Goal: Task Accomplishment & Management: Complete application form

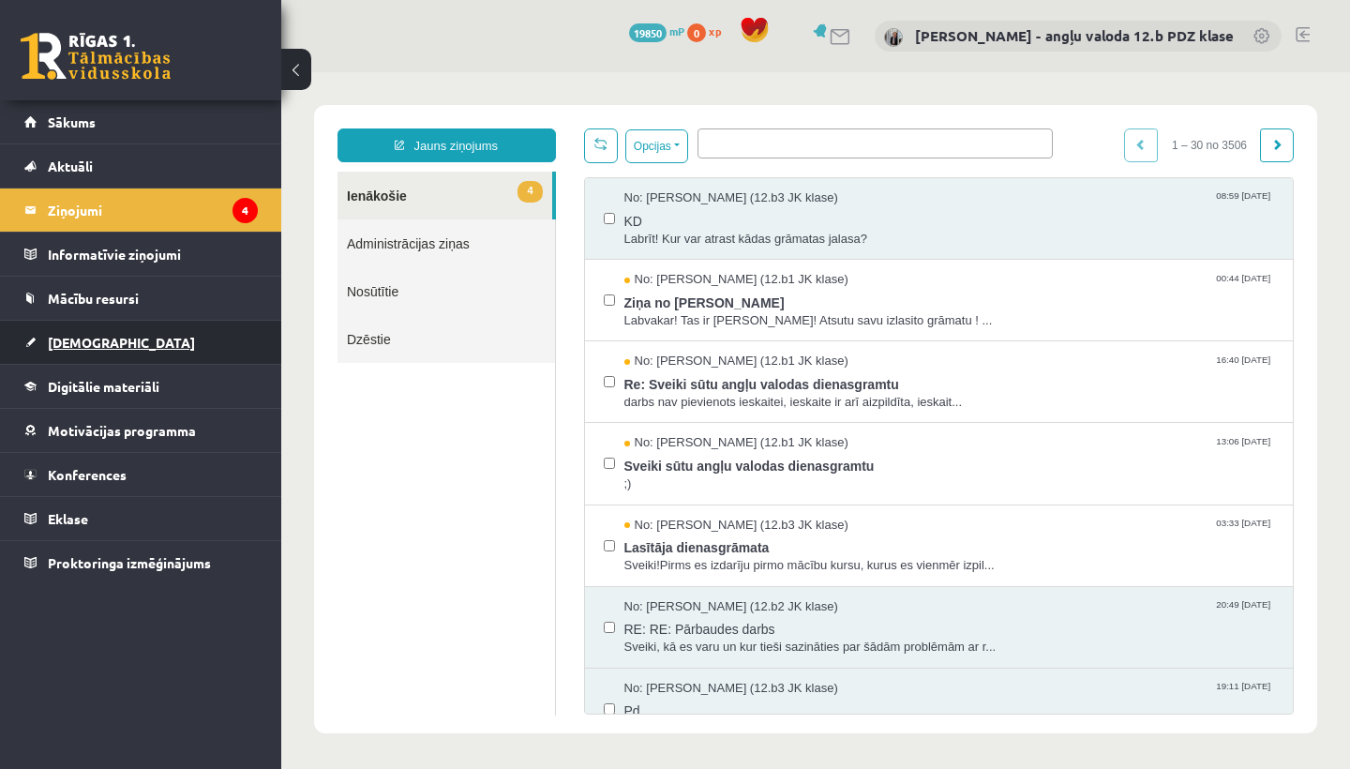
click at [98, 343] on span "[DEMOGRAPHIC_DATA]" at bounding box center [121, 342] width 147 height 17
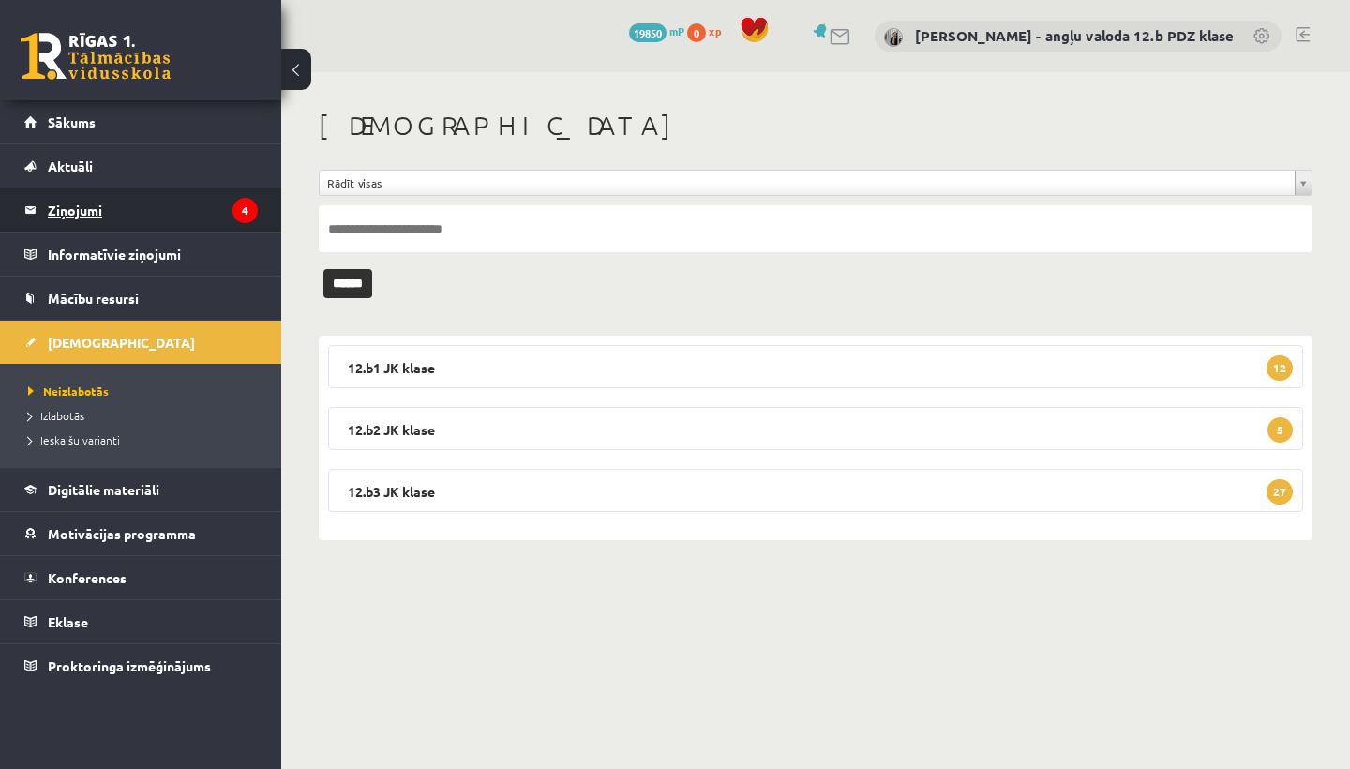
click at [105, 203] on legend "Ziņojumi 4" at bounding box center [153, 209] width 210 height 43
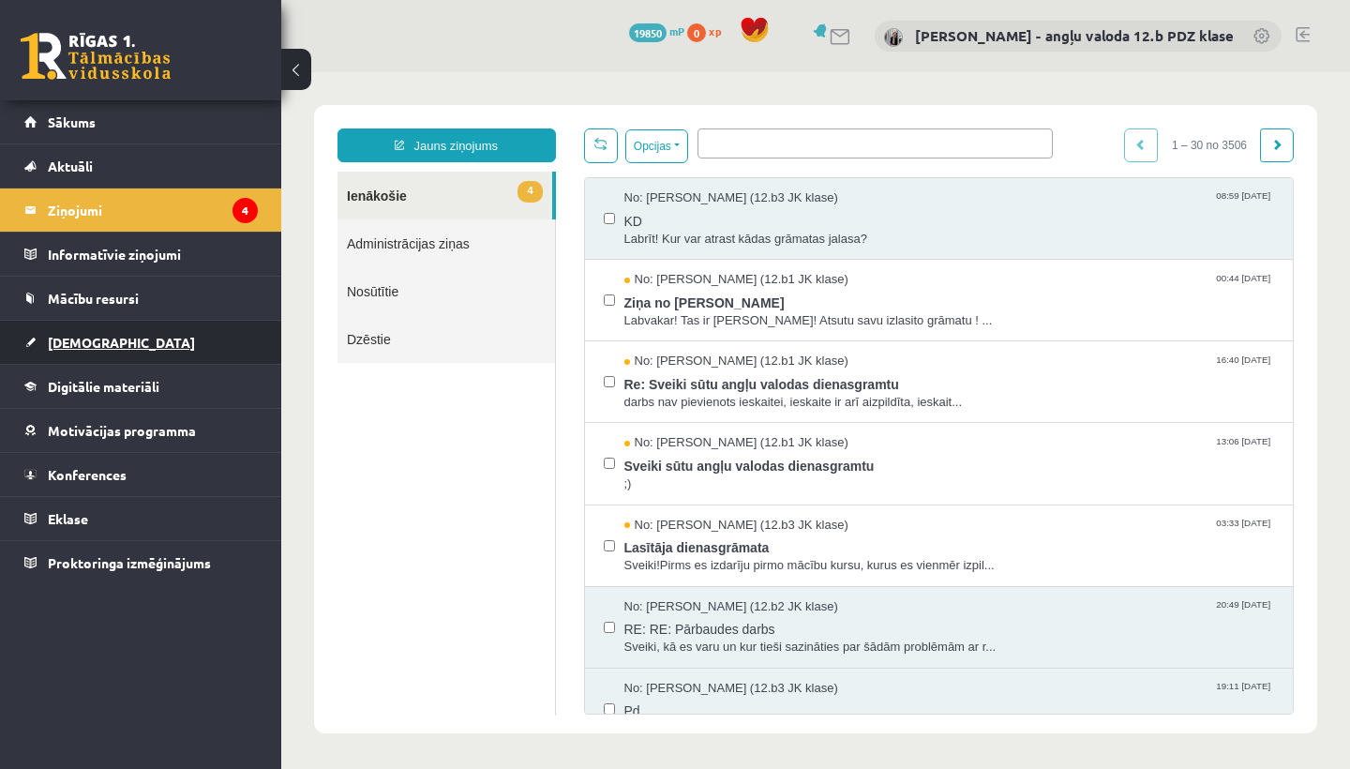
click at [98, 332] on link "[DEMOGRAPHIC_DATA]" at bounding box center [140, 342] width 233 height 43
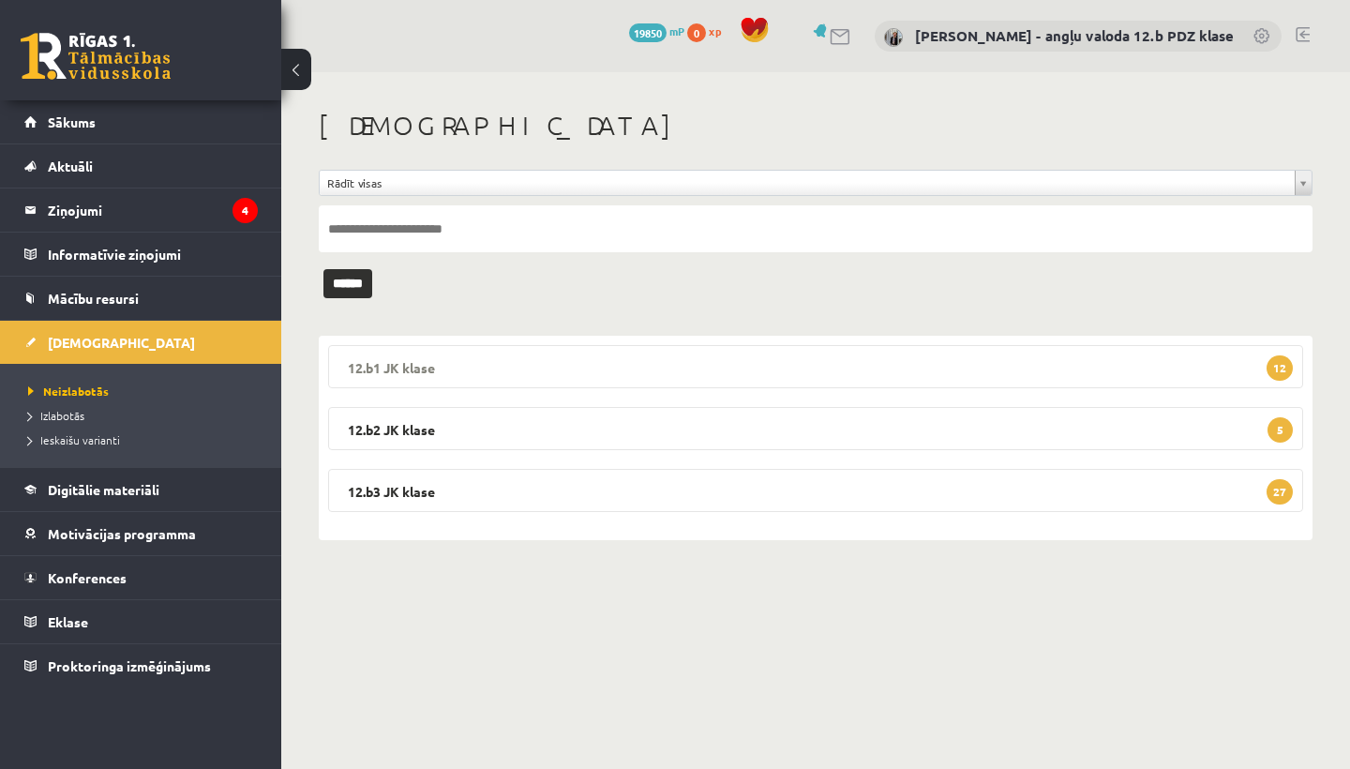
click at [430, 355] on legend "12.b1 JK klase 12" at bounding box center [815, 366] width 975 height 43
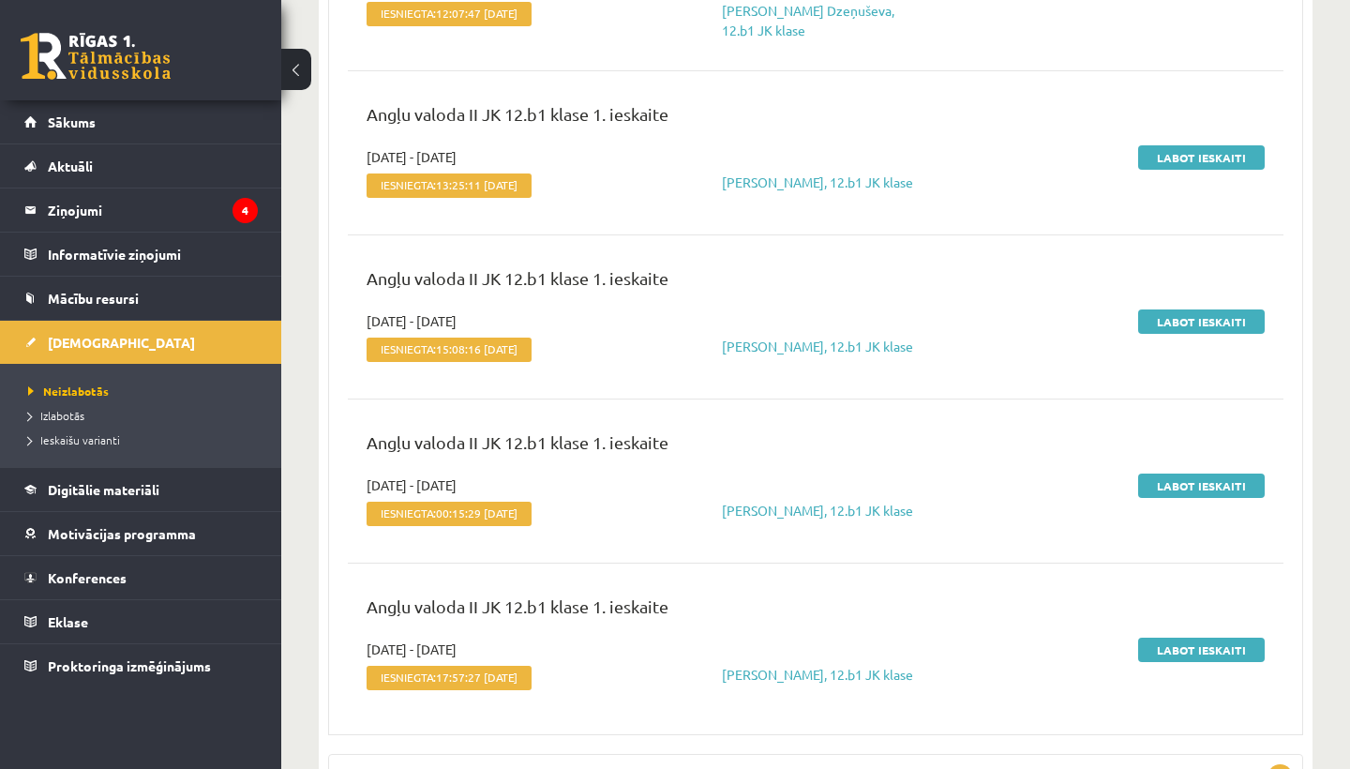
scroll to position [1673, 0]
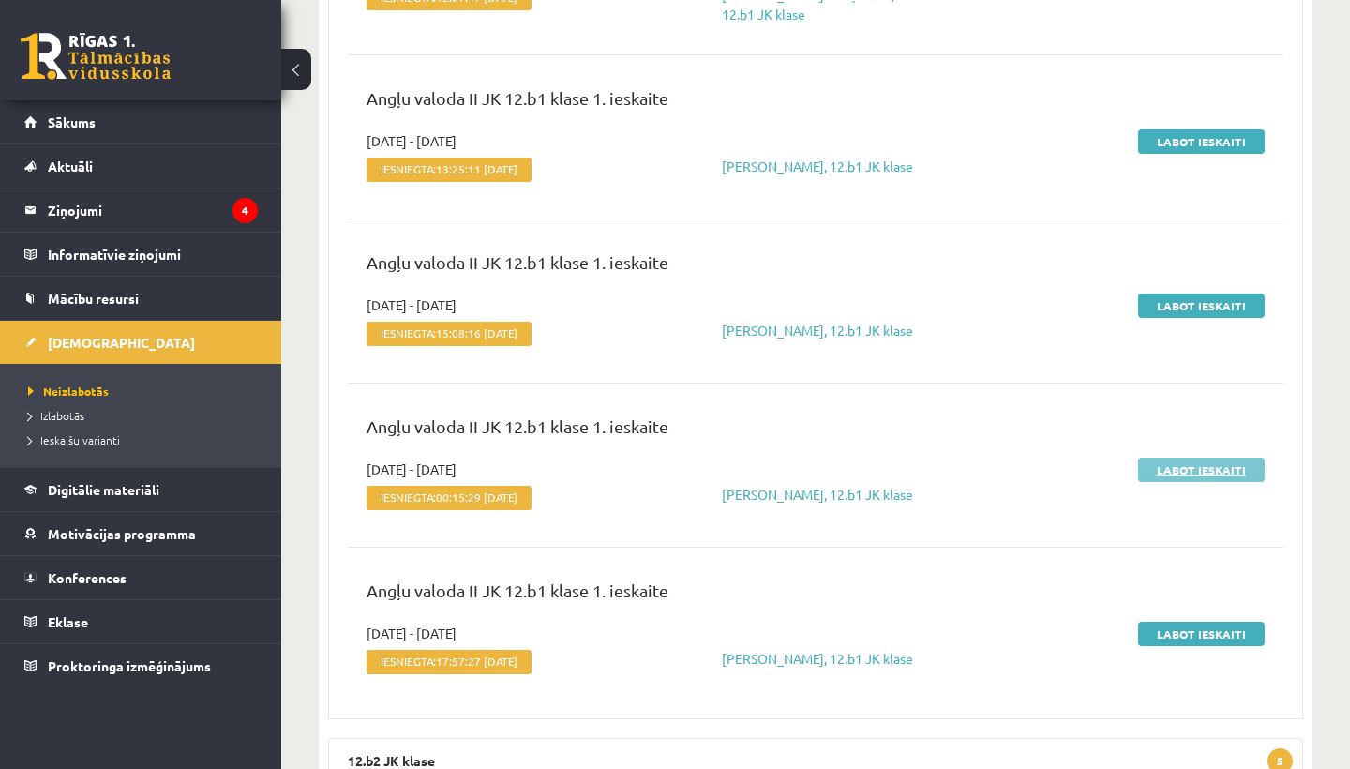
click at [1157, 469] on link "Labot ieskaiti" at bounding box center [1201, 470] width 127 height 24
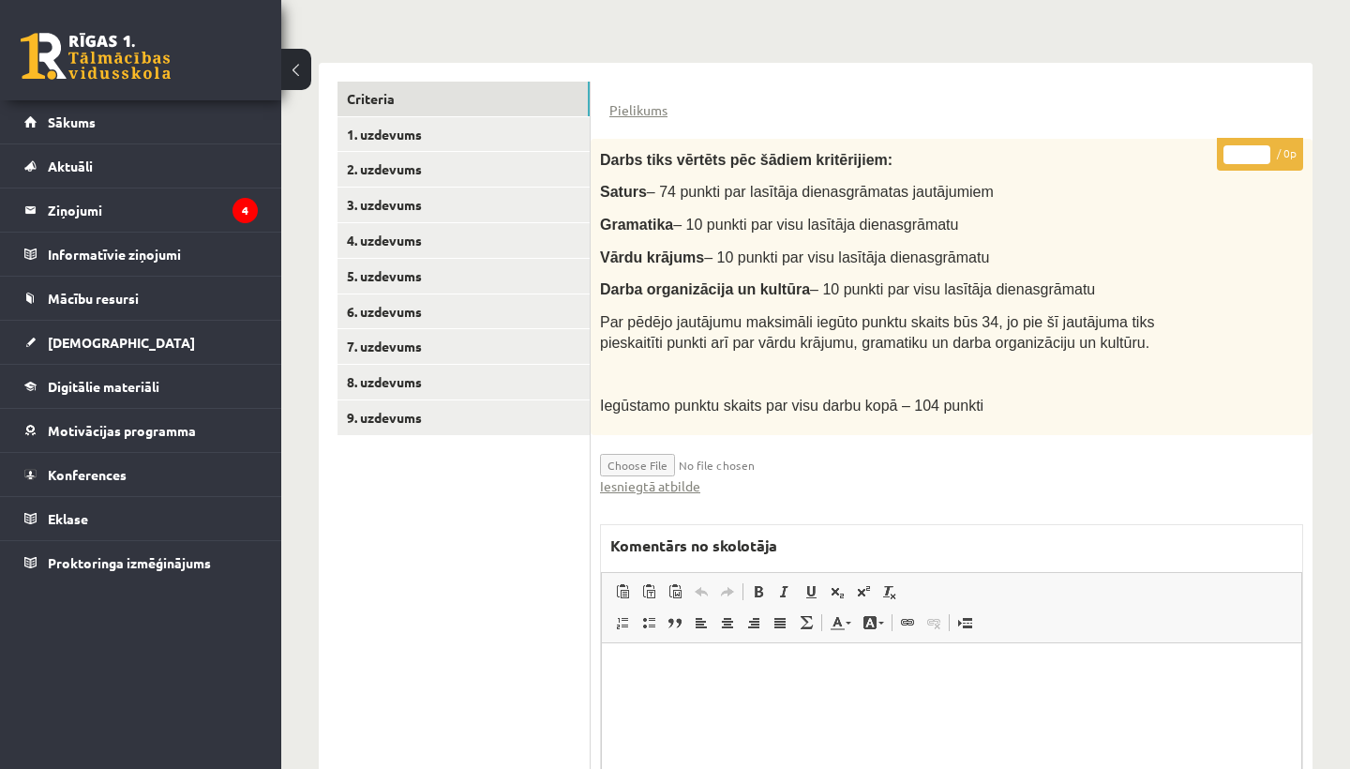
scroll to position [401, 0]
click at [657, 480] on link "Iesniegtā atbilde" at bounding box center [650, 487] width 100 height 20
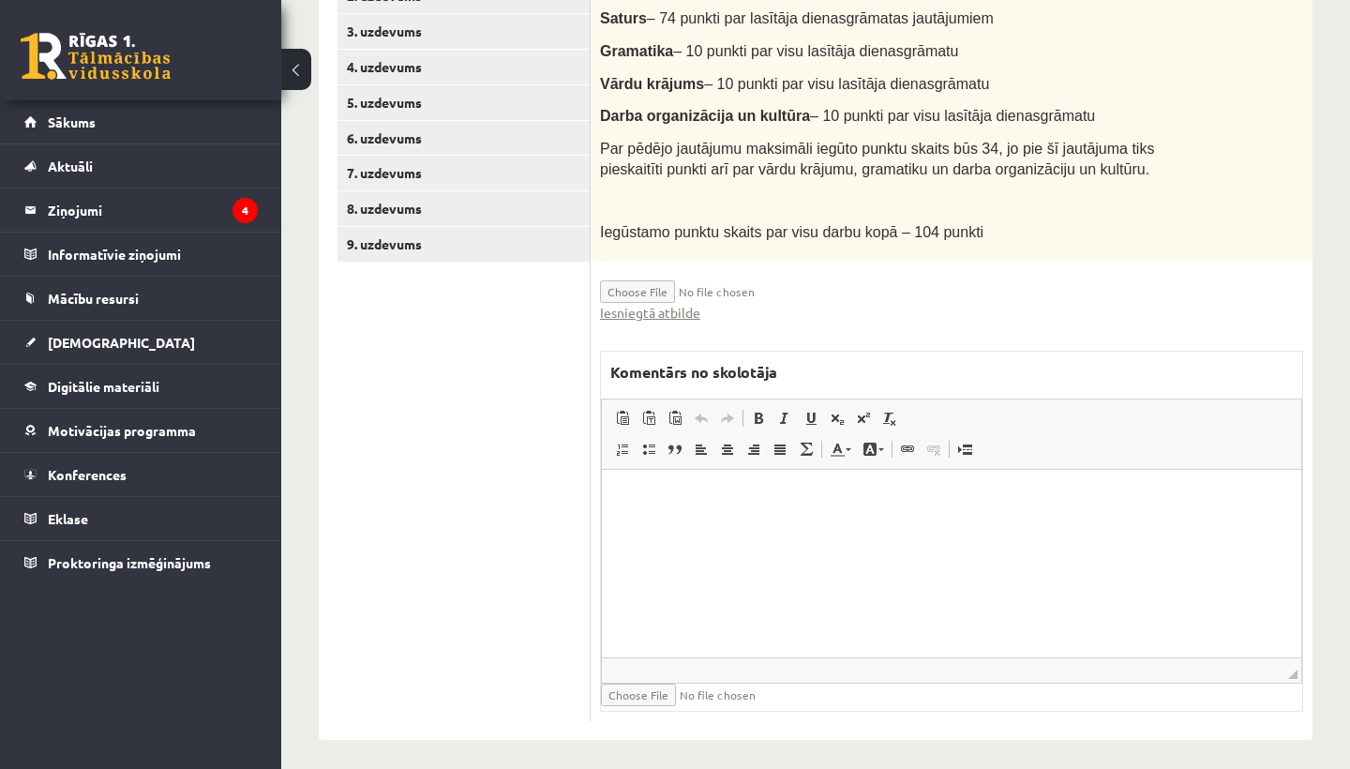
scroll to position [575, 0]
click at [706, 521] on html at bounding box center [951, 499] width 699 height 57
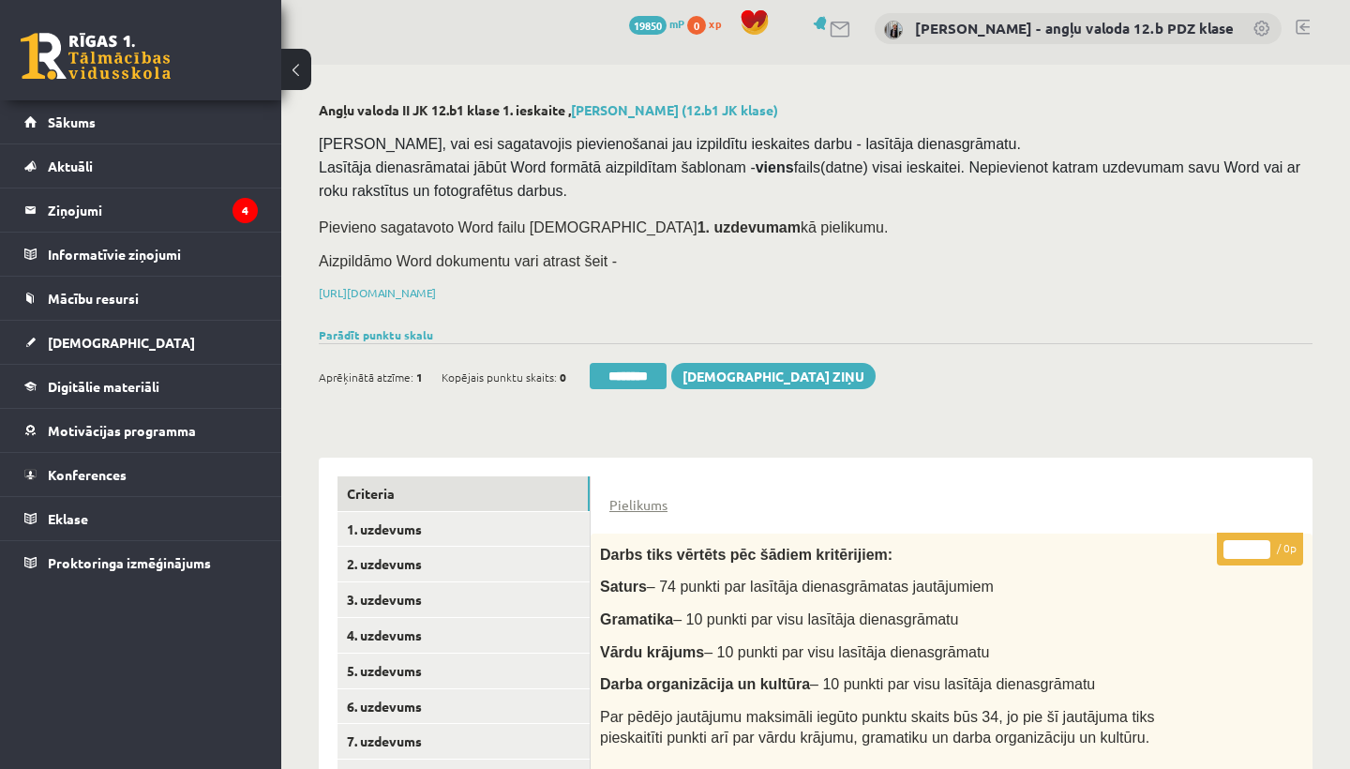
scroll to position [0, 0]
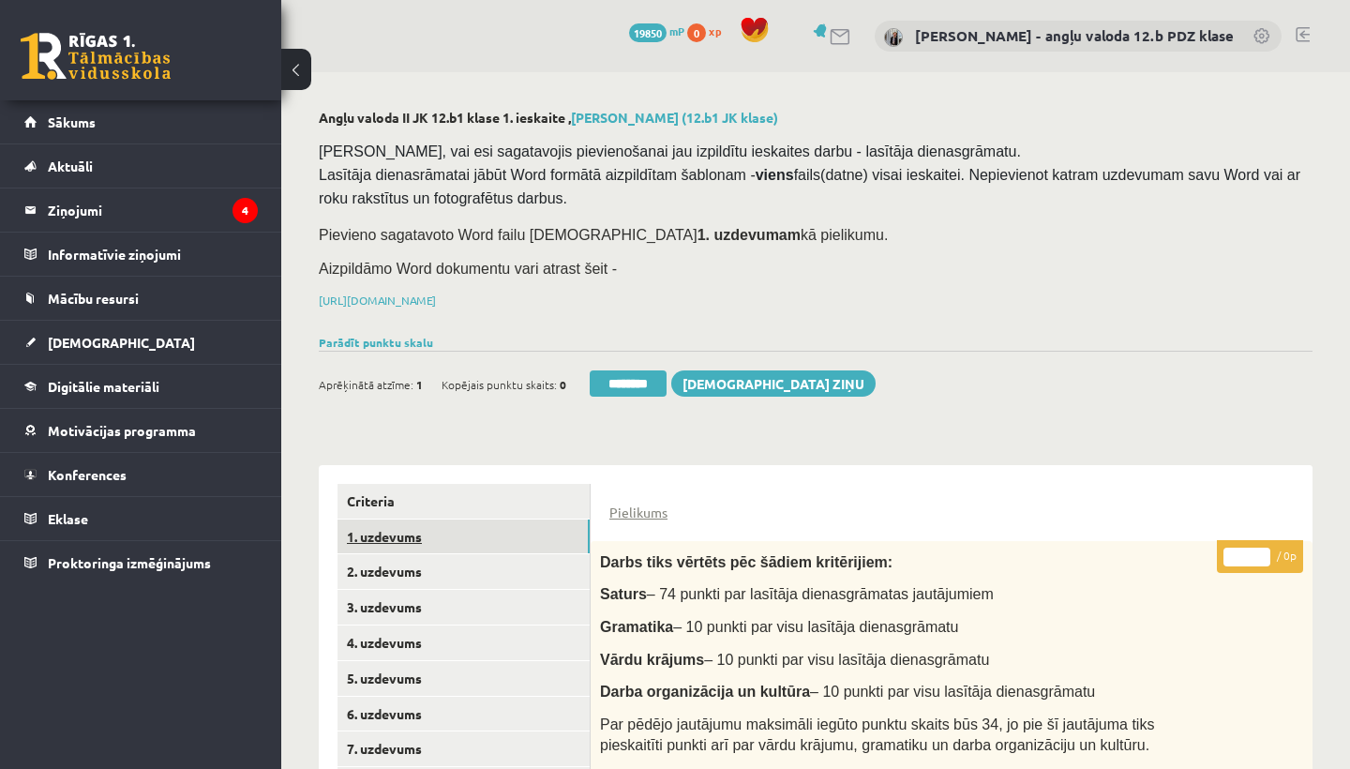
click at [407, 533] on link "1. uzdevums" at bounding box center [464, 536] width 252 height 35
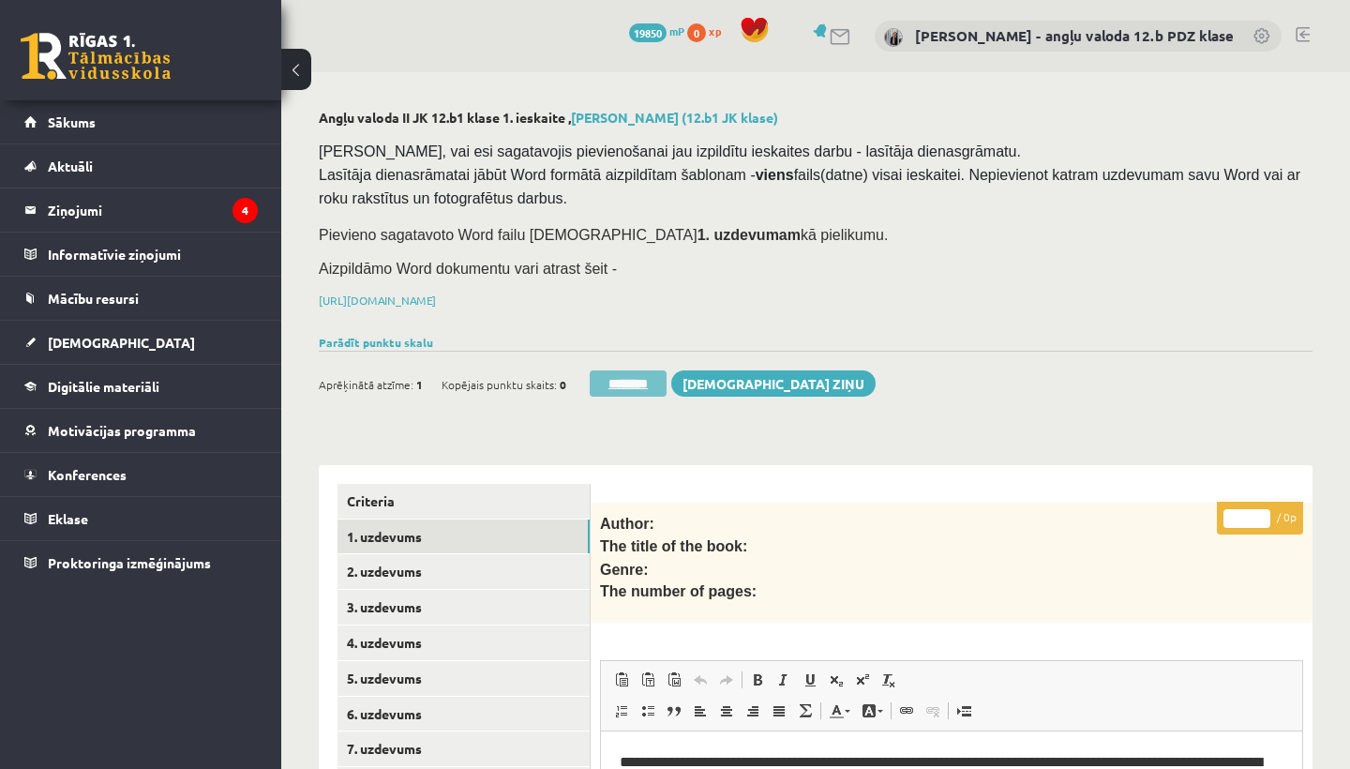
click at [636, 370] on input "********" at bounding box center [628, 383] width 77 height 26
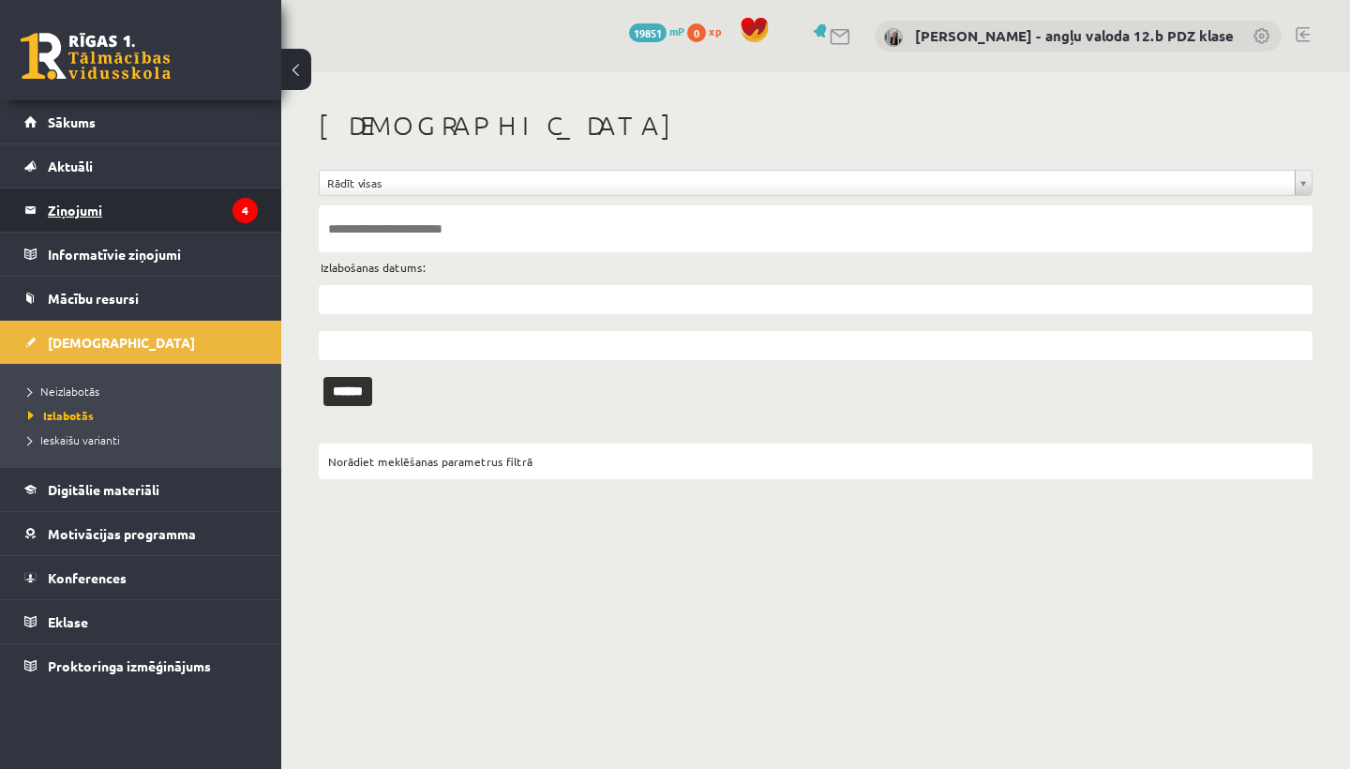
click at [79, 208] on legend "Ziņojumi 4" at bounding box center [153, 209] width 210 height 43
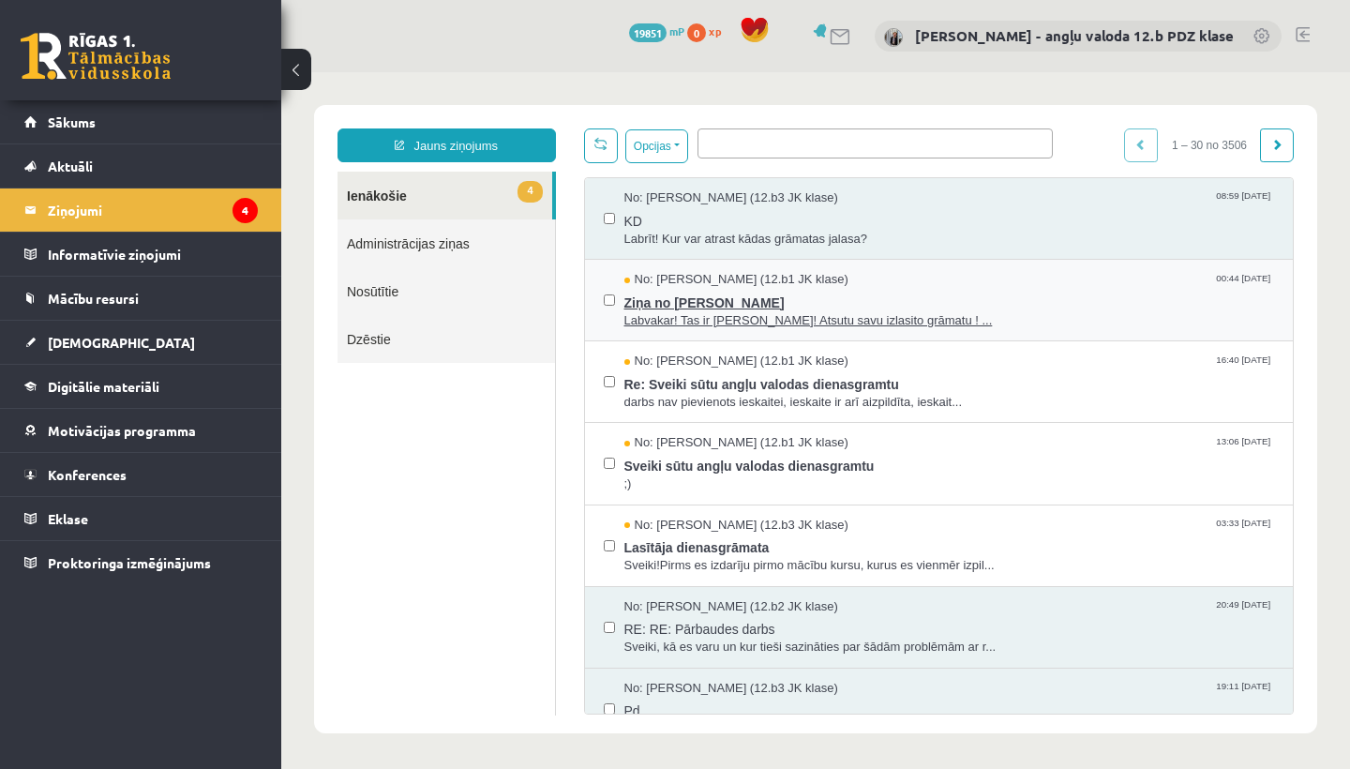
click at [698, 296] on span "Ziņa no Nikolassa Gabriūna" at bounding box center [949, 300] width 651 height 23
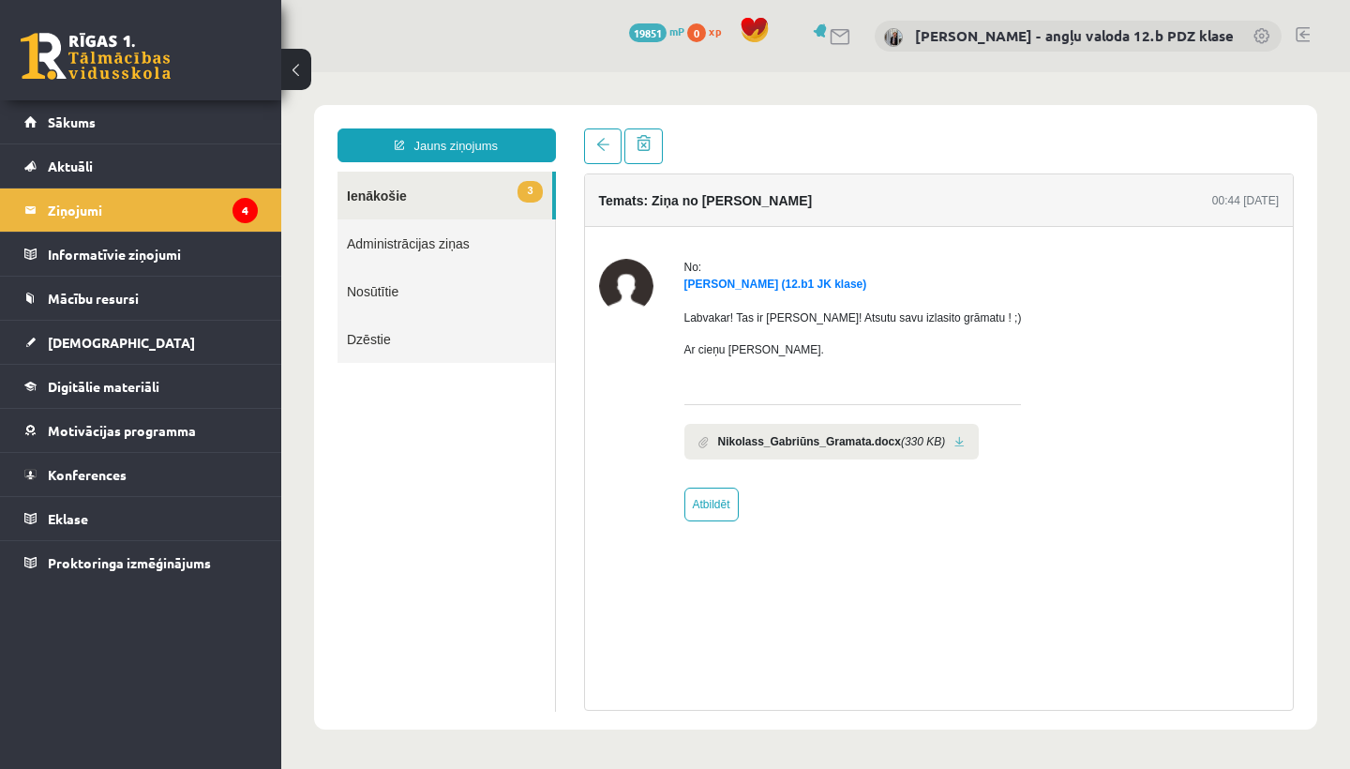
click at [965, 442] on link at bounding box center [959, 442] width 10 height 12
click at [701, 515] on link "Atbildēt" at bounding box center [711, 505] width 54 height 34
type input "**********"
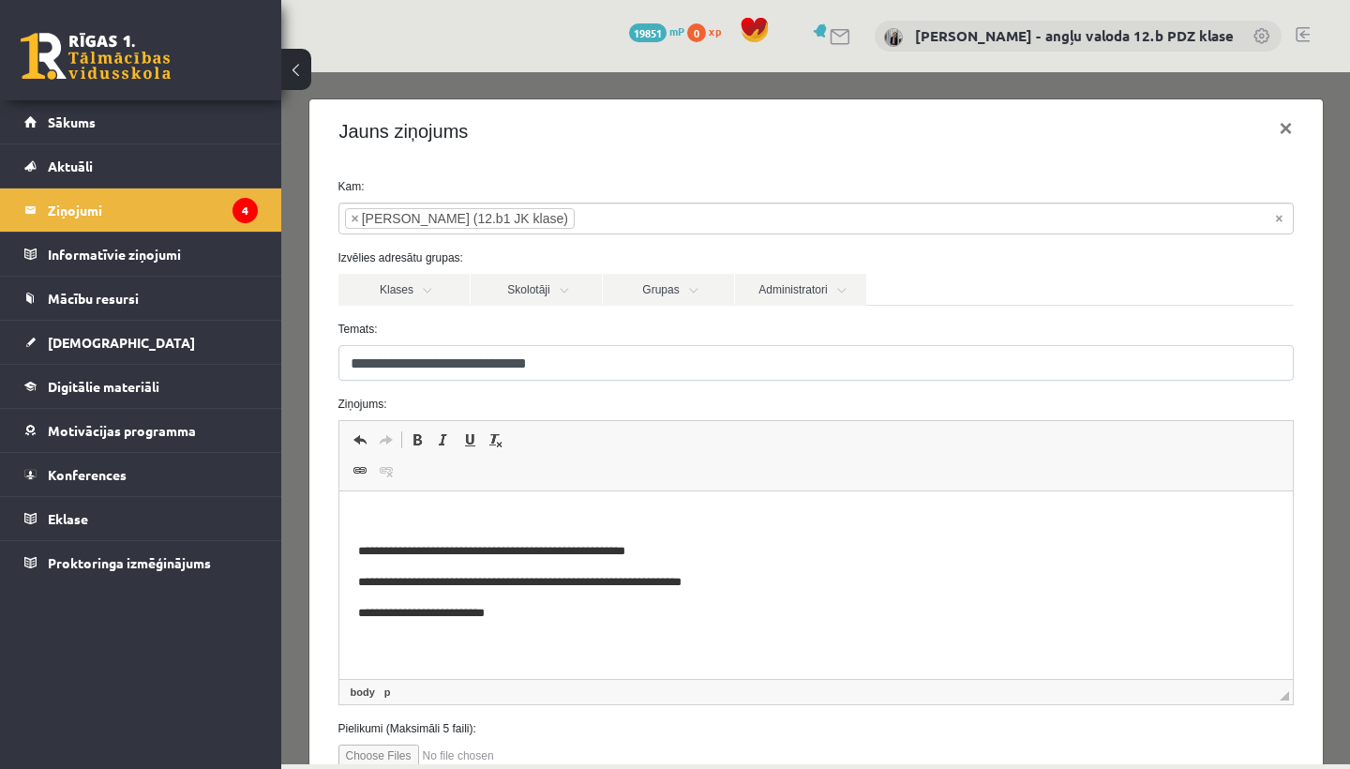
click at [401, 502] on html "**********" at bounding box center [814, 566] width 953 height 150
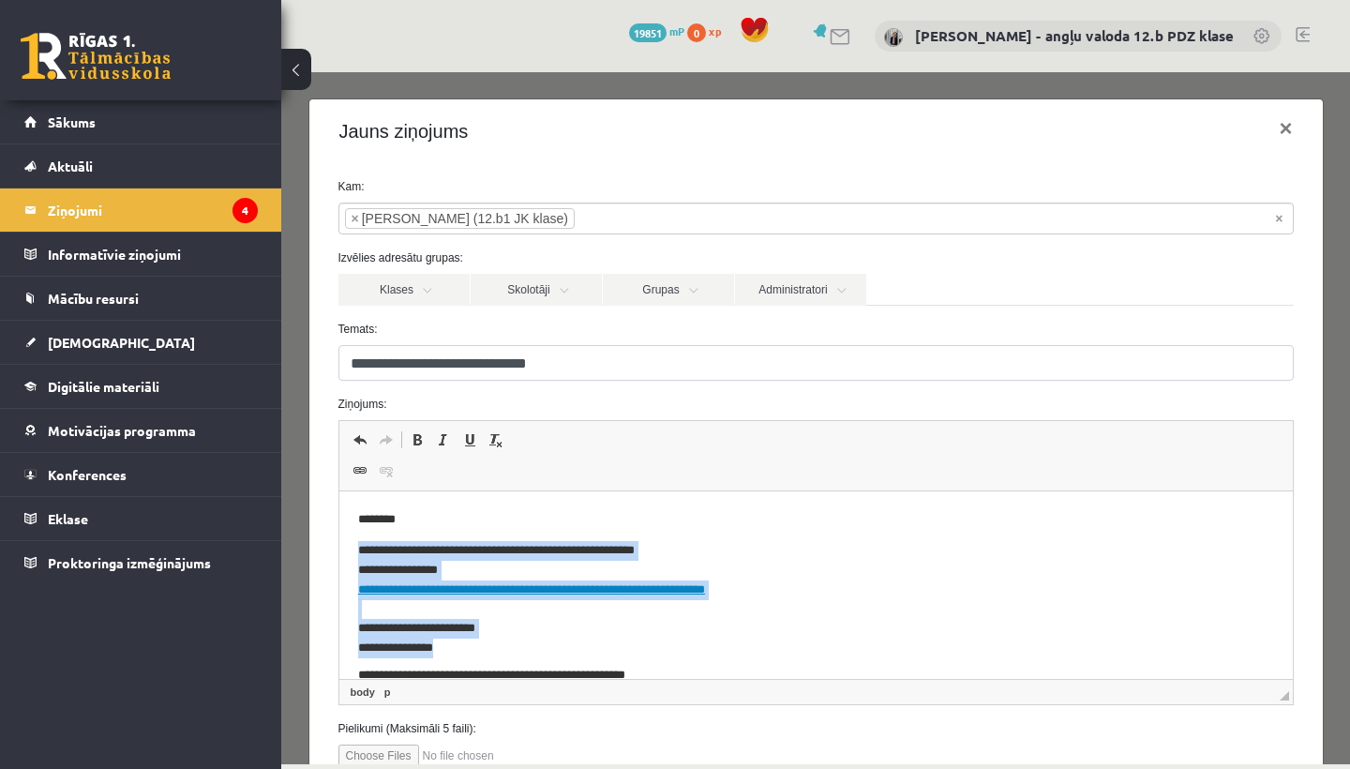
drag, startPoint x: 357, startPoint y: 548, endPoint x: 471, endPoint y: 638, distance: 144.2
click at [471, 638] on p "**********" at bounding box center [815, 597] width 916 height 113
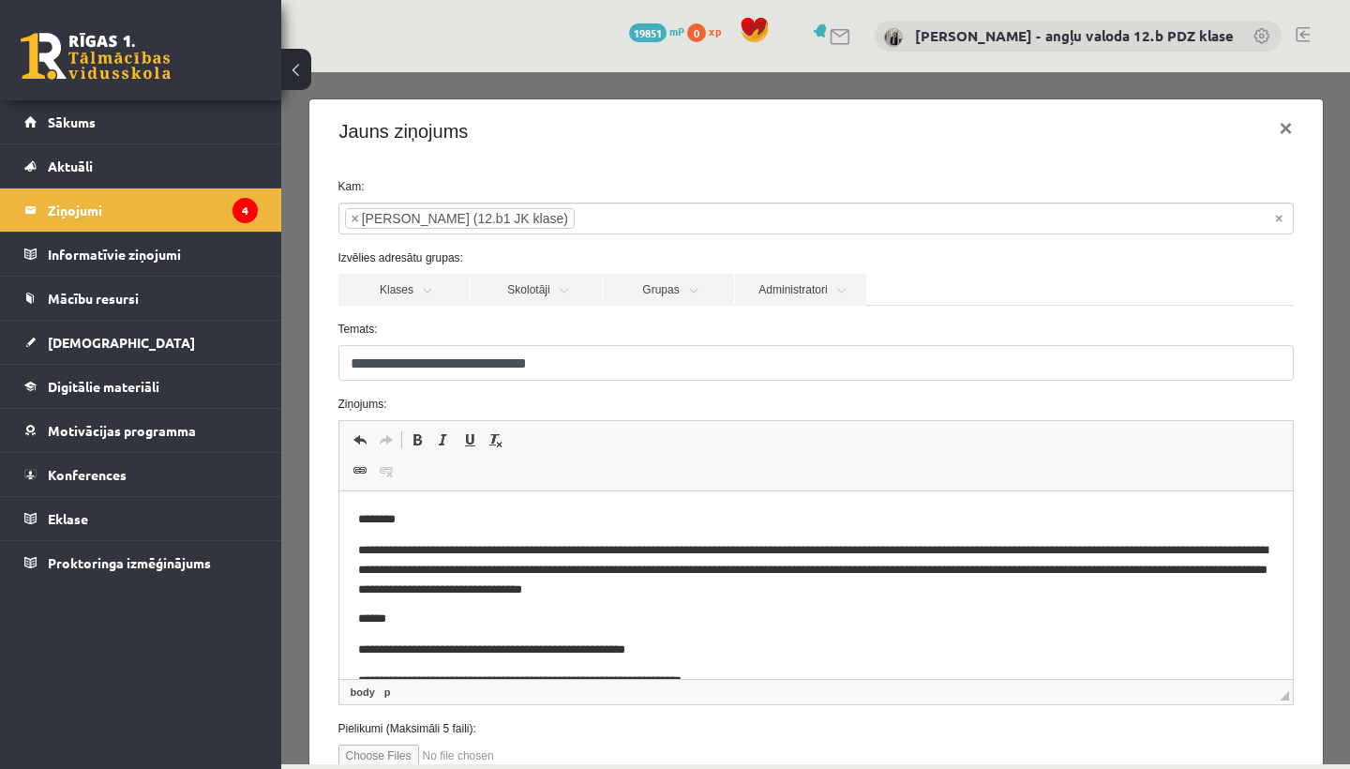
click at [466, 552] on p "**********" at bounding box center [815, 569] width 916 height 56
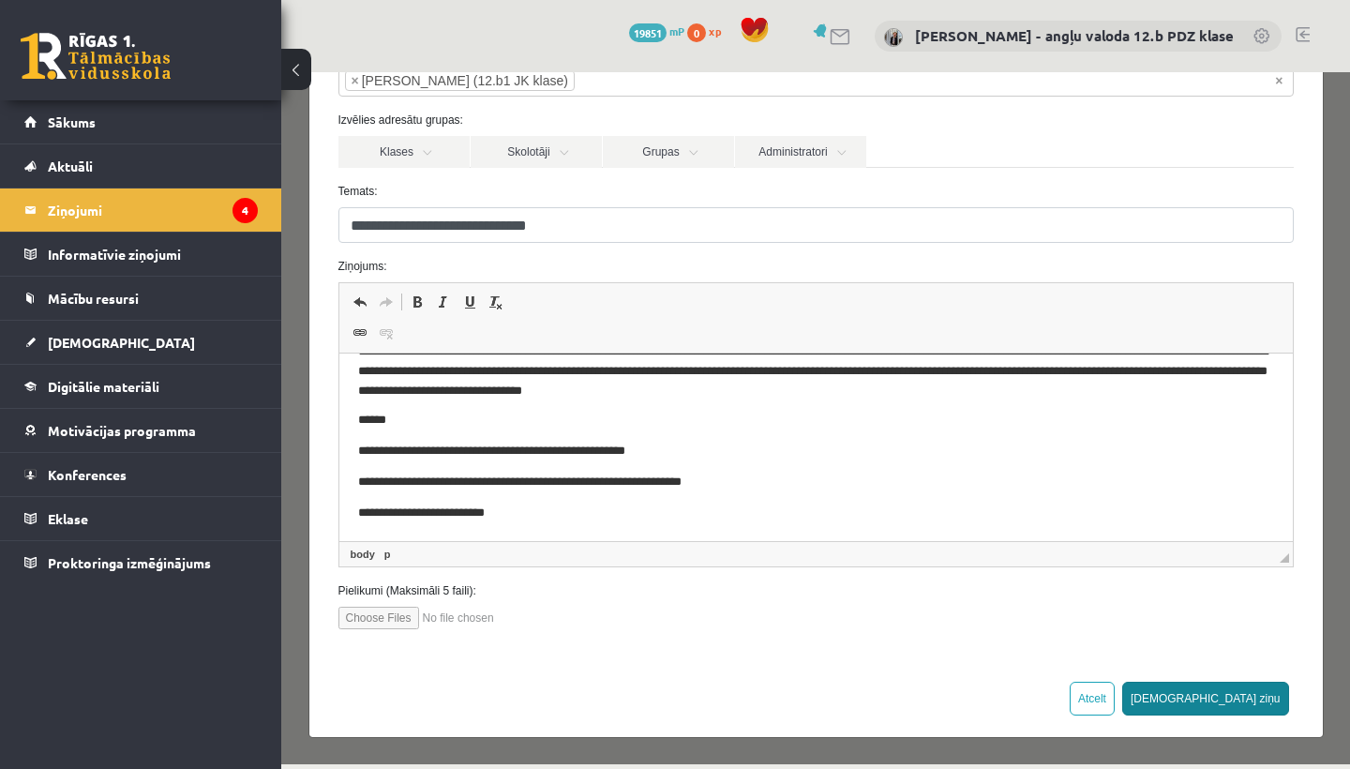
scroll to position [137, 0]
click at [1258, 701] on button "[DEMOGRAPHIC_DATA] ziņu" at bounding box center [1205, 700] width 167 height 34
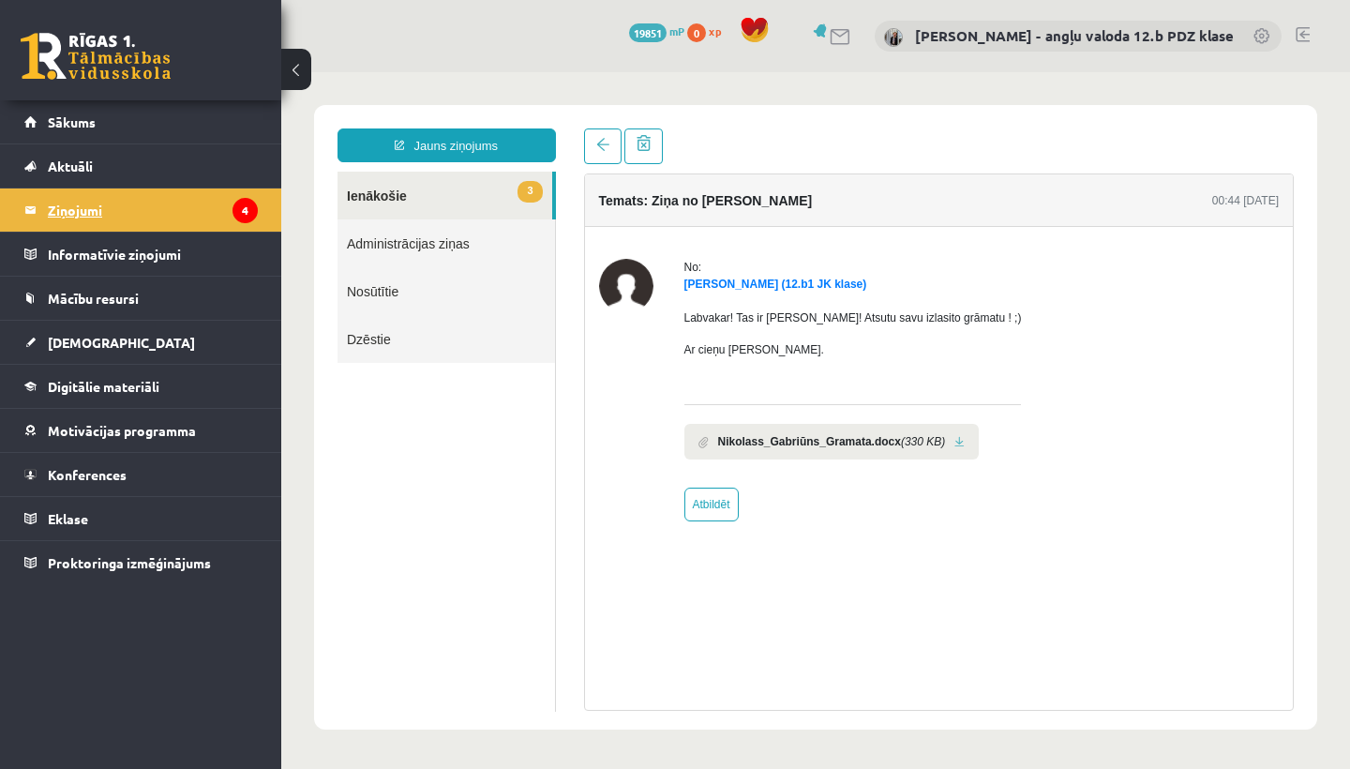
scroll to position [0, 0]
click at [51, 205] on legend "Ziņojumi 4" at bounding box center [153, 209] width 210 height 43
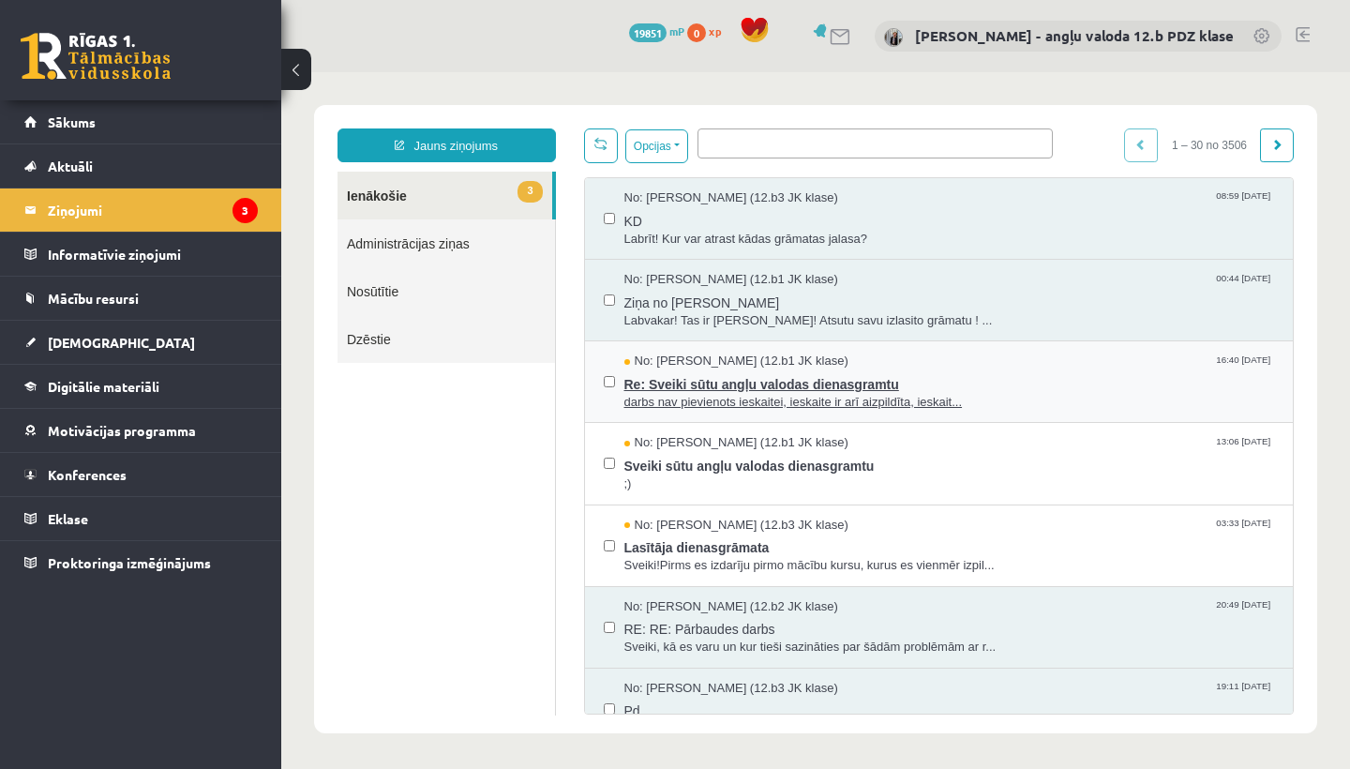
click at [759, 377] on span "Re: Sveiki sūtu angļu valodas dienasgramtu" at bounding box center [949, 381] width 651 height 23
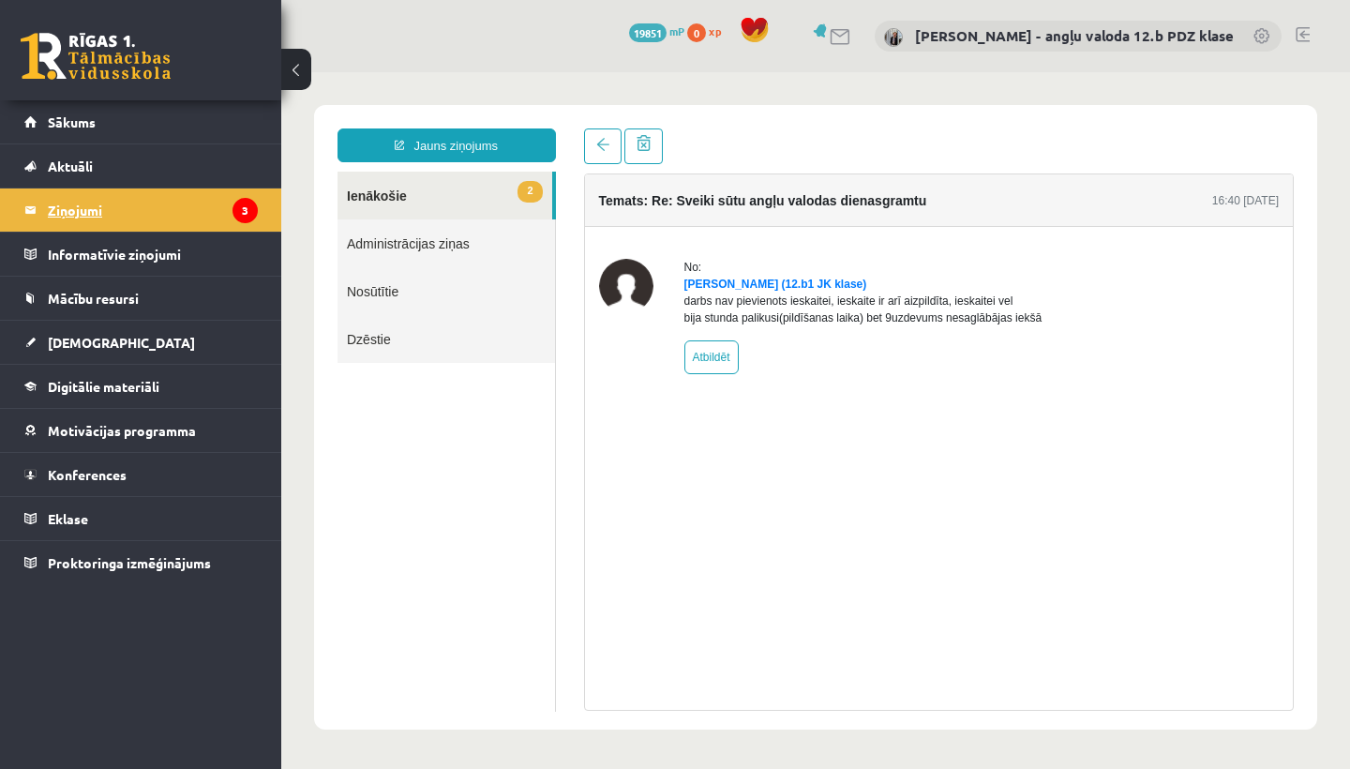
click at [88, 217] on legend "Ziņojumi 3" at bounding box center [153, 209] width 210 height 43
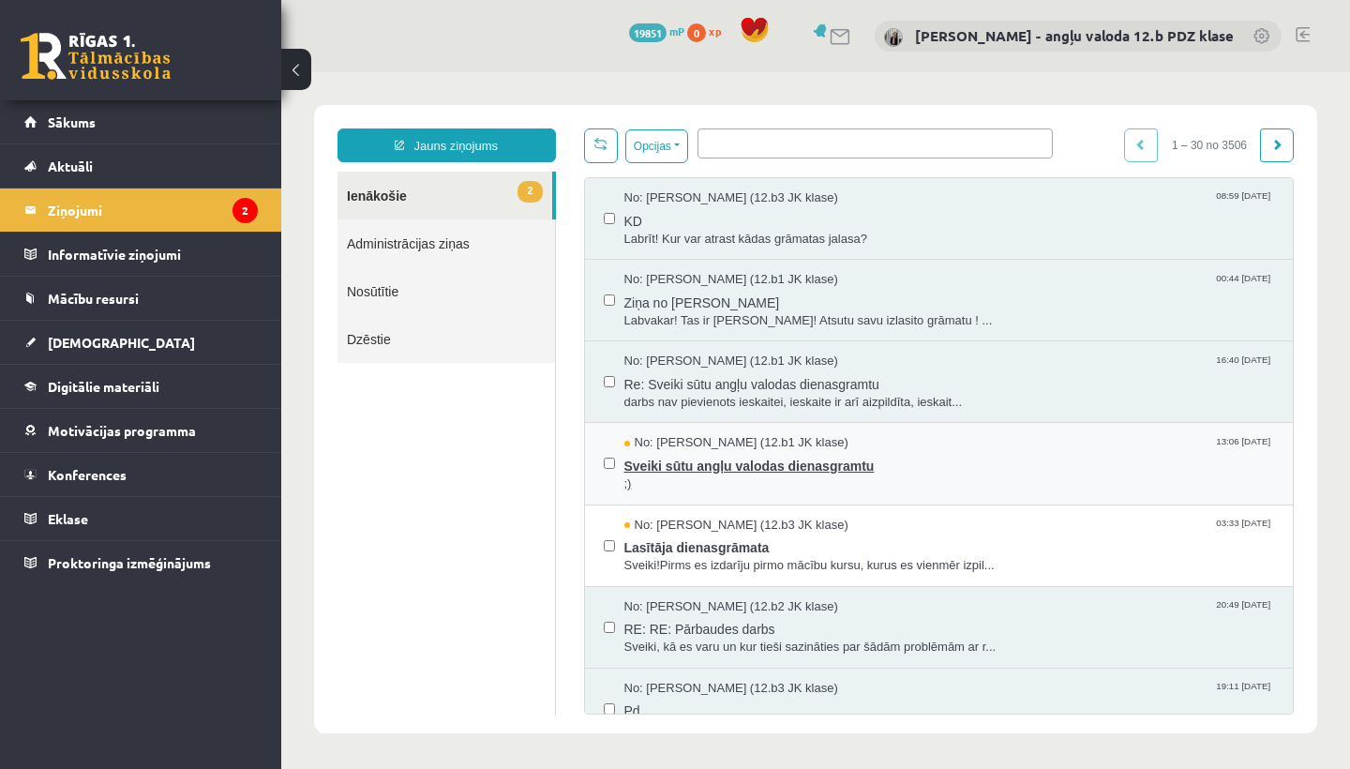
click at [763, 463] on span "Sveiki sūtu angļu valodas dienasgramtu" at bounding box center [949, 463] width 651 height 23
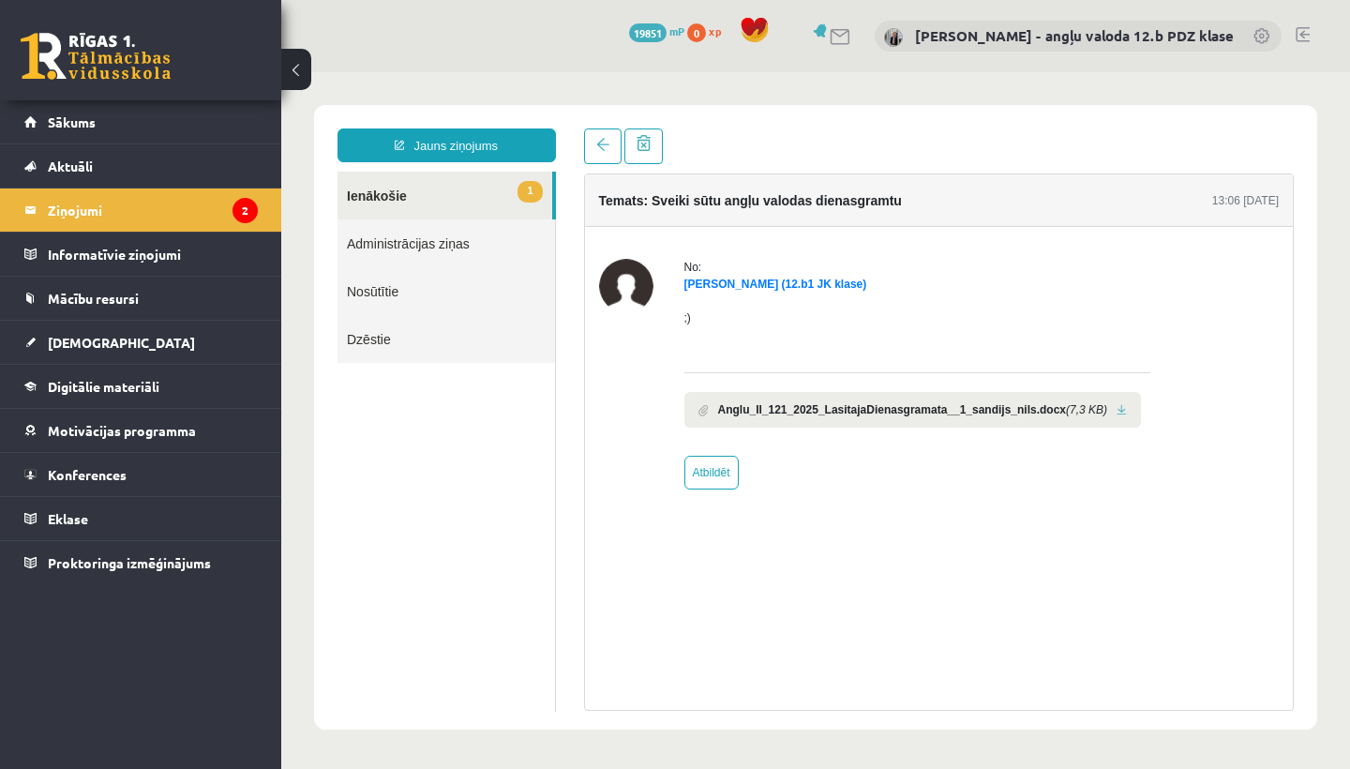
click at [1127, 408] on link at bounding box center [1122, 410] width 10 height 12
click at [85, 212] on legend "Ziņojumi 2" at bounding box center [153, 209] width 210 height 43
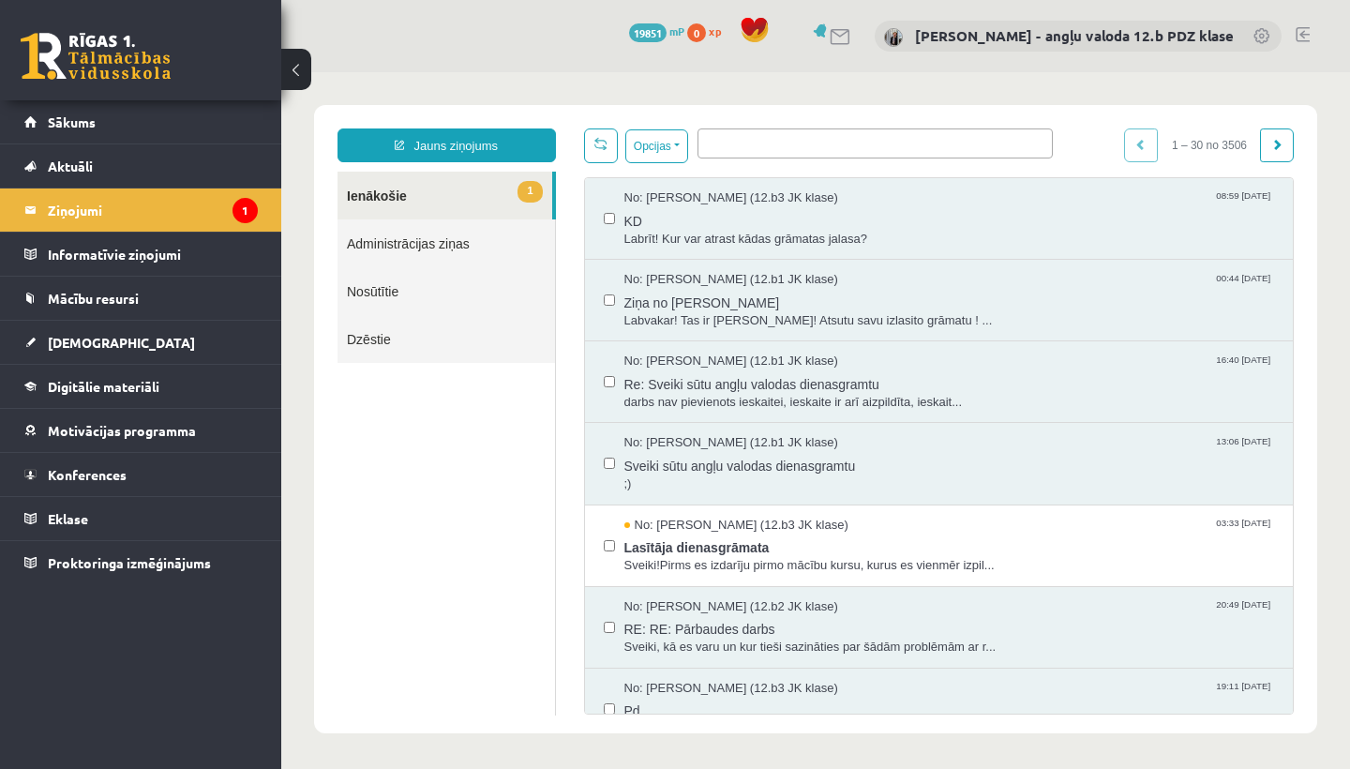
click at [368, 290] on link "Nosūtītie" at bounding box center [447, 291] width 218 height 48
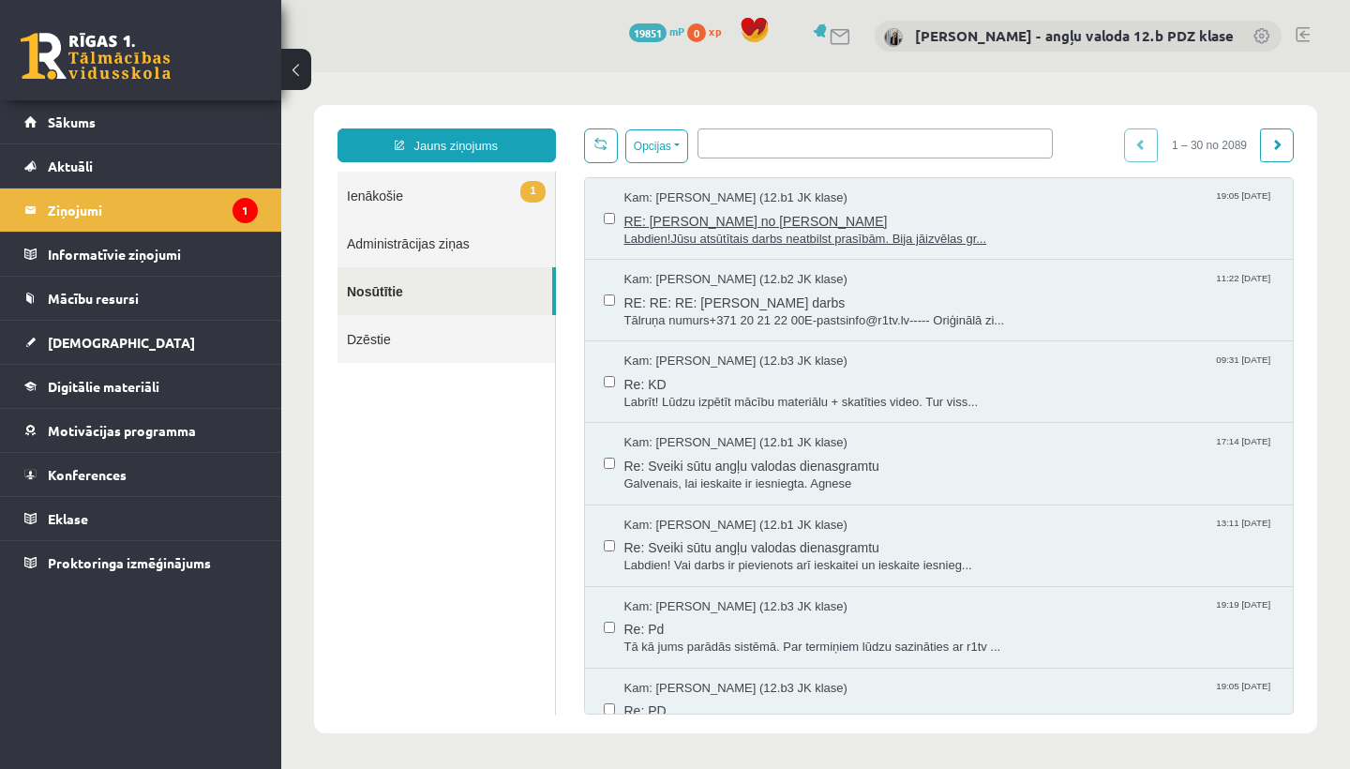
click at [813, 221] on span "RE: Ziņa no Nikolassa Gabriūna" at bounding box center [949, 218] width 651 height 23
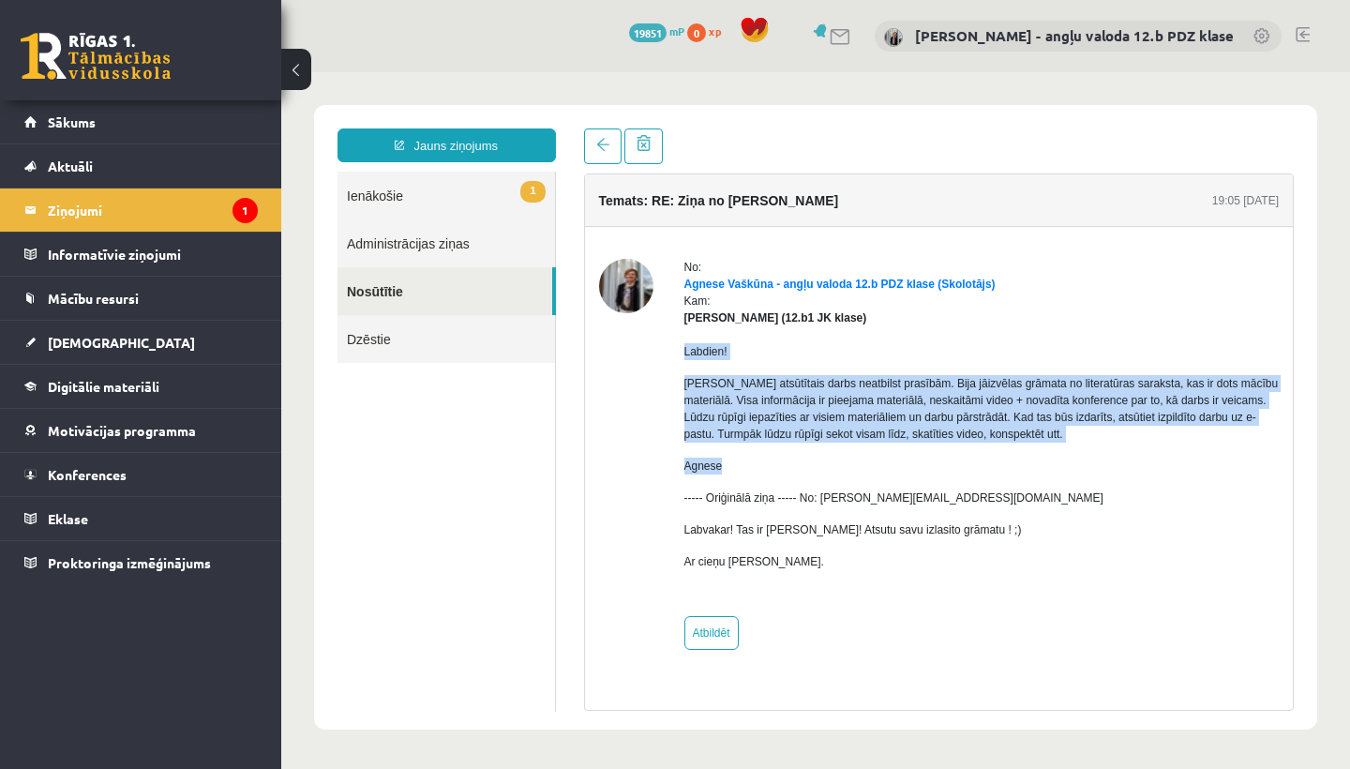
drag, startPoint x: 682, startPoint y: 349, endPoint x: 868, endPoint y: 462, distance: 218.4
click at [868, 462] on div "No: Agnese Vaškūna - angļu valoda 12.b PDZ klase (Skolotājs) Kam: Nikolass Gabr…" at bounding box center [939, 454] width 681 height 391
copy div "Labdien! Jūsu atsūtītais darbs neatbilst prasībām. Bija jāizvēlas grāmata no li…"
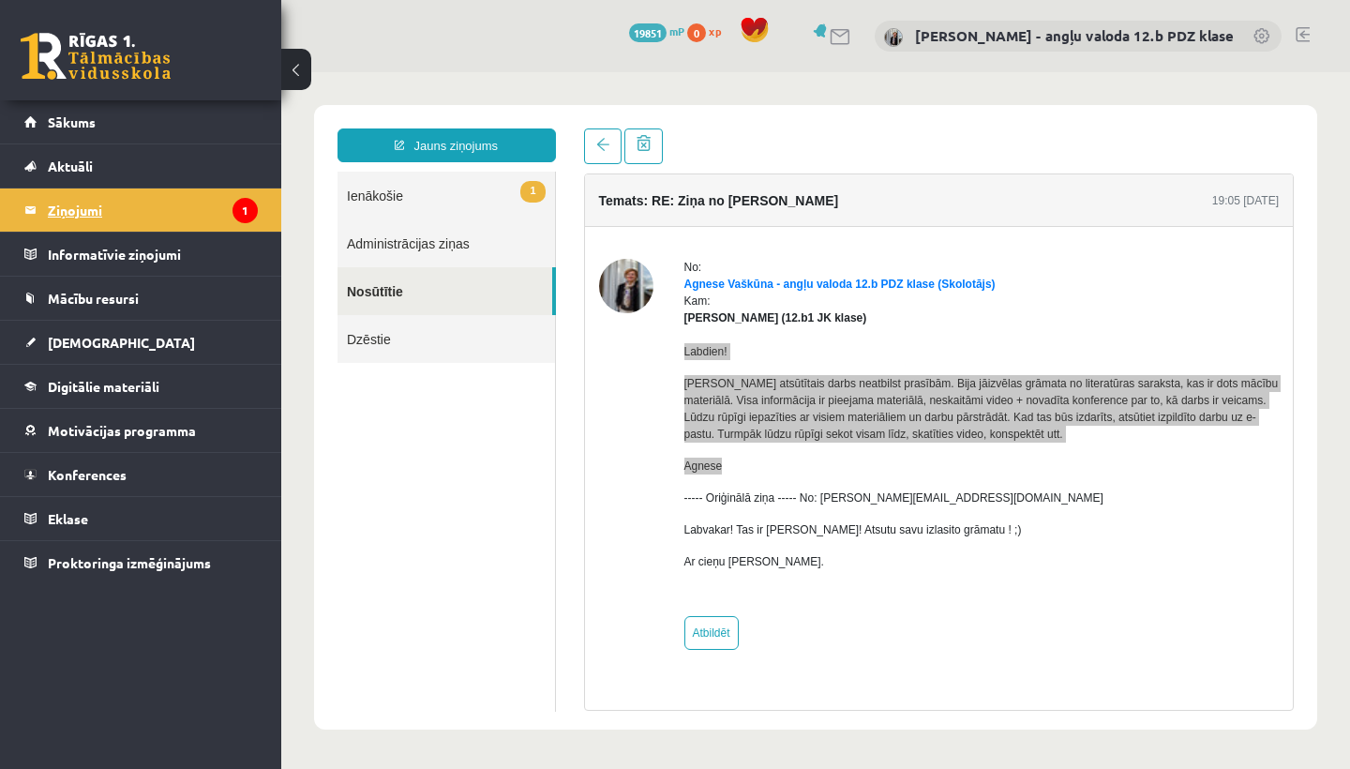
click at [68, 205] on legend "Ziņojumi 1" at bounding box center [153, 209] width 210 height 43
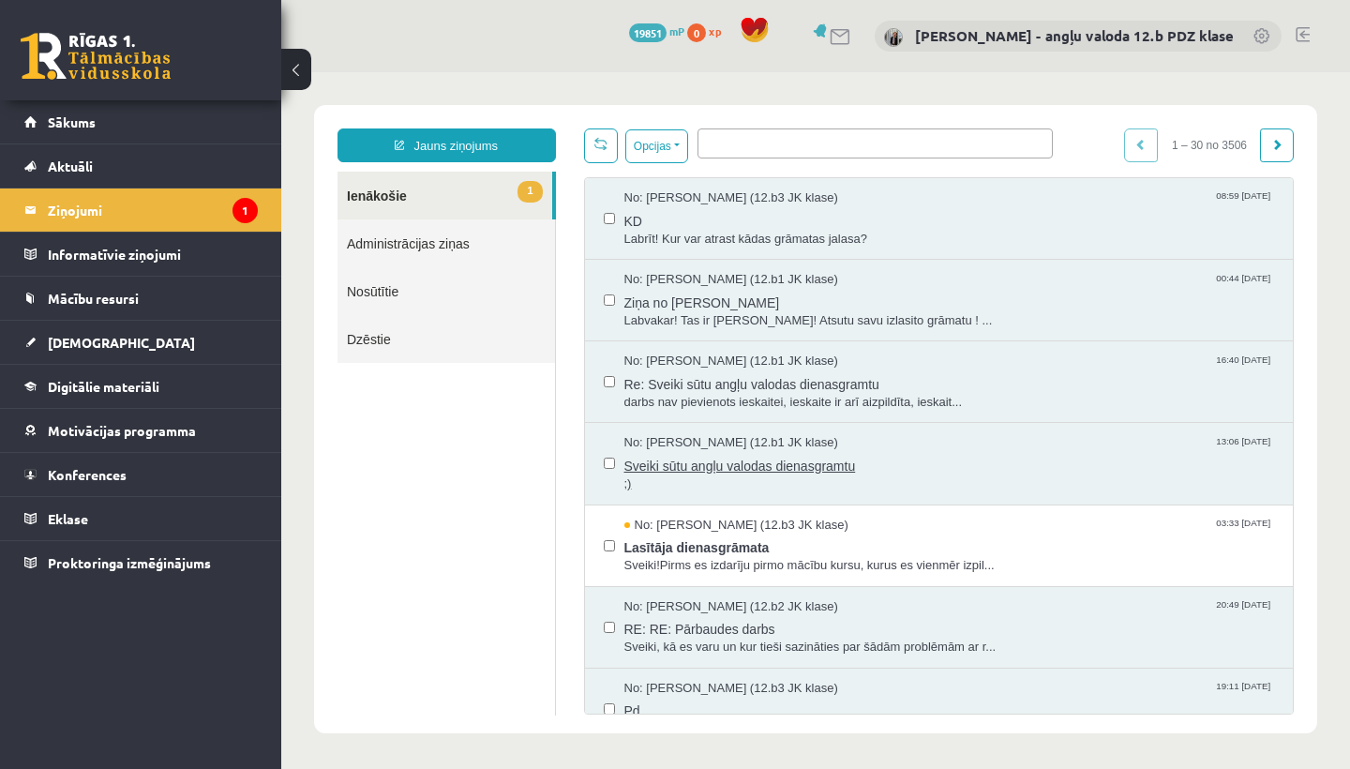
click at [723, 445] on span "No: Sandijs Nils Griķis (12.b1 JK klase)" at bounding box center [731, 443] width 214 height 18
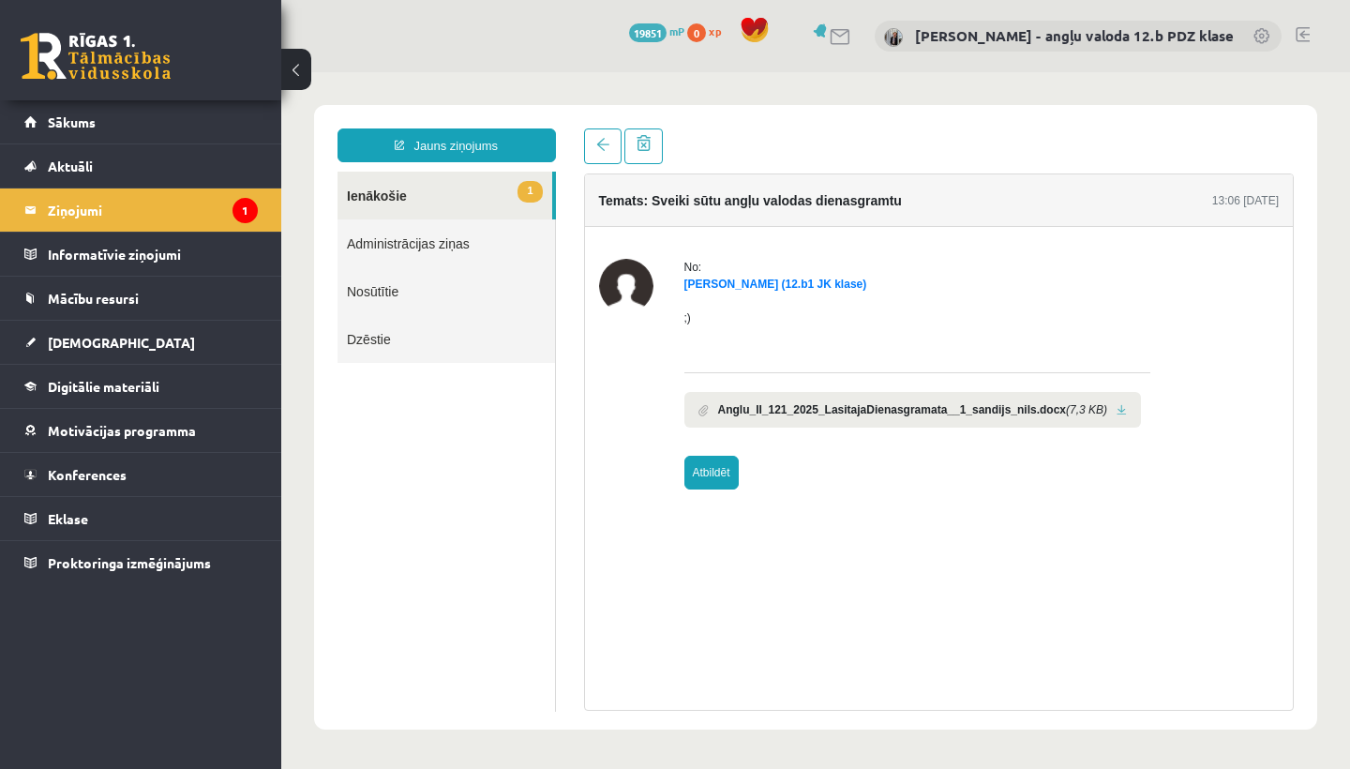
click at [724, 464] on link "Atbildēt" at bounding box center [711, 473] width 54 height 34
type input "**********"
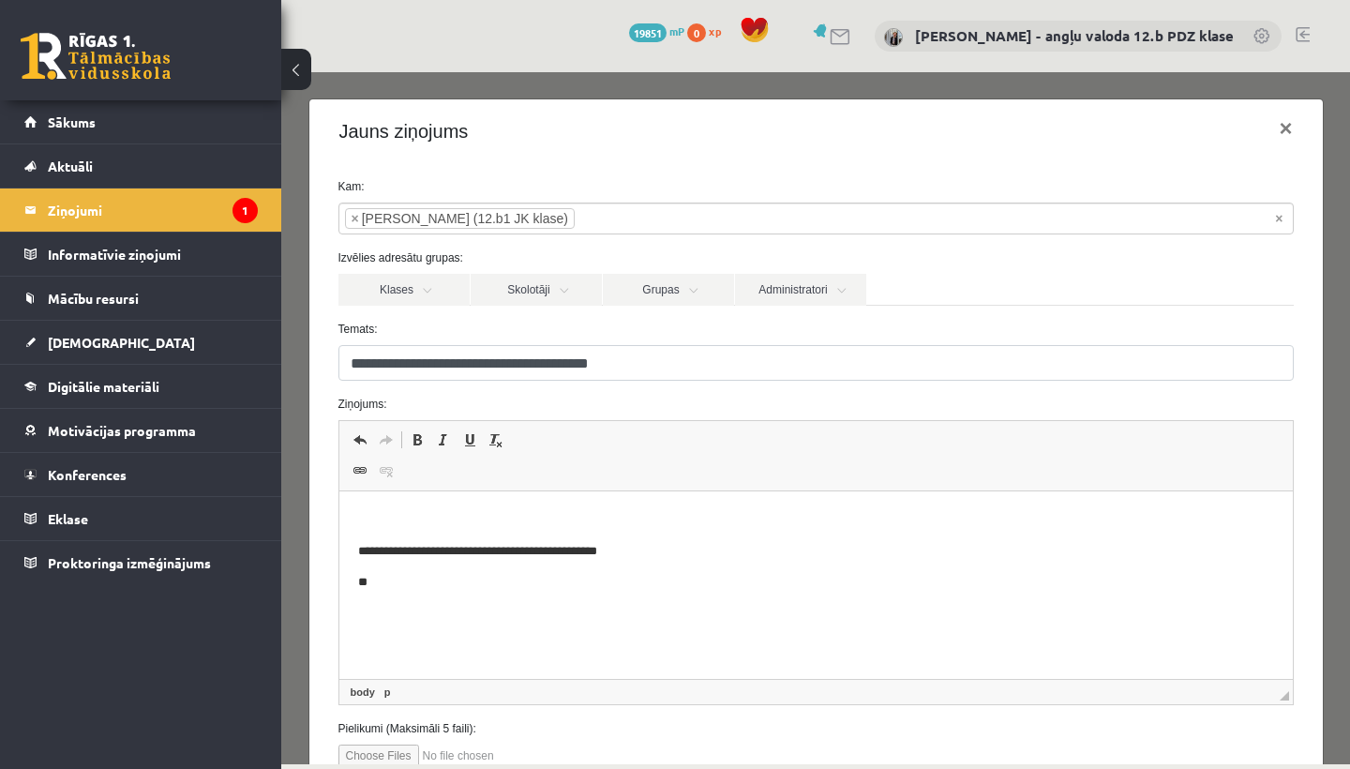
click at [423, 516] on p "Rich Text Editor, wiswyg-editor-47024956468780-1758125188-904" at bounding box center [815, 520] width 916 height 20
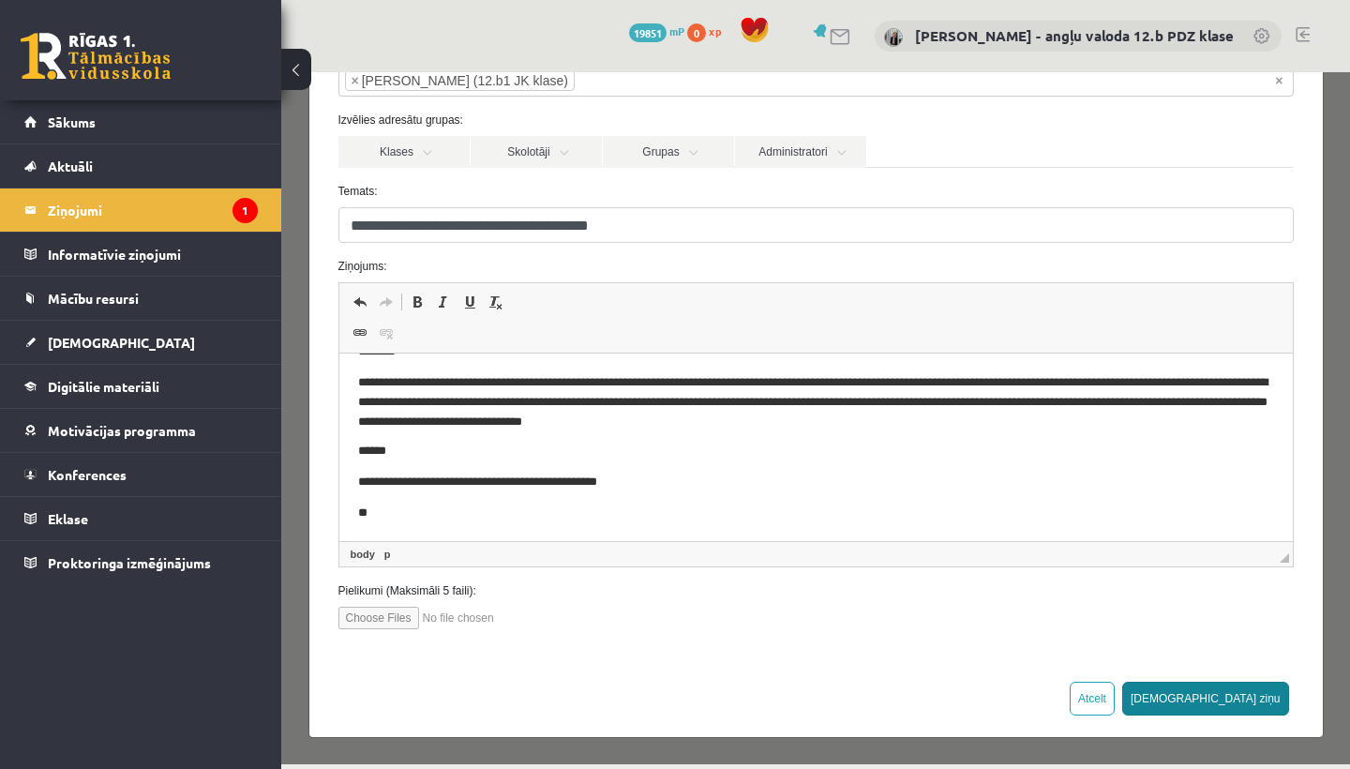
scroll to position [137, 0]
click at [1255, 695] on button "Sūtīt ziņu" at bounding box center [1205, 700] width 167 height 34
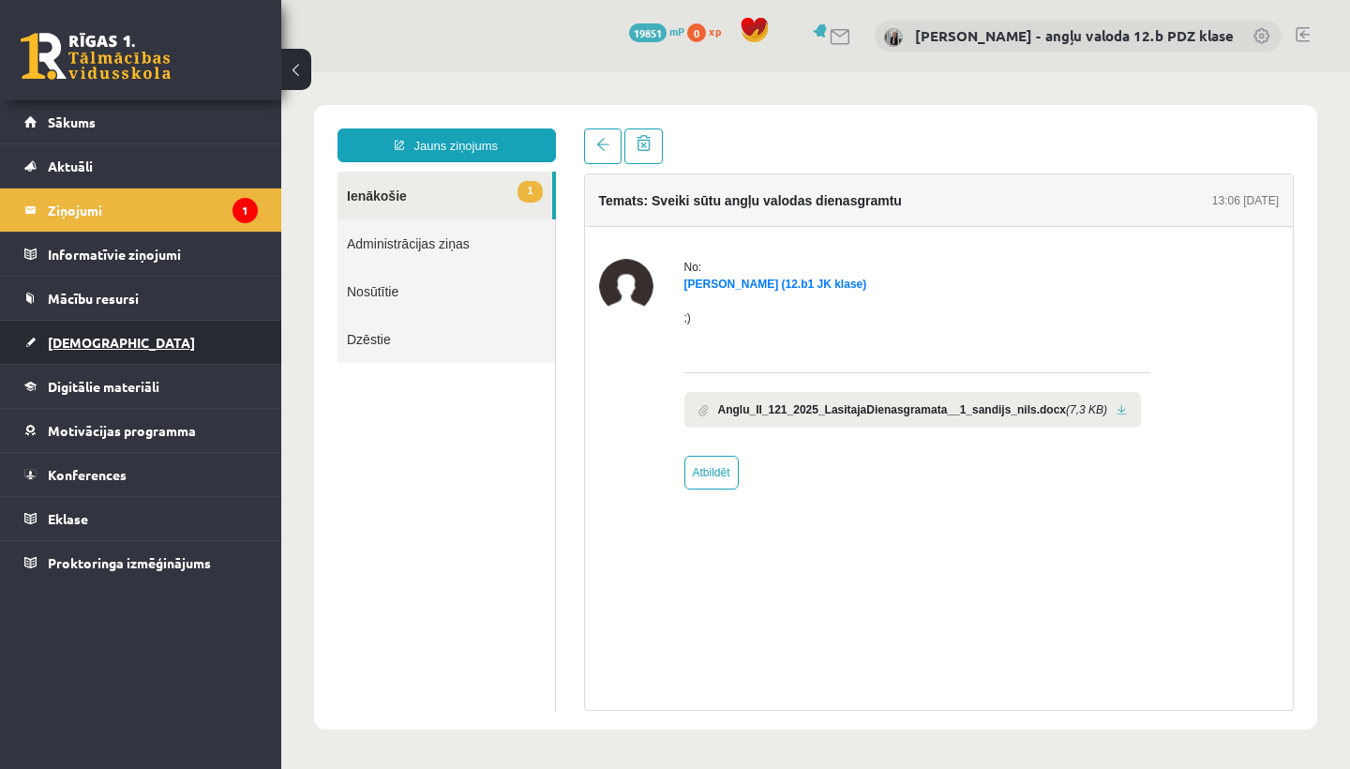
scroll to position [0, 0]
click at [105, 334] on link "[DEMOGRAPHIC_DATA]" at bounding box center [140, 342] width 233 height 43
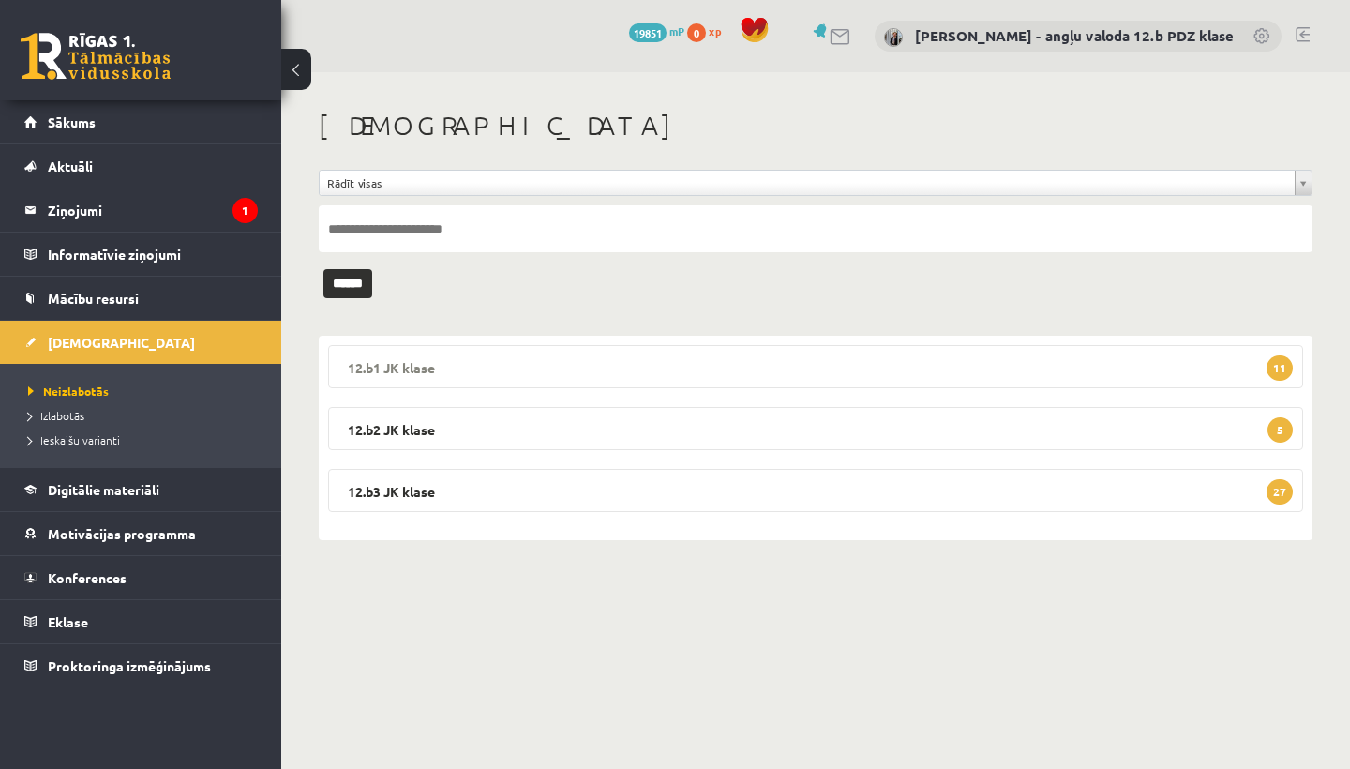
click at [473, 371] on legend "12.b1 JK klase 11" at bounding box center [815, 366] width 975 height 43
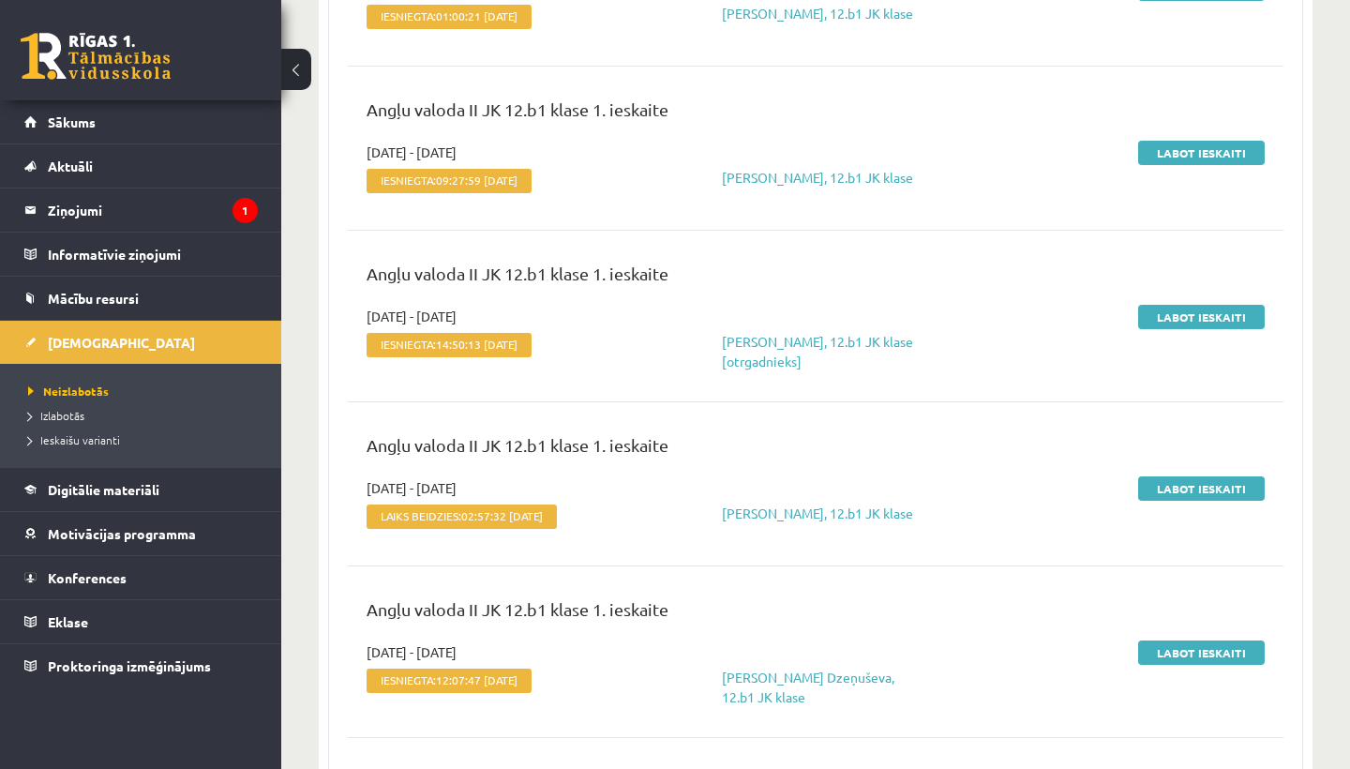
scroll to position [1007, 0]
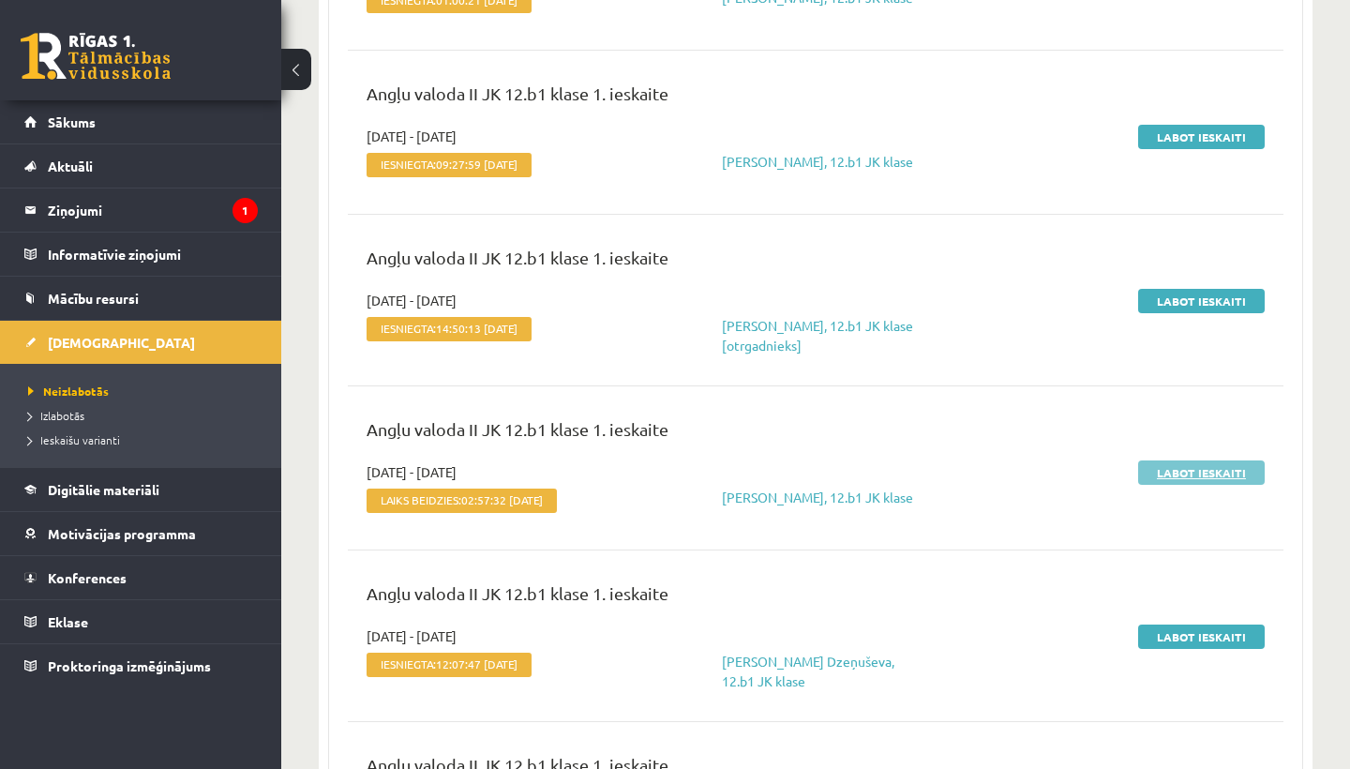
click at [1216, 469] on link "Labot ieskaiti" at bounding box center [1201, 472] width 127 height 24
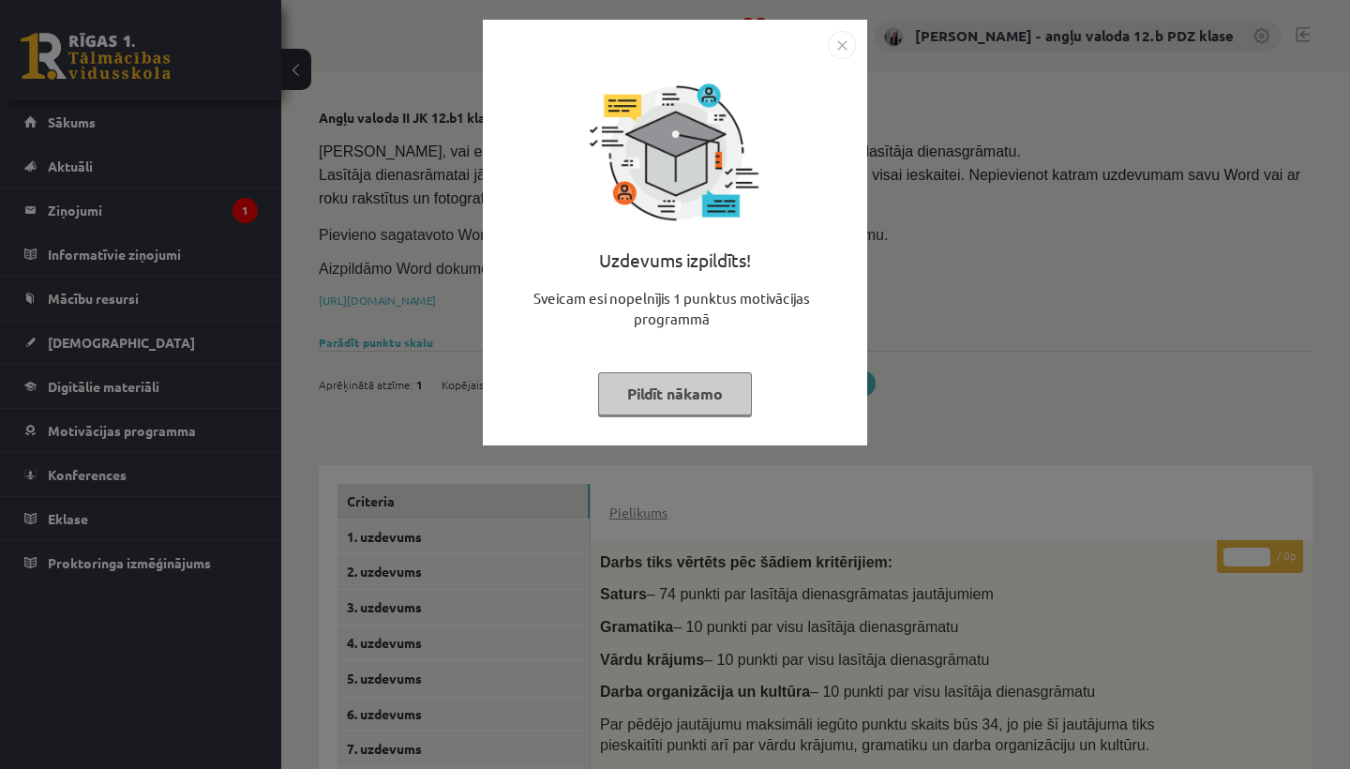
click at [847, 49] on img "Close" at bounding box center [842, 45] width 28 height 28
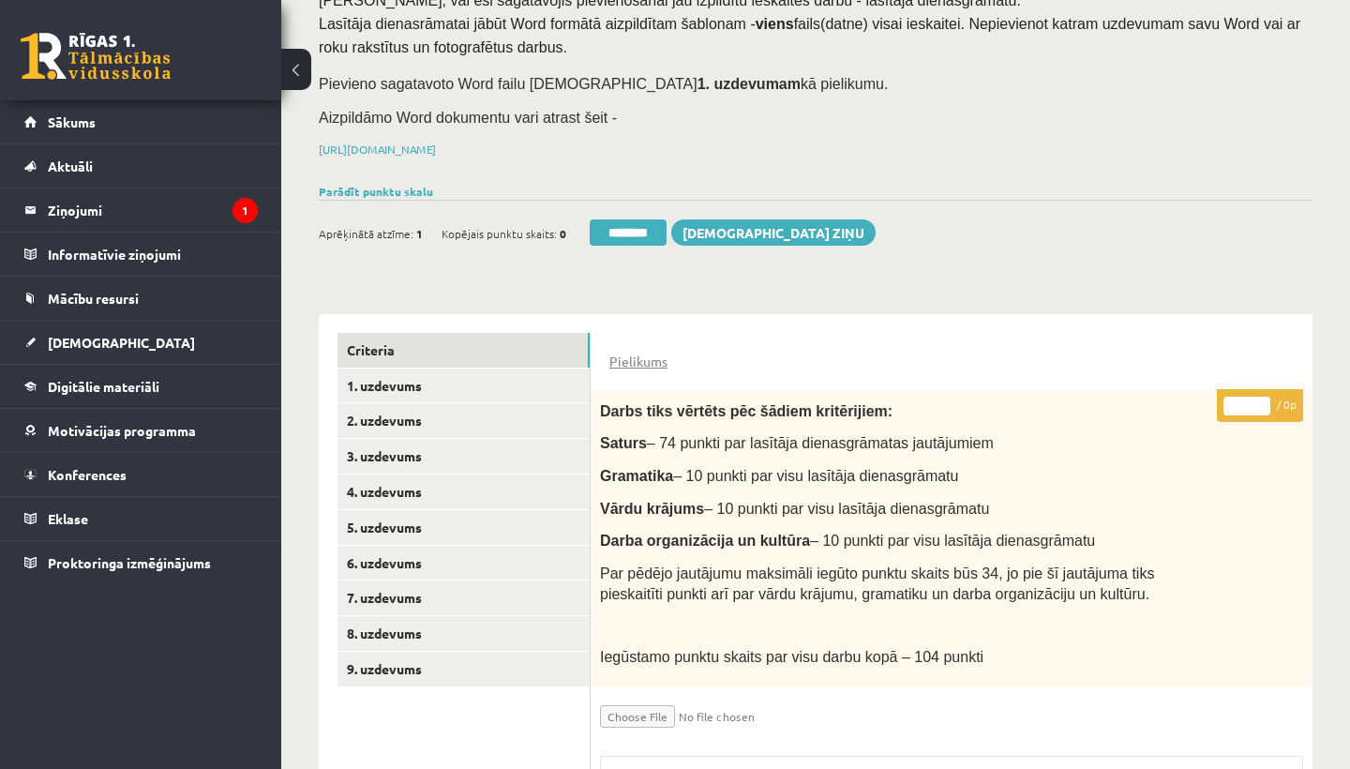
scroll to position [136, 0]
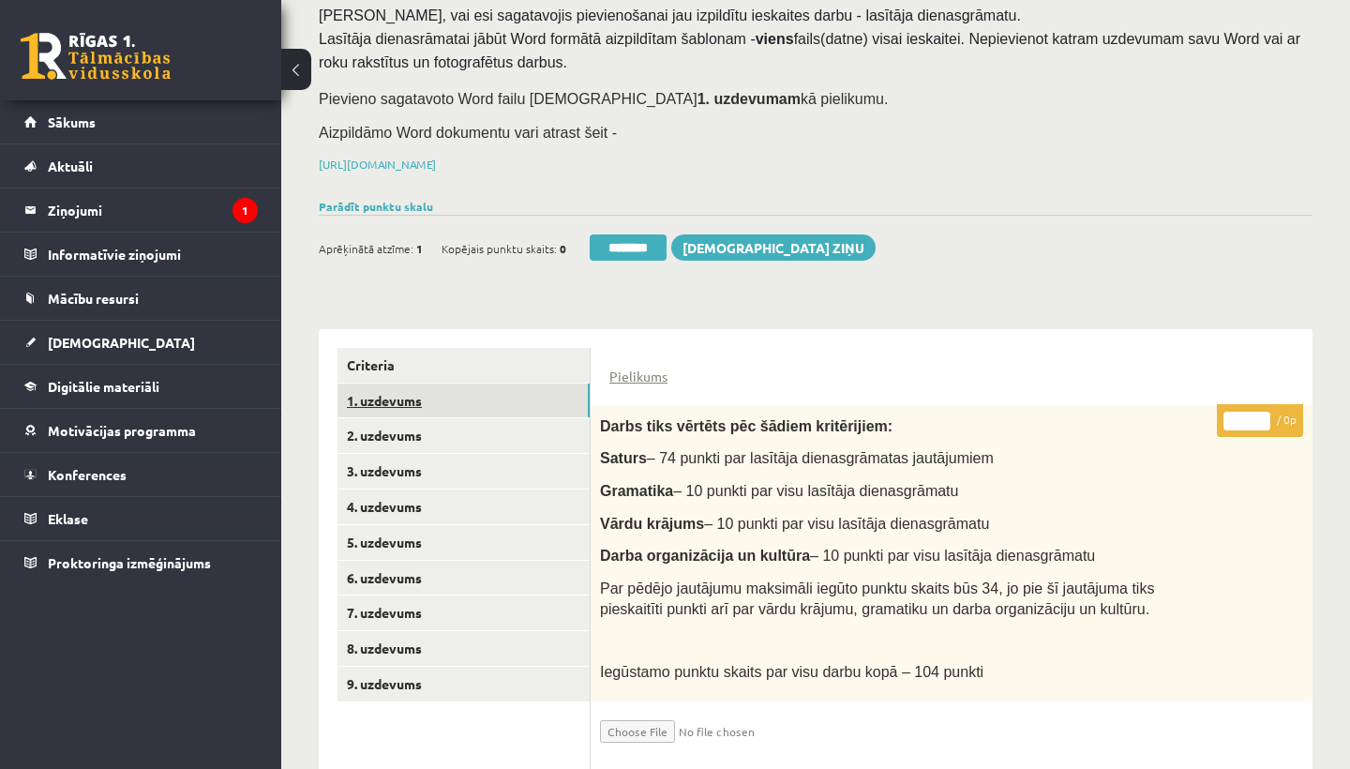
click at [450, 393] on link "1. uzdevums" at bounding box center [464, 400] width 252 height 35
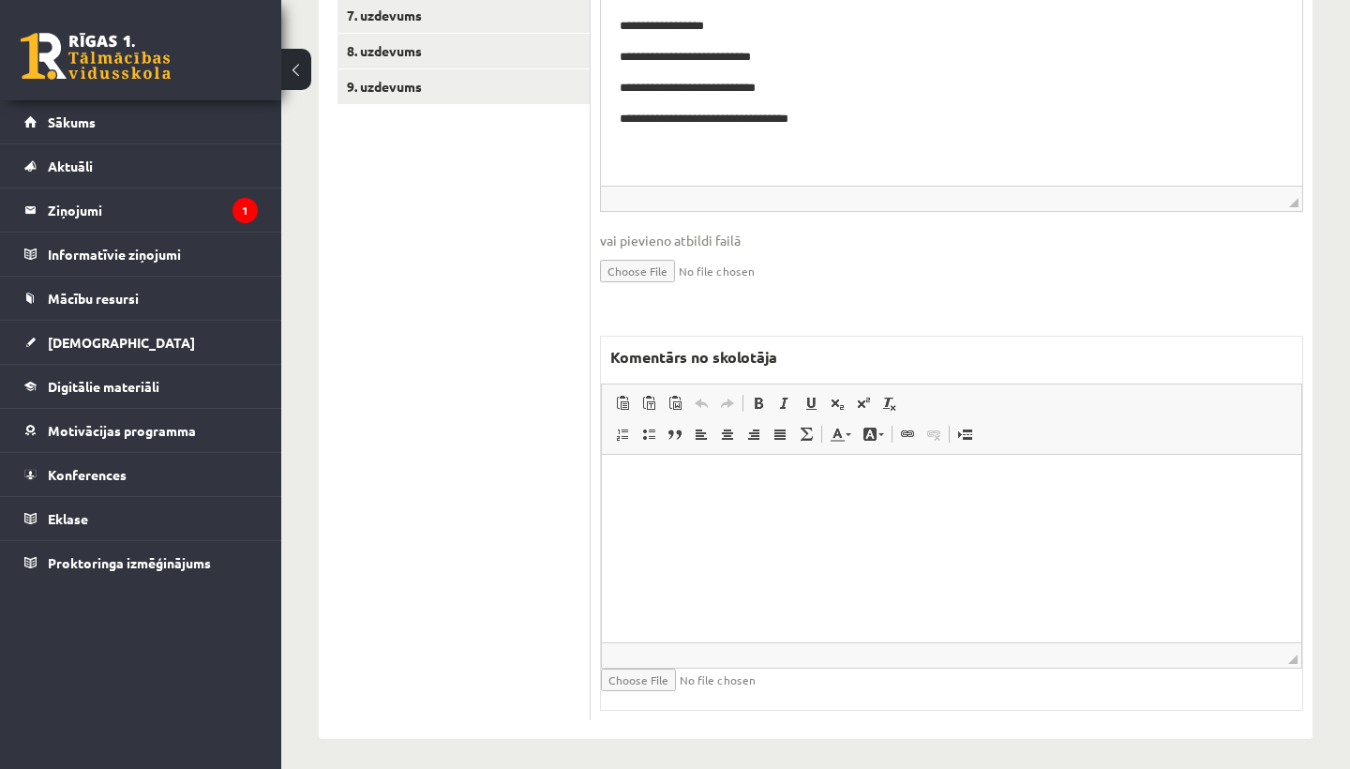
scroll to position [732, 0]
click at [695, 488] on p "Rich Text Editor, wiswyg-editor-47024853607340-1758125213-164" at bounding box center [952, 484] width 662 height 20
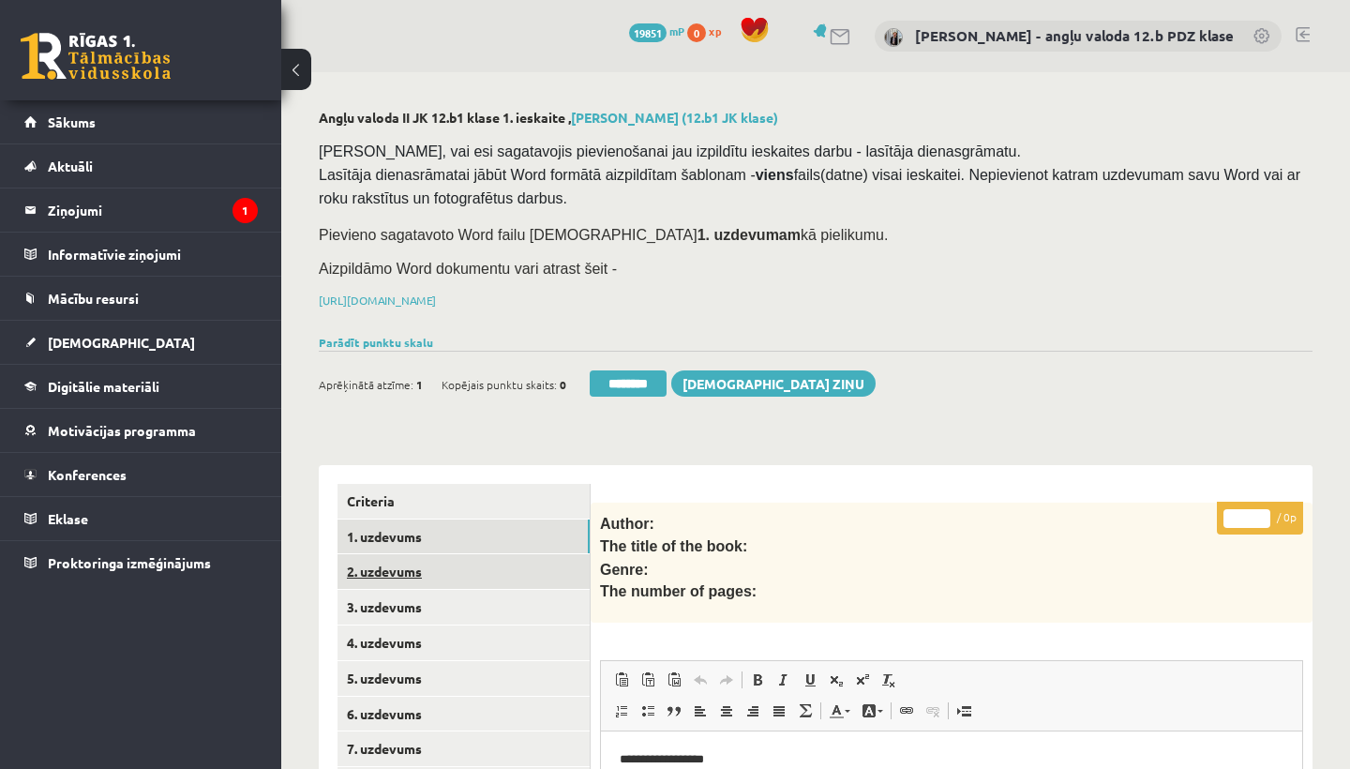
scroll to position [0, 0]
click at [411, 532] on link "1. uzdevums" at bounding box center [464, 536] width 252 height 35
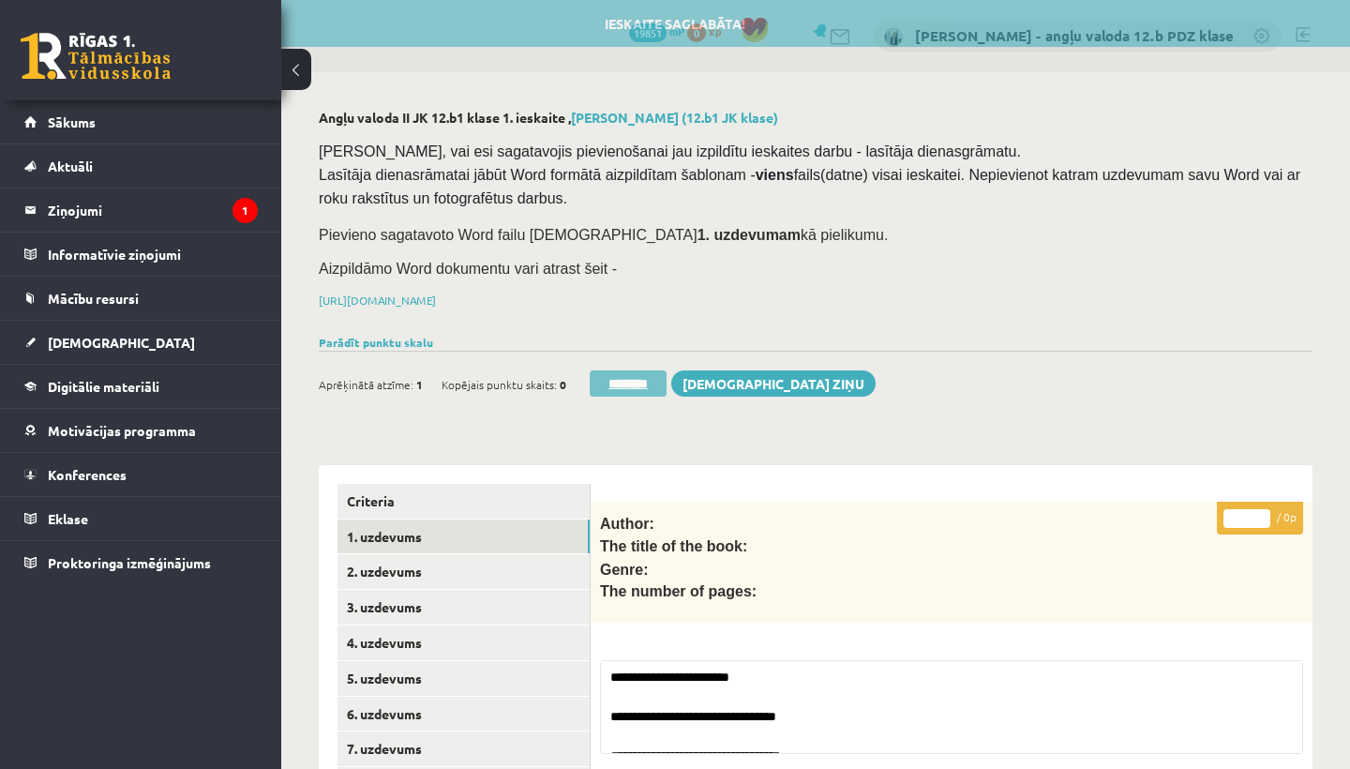
click at [639, 370] on input "********" at bounding box center [628, 383] width 77 height 26
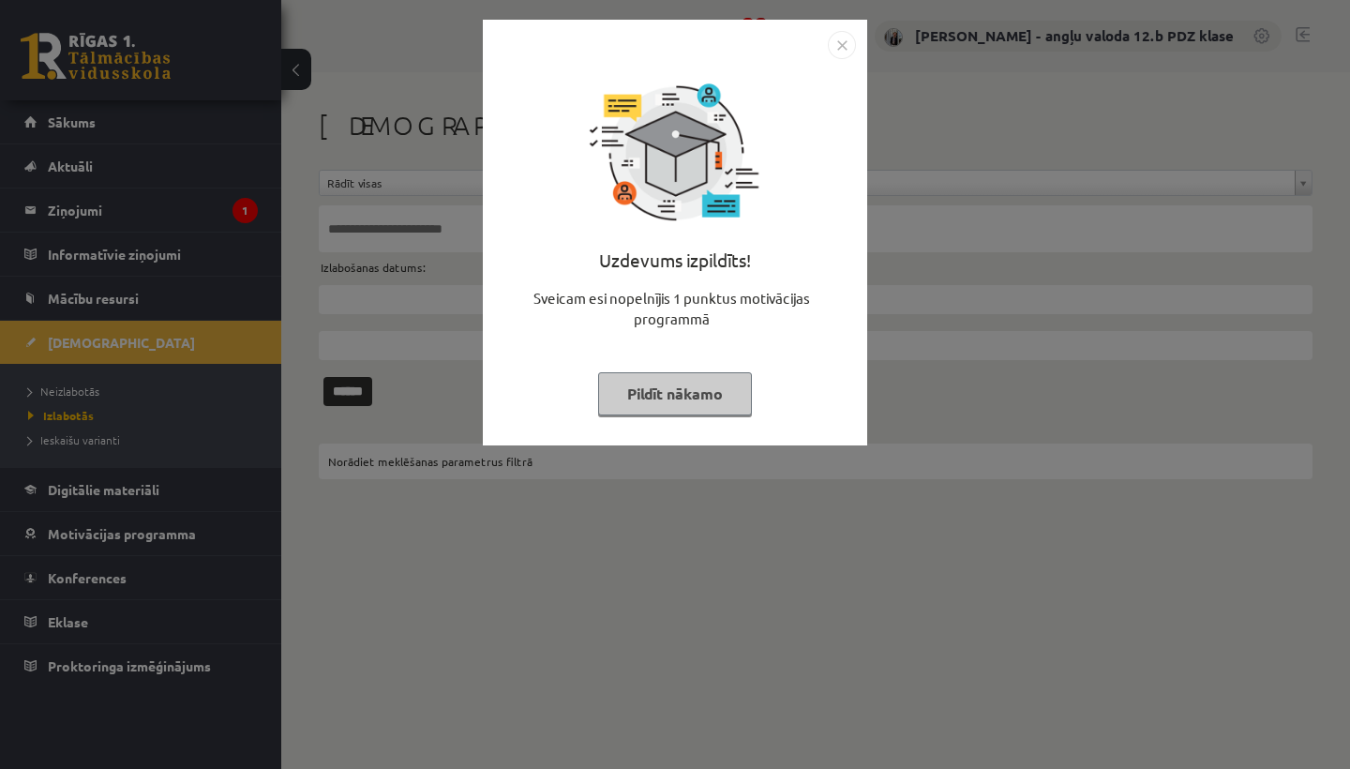
click at [842, 45] on img "Close" at bounding box center [842, 45] width 28 height 28
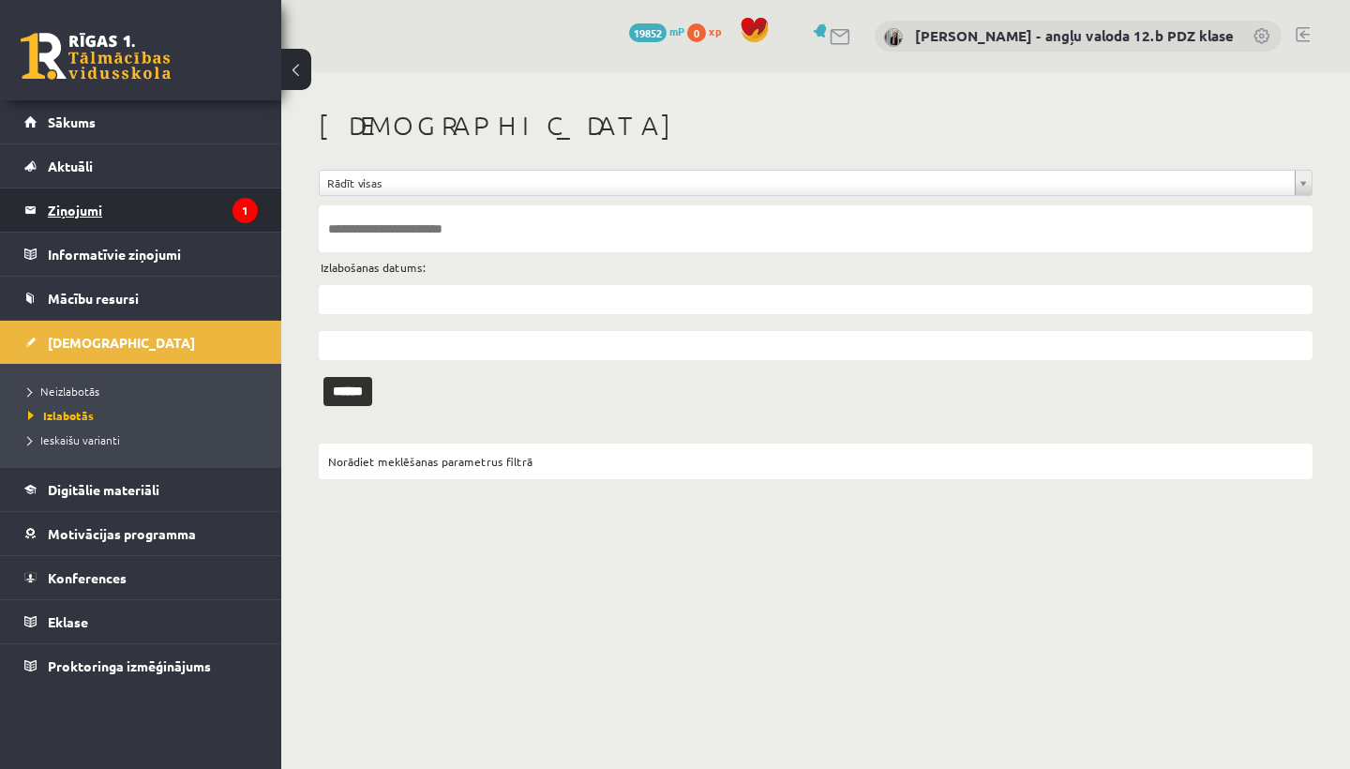
click at [90, 211] on legend "Ziņojumi 1" at bounding box center [153, 209] width 210 height 43
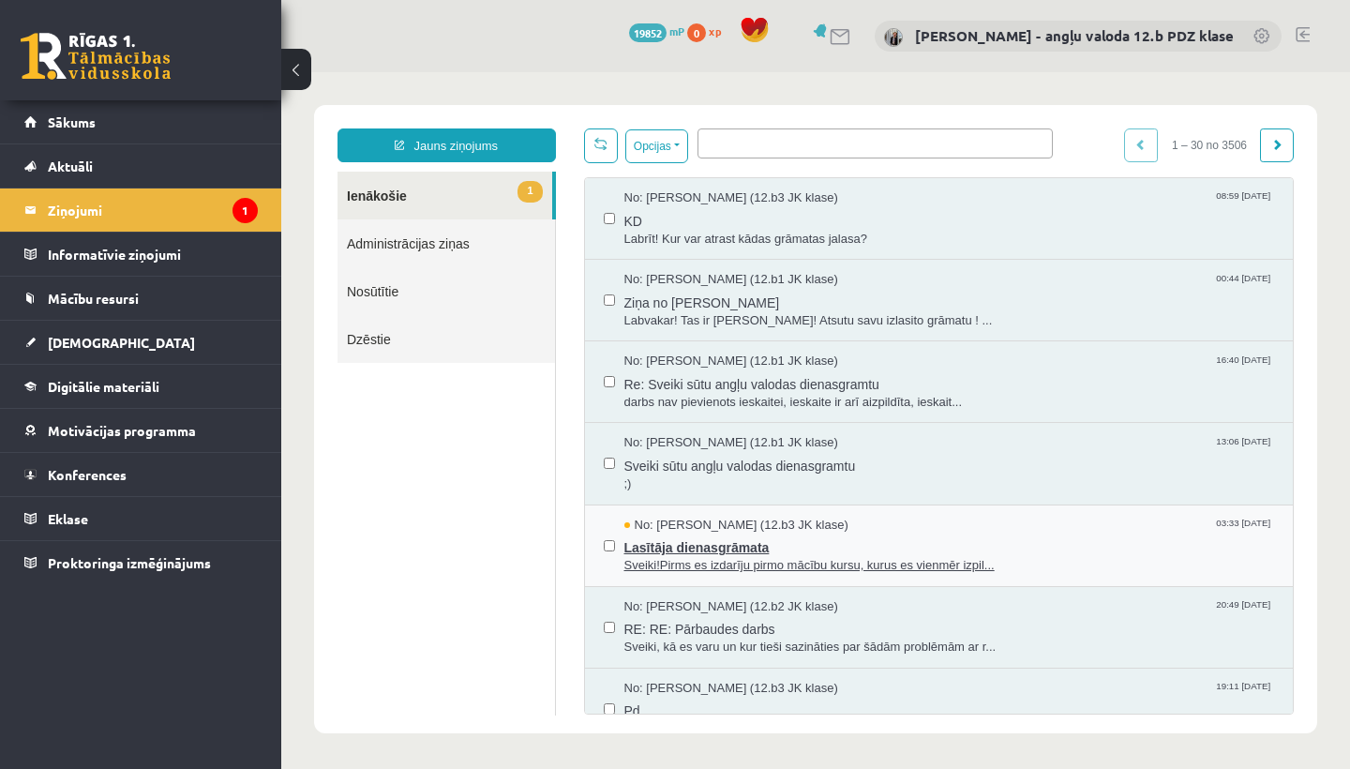
click at [730, 528] on span "No: [PERSON_NAME] (12.b3 JK klase)" at bounding box center [736, 526] width 224 height 18
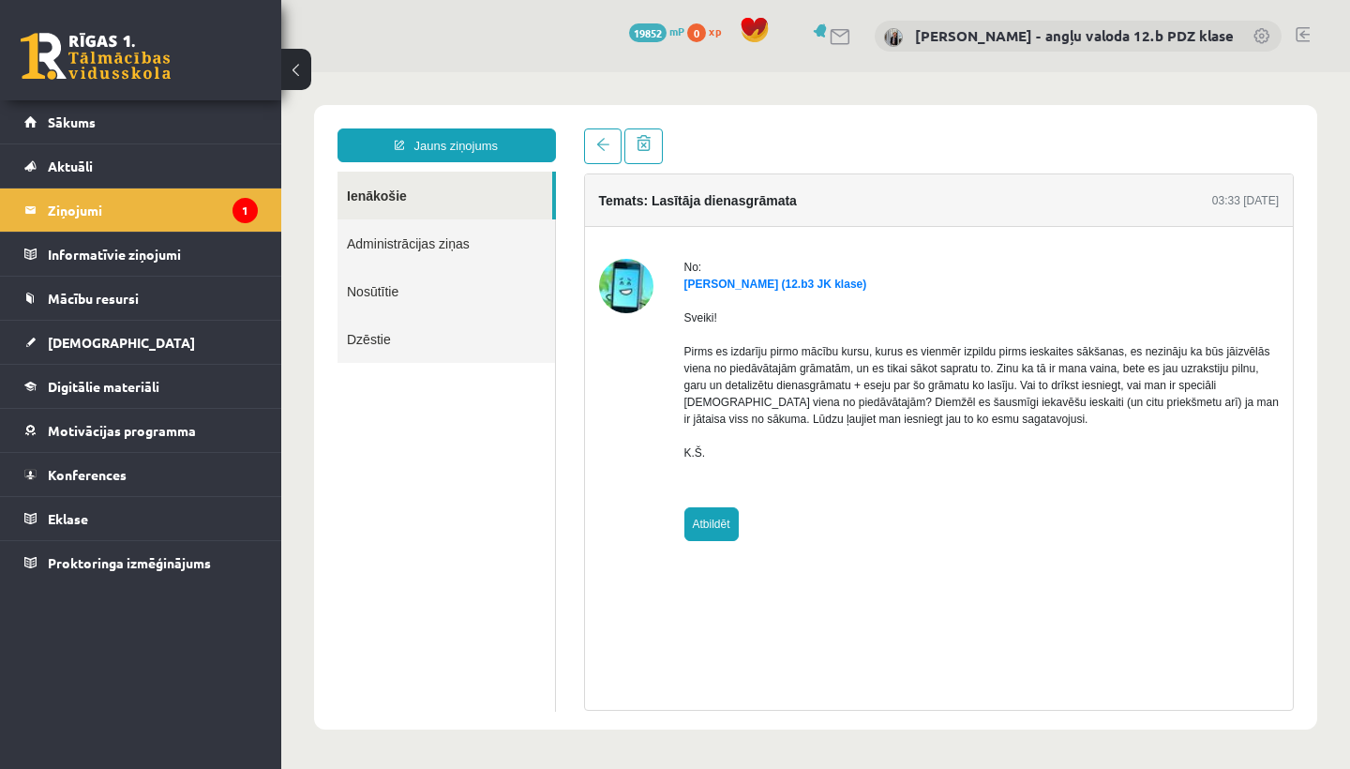
click at [711, 524] on link "Atbildēt" at bounding box center [711, 524] width 54 height 34
type input "**********"
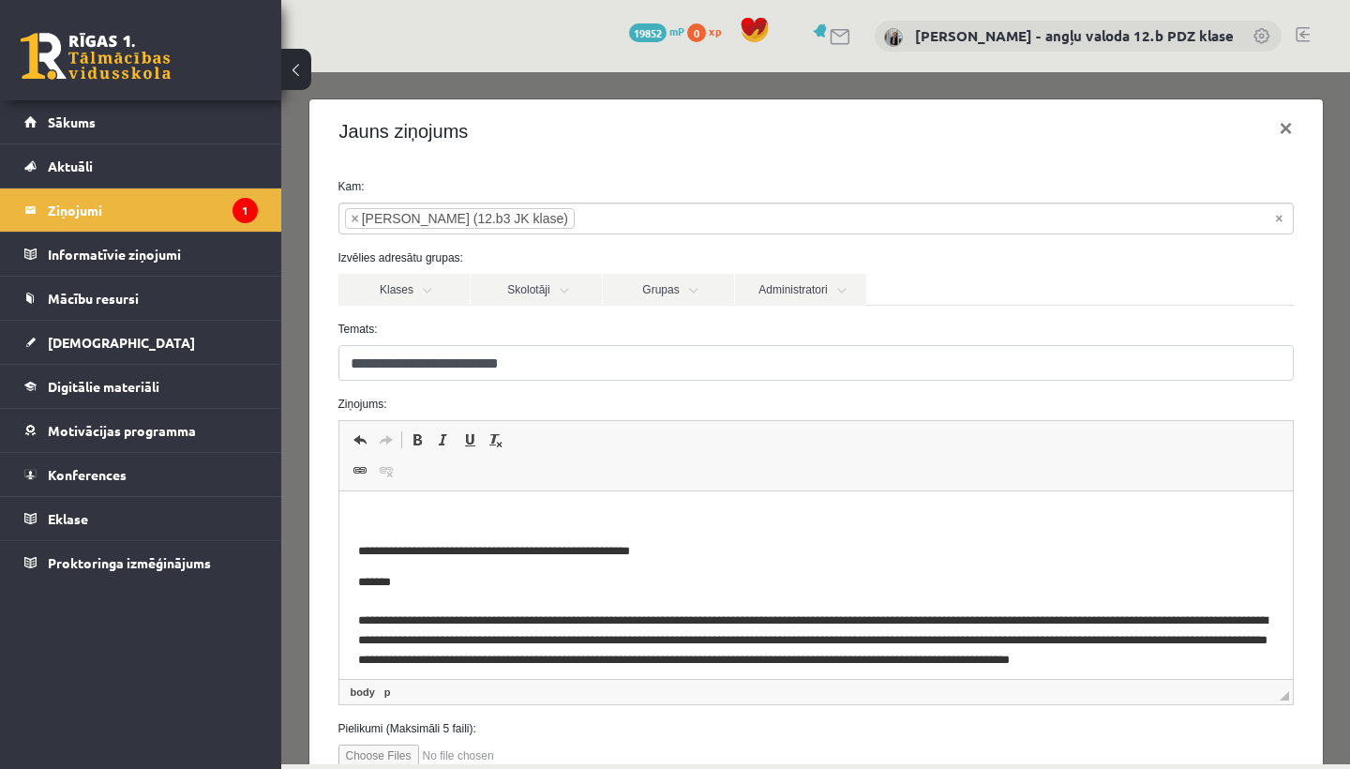
click at [363, 511] on p "Rich Text Editor, wiswyg-editor-47024889955920-1758125230-243" at bounding box center [815, 520] width 916 height 20
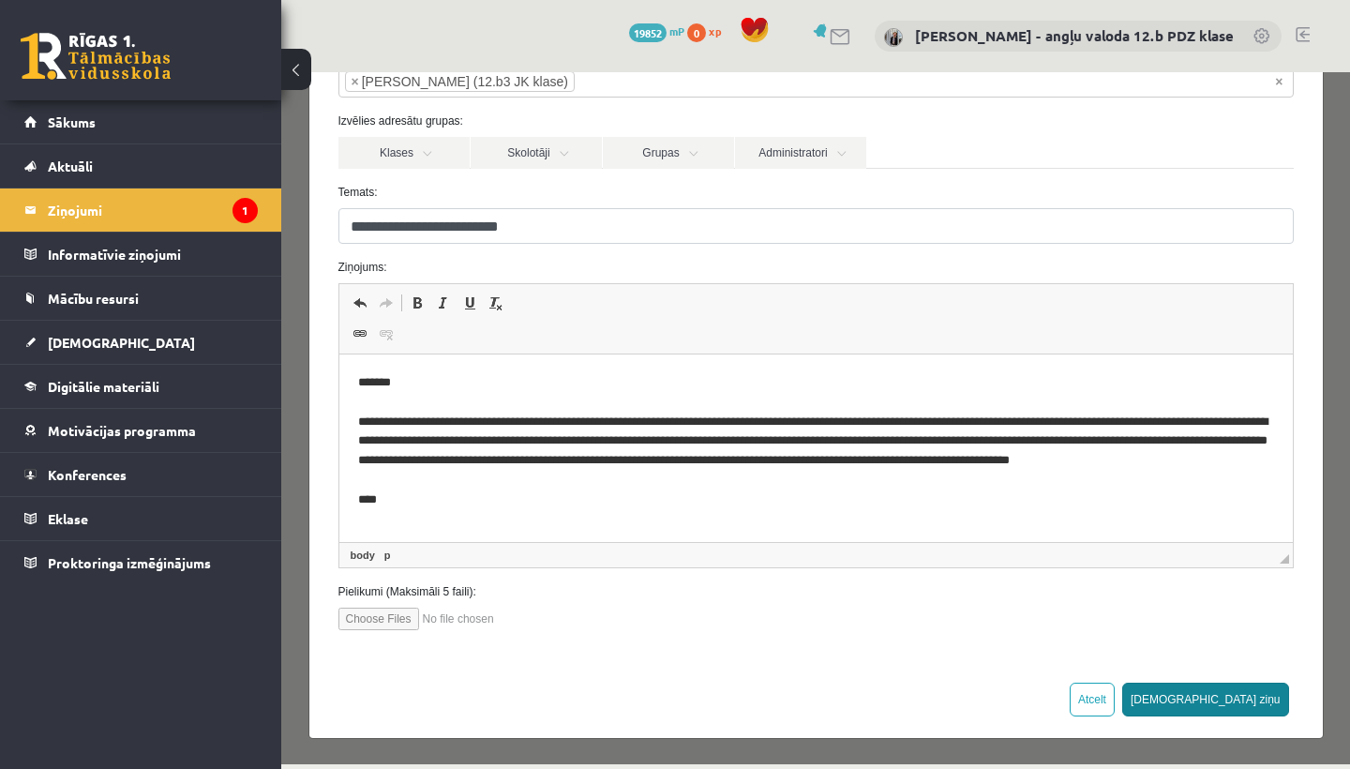
scroll to position [143, 0]
click at [1251, 690] on button "[DEMOGRAPHIC_DATA] ziņu" at bounding box center [1205, 700] width 167 height 34
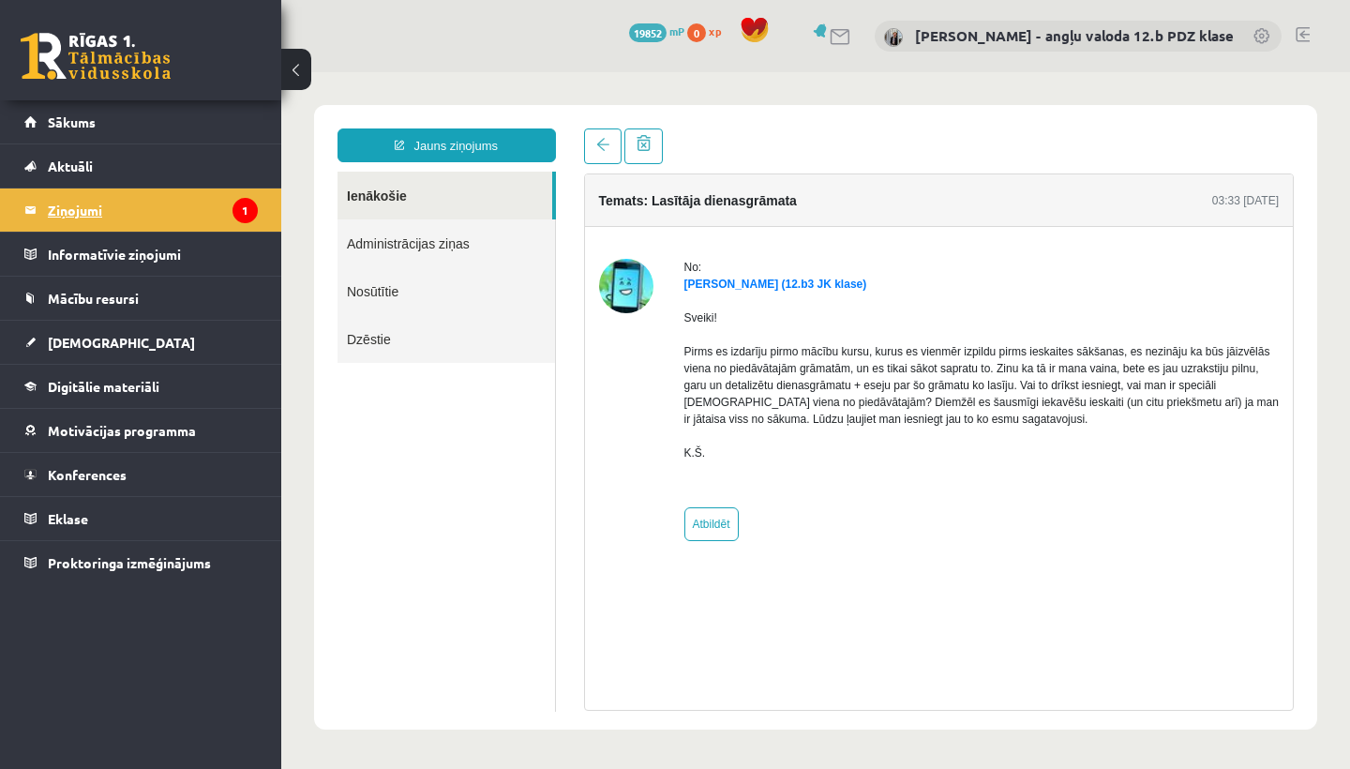
scroll to position [0, 0]
click at [84, 342] on span "[DEMOGRAPHIC_DATA]" at bounding box center [121, 342] width 147 height 17
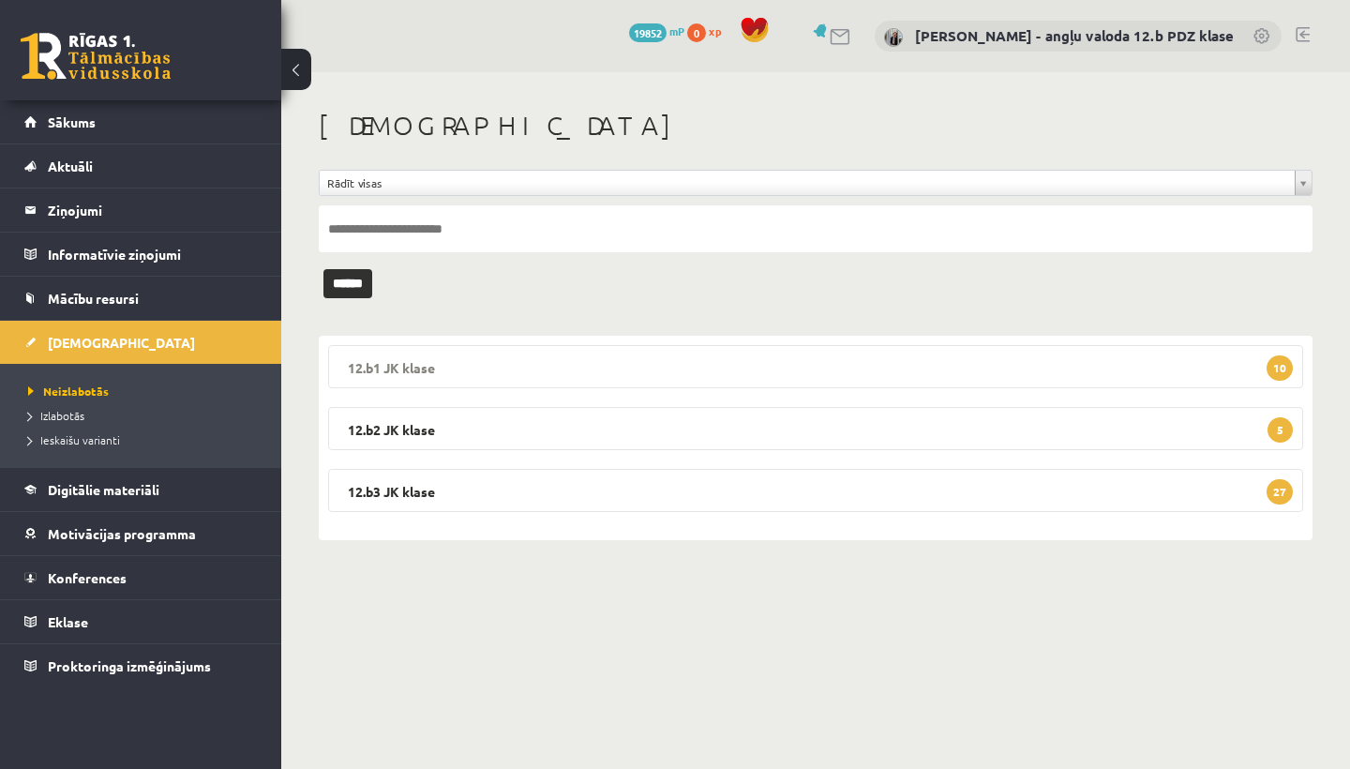
click at [500, 360] on legend "12.b1 JK klase 10" at bounding box center [815, 366] width 975 height 43
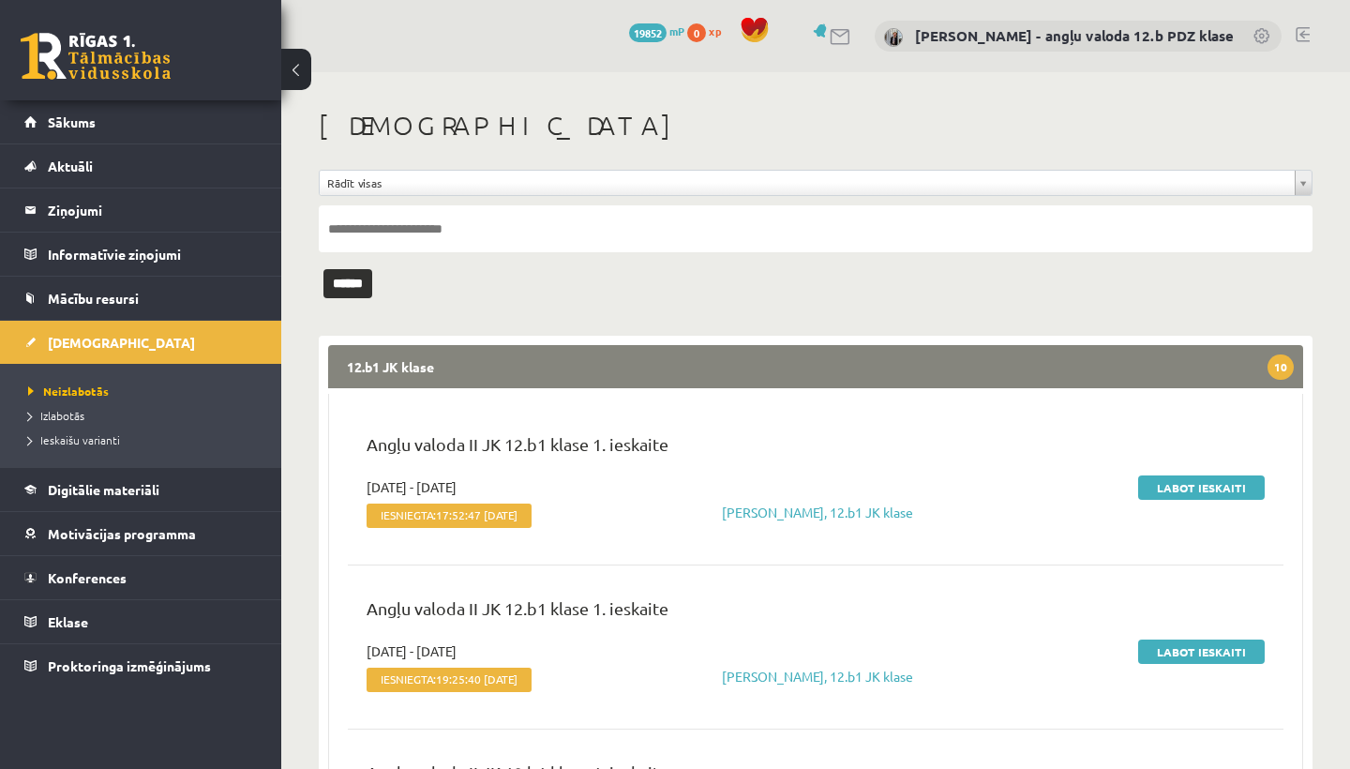
click at [500, 360] on legend "12.b1 JK klase 10" at bounding box center [815, 366] width 975 height 43
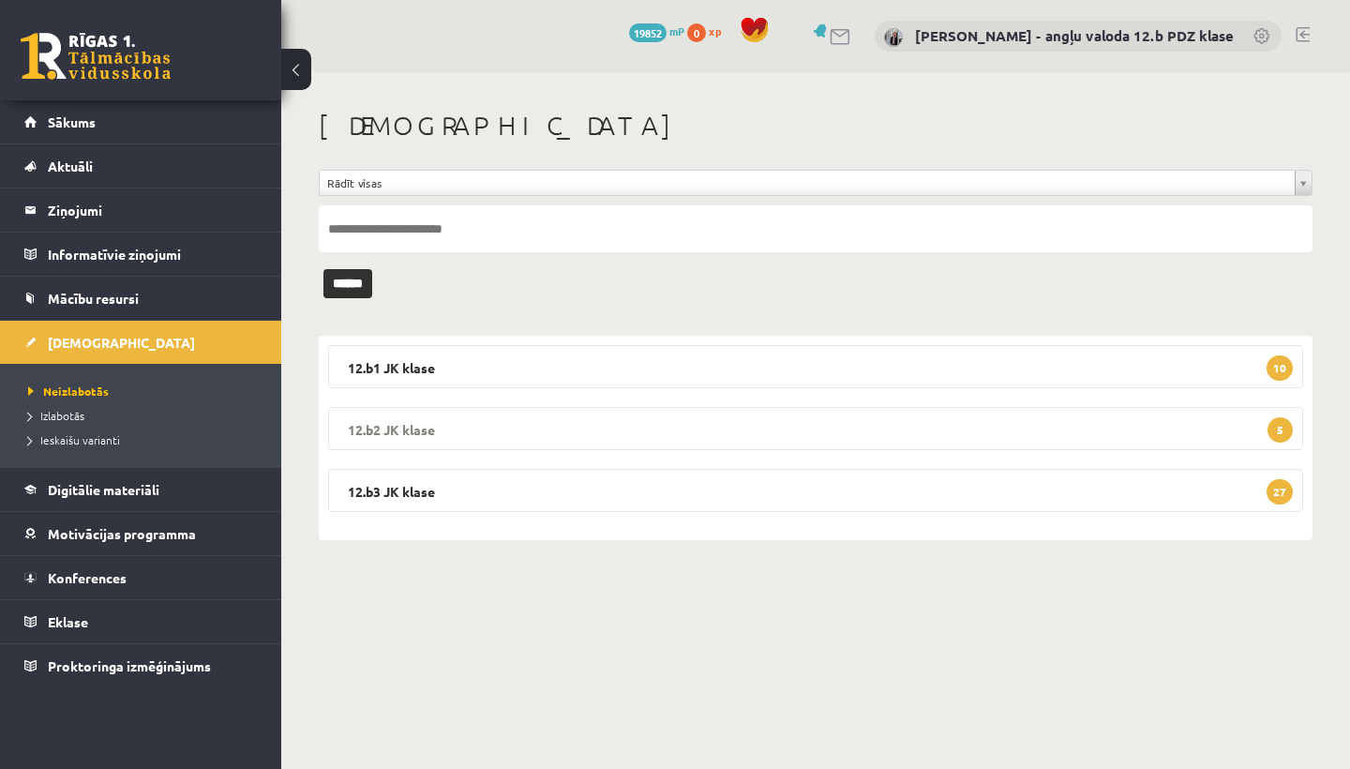
click at [483, 430] on legend "12.b2 JK klase 5" at bounding box center [815, 428] width 975 height 43
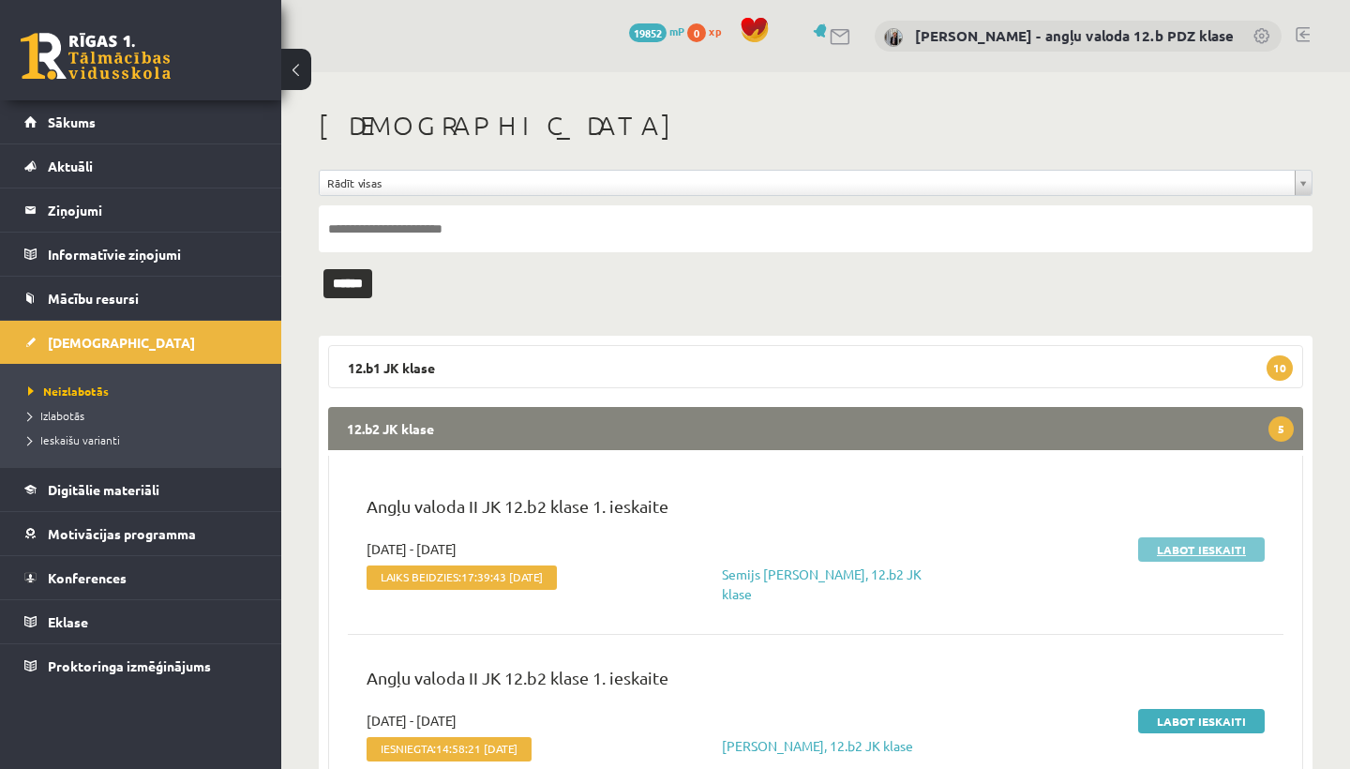
click at [1228, 539] on link "Labot ieskaiti" at bounding box center [1201, 549] width 127 height 24
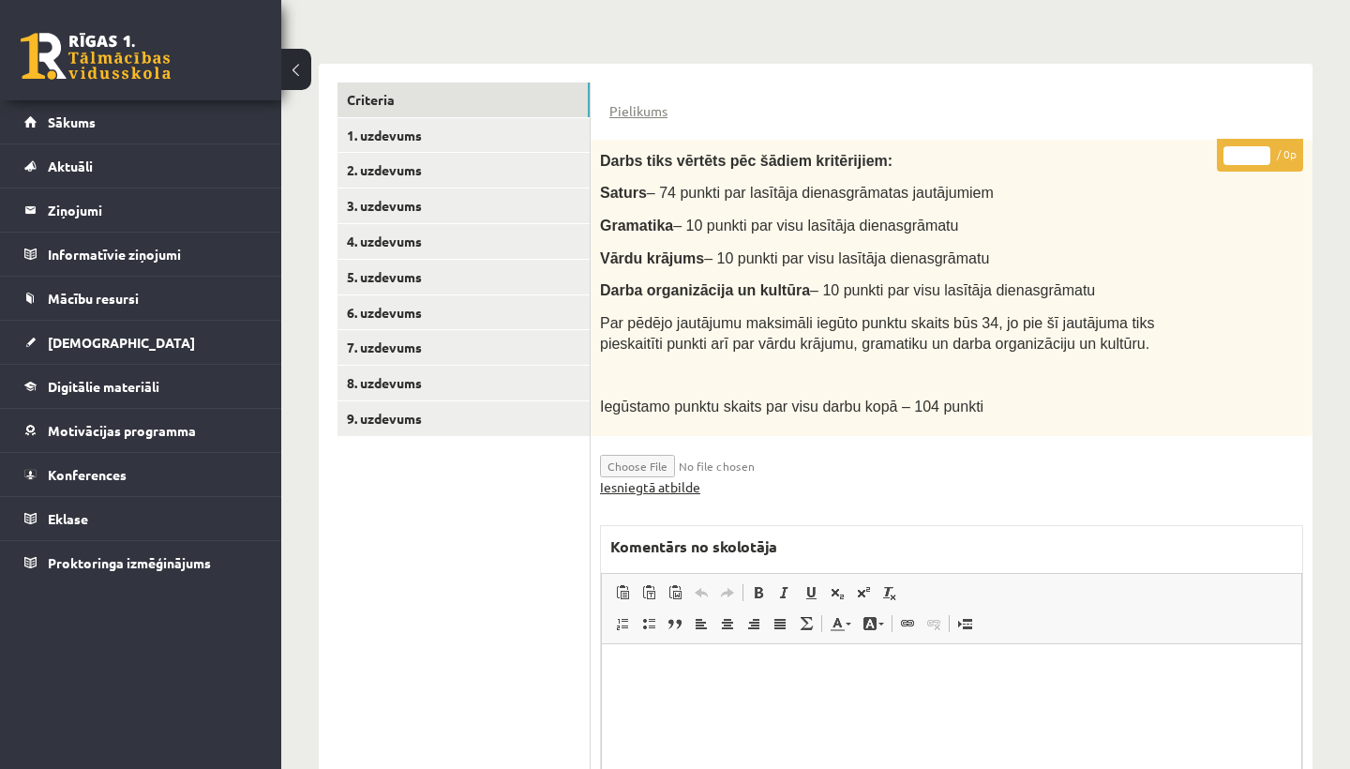
click at [645, 477] on link "Iesniegtā atbilde" at bounding box center [650, 487] width 100 height 20
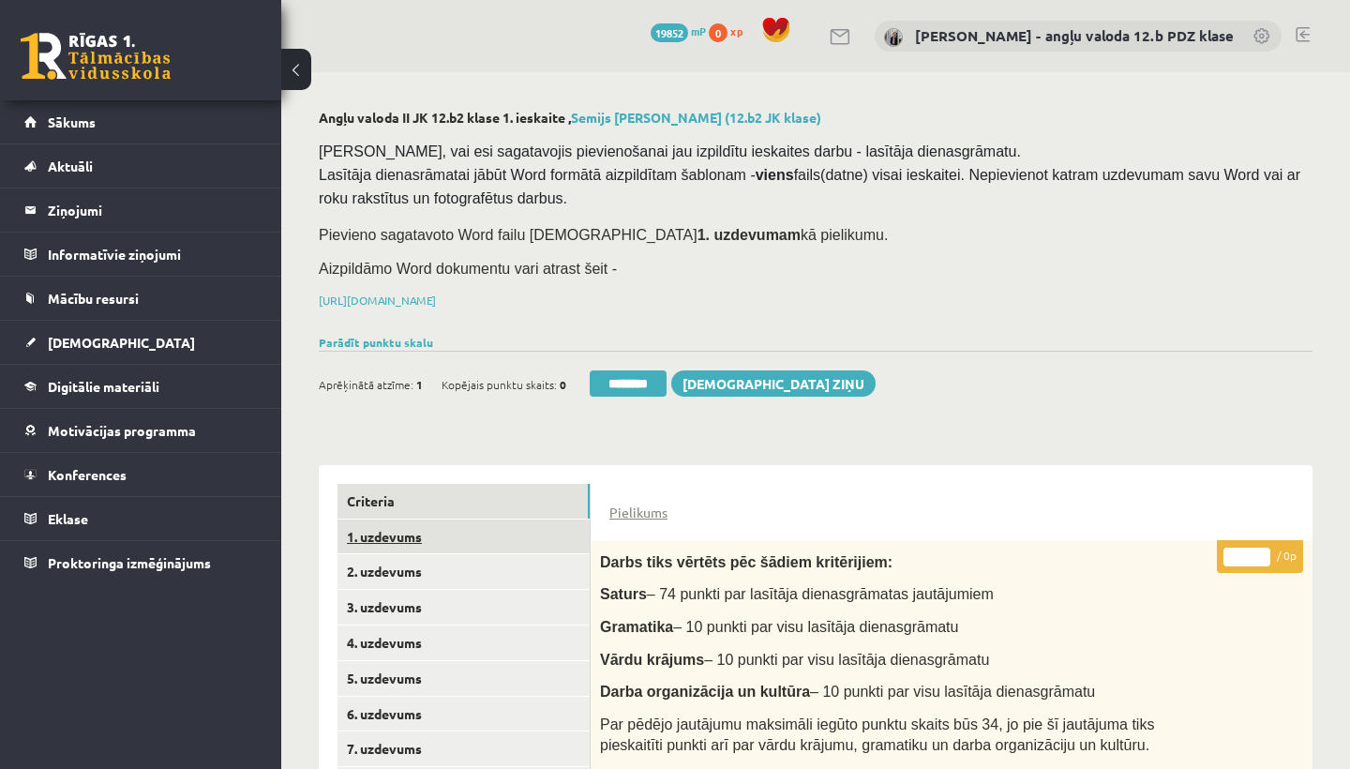
click at [390, 535] on link "1. uzdevums" at bounding box center [464, 536] width 252 height 35
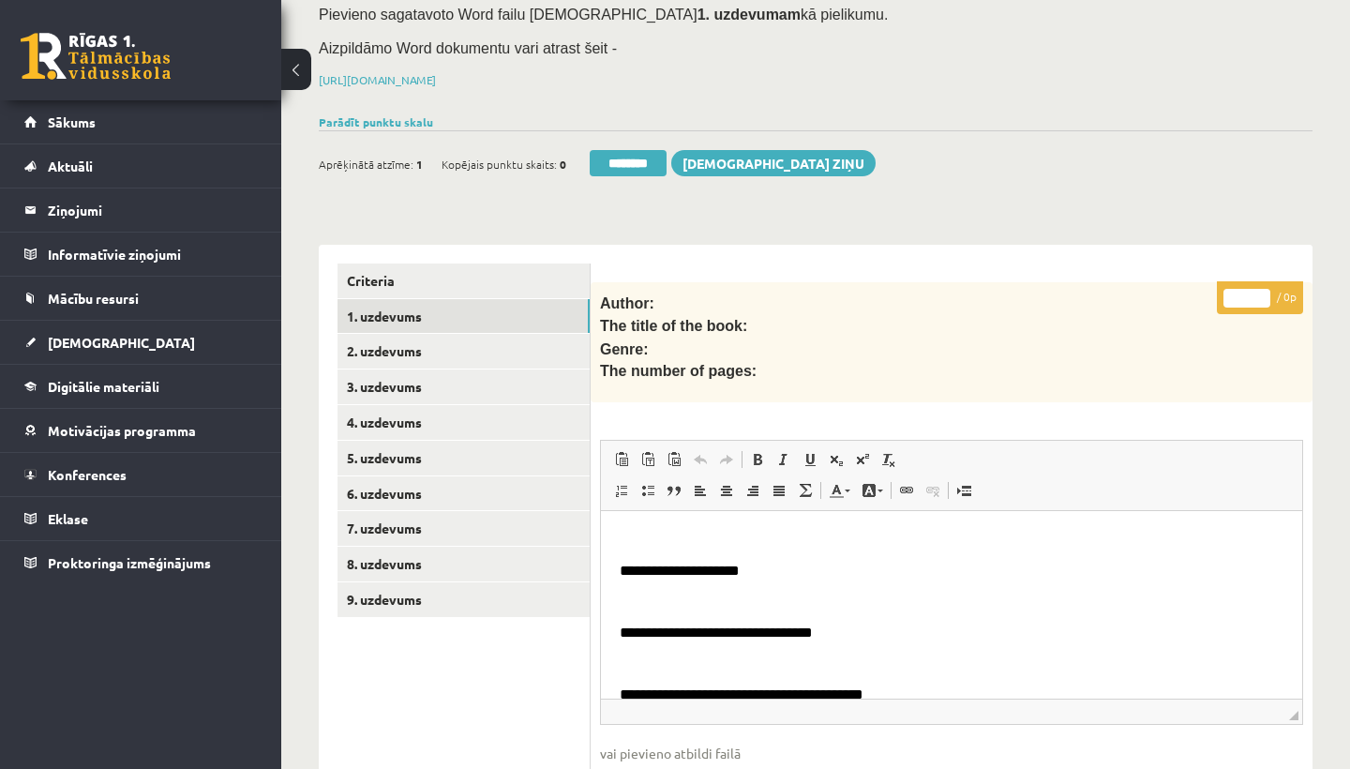
scroll to position [228, 0]
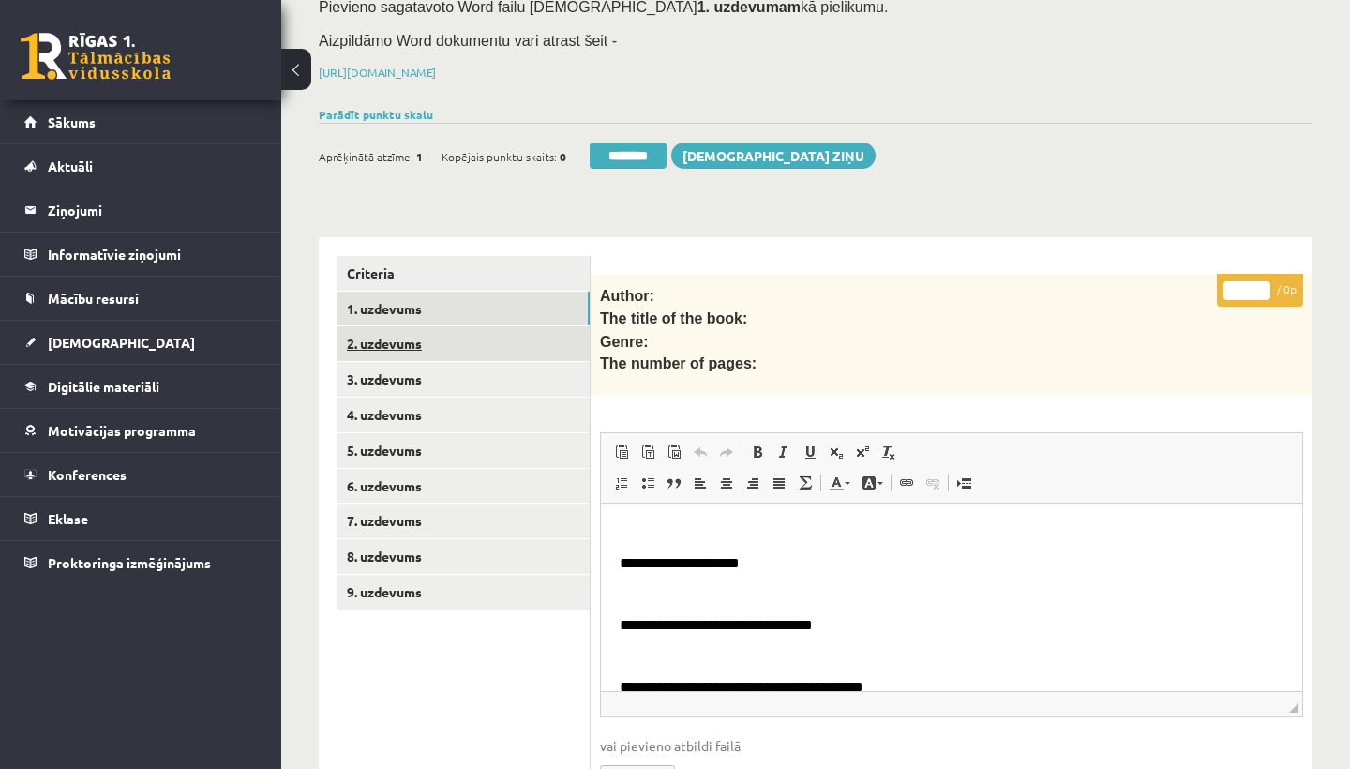
click at [418, 337] on link "2. uzdevums" at bounding box center [464, 343] width 252 height 35
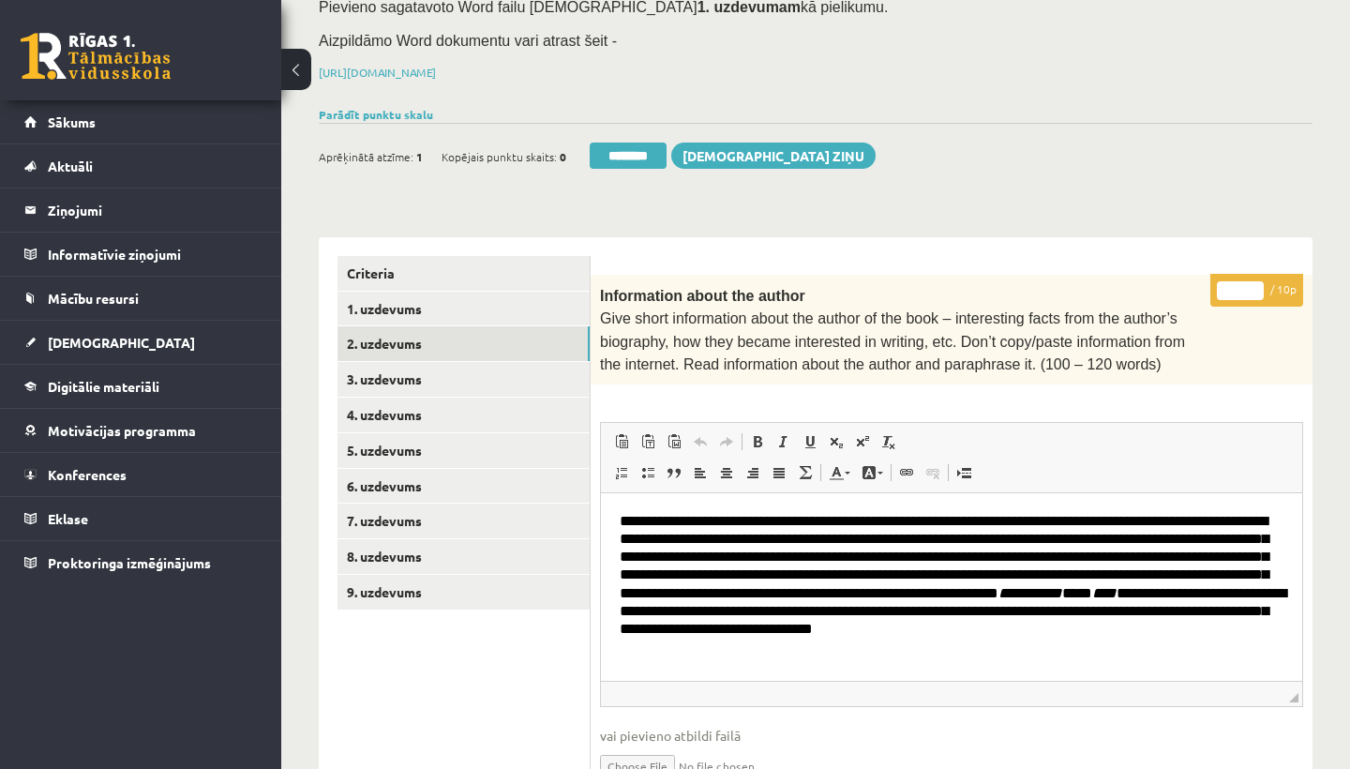
scroll to position [36, 0]
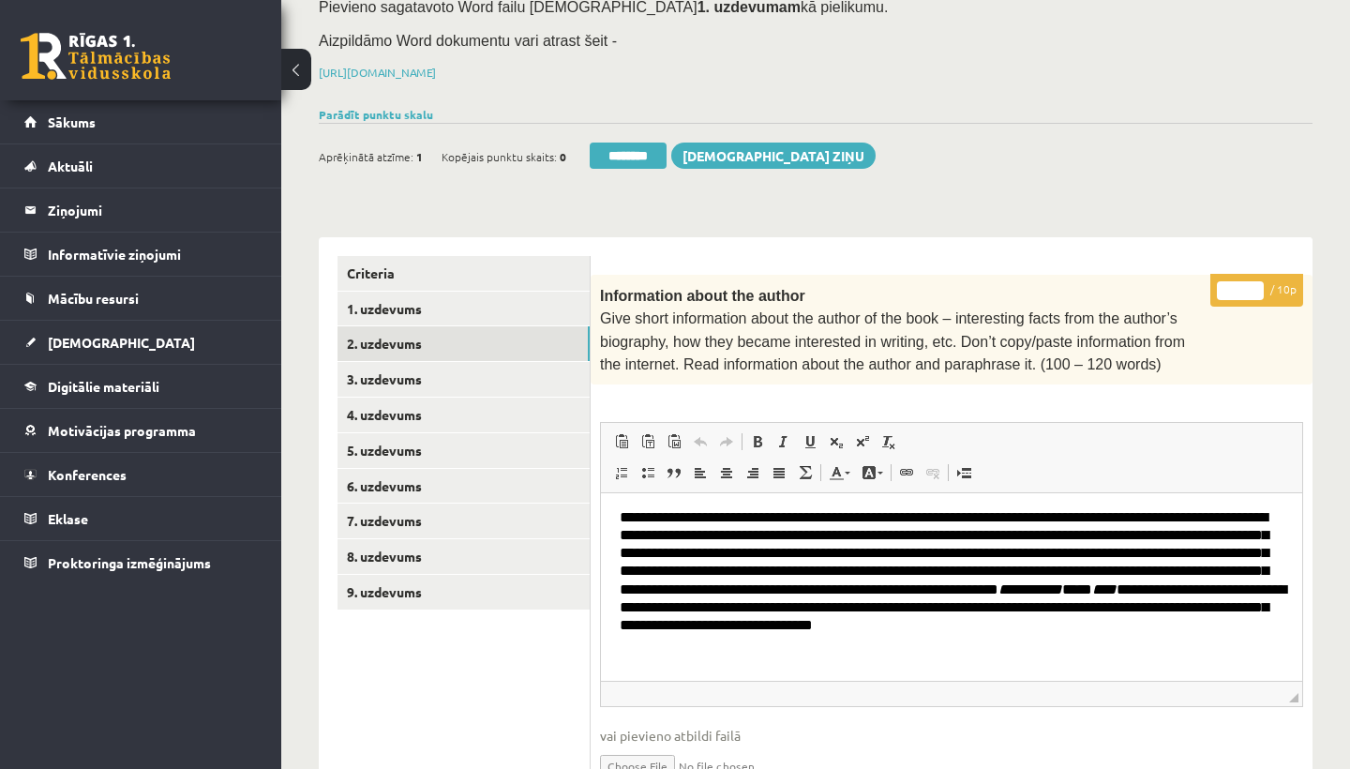
click at [1239, 281] on input "*" at bounding box center [1240, 290] width 47 height 19
type input "*"
click at [394, 365] on link "3. uzdevums" at bounding box center [464, 379] width 252 height 35
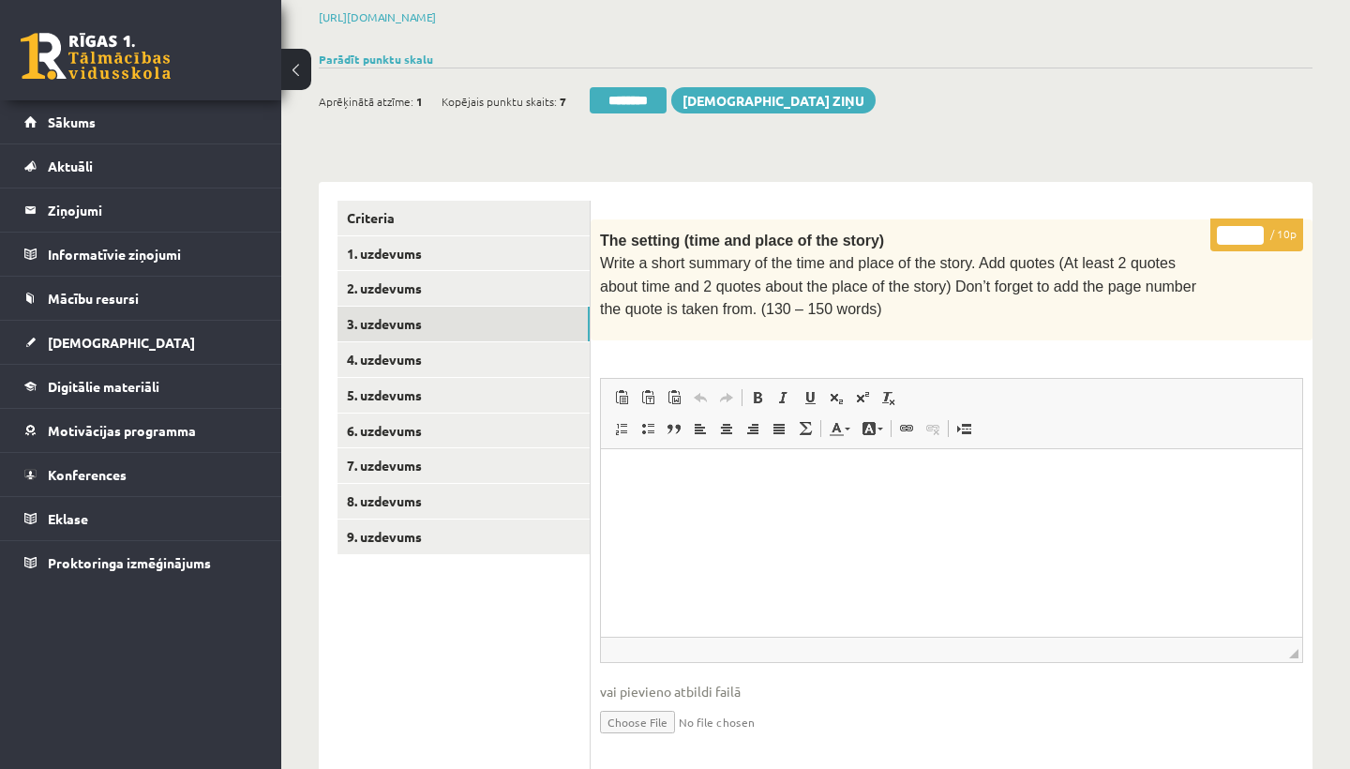
click at [1246, 232] on input "*" at bounding box center [1240, 235] width 47 height 19
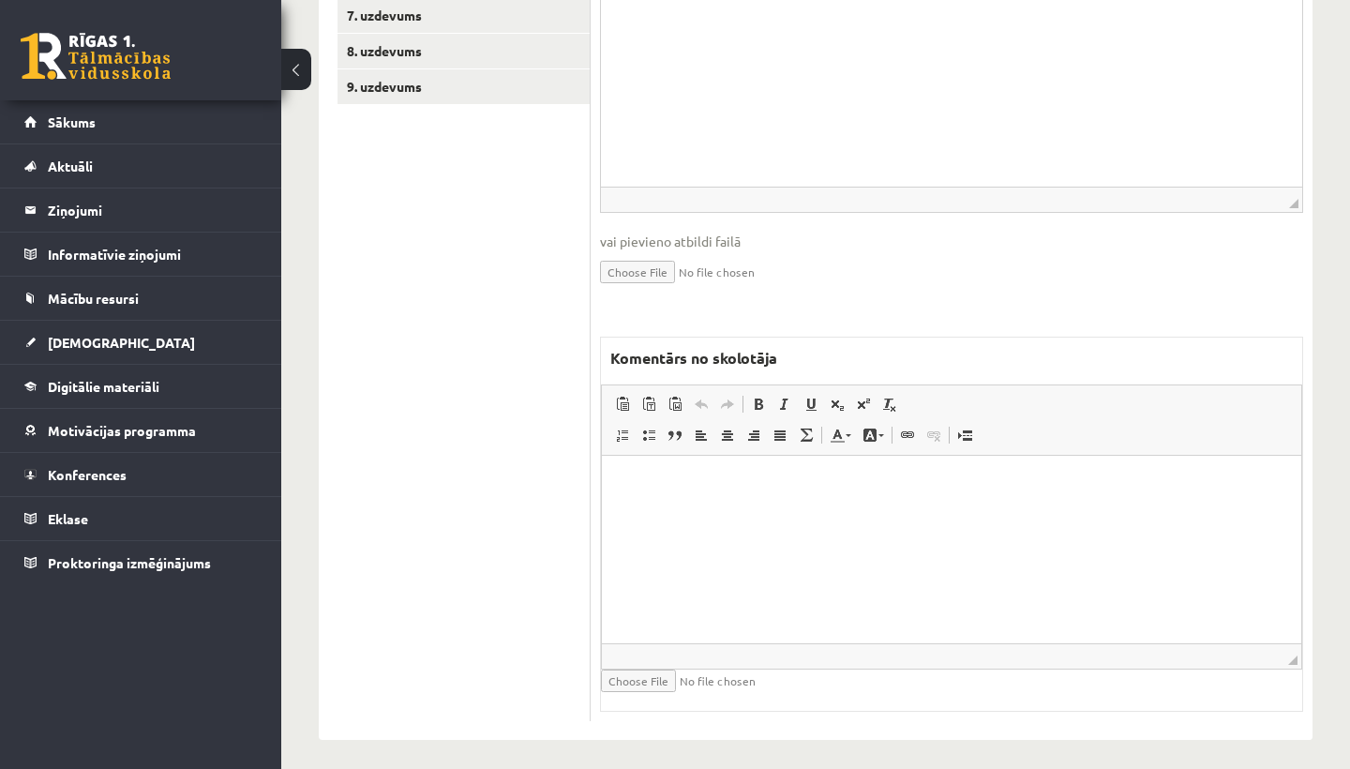
scroll to position [732, 0]
type input "*"
click at [788, 501] on html at bounding box center [951, 485] width 699 height 57
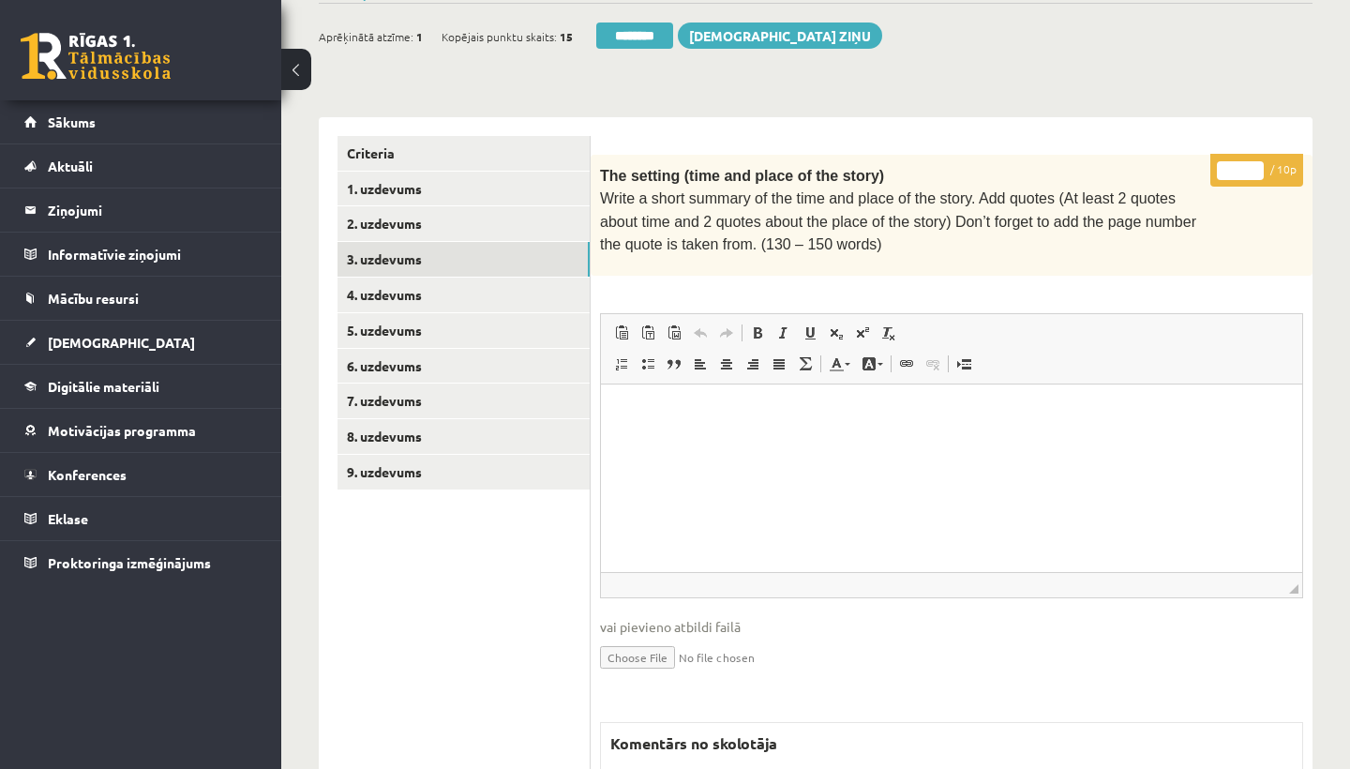
scroll to position [327, 0]
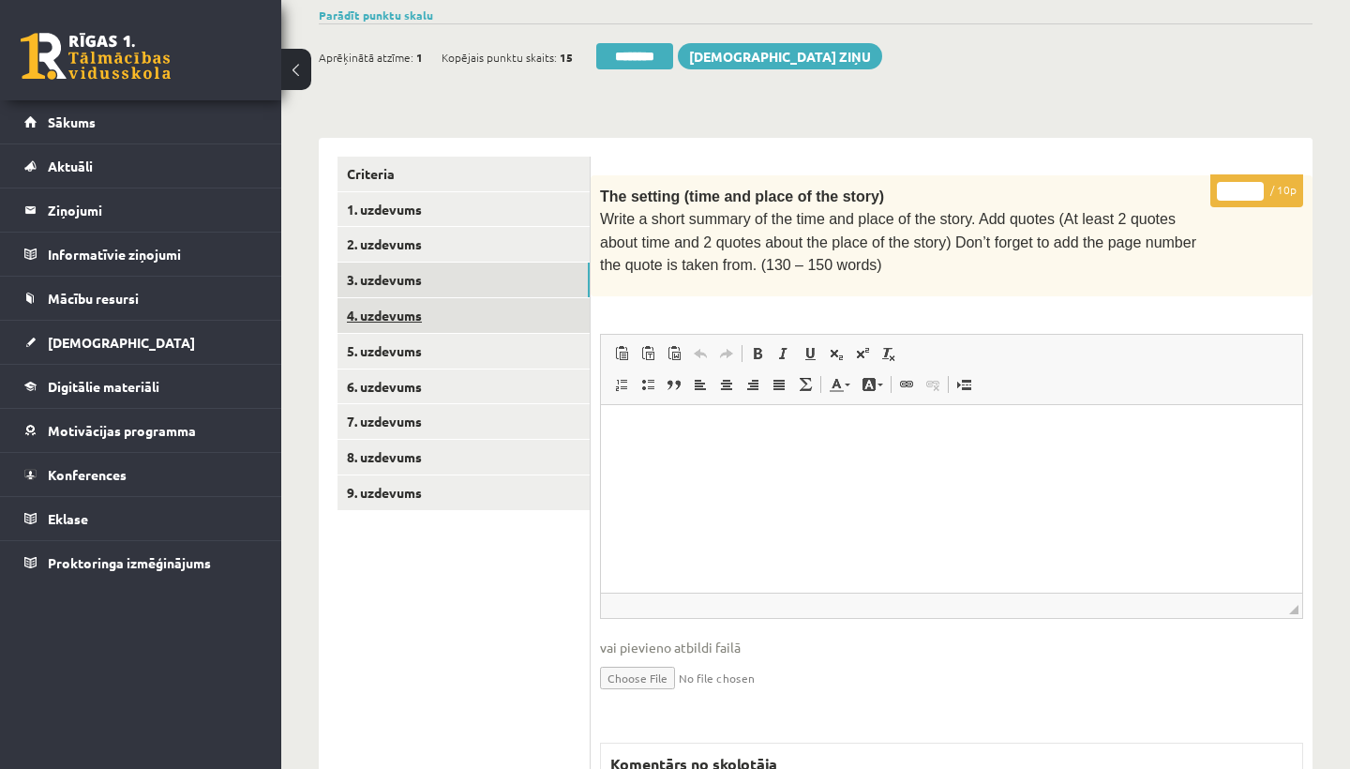
click at [428, 301] on link "4. uzdevums" at bounding box center [464, 315] width 252 height 35
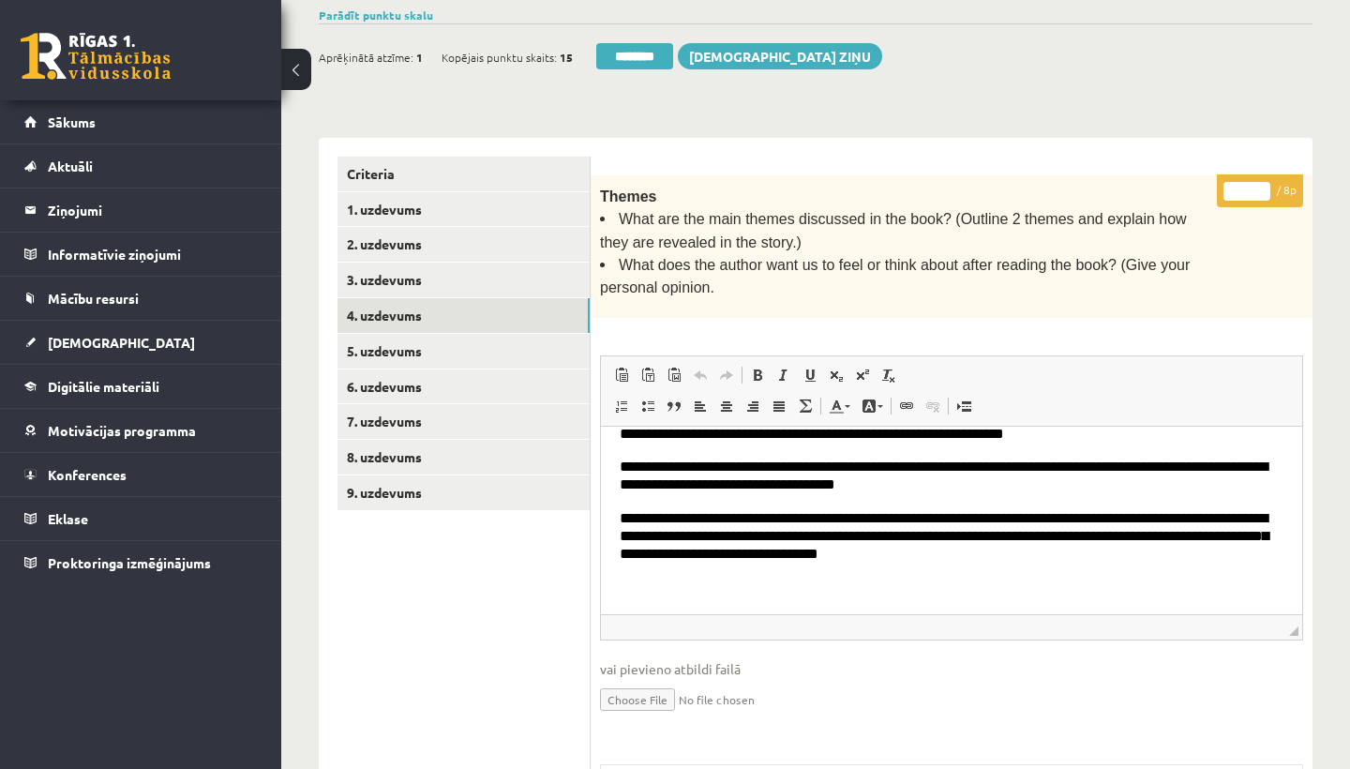
scroll to position [69, 0]
click at [1246, 182] on input "*" at bounding box center [1246, 191] width 47 height 19
type input "*"
click at [410, 344] on link "5. uzdevums" at bounding box center [464, 351] width 252 height 35
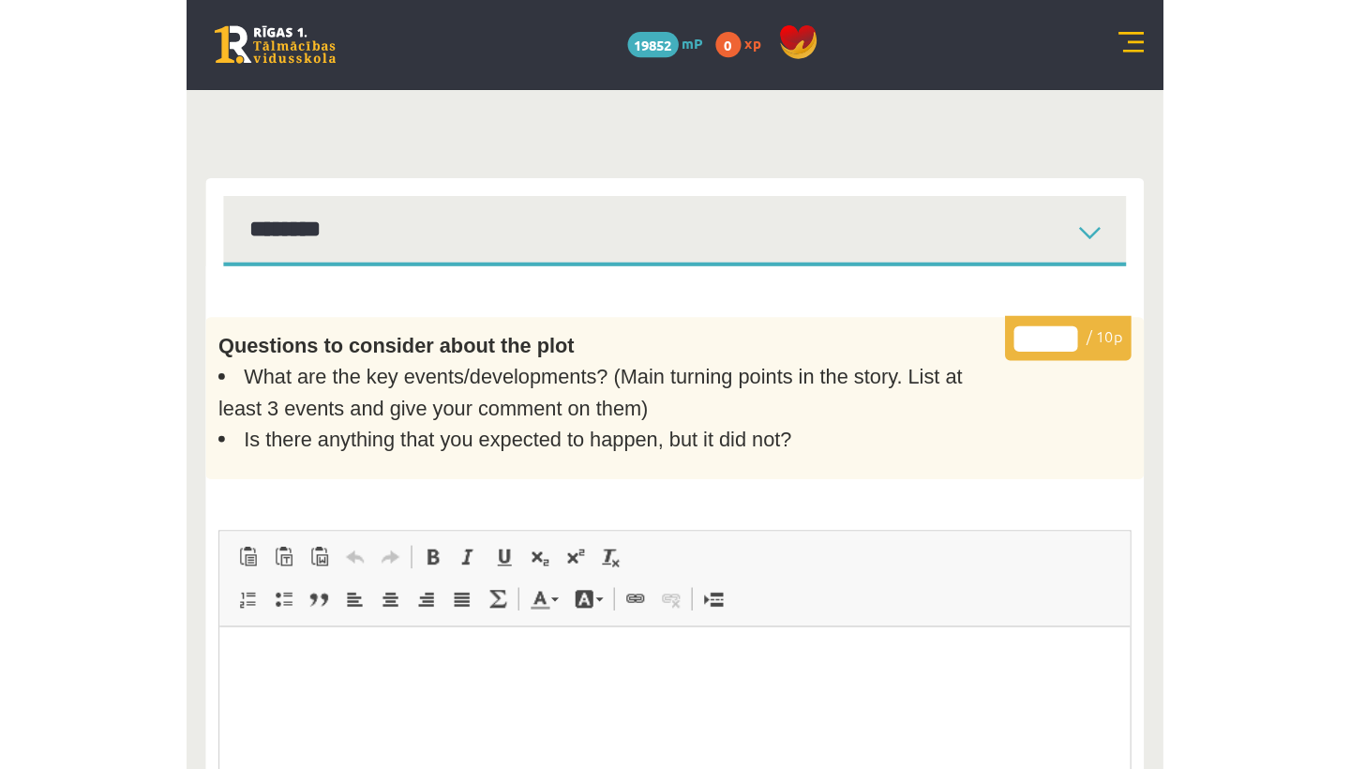
scroll to position [0, 0]
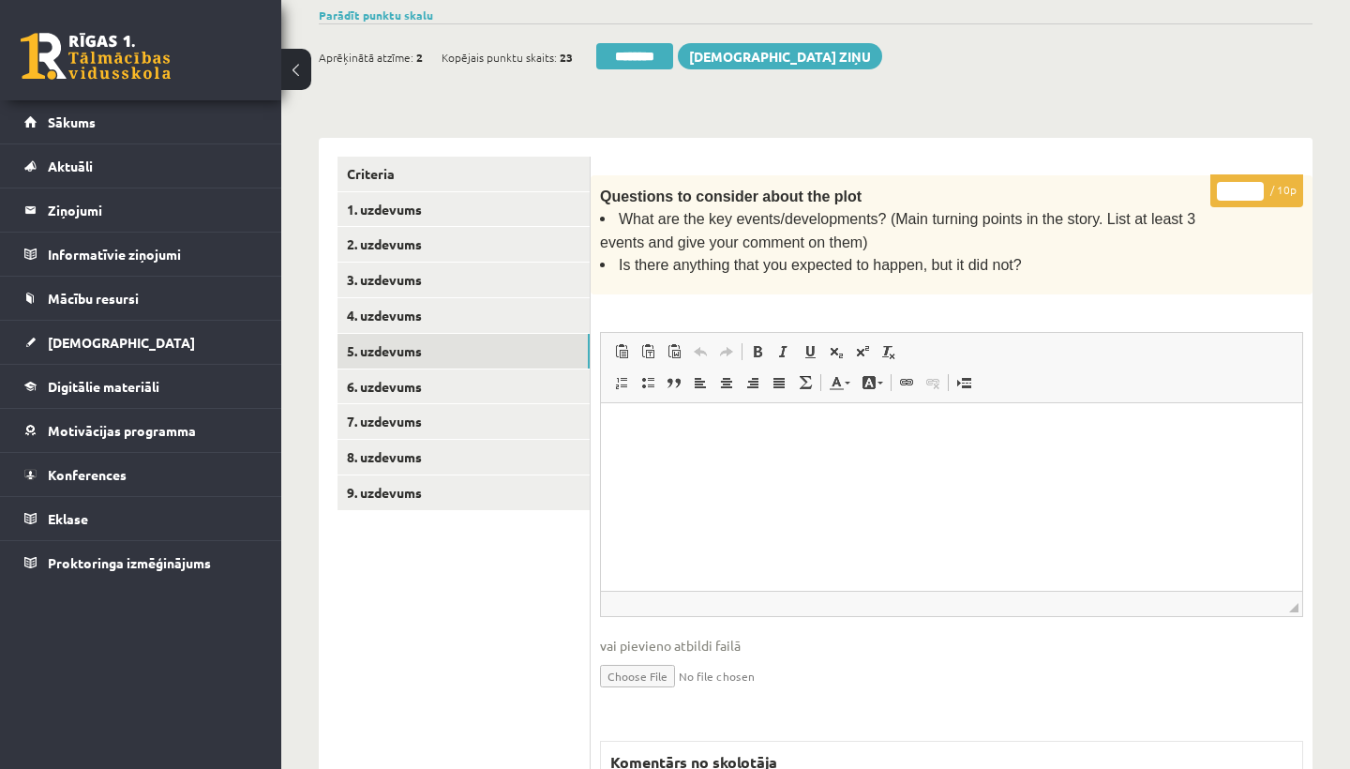
click at [1246, 188] on input "*" at bounding box center [1240, 191] width 47 height 19
type input "**"
click at [441, 378] on link "6. uzdevums" at bounding box center [464, 386] width 252 height 35
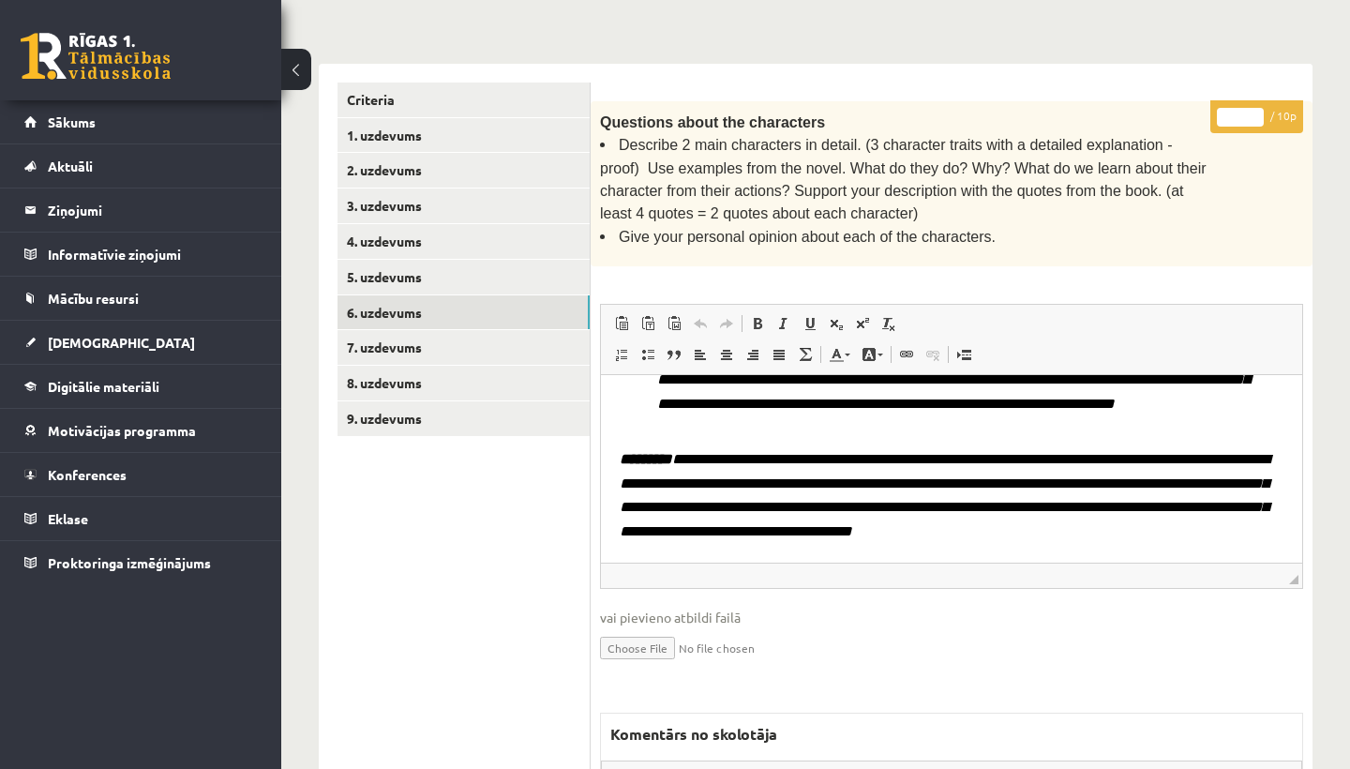
click at [1242, 111] on input "*" at bounding box center [1240, 117] width 47 height 19
type input "*"
click at [398, 331] on link "7. uzdevums" at bounding box center [464, 347] width 252 height 35
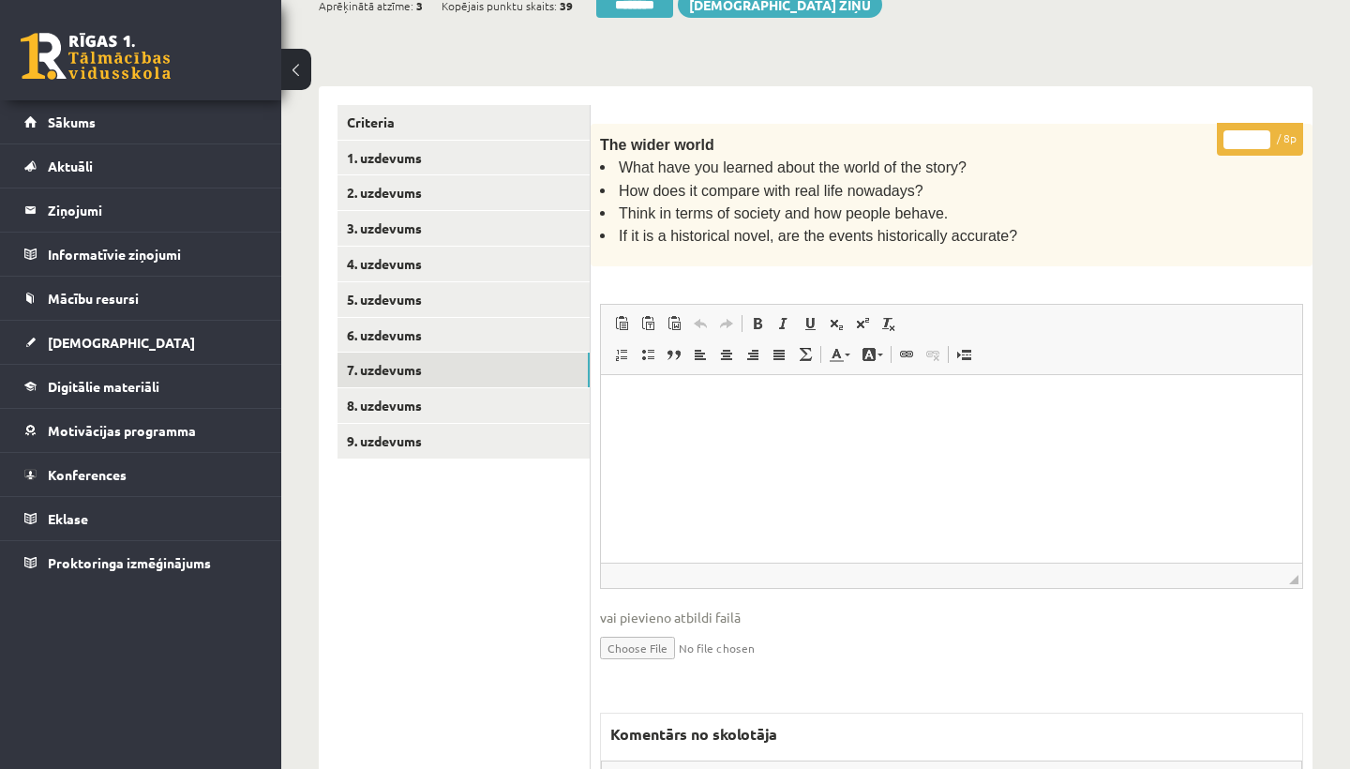
click at [1251, 130] on input "*" at bounding box center [1246, 139] width 47 height 19
type input "*"
click at [457, 401] on link "8. uzdevums" at bounding box center [464, 405] width 252 height 35
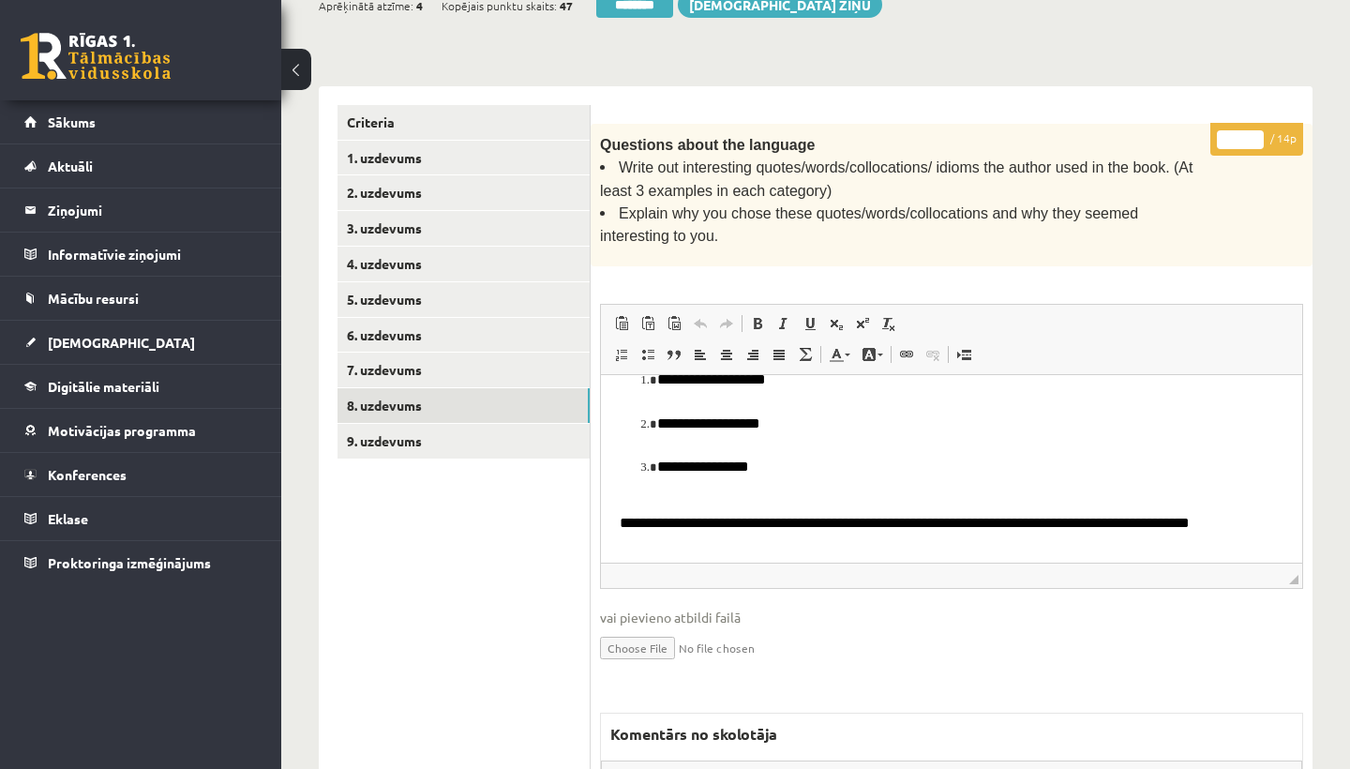
scroll to position [815, 0]
click at [1241, 132] on input "*" at bounding box center [1240, 139] width 47 height 19
type input "**"
click at [428, 429] on link "9. uzdevums" at bounding box center [464, 441] width 252 height 35
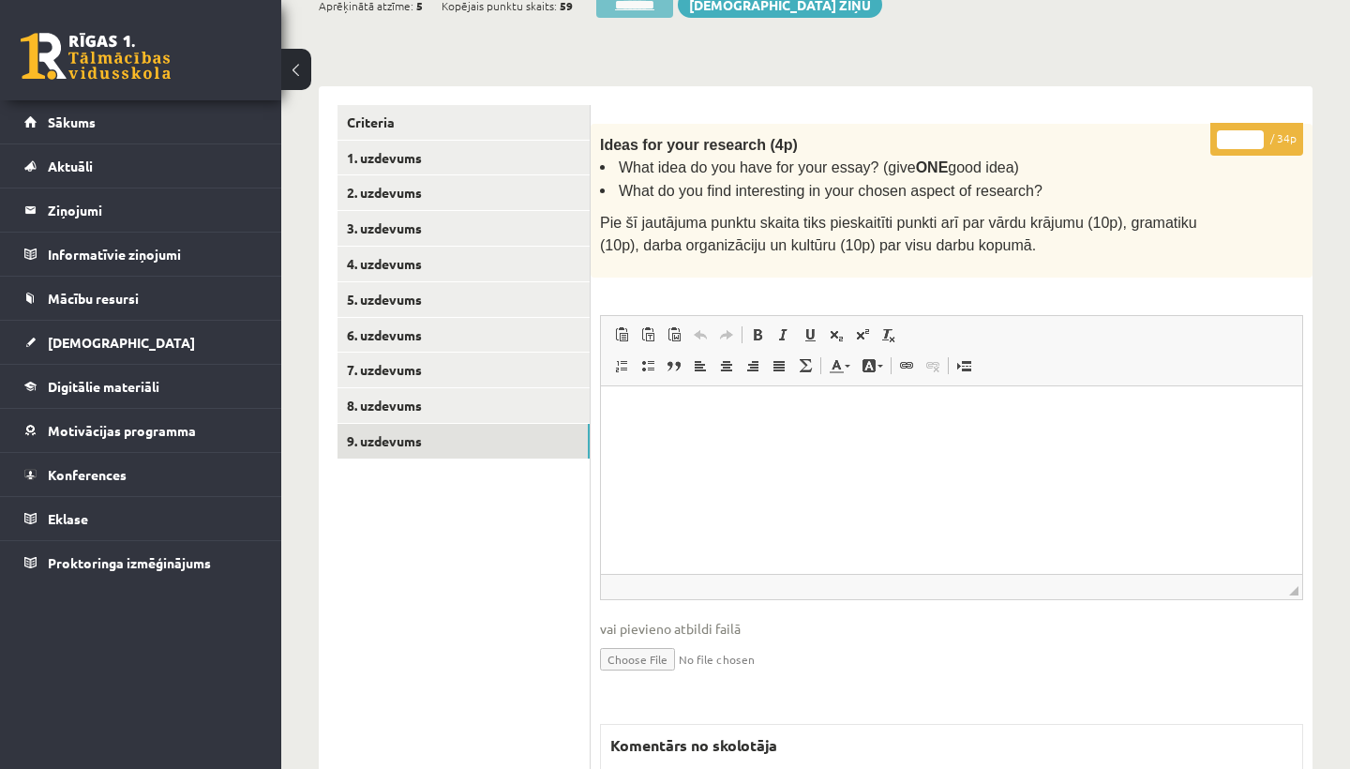
scroll to position [0, 0]
click at [1239, 131] on input "*" at bounding box center [1240, 139] width 47 height 19
type input "**"
click at [409, 149] on link "1. uzdevums" at bounding box center [464, 158] width 252 height 35
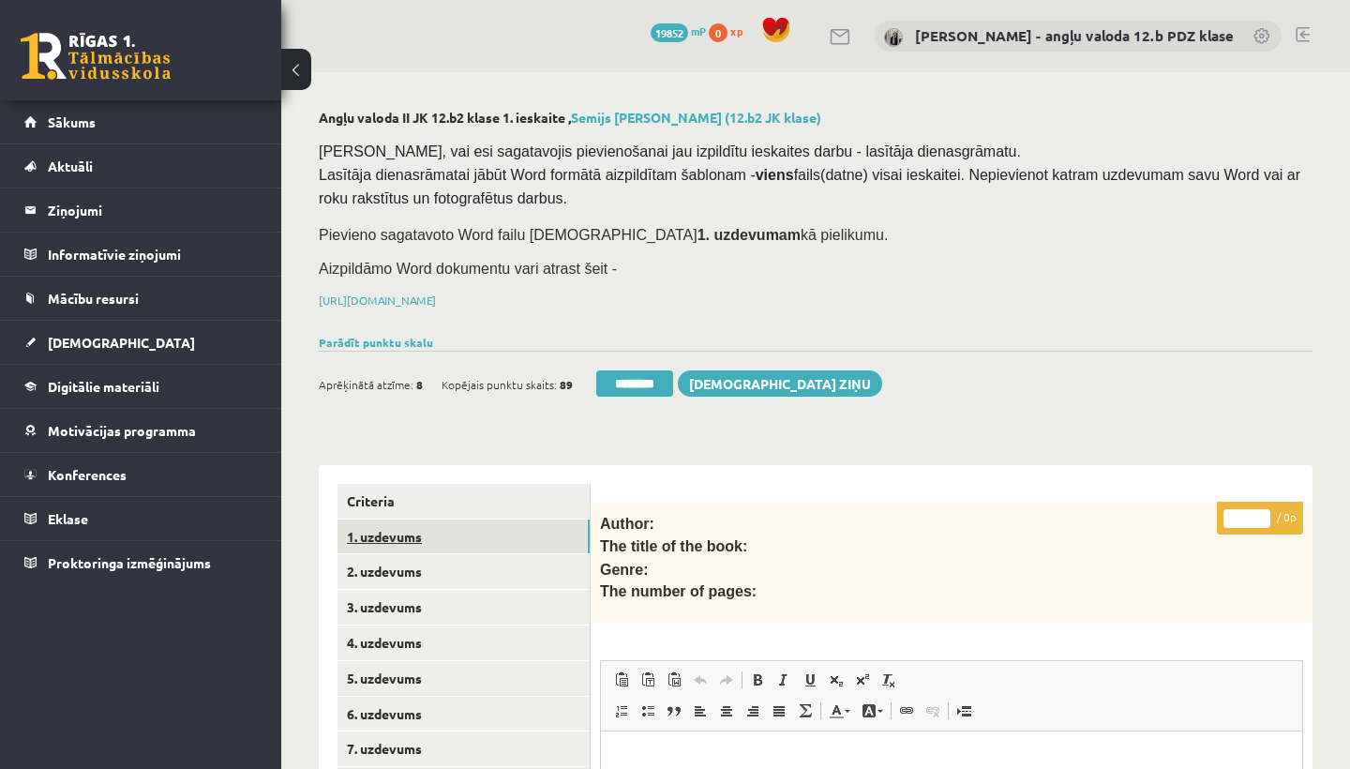
click at [388, 534] on link "1. uzdevums" at bounding box center [464, 536] width 252 height 35
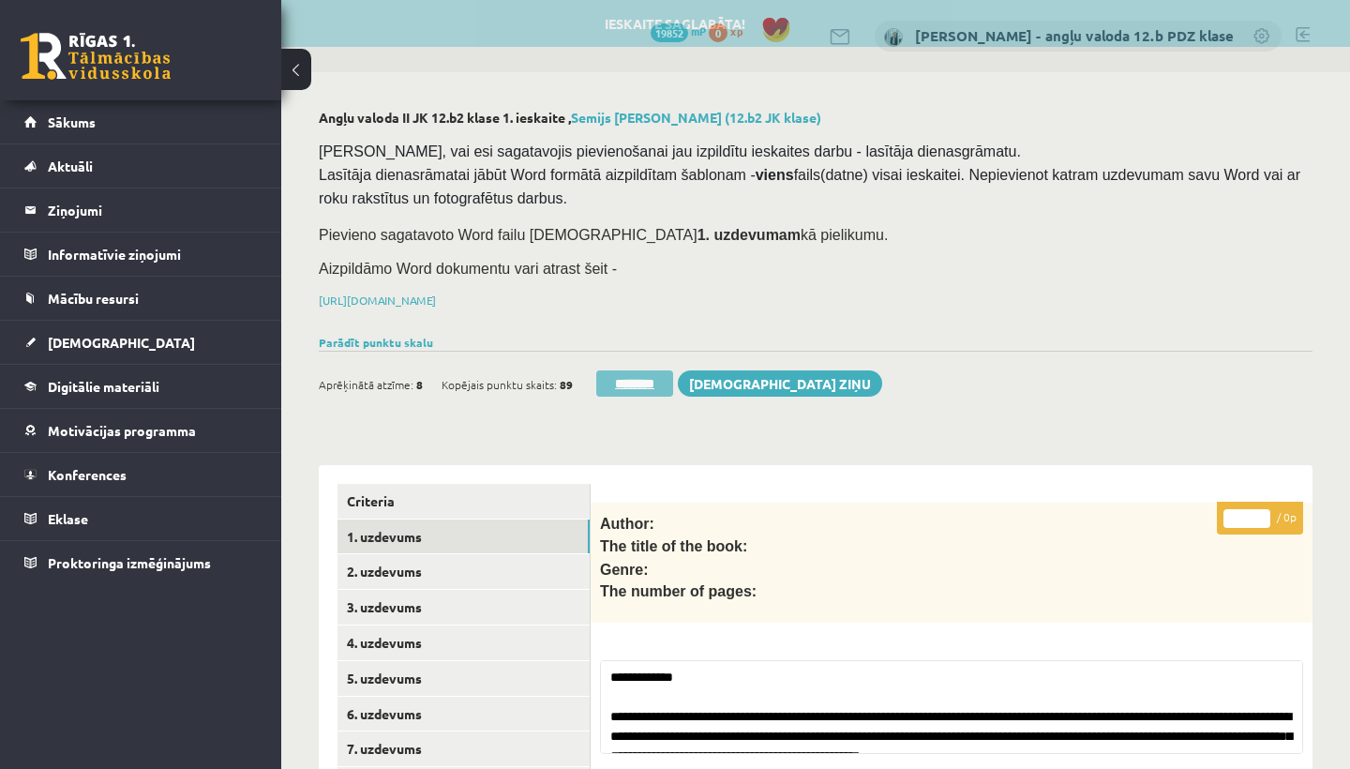
click at [642, 383] on input "********" at bounding box center [634, 383] width 77 height 26
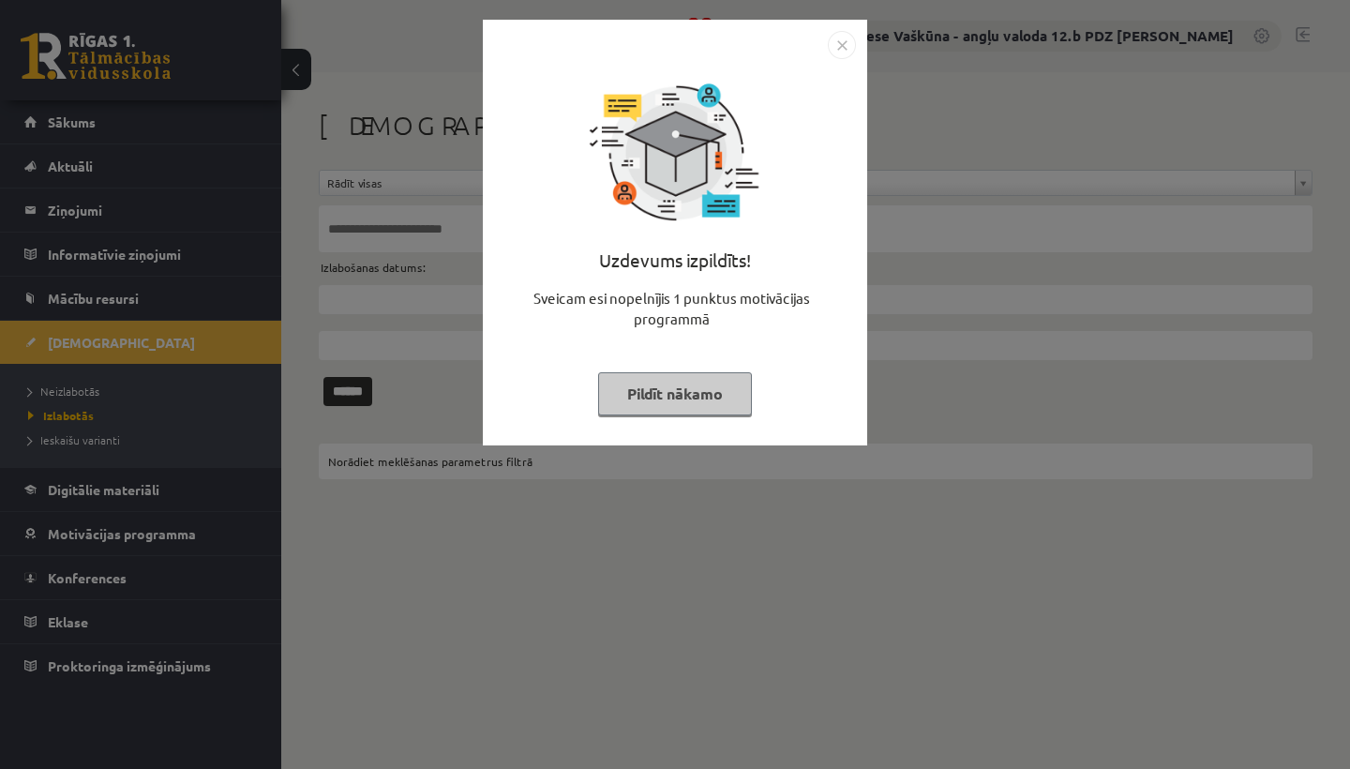
click at [847, 44] on img "Close" at bounding box center [842, 45] width 28 height 28
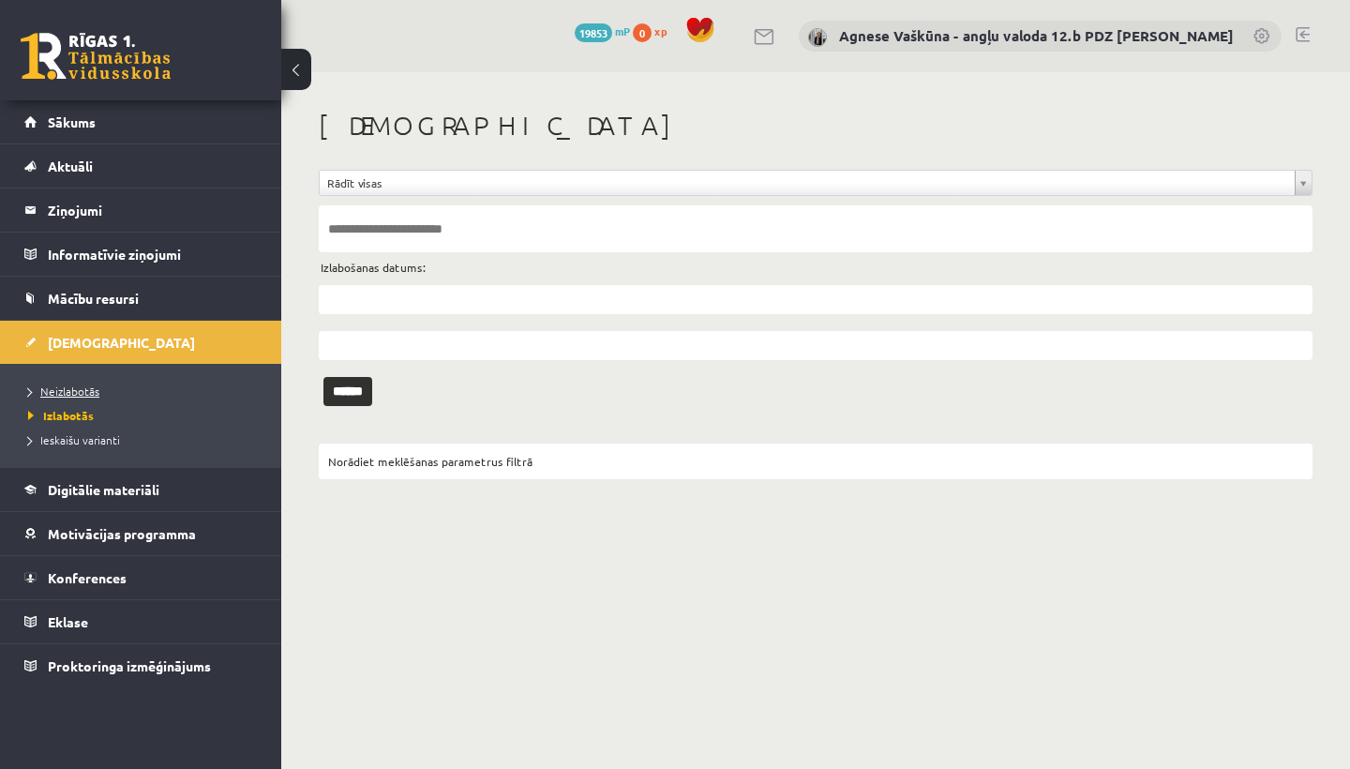
click at [71, 386] on span "Neizlabotās" at bounding box center [63, 390] width 71 height 15
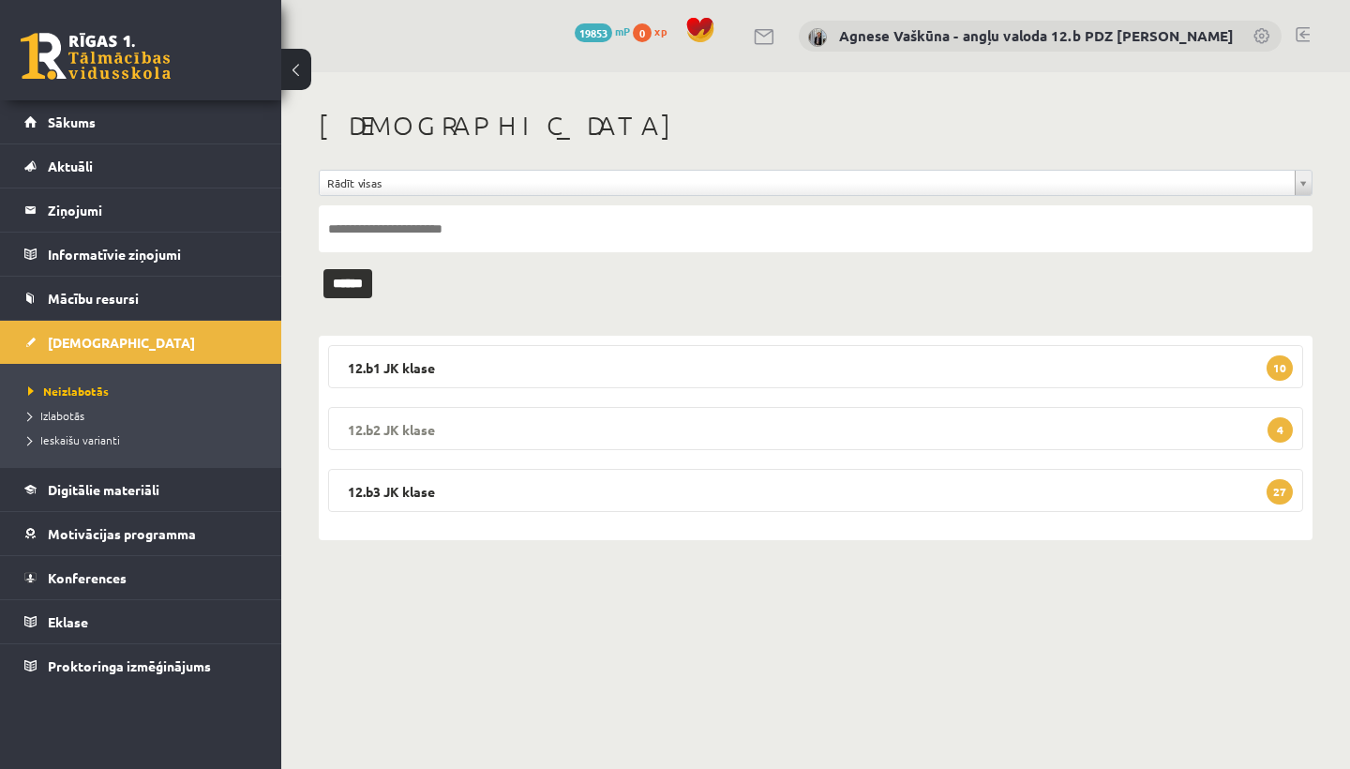
click at [577, 445] on legend "12.b2 [PERSON_NAME] 4" at bounding box center [815, 428] width 975 height 43
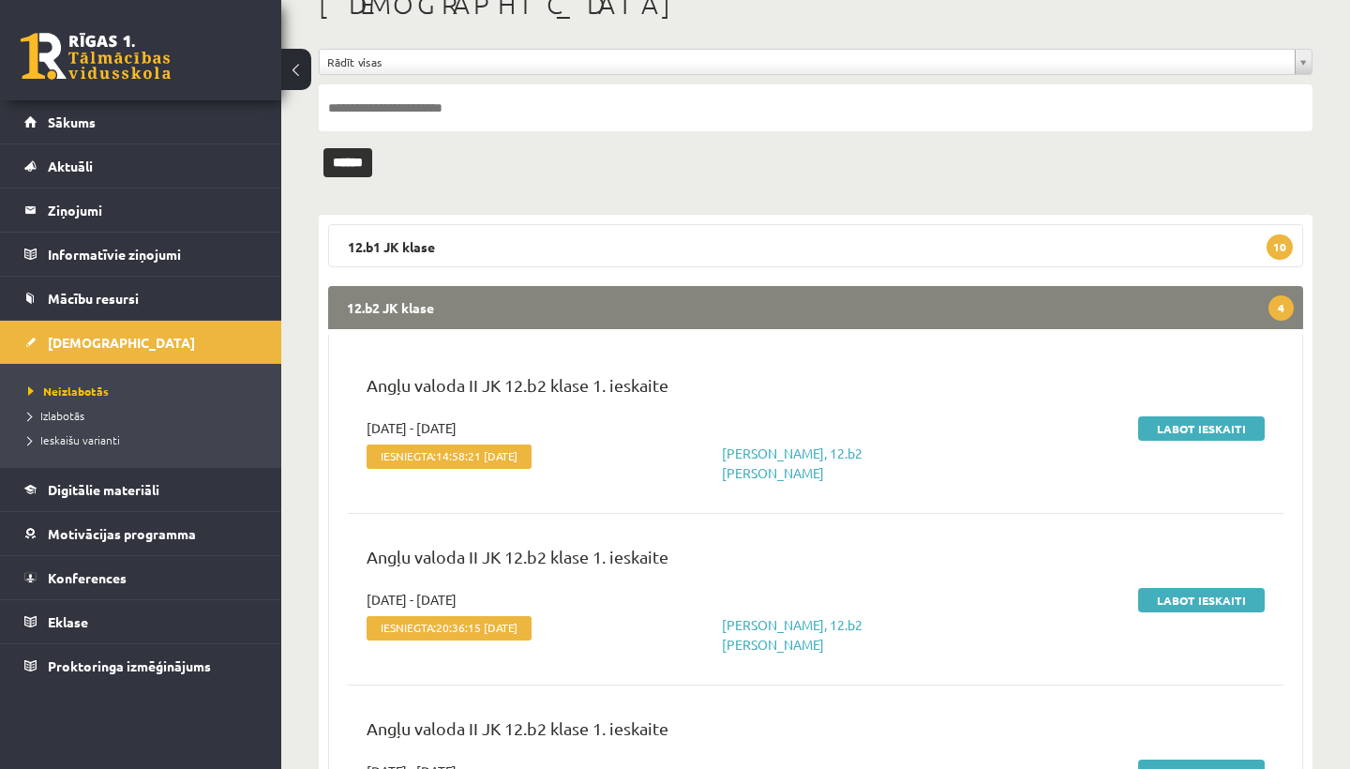
scroll to position [125, 0]
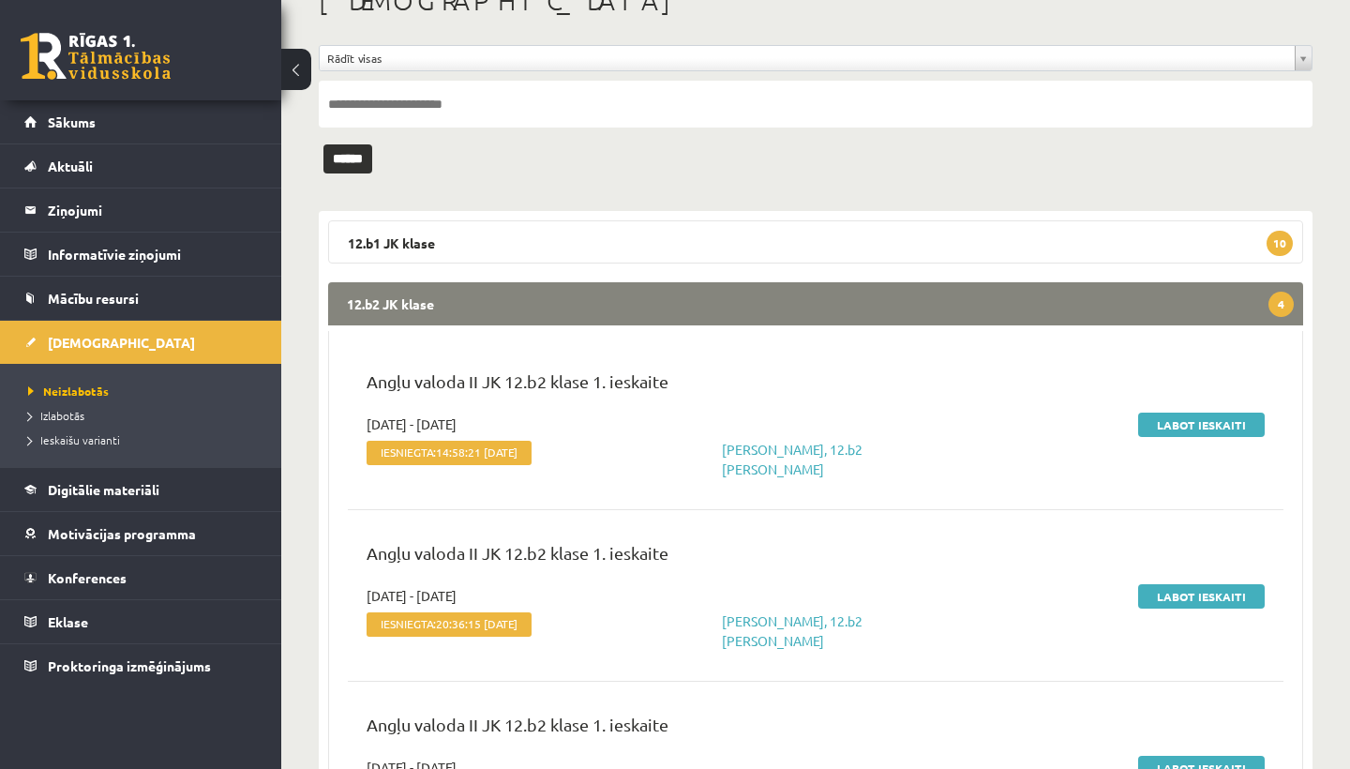
click at [751, 307] on legend "12.b2 [PERSON_NAME] 4" at bounding box center [815, 303] width 975 height 43
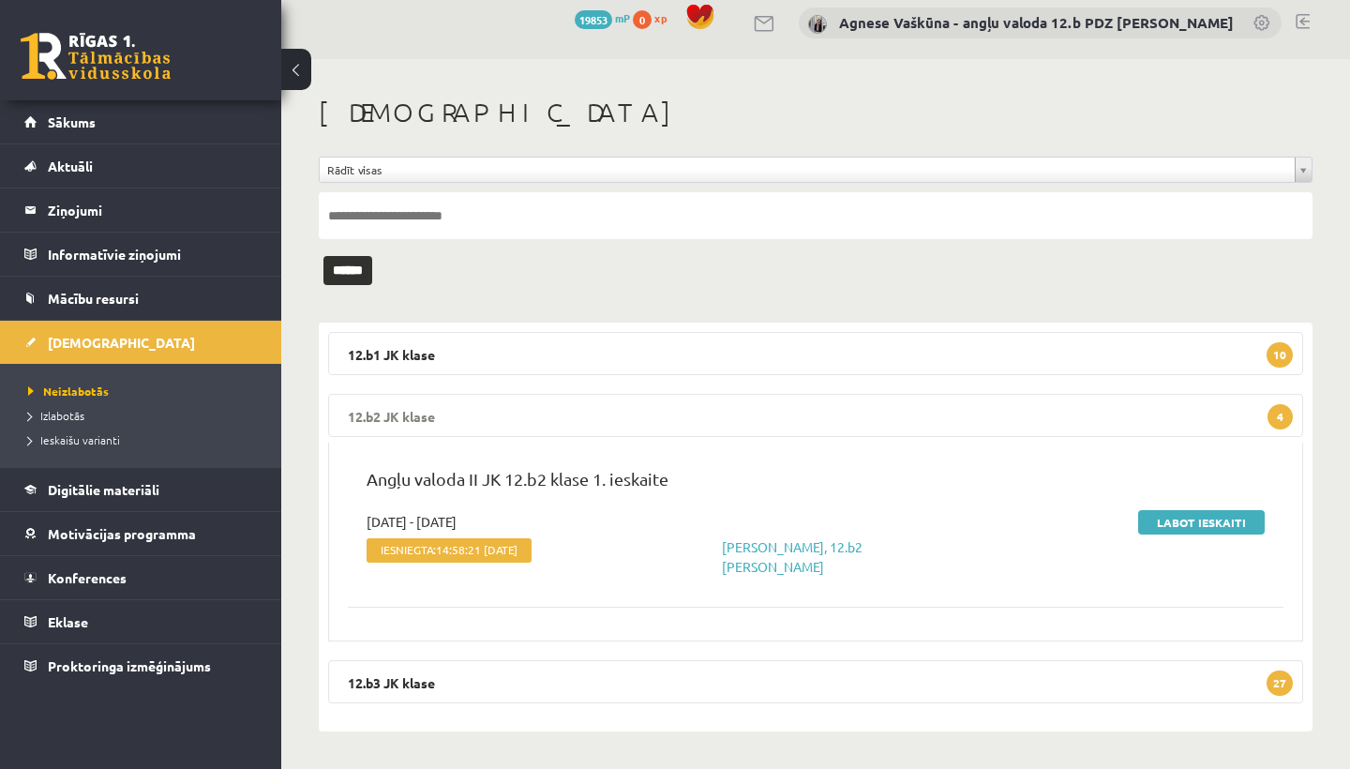
scroll to position [0, 0]
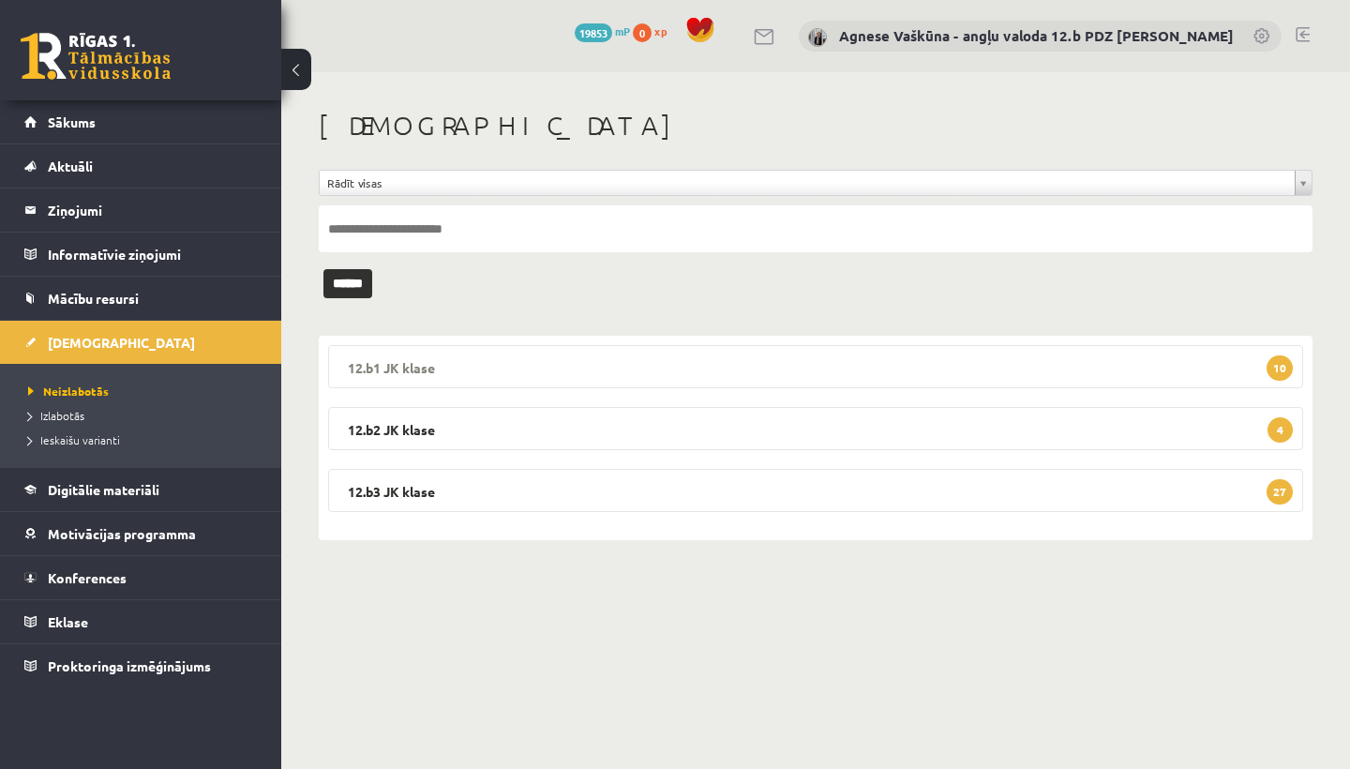
click at [546, 370] on legend "12.b1 JK klase 10" at bounding box center [815, 366] width 975 height 43
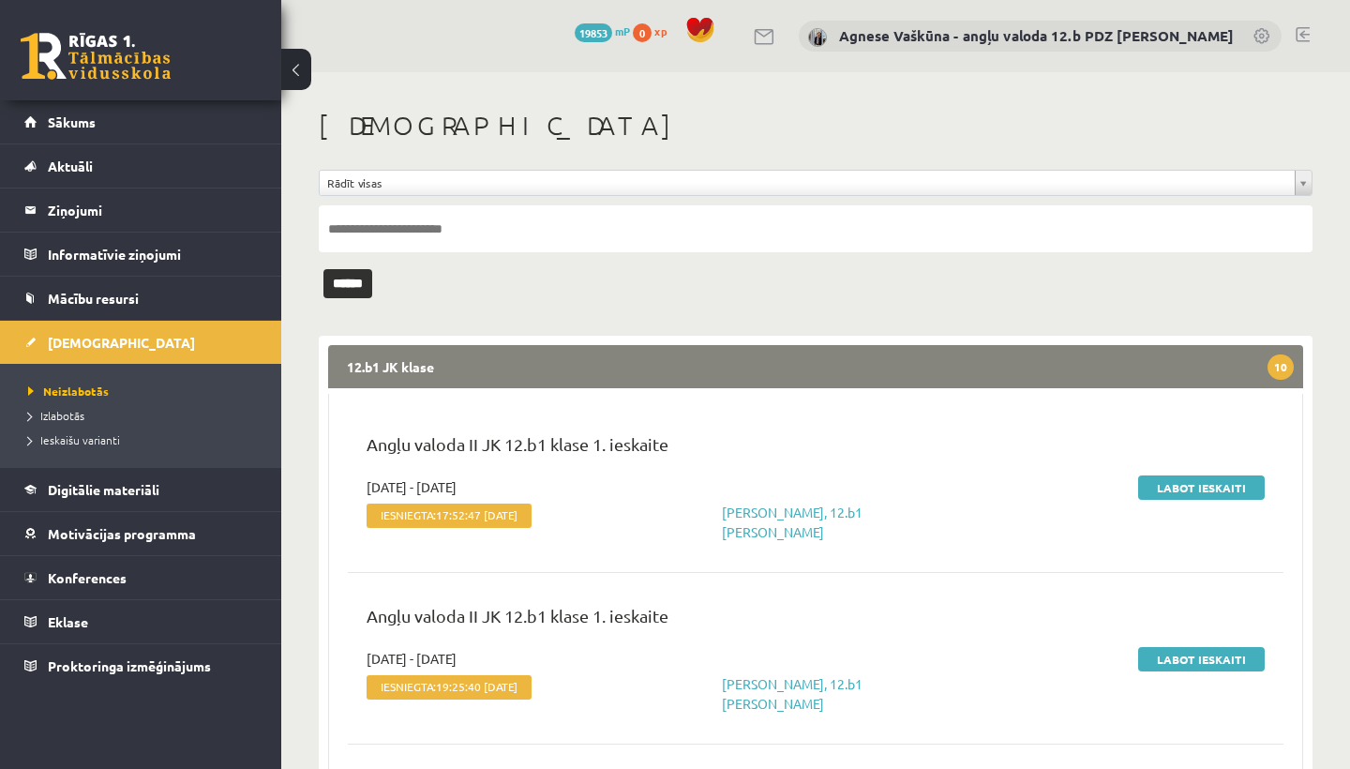
click at [546, 370] on legend "12.b1 JK klase 10" at bounding box center [815, 366] width 975 height 43
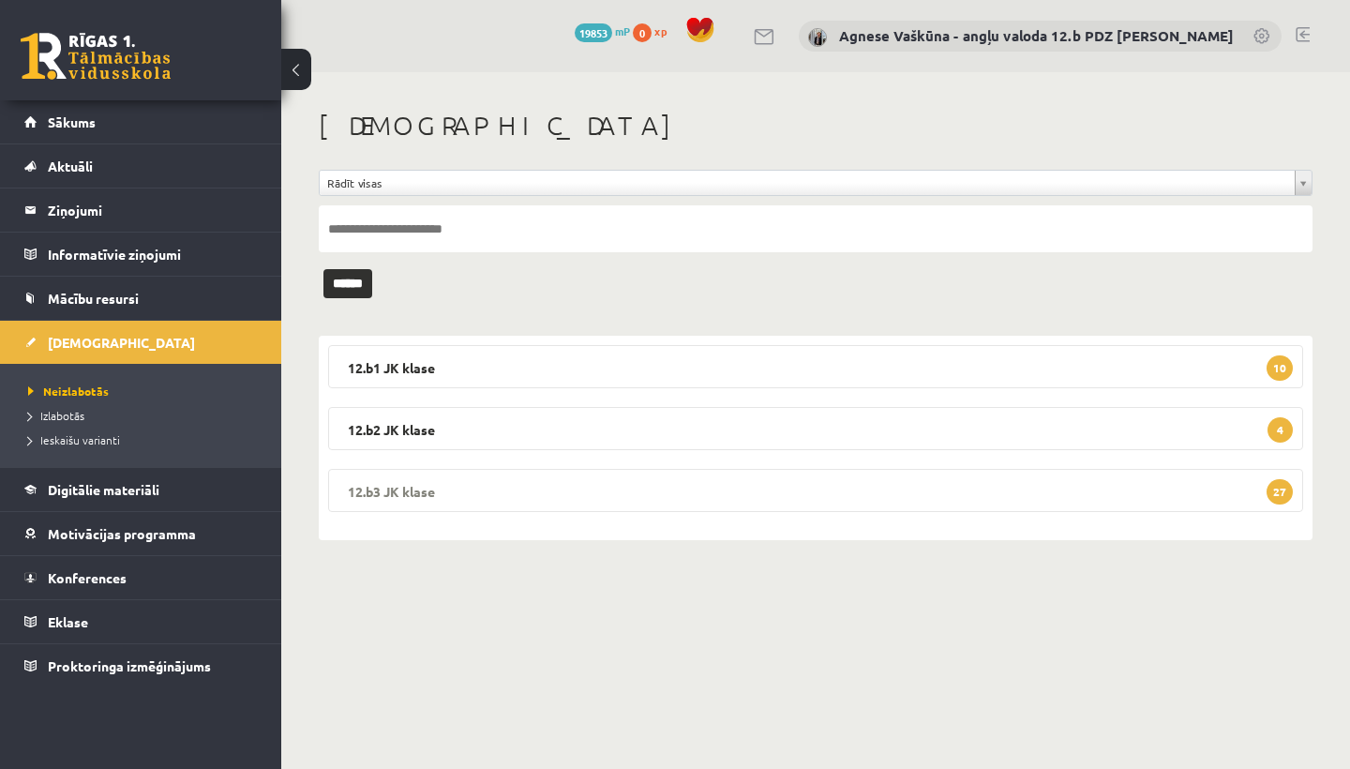
click at [477, 489] on legend "12.b3 JK klase 27" at bounding box center [815, 490] width 975 height 43
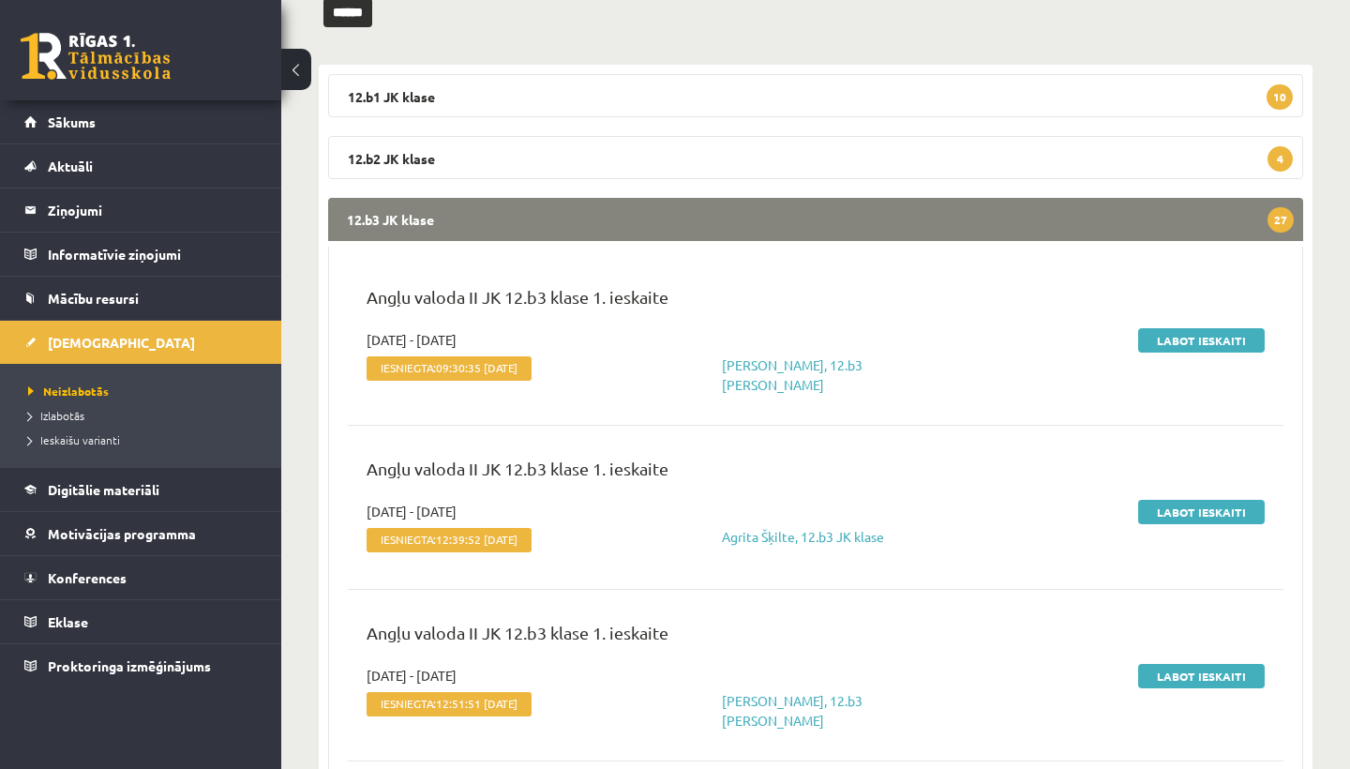
scroll to position [277, 0]
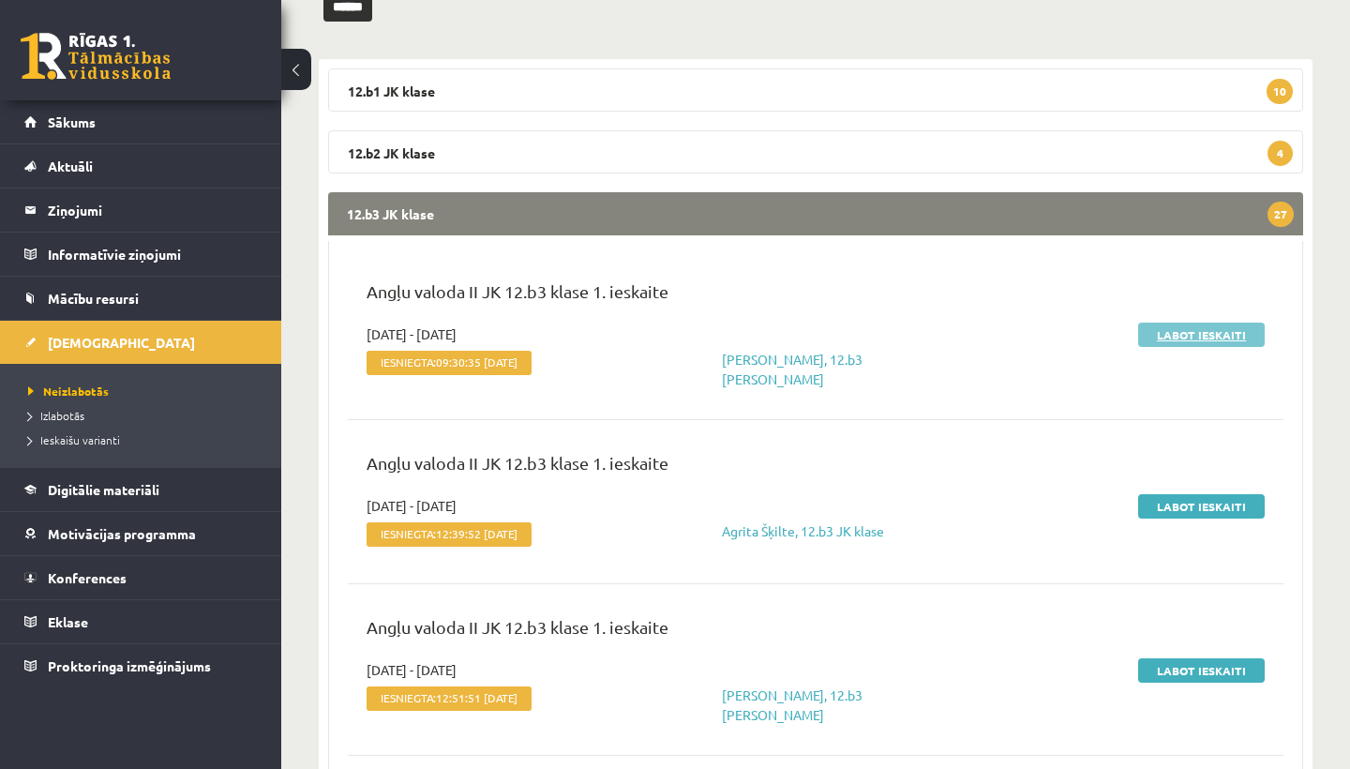
click at [1190, 333] on link "Labot ieskaiti" at bounding box center [1201, 335] width 127 height 24
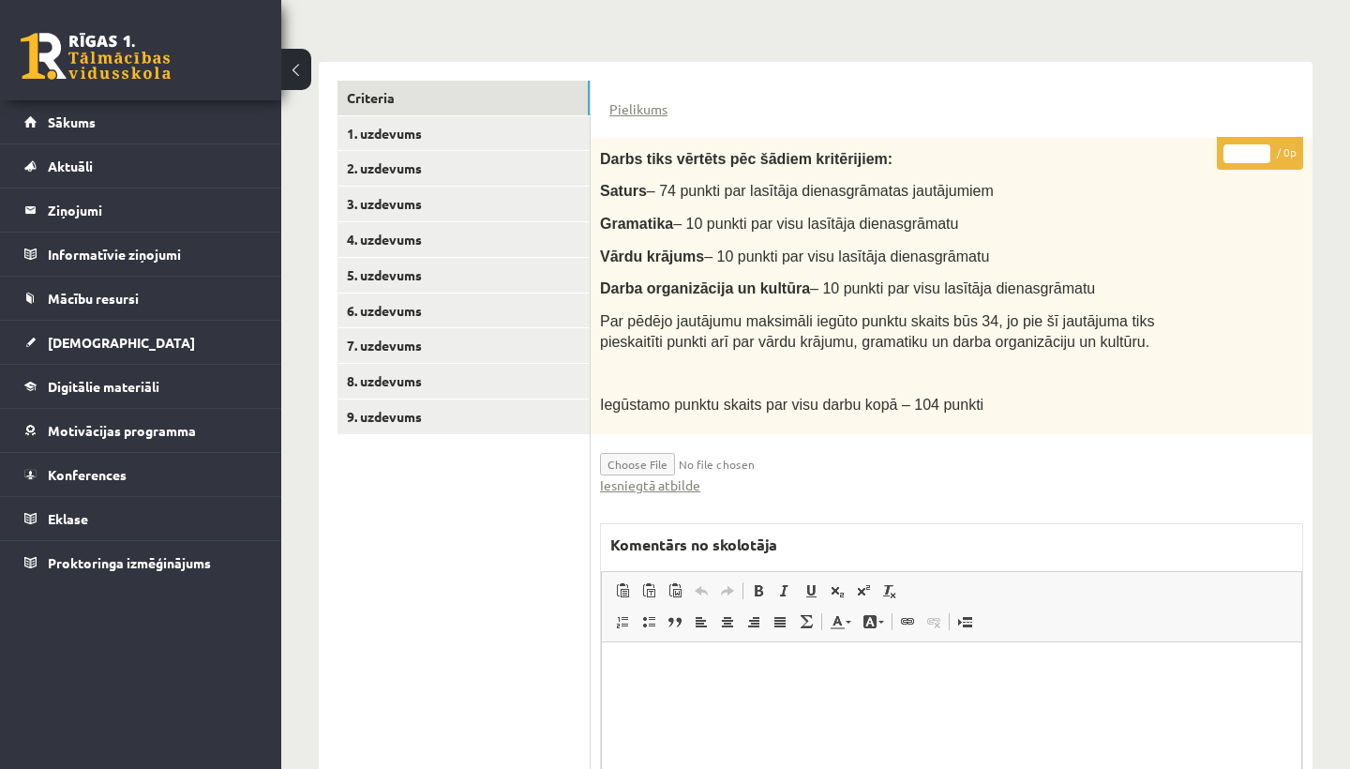
scroll to position [401, 0]
click at [659, 487] on link "Iesniegtā atbilde" at bounding box center [650, 487] width 100 height 20
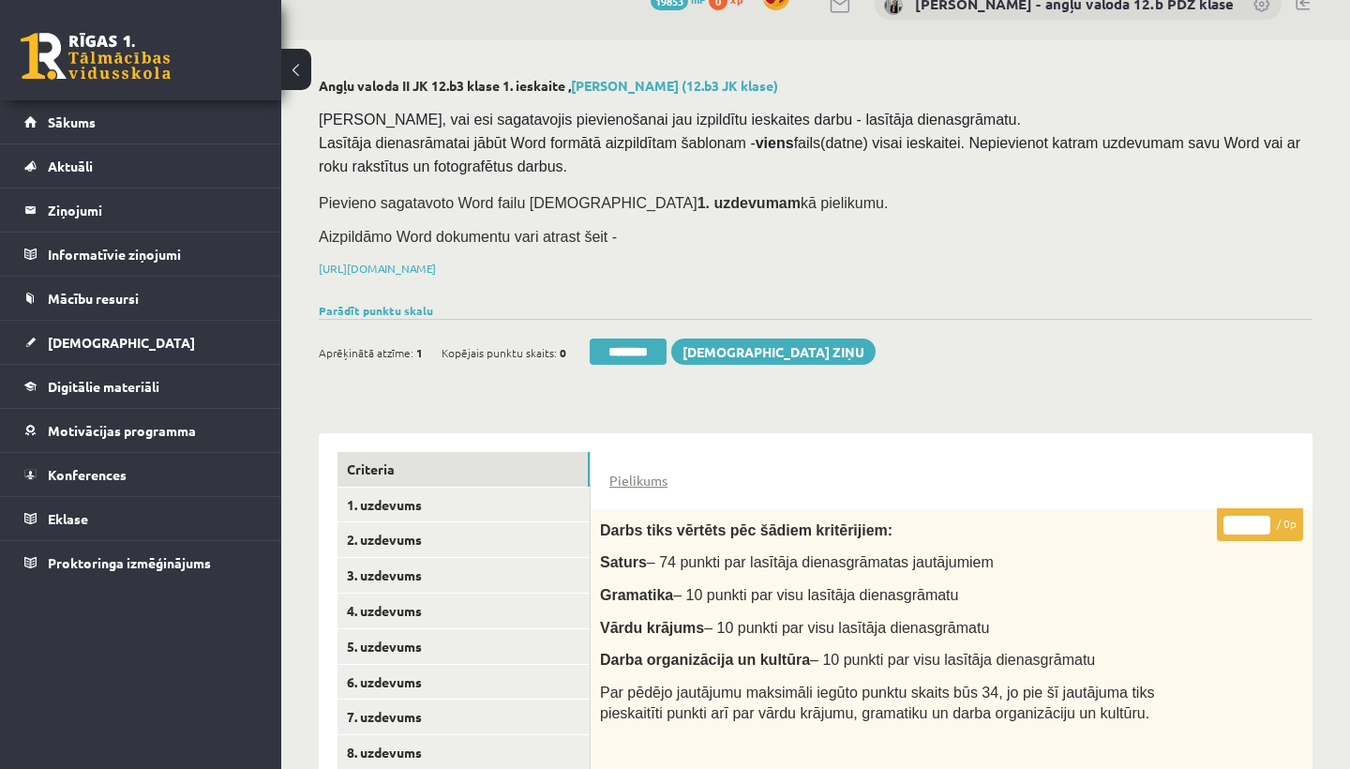
scroll to position [30, 0]
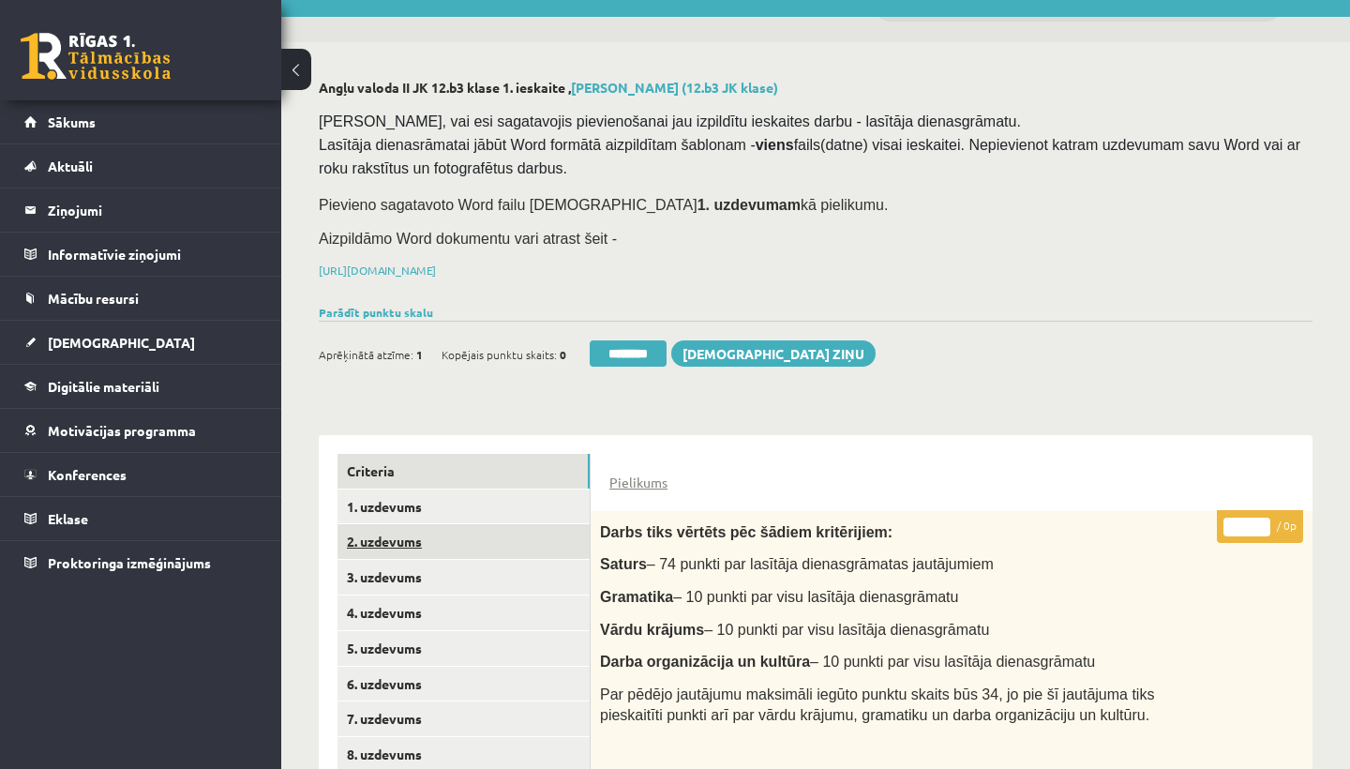
click at [415, 539] on link "2. uzdevums" at bounding box center [464, 541] width 252 height 35
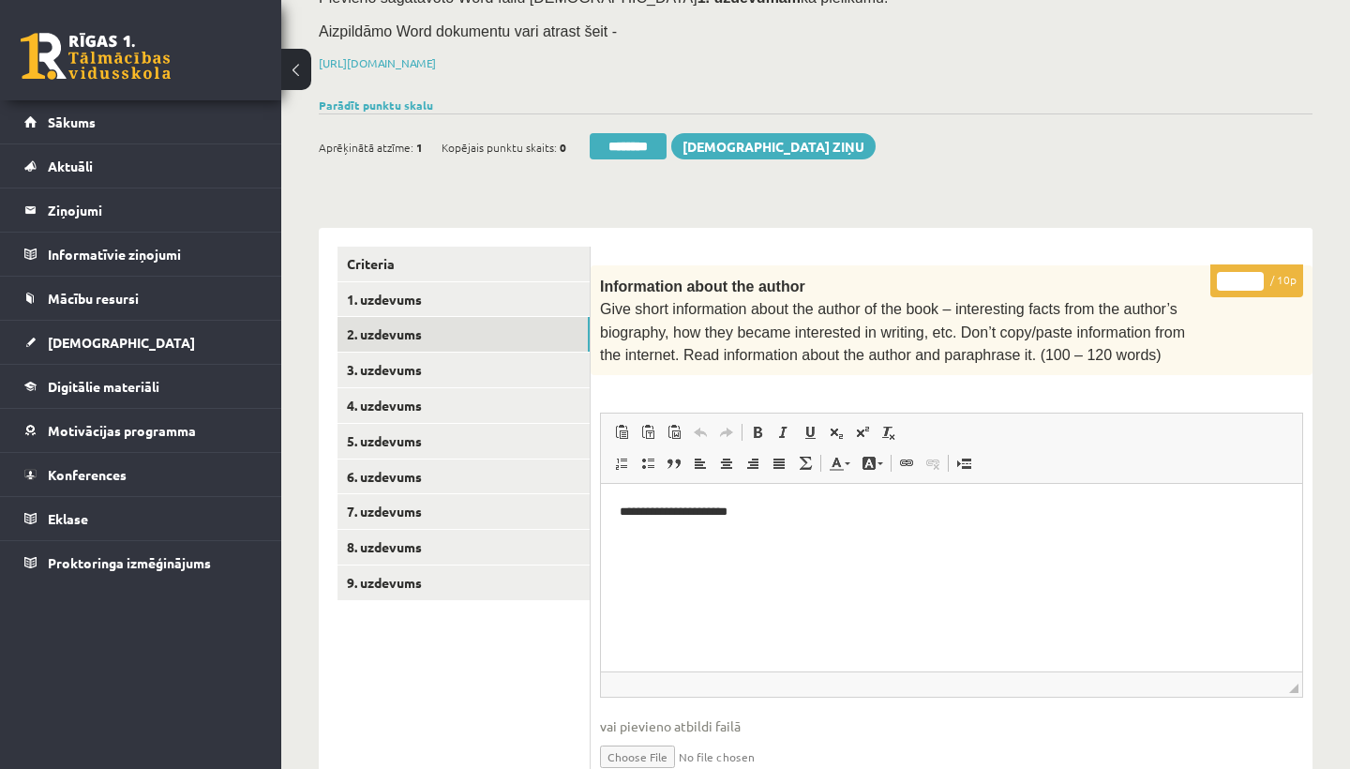
scroll to position [263, 0]
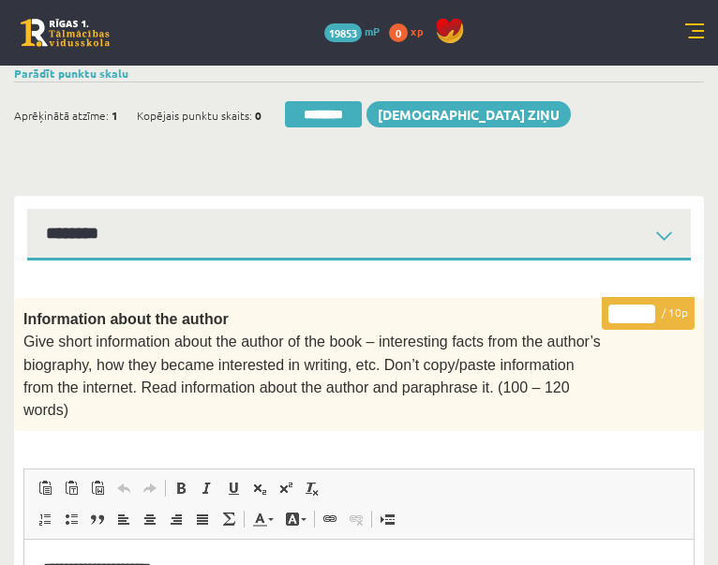
click at [631, 305] on input "*" at bounding box center [631, 314] width 47 height 19
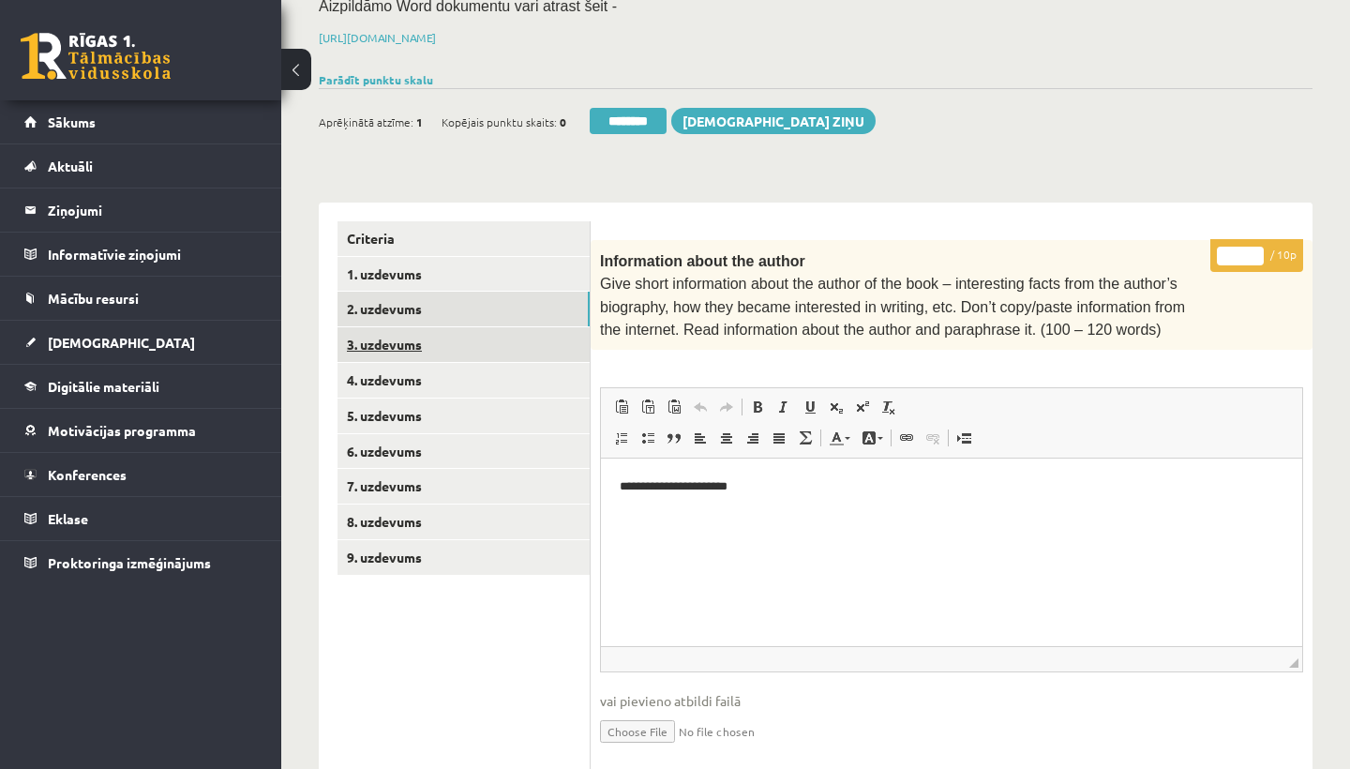
type input "*"
click at [404, 337] on link "3. uzdevums" at bounding box center [464, 344] width 252 height 35
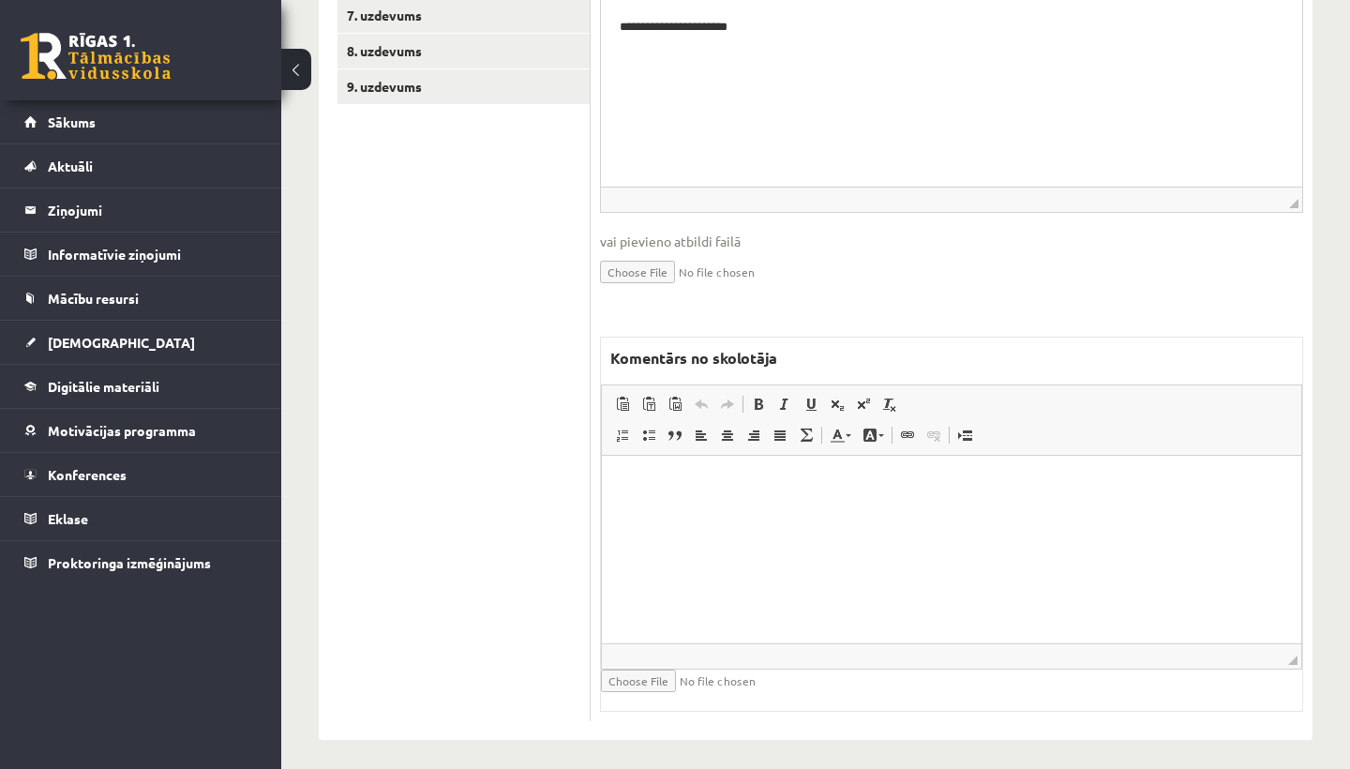
scroll to position [732, 0]
click at [739, 496] on html at bounding box center [951, 485] width 699 height 57
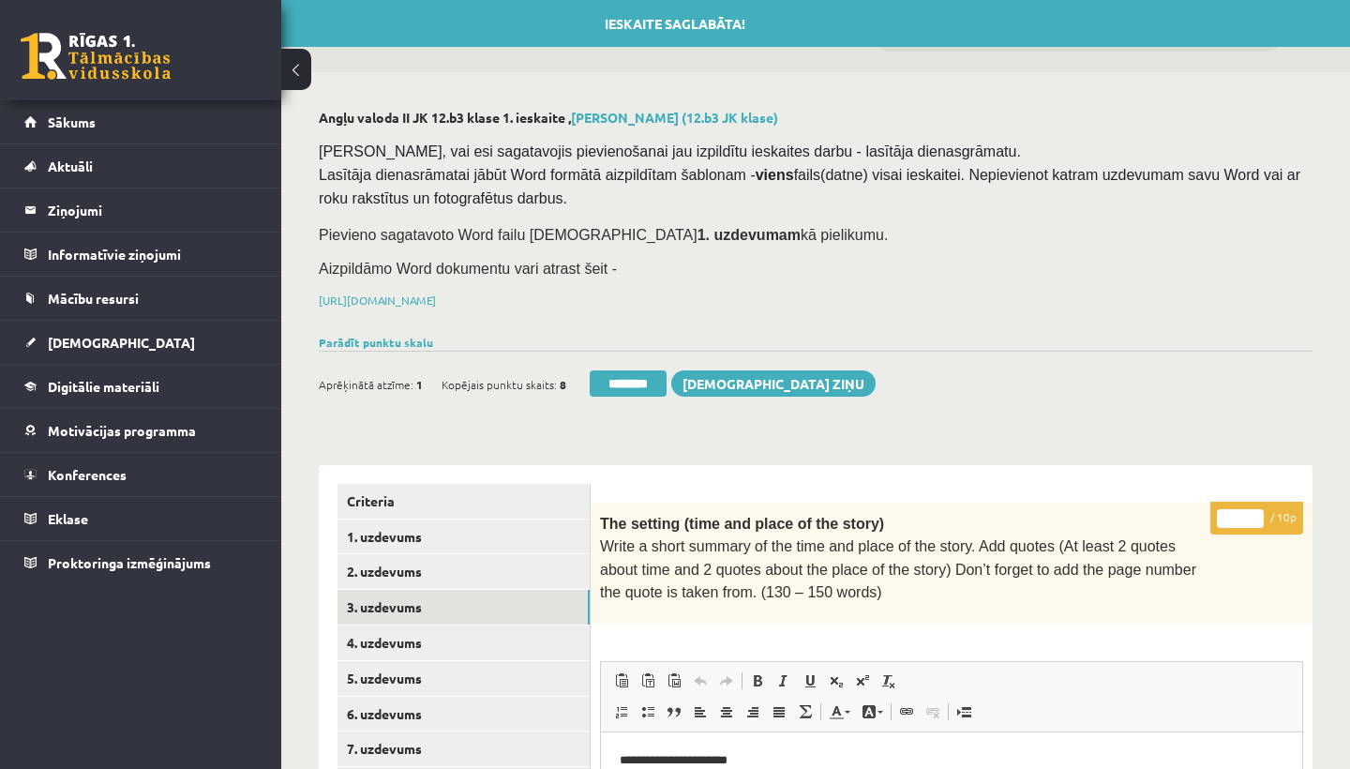
scroll to position [0, 0]
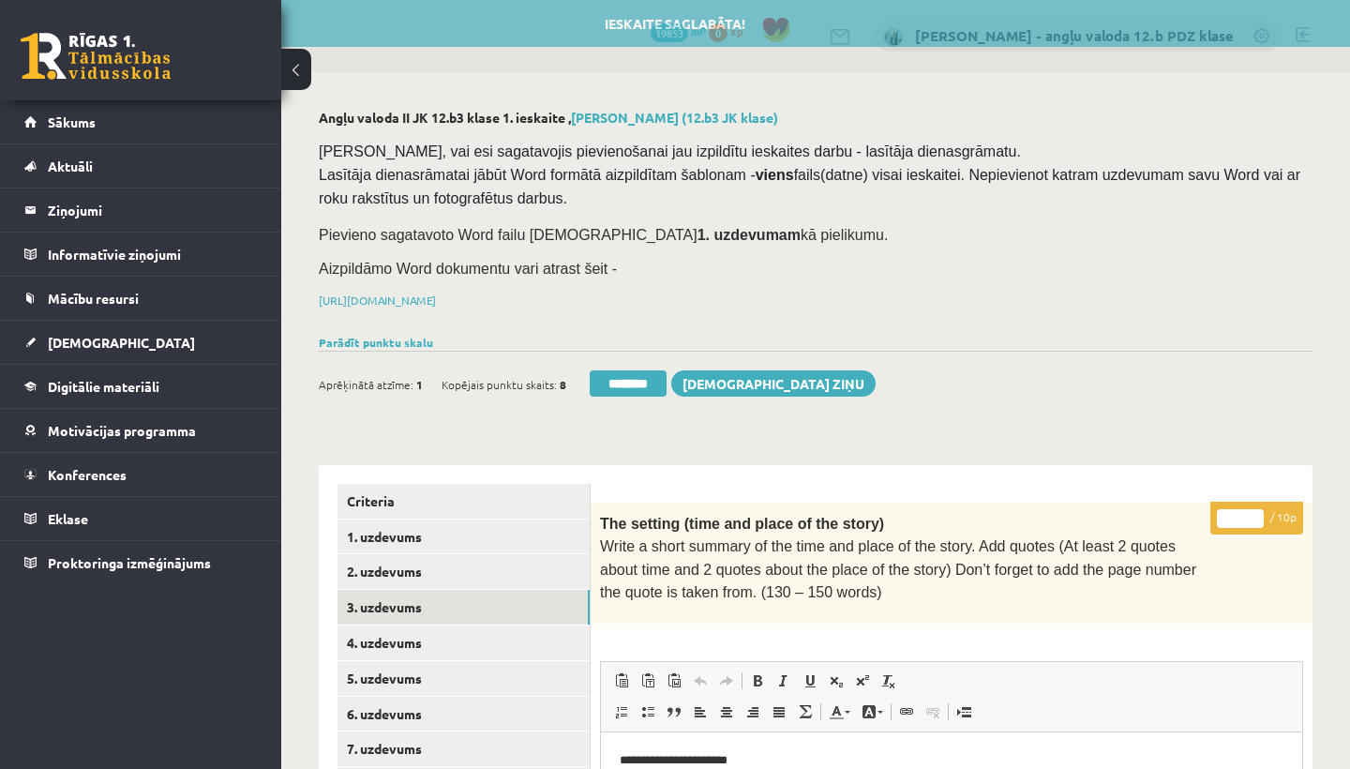
click at [1243, 514] on input "*" at bounding box center [1240, 518] width 47 height 19
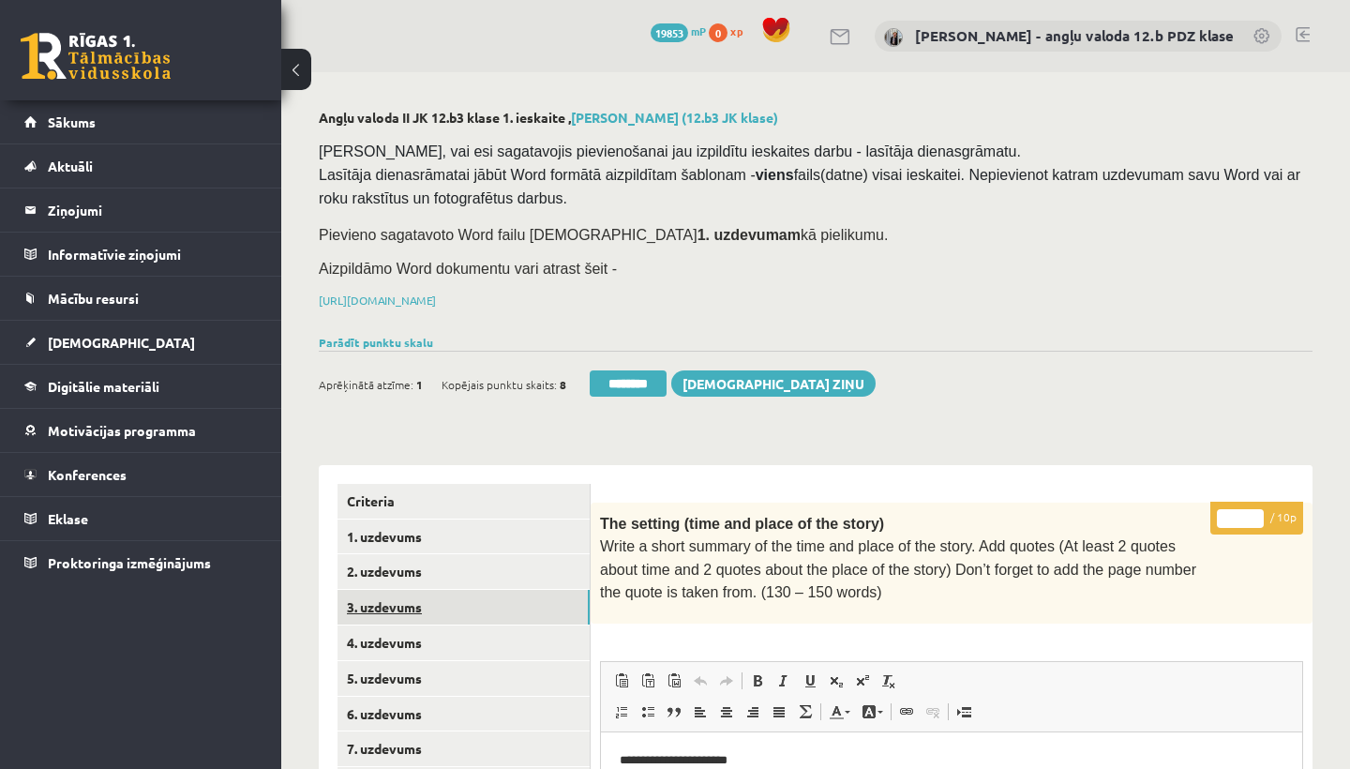
type input "*"
click at [449, 606] on link "3. uzdevums" at bounding box center [464, 607] width 252 height 35
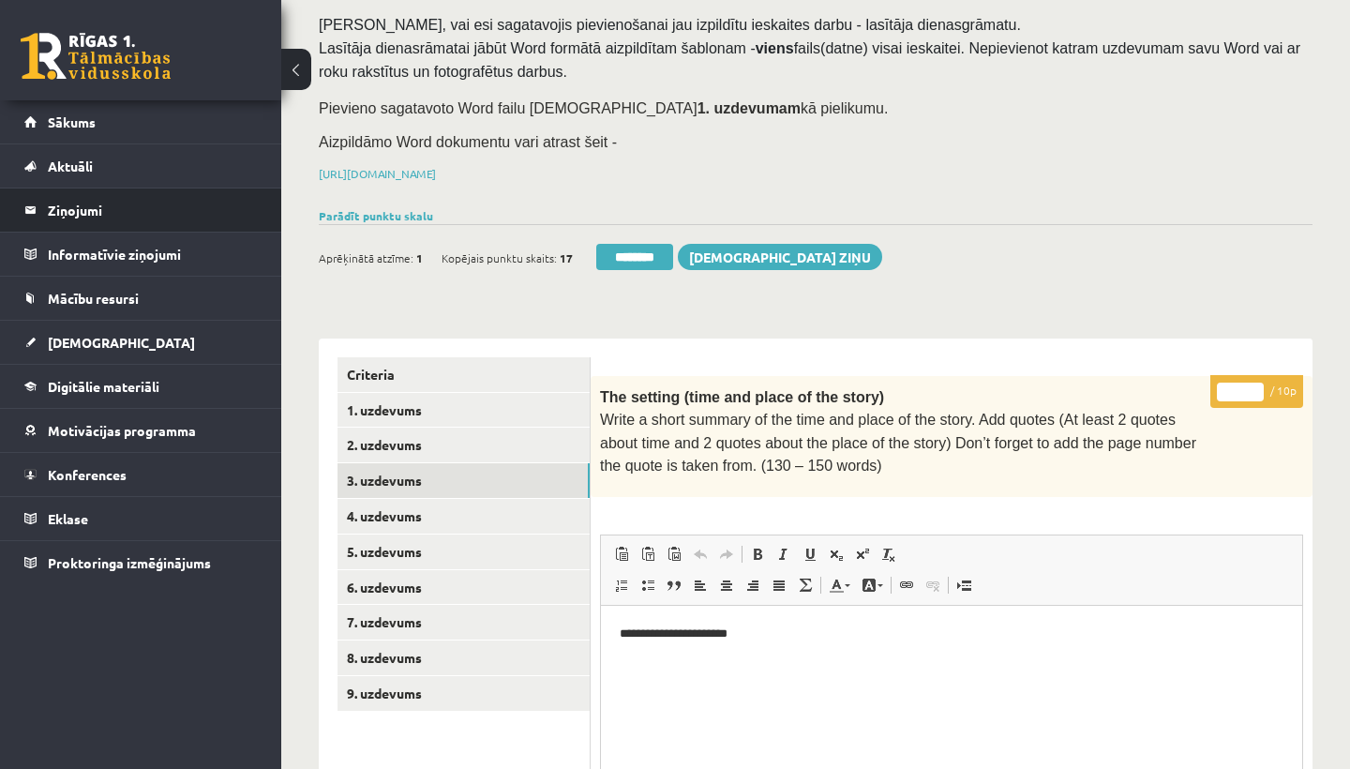
scroll to position [149, 0]
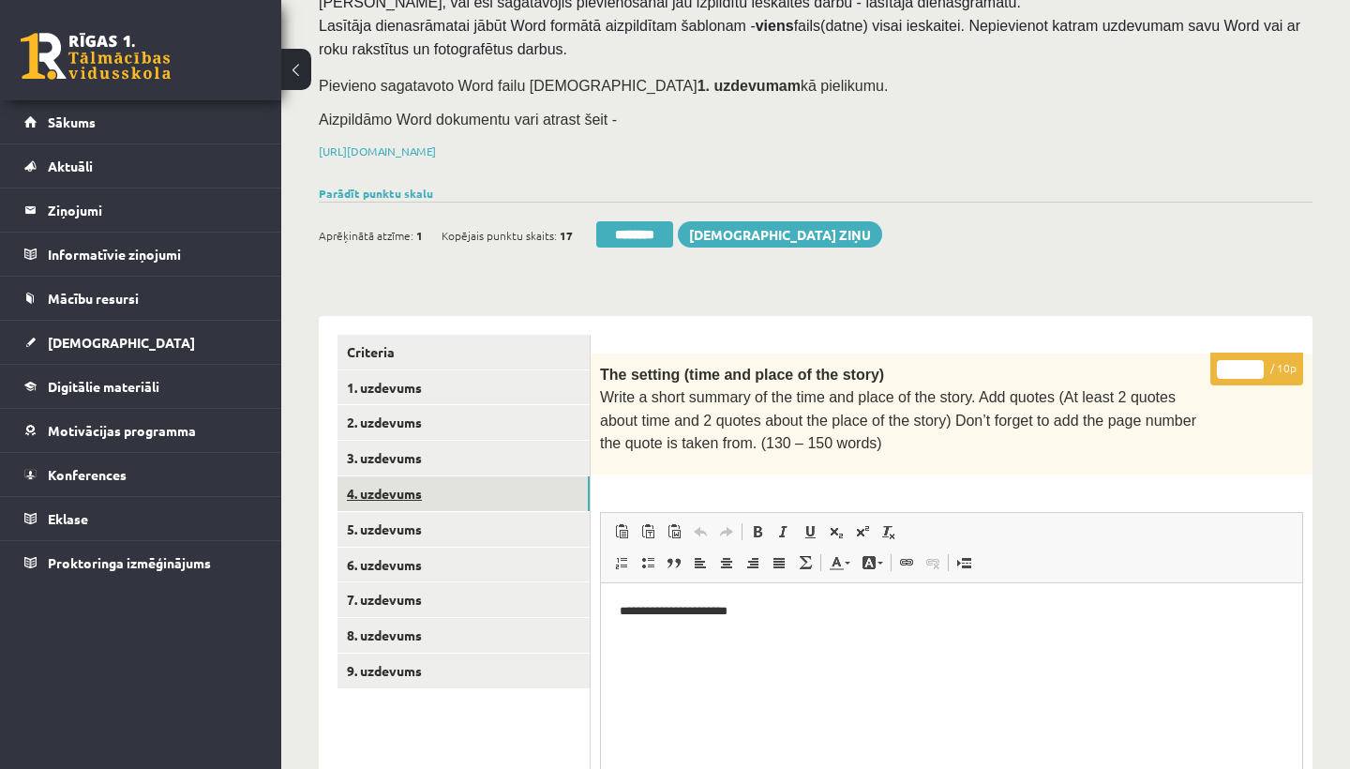
click at [413, 483] on link "4. uzdevums" at bounding box center [464, 493] width 252 height 35
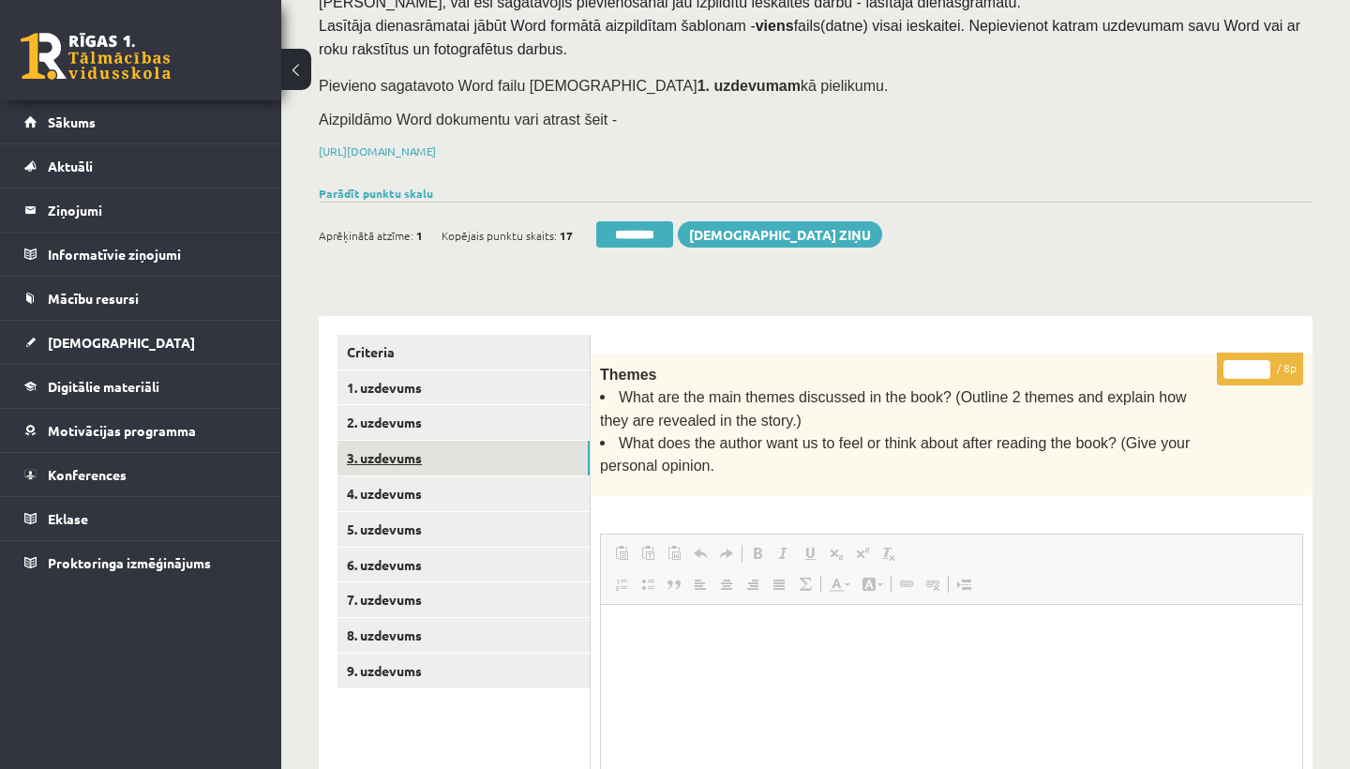
click at [411, 449] on link "3. uzdevums" at bounding box center [464, 458] width 252 height 35
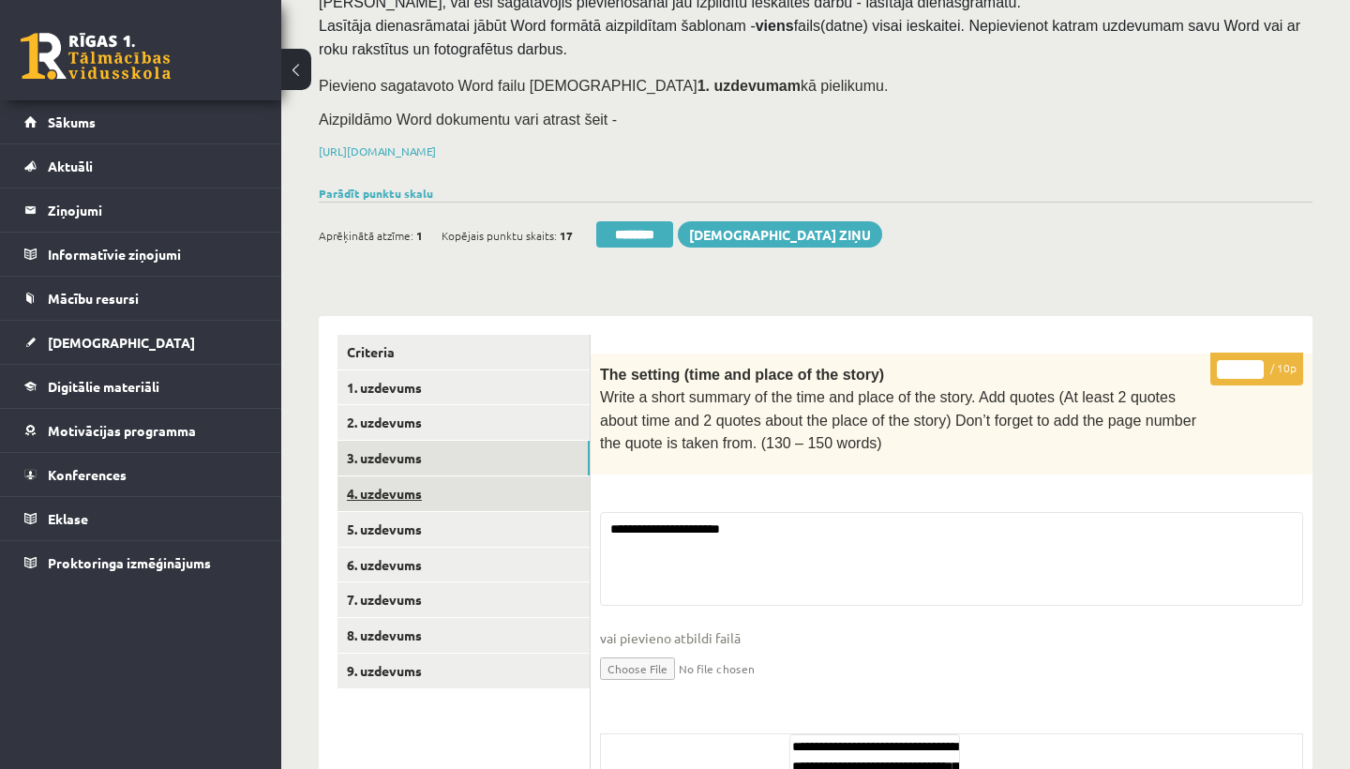
click at [406, 483] on link "4. uzdevums" at bounding box center [464, 493] width 252 height 35
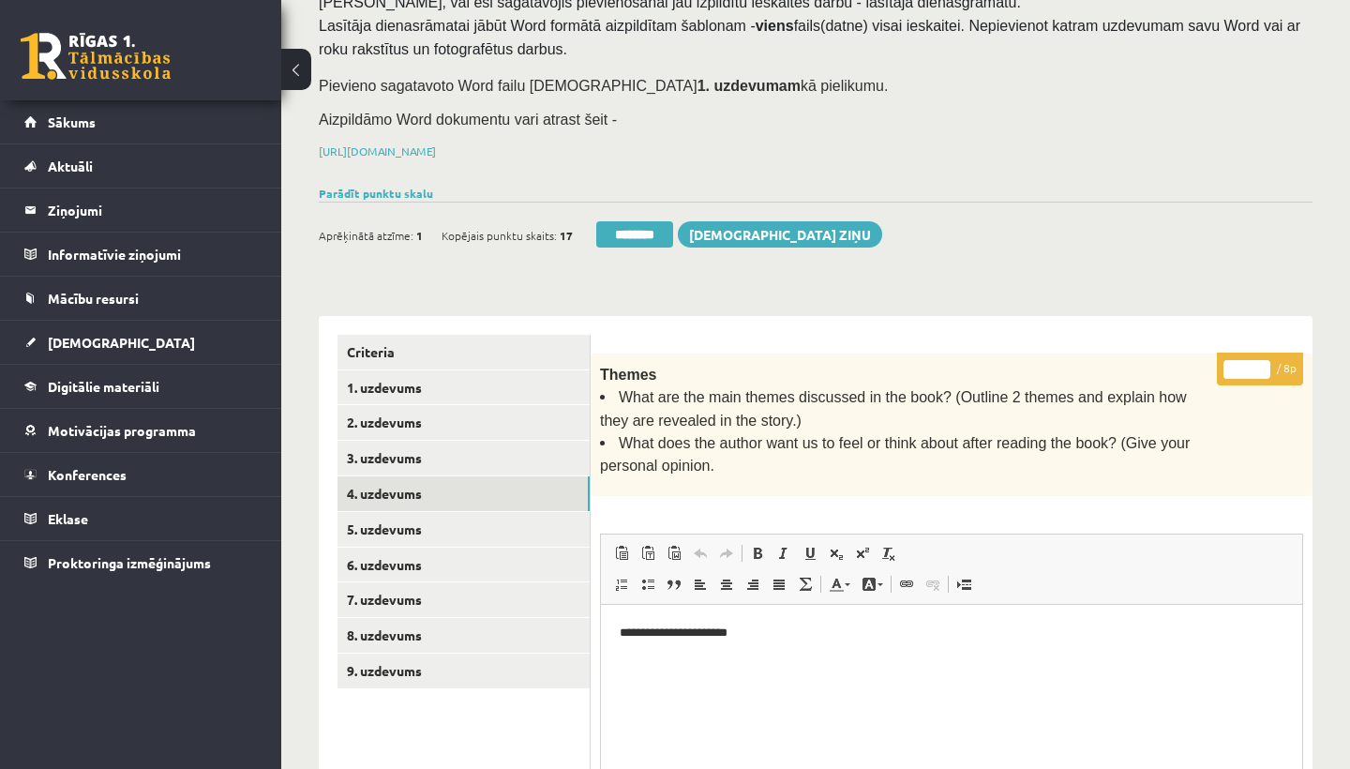
click at [1253, 368] on input "*" at bounding box center [1246, 369] width 47 height 19
type input "*"
click at [421, 521] on link "5. uzdevums" at bounding box center [464, 529] width 252 height 35
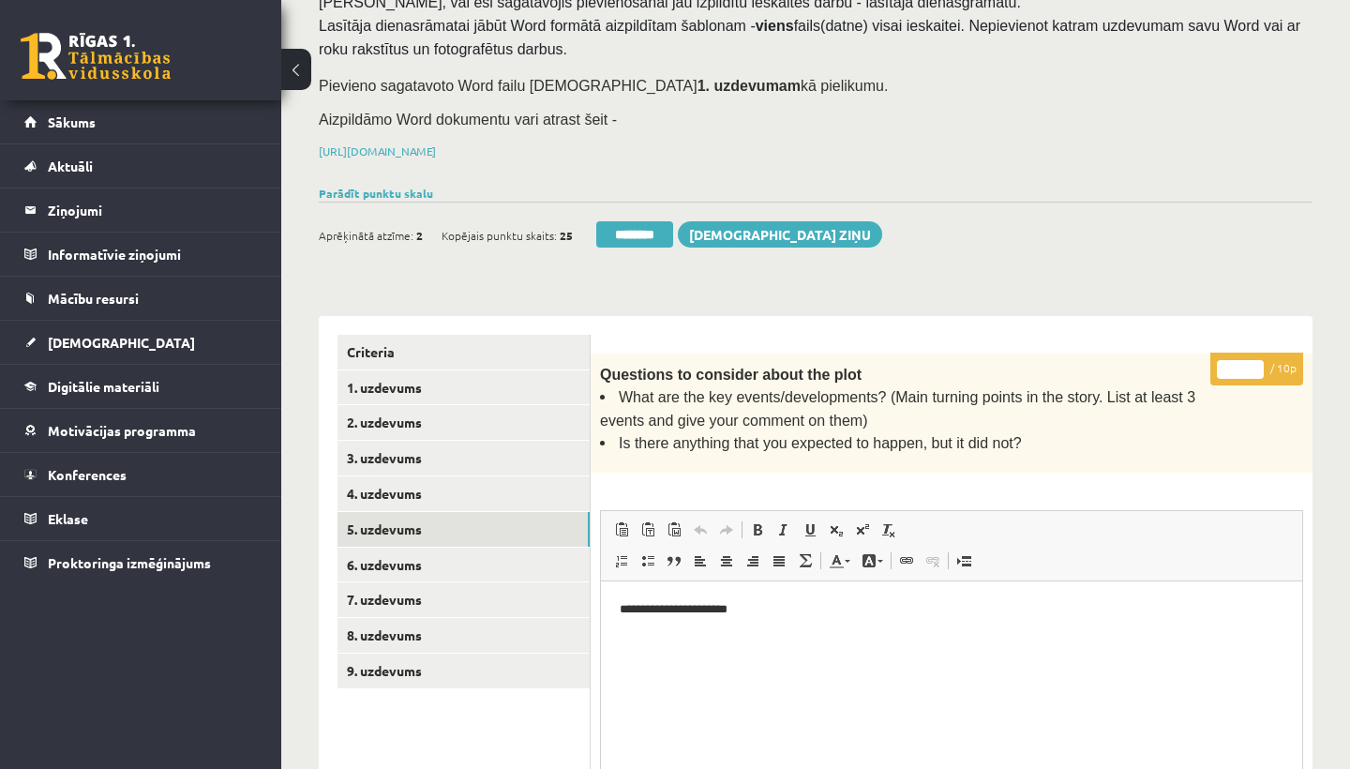
click at [1246, 364] on input "*" at bounding box center [1240, 369] width 47 height 19
type input "**"
click at [420, 555] on link "6. uzdevums" at bounding box center [464, 565] width 252 height 35
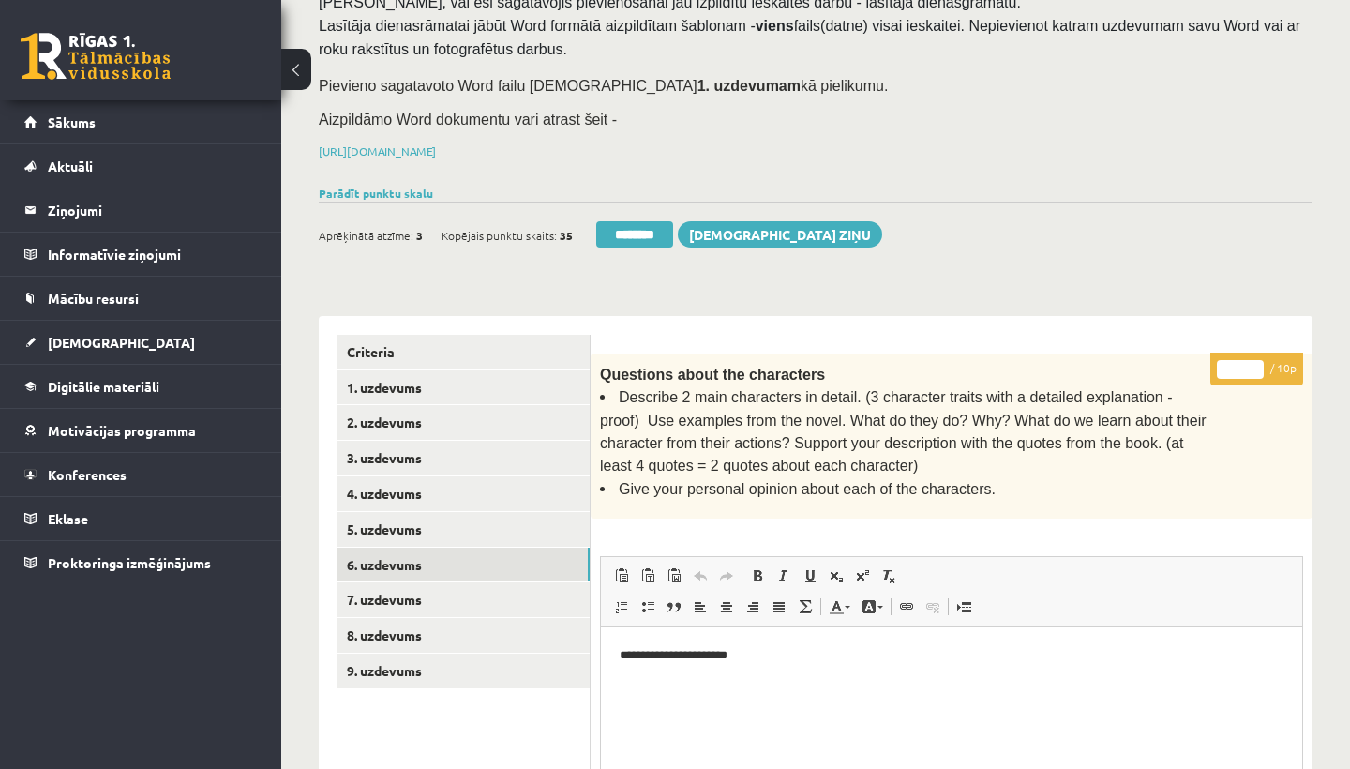
click at [1243, 362] on input "*" at bounding box center [1240, 369] width 47 height 19
type input "**"
click at [428, 593] on link "7. uzdevums" at bounding box center [464, 599] width 252 height 35
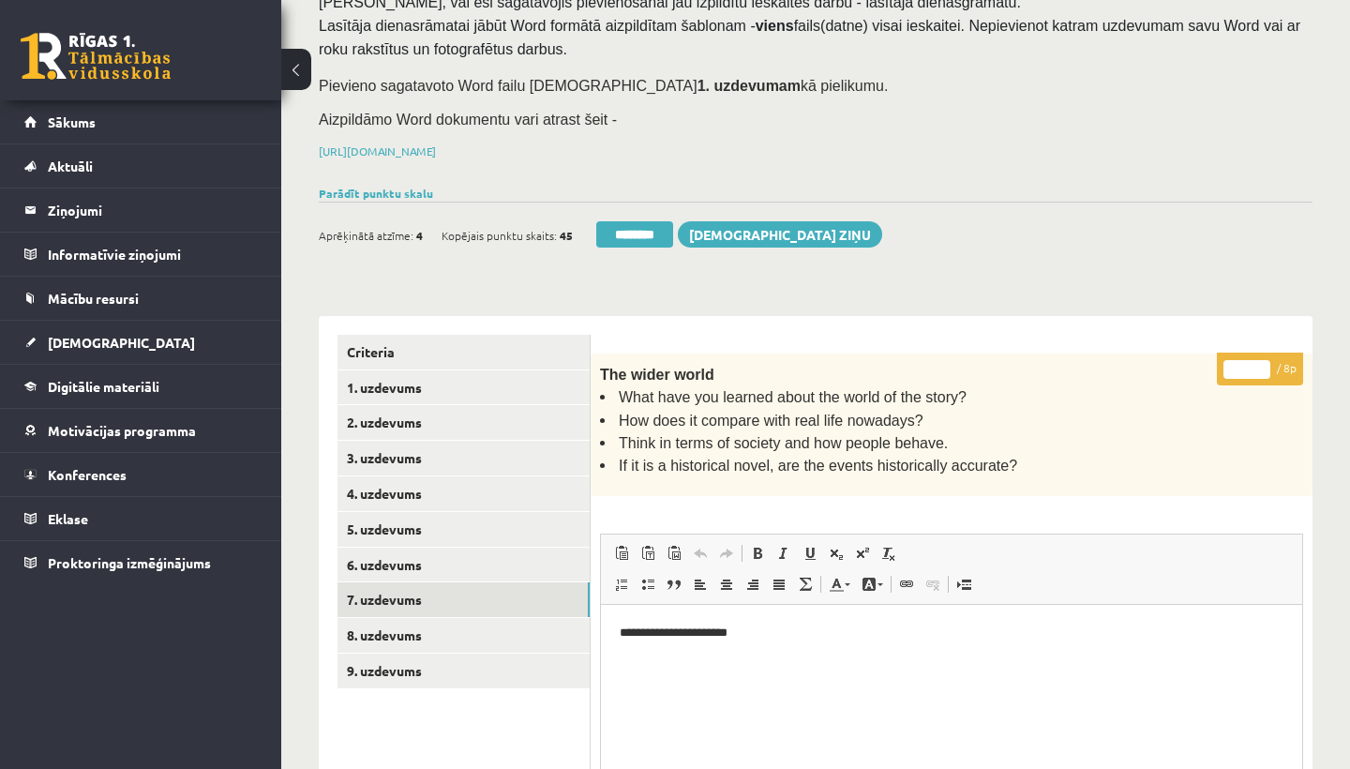
click at [1254, 366] on input "*" at bounding box center [1246, 369] width 47 height 19
type input "*"
click at [374, 624] on link "8. uzdevums" at bounding box center [464, 635] width 252 height 35
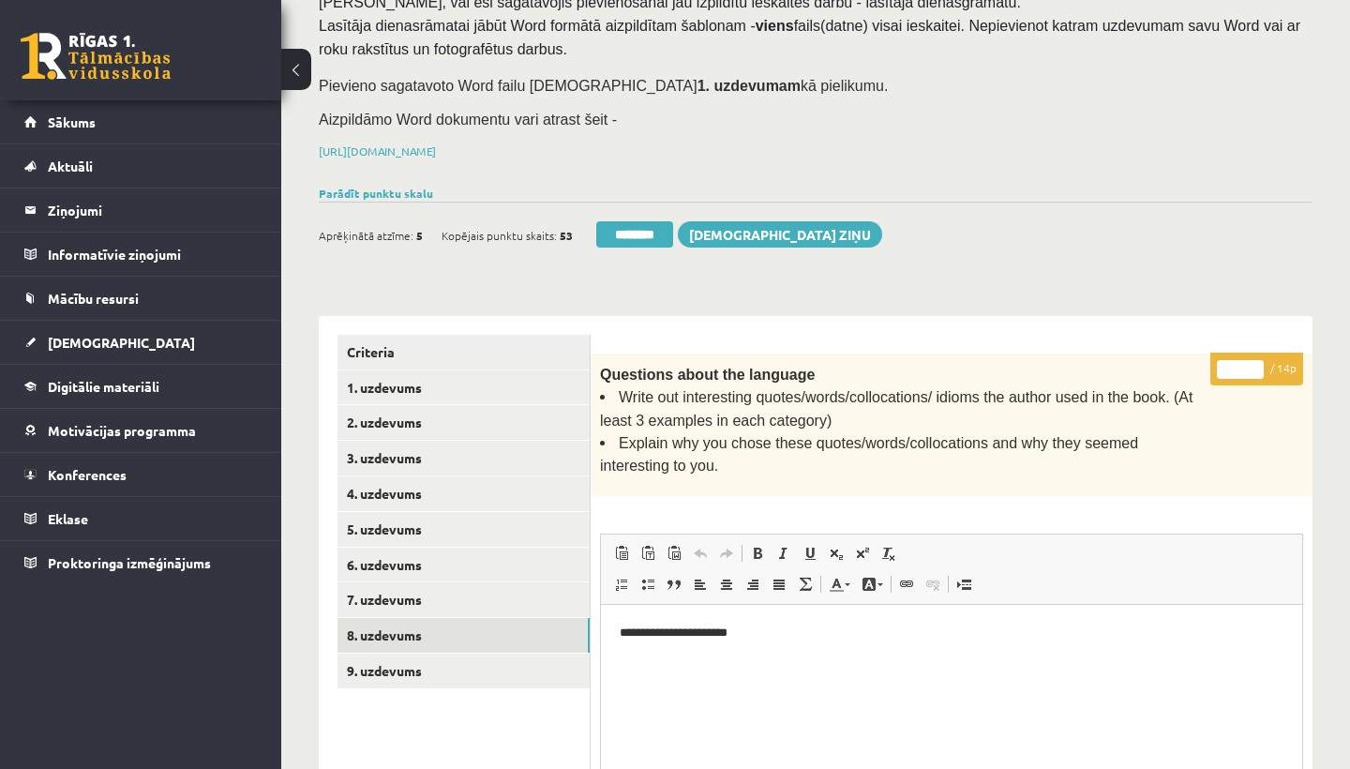
click at [1239, 360] on input "*" at bounding box center [1240, 369] width 47 height 19
type input "**"
click at [434, 665] on link "9. uzdevums" at bounding box center [464, 670] width 252 height 35
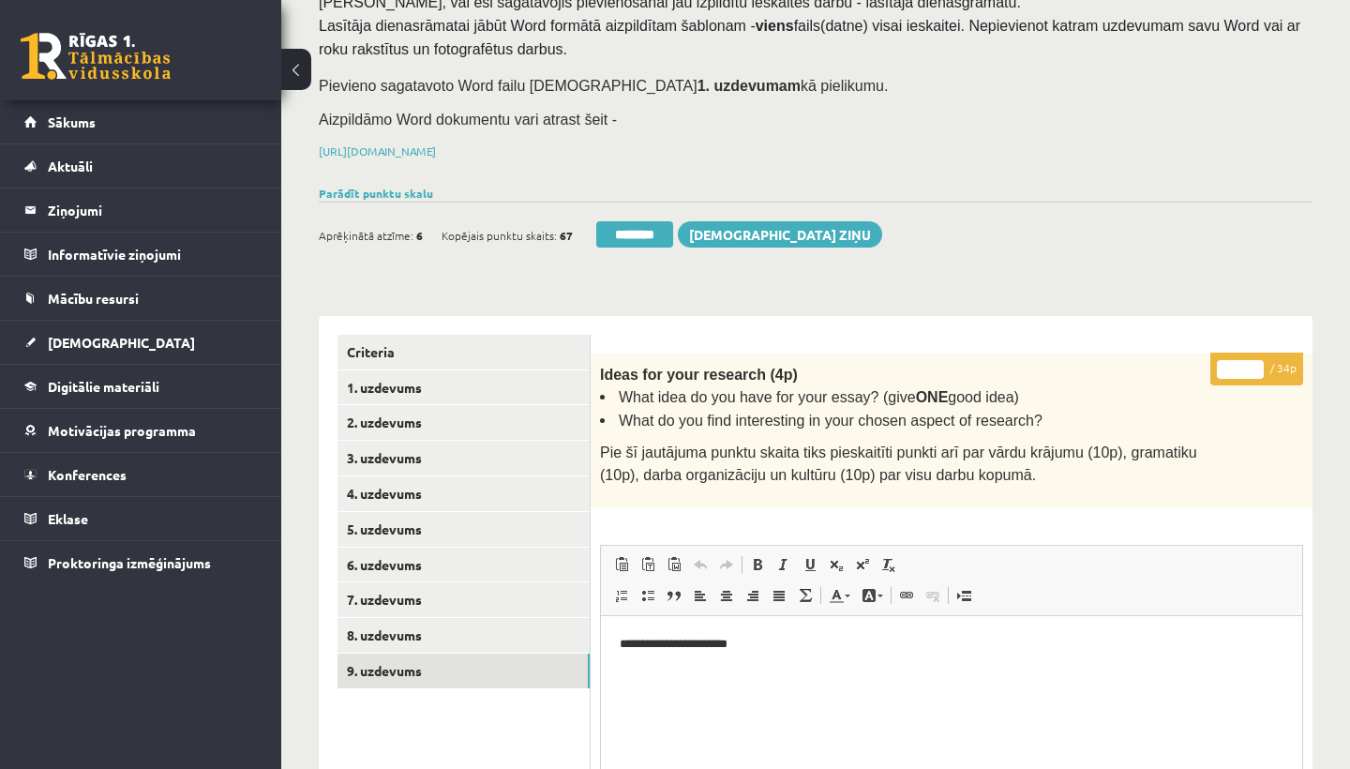
click at [1243, 362] on input "*" at bounding box center [1240, 369] width 47 height 19
type input "**"
click at [403, 388] on link "1. uzdevums" at bounding box center [464, 387] width 252 height 35
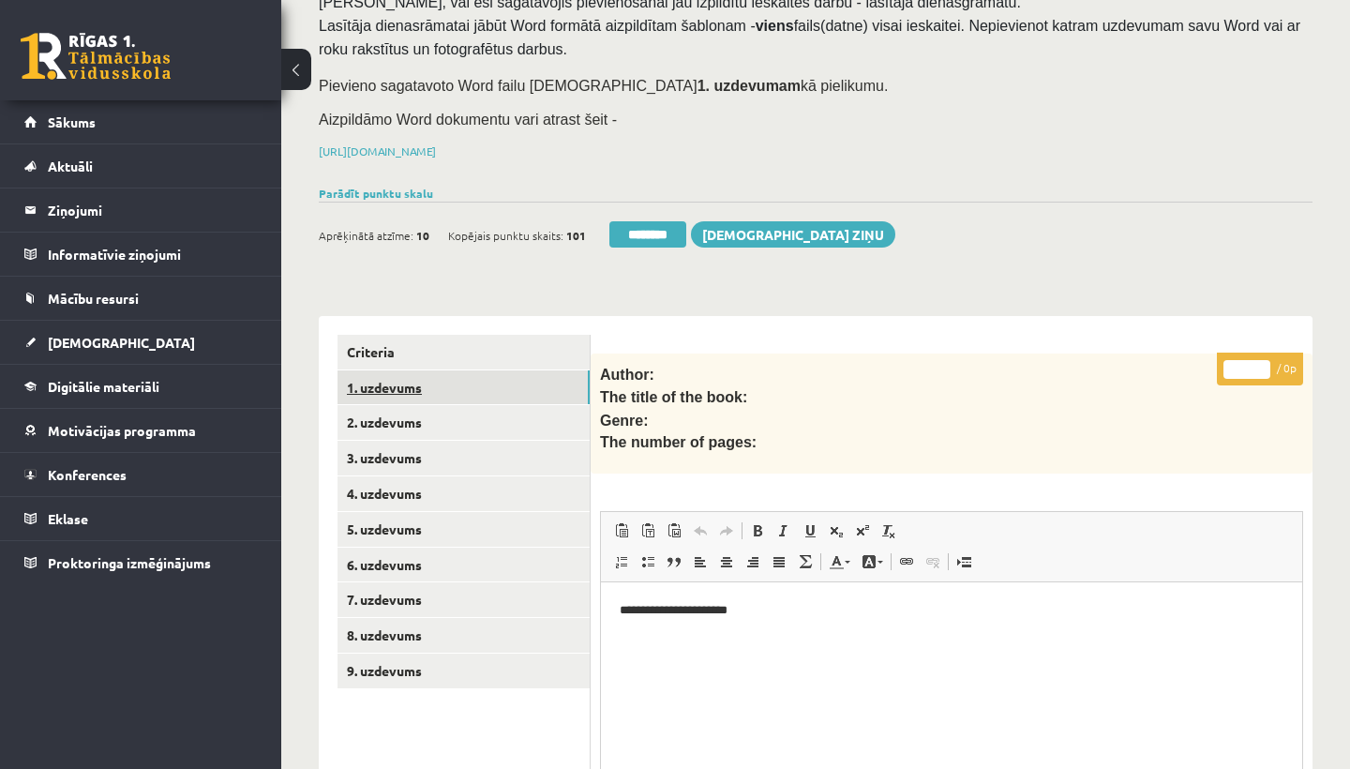
click at [377, 384] on link "1. uzdevums" at bounding box center [464, 387] width 252 height 35
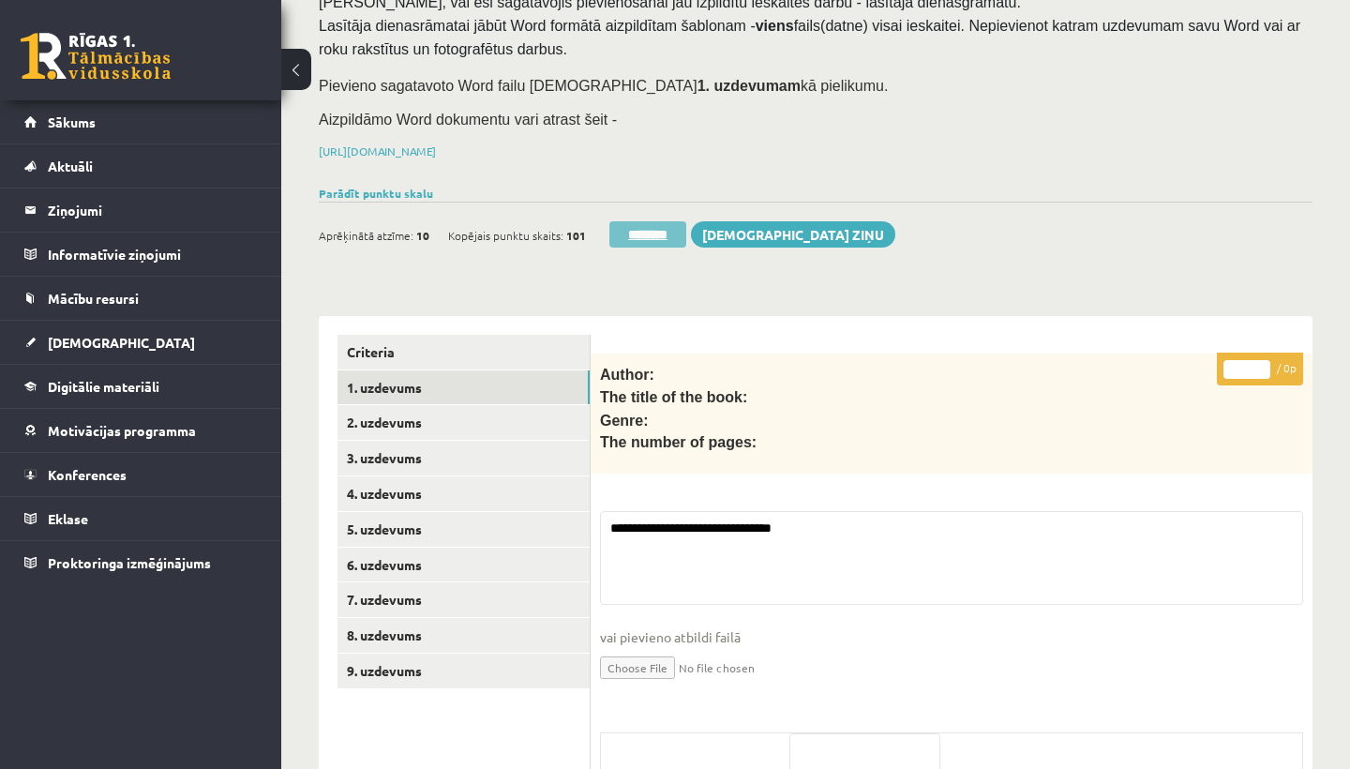
click at [660, 226] on input "********" at bounding box center [647, 234] width 77 height 26
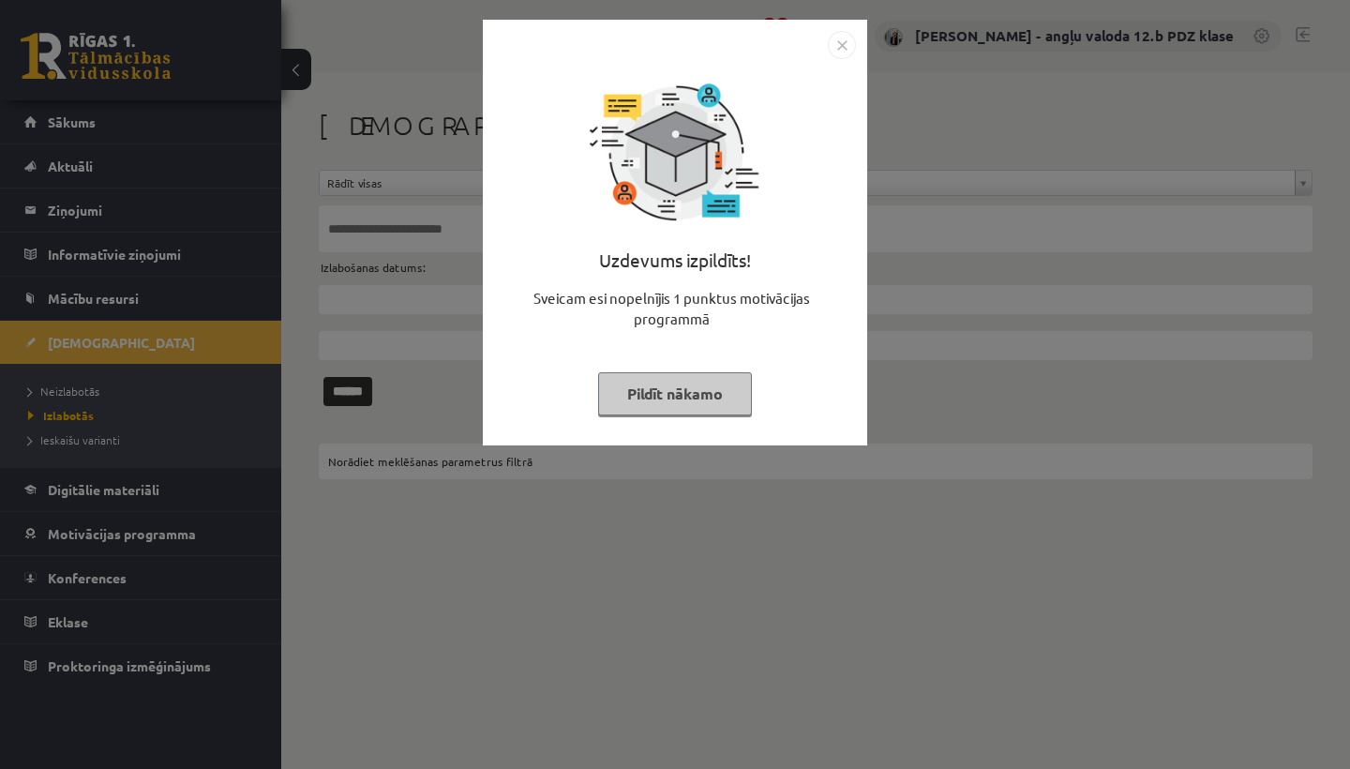
click at [844, 40] on img "Close" at bounding box center [842, 45] width 28 height 28
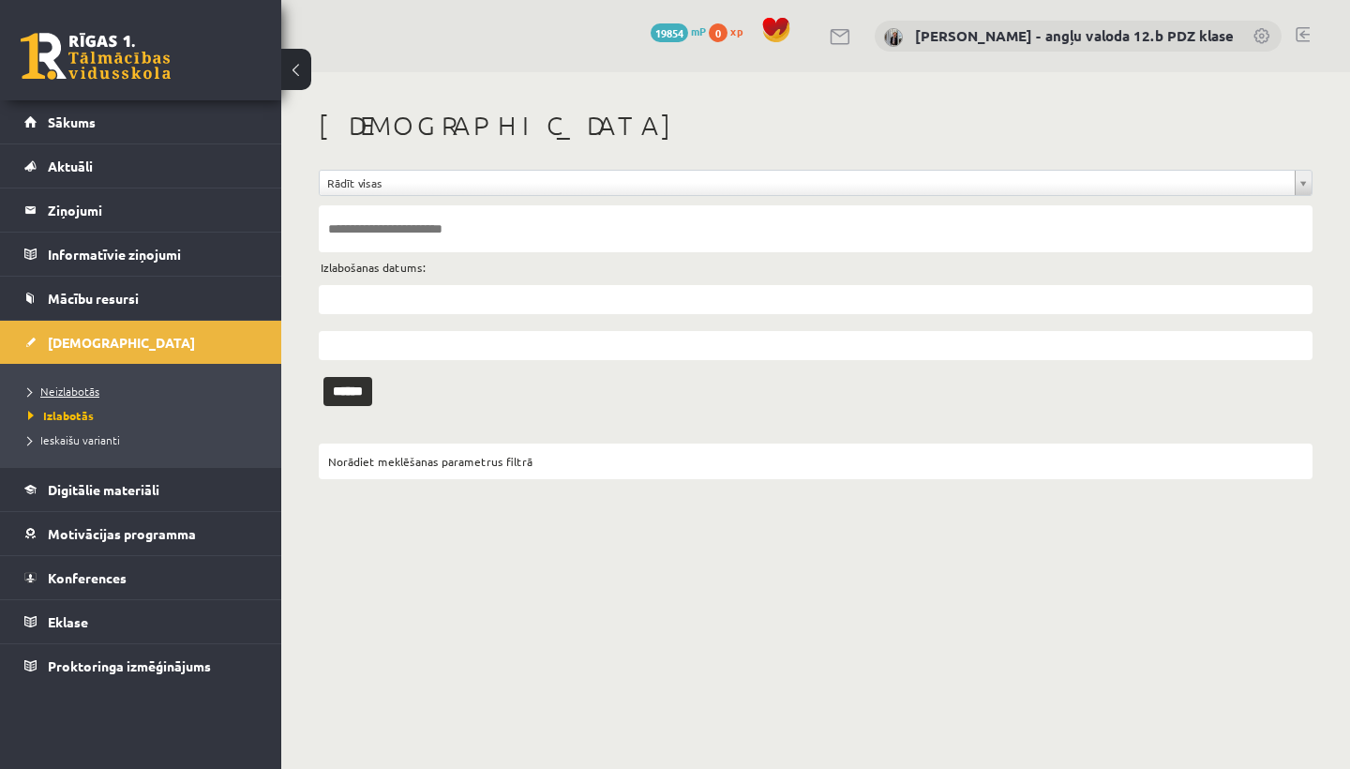
click at [84, 384] on span "Neizlabotās" at bounding box center [63, 390] width 71 height 15
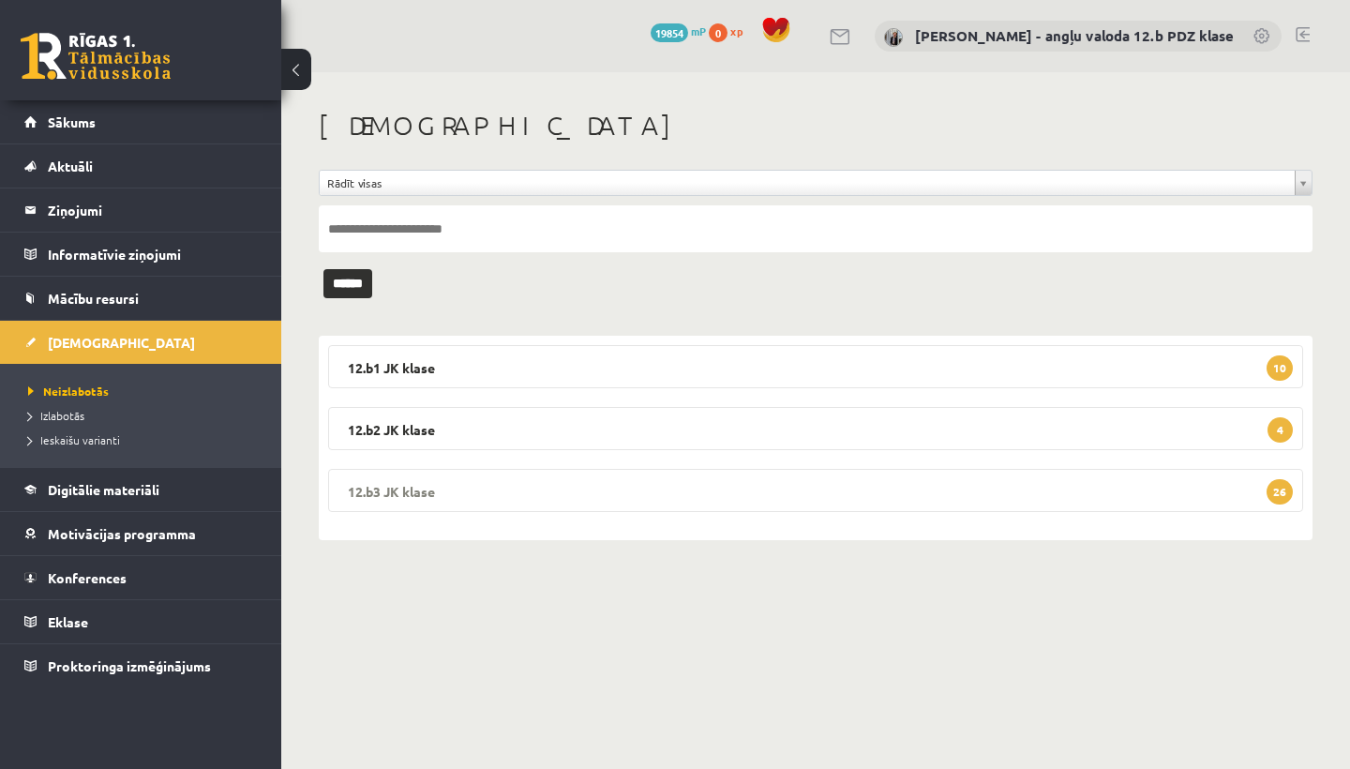
click at [530, 489] on legend "12.b3 JK klase 26" at bounding box center [815, 490] width 975 height 43
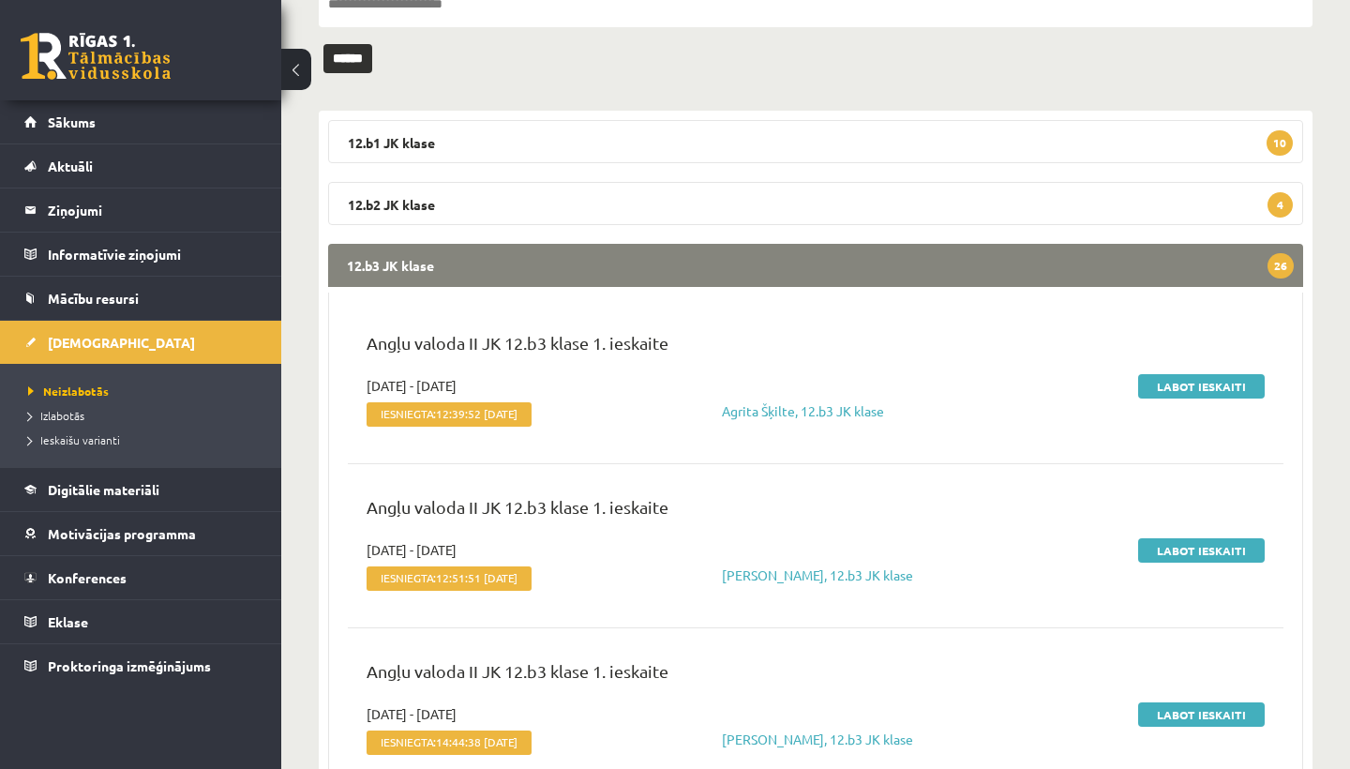
scroll to position [233, 0]
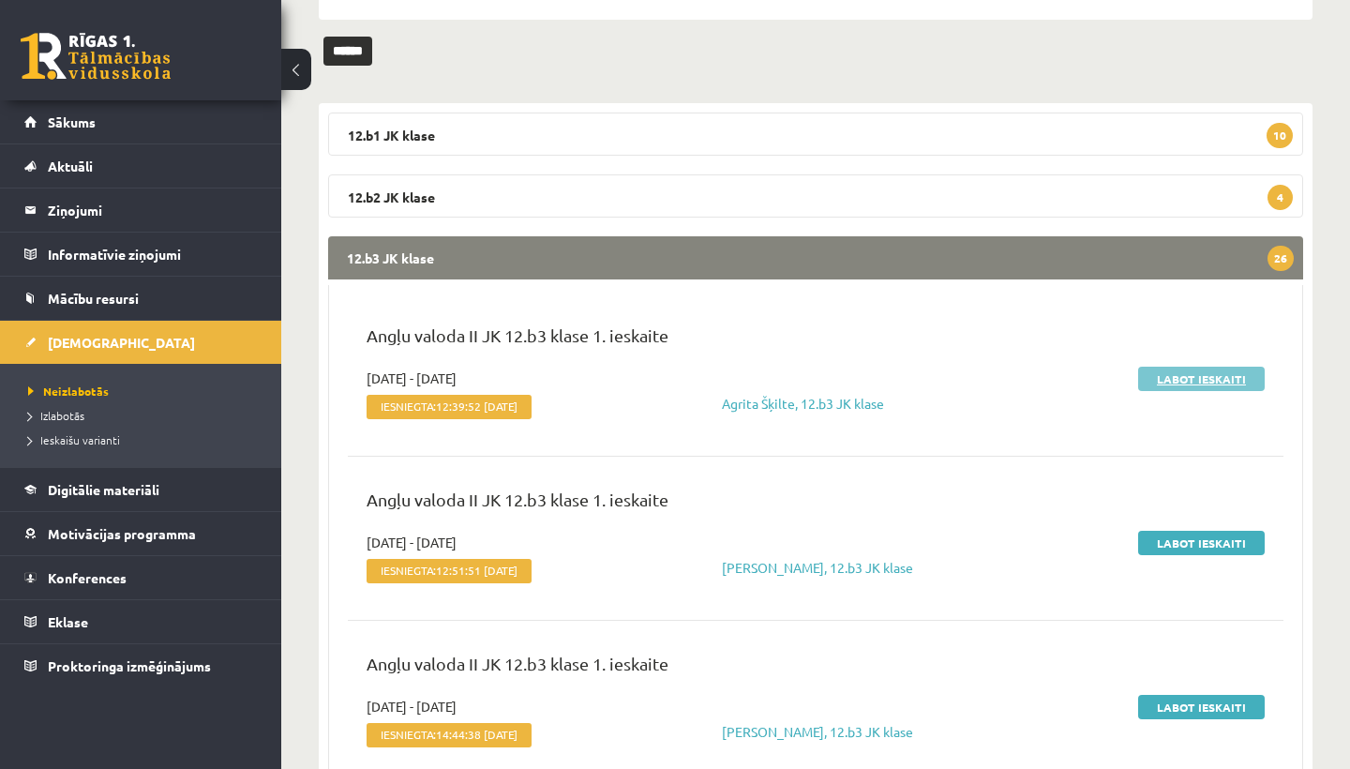
click at [1169, 379] on link "Labot ieskaiti" at bounding box center [1201, 379] width 127 height 24
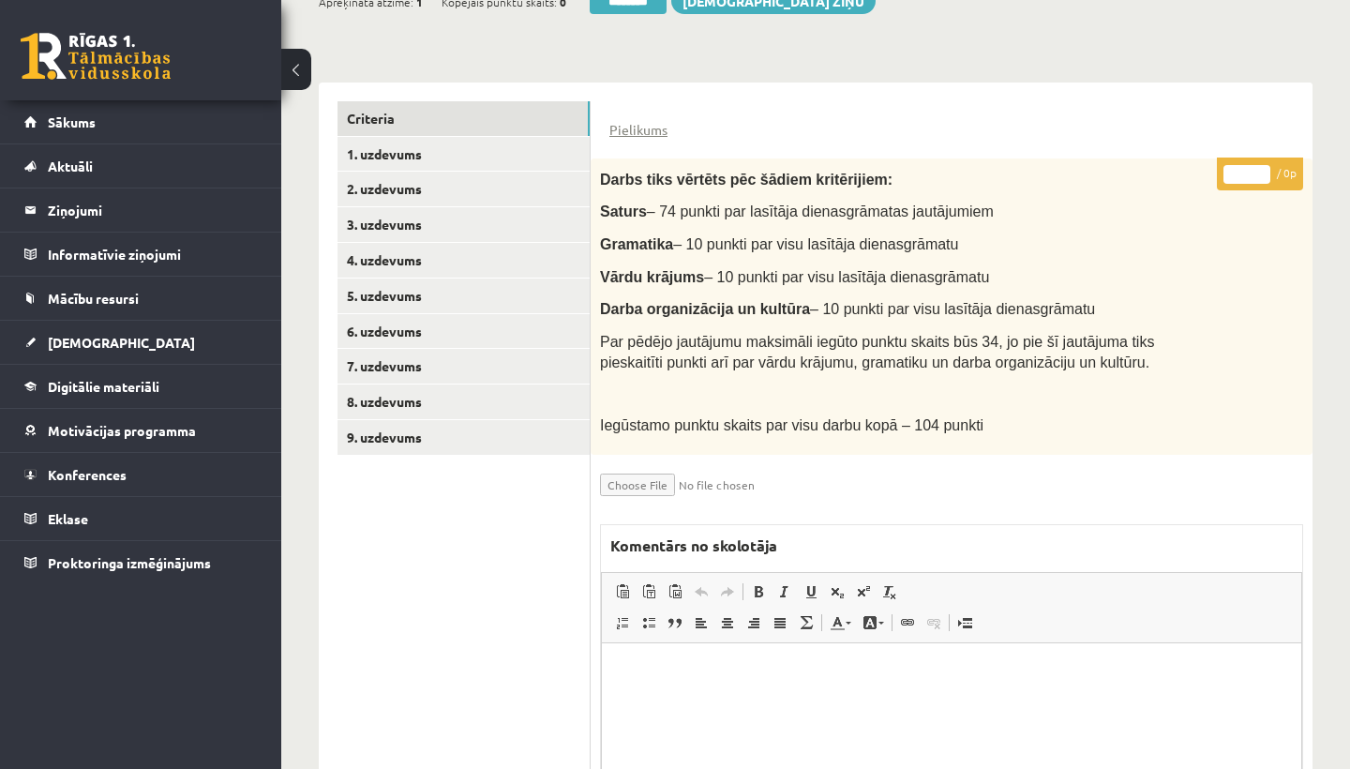
scroll to position [382, 0]
click at [407, 159] on link "1. uzdevums" at bounding box center [464, 155] width 252 height 35
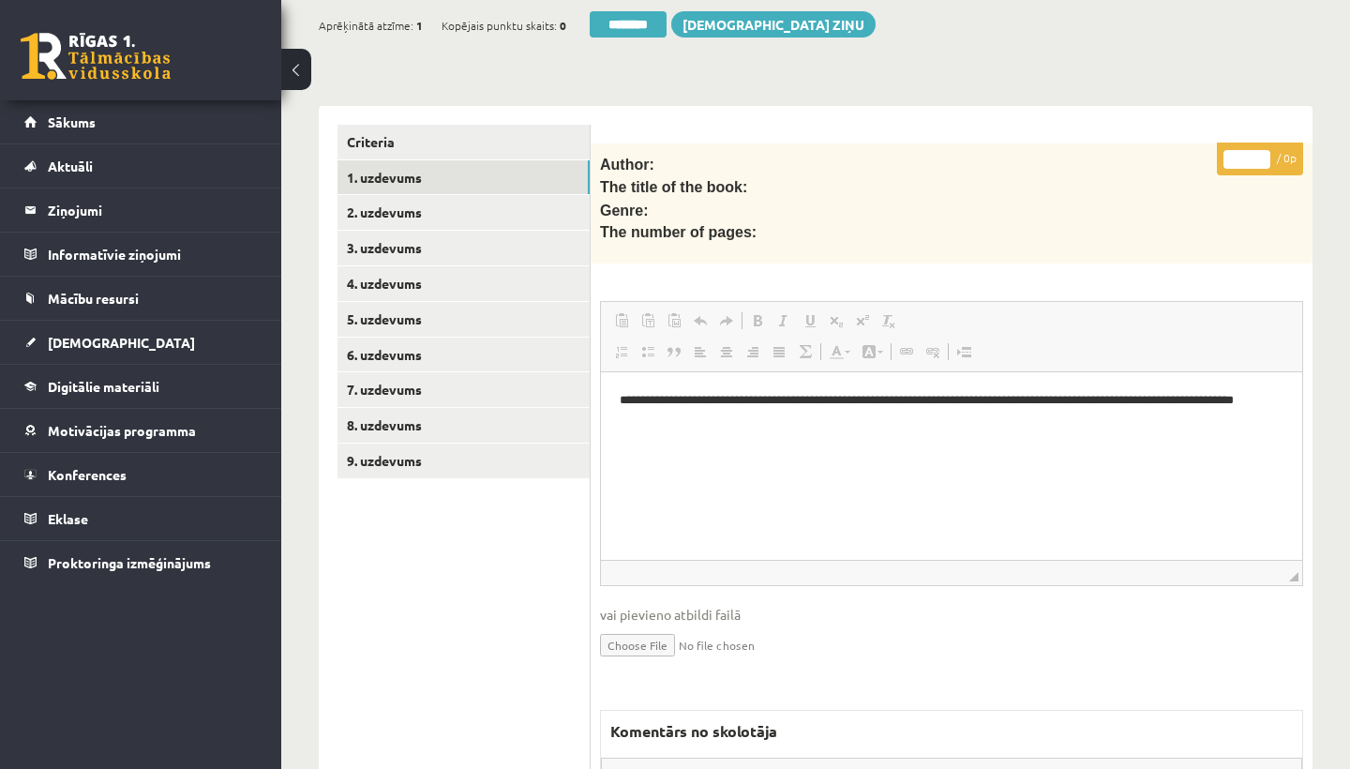
scroll to position [0, 0]
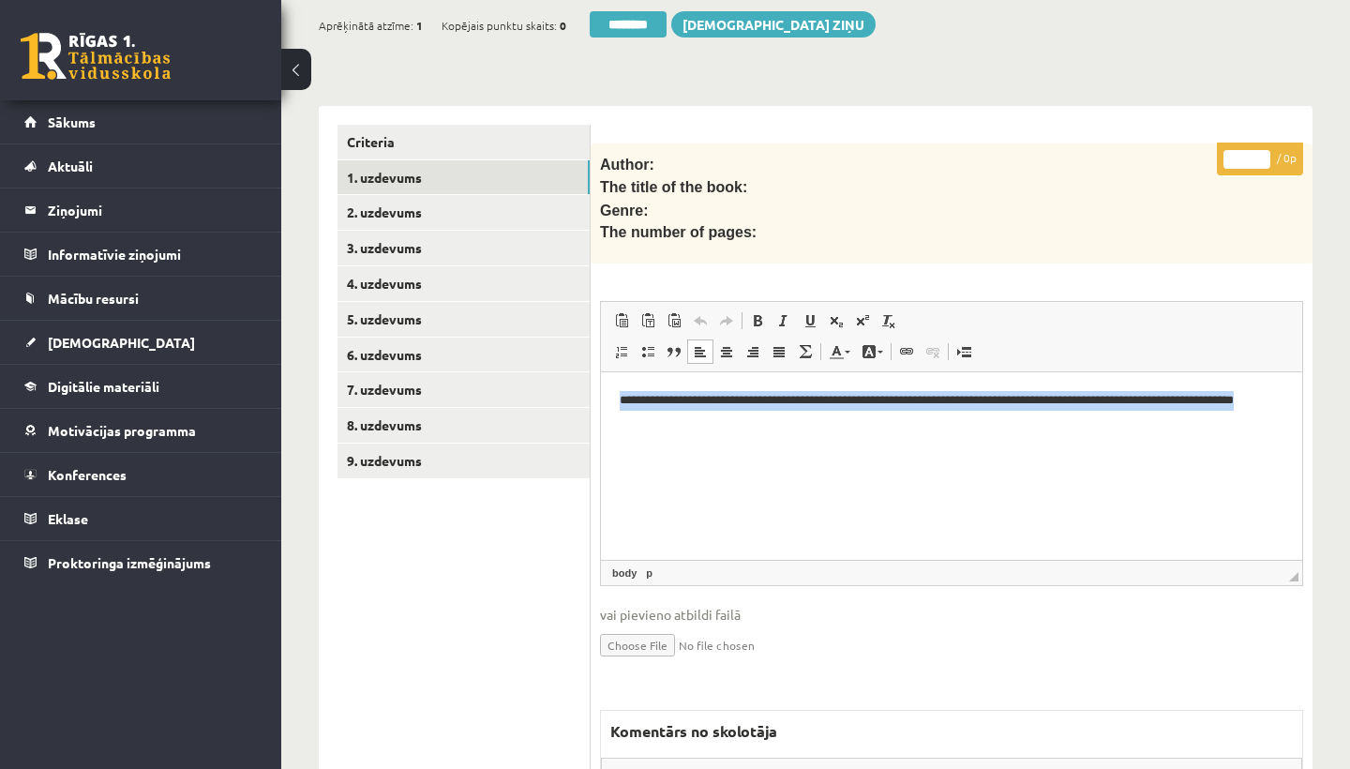
drag, startPoint x: 616, startPoint y: 397, endPoint x: 979, endPoint y: 421, distance: 363.6
click at [979, 421] on html "**********" at bounding box center [951, 425] width 701 height 107
copy p "**********"
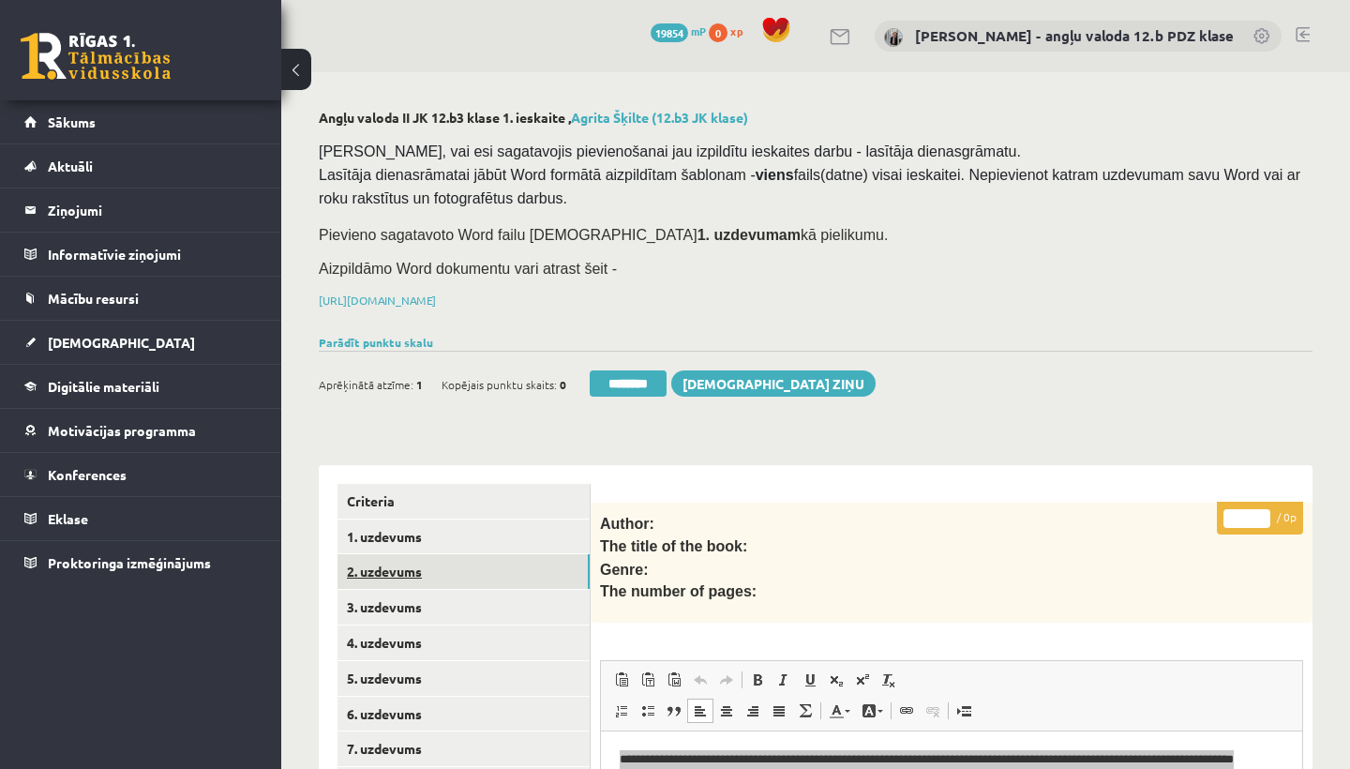
click at [439, 560] on link "2. uzdevums" at bounding box center [464, 571] width 252 height 35
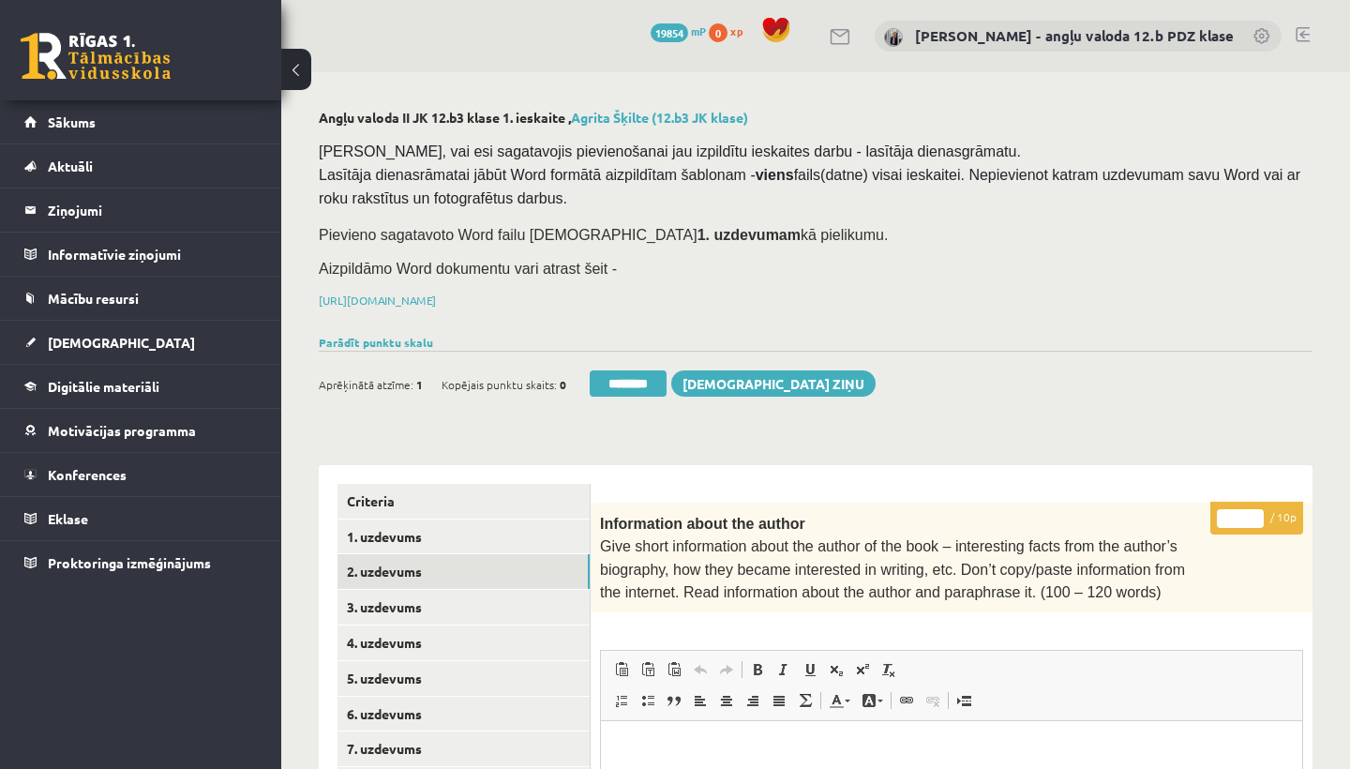
click at [1241, 512] on input "*" at bounding box center [1240, 518] width 47 height 19
type input "**"
click at [423, 594] on link "3. uzdevums" at bounding box center [464, 607] width 252 height 35
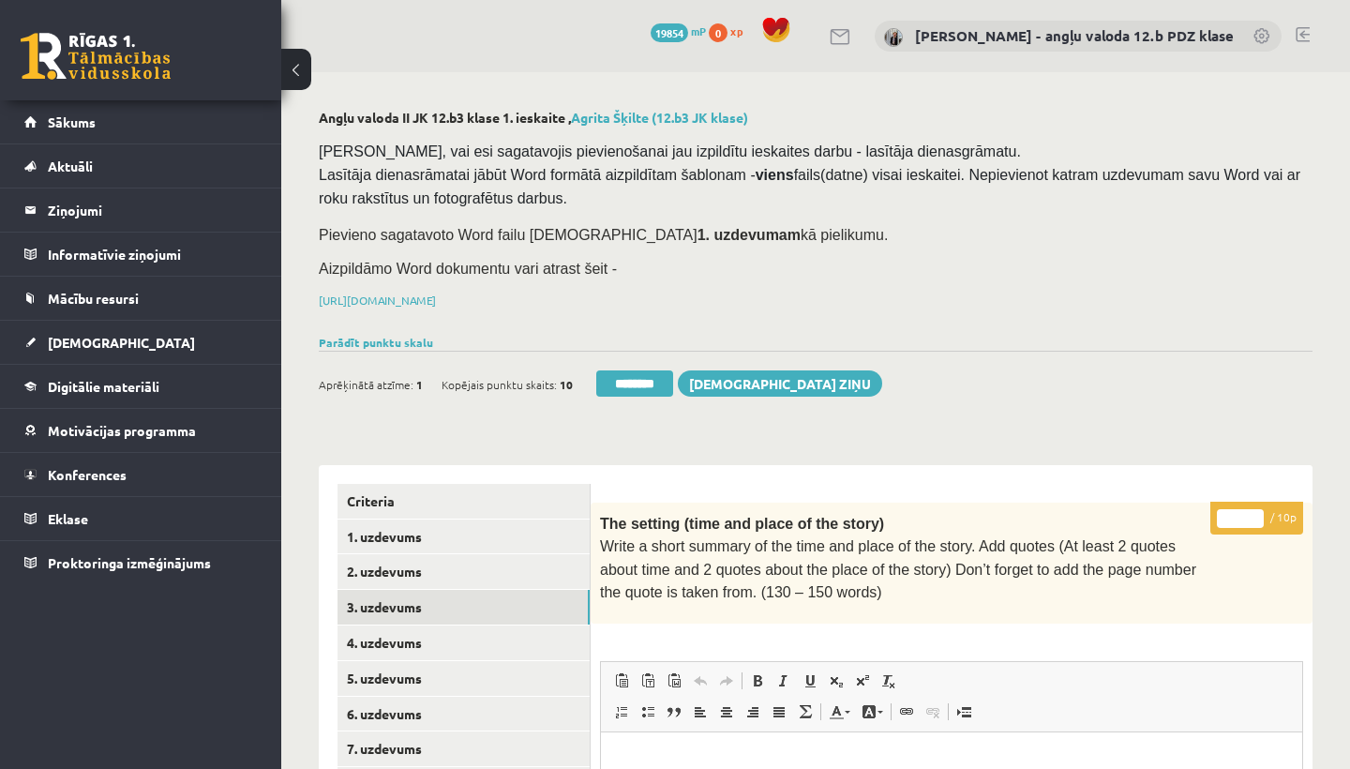
click at [1244, 511] on input "*" at bounding box center [1240, 518] width 47 height 19
type input "**"
click at [432, 631] on link "4. uzdevums" at bounding box center [464, 642] width 252 height 35
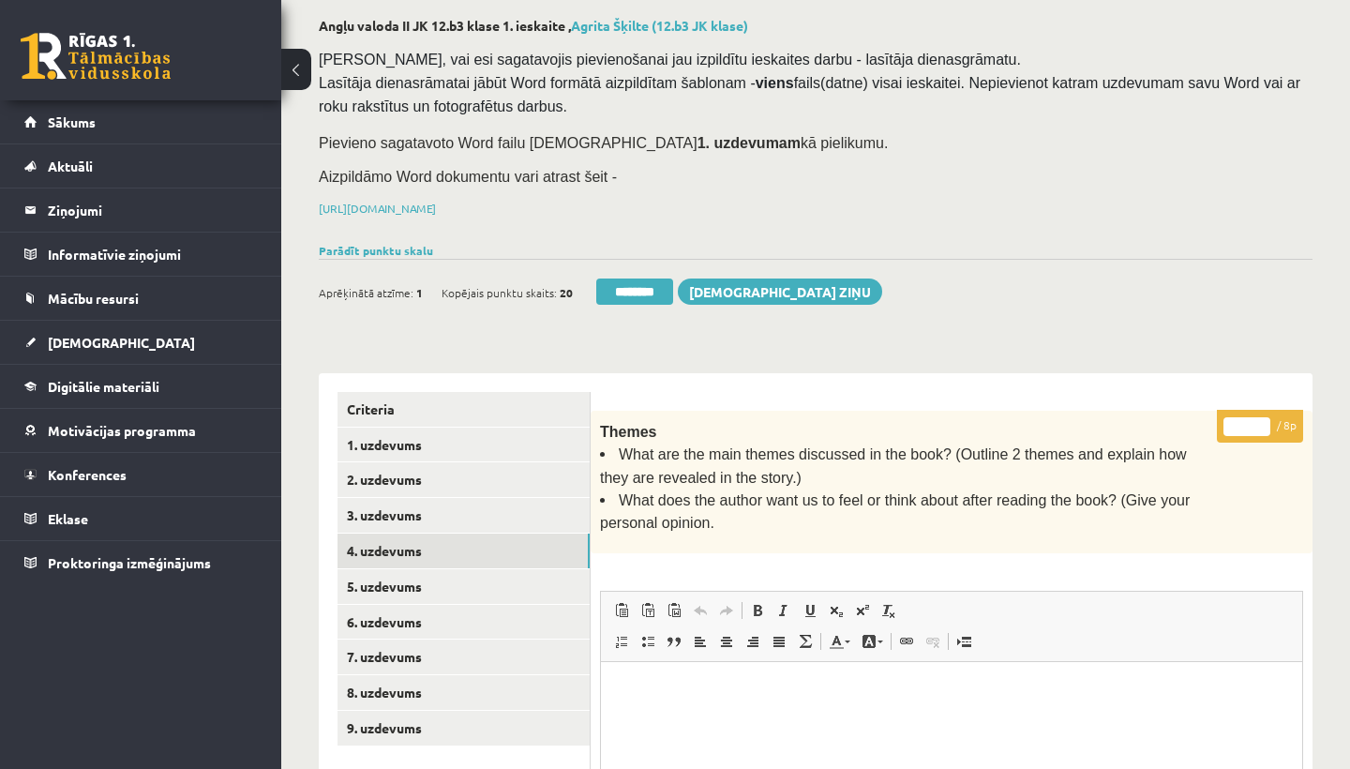
scroll to position [98, 0]
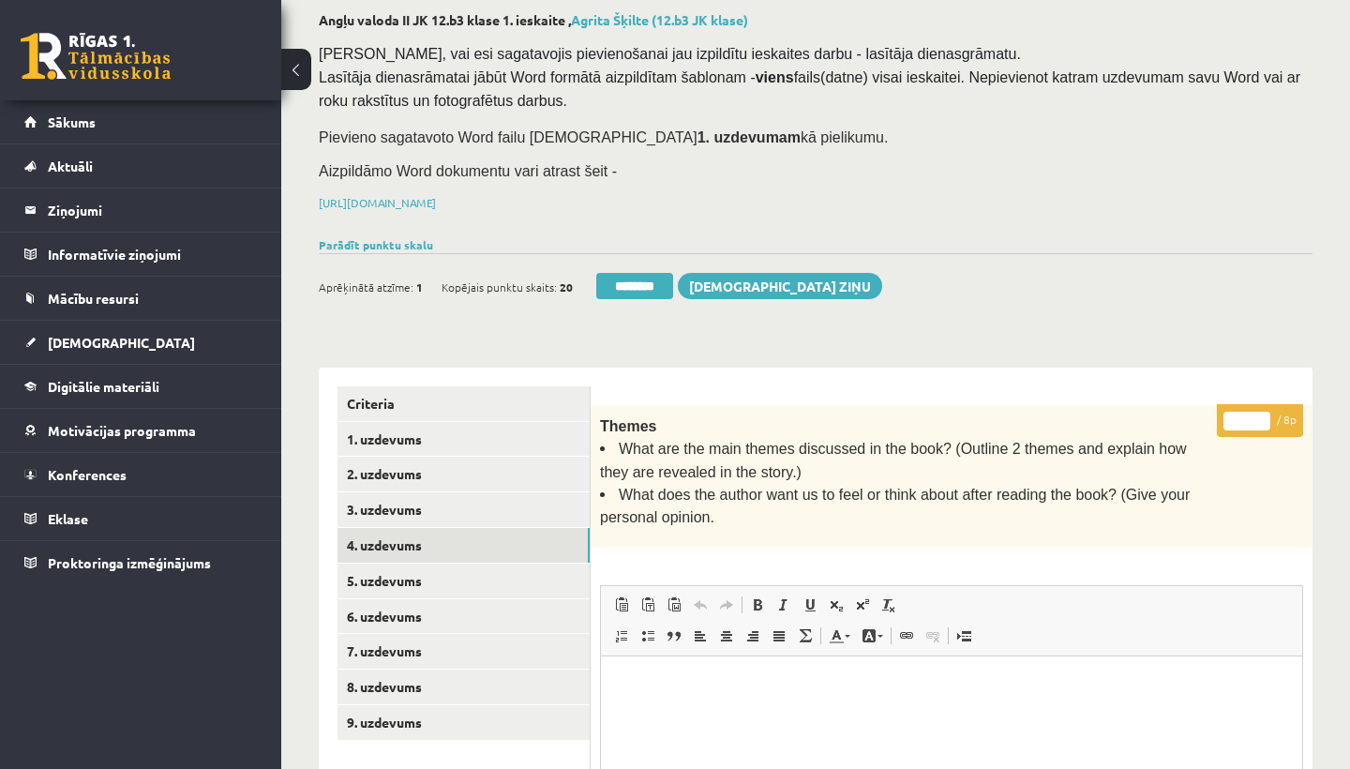
click at [1247, 417] on input "*" at bounding box center [1246, 421] width 47 height 19
type input "*"
click at [389, 581] on link "5. uzdevums" at bounding box center [464, 580] width 252 height 35
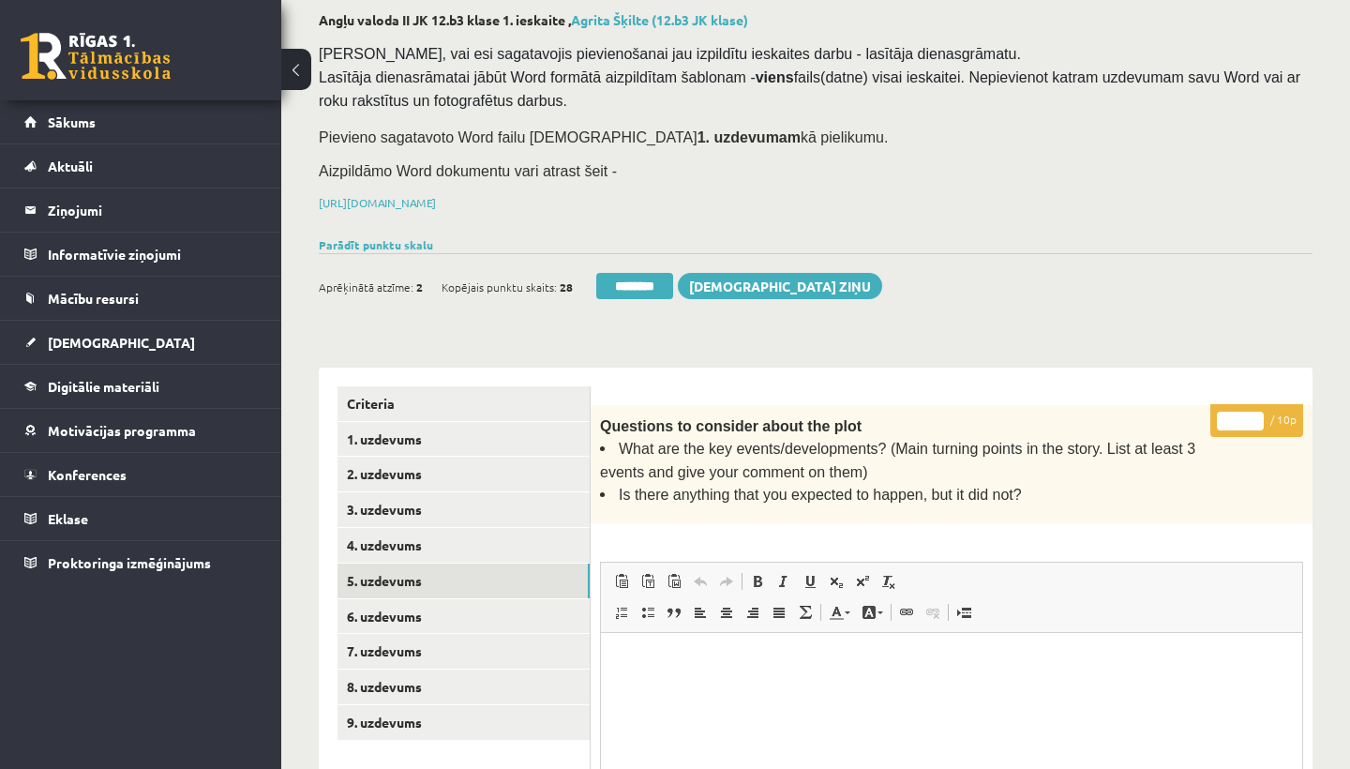
scroll to position [0, 0]
click at [1239, 412] on input "*" at bounding box center [1240, 421] width 47 height 19
type input "**"
click at [407, 607] on link "6. uzdevums" at bounding box center [464, 616] width 252 height 35
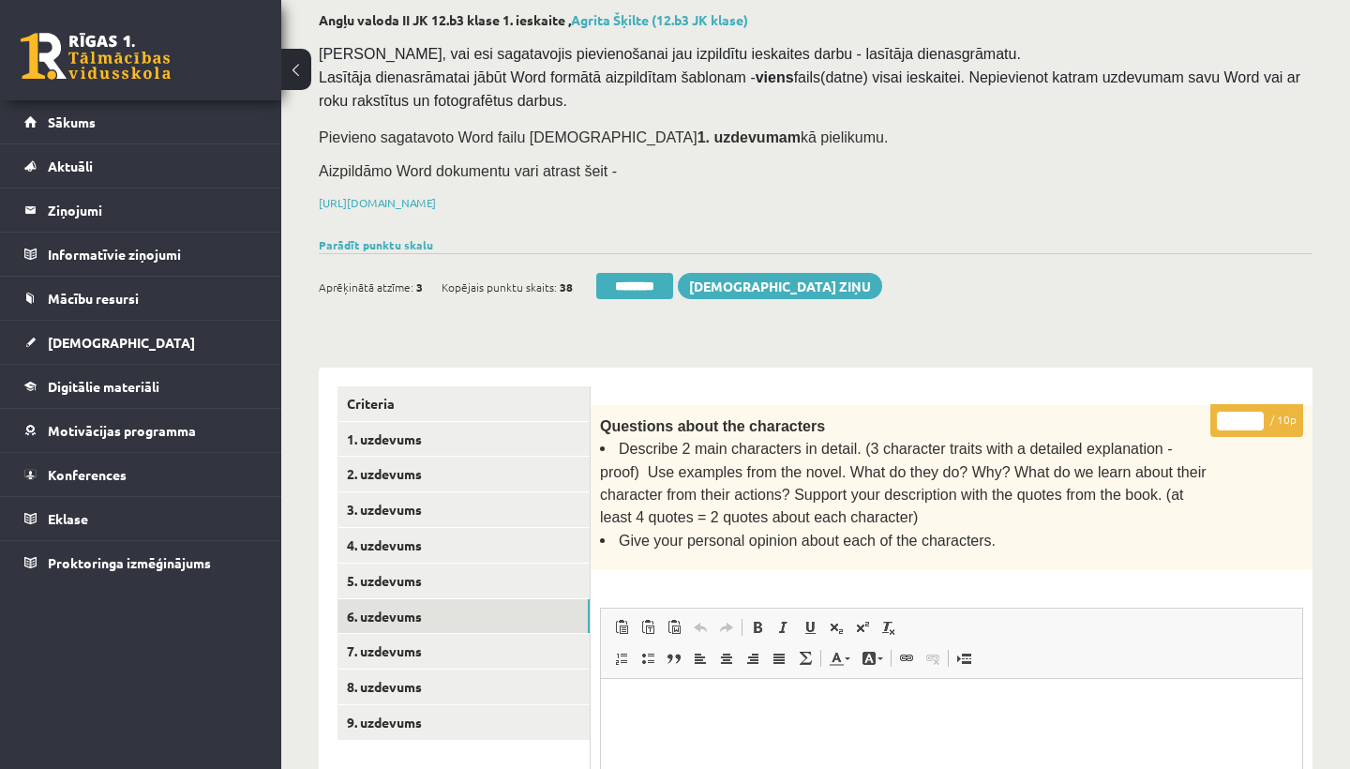
click at [1238, 413] on input "*" at bounding box center [1240, 421] width 47 height 19
type input "**"
click at [447, 634] on link "7. uzdevums" at bounding box center [464, 651] width 252 height 35
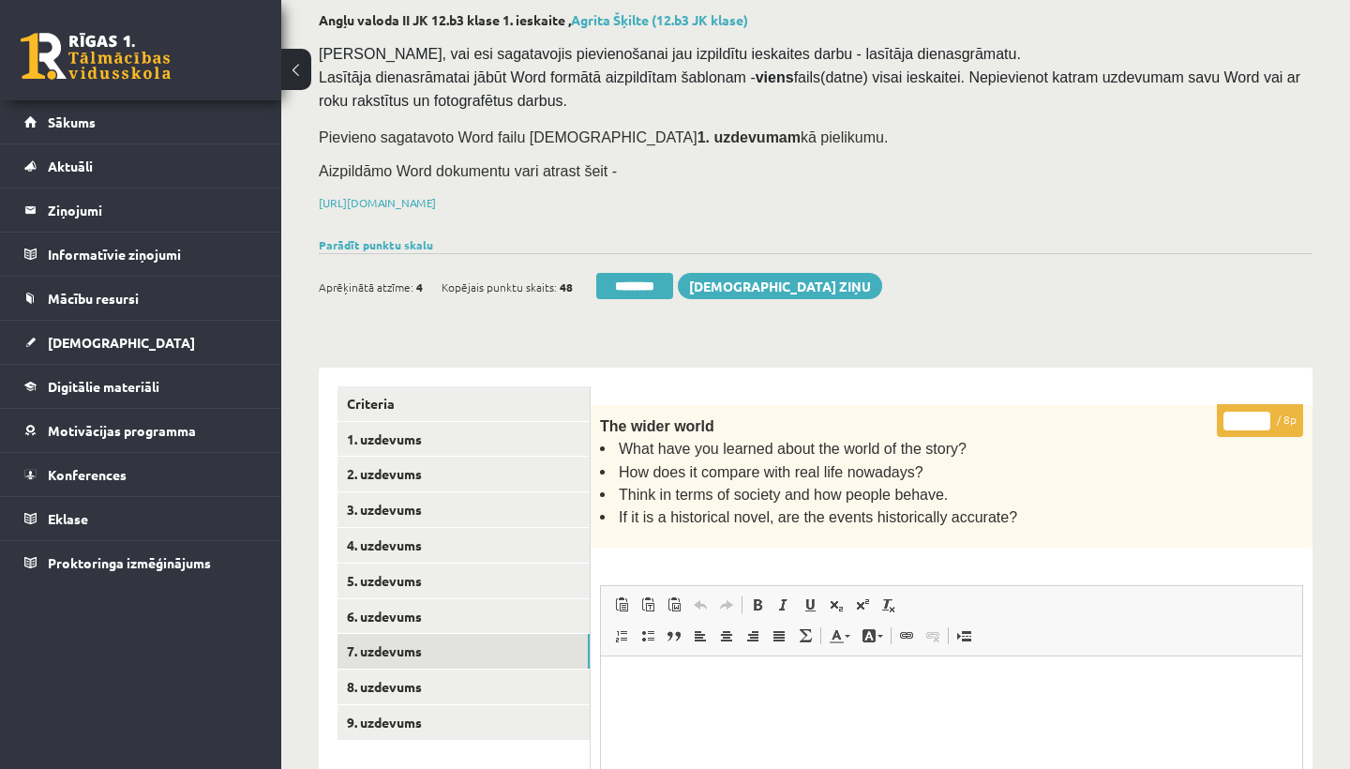
click at [1246, 414] on input "*" at bounding box center [1246, 421] width 47 height 19
type input "*"
click at [405, 671] on link "8. uzdevums" at bounding box center [464, 686] width 252 height 35
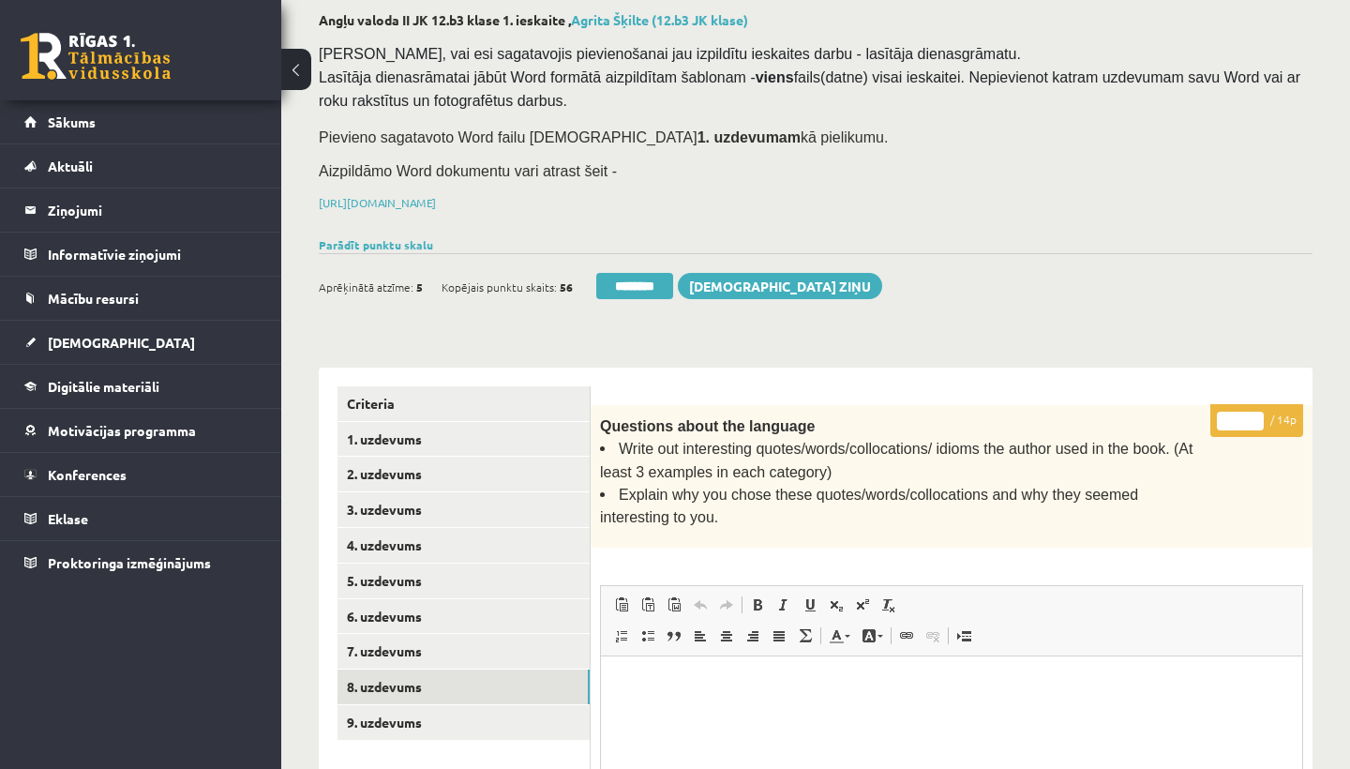
click at [1243, 417] on input "*" at bounding box center [1240, 421] width 47 height 19
type input "**"
click at [428, 713] on link "9. uzdevums" at bounding box center [464, 722] width 252 height 35
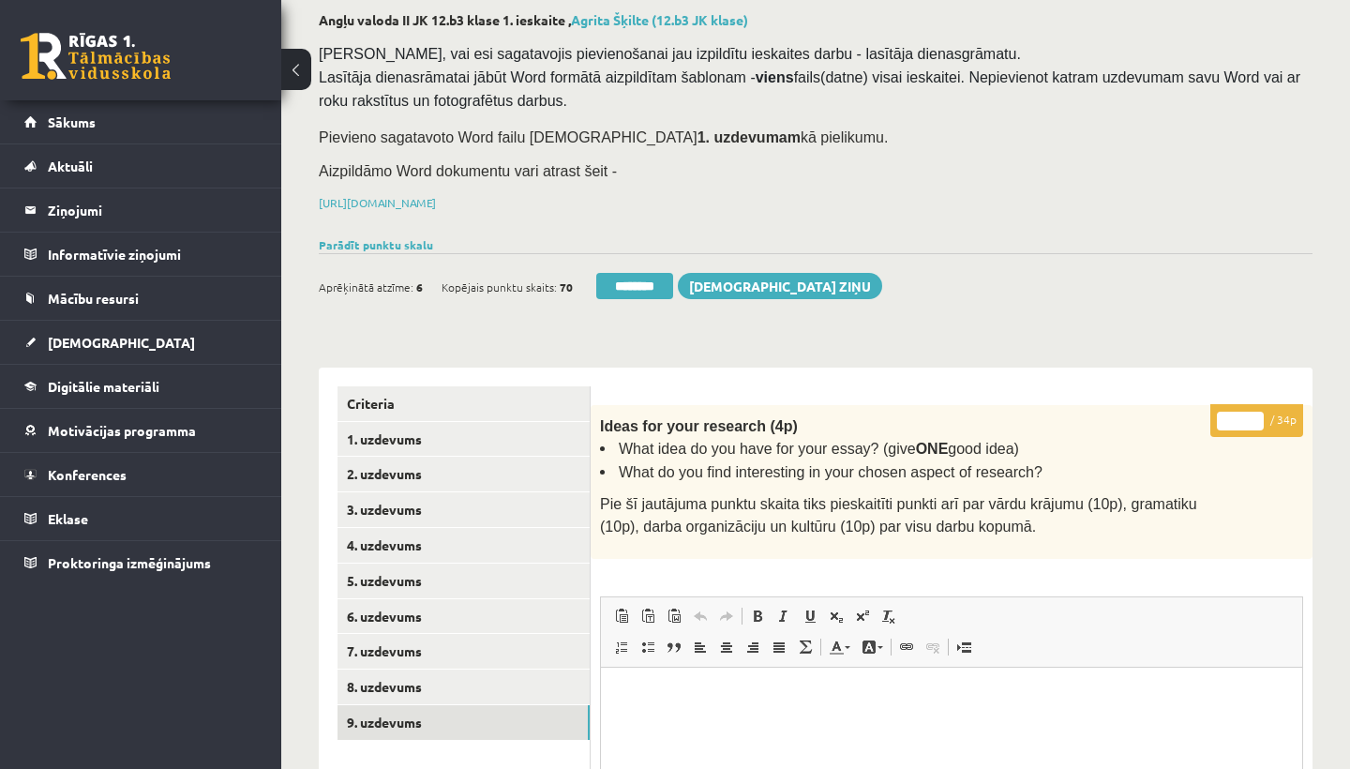
click at [1239, 419] on input "*" at bounding box center [1240, 421] width 47 height 19
type input "**"
click at [392, 437] on link "1. uzdevums" at bounding box center [464, 439] width 252 height 35
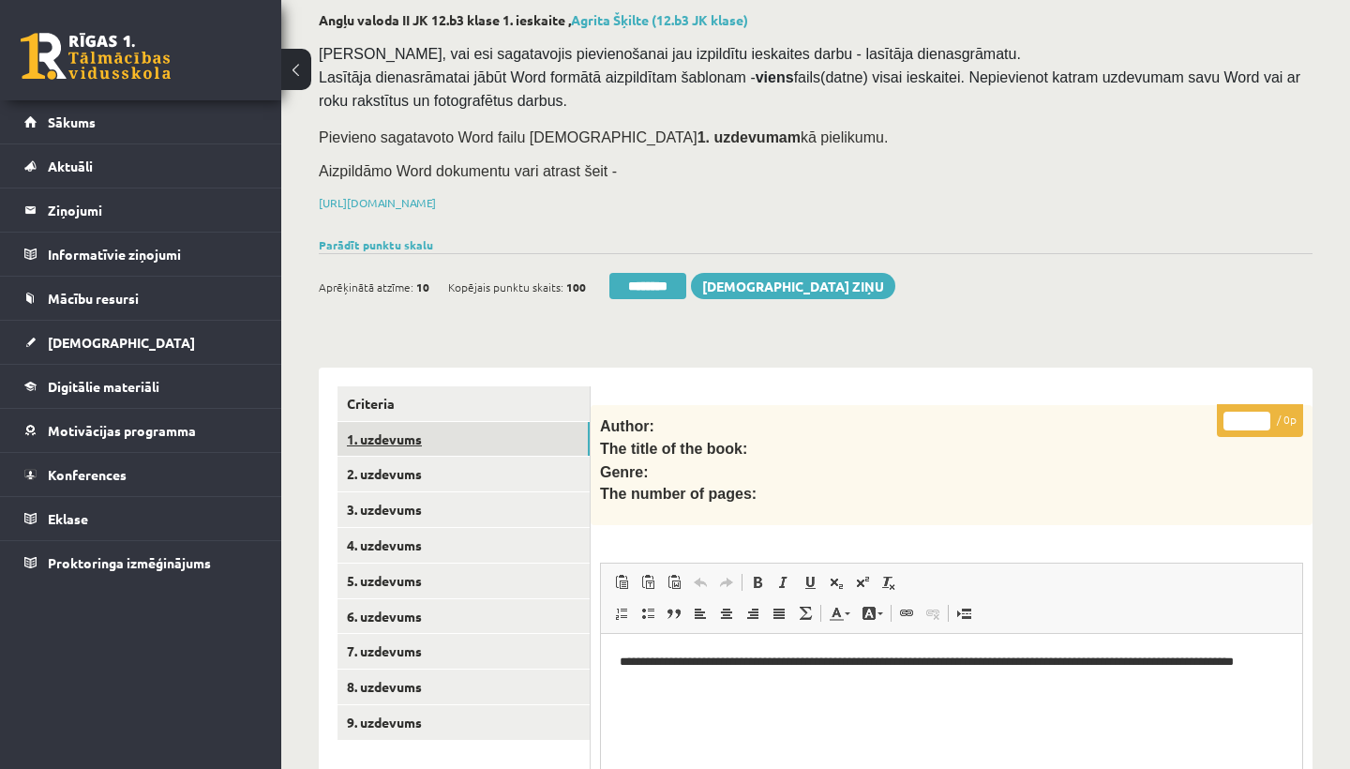
click at [392, 437] on link "1. uzdevums" at bounding box center [464, 439] width 252 height 35
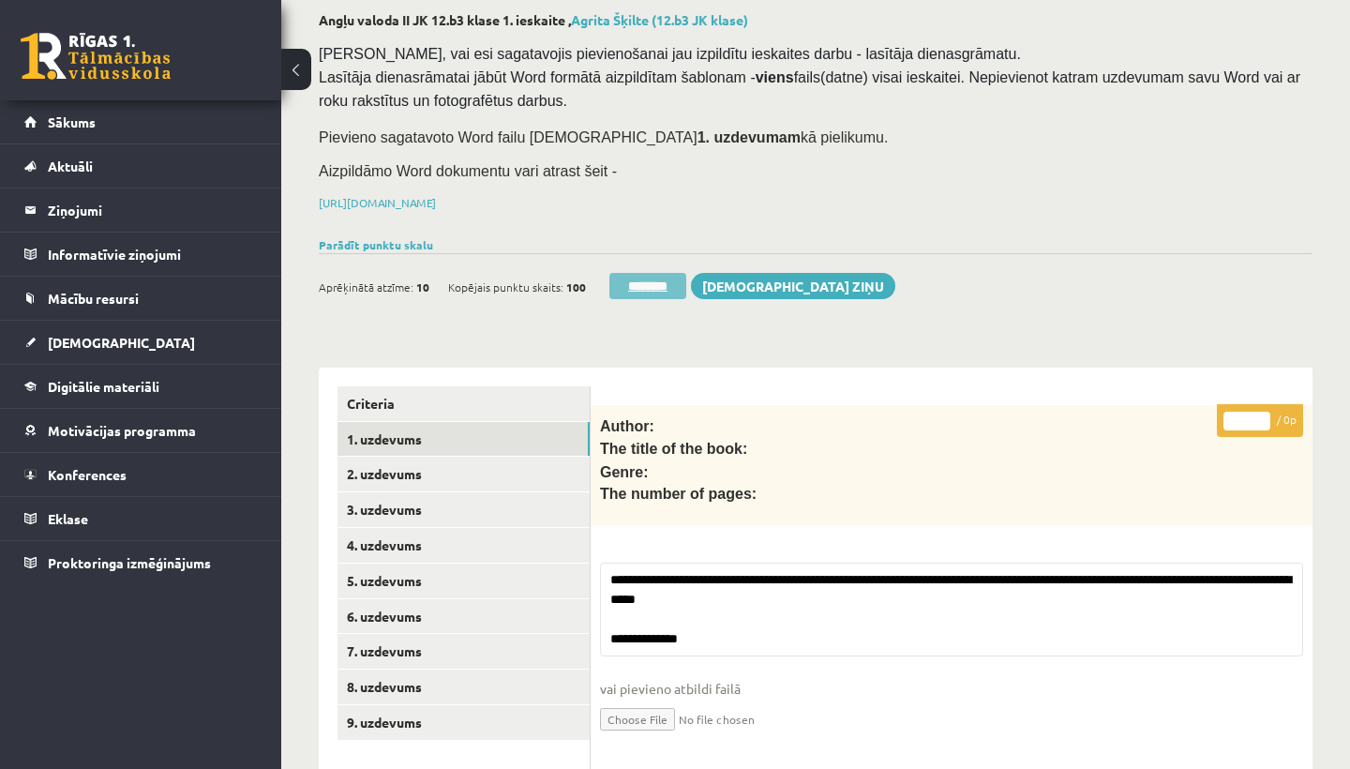
click at [649, 293] on input "********" at bounding box center [647, 286] width 77 height 26
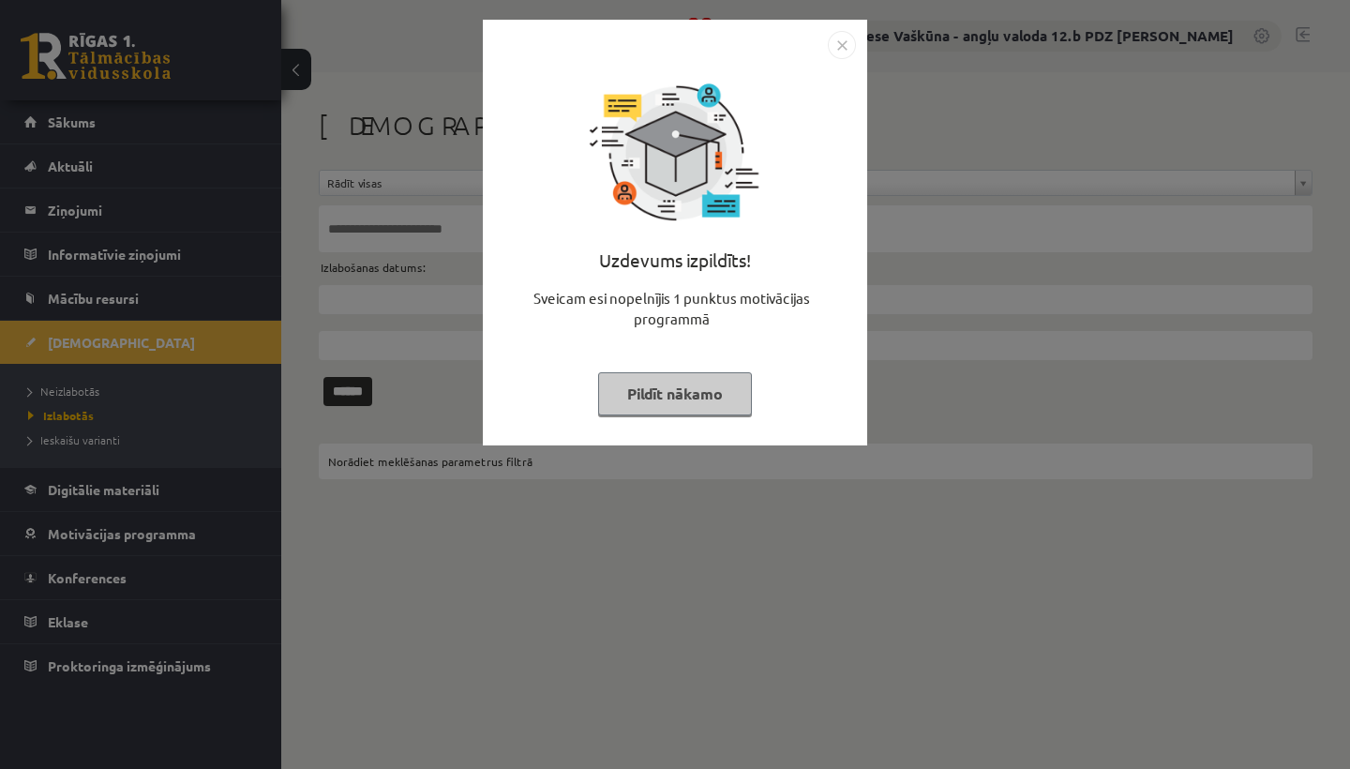
click at [852, 46] on img "Close" at bounding box center [842, 45] width 28 height 28
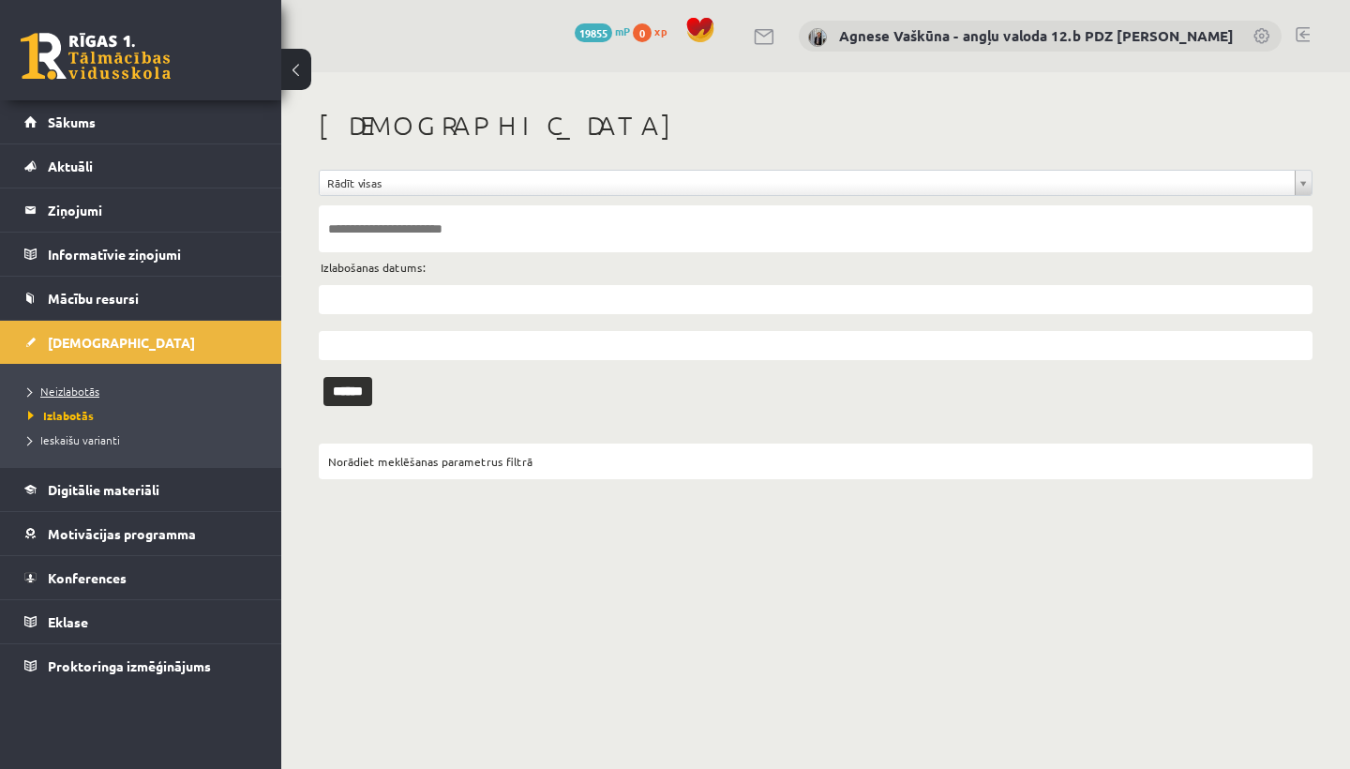
click at [77, 386] on span "Neizlabotās" at bounding box center [63, 390] width 71 height 15
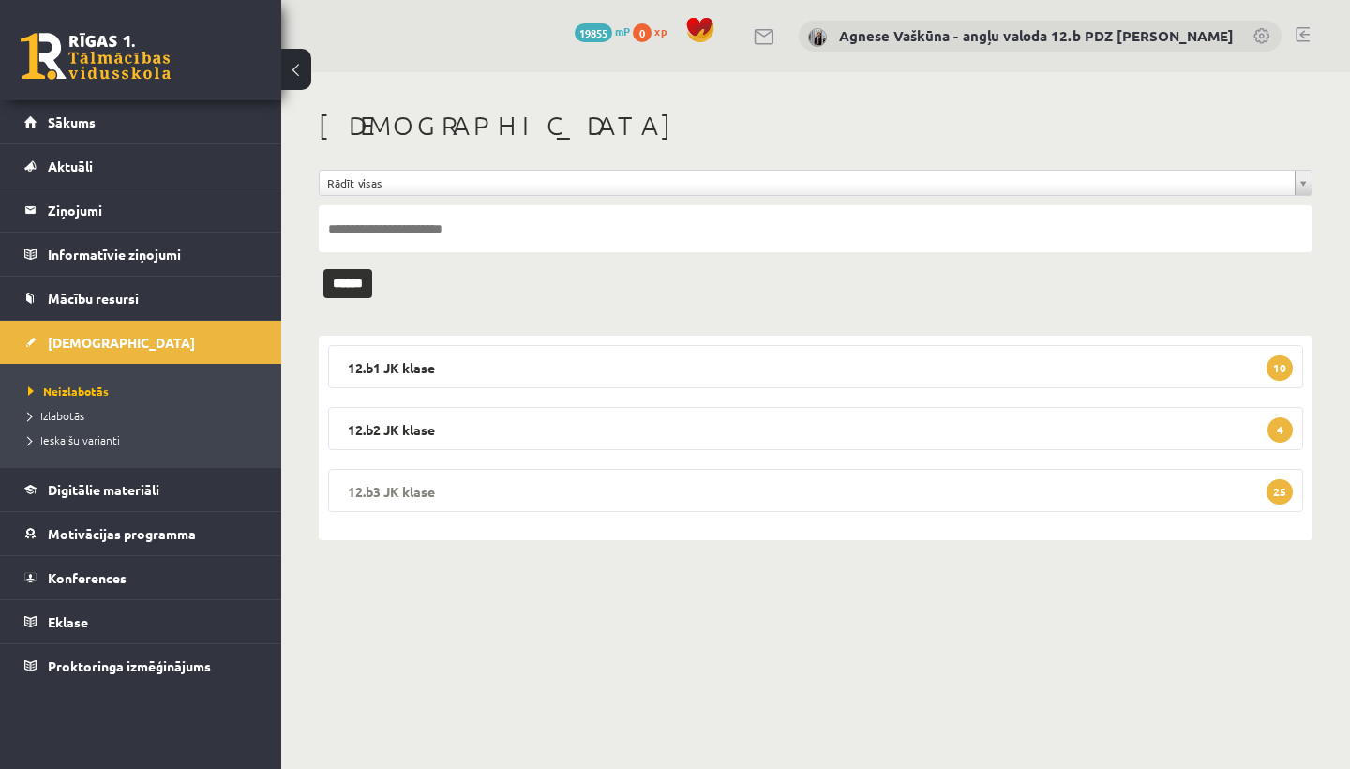
click at [482, 490] on legend "12.b3 [PERSON_NAME] 25" at bounding box center [815, 490] width 975 height 43
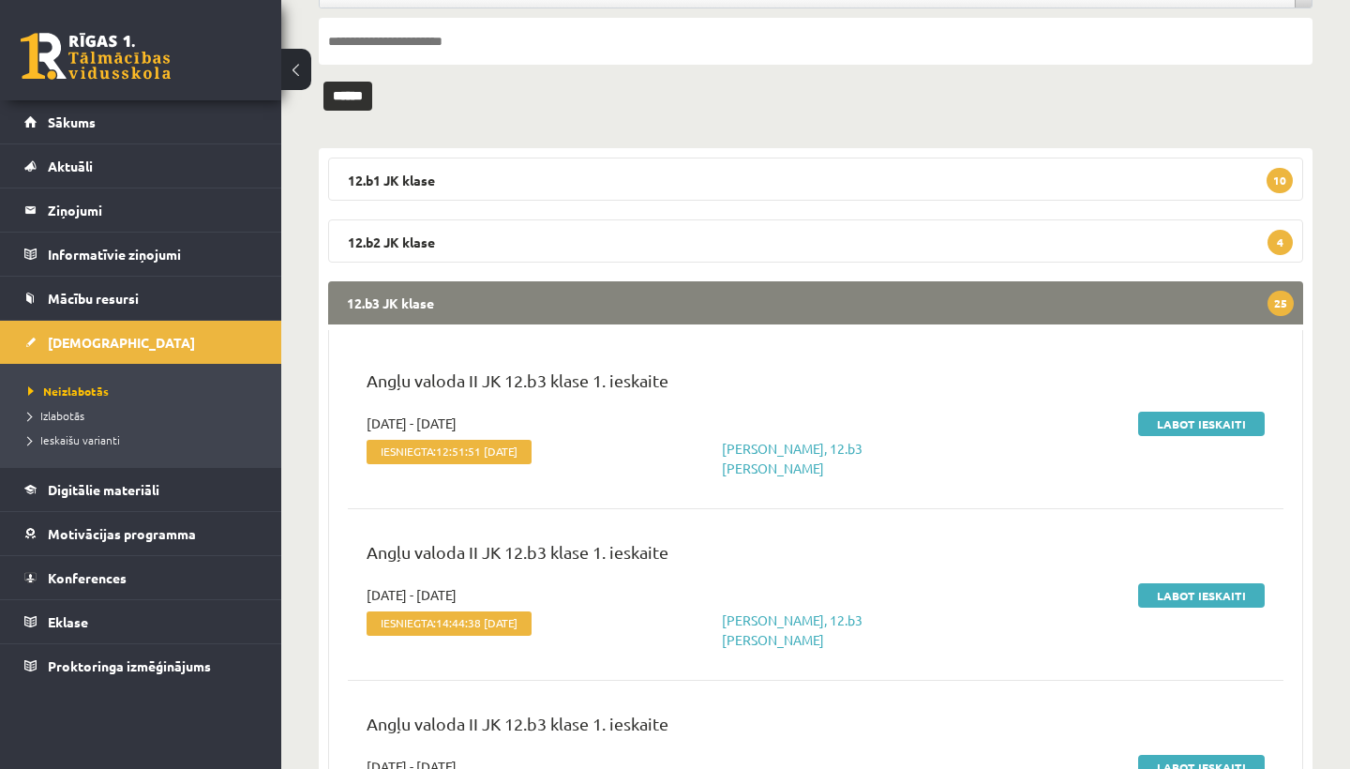
scroll to position [195, 0]
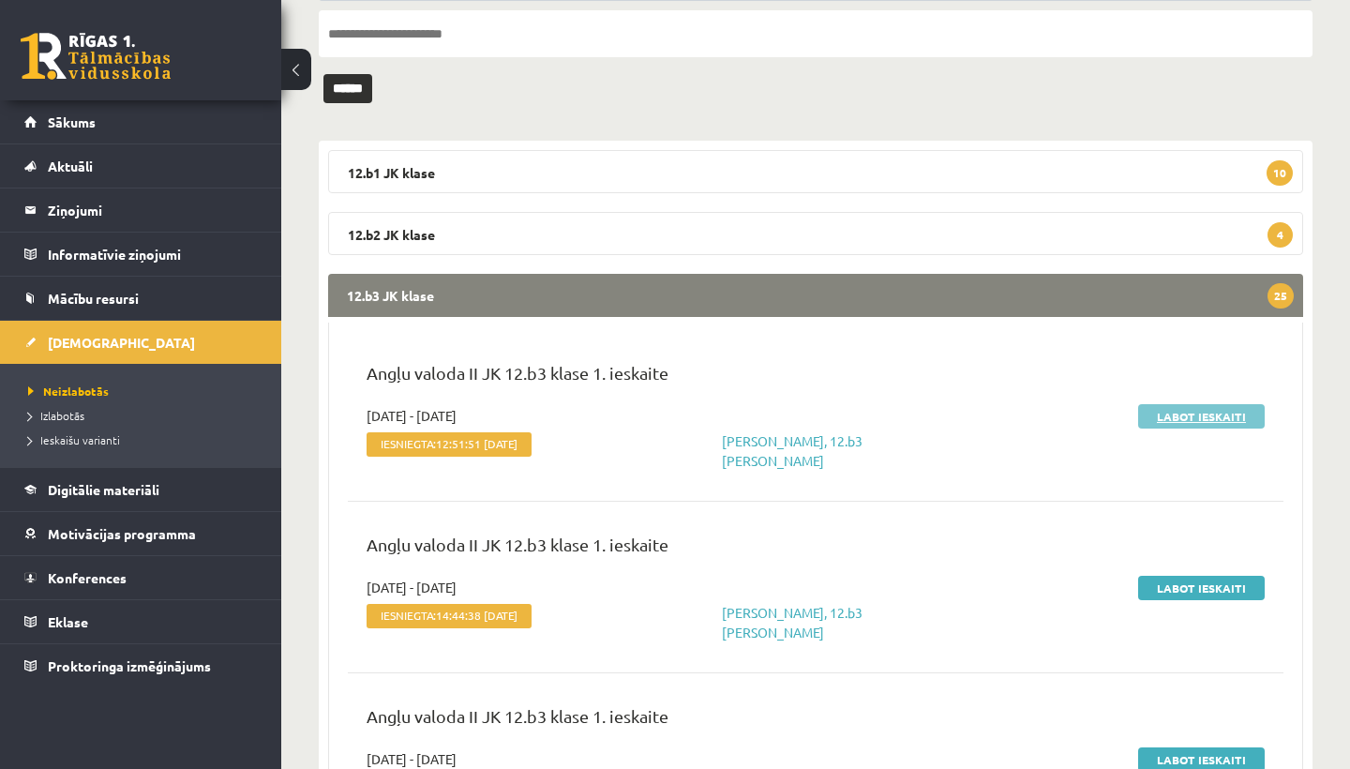
click at [1183, 416] on link "Labot ieskaiti" at bounding box center [1201, 416] width 127 height 24
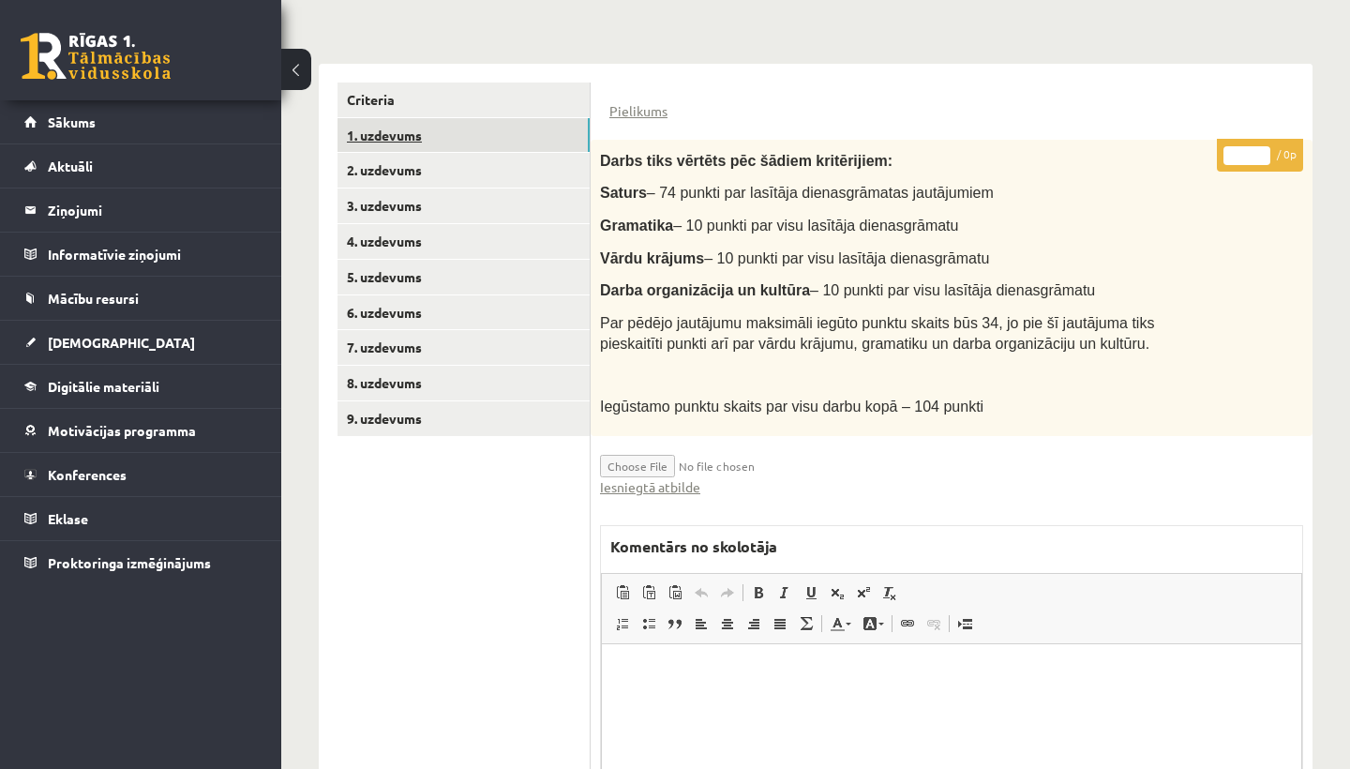
click at [405, 128] on link "1. uzdevums" at bounding box center [464, 135] width 252 height 35
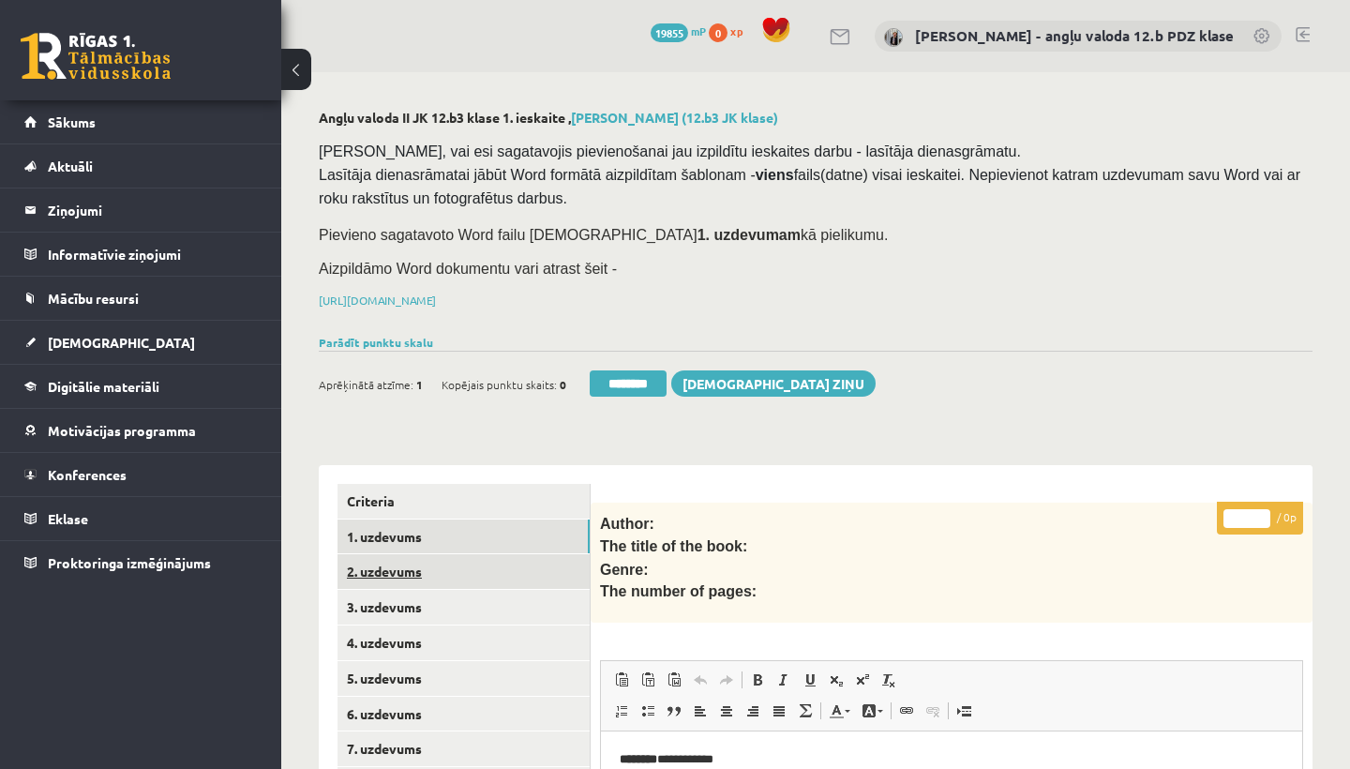
click at [423, 563] on link "2. uzdevums" at bounding box center [464, 571] width 252 height 35
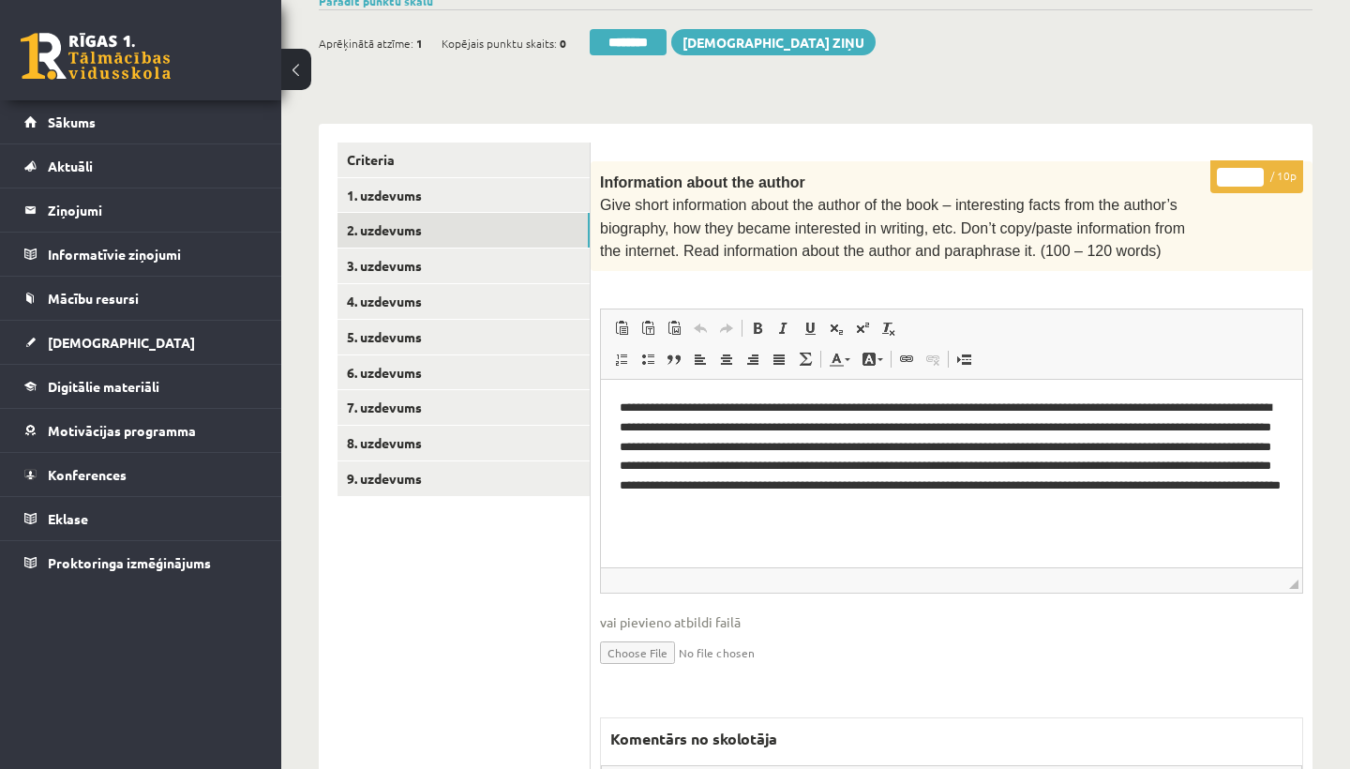
scroll to position [342, 0]
click at [1248, 171] on input "*" at bounding box center [1240, 176] width 47 height 19
type input "**"
click at [419, 260] on link "3. uzdevums" at bounding box center [464, 265] width 252 height 35
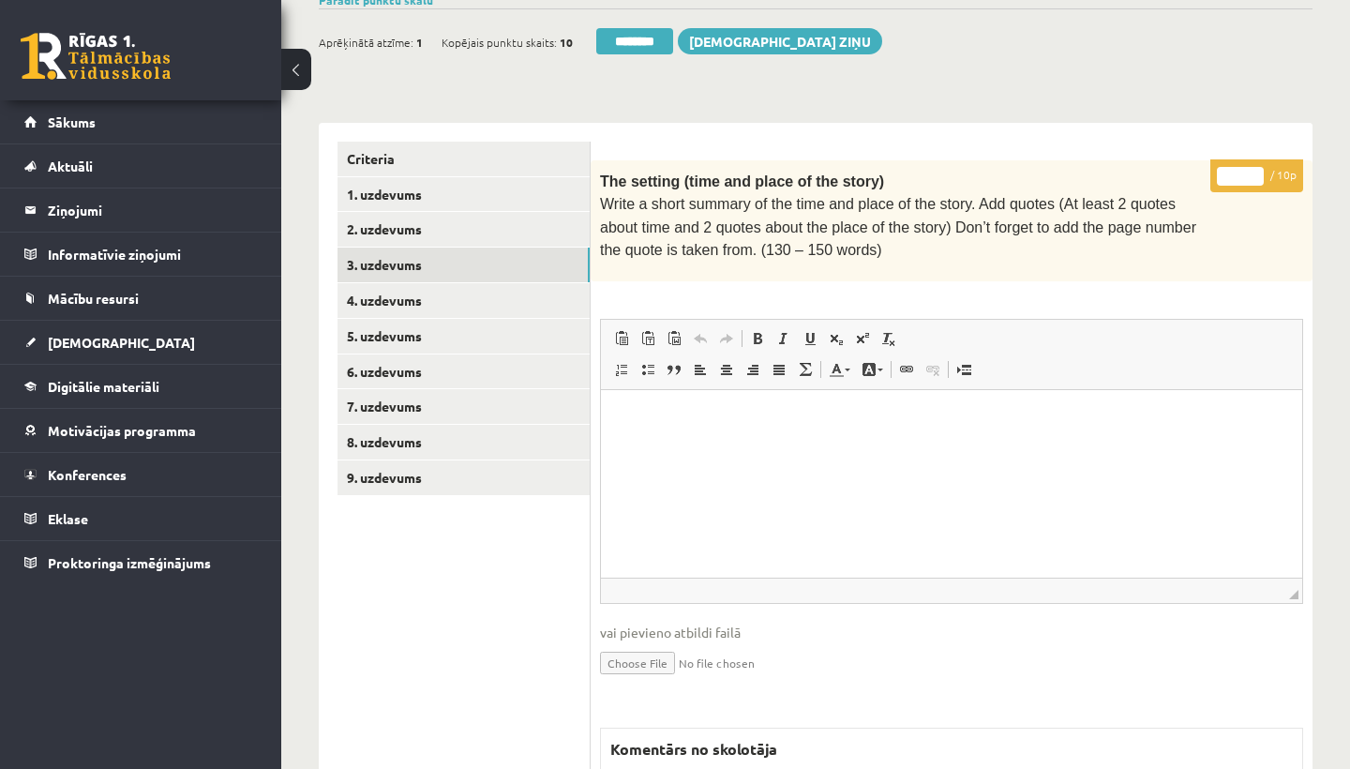
scroll to position [0, 0]
click at [385, 180] on link "1. uzdevums" at bounding box center [464, 194] width 252 height 35
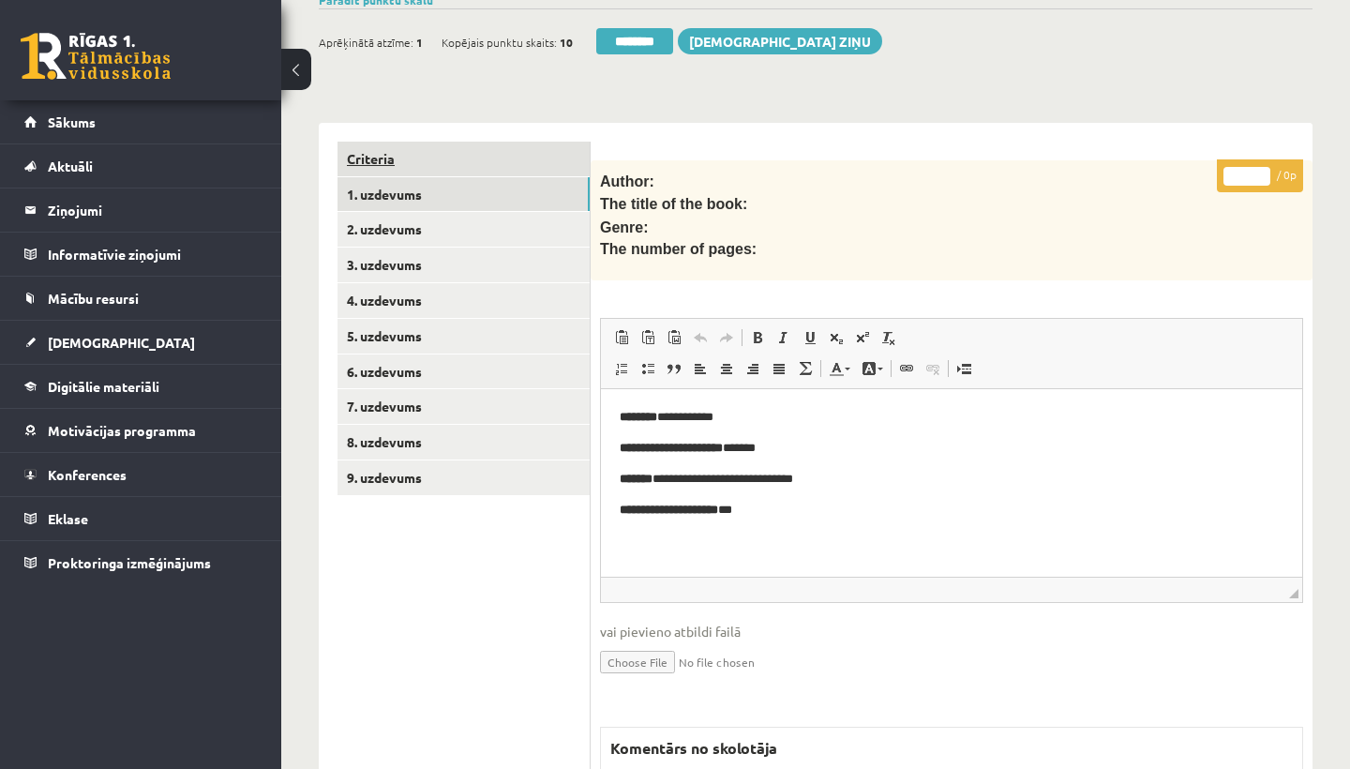
click at [400, 159] on link "Criteria" at bounding box center [464, 159] width 252 height 35
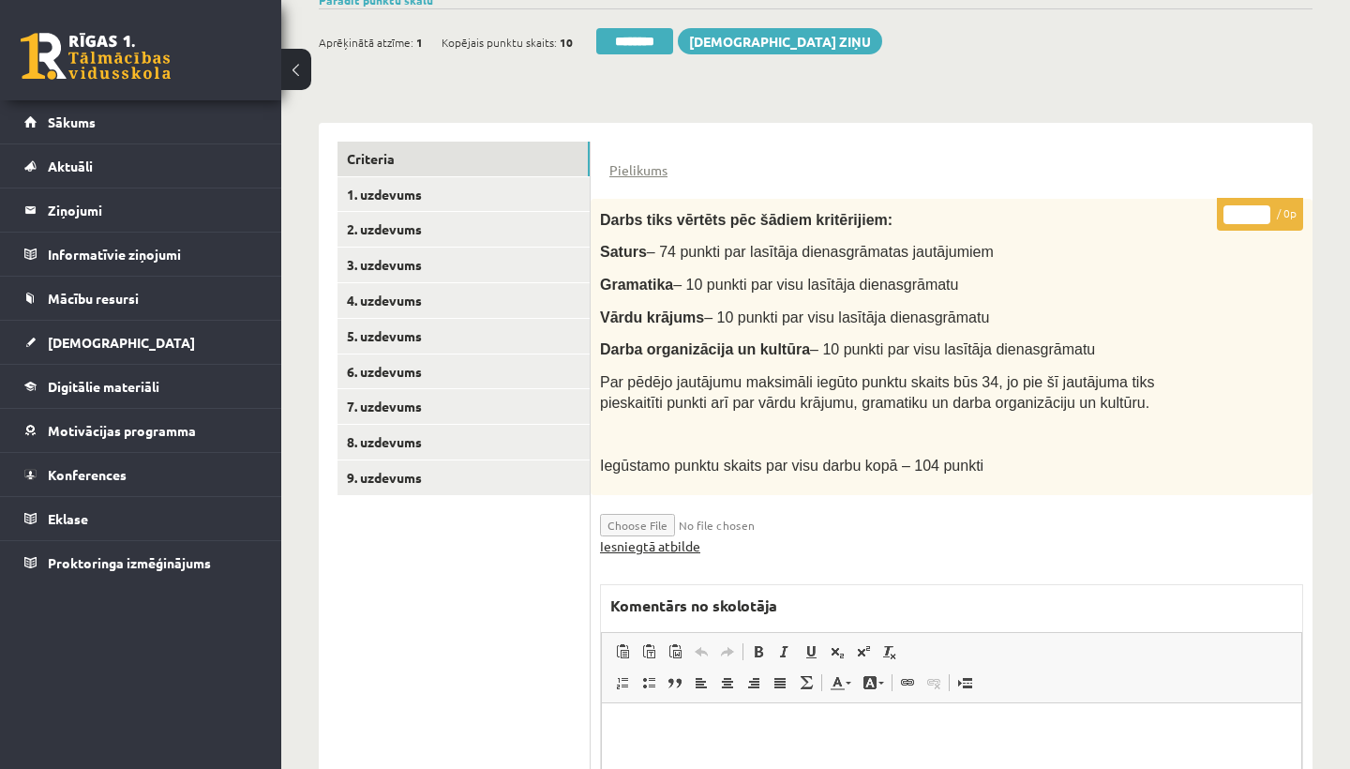
click at [653, 538] on link "Iesniegtā atbilde" at bounding box center [650, 546] width 100 height 20
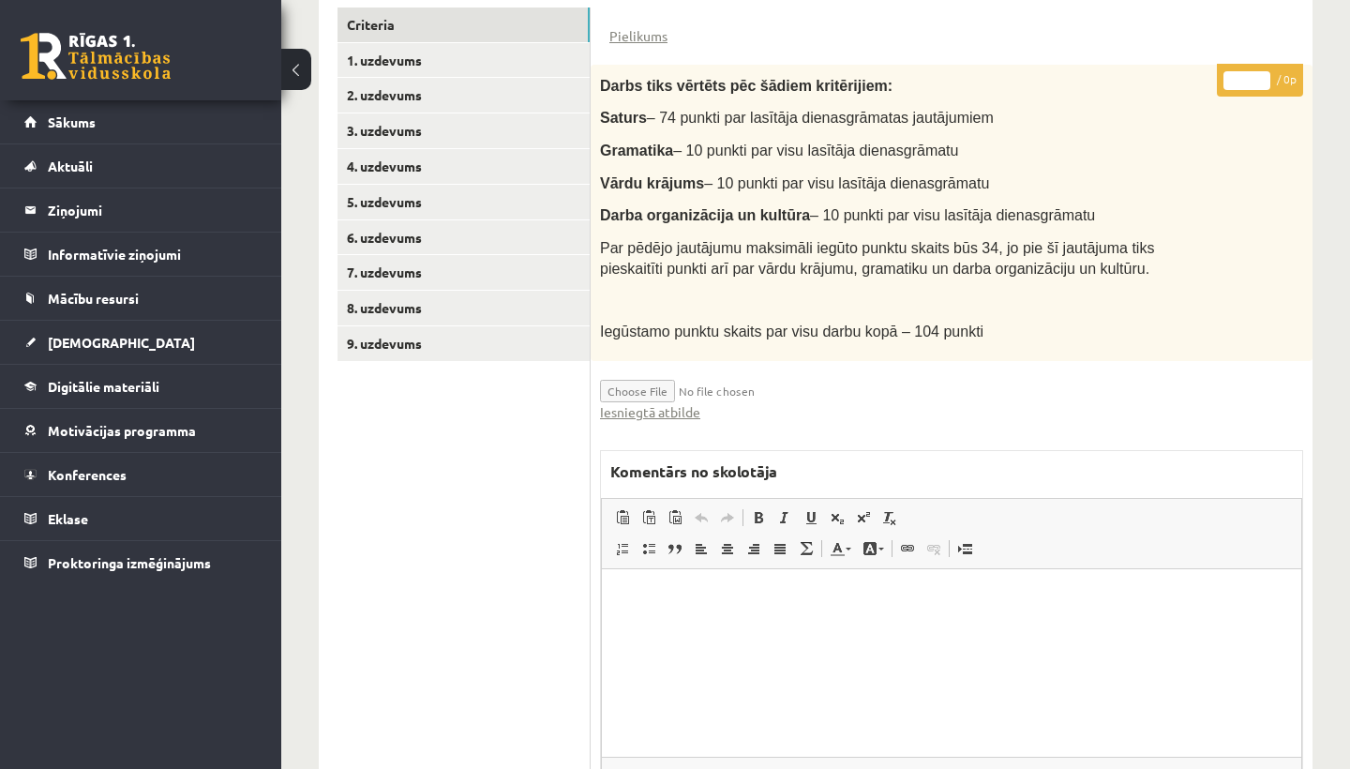
scroll to position [476, 0]
click at [413, 96] on link "2. uzdevums" at bounding box center [464, 95] width 252 height 35
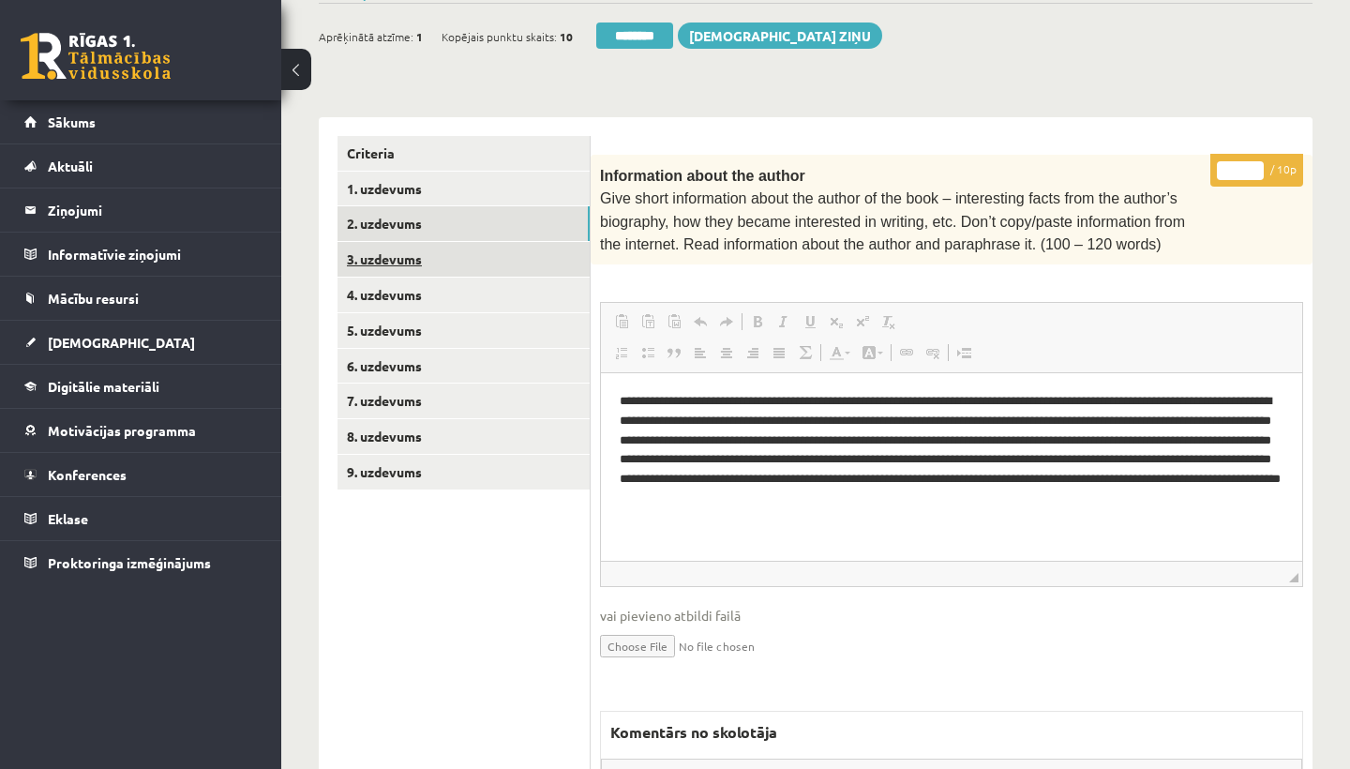
scroll to position [0, 0]
click at [389, 248] on link "3. uzdevums" at bounding box center [464, 259] width 252 height 35
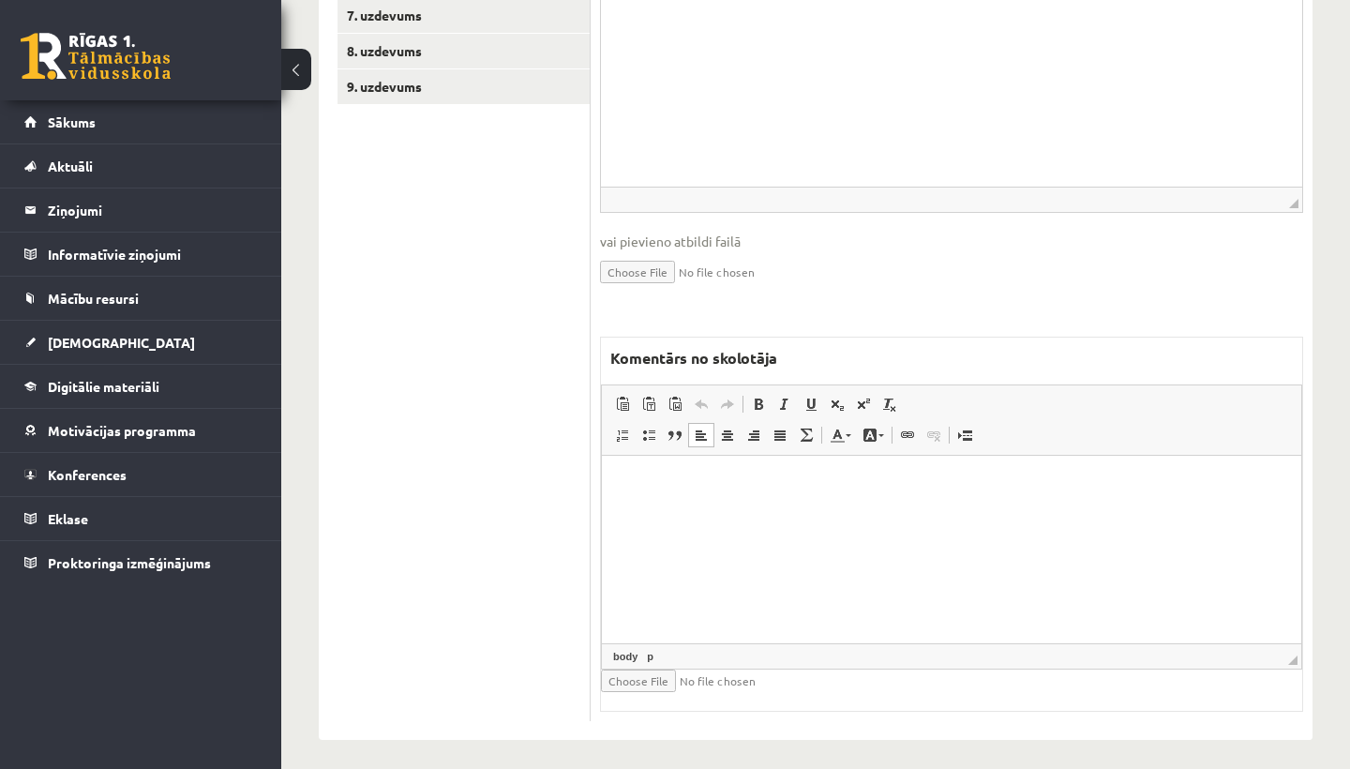
click at [713, 507] on html at bounding box center [951, 484] width 699 height 57
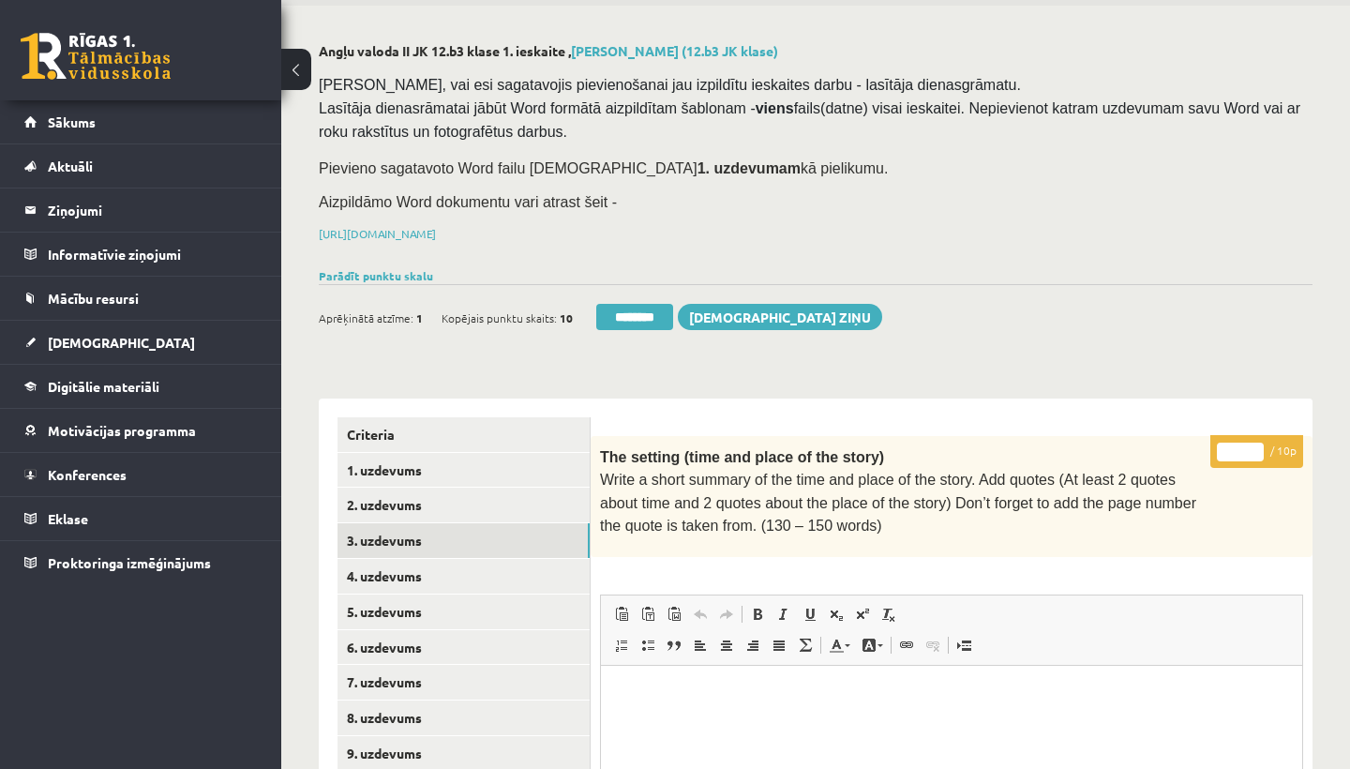
scroll to position [54, 0]
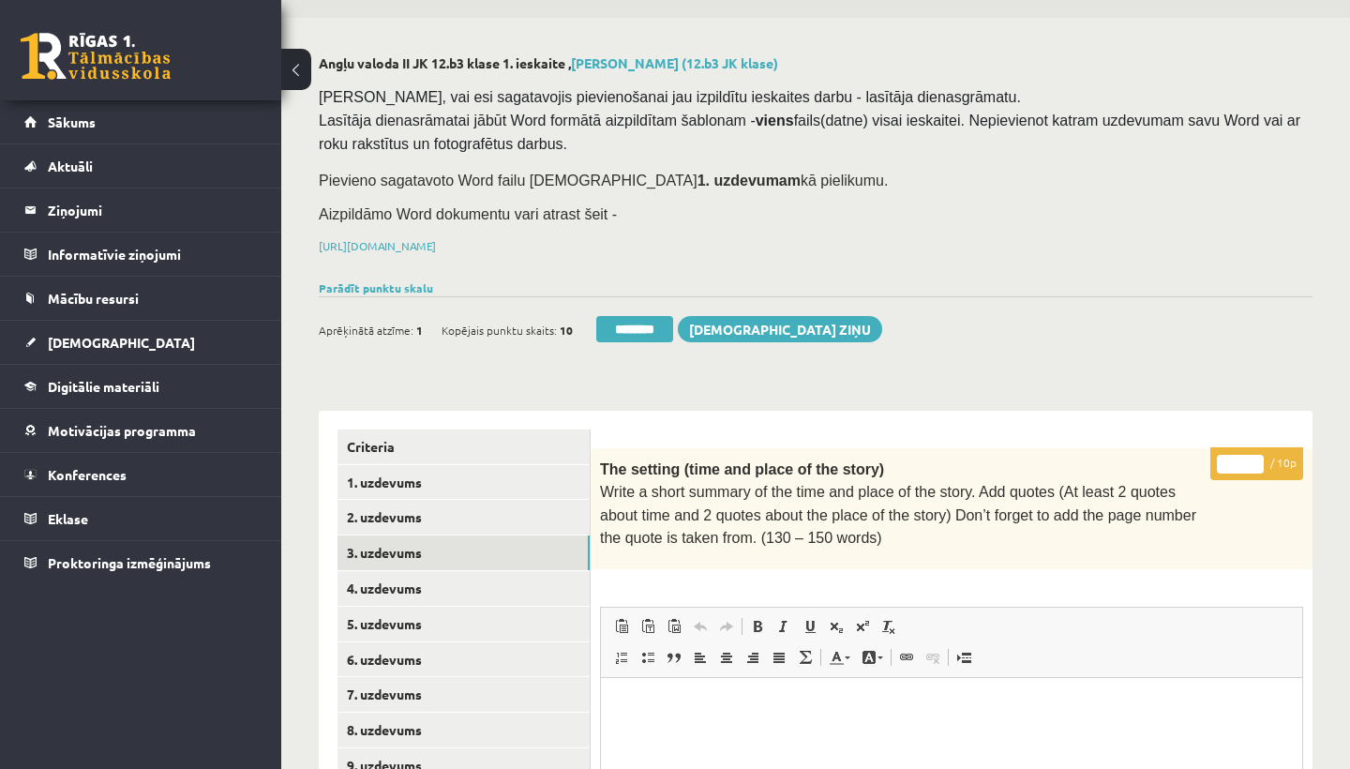
click at [1245, 460] on input "*" at bounding box center [1240, 464] width 47 height 19
type input "*"
click at [393, 587] on link "4. uzdevums" at bounding box center [464, 588] width 252 height 35
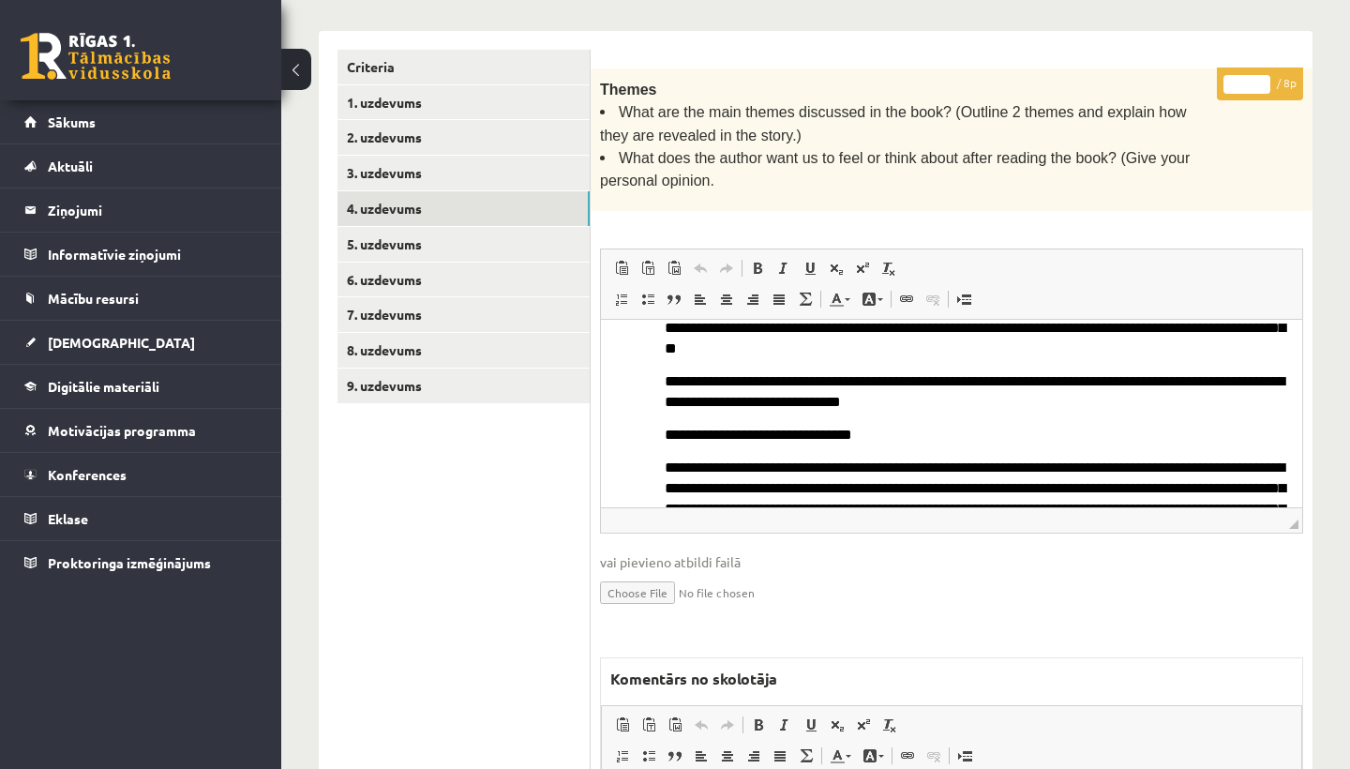
scroll to position [57, 0]
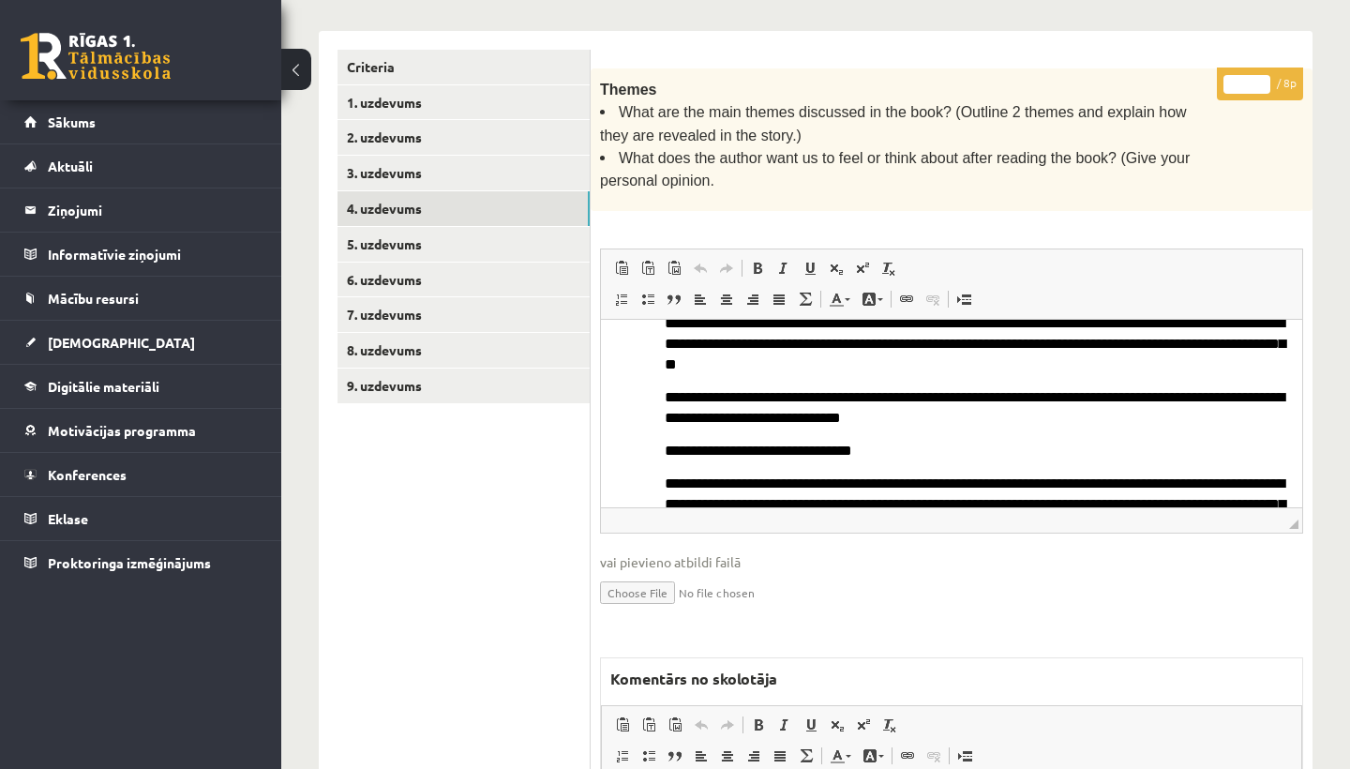
click at [1253, 75] on input "*" at bounding box center [1246, 84] width 47 height 19
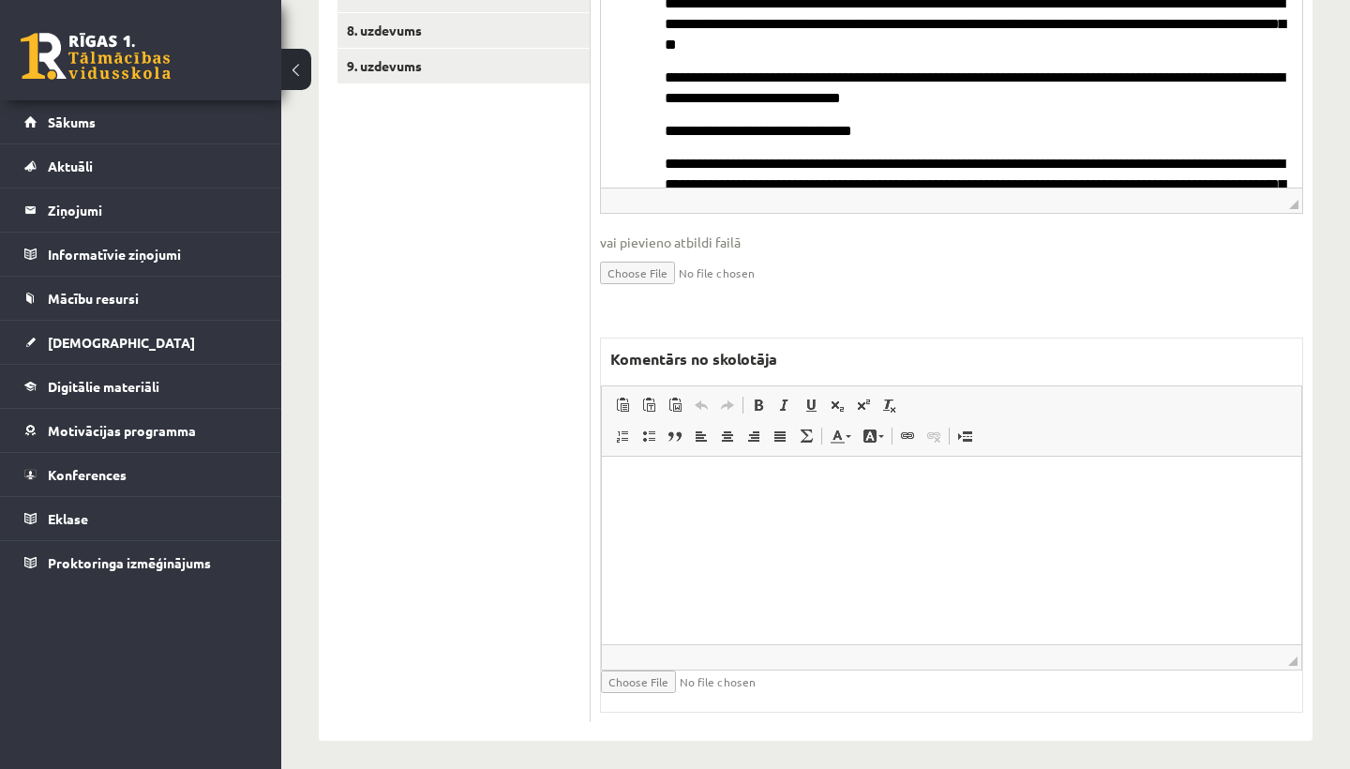
type input "*"
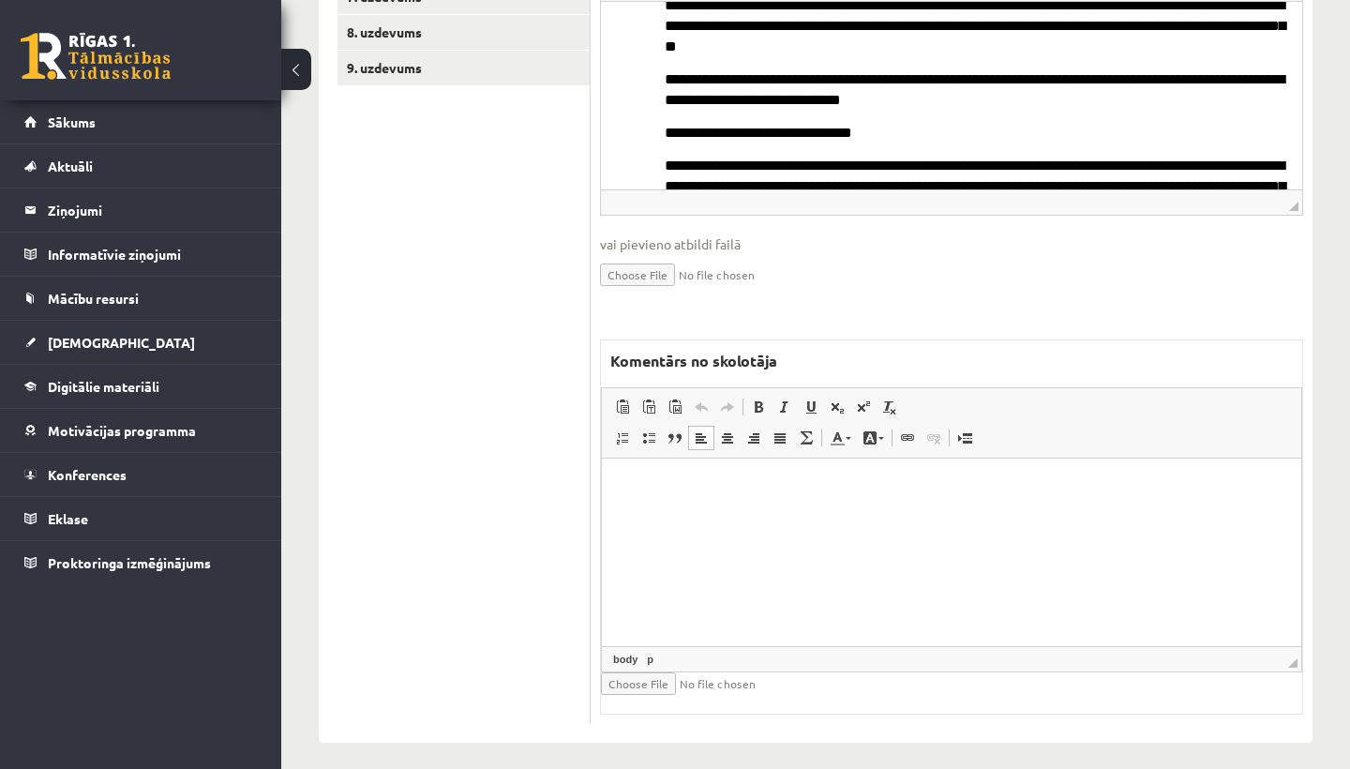
click at [727, 512] on html at bounding box center [951, 486] width 699 height 57
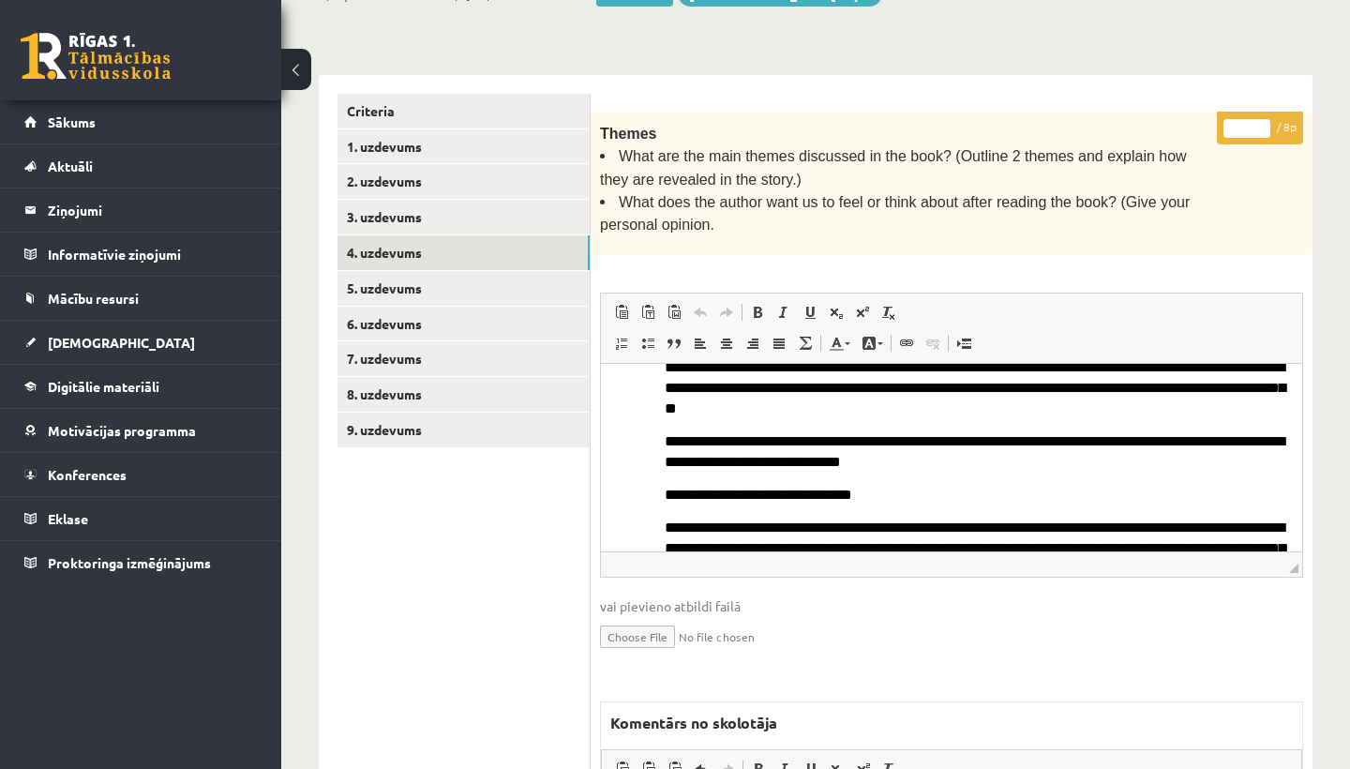
scroll to position [360, 0]
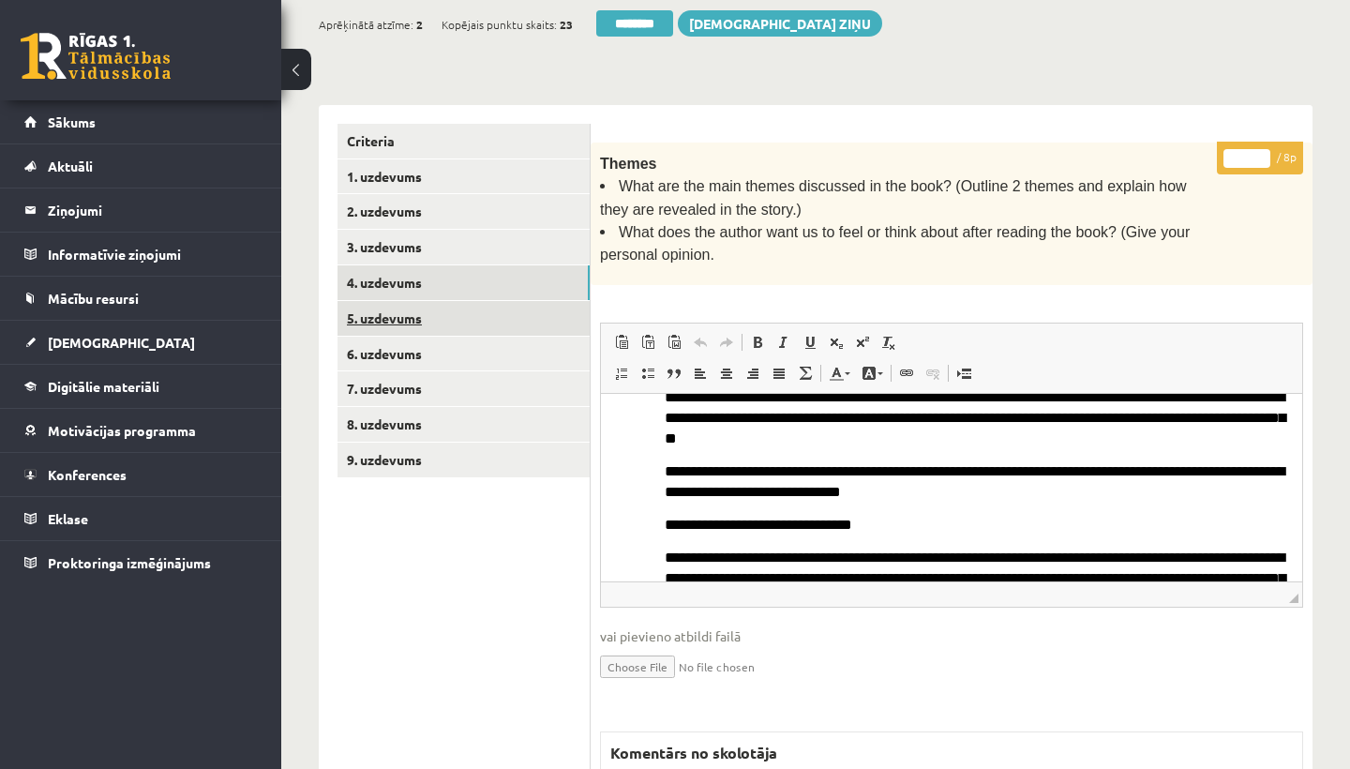
click at [432, 302] on link "5. uzdevums" at bounding box center [464, 318] width 252 height 35
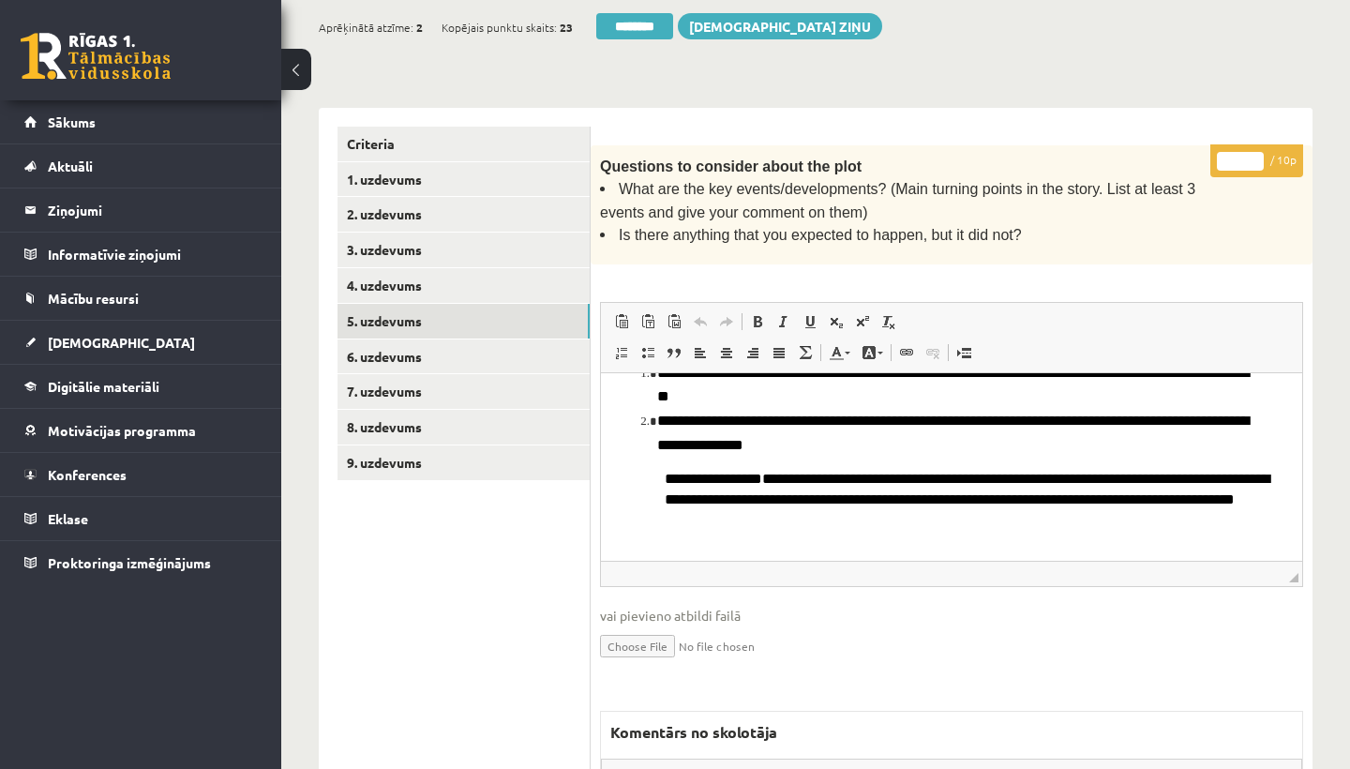
scroll to position [83, 0]
click at [1244, 156] on input "*" at bounding box center [1240, 161] width 47 height 19
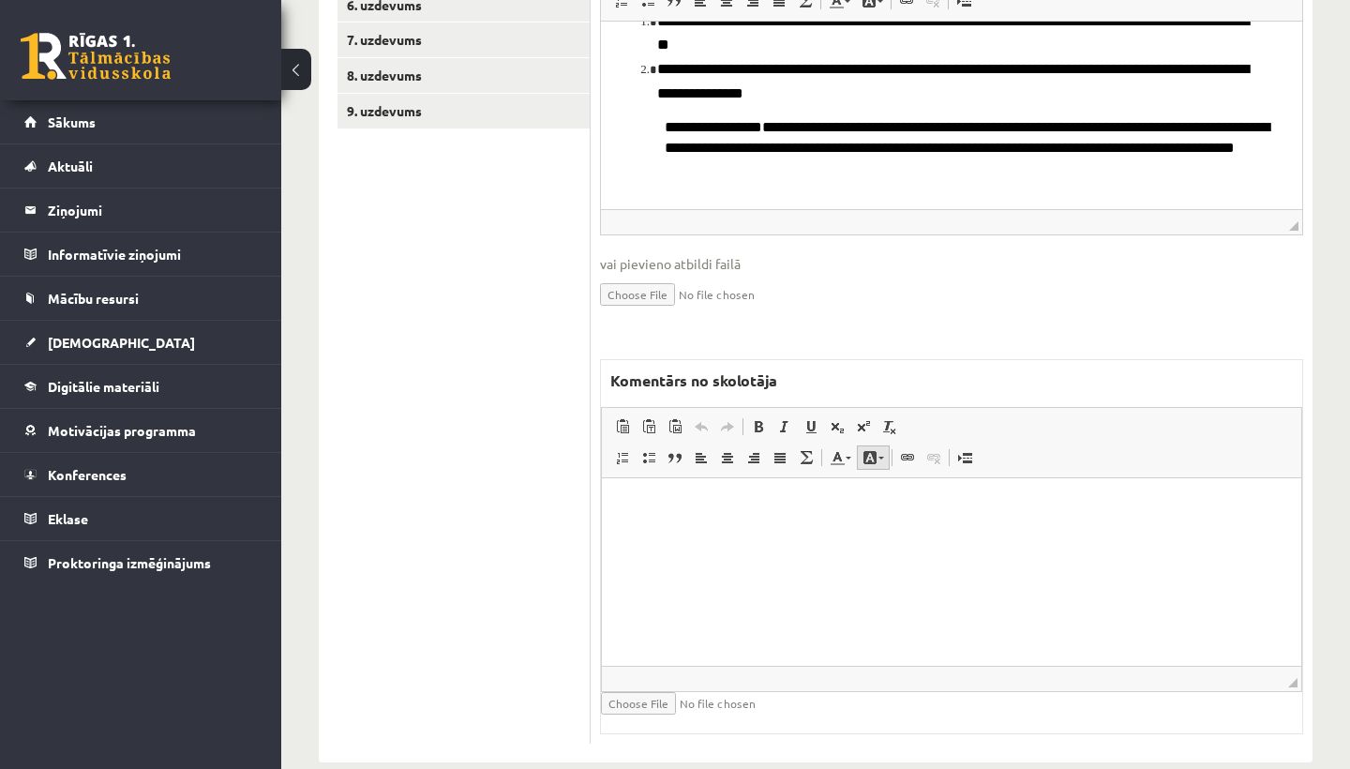
scroll to position [730, 0]
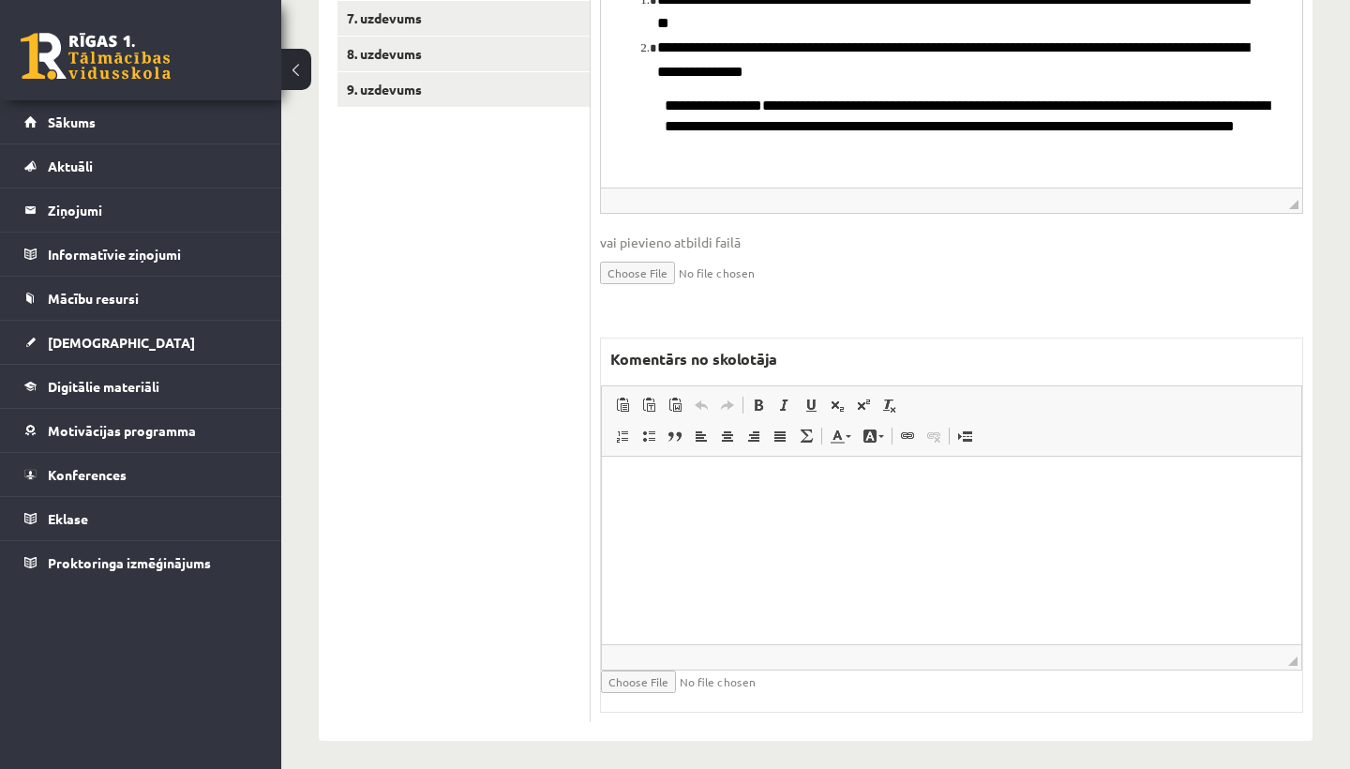
type input "*"
click at [656, 514] on html at bounding box center [951, 485] width 699 height 57
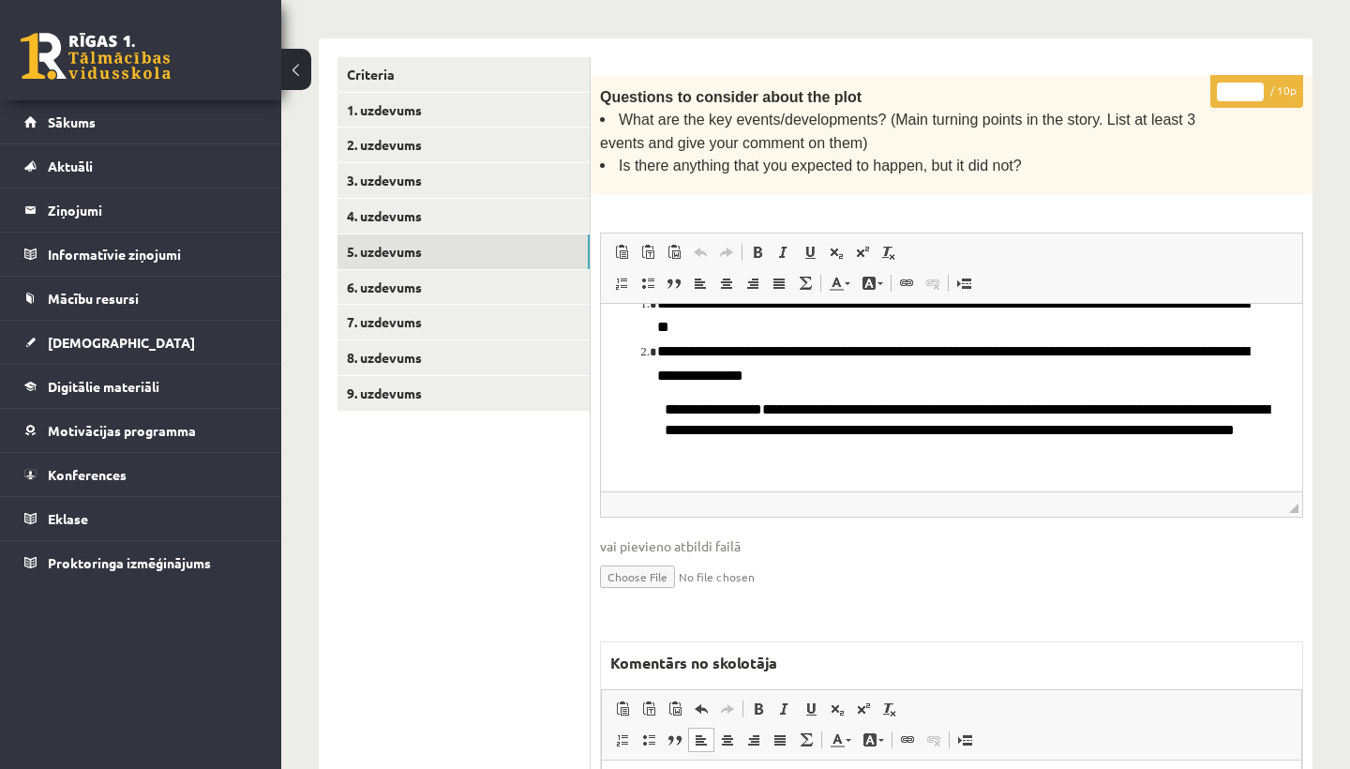
scroll to position [357, 0]
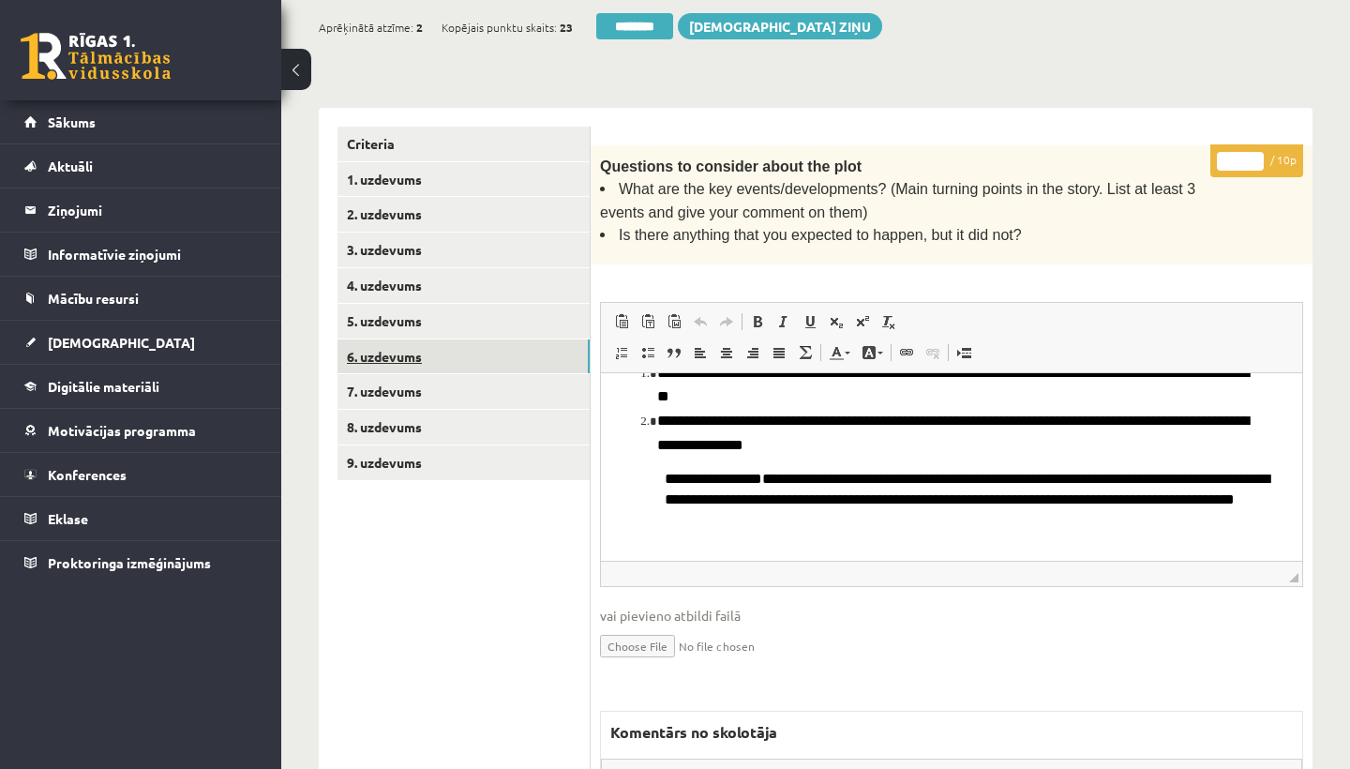
click at [409, 351] on link "6. uzdevums" at bounding box center [464, 356] width 252 height 35
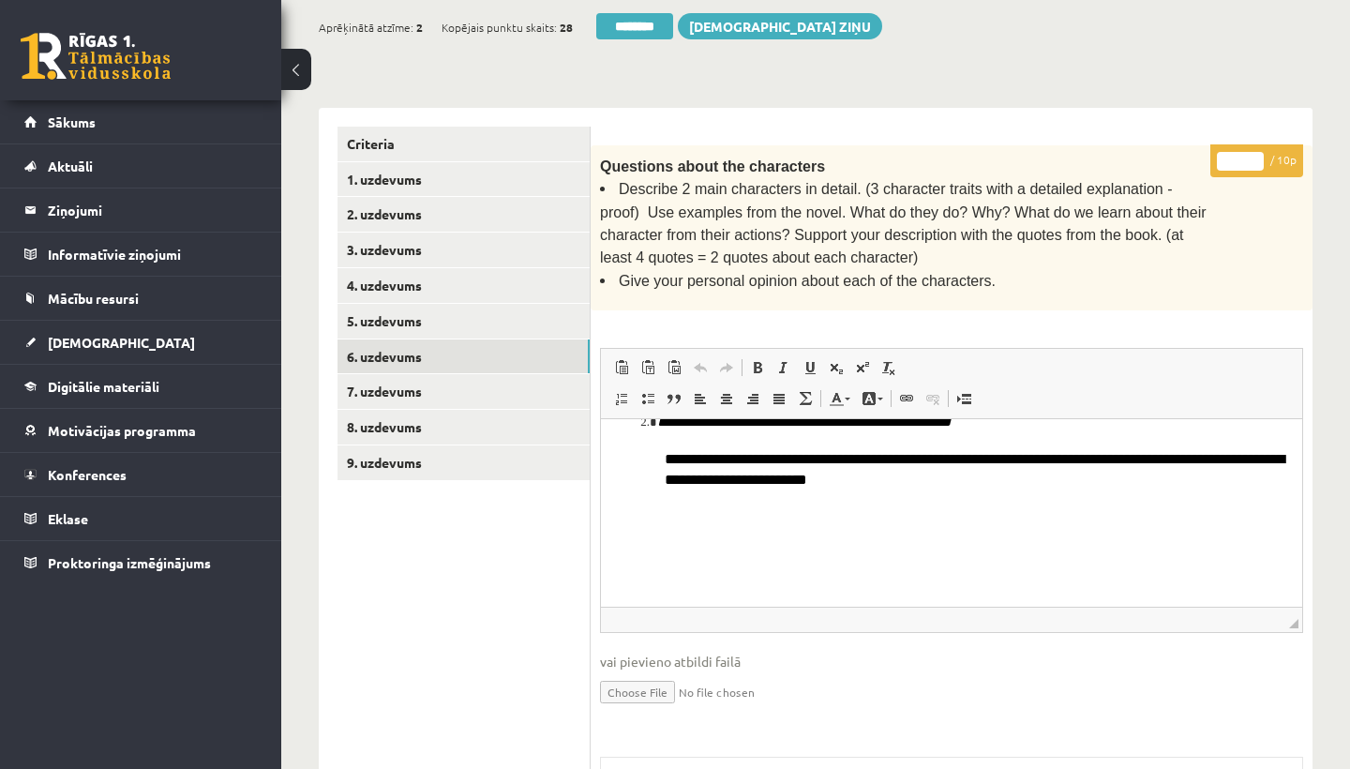
scroll to position [415, 0]
click at [1238, 152] on input "*" at bounding box center [1240, 161] width 47 height 19
type input "*"
click at [405, 374] on link "7. uzdevums" at bounding box center [464, 391] width 252 height 35
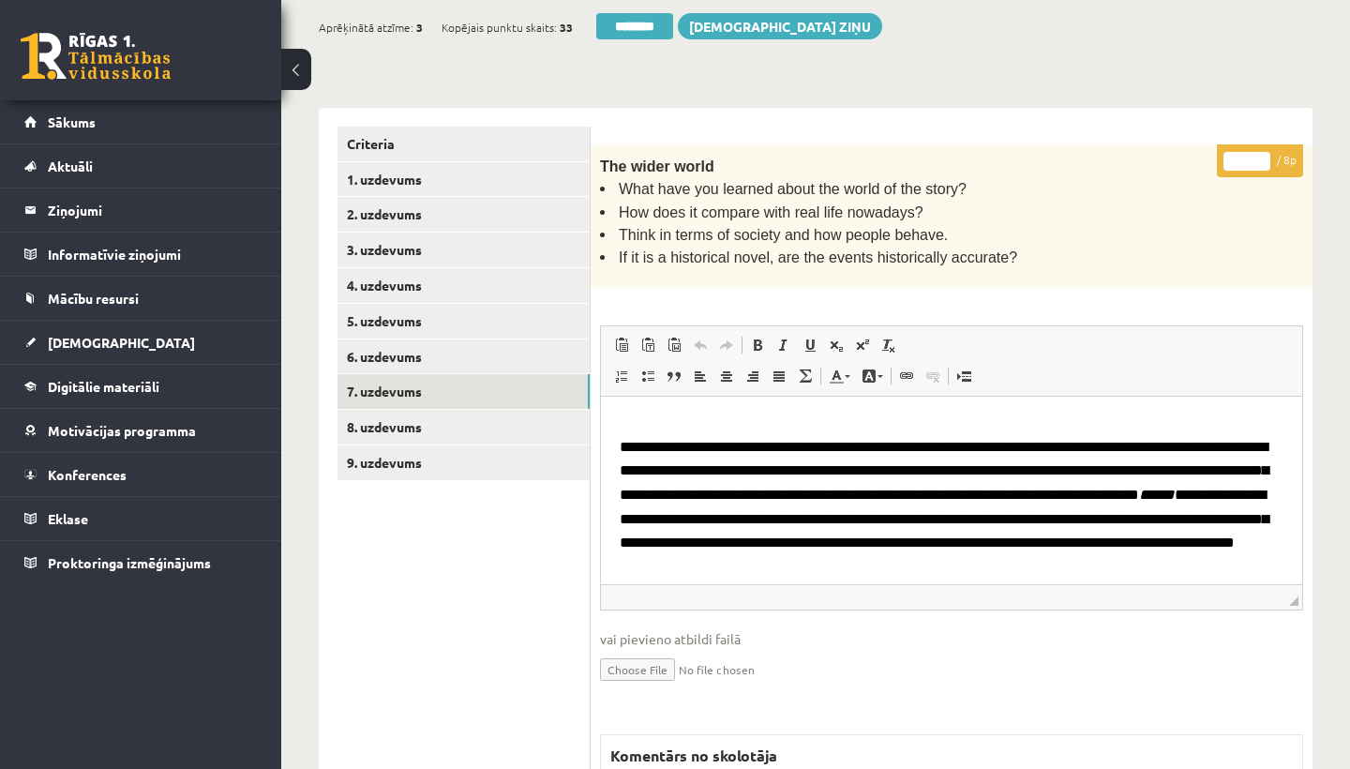
scroll to position [15, 0]
click at [1251, 157] on input "*" at bounding box center [1246, 161] width 47 height 19
type input "*"
click at [438, 410] on link "8. uzdevums" at bounding box center [464, 427] width 252 height 35
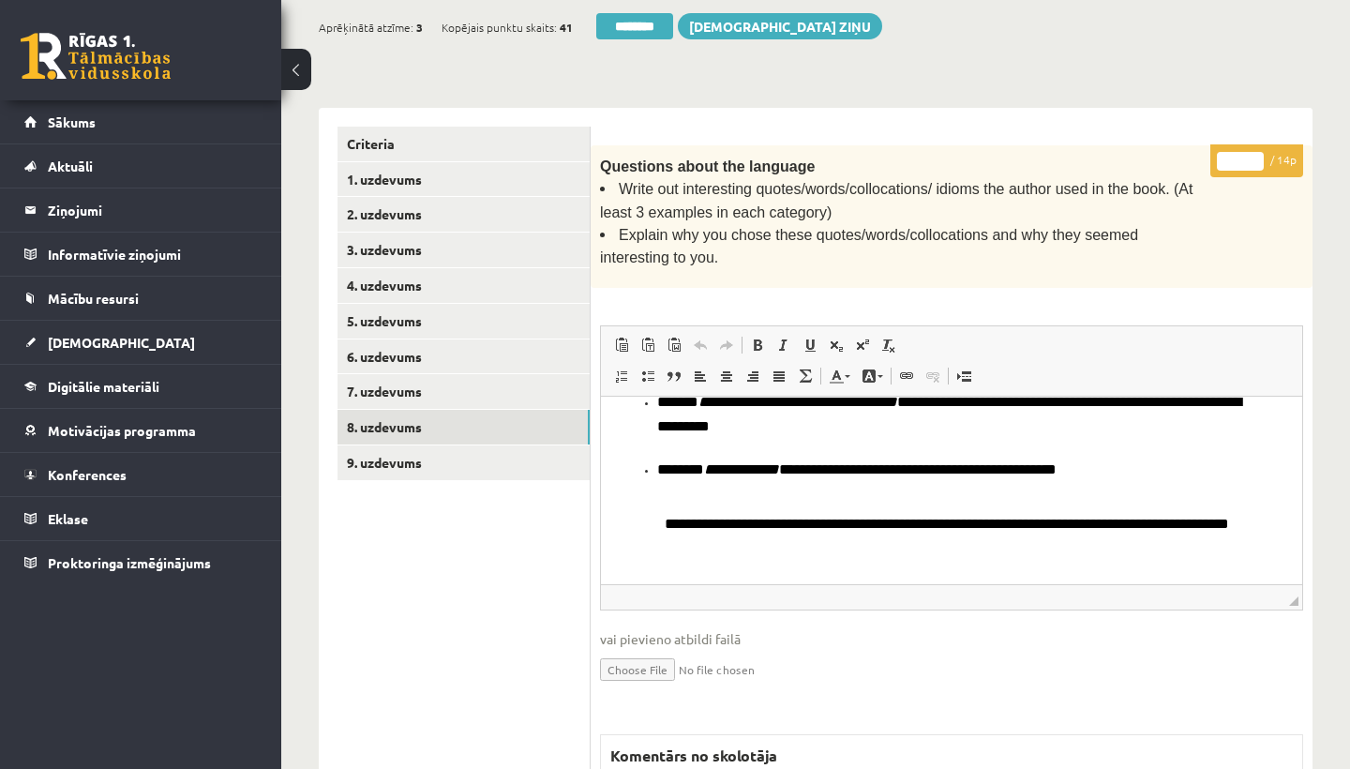
scroll to position [103, 0]
click at [1240, 153] on input "*" at bounding box center [1240, 161] width 47 height 19
type input "**"
click at [420, 456] on link "9. uzdevums" at bounding box center [464, 462] width 252 height 35
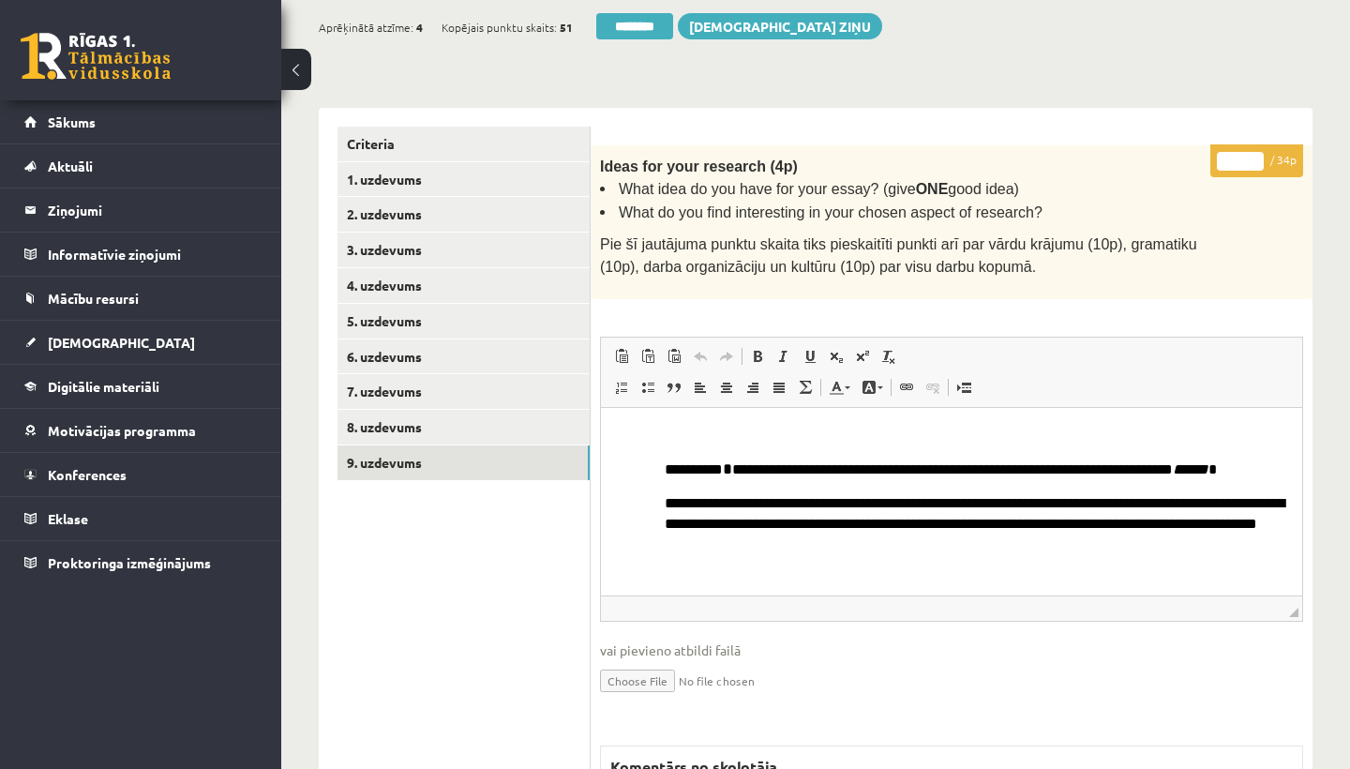
scroll to position [0, 0]
click at [1241, 155] on input "*" at bounding box center [1240, 161] width 47 height 19
type input "**"
click at [387, 167] on link "1. uzdevums" at bounding box center [464, 179] width 252 height 35
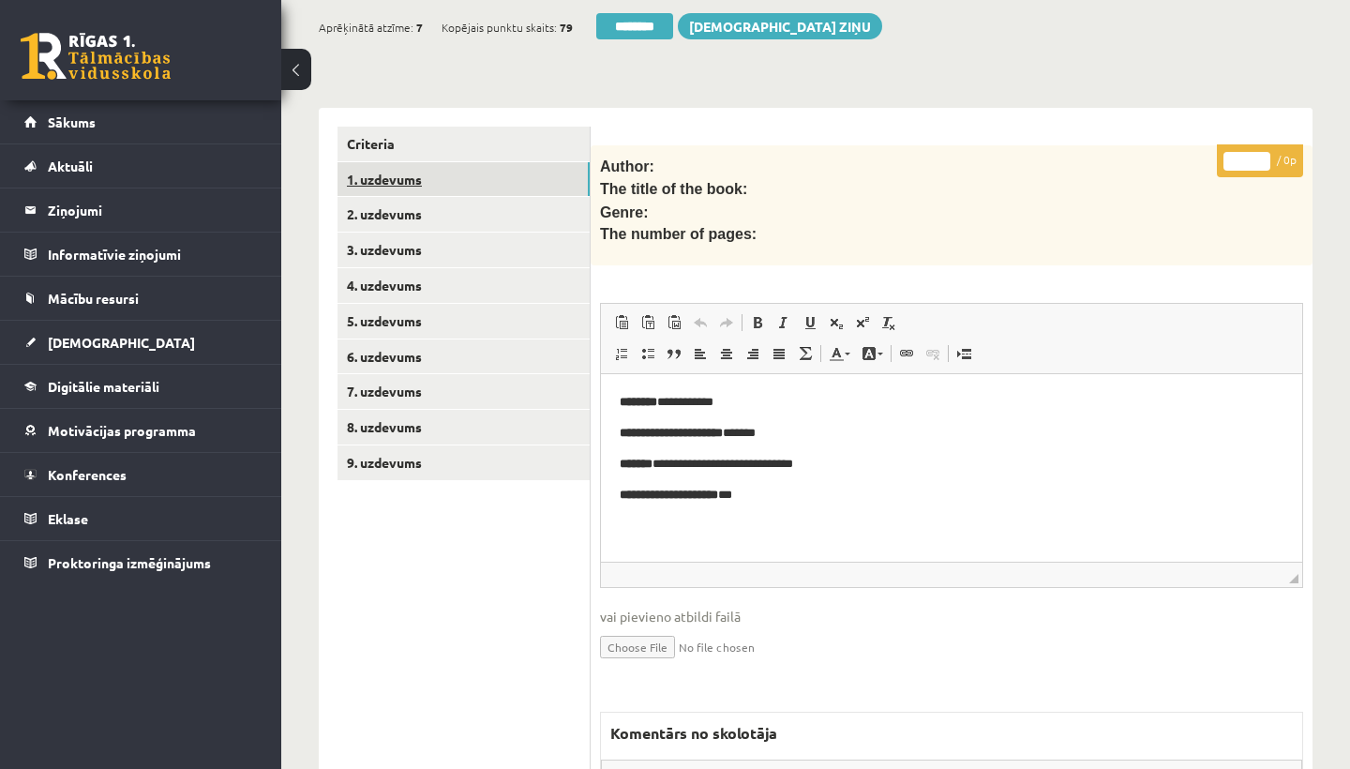
click at [387, 167] on link "1. uzdevums" at bounding box center [464, 179] width 252 height 35
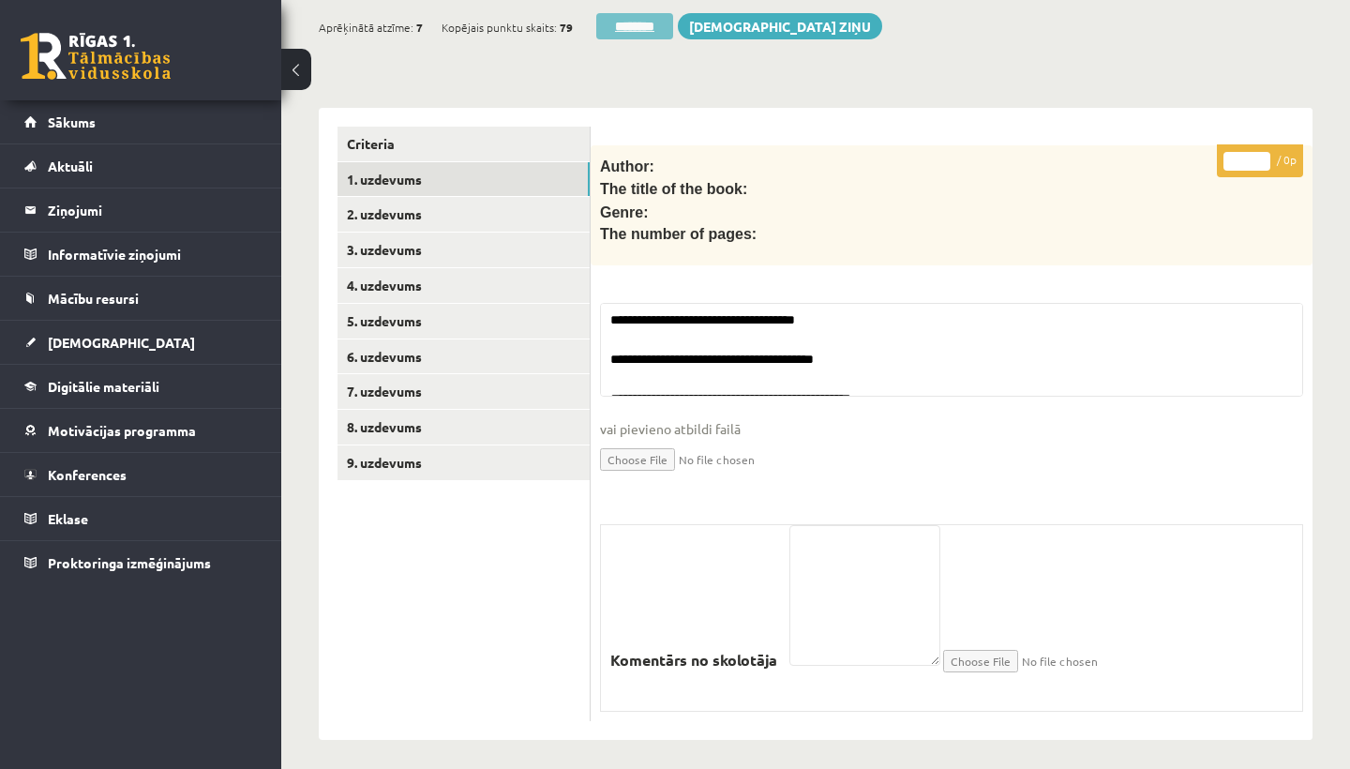
click at [622, 18] on input "********" at bounding box center [634, 26] width 77 height 26
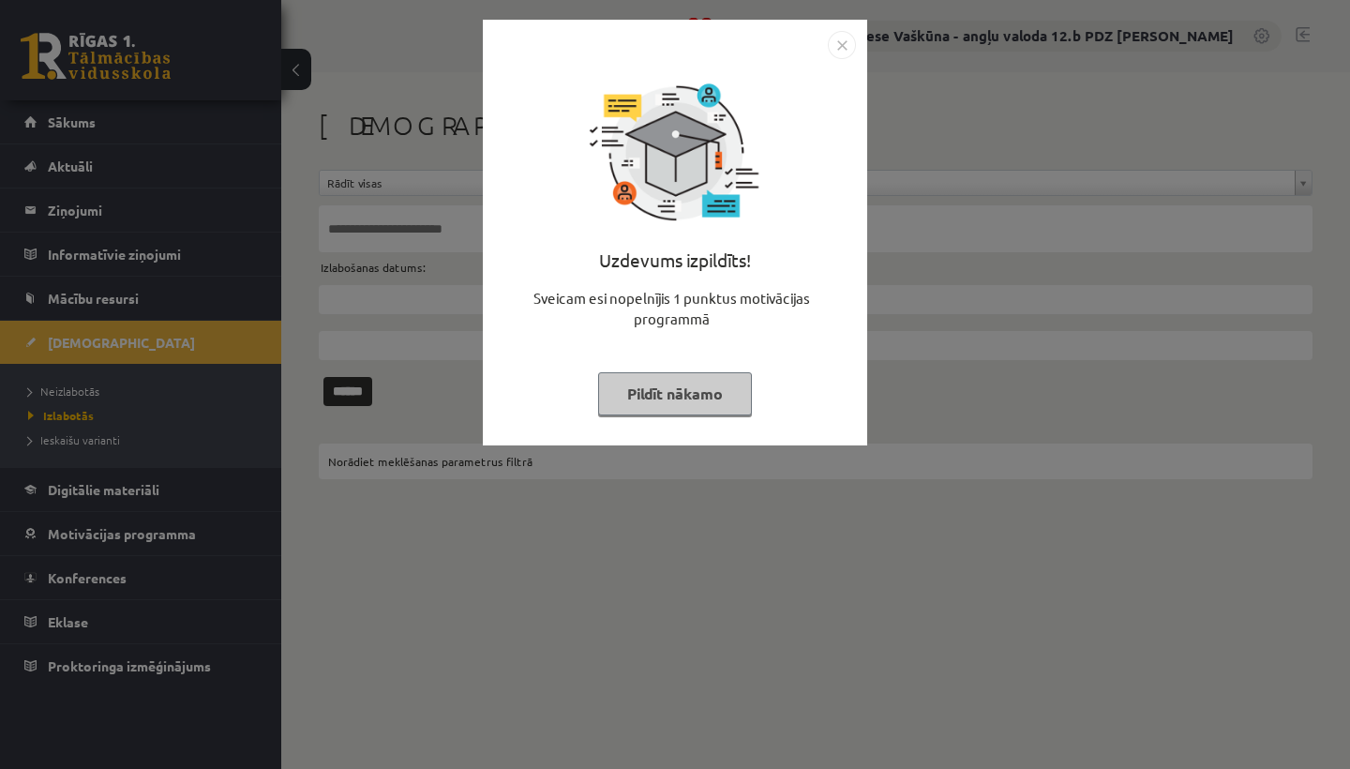
click at [850, 38] on img "Close" at bounding box center [842, 45] width 28 height 28
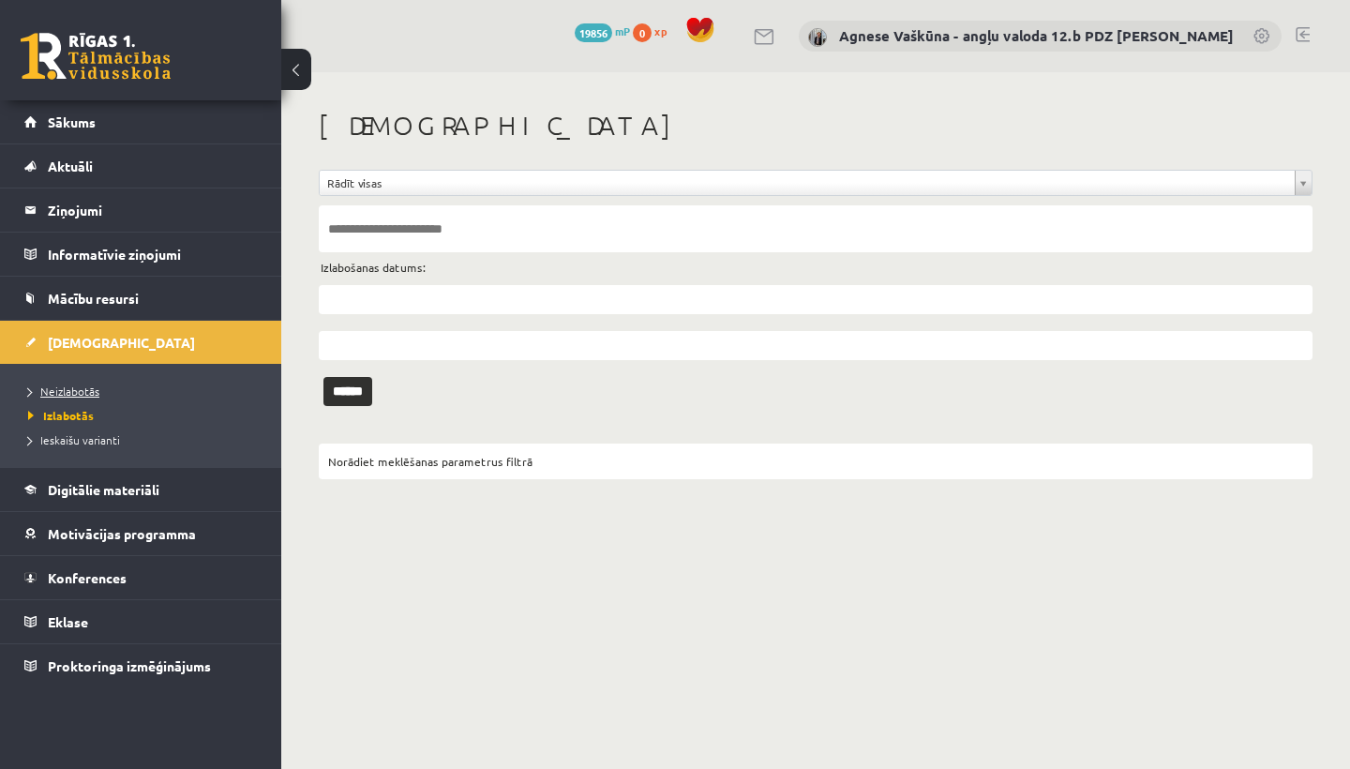
click at [53, 387] on span "Neizlabotās" at bounding box center [63, 390] width 71 height 15
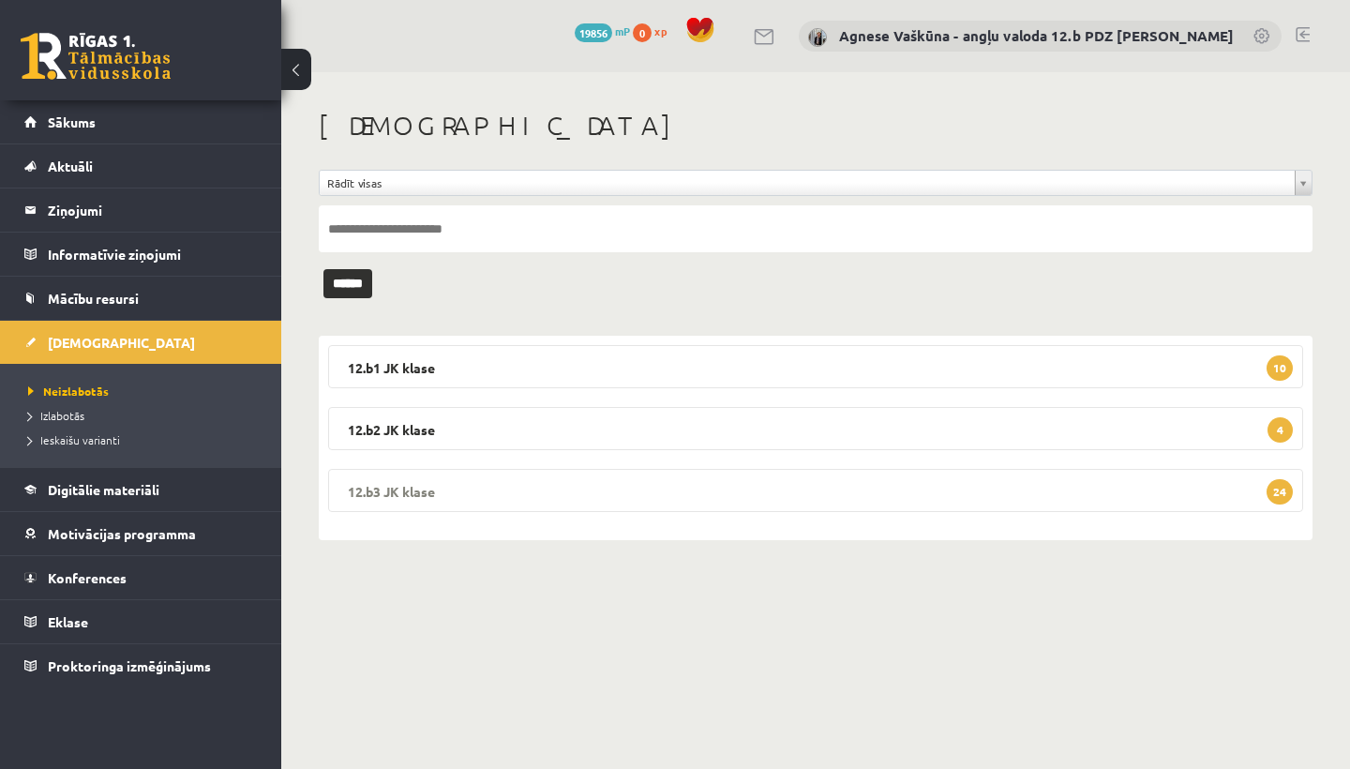
click at [471, 508] on legend "12.b3 JK klase 24" at bounding box center [815, 490] width 975 height 43
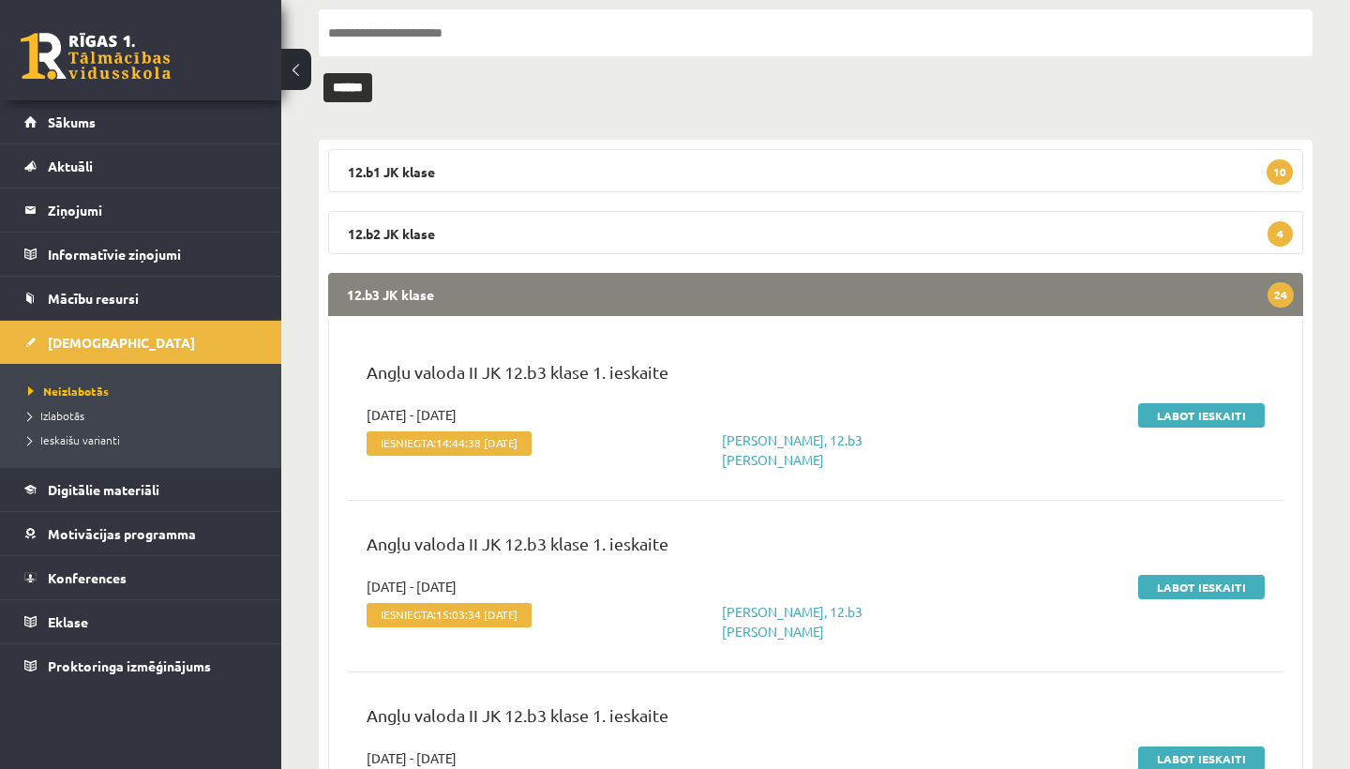
scroll to position [233, 0]
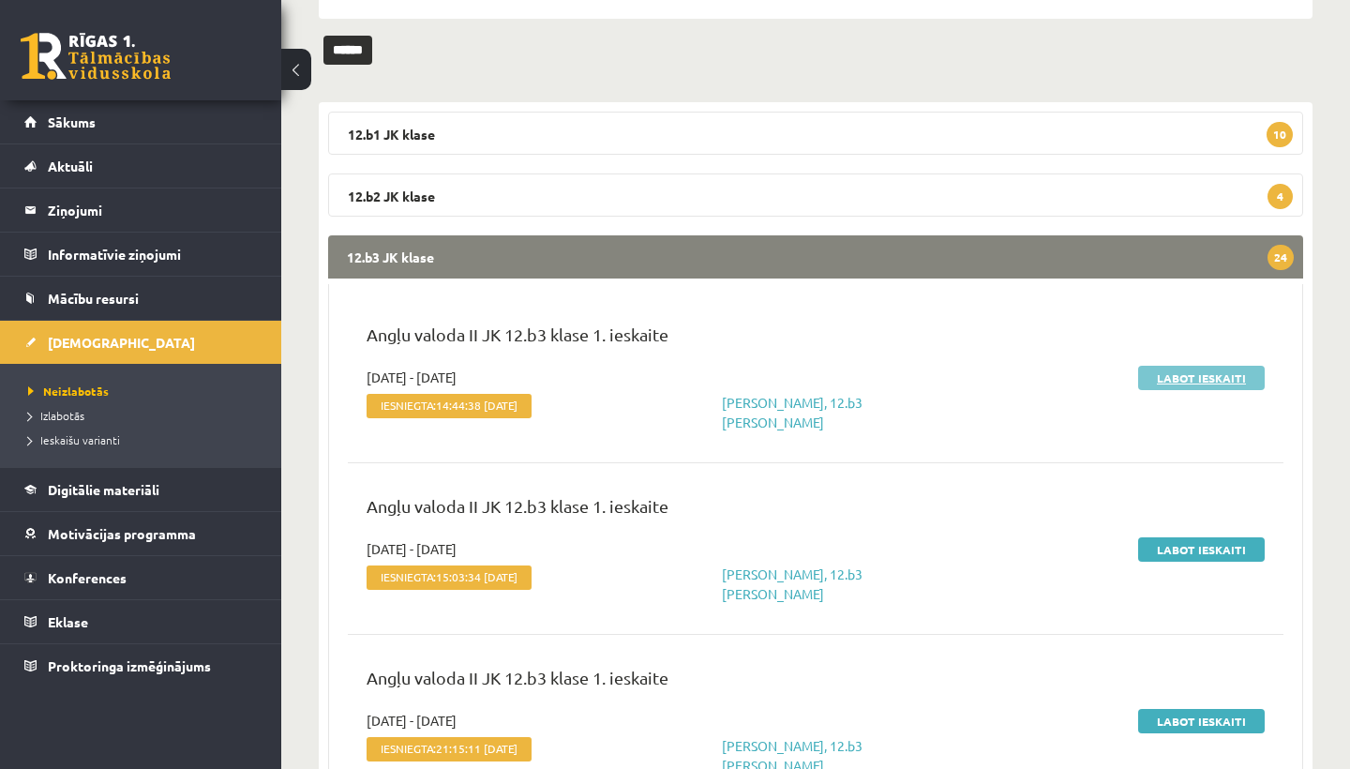
click at [1205, 375] on link "Labot ieskaiti" at bounding box center [1201, 378] width 127 height 24
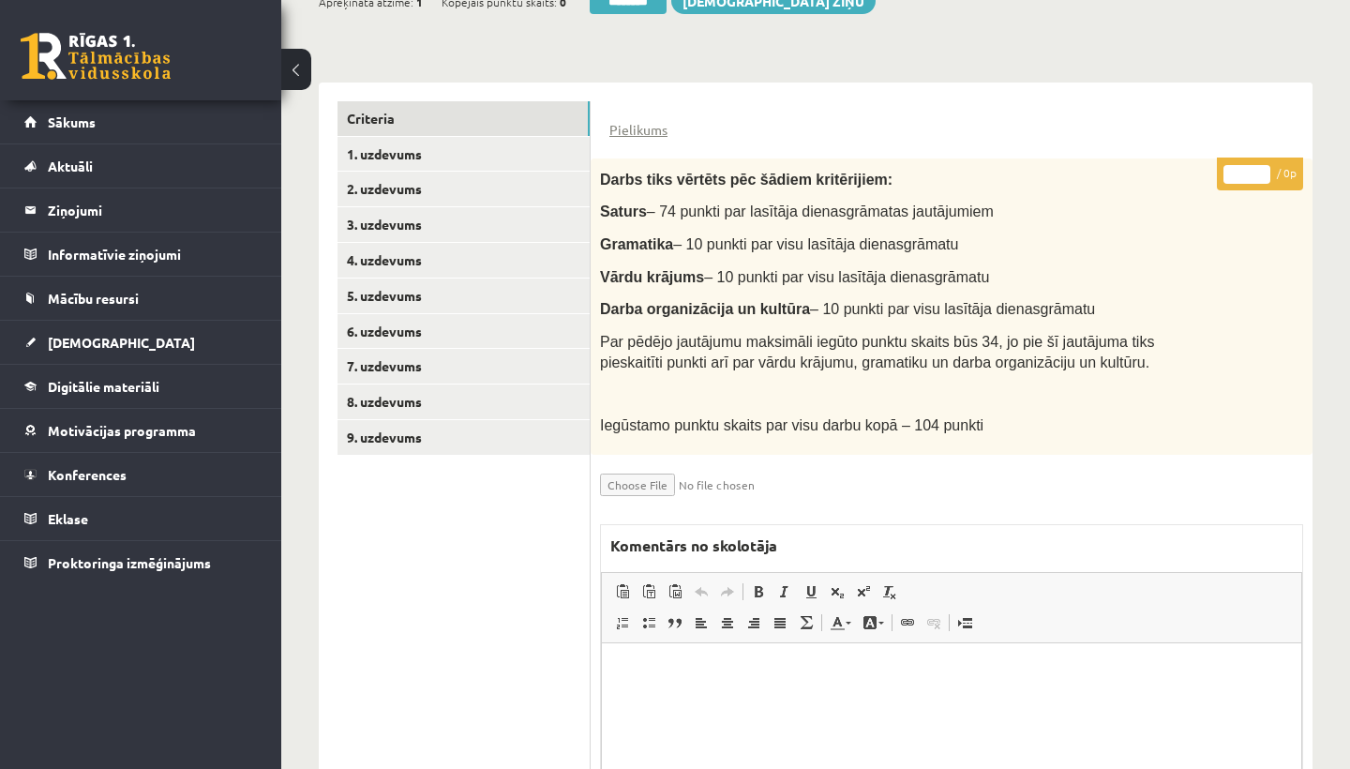
scroll to position [382, 0]
click at [432, 148] on link "1. uzdevums" at bounding box center [464, 155] width 252 height 35
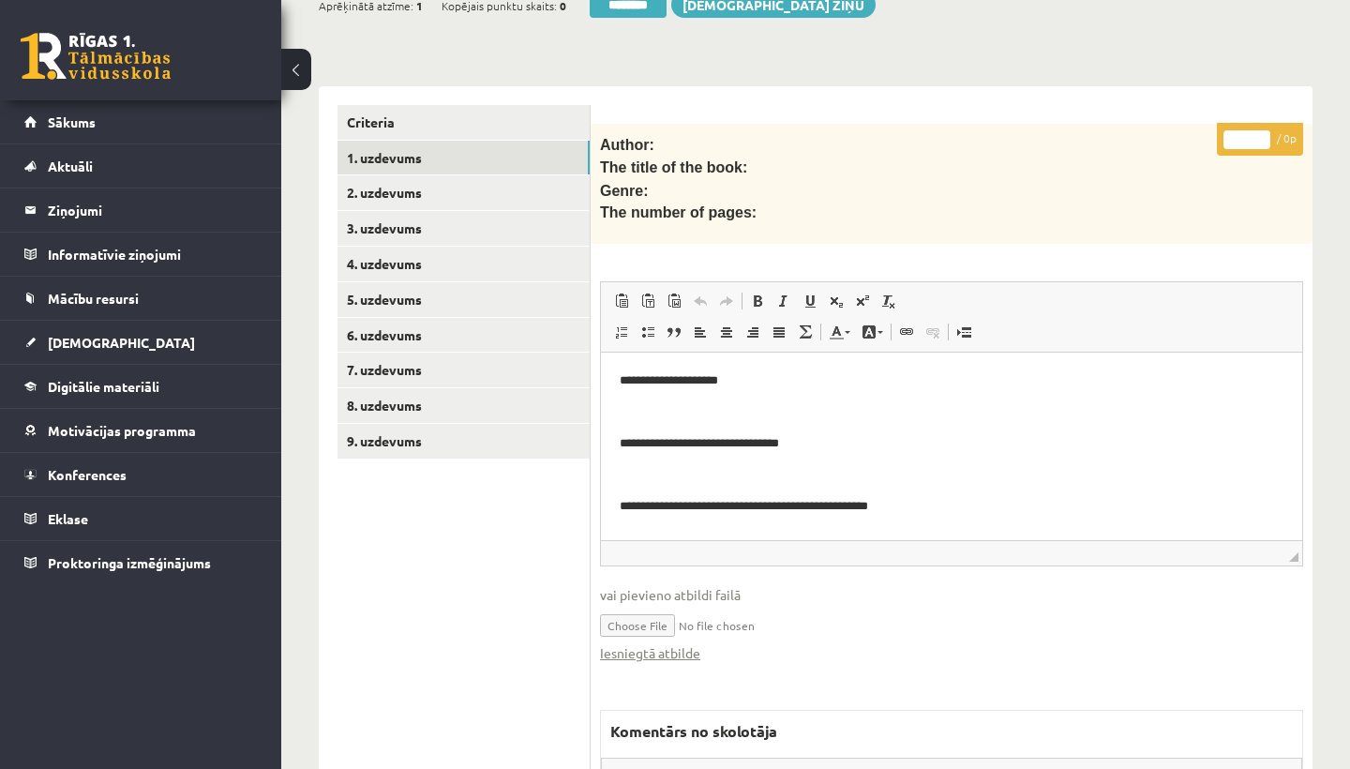
scroll to position [0, 0]
click at [668, 643] on link "Iesniegtā atbilde" at bounding box center [650, 653] width 100 height 20
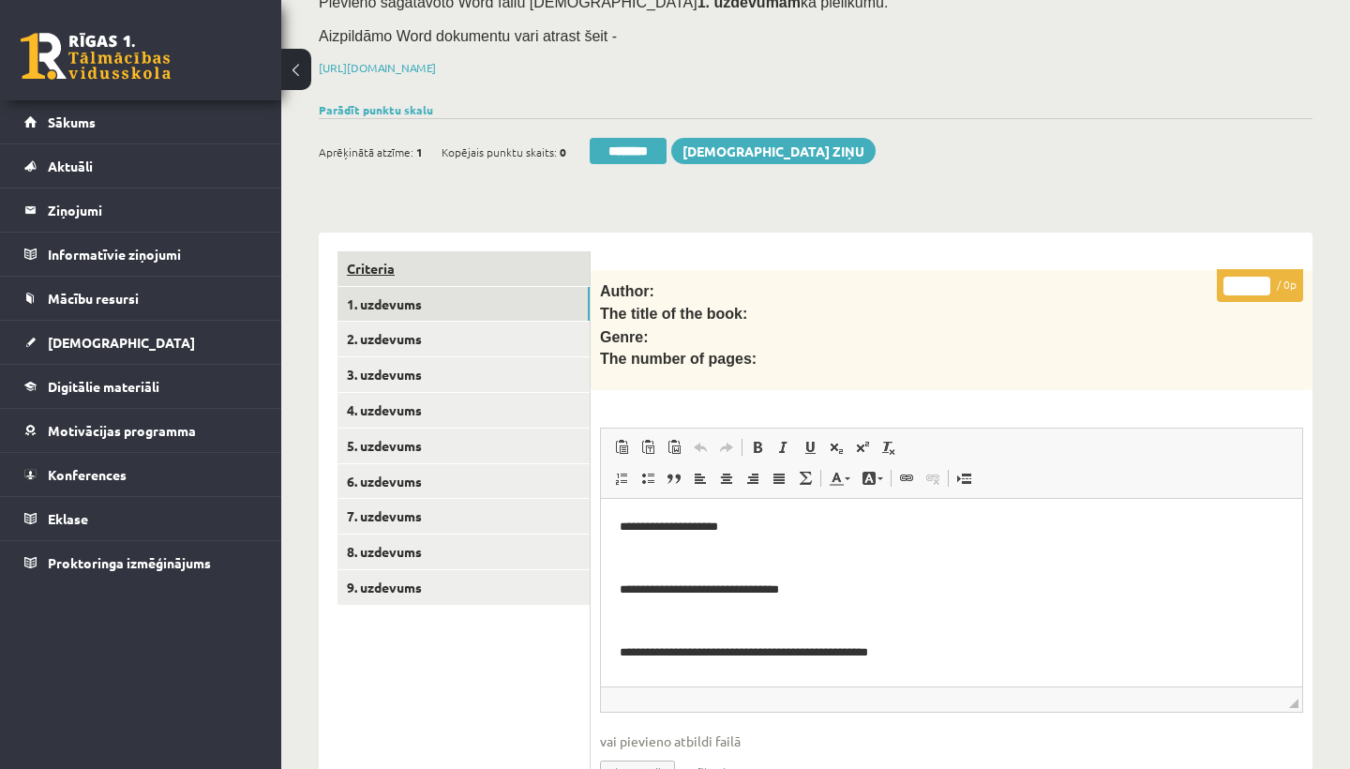
scroll to position [234, 0]
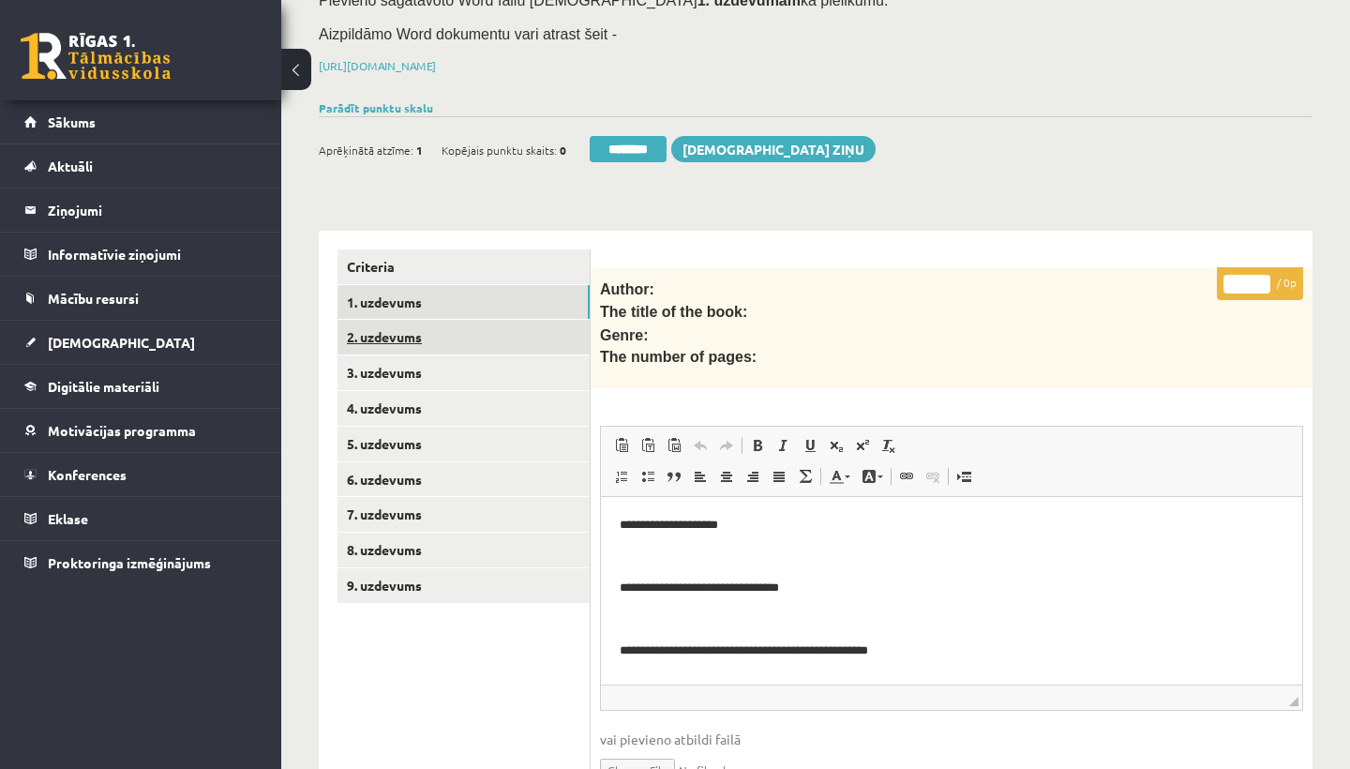
click at [401, 332] on link "2. uzdevums" at bounding box center [464, 337] width 252 height 35
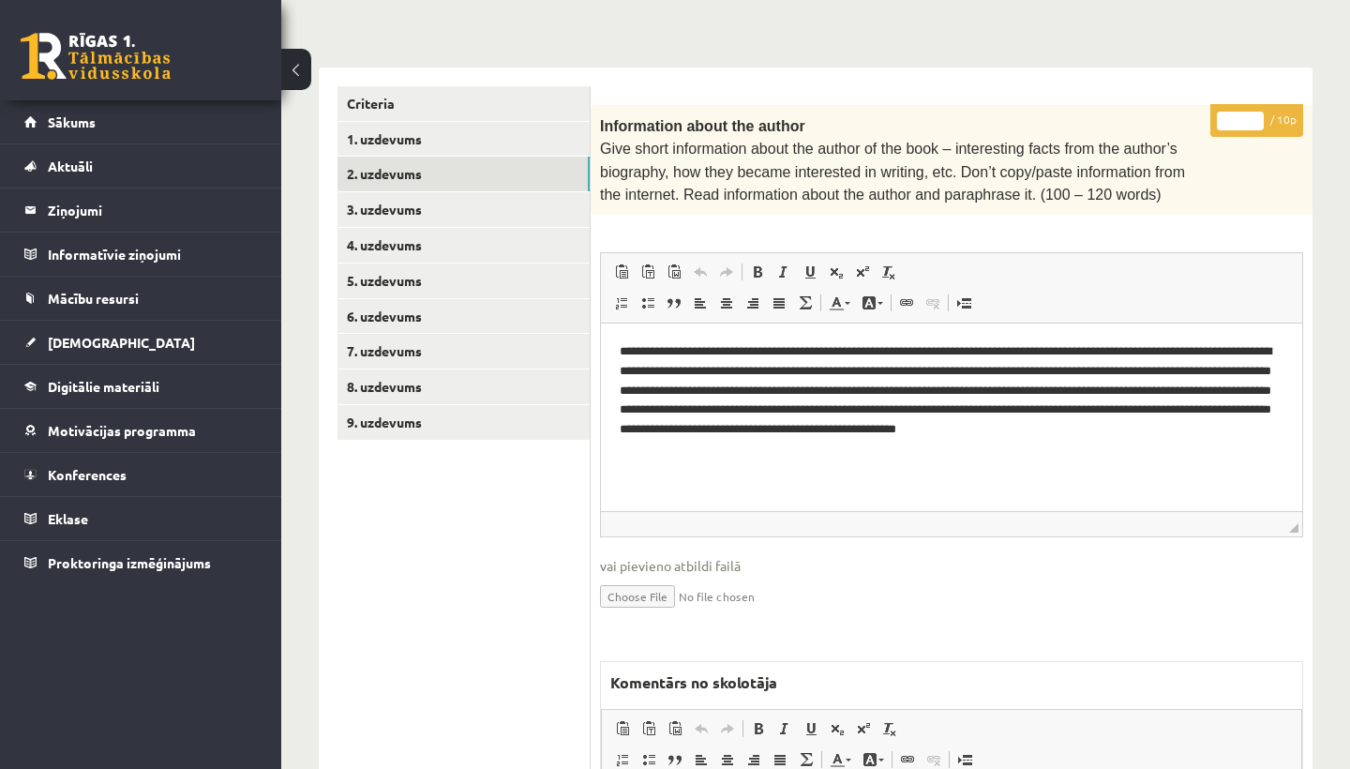
scroll to position [0, 0]
click at [1252, 115] on input "*" at bounding box center [1240, 121] width 47 height 19
type input "**"
click at [406, 200] on link "3. uzdevums" at bounding box center [464, 209] width 252 height 35
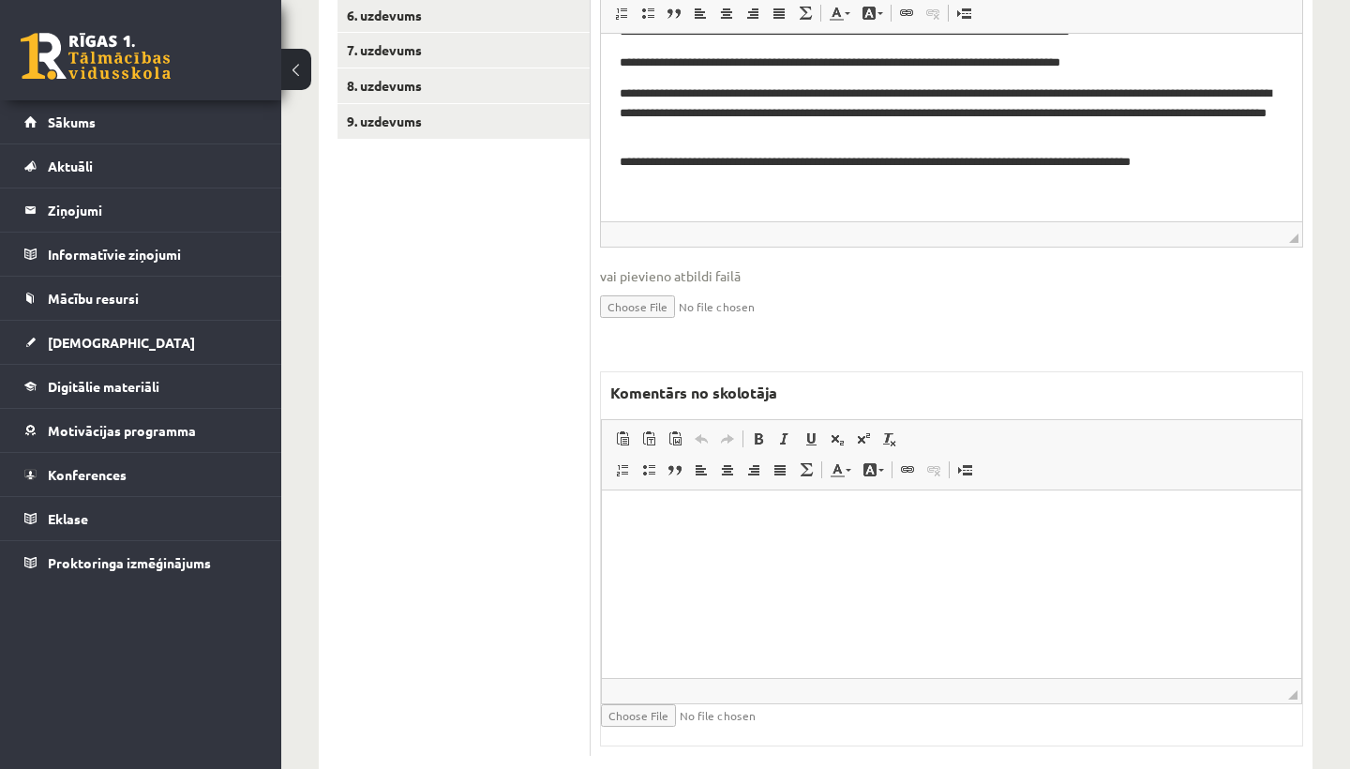
scroll to position [729, 0]
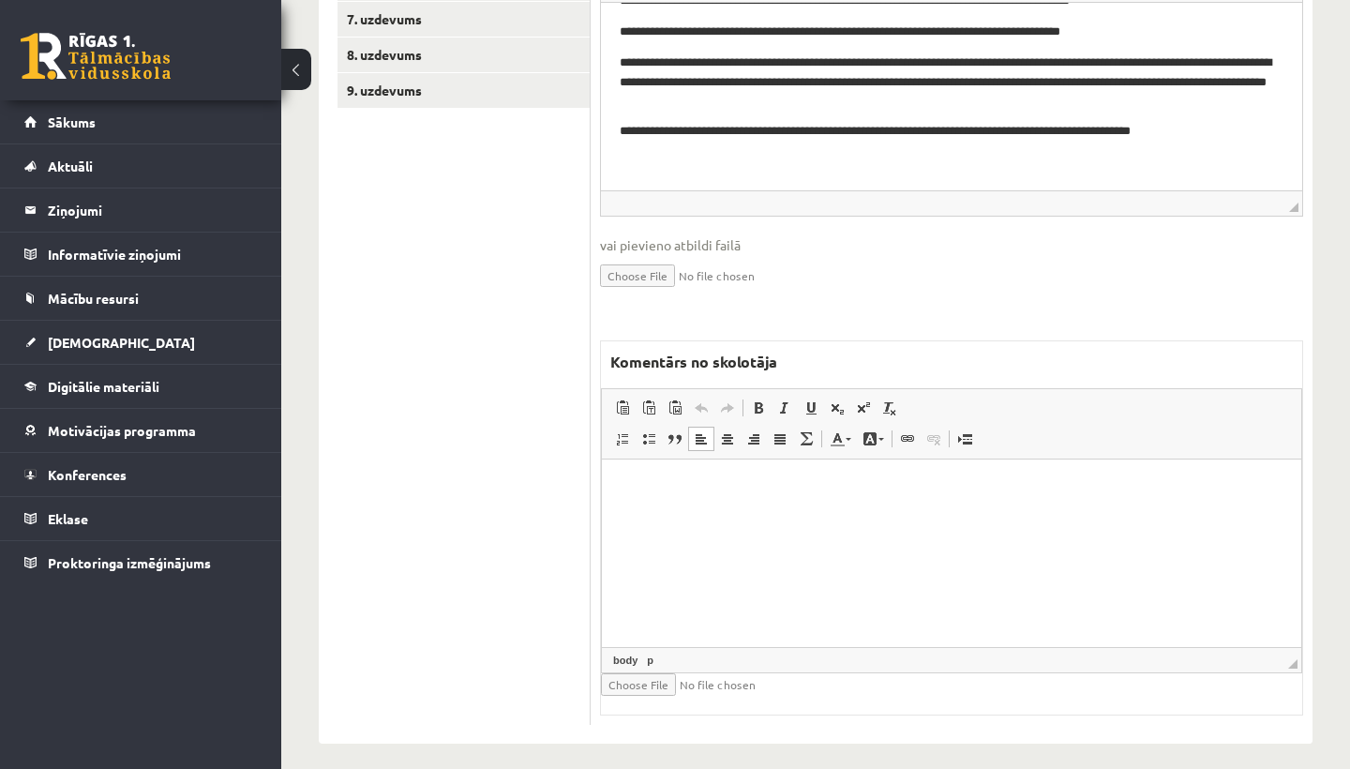
click at [713, 513] on html at bounding box center [951, 487] width 699 height 57
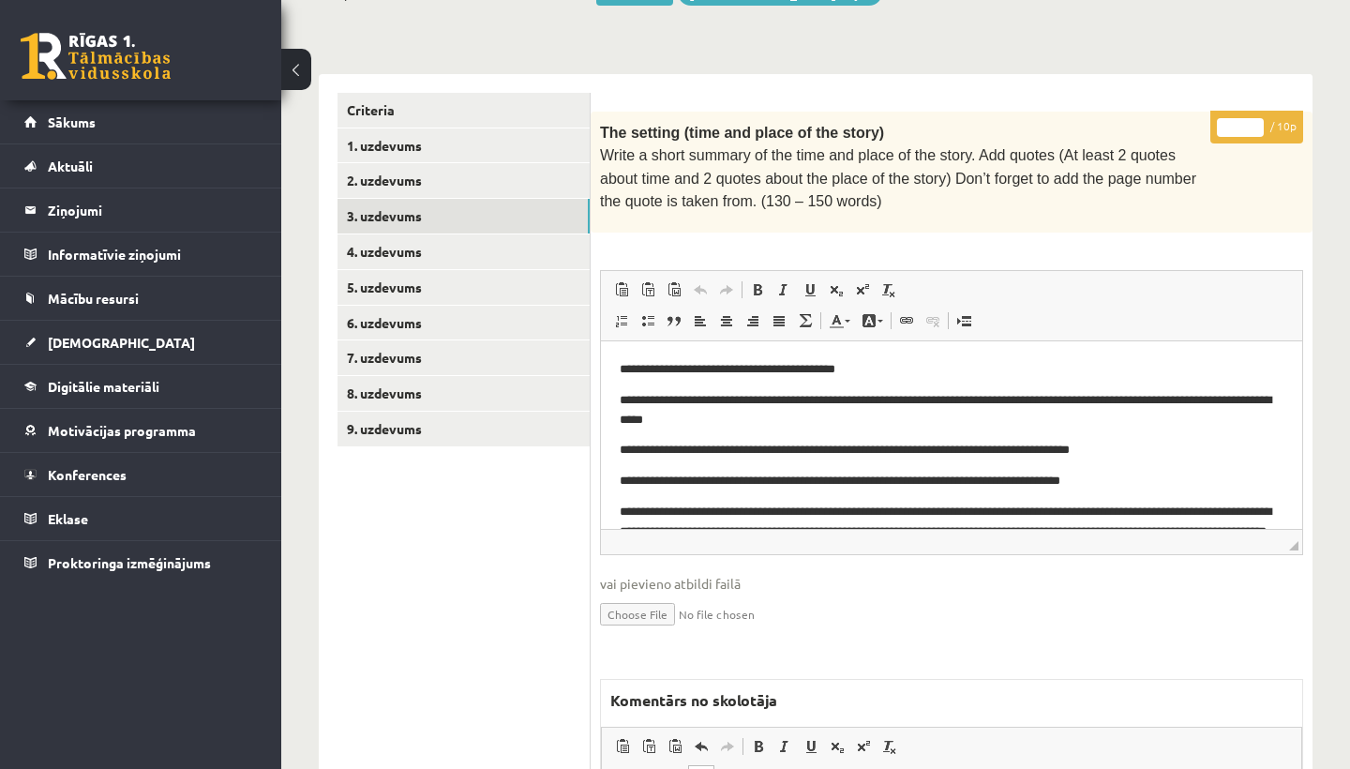
scroll to position [383, 0]
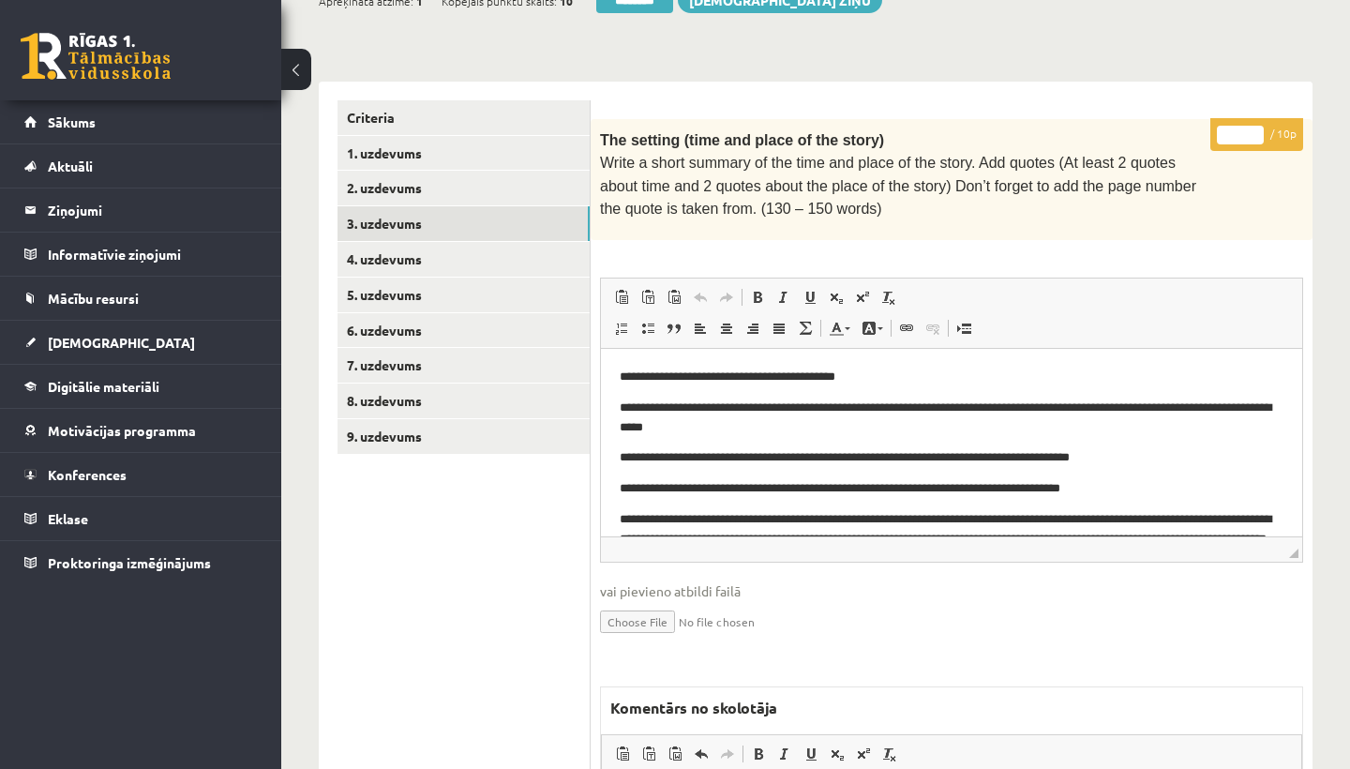
click at [1245, 126] on input "*" at bounding box center [1240, 135] width 47 height 19
type input "*"
click at [434, 249] on link "4. uzdevums" at bounding box center [464, 259] width 252 height 35
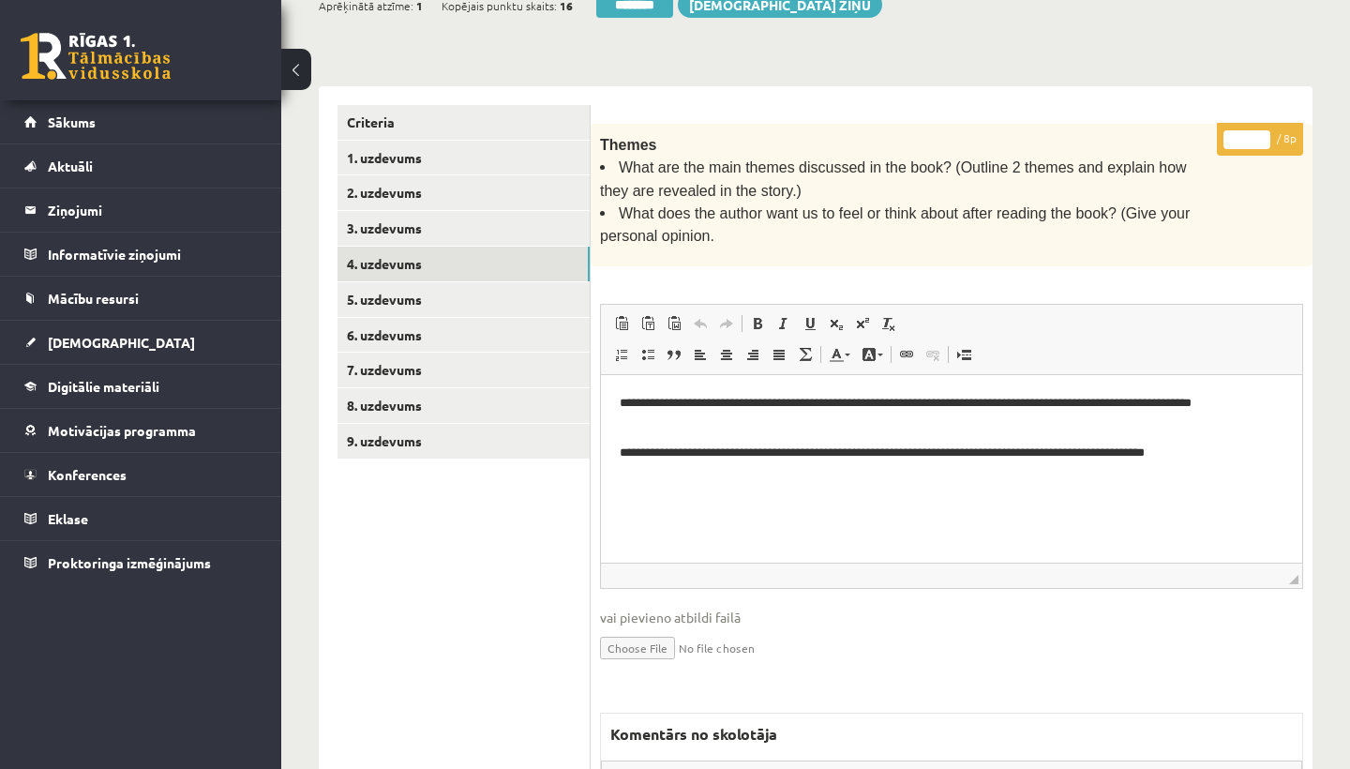
scroll to position [0, 0]
click at [1251, 132] on input "*" at bounding box center [1246, 139] width 47 height 19
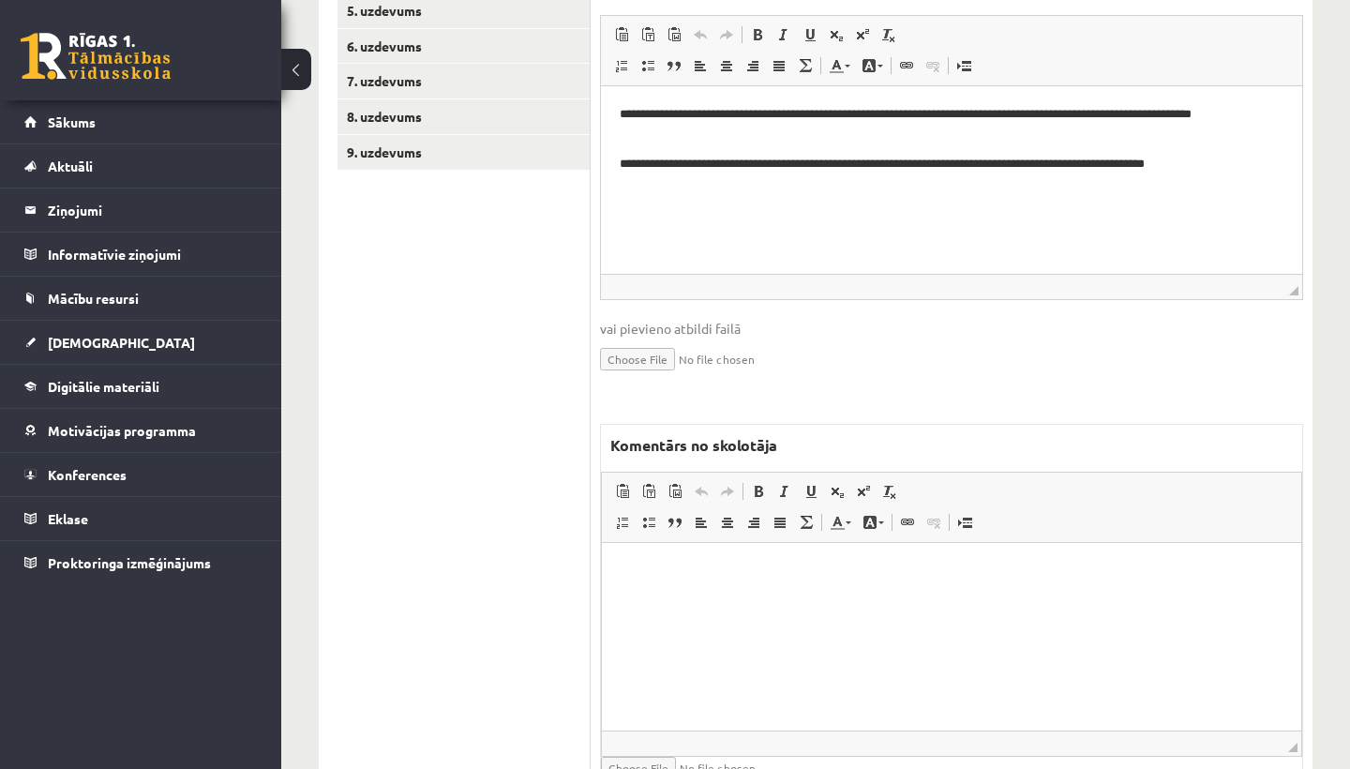
scroll to position [752, 0]
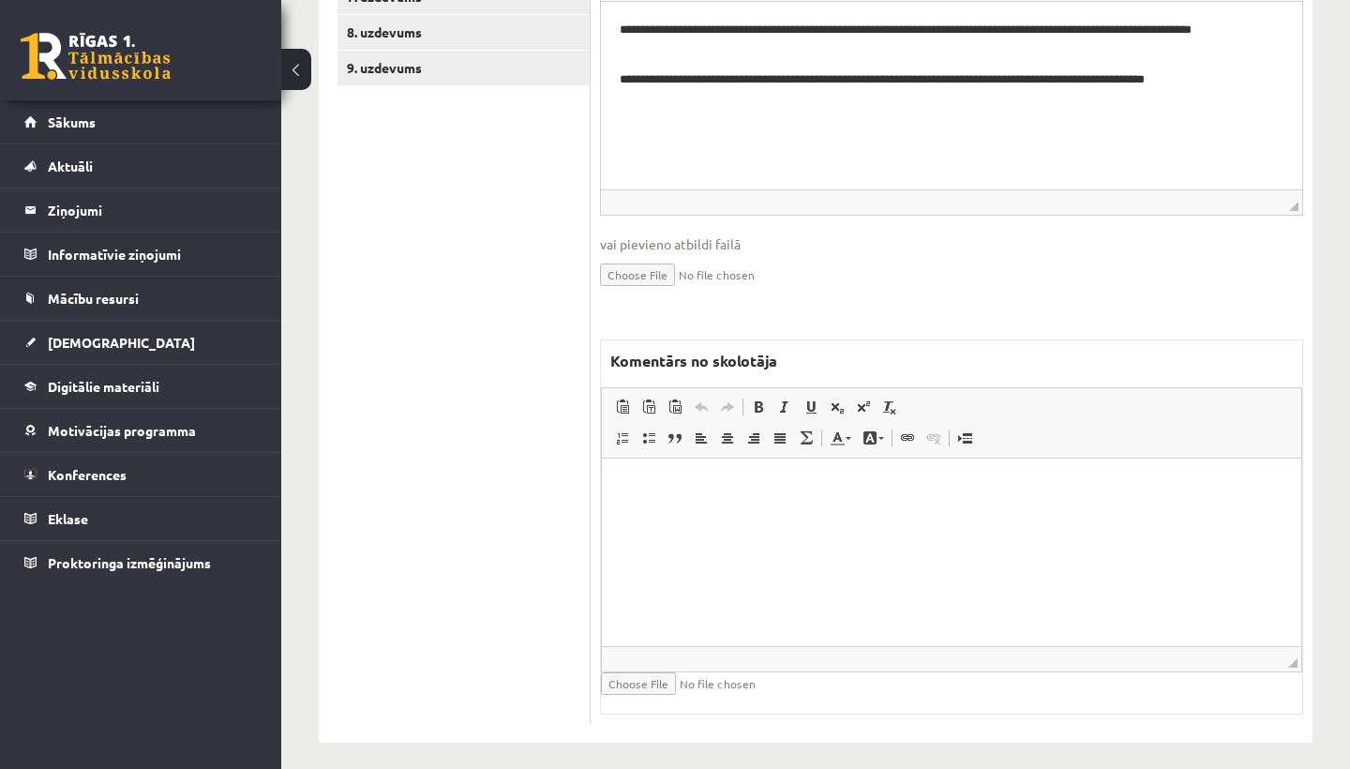
type input "*"
click at [770, 515] on html at bounding box center [951, 486] width 699 height 57
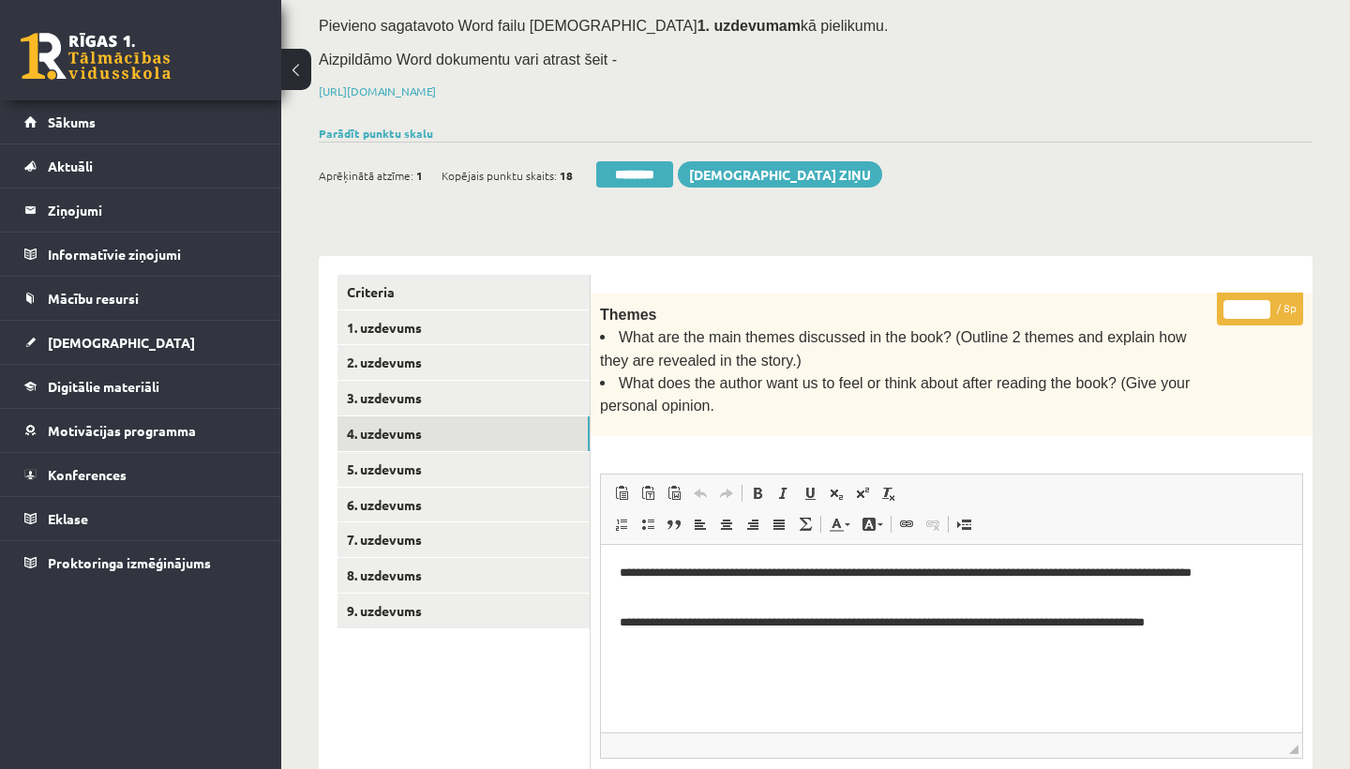
scroll to position [199, 0]
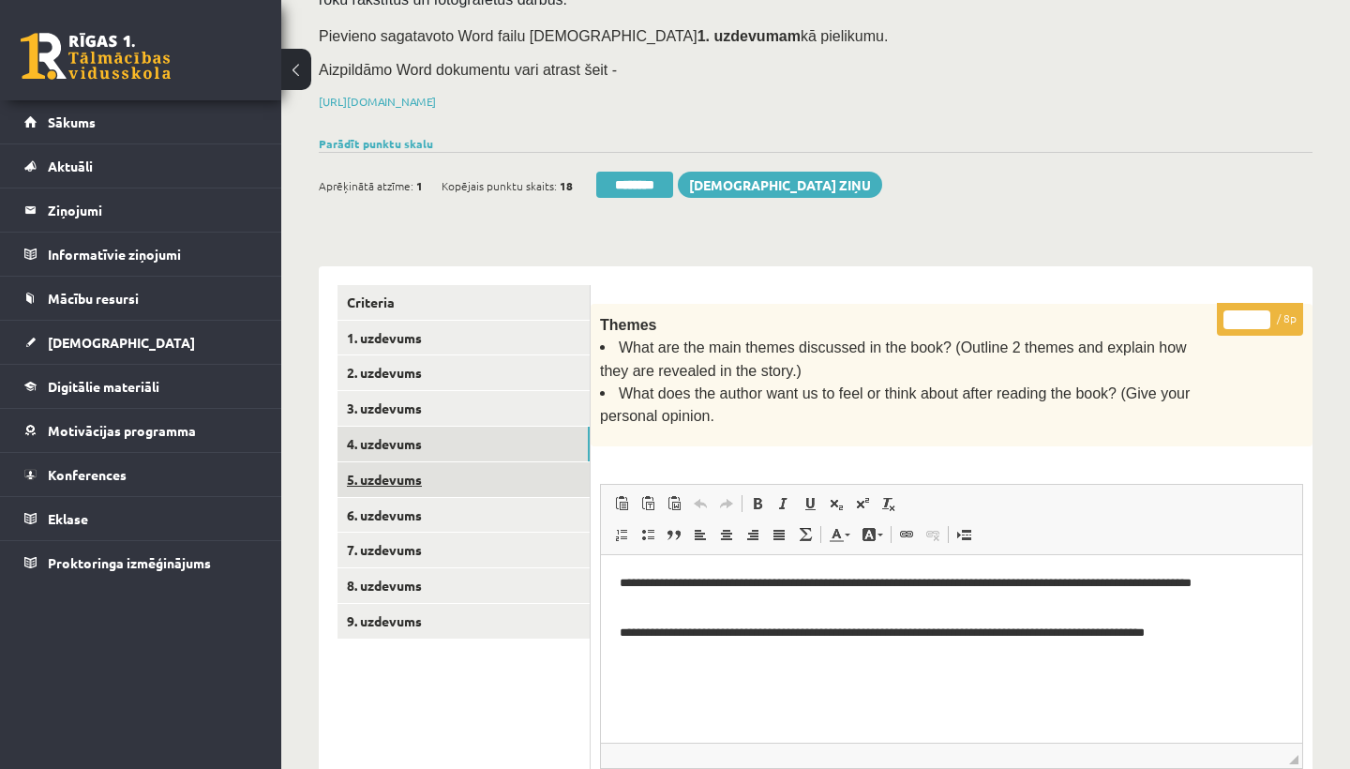
click at [401, 466] on link "5. uzdevums" at bounding box center [464, 479] width 252 height 35
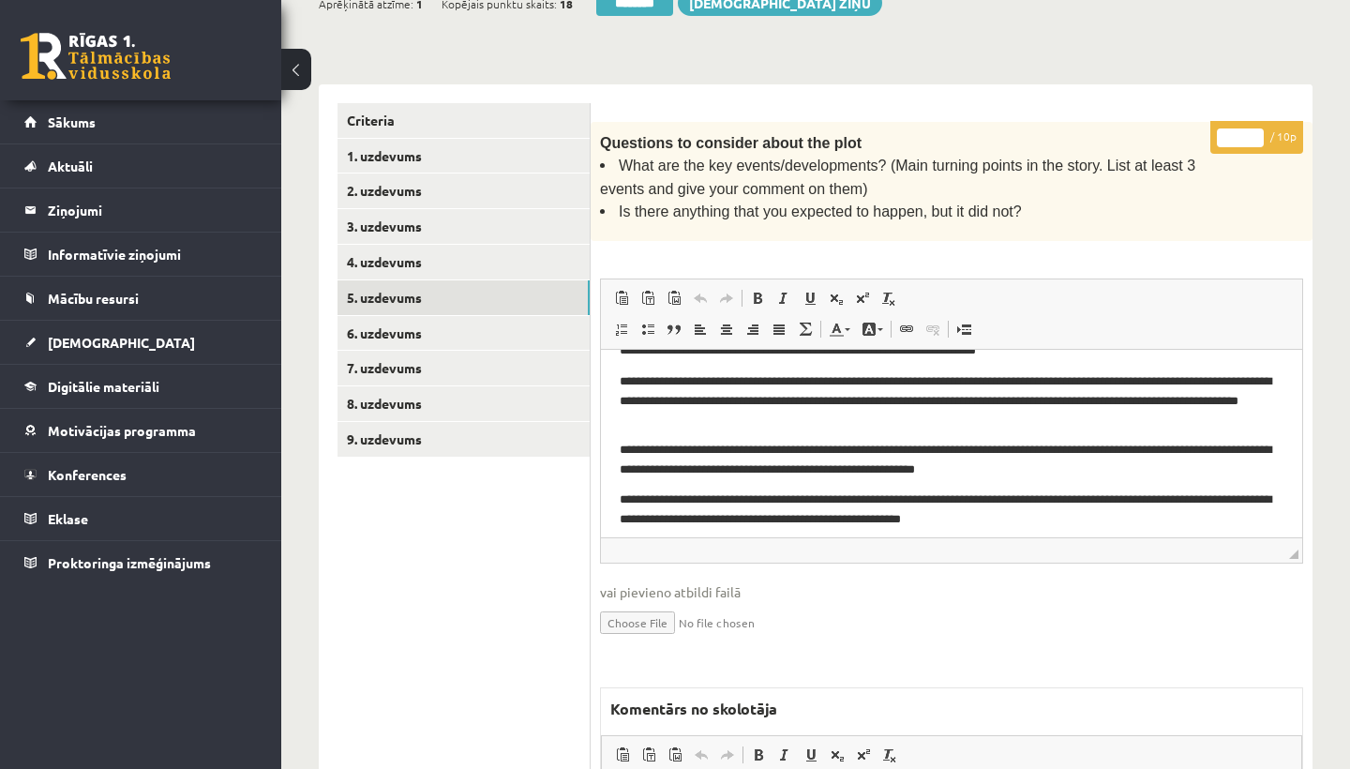
scroll to position [53, 0]
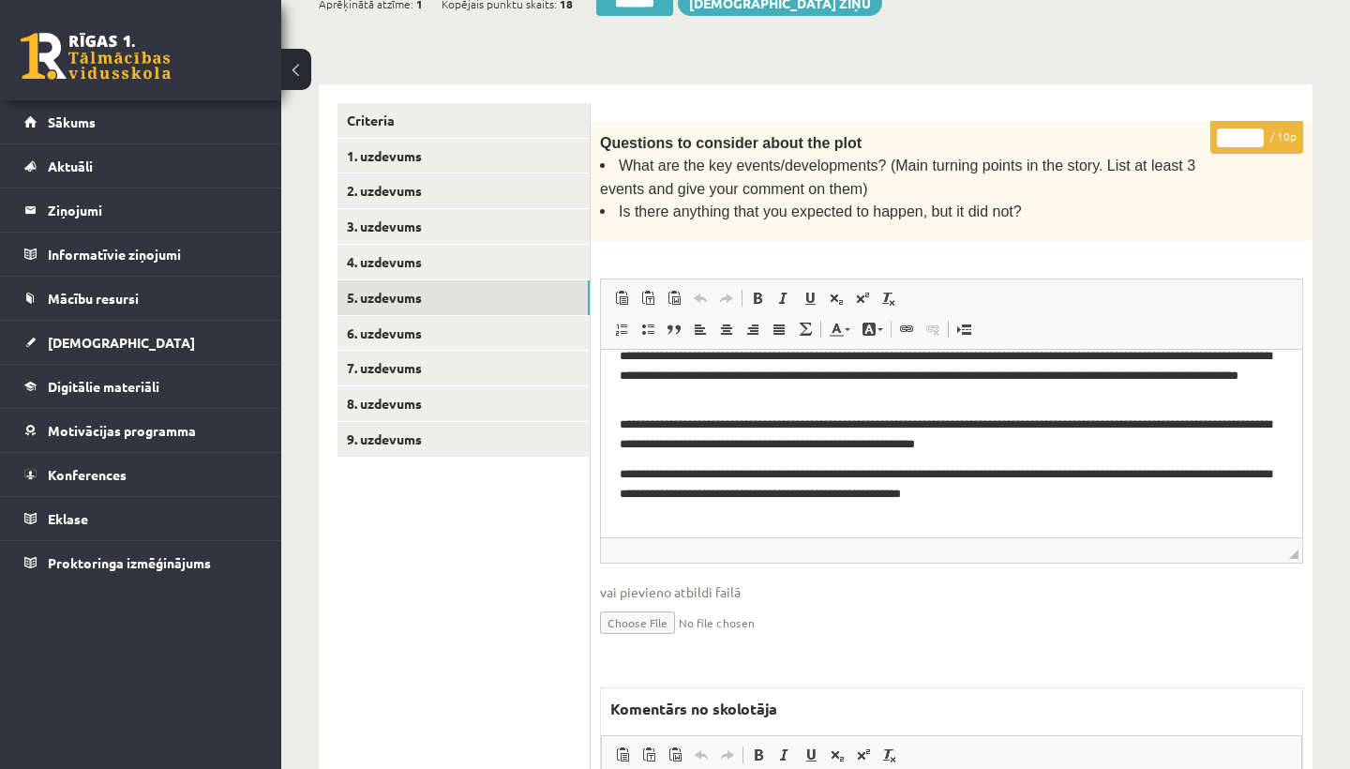
click at [1238, 131] on input "*" at bounding box center [1240, 137] width 47 height 19
type input "*"
click at [443, 325] on link "6. uzdevums" at bounding box center [464, 333] width 252 height 35
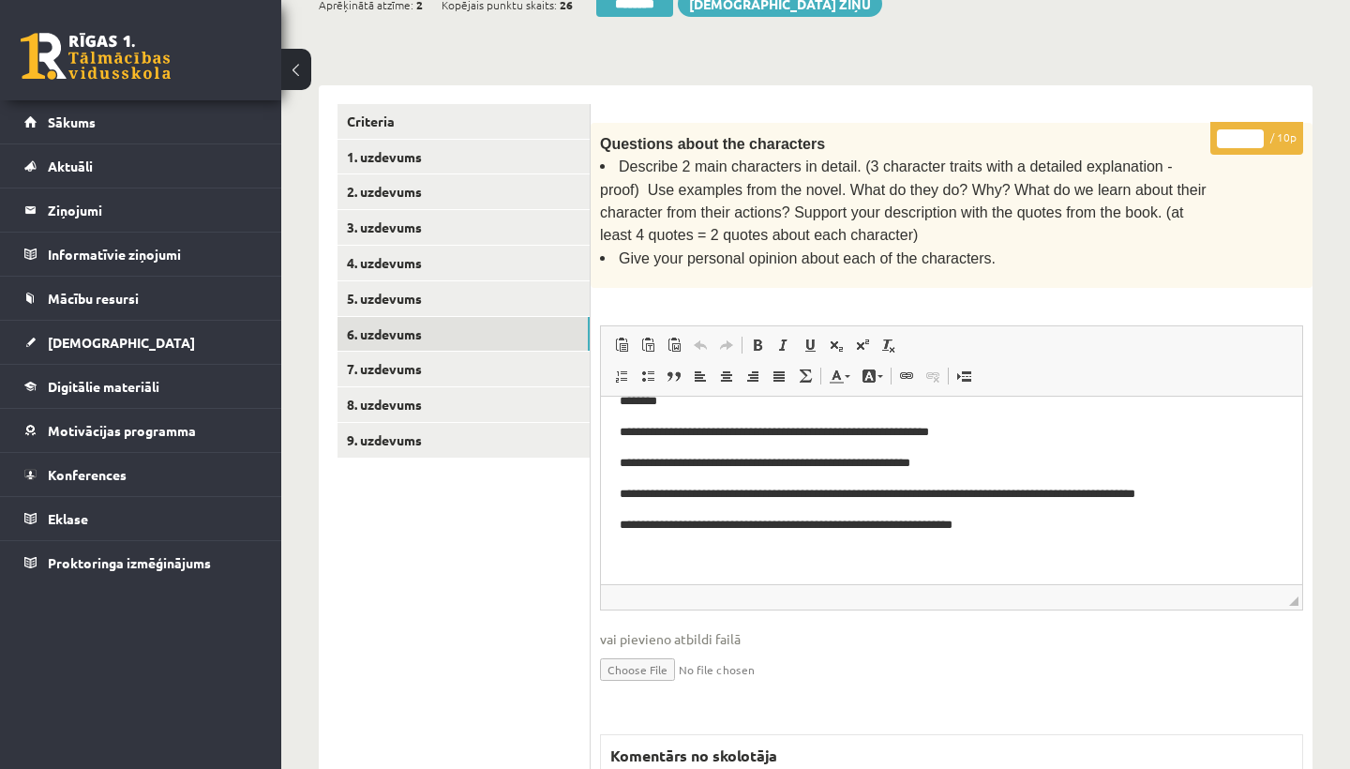
scroll to position [312, 0]
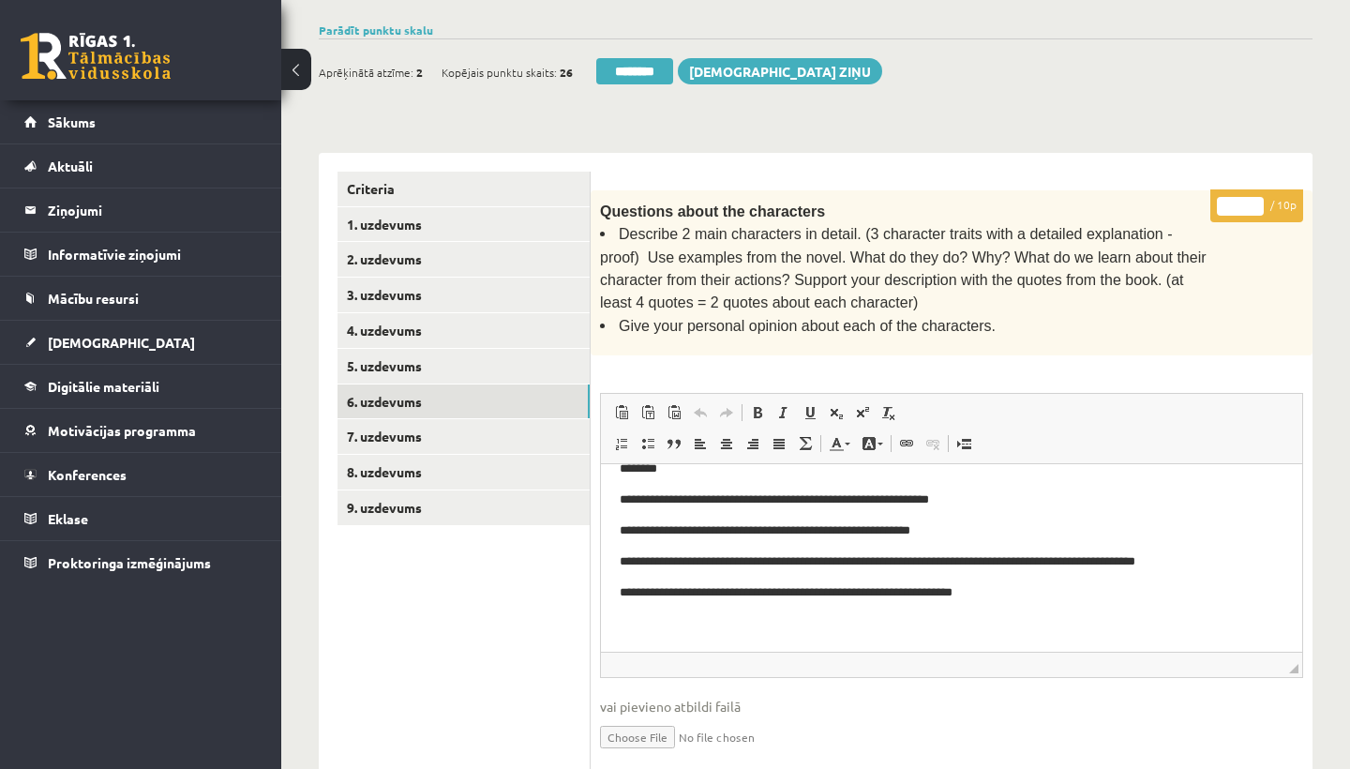
click at [1244, 202] on input "*" at bounding box center [1240, 206] width 47 height 19
type input "*"
click at [417, 420] on link "7. uzdevums" at bounding box center [464, 436] width 252 height 35
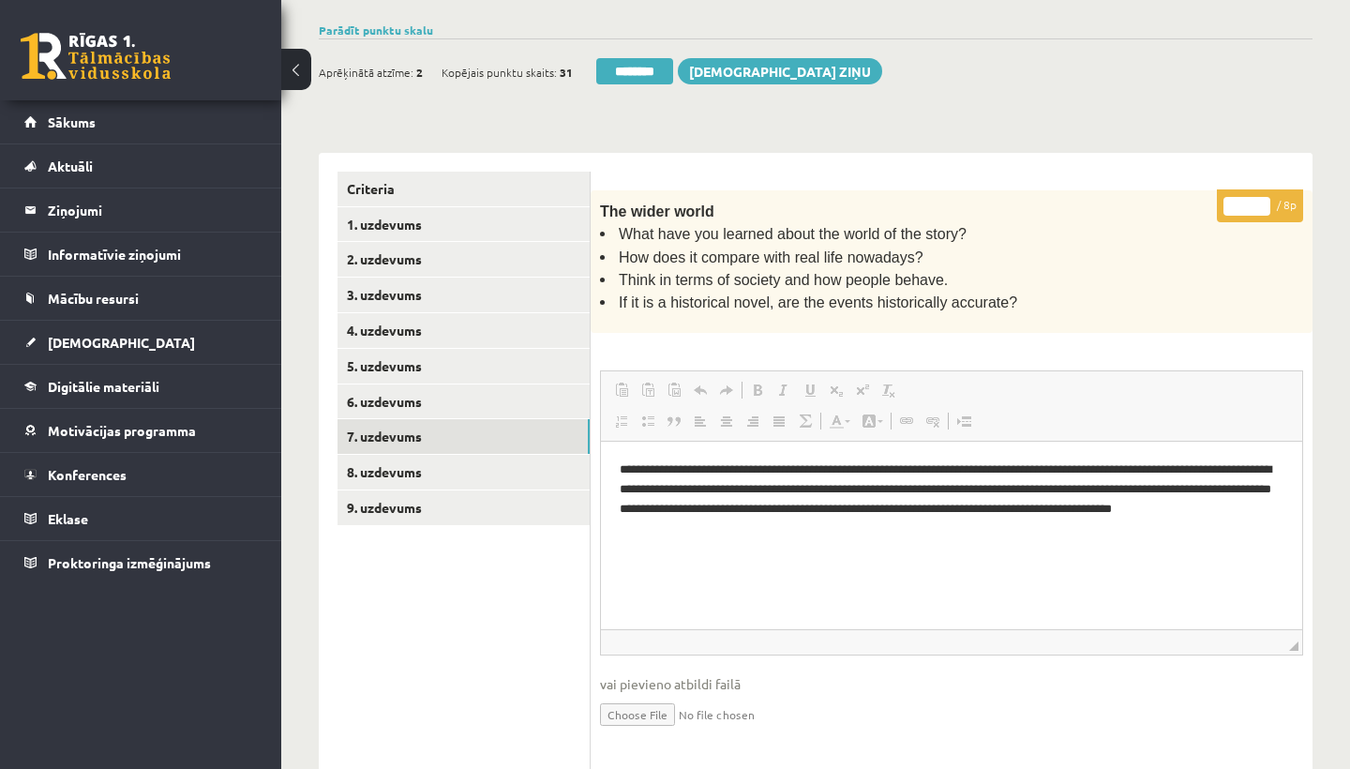
scroll to position [0, 0]
click at [1253, 200] on input "*" at bounding box center [1246, 206] width 47 height 19
type input "*"
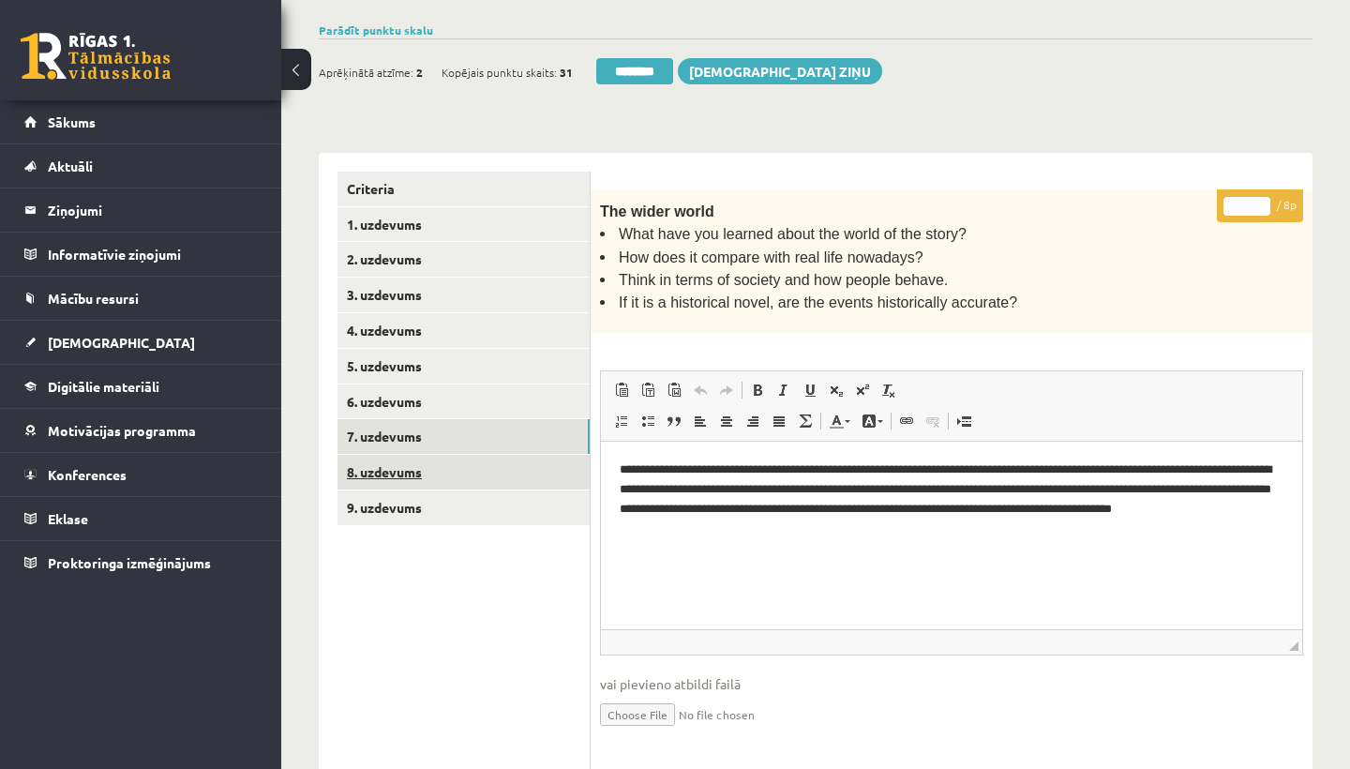
type input "*"
click at [431, 458] on link "8. uzdevums" at bounding box center [464, 472] width 252 height 35
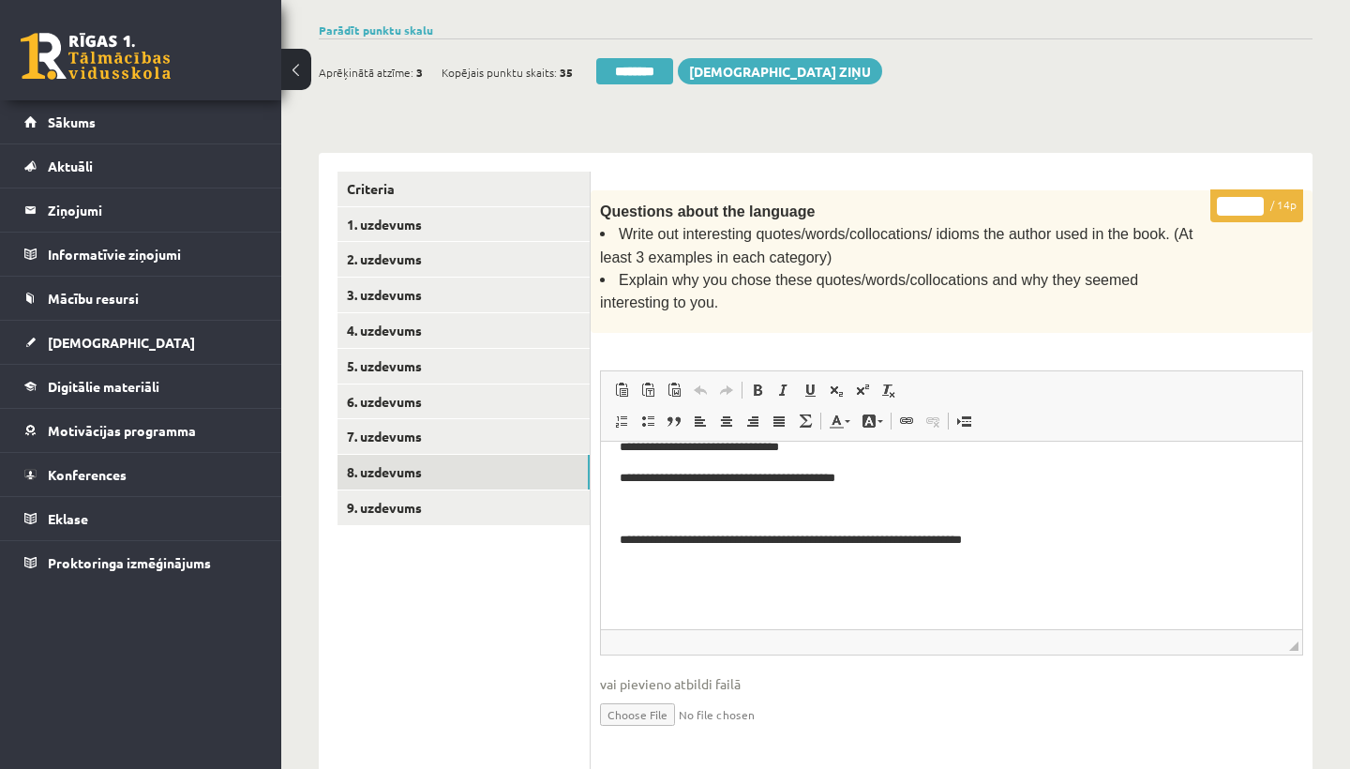
scroll to position [395, 0]
click at [1243, 204] on input "*" at bounding box center [1240, 206] width 47 height 19
type input "*"
click at [412, 495] on link "9. uzdevums" at bounding box center [464, 507] width 252 height 35
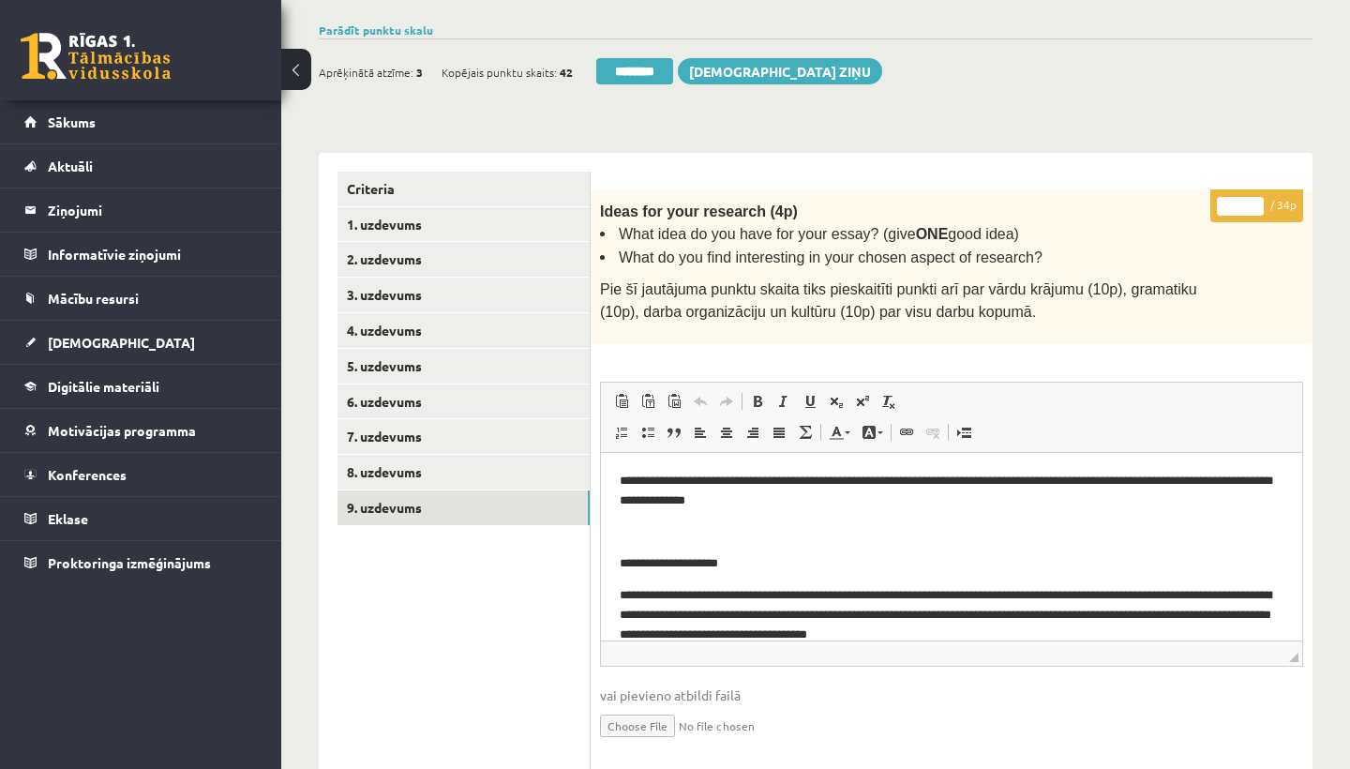
scroll to position [0, 0]
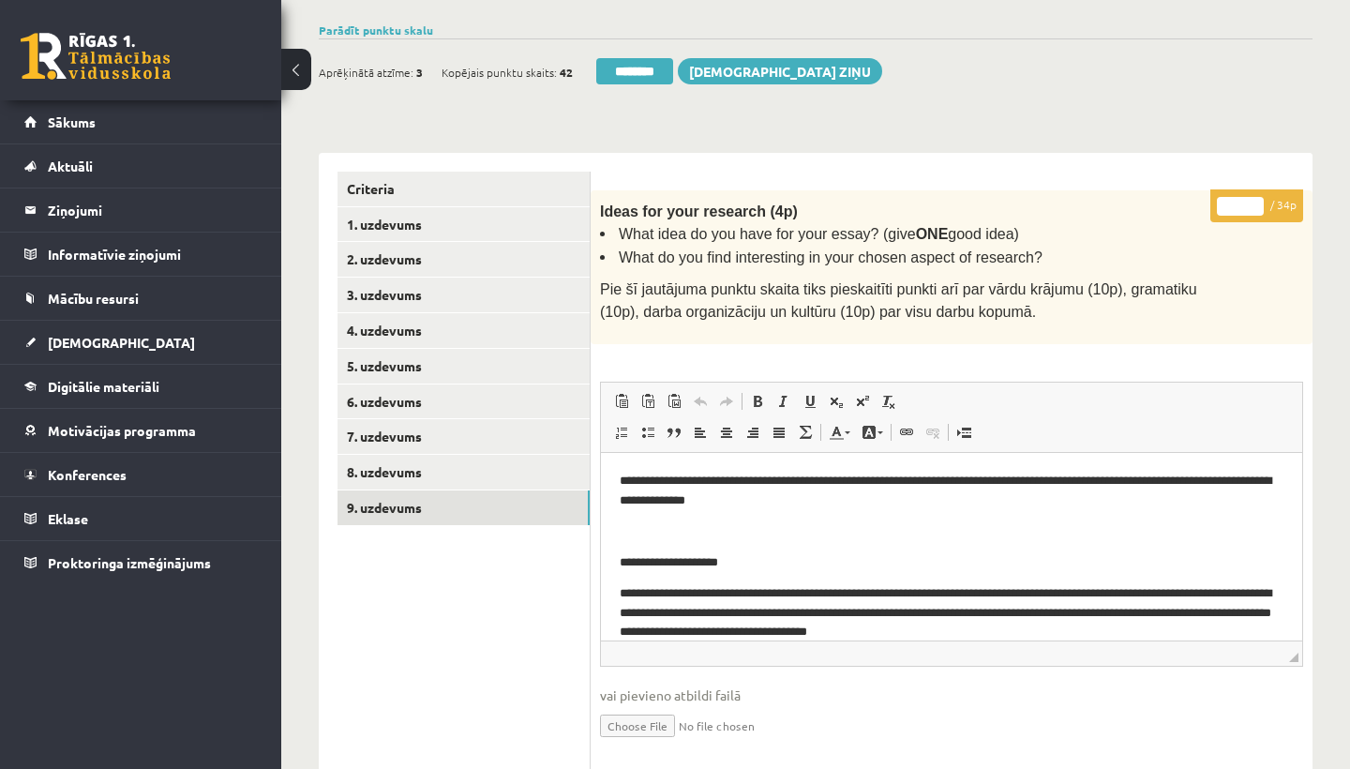
click at [1240, 203] on input "*" at bounding box center [1240, 206] width 47 height 19
type input "*"
type input "**"
click at [372, 211] on link "1. uzdevums" at bounding box center [464, 224] width 252 height 35
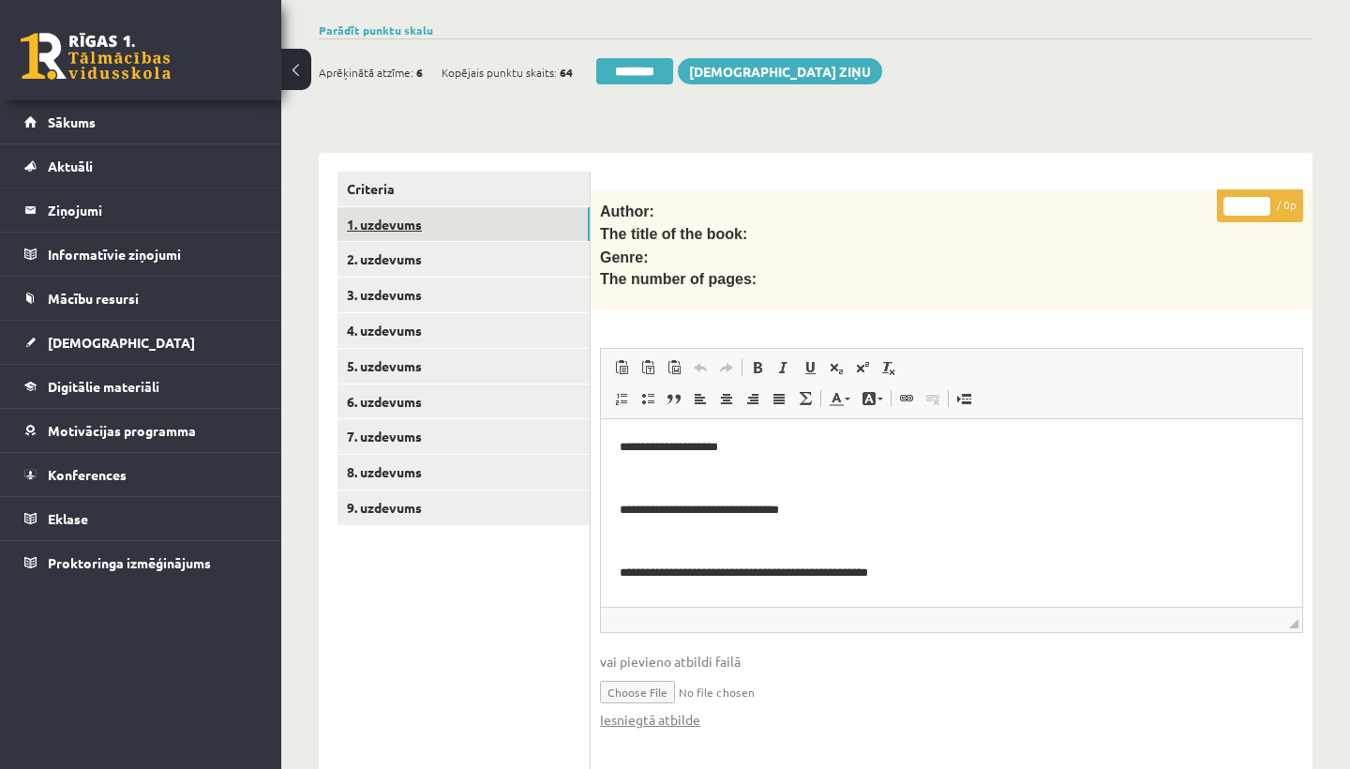
click at [402, 215] on link "1. uzdevums" at bounding box center [464, 224] width 252 height 35
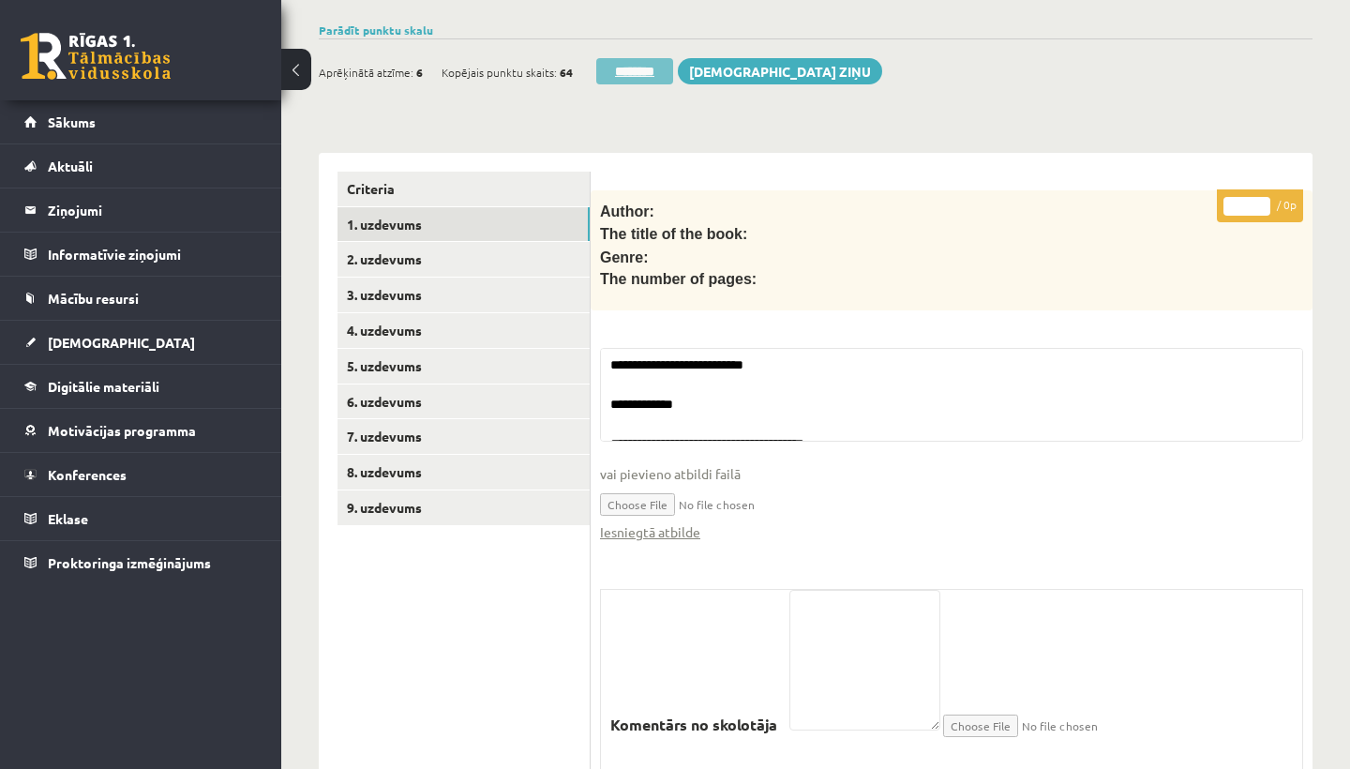
click at [633, 68] on input "********" at bounding box center [634, 71] width 77 height 26
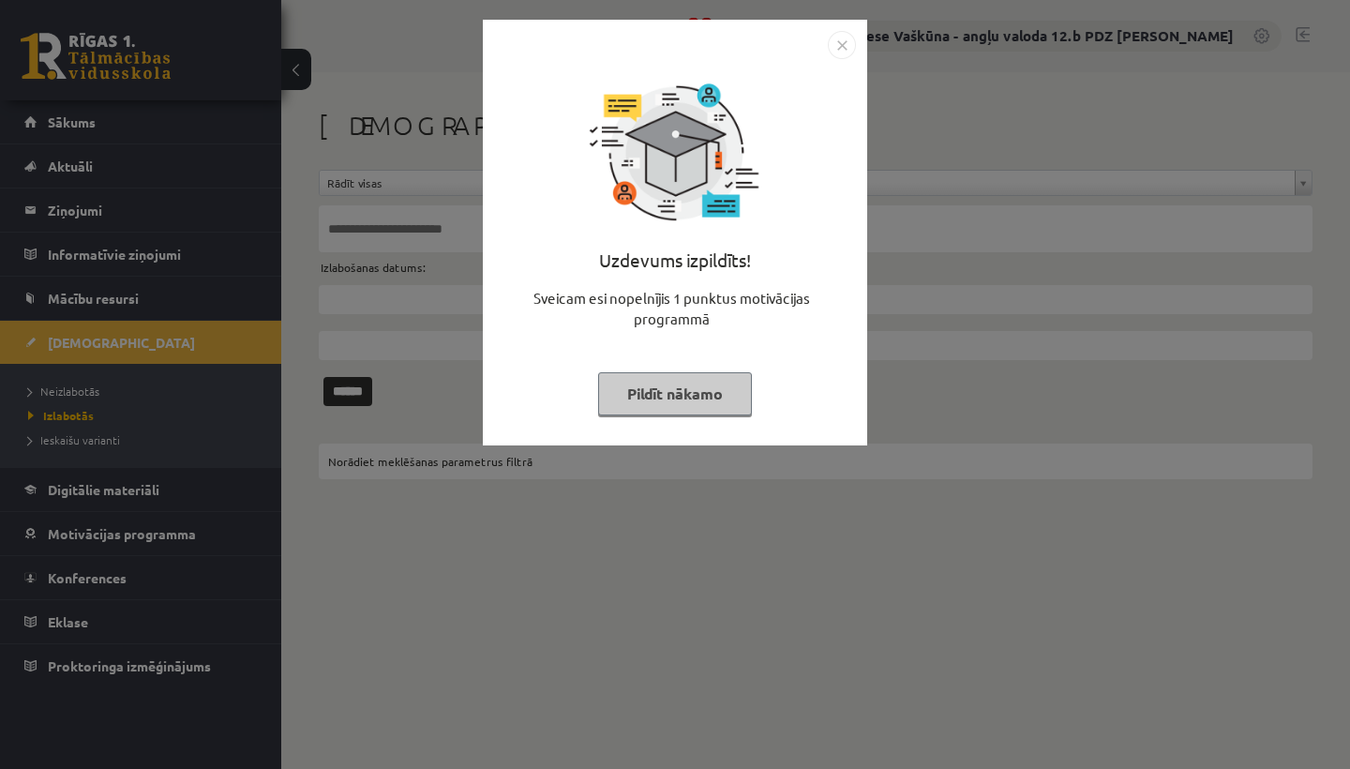
click at [843, 38] on img "Close" at bounding box center [842, 45] width 28 height 28
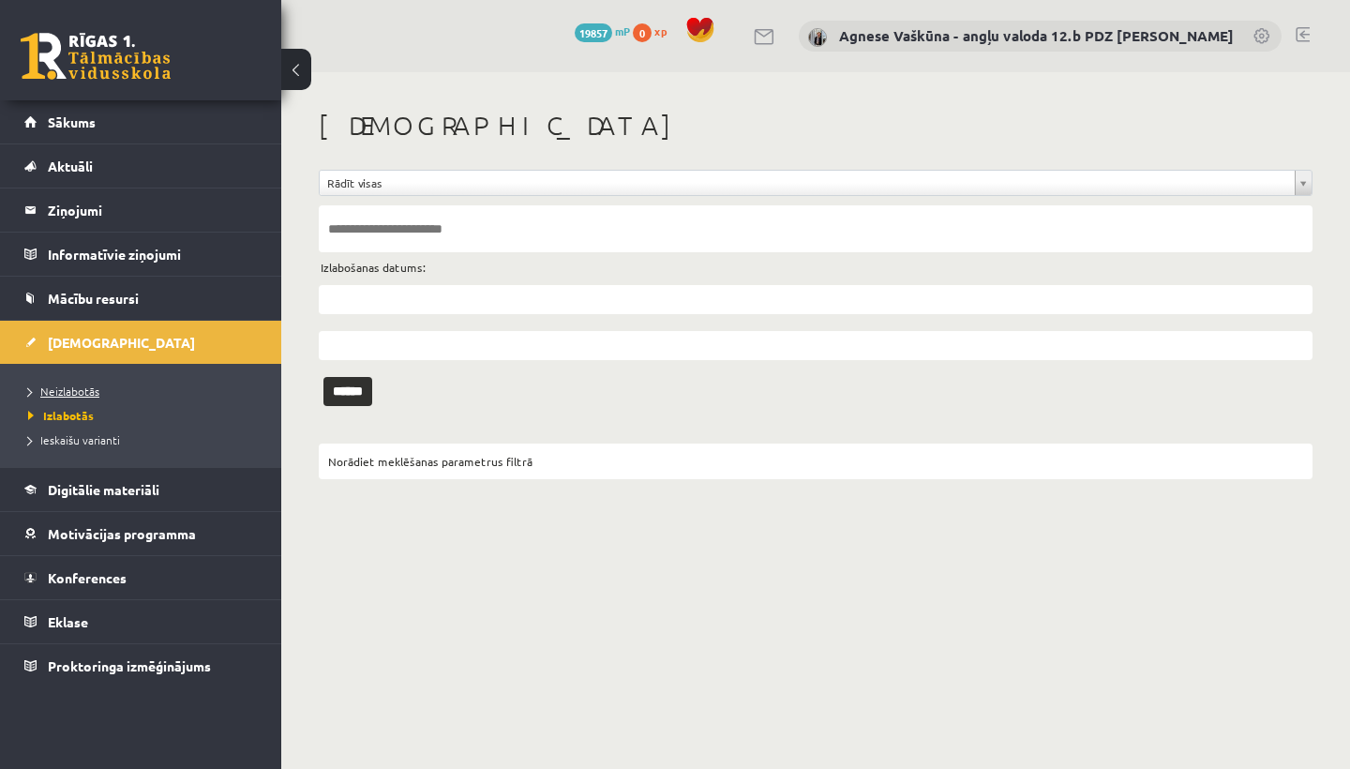
click at [68, 384] on span "Neizlabotās" at bounding box center [63, 390] width 71 height 15
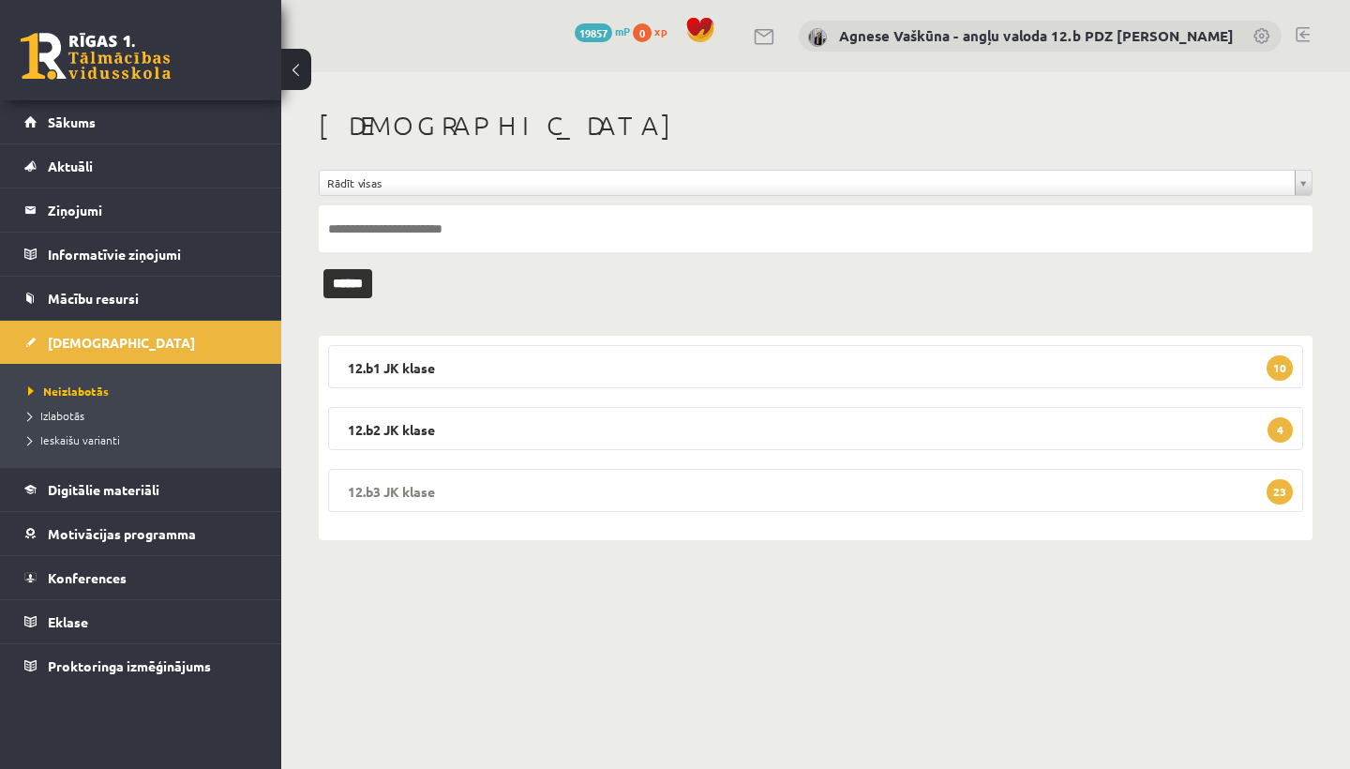
click at [562, 488] on legend "12.b3 [PERSON_NAME] 23" at bounding box center [815, 490] width 975 height 43
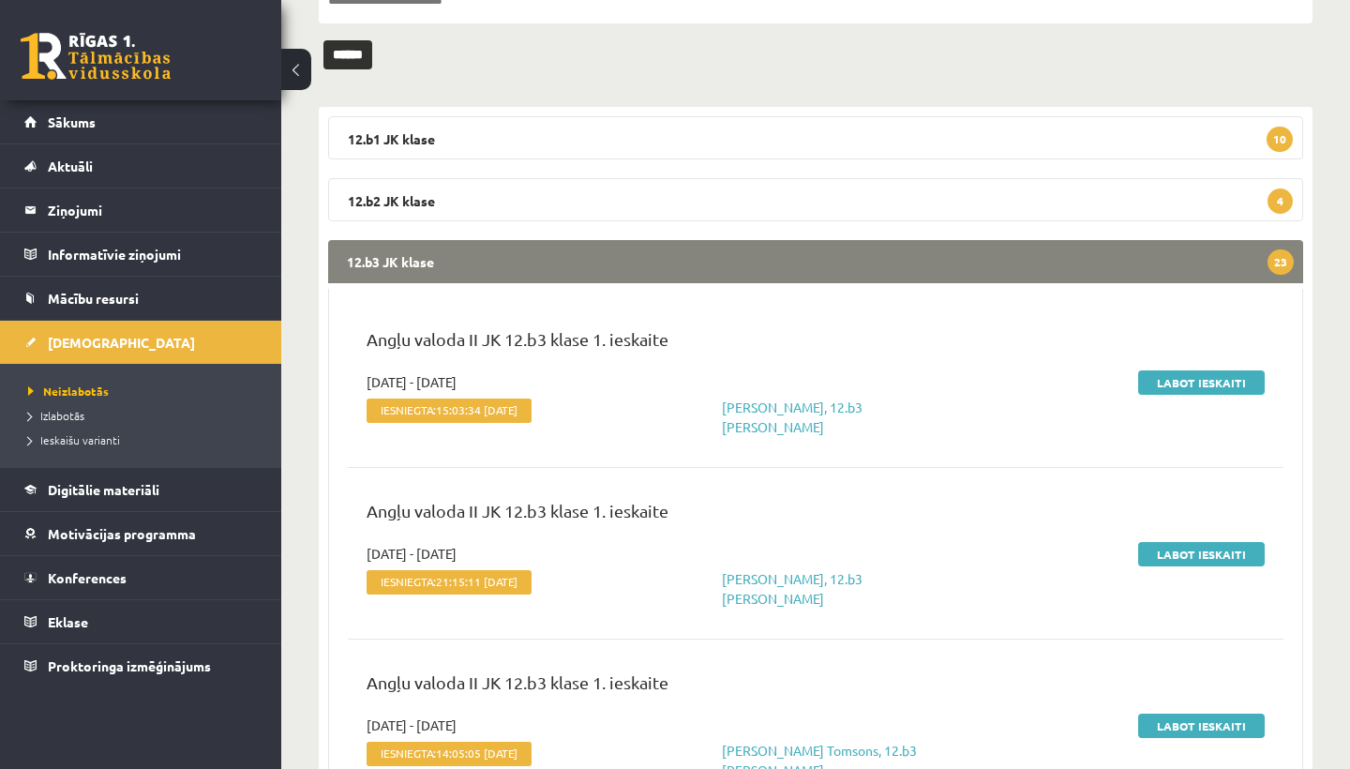
scroll to position [271, 0]
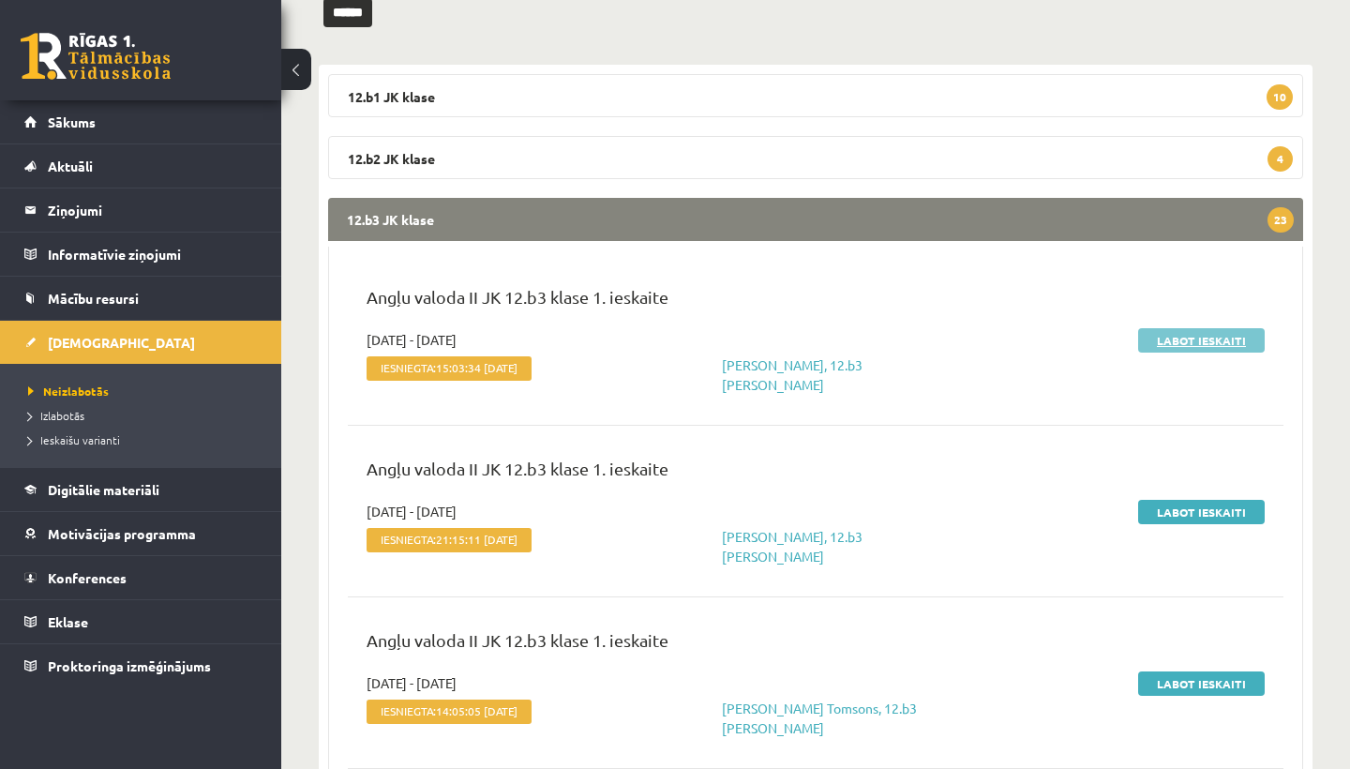
click at [1188, 333] on link "Labot ieskaiti" at bounding box center [1201, 340] width 127 height 24
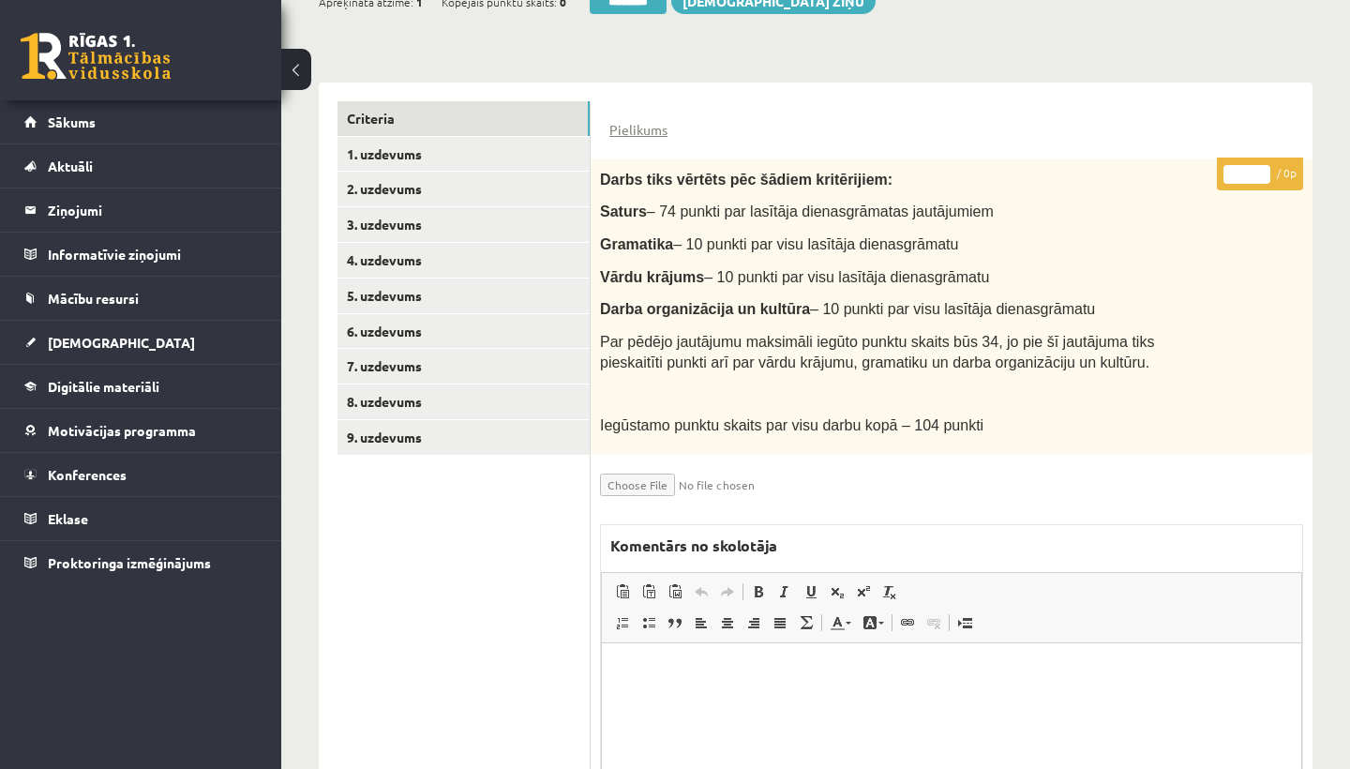
scroll to position [382, 0]
click at [411, 160] on link "1. uzdevums" at bounding box center [464, 155] width 252 height 35
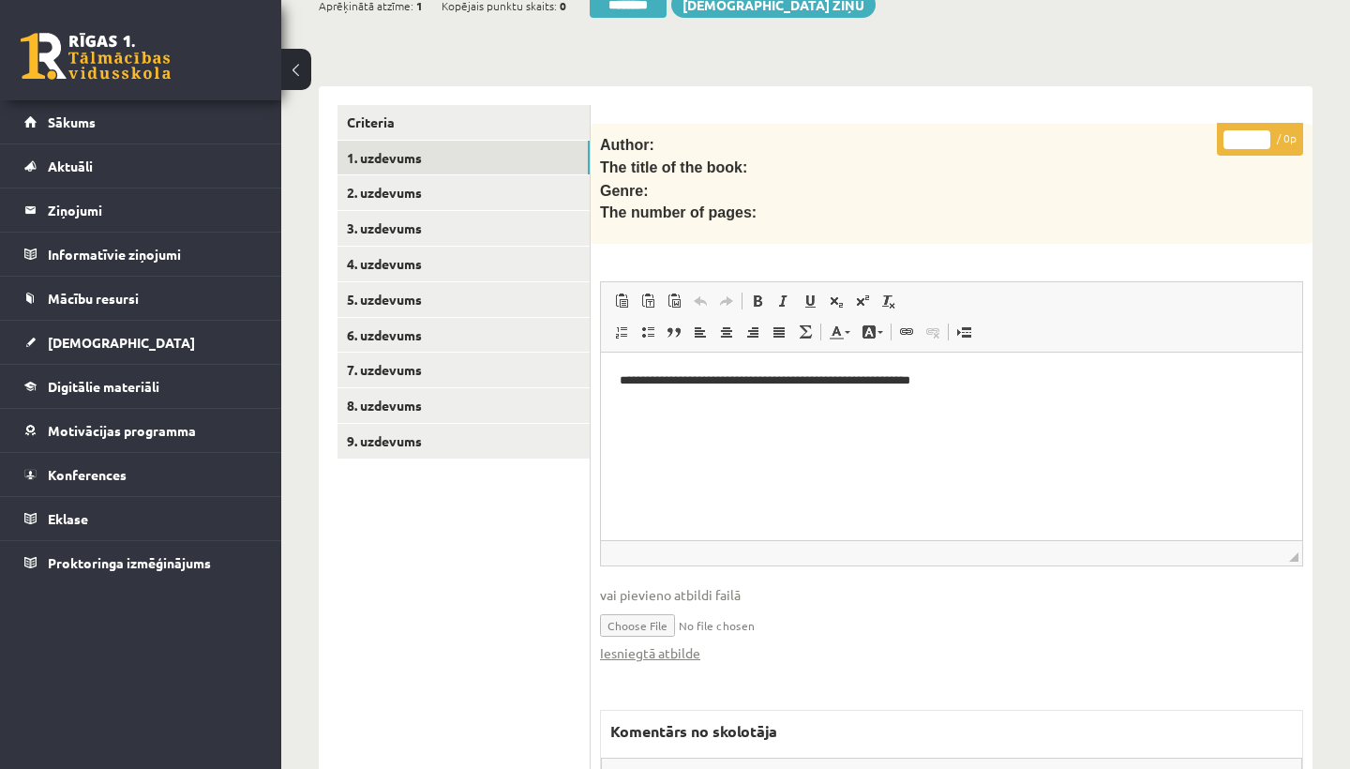
scroll to position [0, 0]
click at [657, 643] on link "Iesniegtā atbilde" at bounding box center [650, 653] width 100 height 20
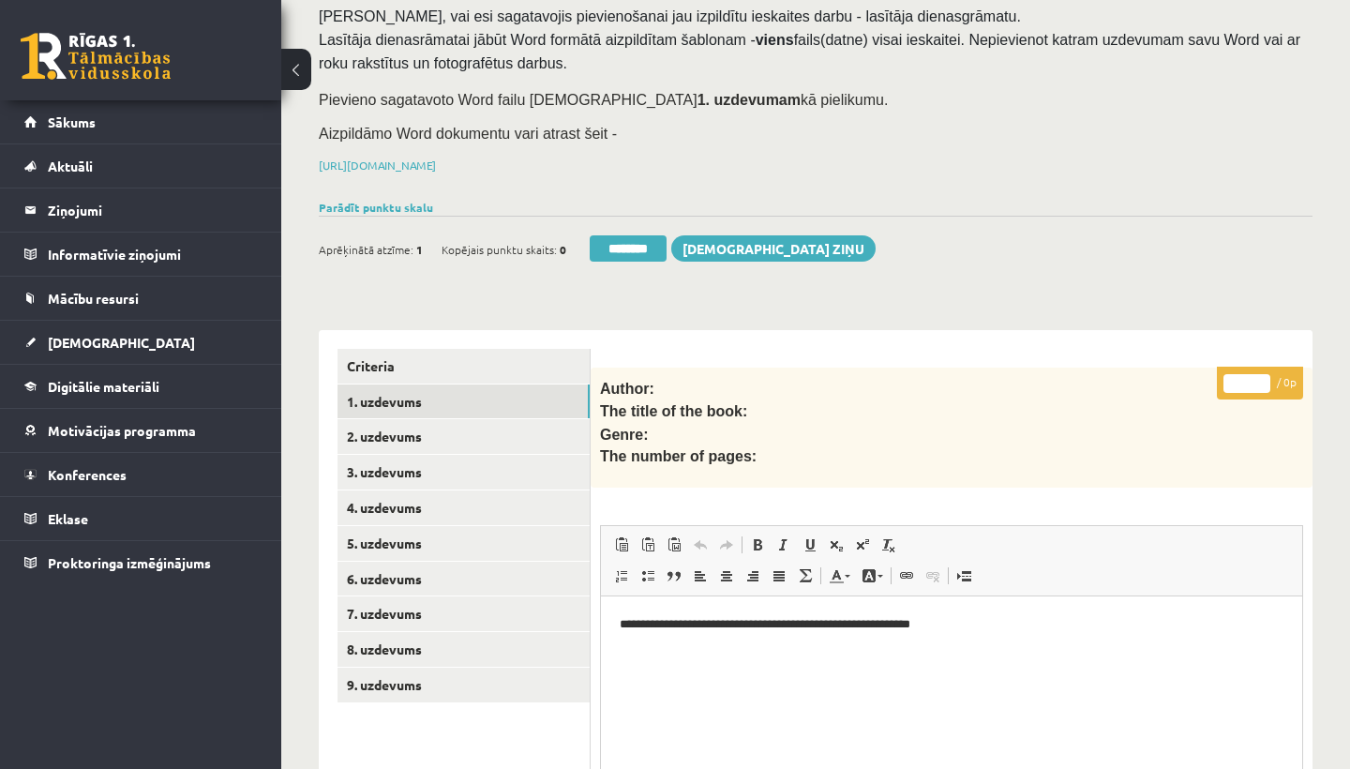
scroll to position [155, 0]
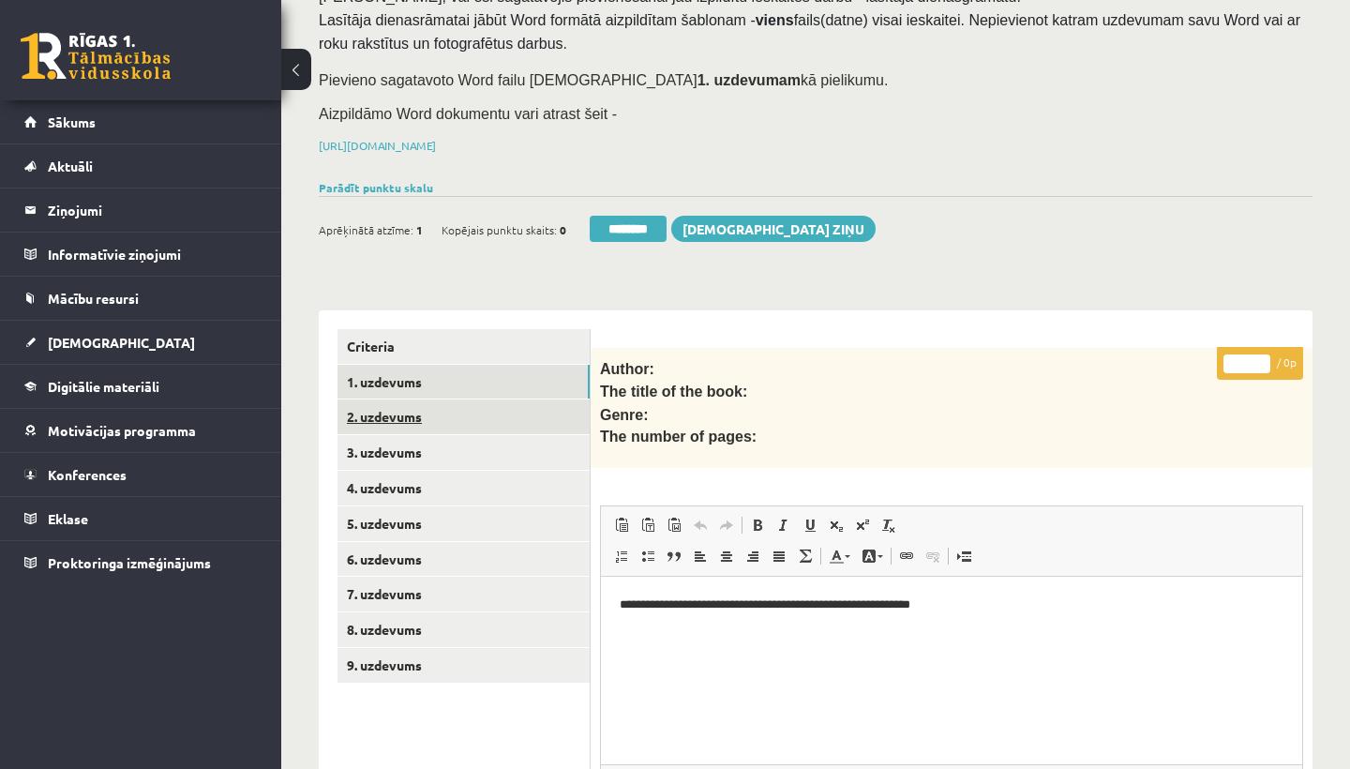
click at [406, 403] on link "2. uzdevums" at bounding box center [464, 416] width 252 height 35
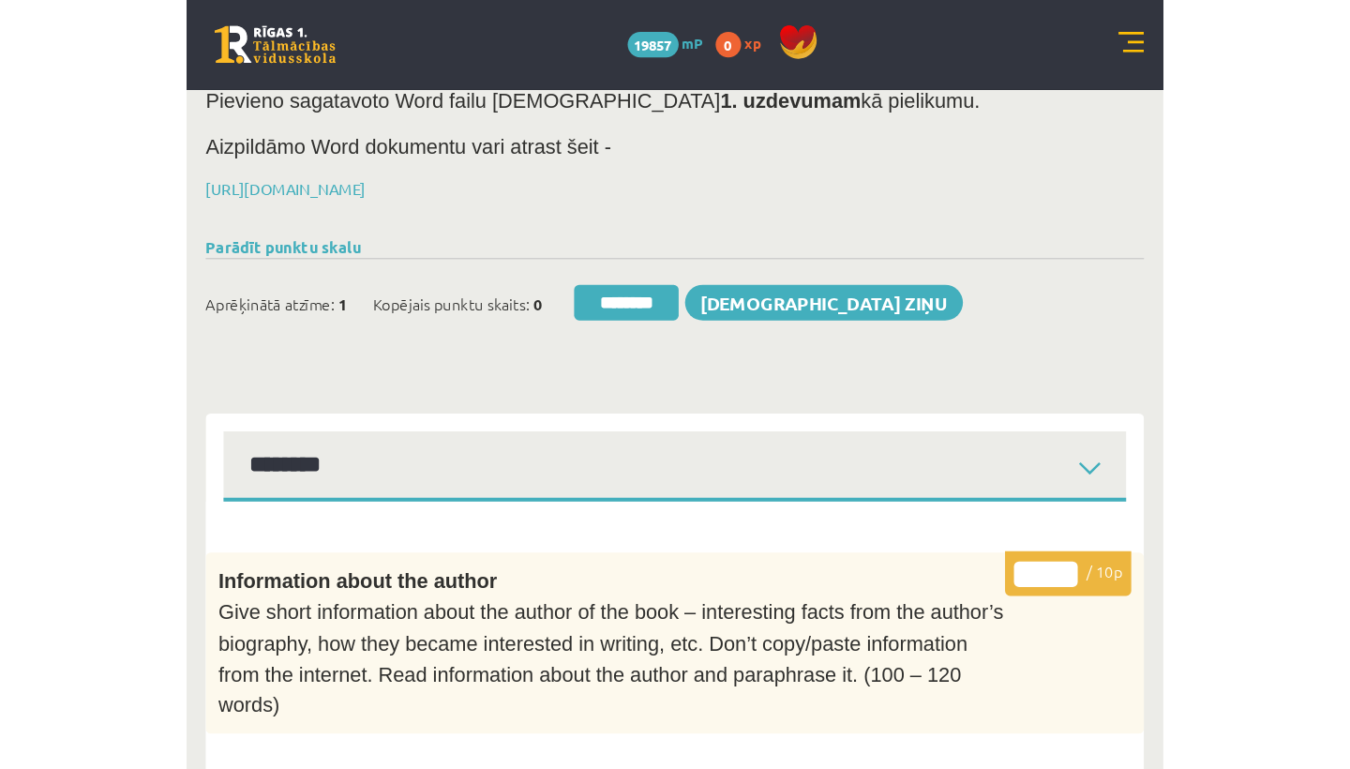
scroll to position [0, 0]
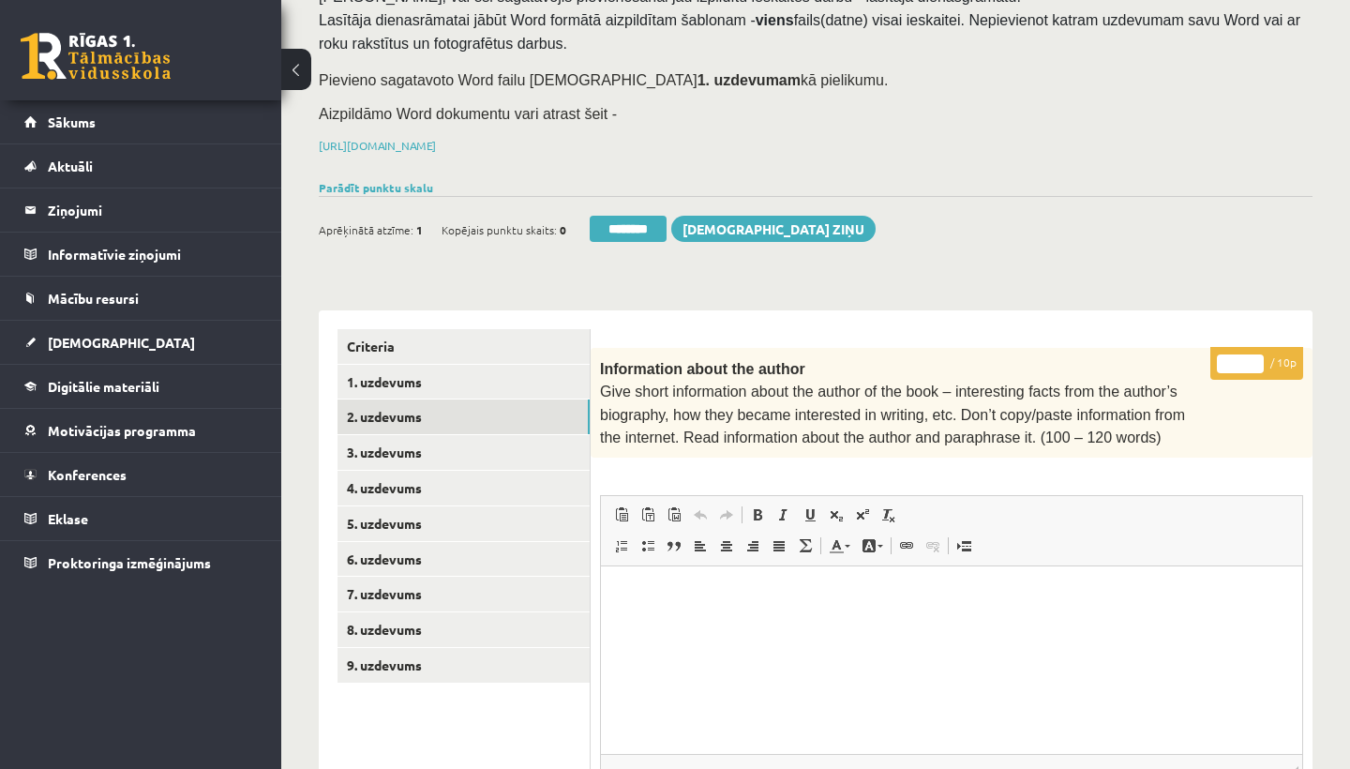
click at [1246, 359] on input "*" at bounding box center [1240, 363] width 47 height 19
type input "**"
click at [442, 444] on link "3. uzdevums" at bounding box center [464, 452] width 252 height 35
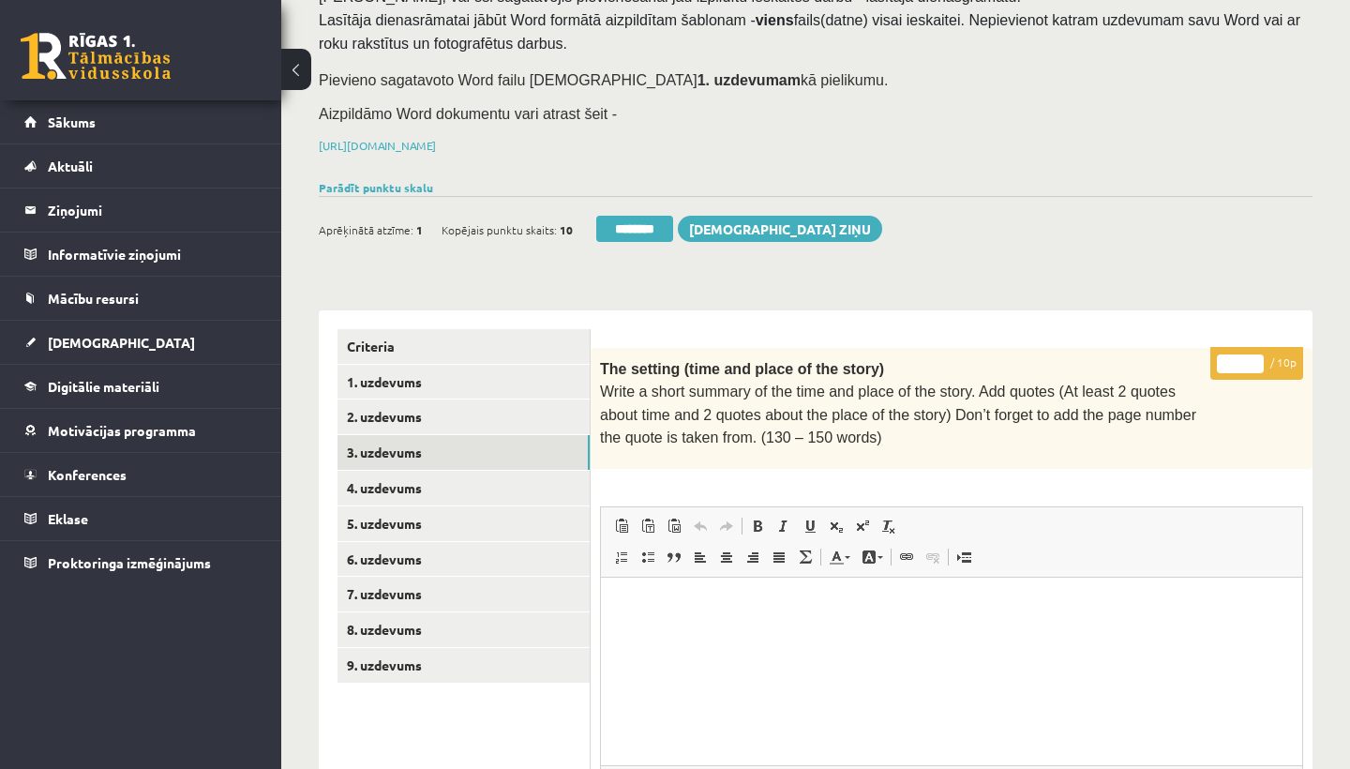
click at [1243, 357] on input "*" at bounding box center [1240, 363] width 47 height 19
type input "**"
click at [420, 478] on link "4. uzdevums" at bounding box center [464, 488] width 252 height 35
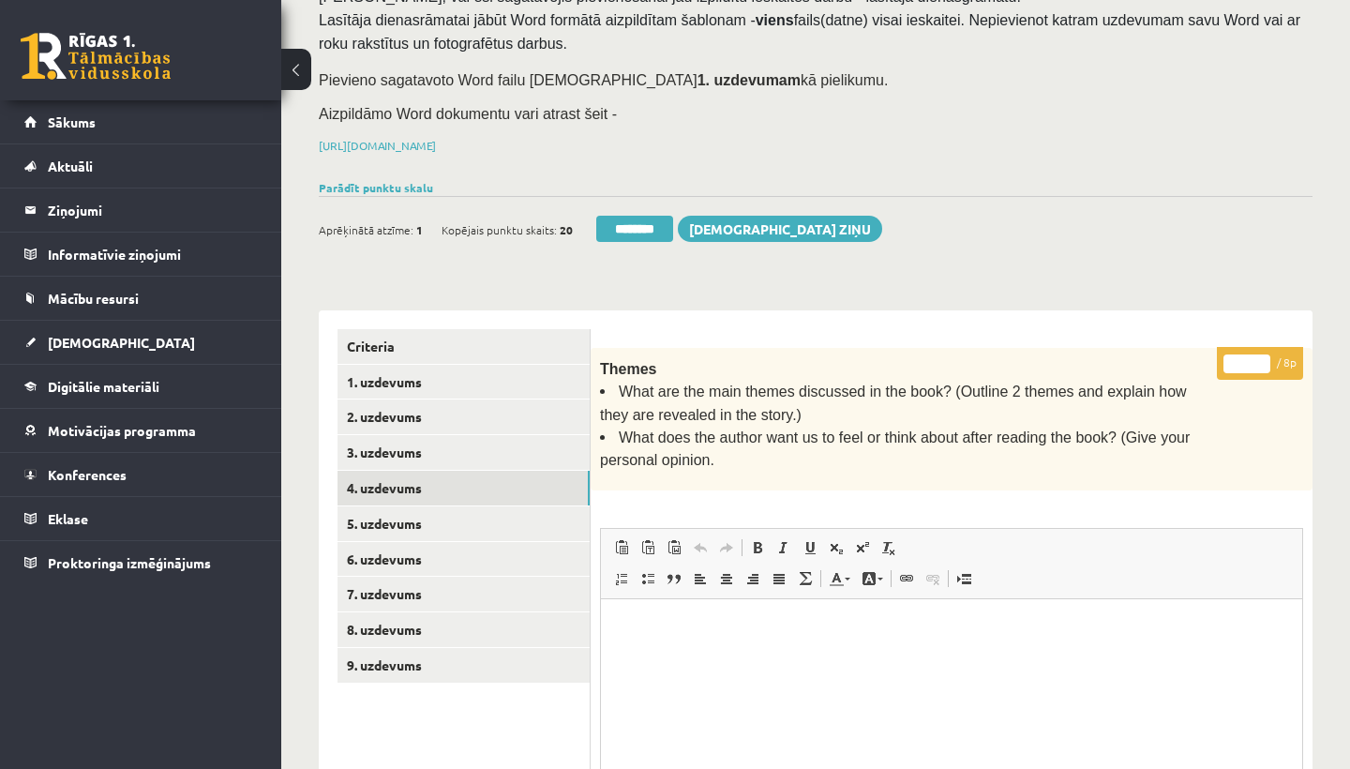
click at [1247, 358] on input "*" at bounding box center [1246, 363] width 47 height 19
type input "*"
click at [445, 518] on link "5. uzdevums" at bounding box center [464, 523] width 252 height 35
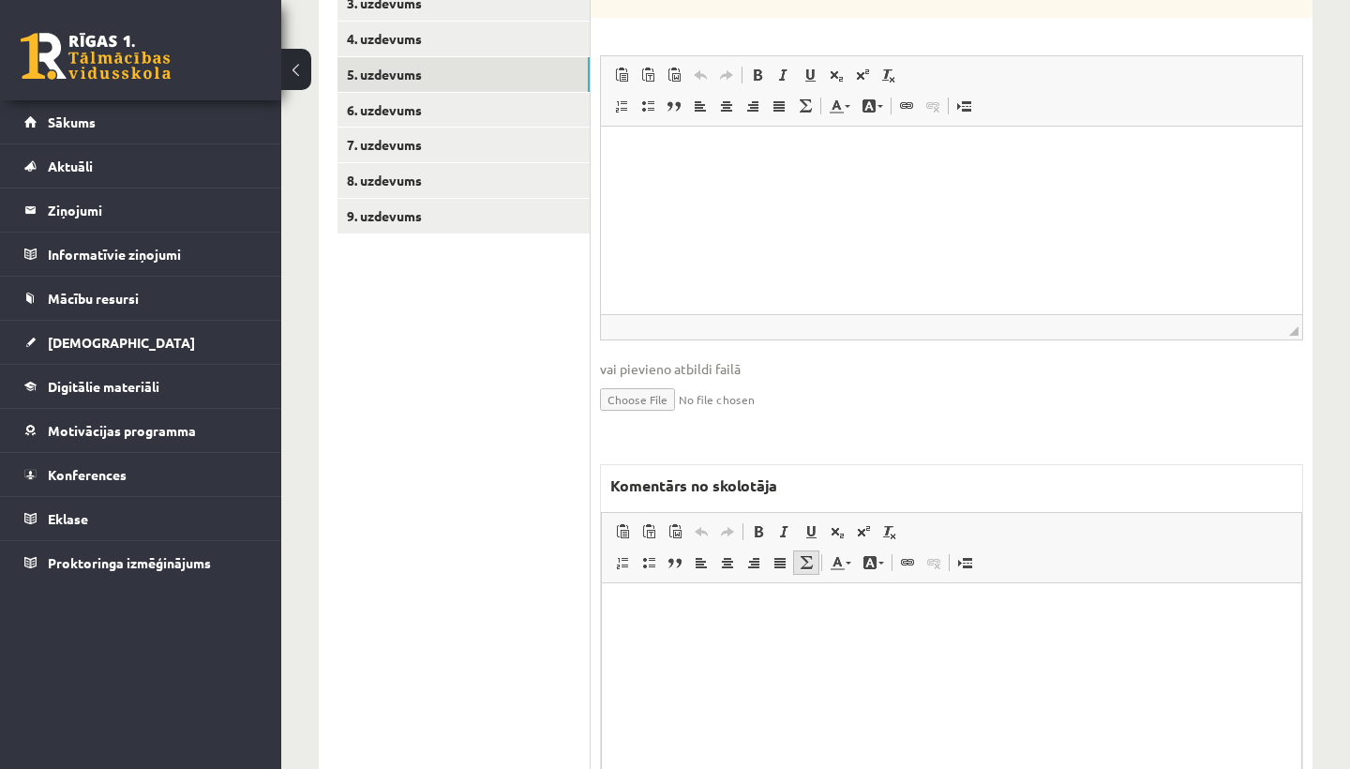
scroll to position [655, 0]
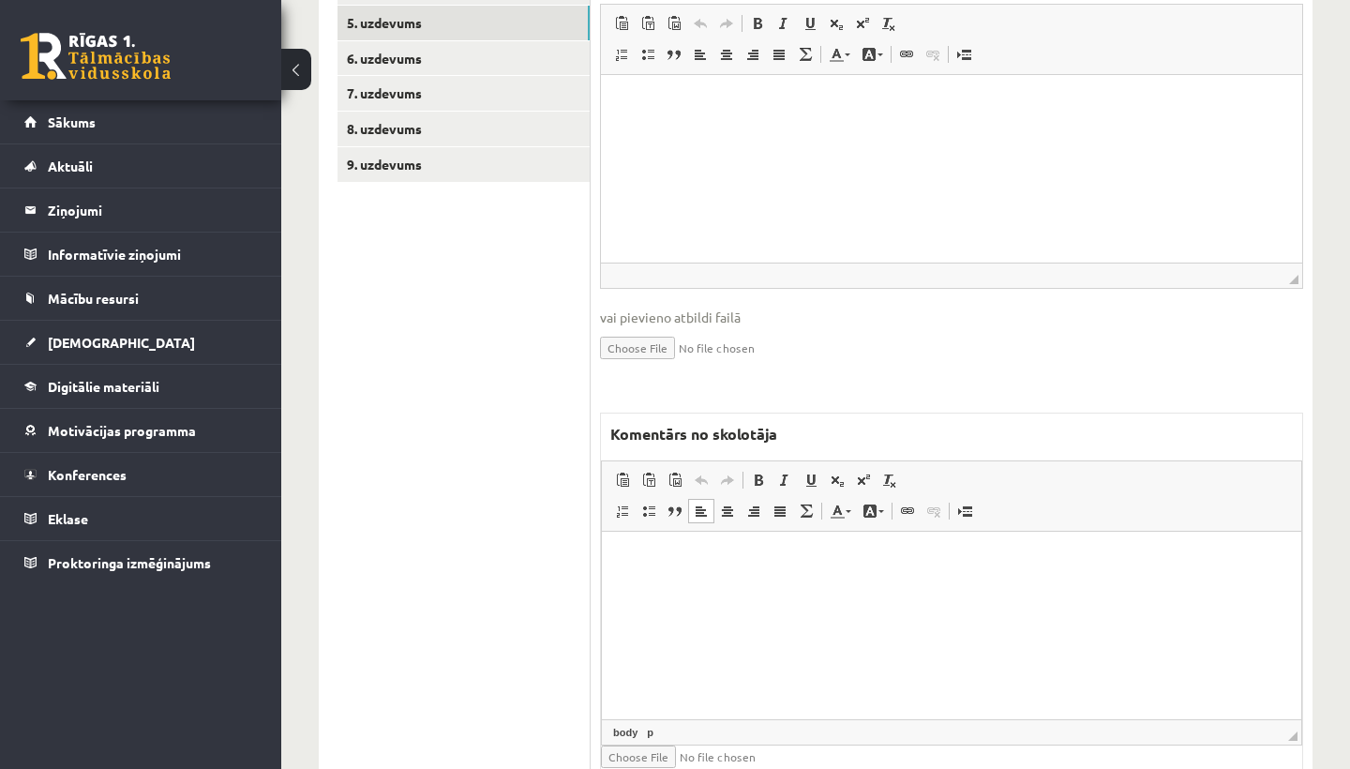
click at [722, 572] on html at bounding box center [951, 560] width 699 height 57
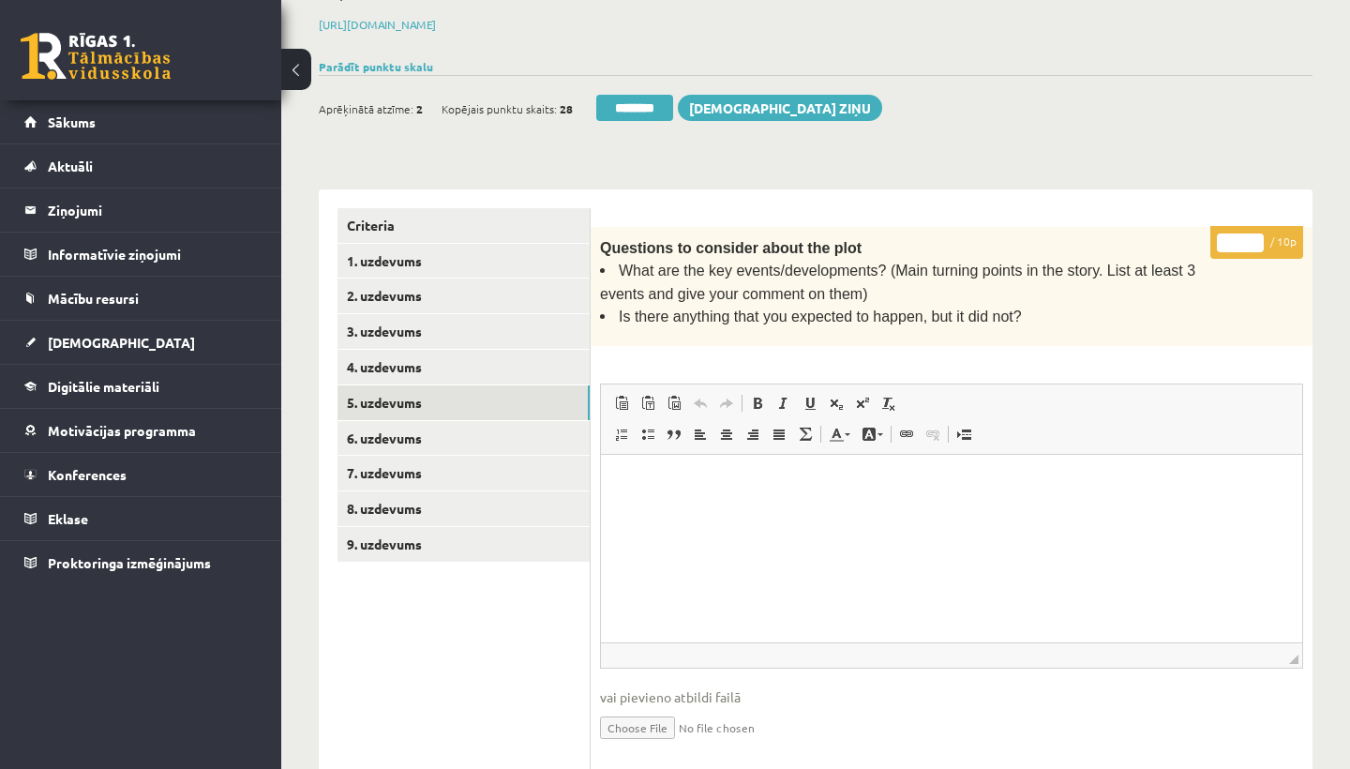
scroll to position [274, 0]
click at [1238, 235] on input "*" at bounding box center [1240, 244] width 47 height 19
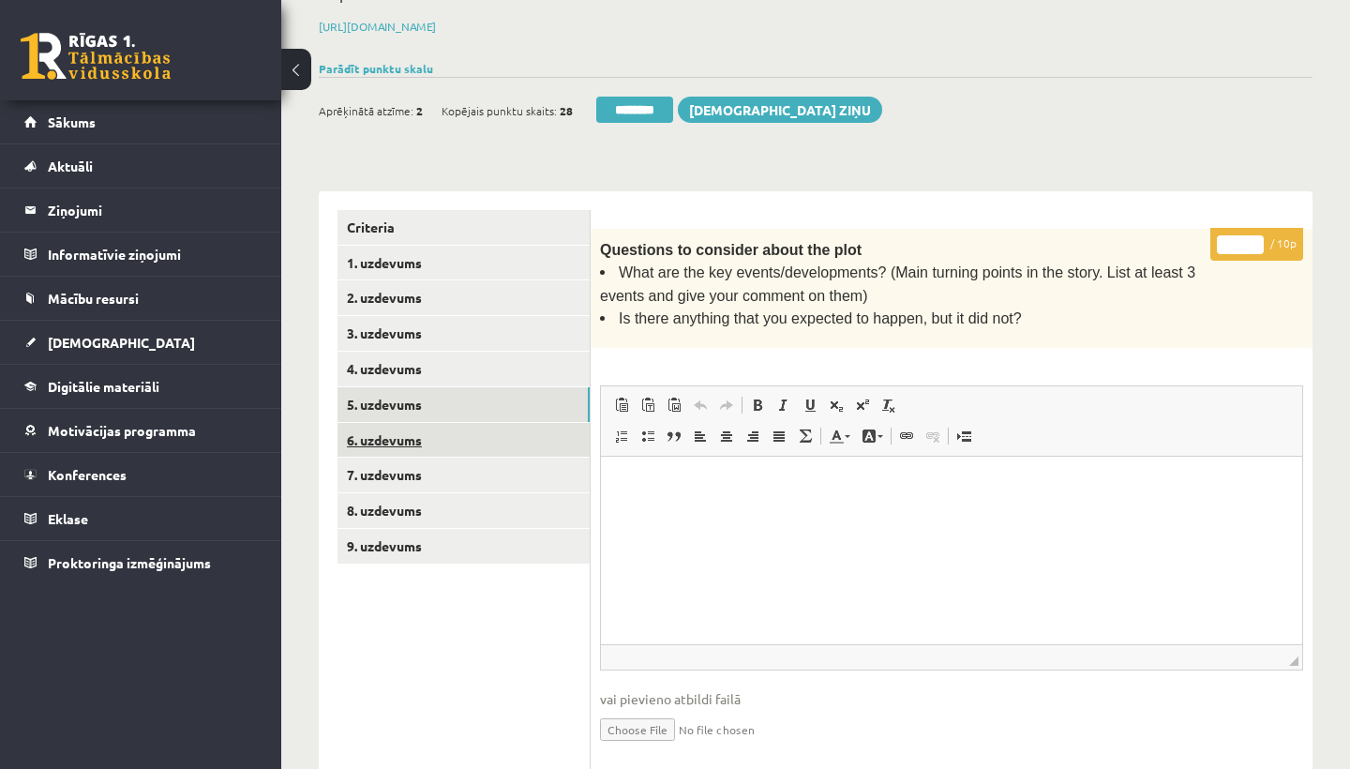
type input "*"
click at [398, 430] on link "6. uzdevums" at bounding box center [464, 440] width 252 height 35
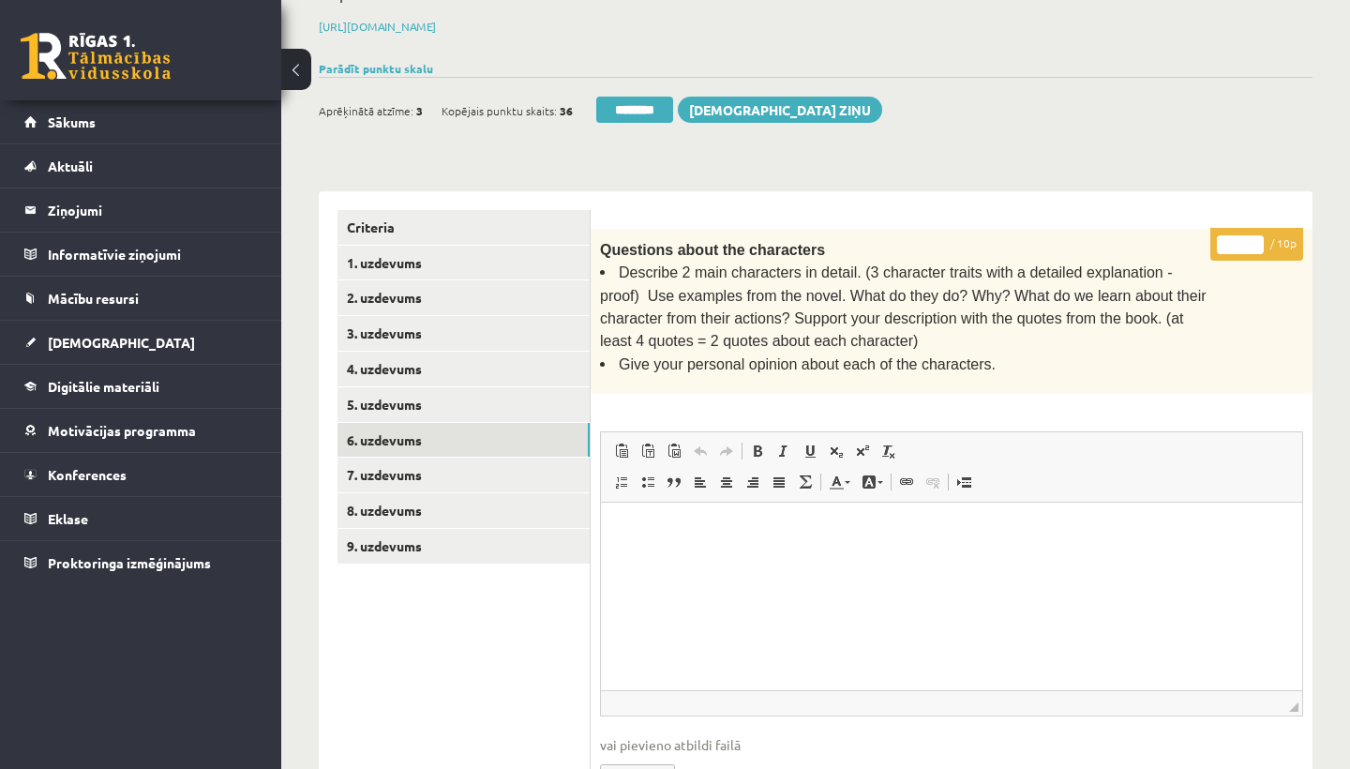
scroll to position [0, 0]
click at [1247, 242] on input "*" at bounding box center [1240, 244] width 47 height 19
type input "**"
click at [445, 474] on link "7. uzdevums" at bounding box center [464, 475] width 252 height 35
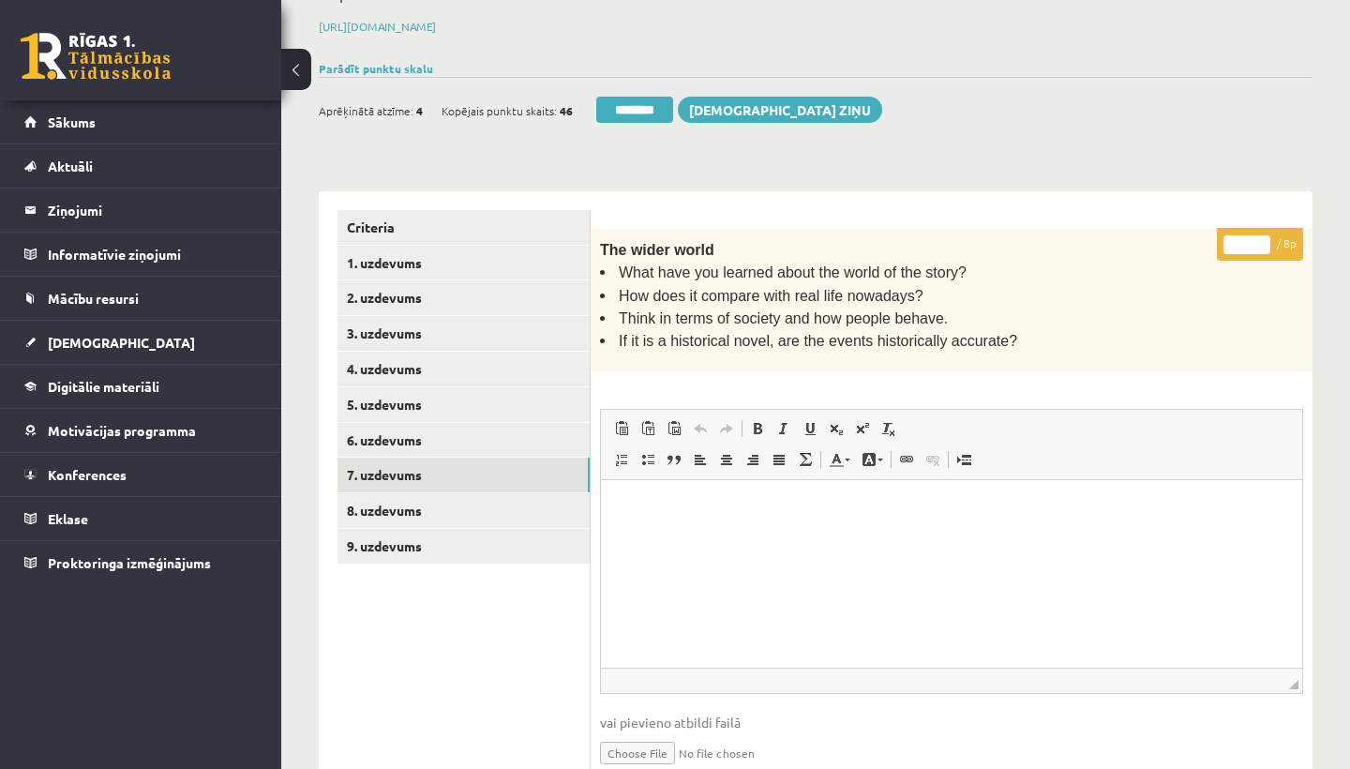
click at [1250, 241] on input "*" at bounding box center [1246, 244] width 47 height 19
type input "*"
click at [401, 502] on link "8. uzdevums" at bounding box center [464, 510] width 252 height 35
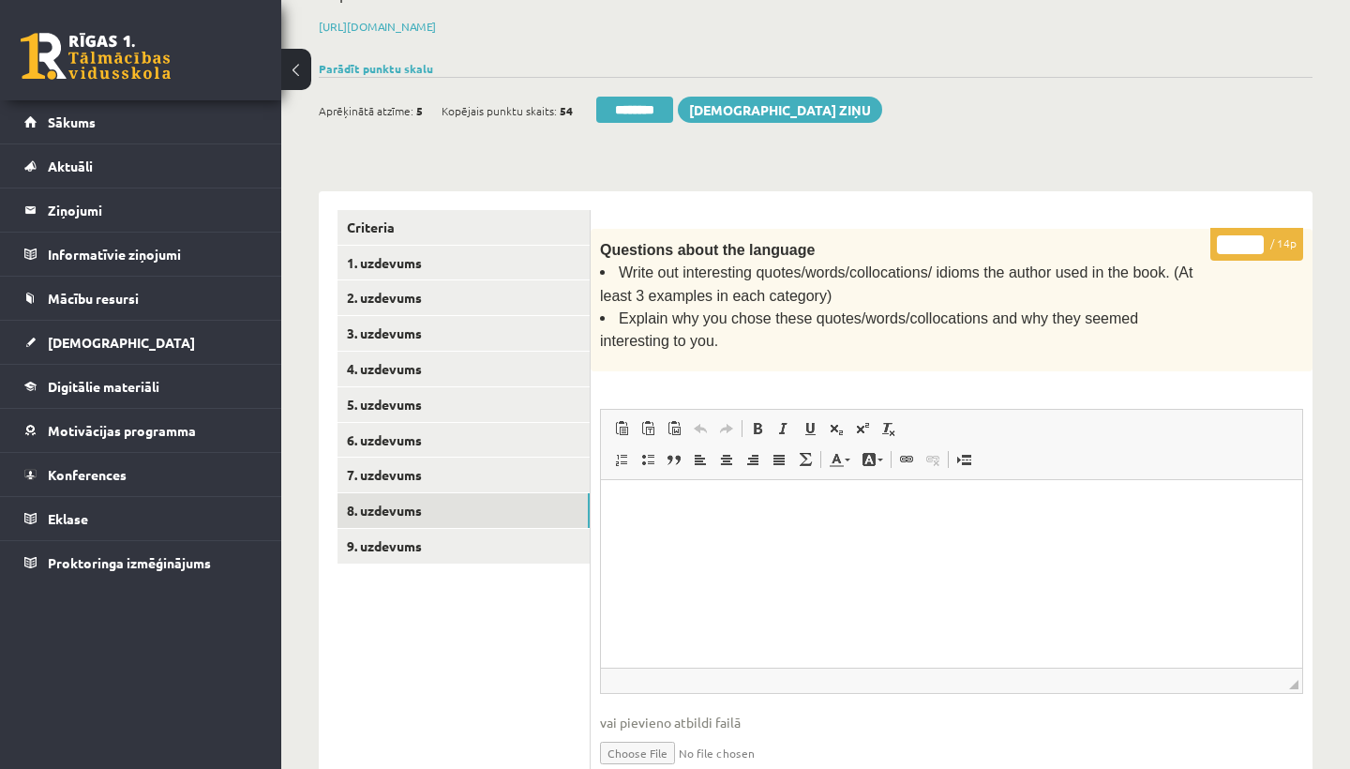
click at [1242, 235] on input "*" at bounding box center [1240, 244] width 47 height 19
type input "*"
type input "**"
click at [444, 544] on link "9. uzdevums" at bounding box center [464, 546] width 252 height 35
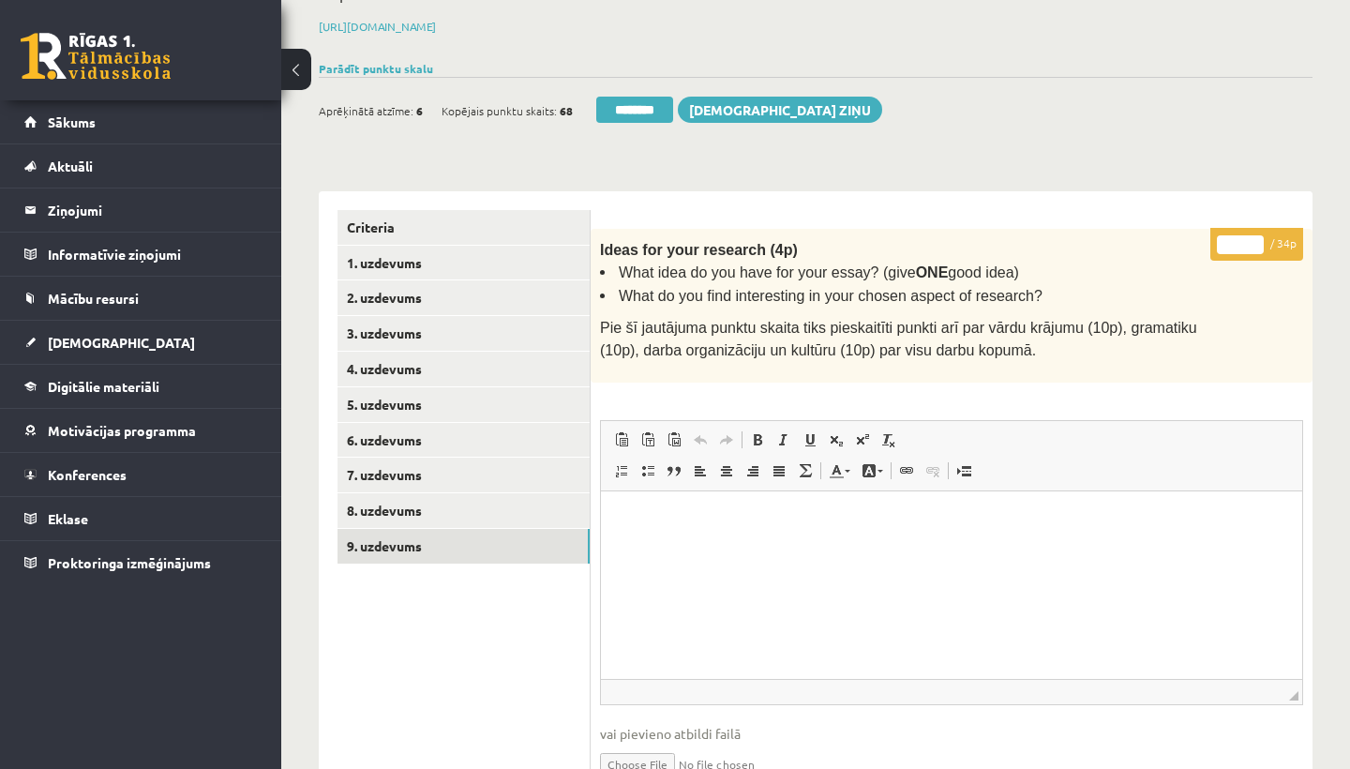
click at [1240, 241] on input "*" at bounding box center [1240, 244] width 47 height 19
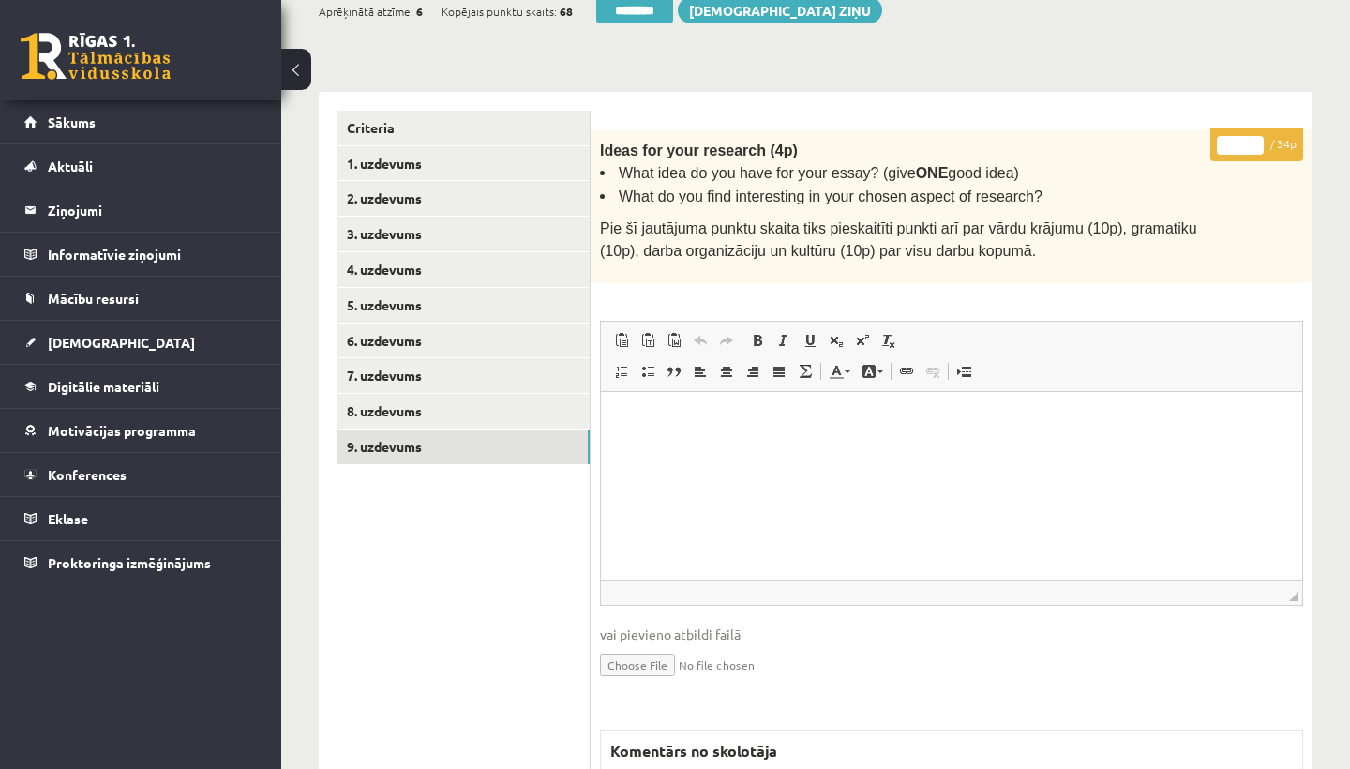
scroll to position [572, 0]
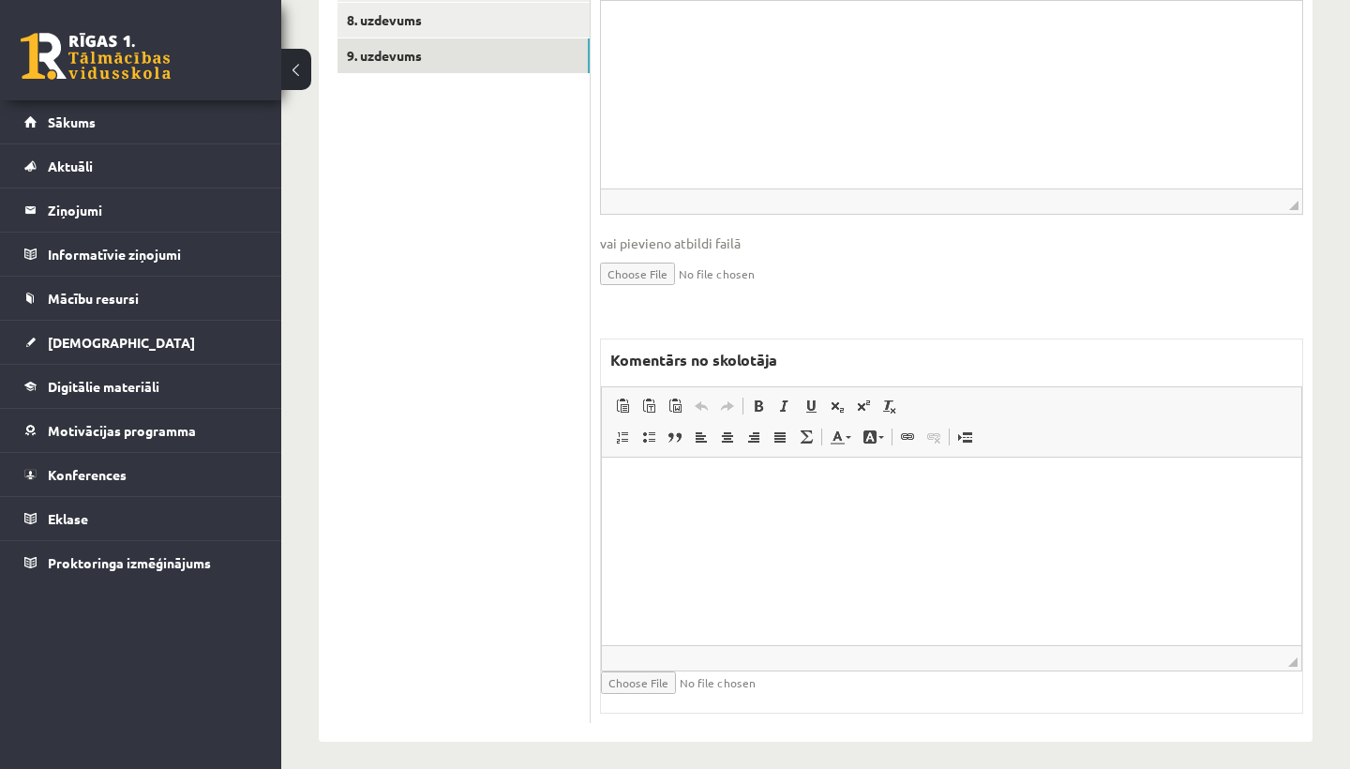
type input "**"
click at [681, 515] on html at bounding box center [951, 486] width 699 height 57
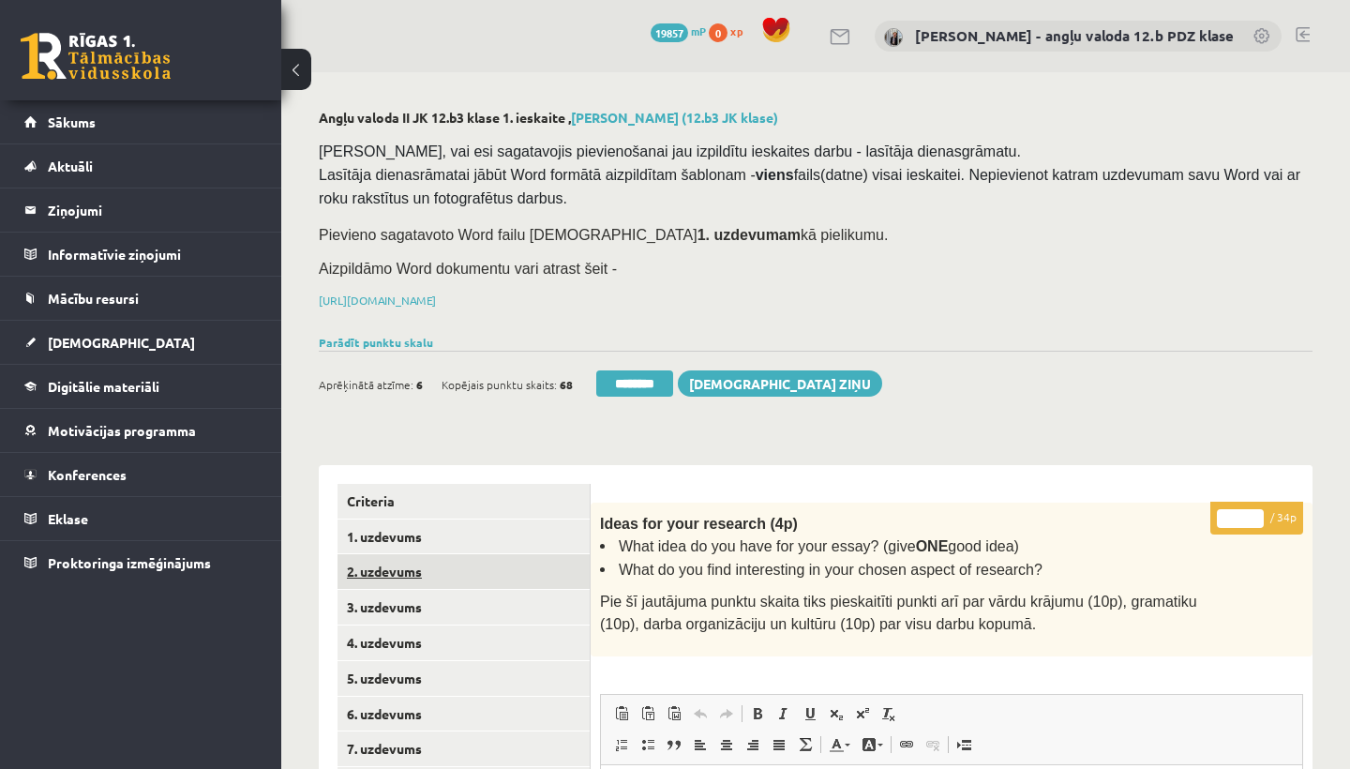
scroll to position [0, 0]
click at [388, 532] on link "1. uzdevums" at bounding box center [464, 536] width 252 height 35
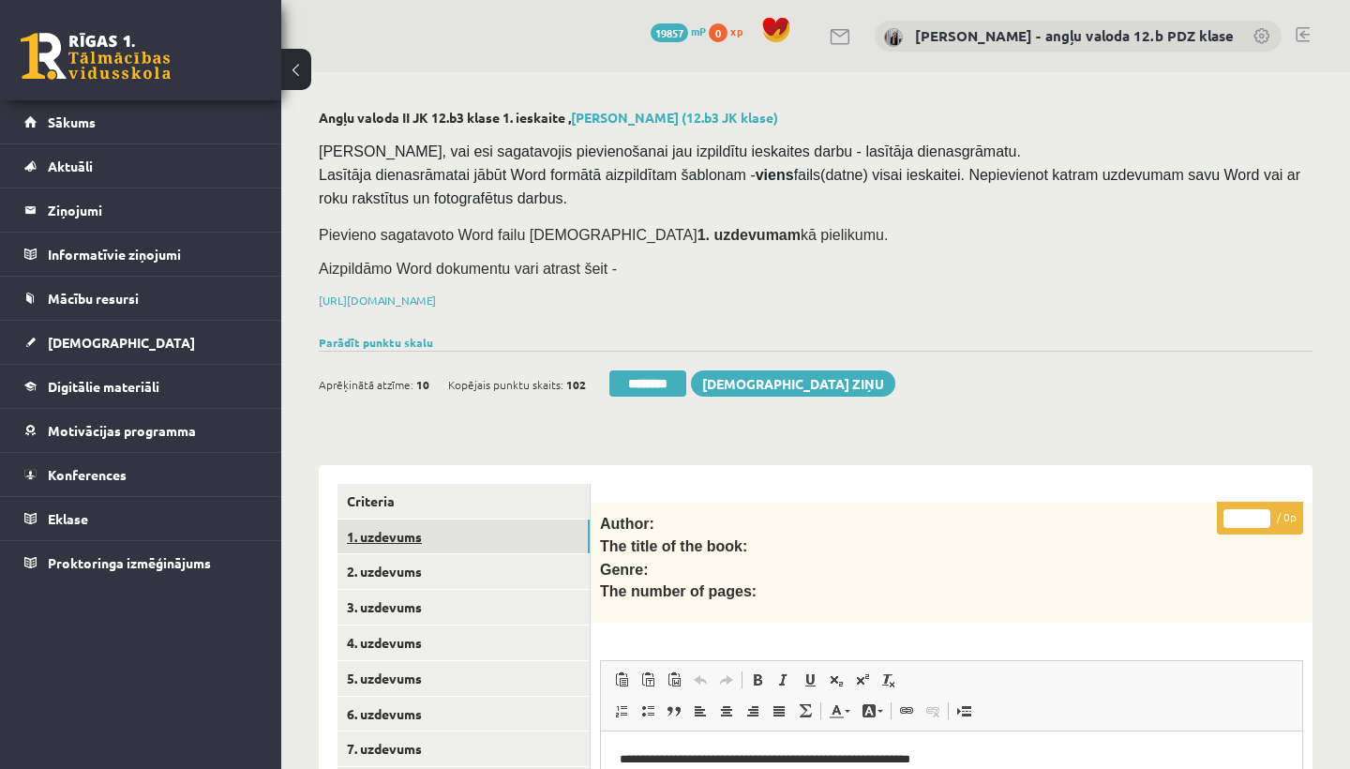
click at [388, 532] on link "1. uzdevums" at bounding box center [464, 536] width 252 height 35
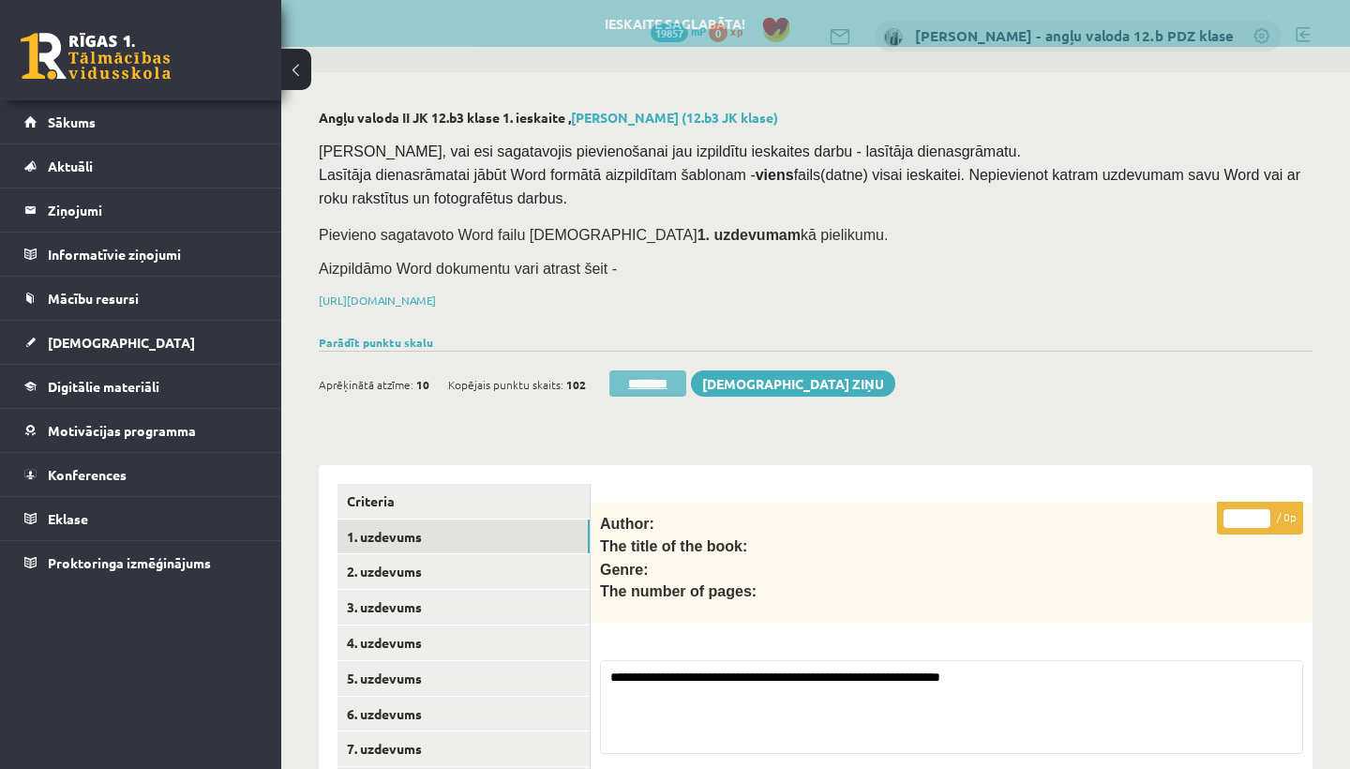
click at [649, 378] on input "********" at bounding box center [647, 383] width 77 height 26
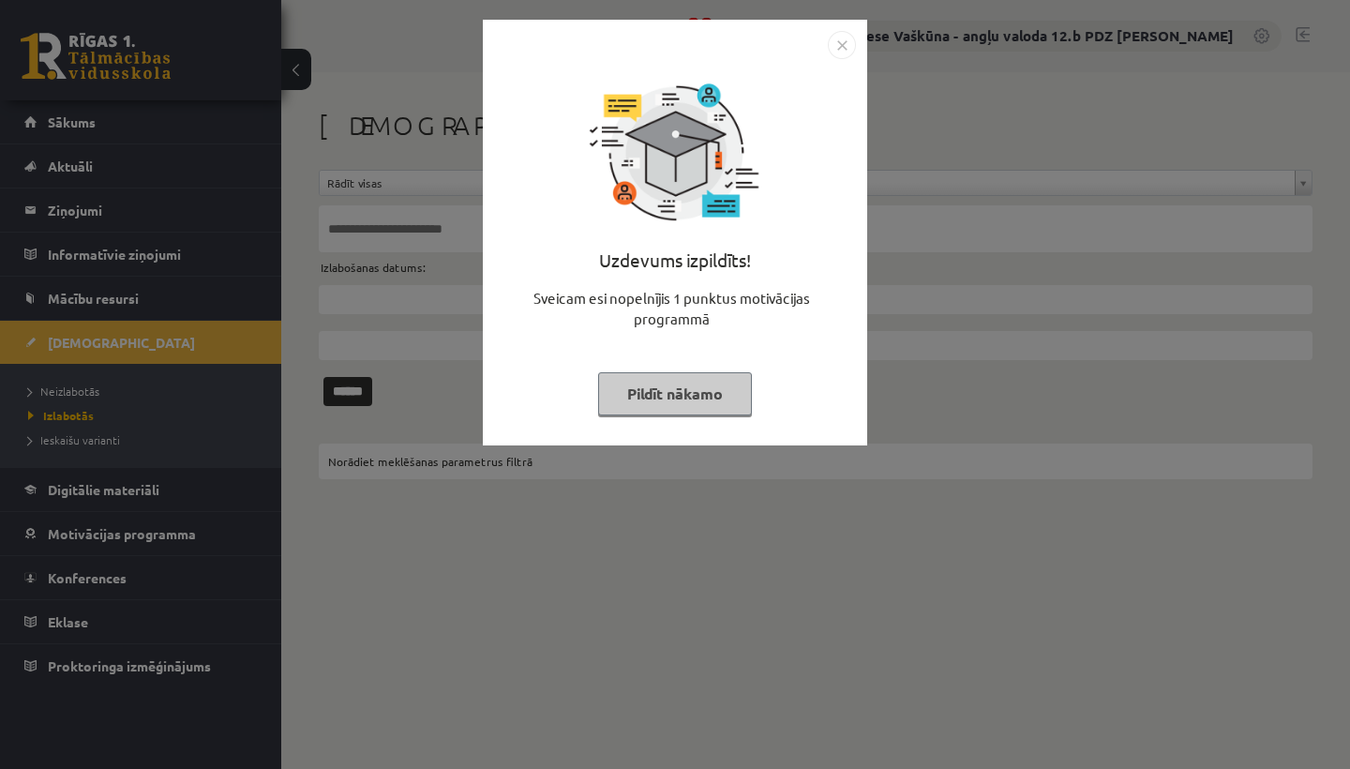
click at [843, 47] on img "Close" at bounding box center [842, 45] width 28 height 28
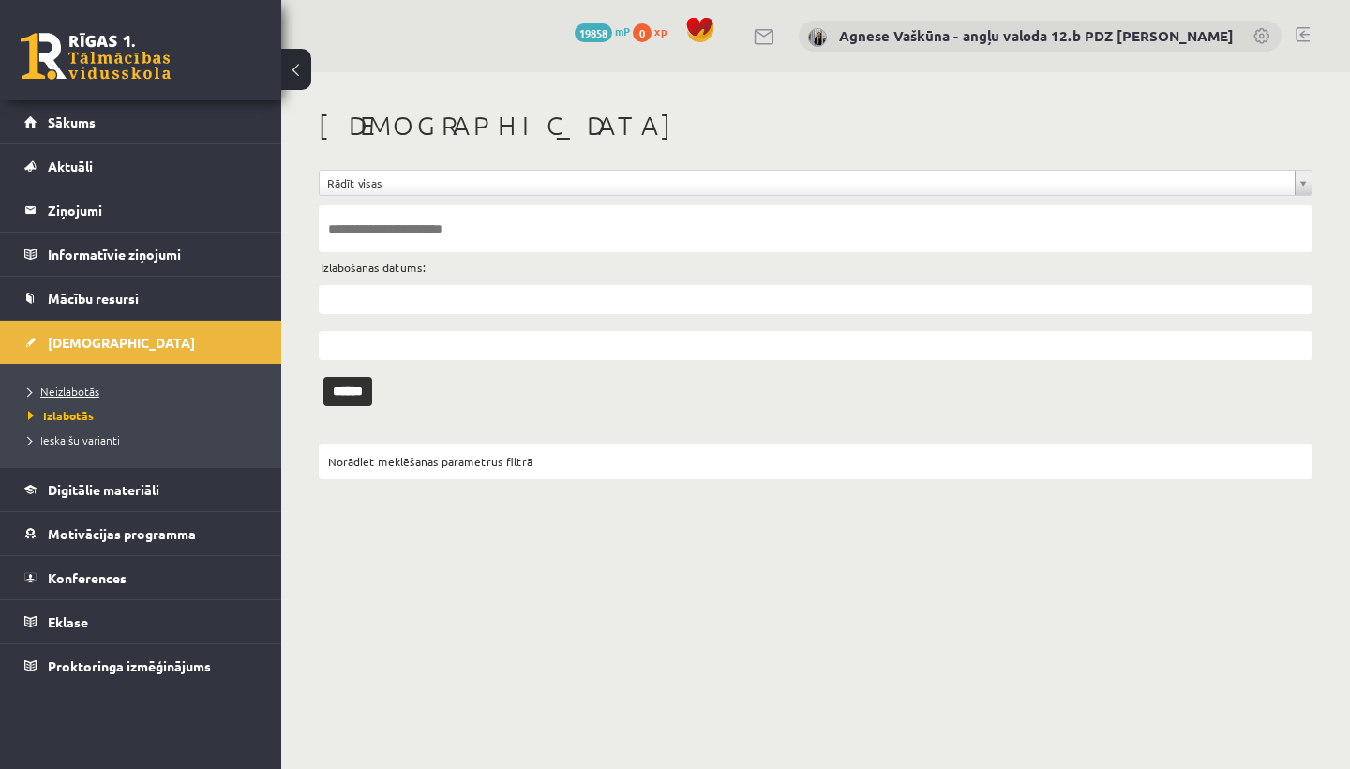
click at [76, 383] on link "Neizlabotās" at bounding box center [145, 391] width 234 height 17
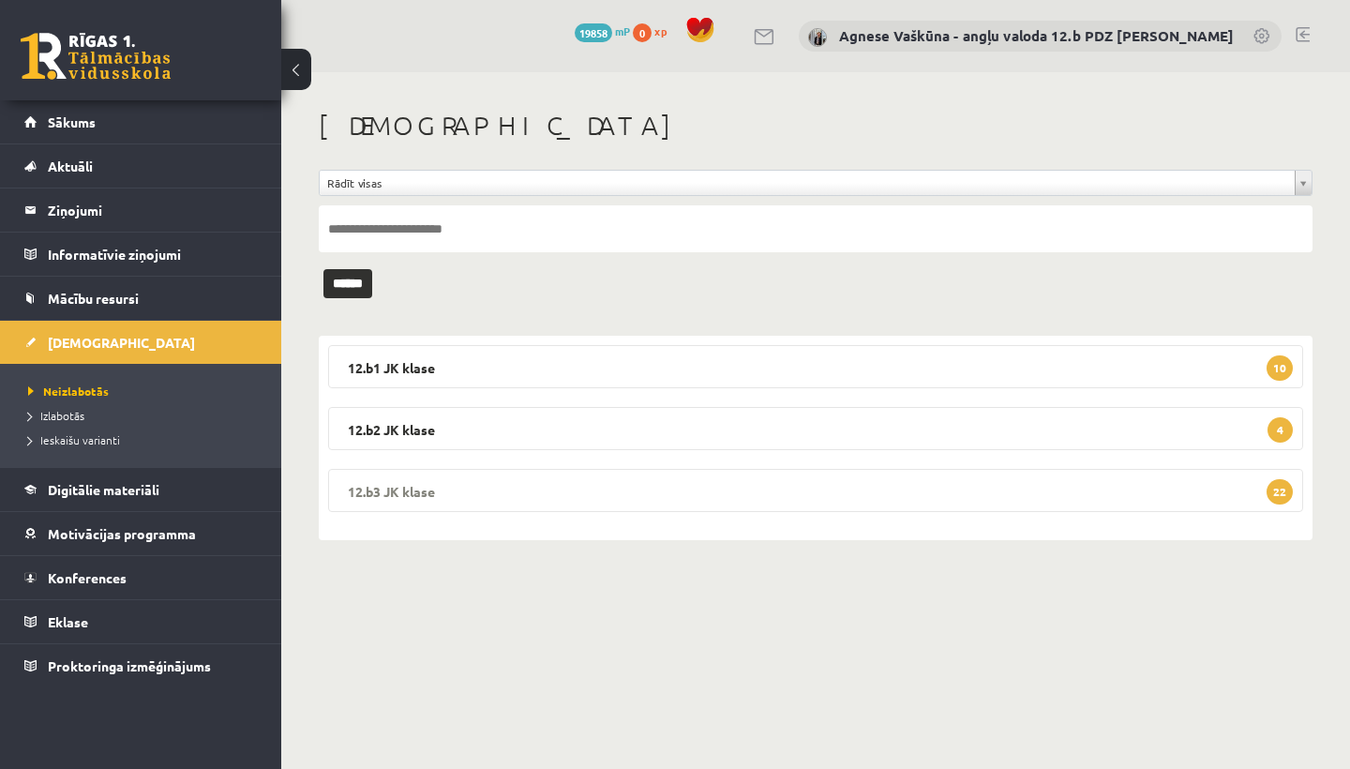
click at [358, 483] on legend "12.b3 JK klase 22" at bounding box center [815, 490] width 975 height 43
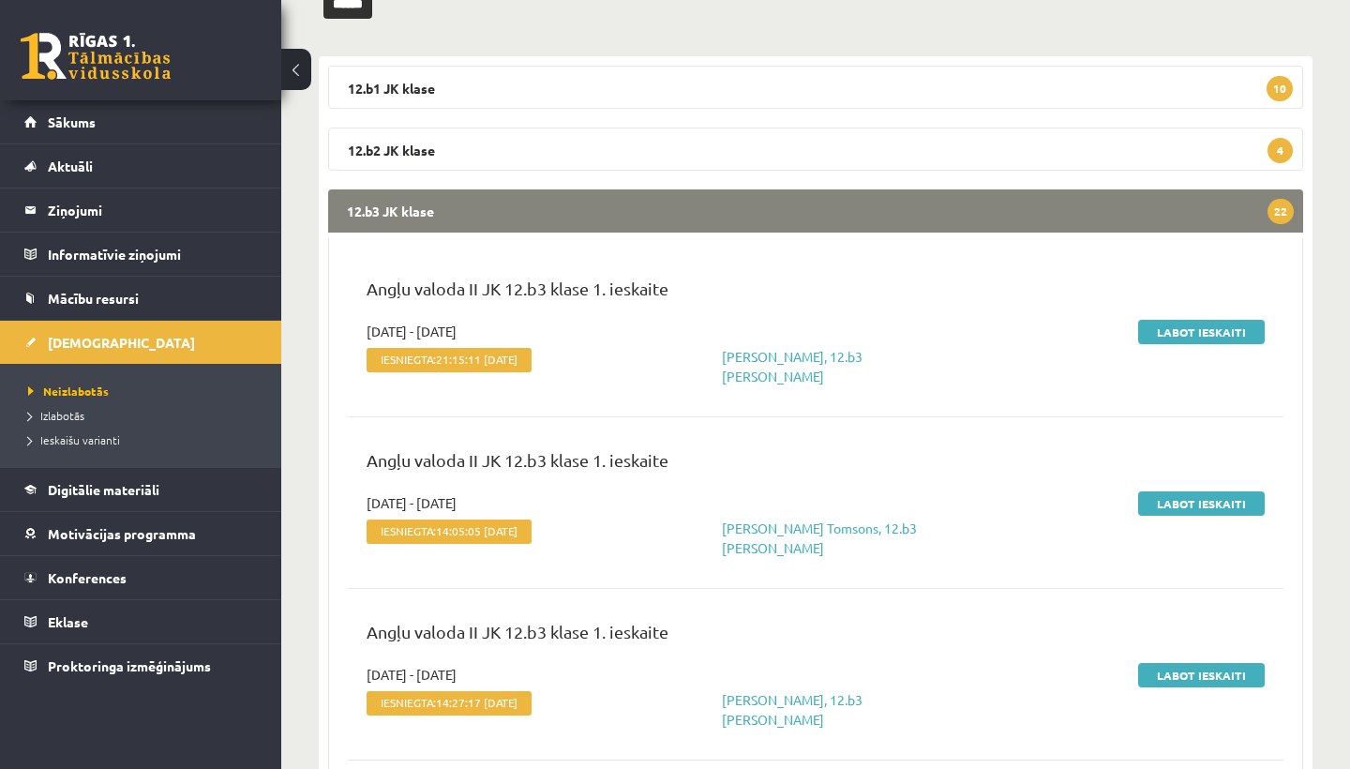
scroll to position [281, 0]
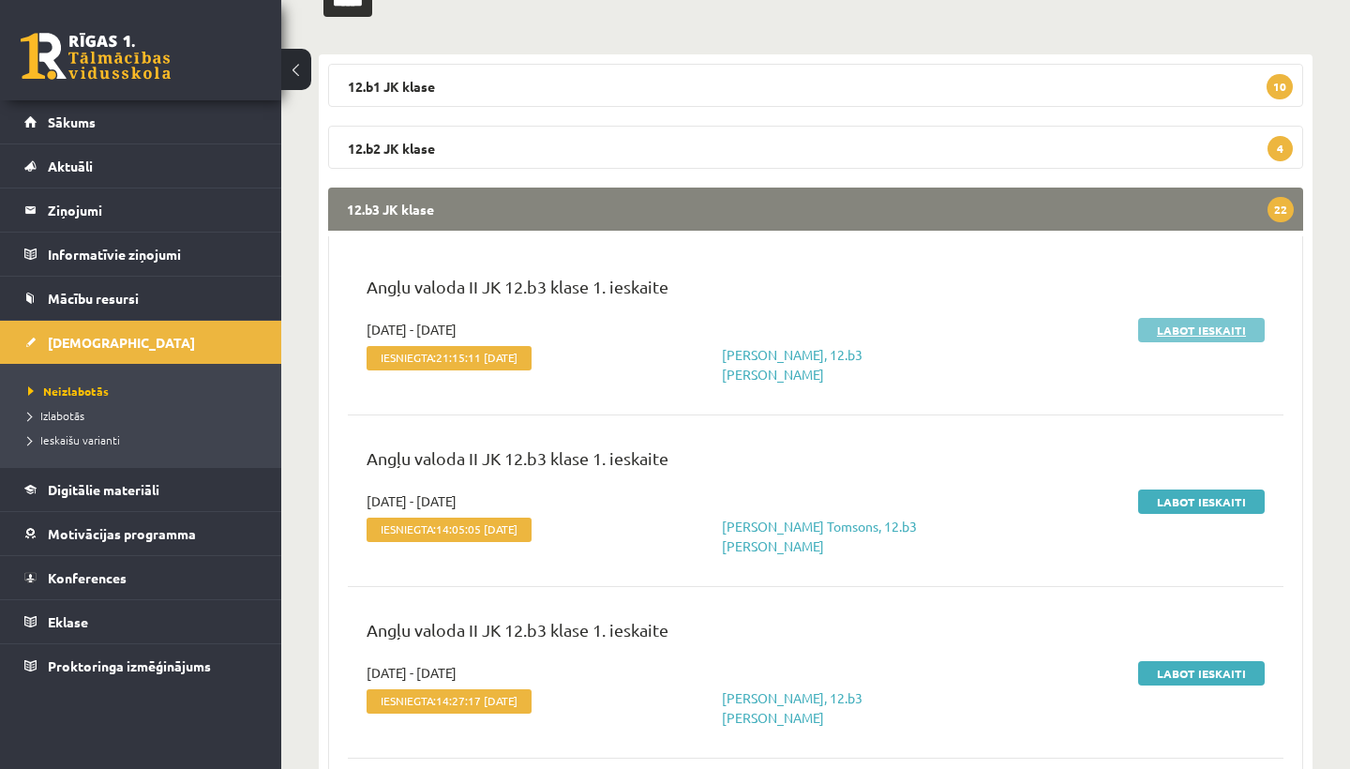
click at [1168, 324] on link "Labot ieskaiti" at bounding box center [1201, 330] width 127 height 24
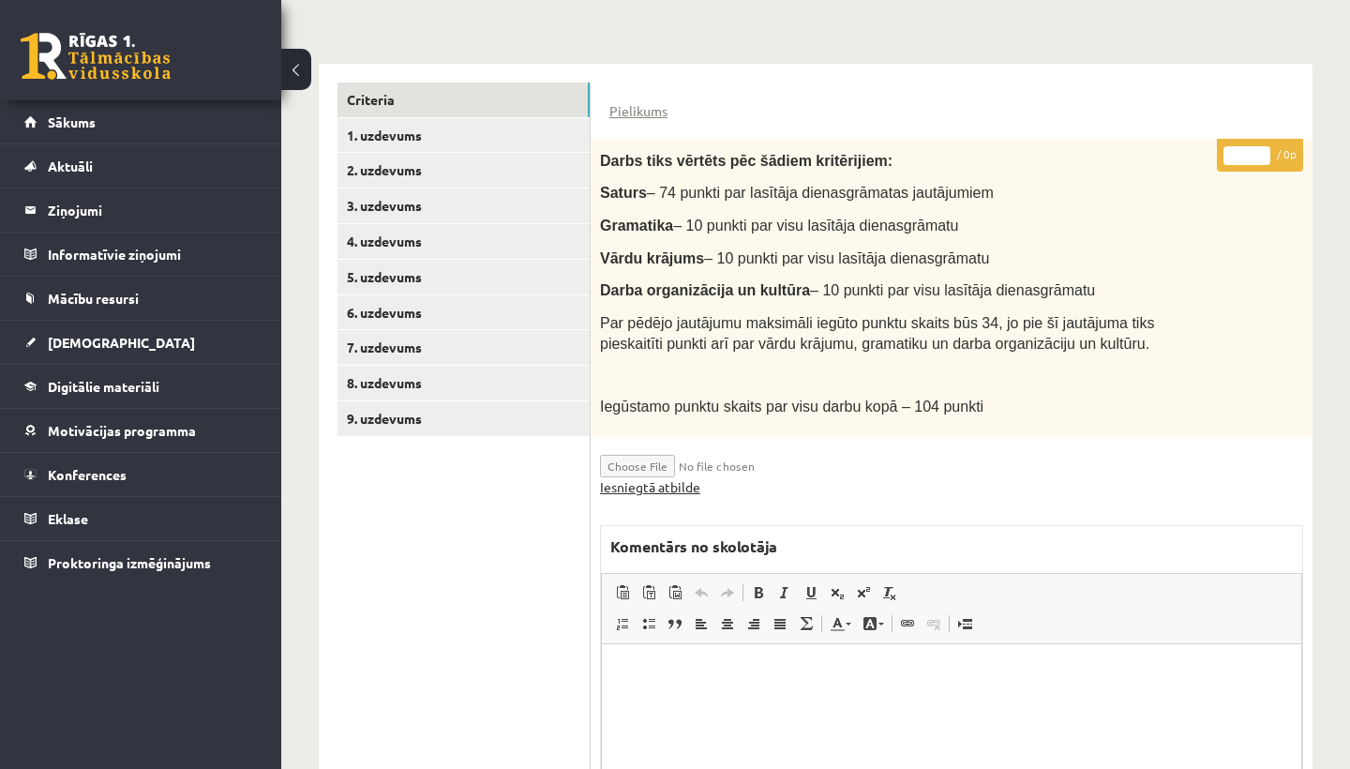
click at [683, 478] on link "Iesniegtā atbilde" at bounding box center [650, 487] width 100 height 20
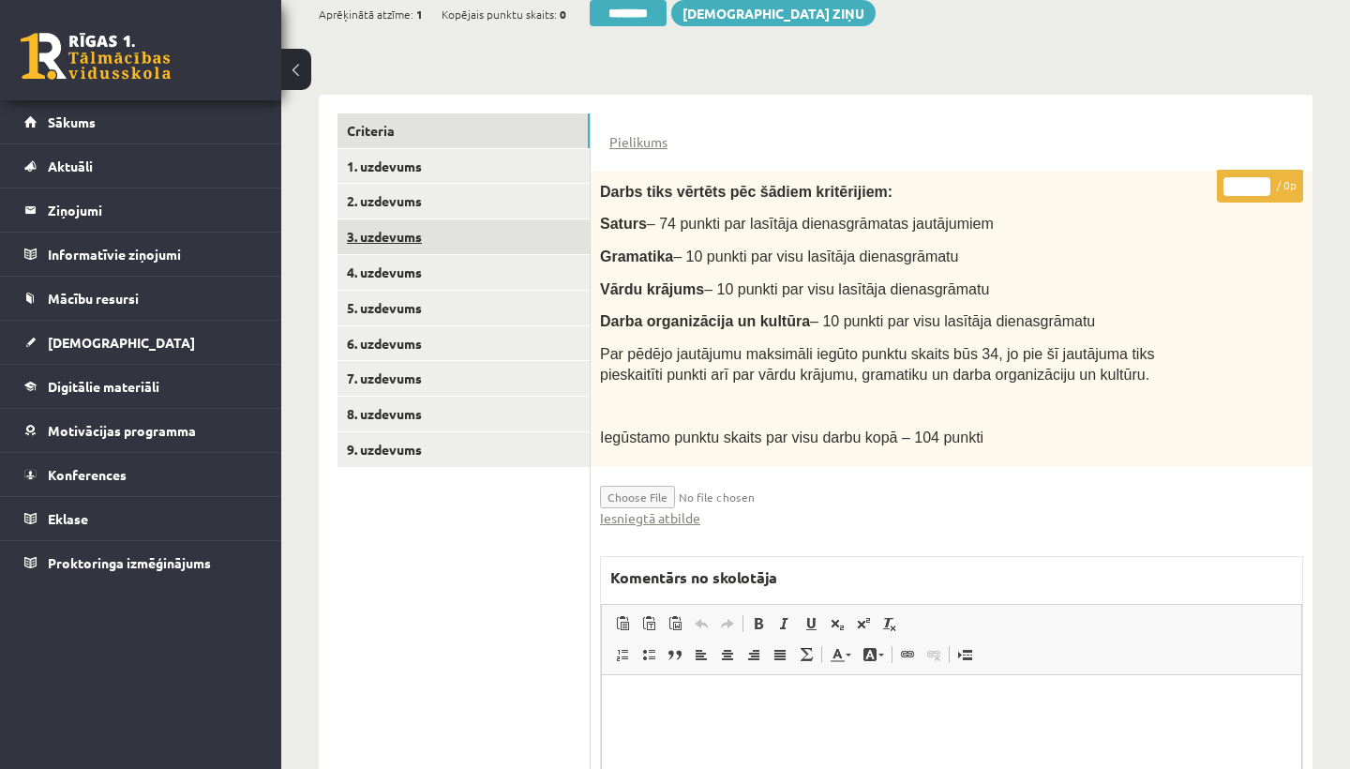
scroll to position [366, 0]
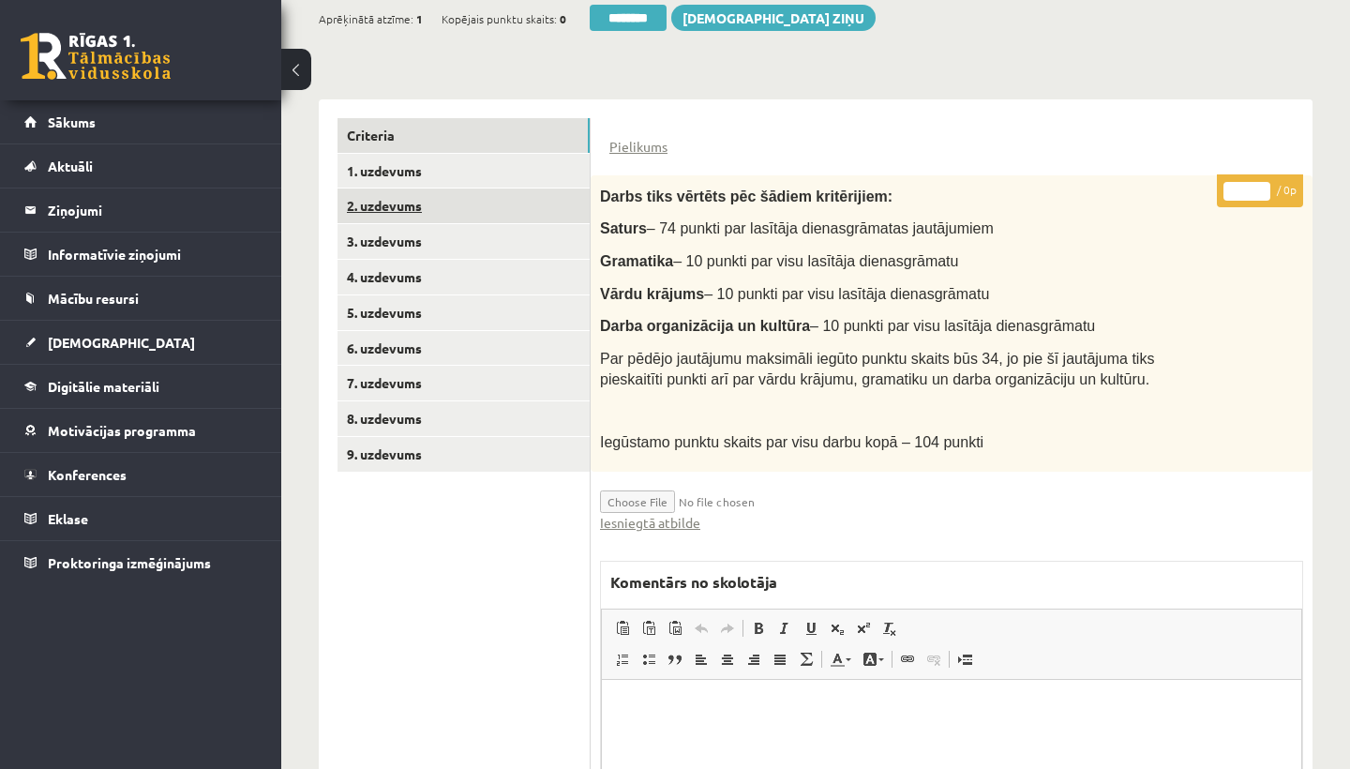
click at [428, 203] on link "2. uzdevums" at bounding box center [464, 205] width 252 height 35
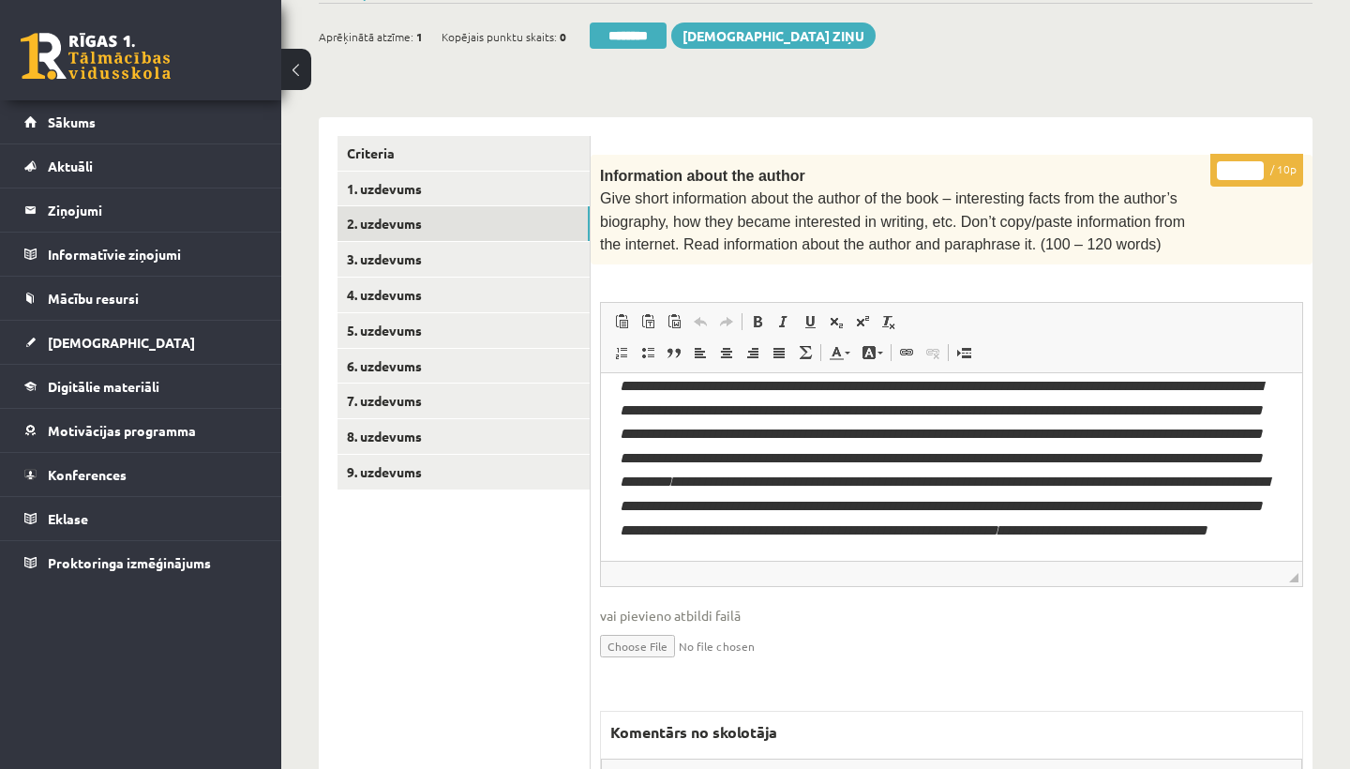
scroll to position [0, 0]
click at [1240, 165] on input "*" at bounding box center [1240, 170] width 47 height 19
type input "**"
click at [410, 257] on link "3. uzdevums" at bounding box center [464, 259] width 252 height 35
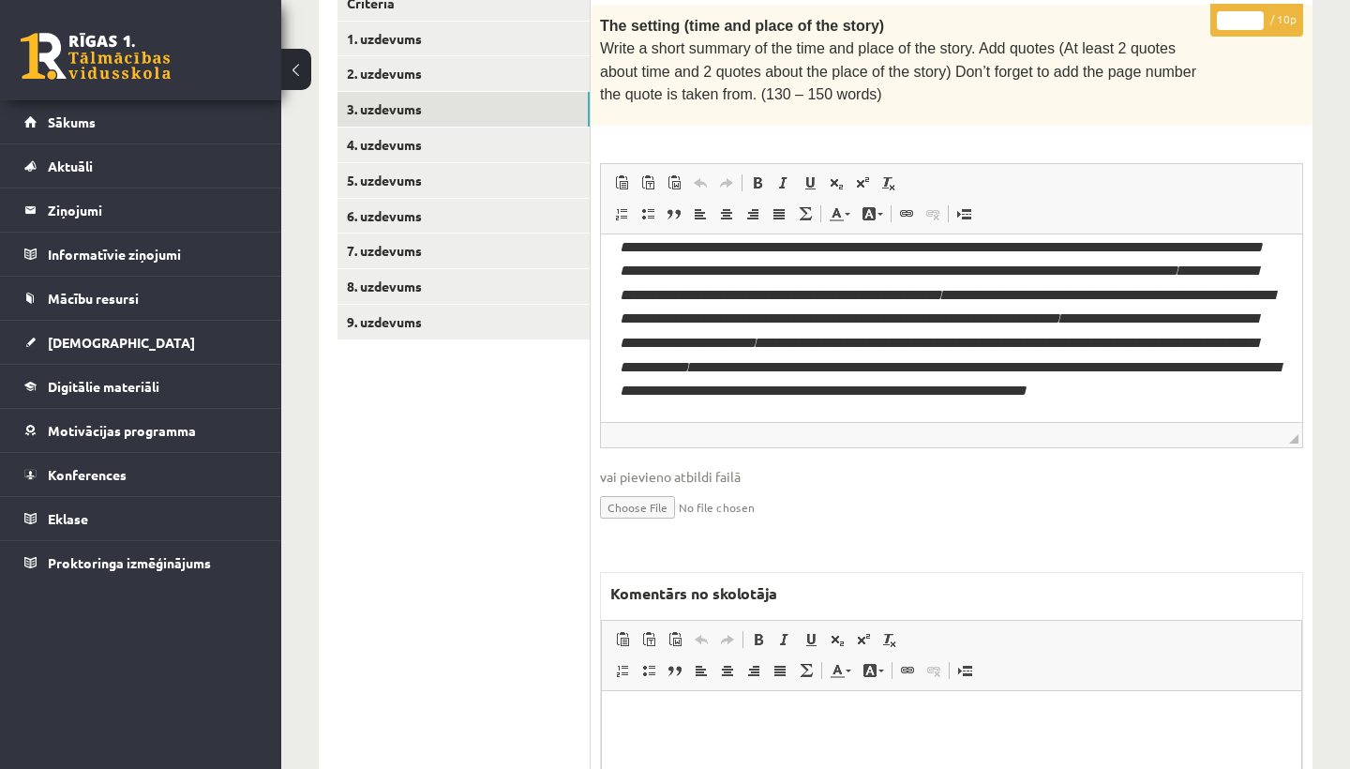
scroll to position [560, 0]
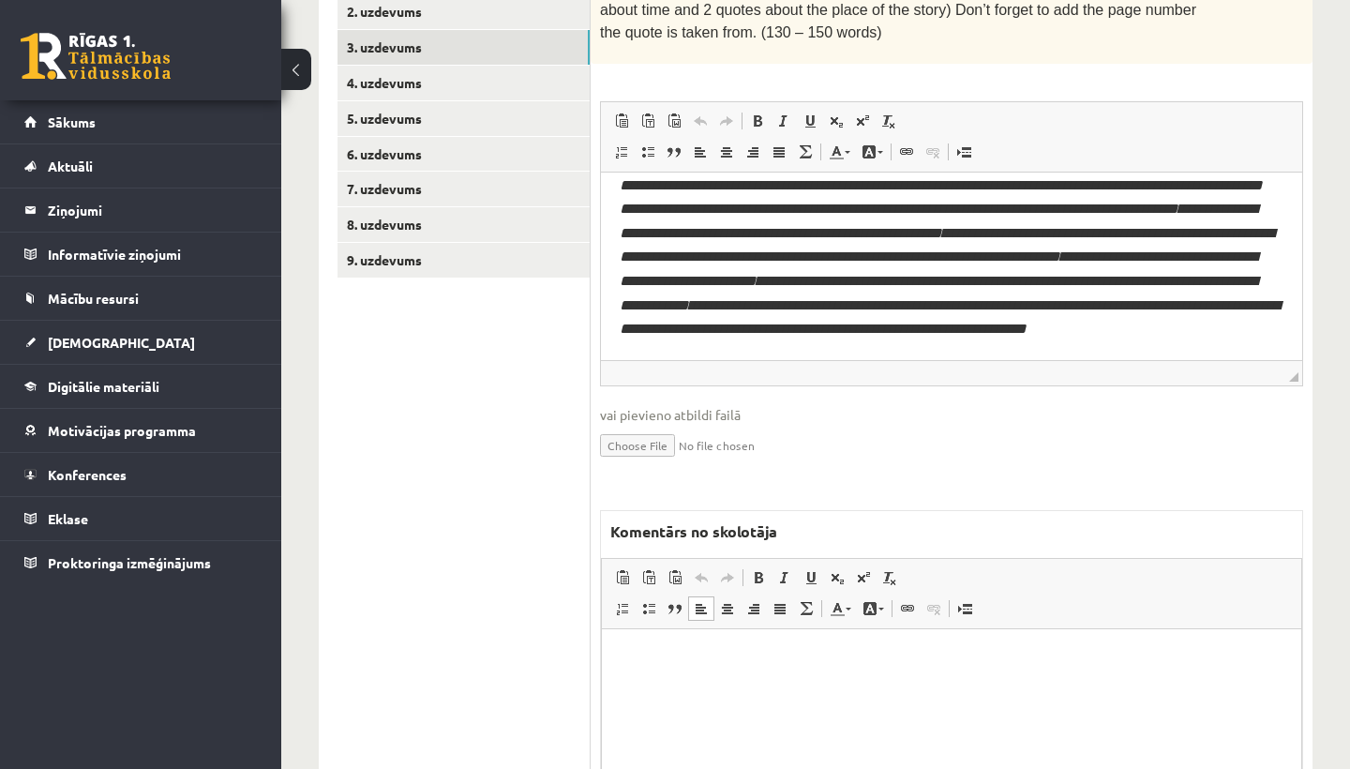
click at [739, 650] on p "Rich Text Editor, wiswyg-editor-47024925960100-1758129096-602" at bounding box center [952, 658] width 662 height 20
click at [631, 656] on p "**********" at bounding box center [952, 657] width 662 height 19
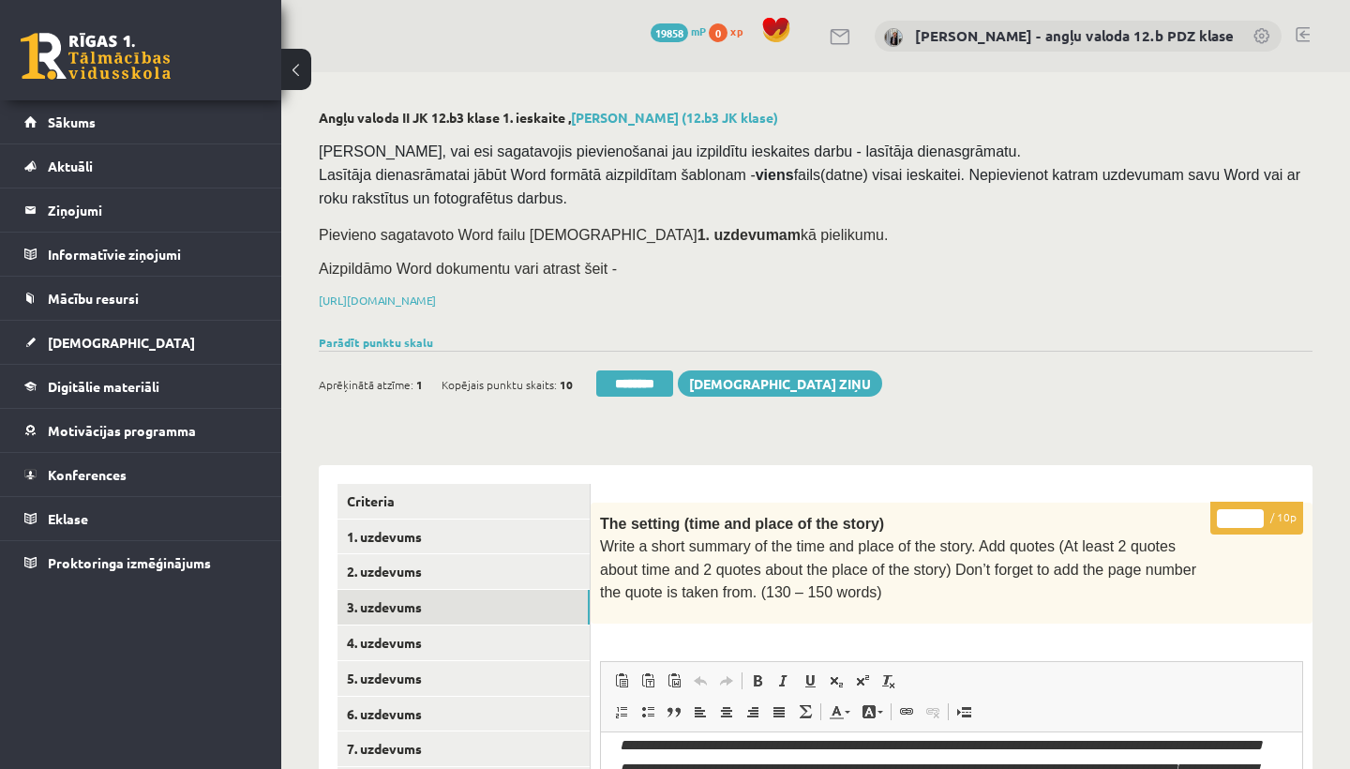
scroll to position [0, 0]
click at [1241, 513] on input "*" at bounding box center [1240, 518] width 47 height 19
type input "*"
click at [390, 637] on link "4. uzdevums" at bounding box center [464, 642] width 252 height 35
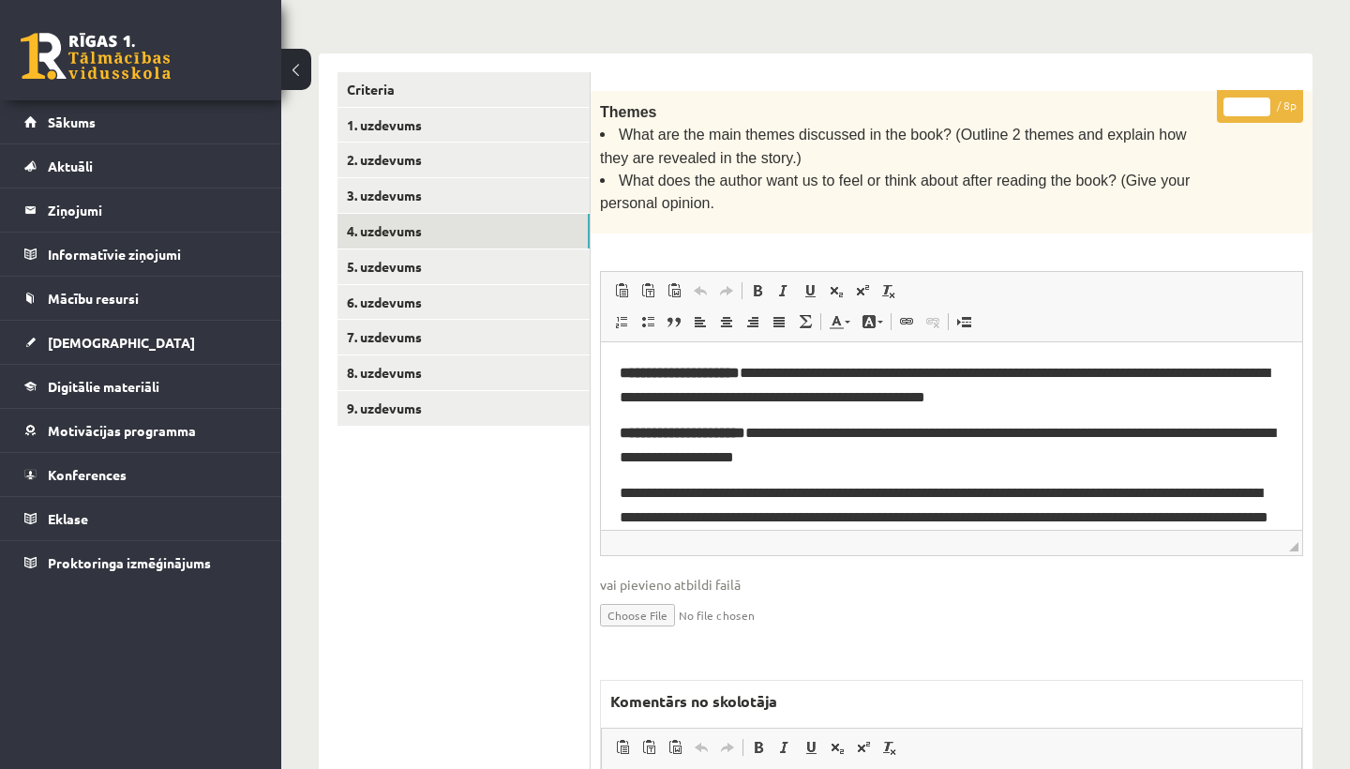
scroll to position [376, 0]
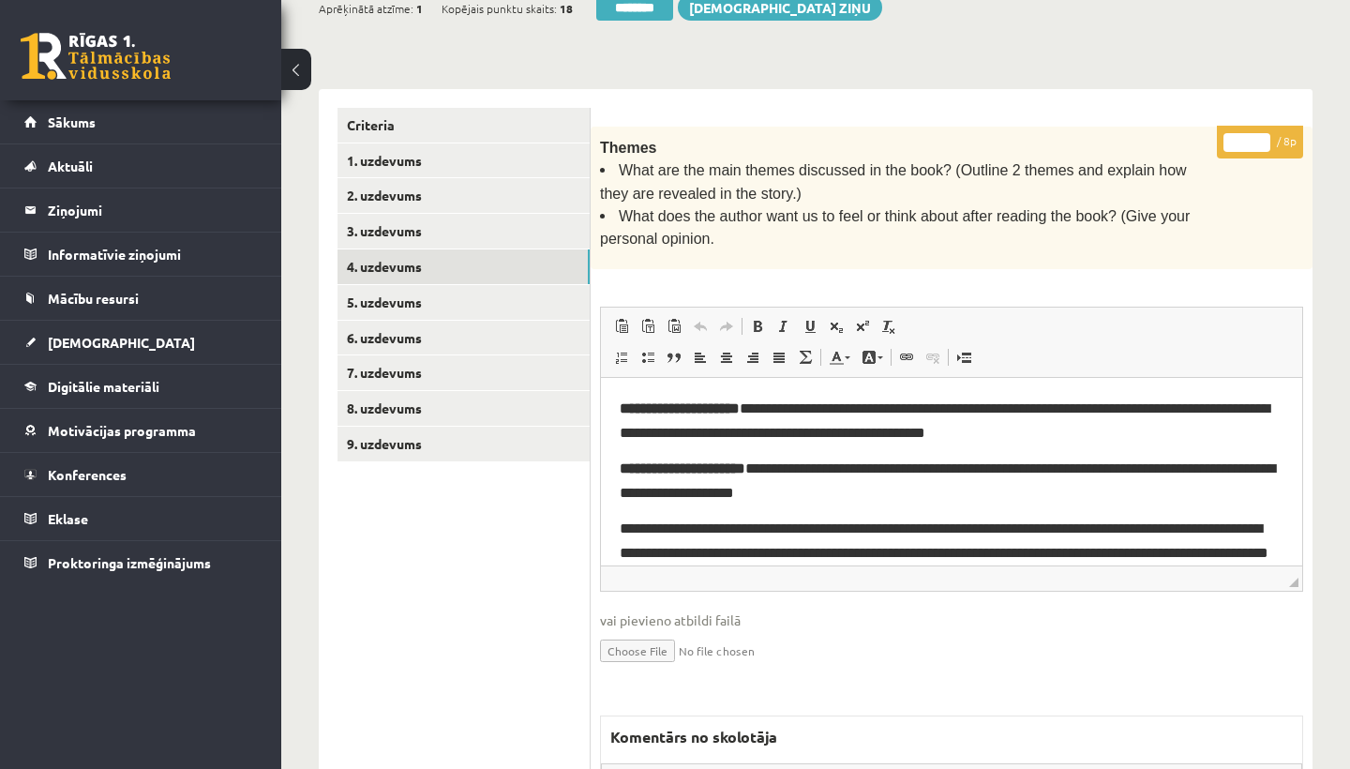
click at [1248, 134] on input "*" at bounding box center [1246, 142] width 47 height 19
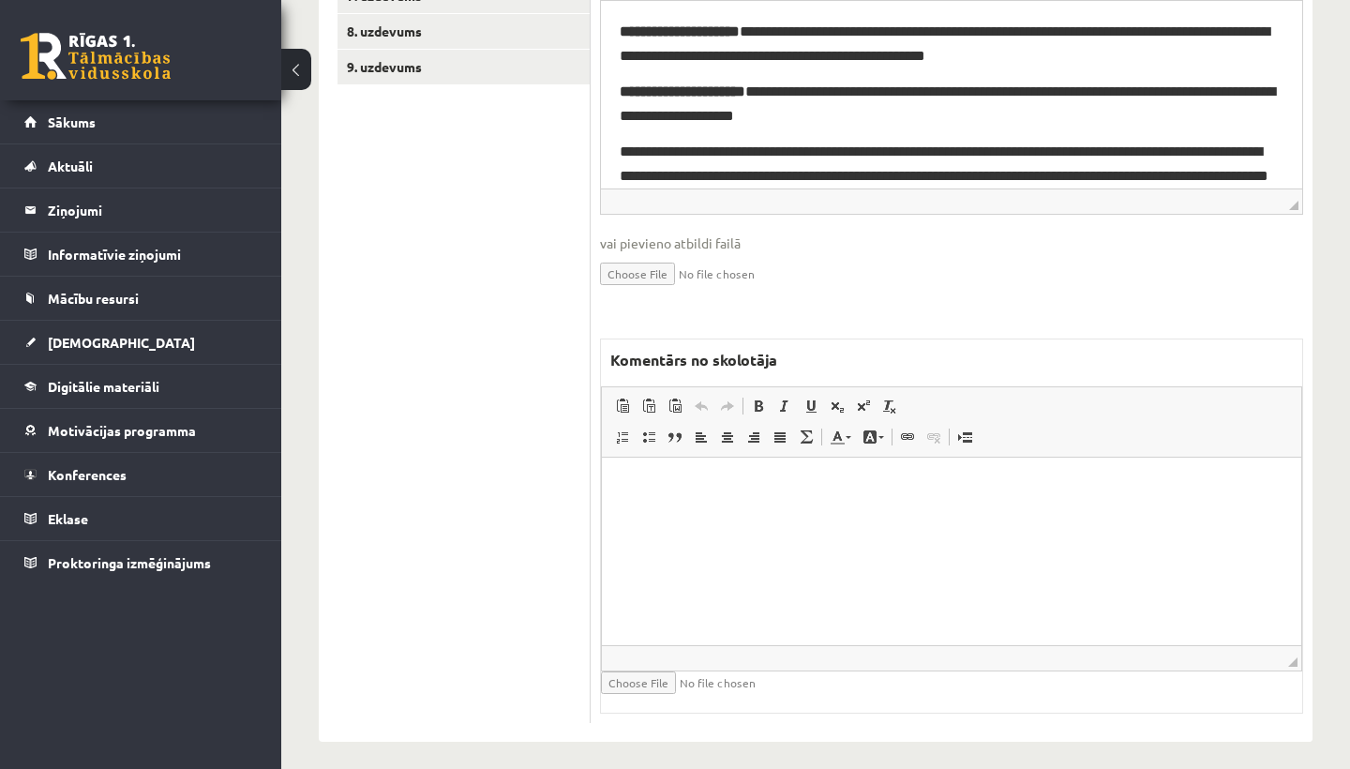
scroll to position [752, 0]
type input "*"
click at [746, 515] on html at bounding box center [951, 486] width 699 height 57
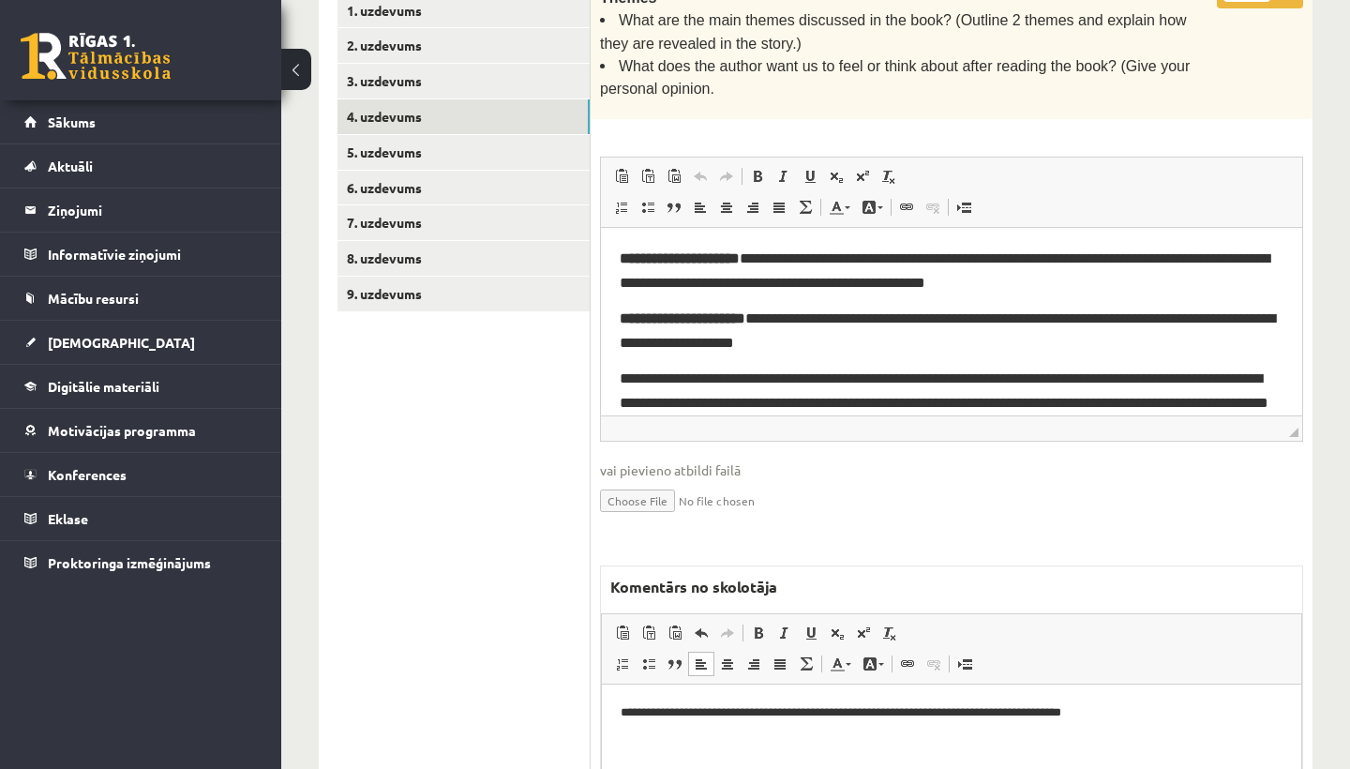
scroll to position [464, 0]
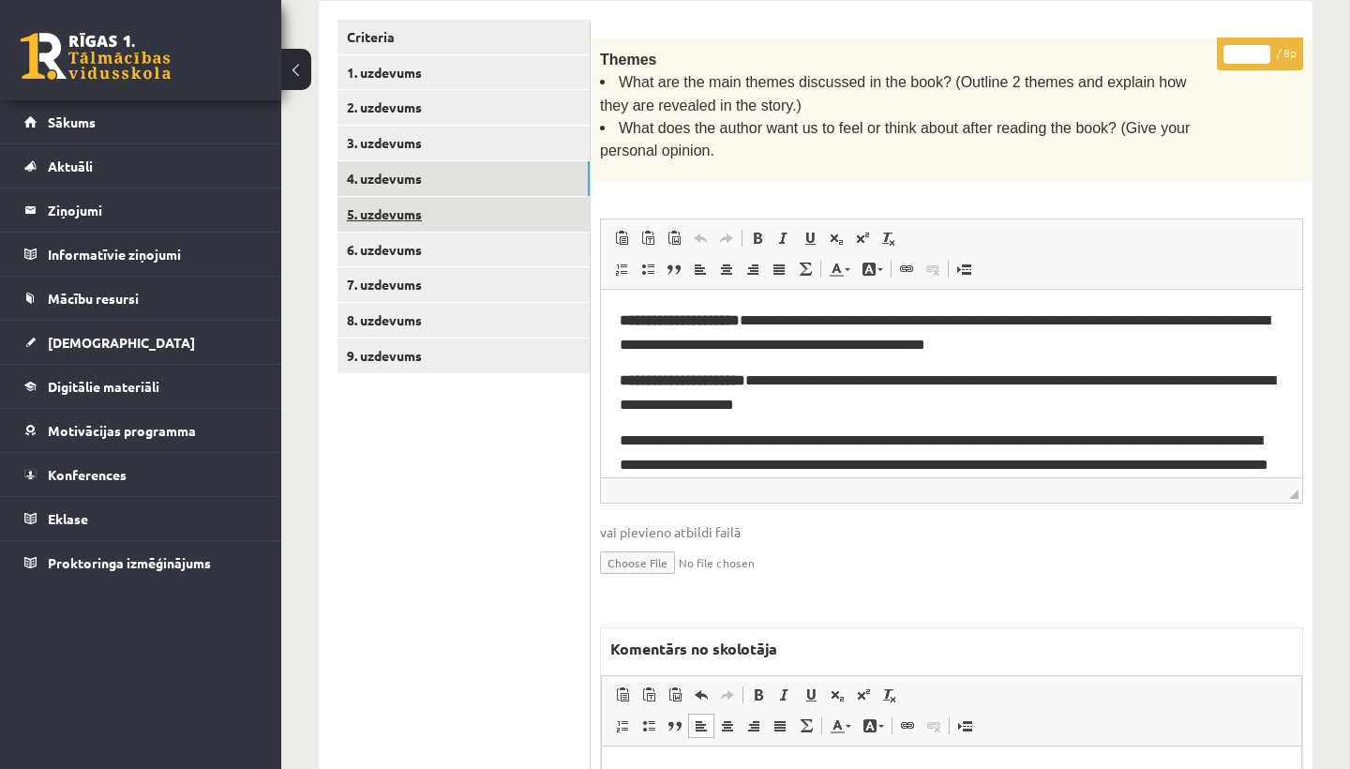
click at [447, 215] on link "5. uzdevums" at bounding box center [464, 214] width 252 height 35
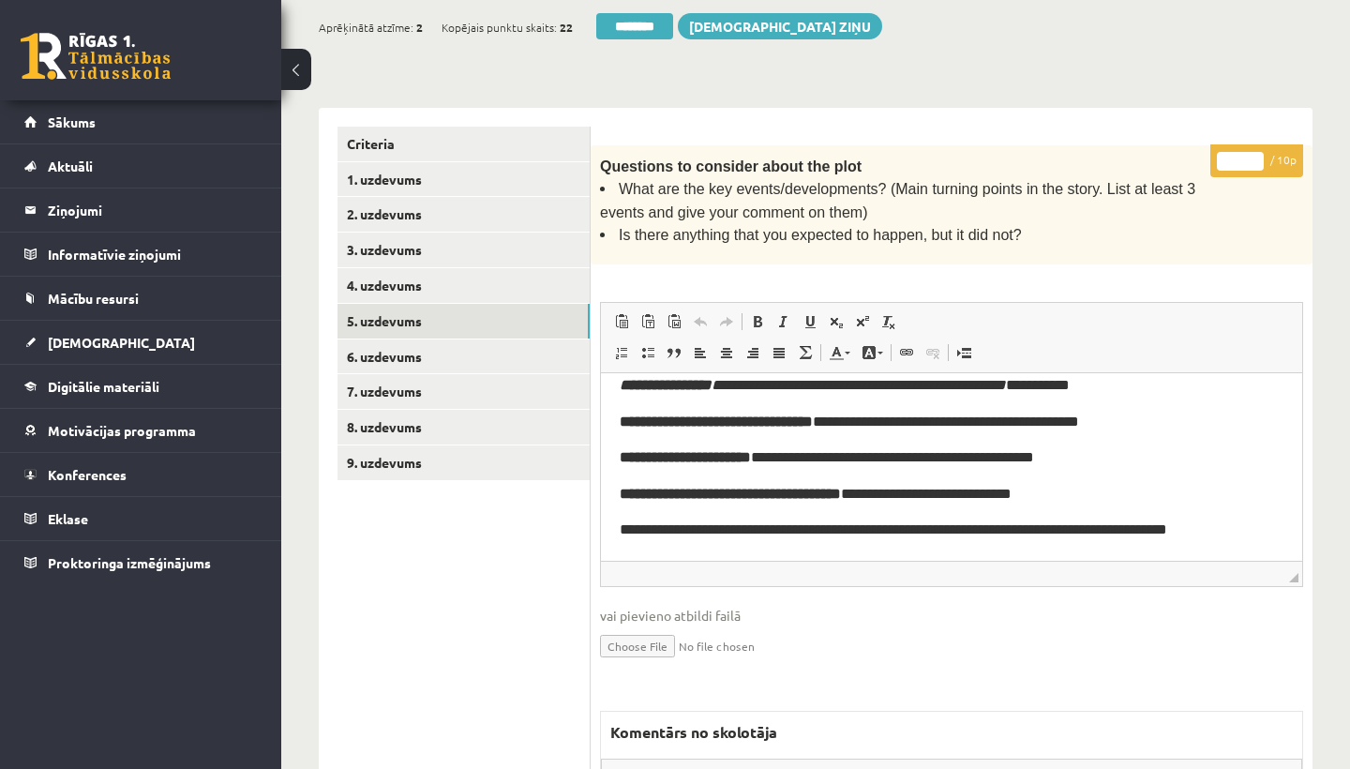
scroll to position [21, 0]
click at [1245, 157] on input "*" at bounding box center [1240, 161] width 47 height 19
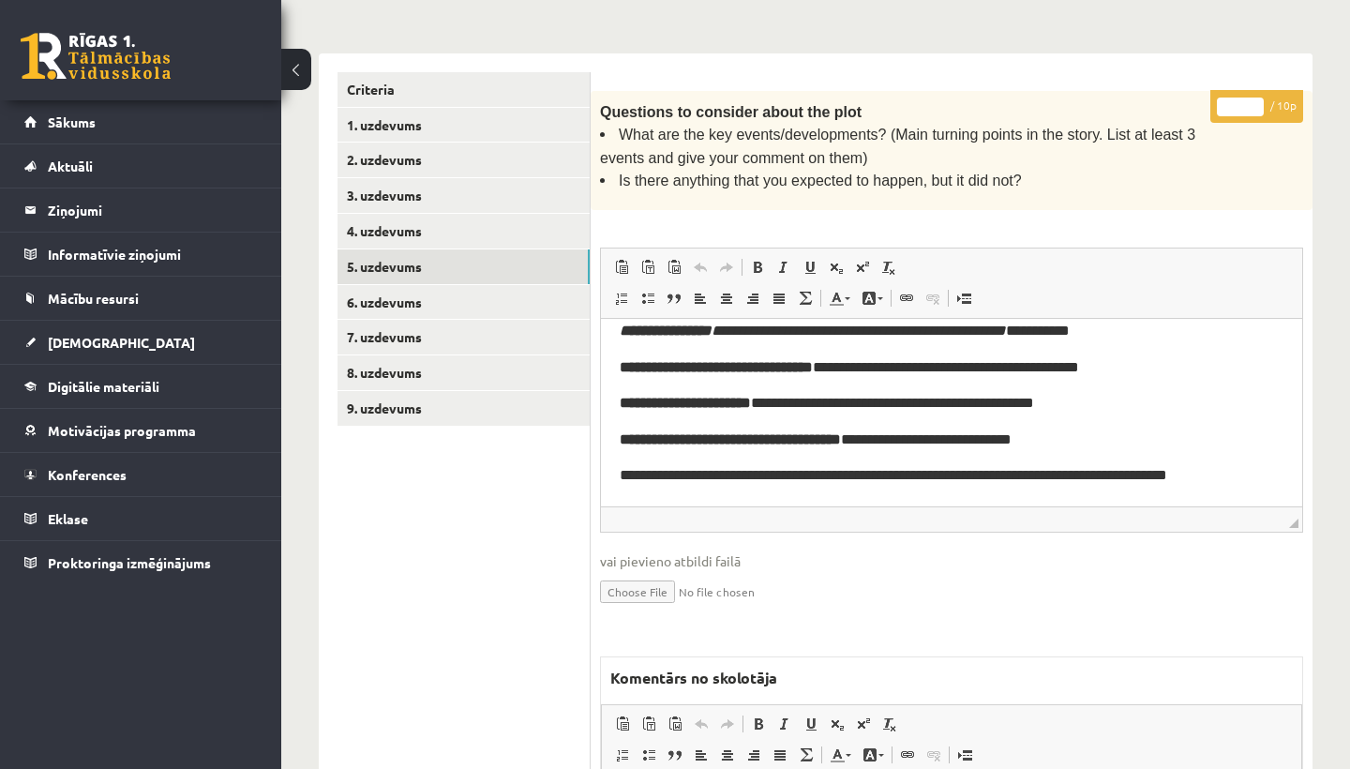
scroll to position [413, 0]
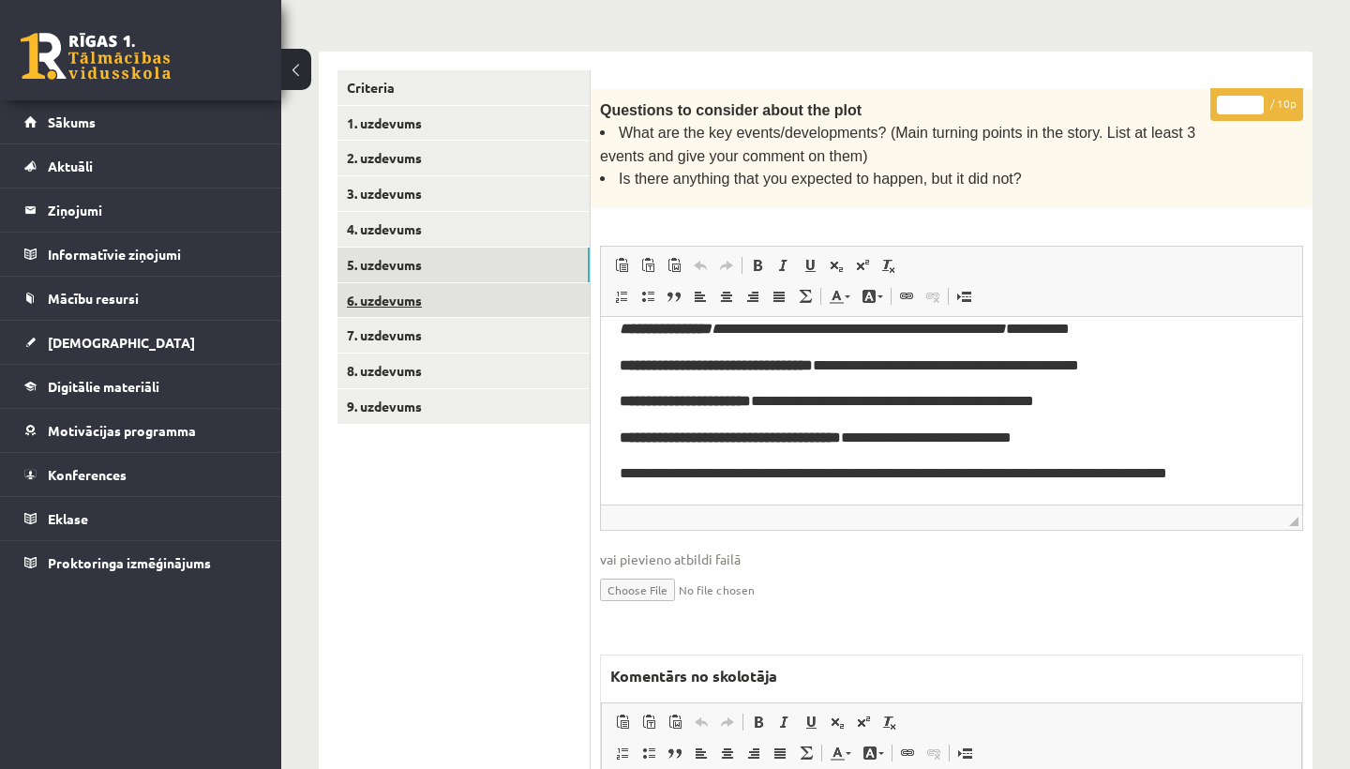
type input "*"
click at [445, 294] on link "6. uzdevums" at bounding box center [464, 300] width 252 height 35
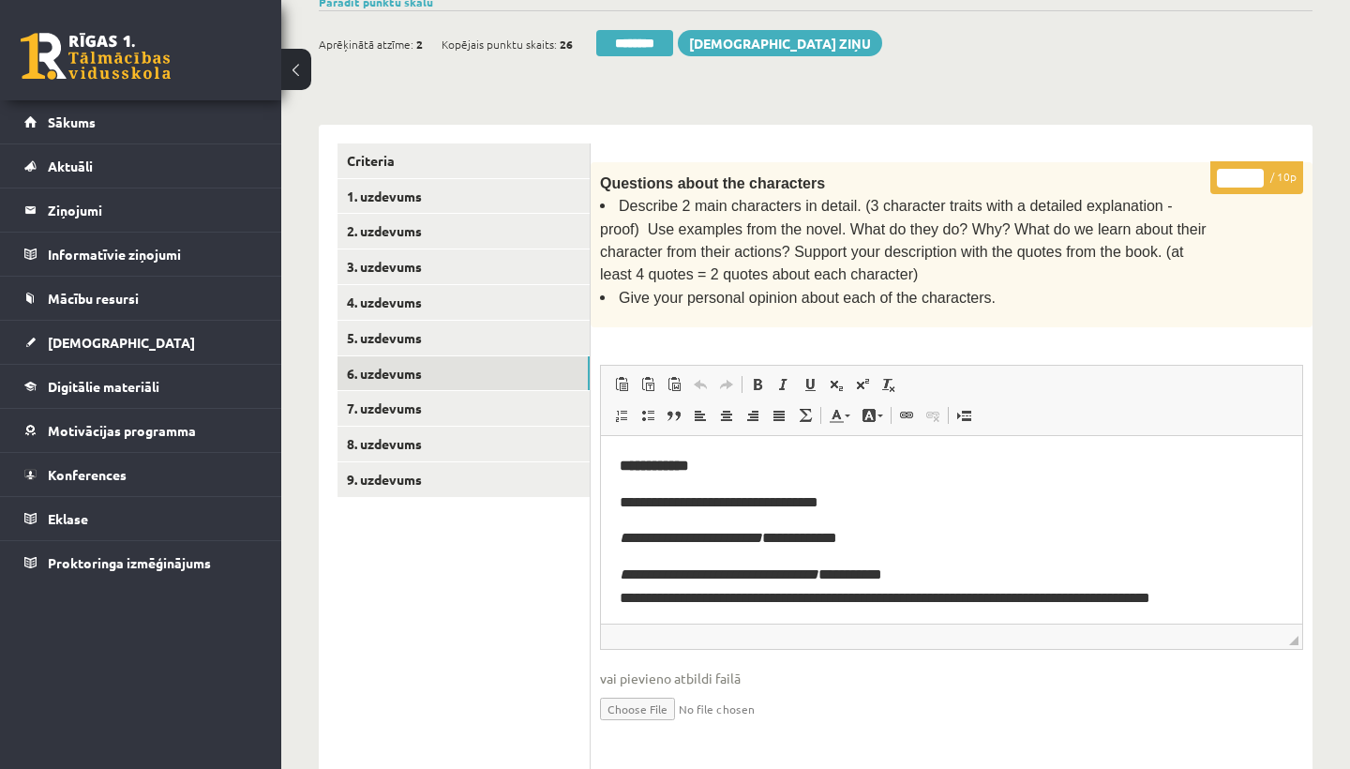
scroll to position [335, 0]
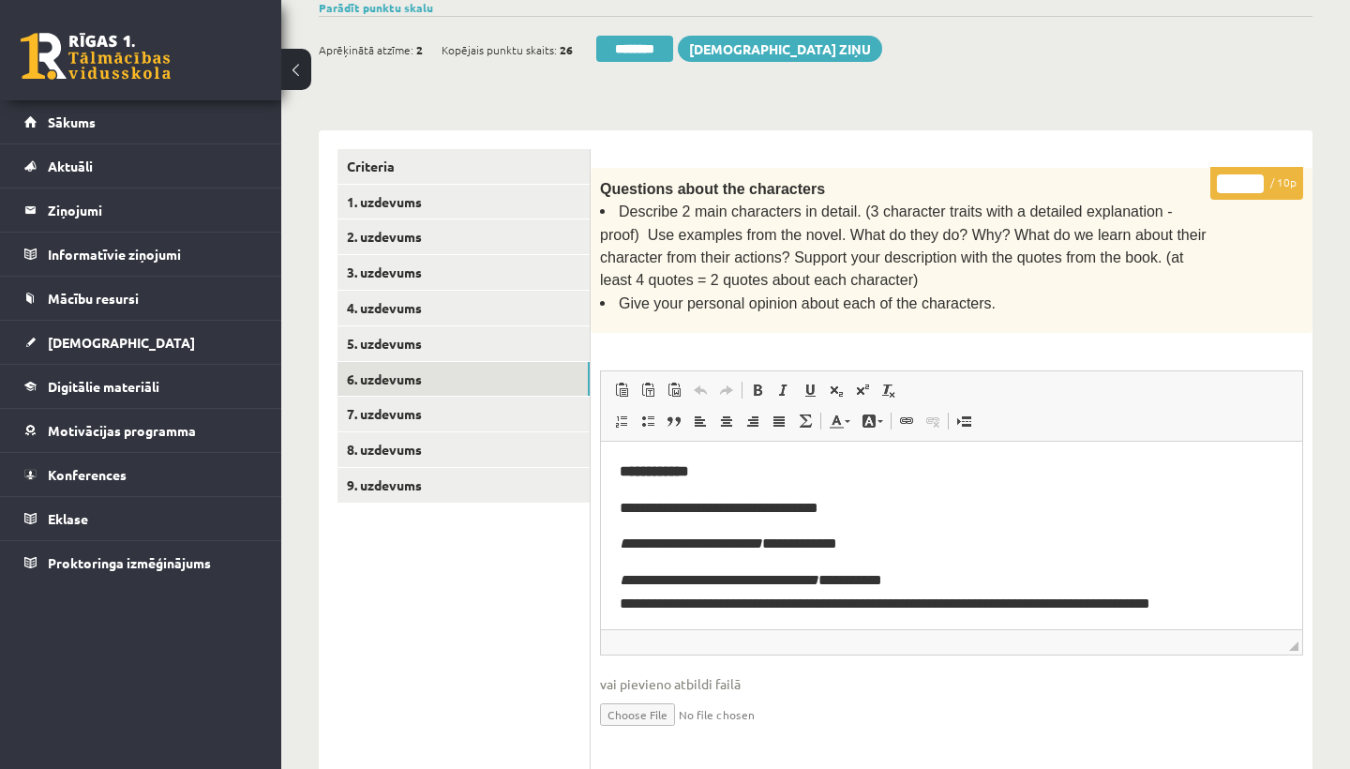
click at [1245, 177] on input "*" at bounding box center [1240, 183] width 47 height 19
type input "*"
click at [425, 411] on link "7. uzdevums" at bounding box center [464, 414] width 252 height 35
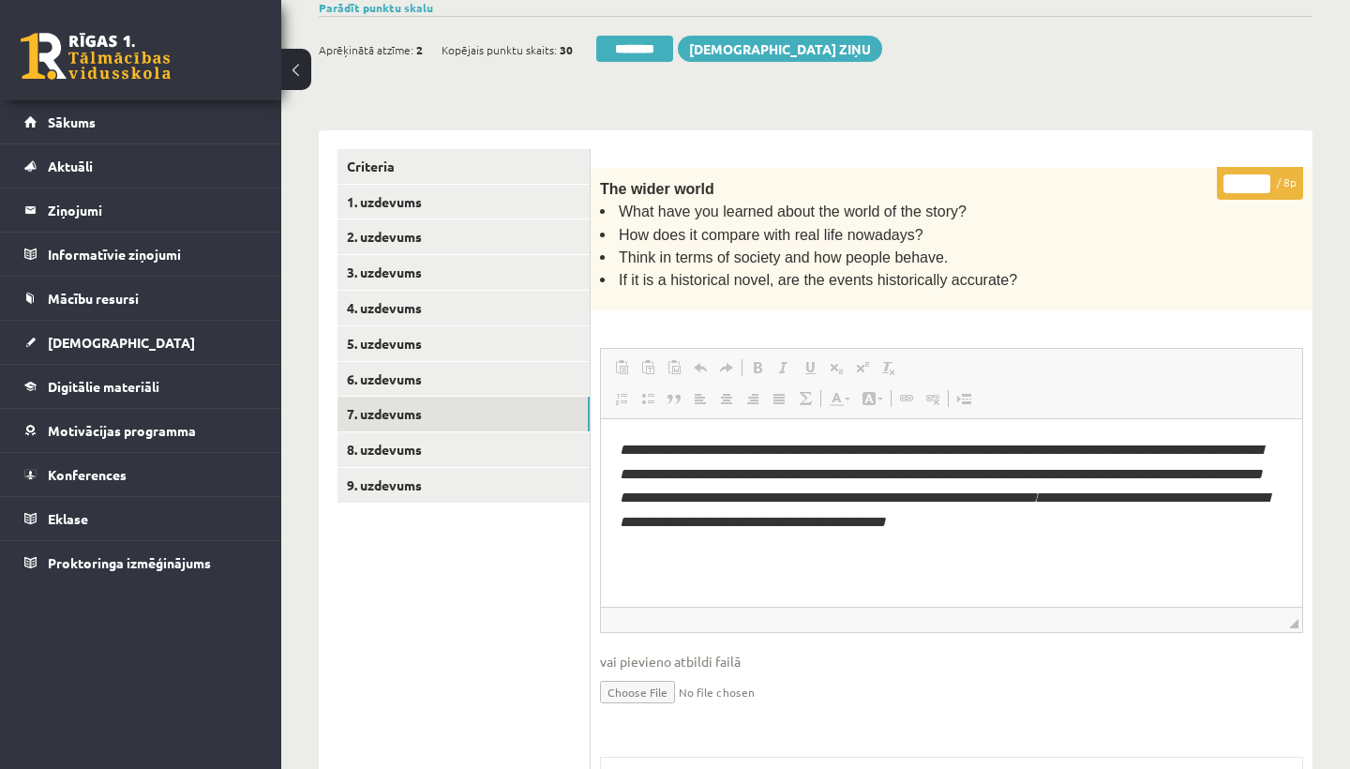
scroll to position [0, 0]
click at [1248, 177] on input "*" at bounding box center [1246, 183] width 47 height 19
type input "*"
click at [394, 441] on link "8. uzdevums" at bounding box center [464, 449] width 252 height 35
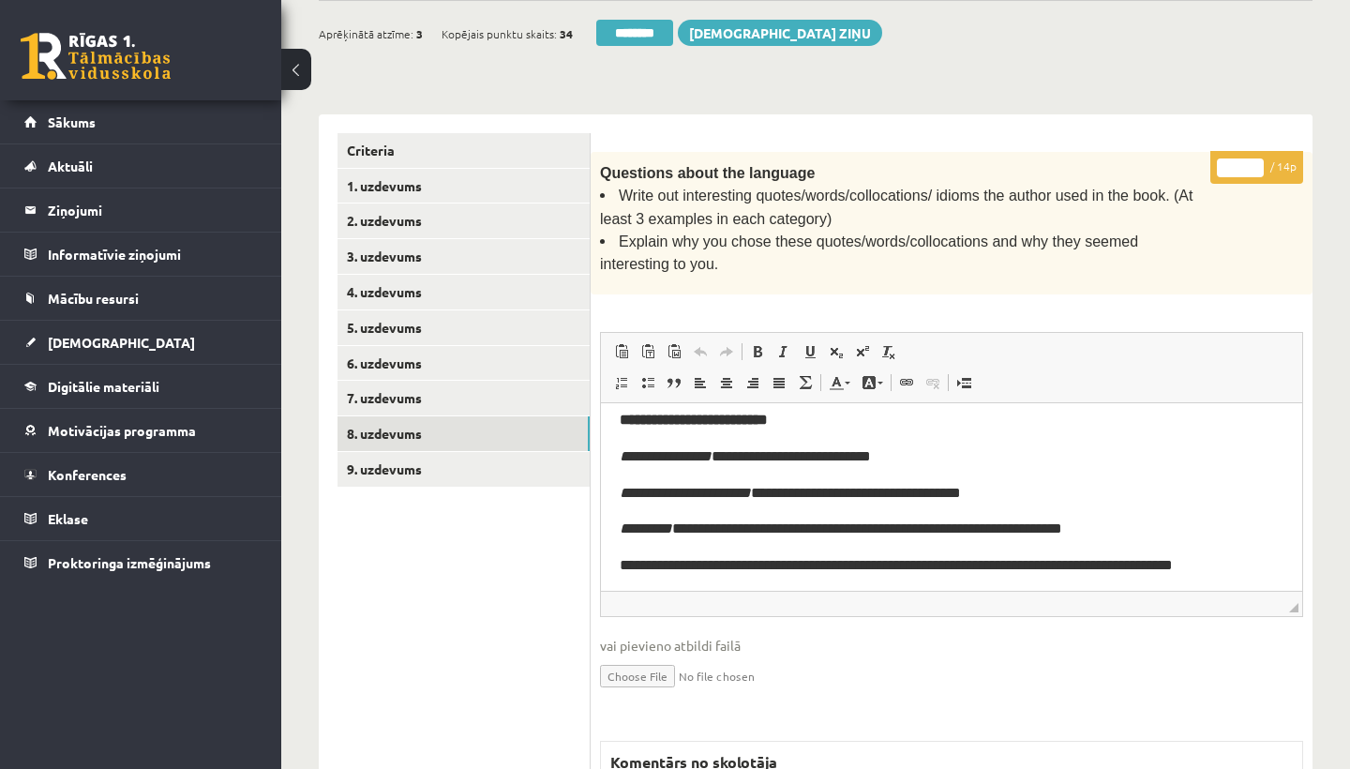
scroll to position [366, 0]
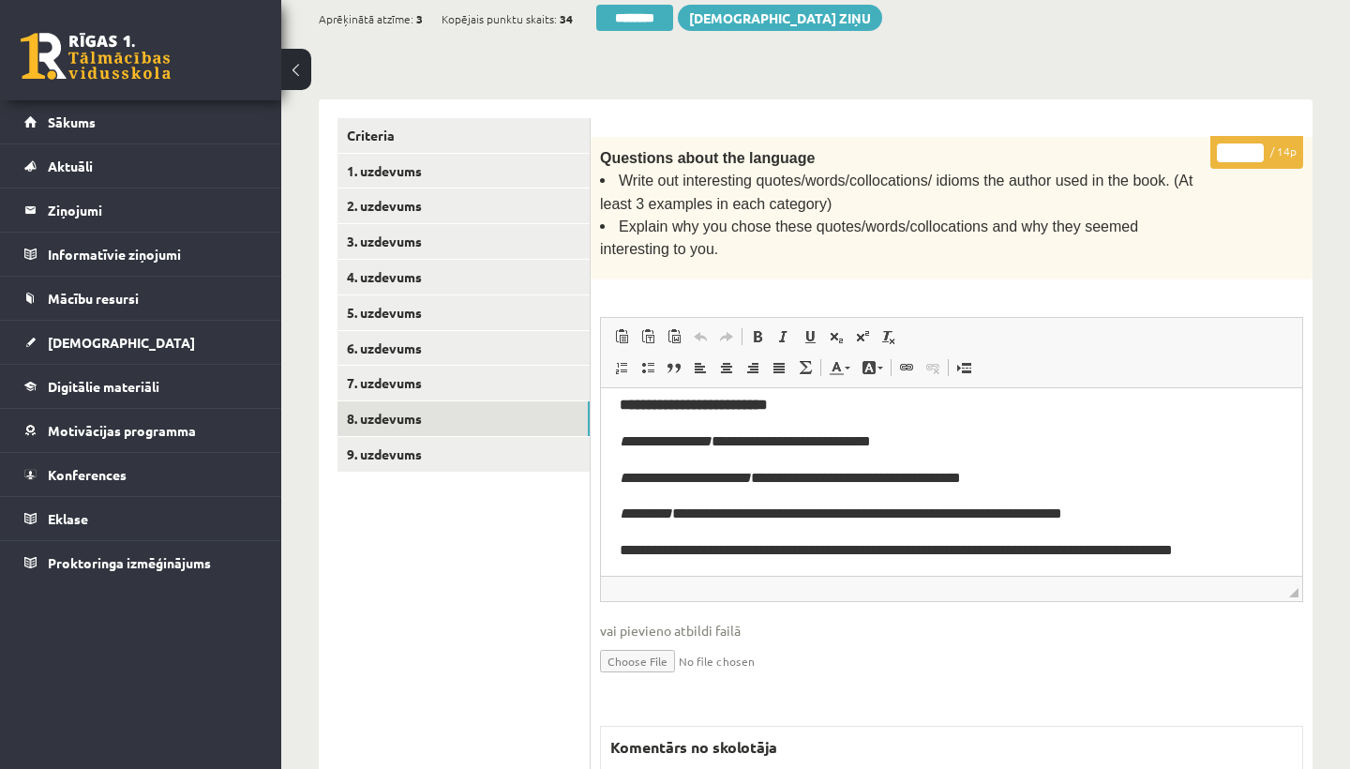
click at [1247, 147] on input "*" at bounding box center [1240, 152] width 47 height 19
type input "*"
click at [444, 440] on link "9. uzdevums" at bounding box center [464, 454] width 252 height 35
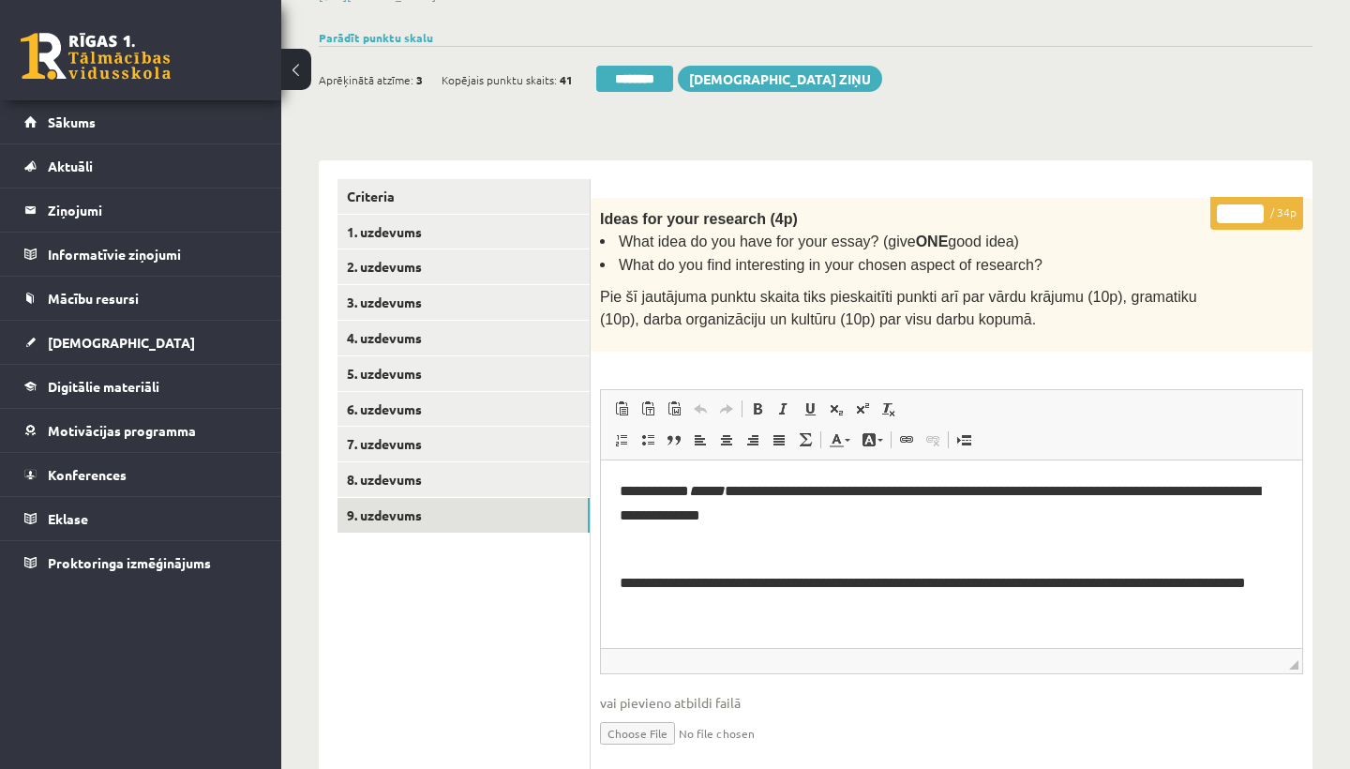
scroll to position [284, 0]
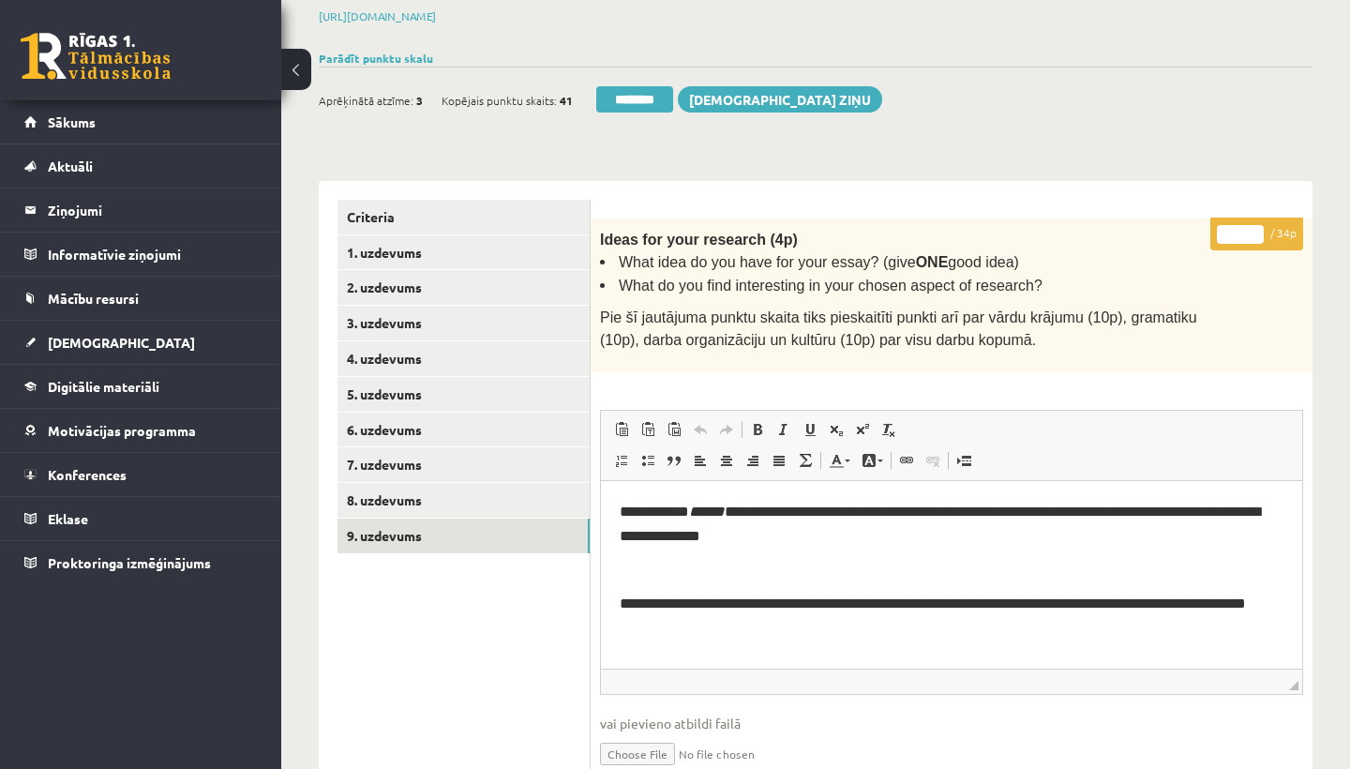
click at [1243, 228] on input "*" at bounding box center [1240, 234] width 47 height 19
type input "*"
type input "**"
click at [408, 245] on link "1. uzdevums" at bounding box center [464, 252] width 252 height 35
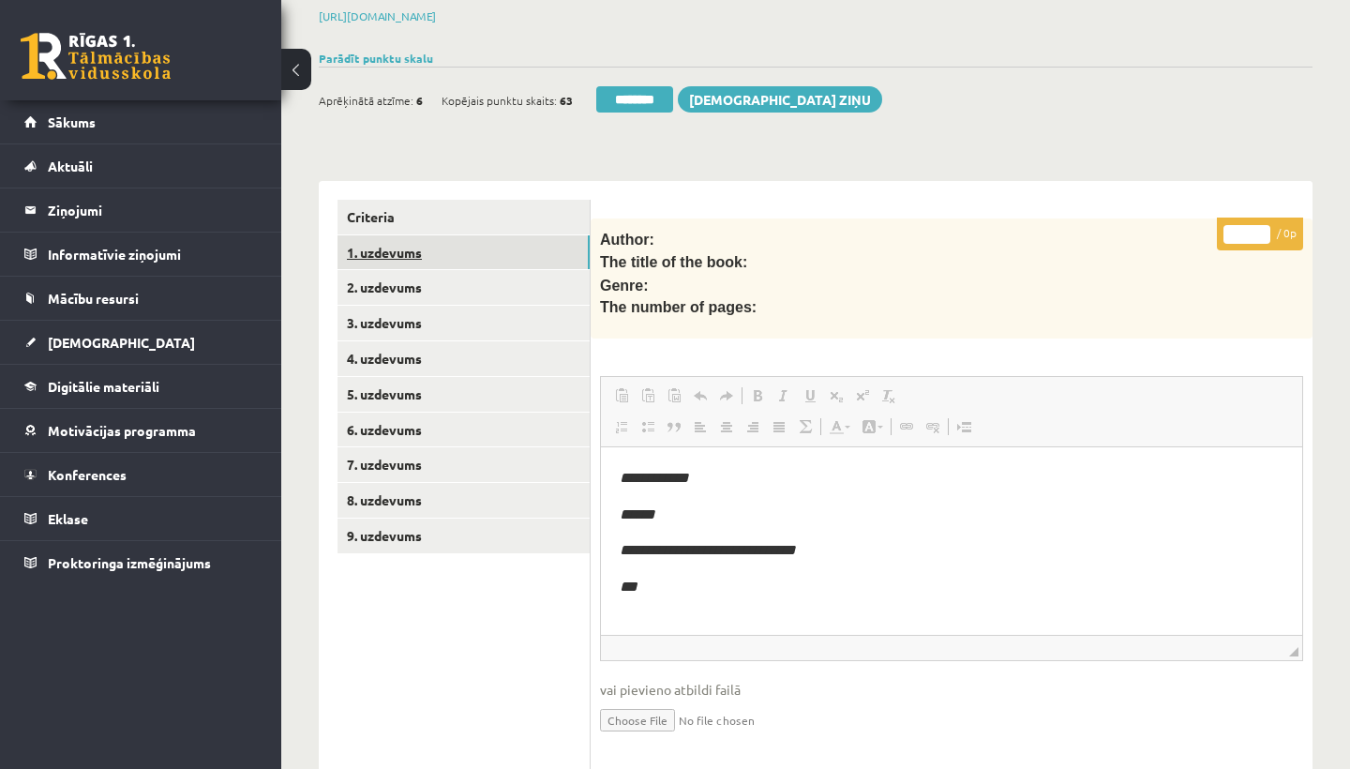
scroll to position [0, 0]
click at [408, 245] on link "1. uzdevums" at bounding box center [464, 252] width 252 height 35
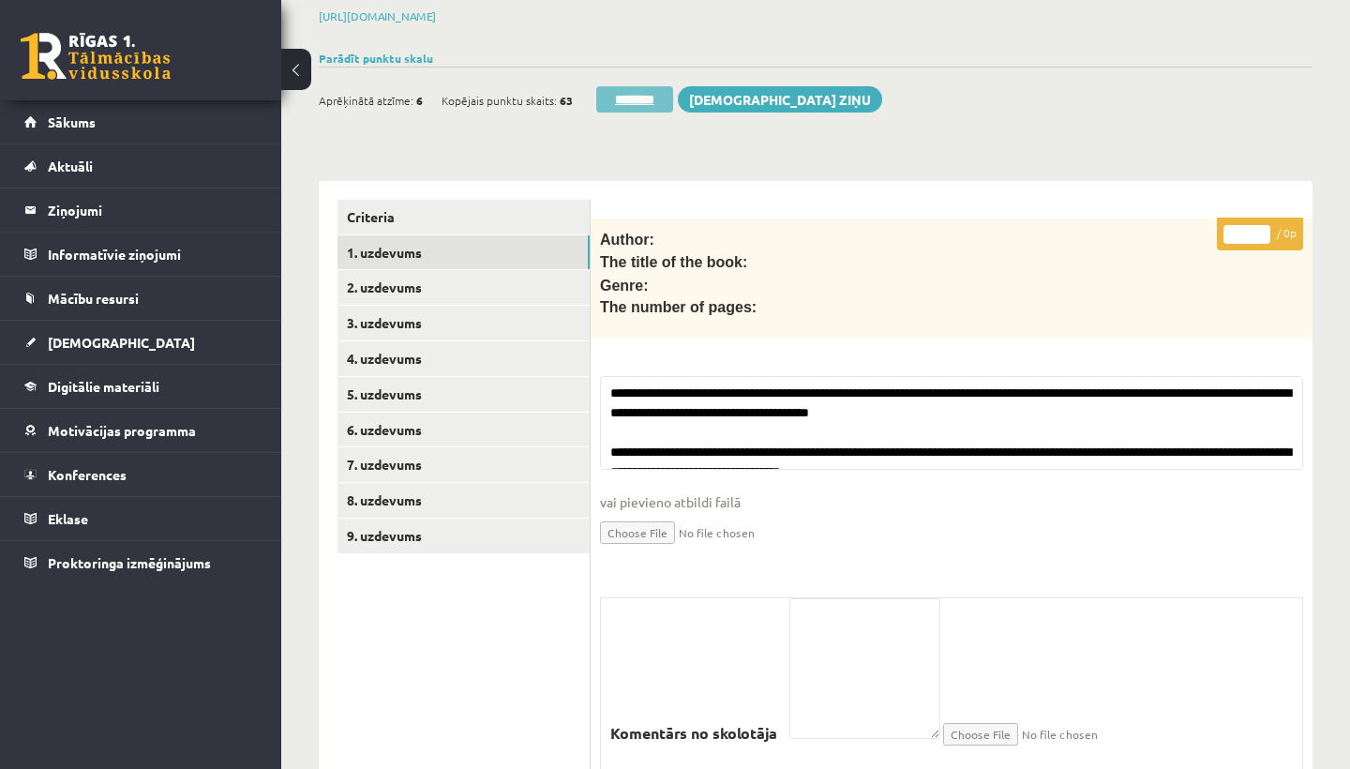
click at [642, 97] on input "********" at bounding box center [634, 99] width 77 height 26
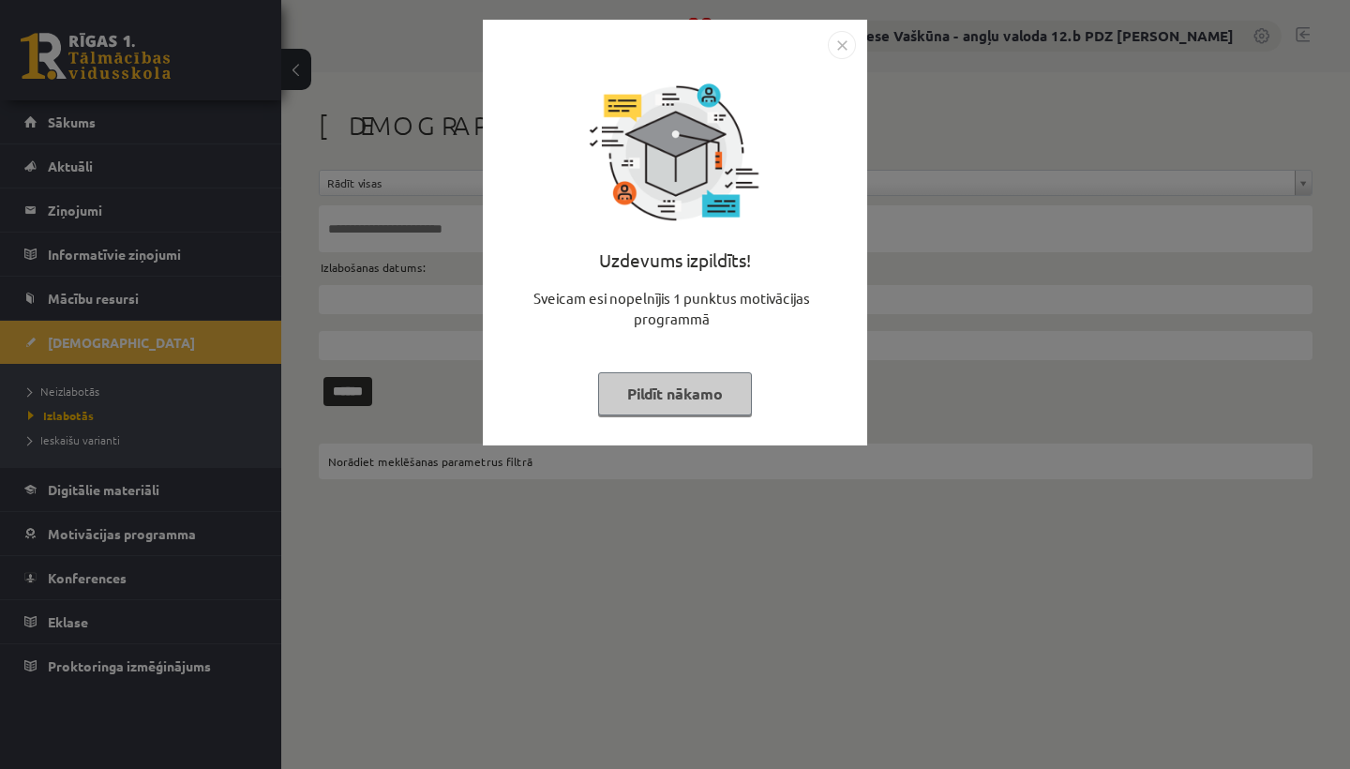
click at [841, 38] on img "Close" at bounding box center [842, 45] width 28 height 28
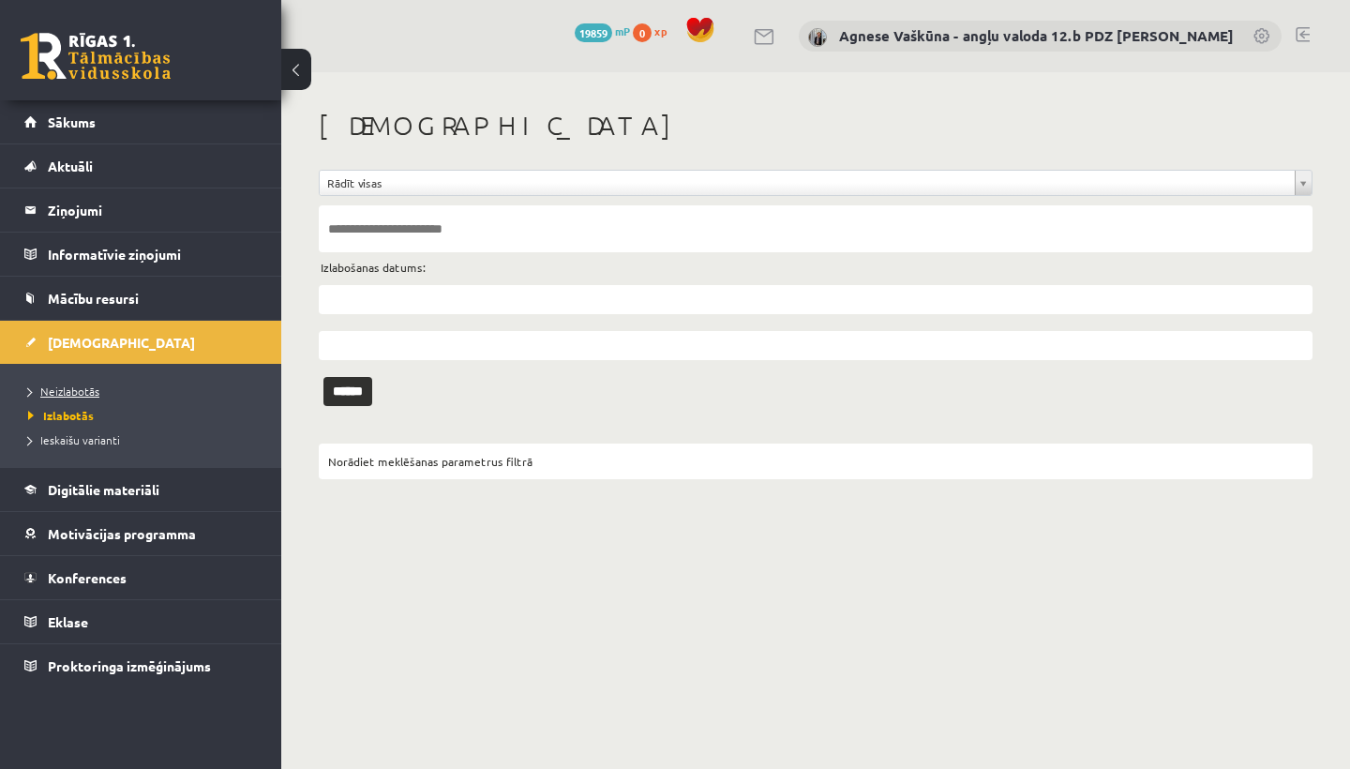
click at [83, 384] on span "Neizlabotās" at bounding box center [63, 390] width 71 height 15
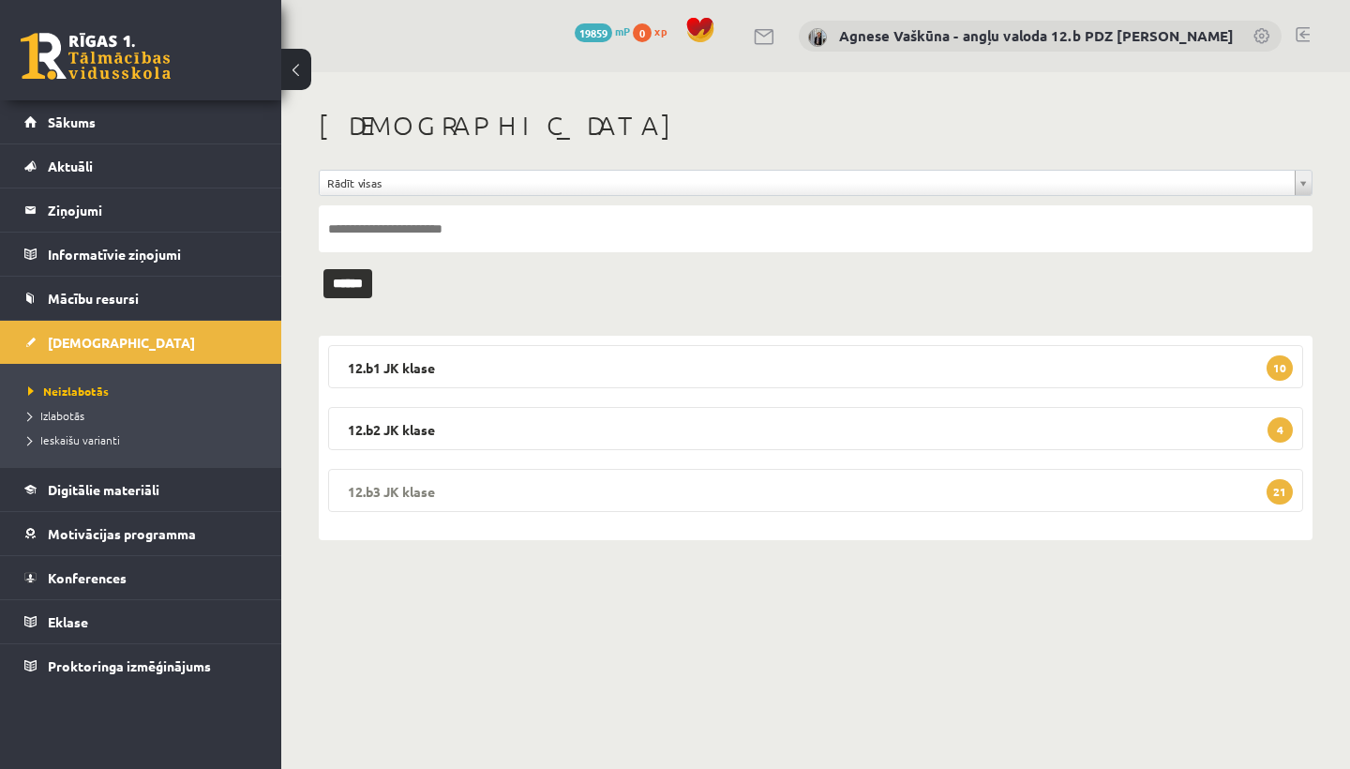
click at [505, 493] on legend "12.b3 JK klase 21" at bounding box center [815, 490] width 975 height 43
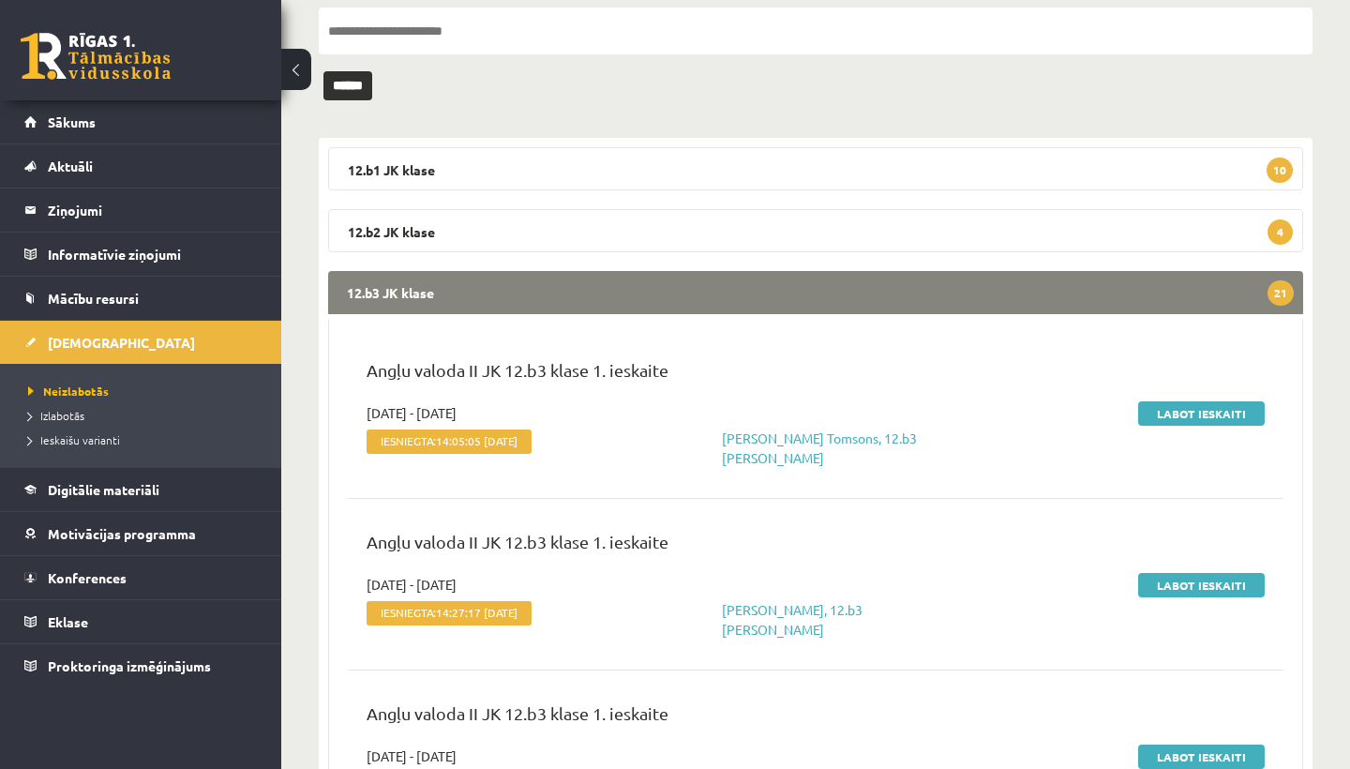
scroll to position [203, 0]
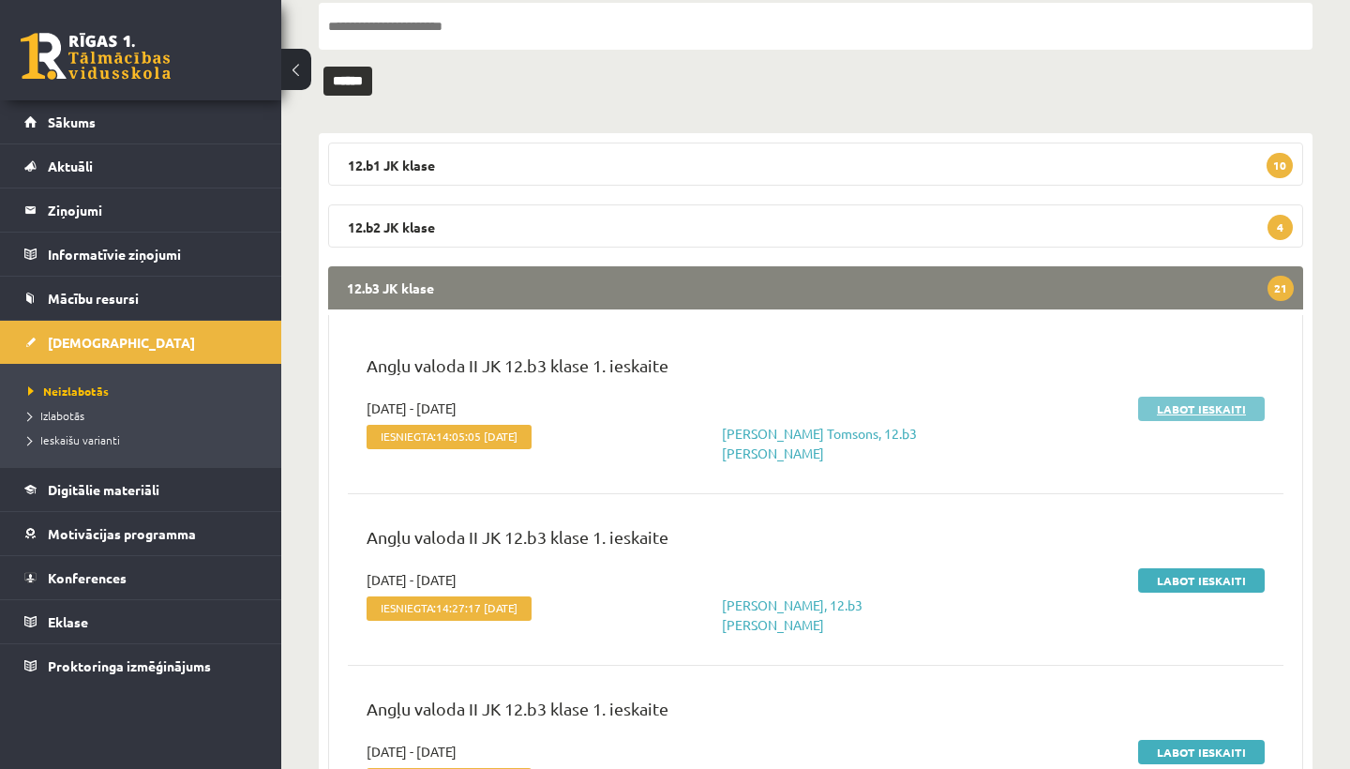
click at [1200, 407] on link "Labot ieskaiti" at bounding box center [1201, 409] width 127 height 24
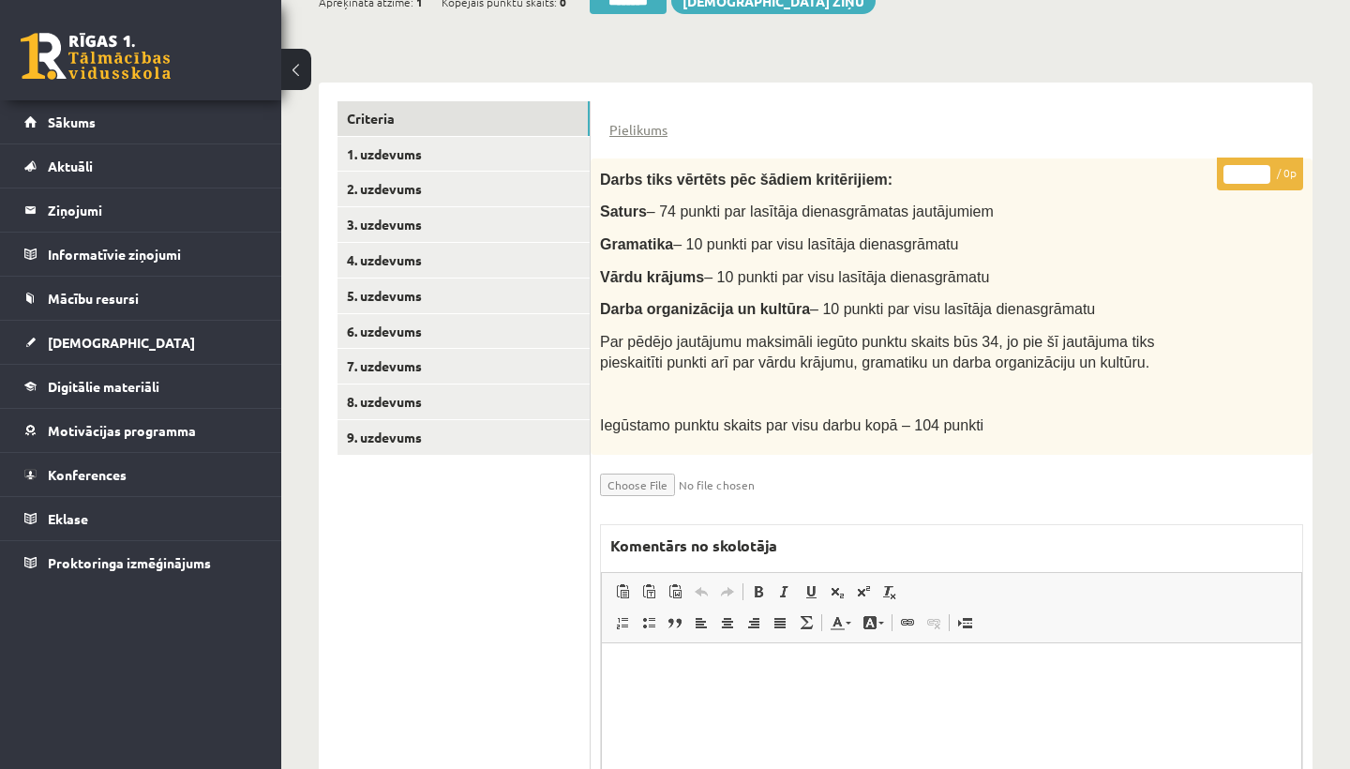
scroll to position [382, 0]
click at [430, 160] on link "1. uzdevums" at bounding box center [464, 155] width 252 height 35
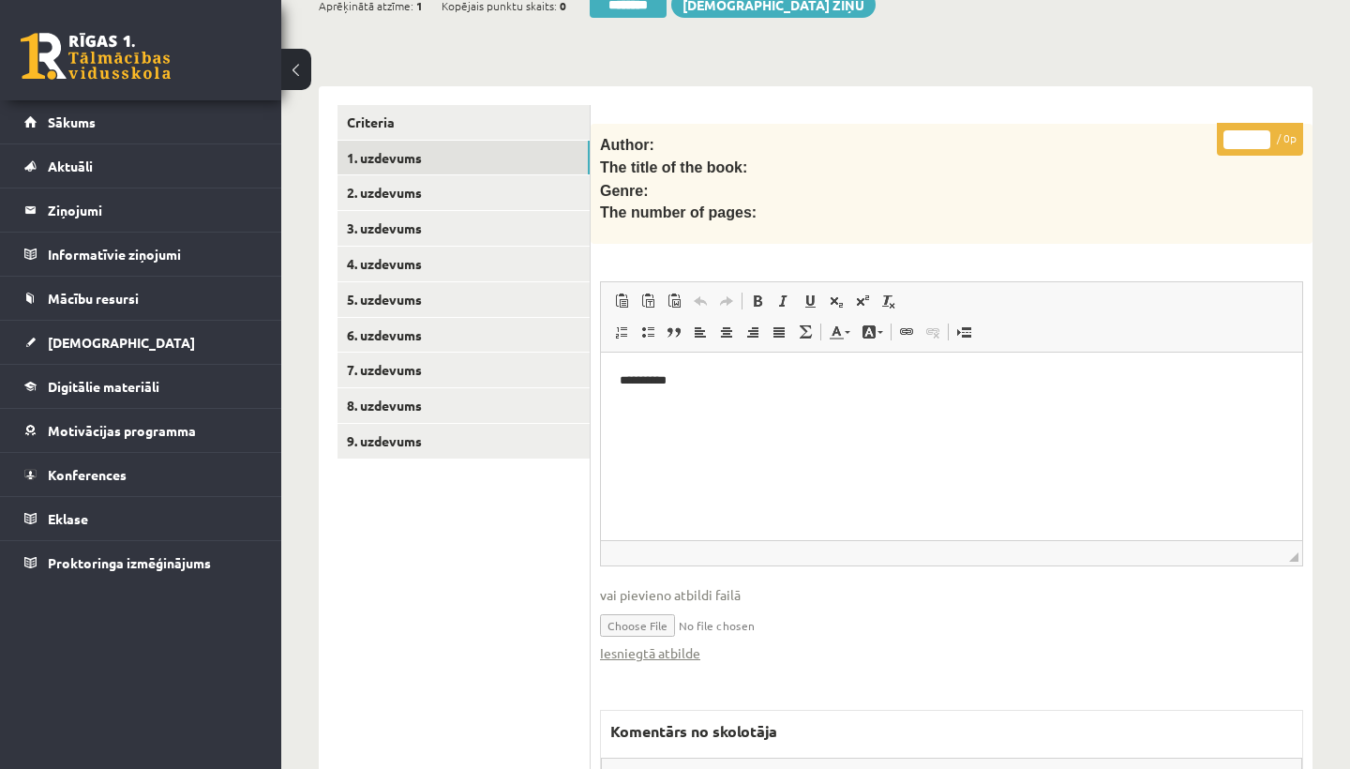
scroll to position [0, 0]
click at [684, 650] on link "Iesniegtā atbilde" at bounding box center [650, 653] width 100 height 20
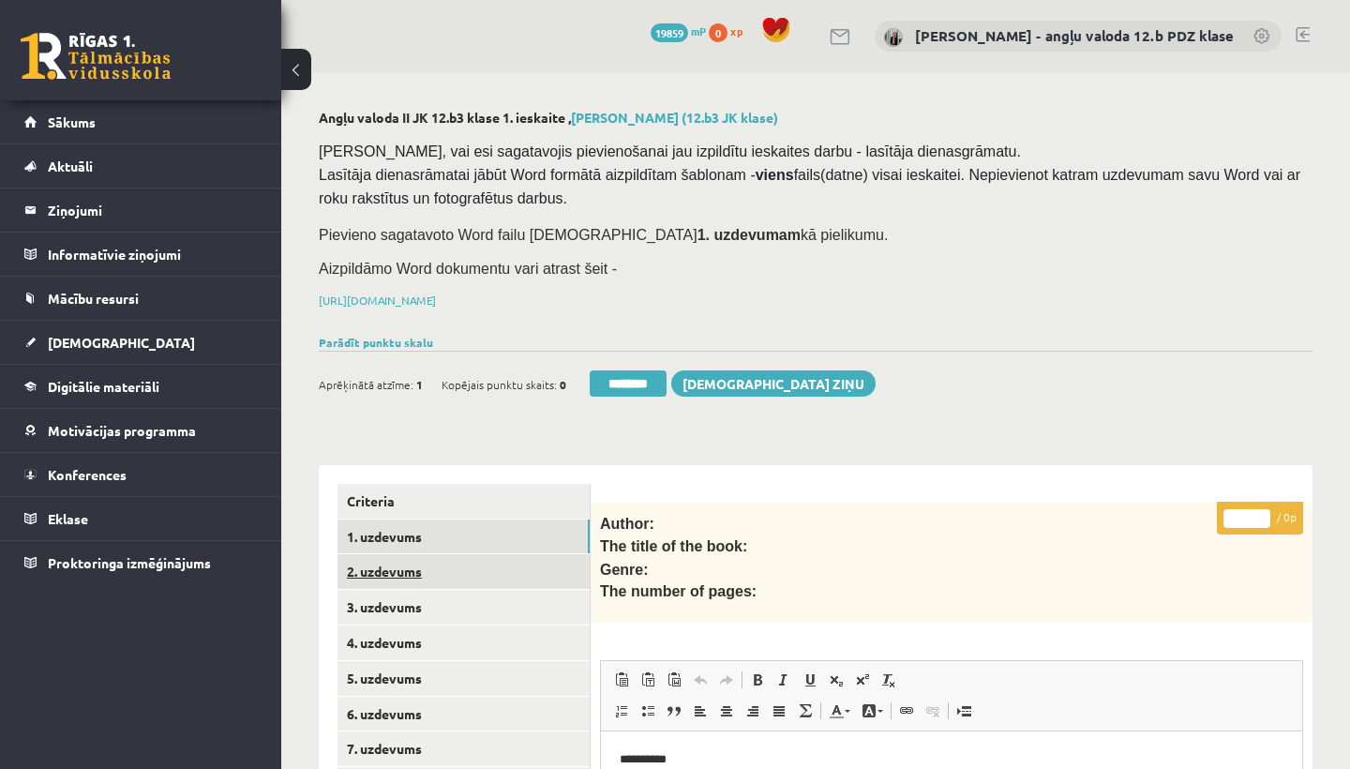
click at [396, 565] on link "2. uzdevums" at bounding box center [464, 571] width 252 height 35
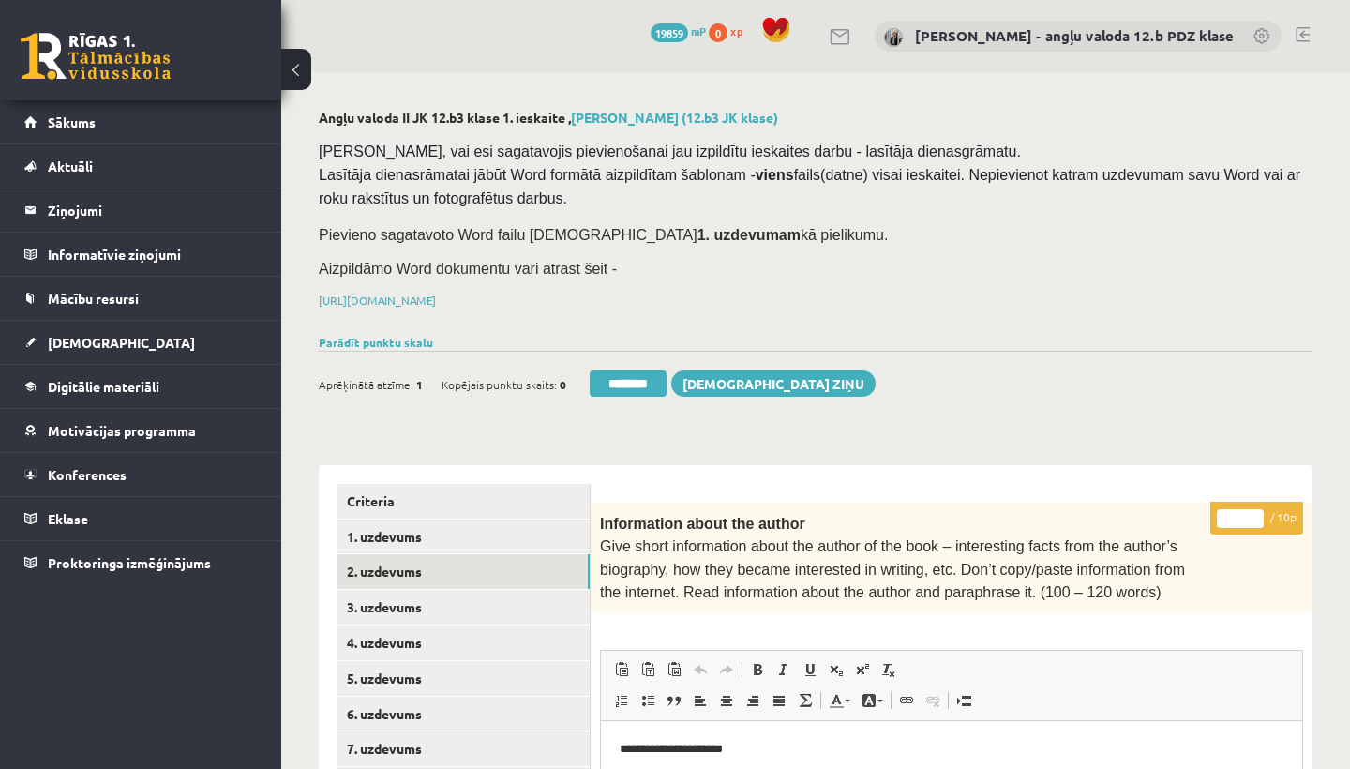
click at [1244, 518] on input "*" at bounding box center [1240, 518] width 47 height 19
type input "**"
click at [411, 607] on link "3. uzdevums" at bounding box center [464, 607] width 252 height 35
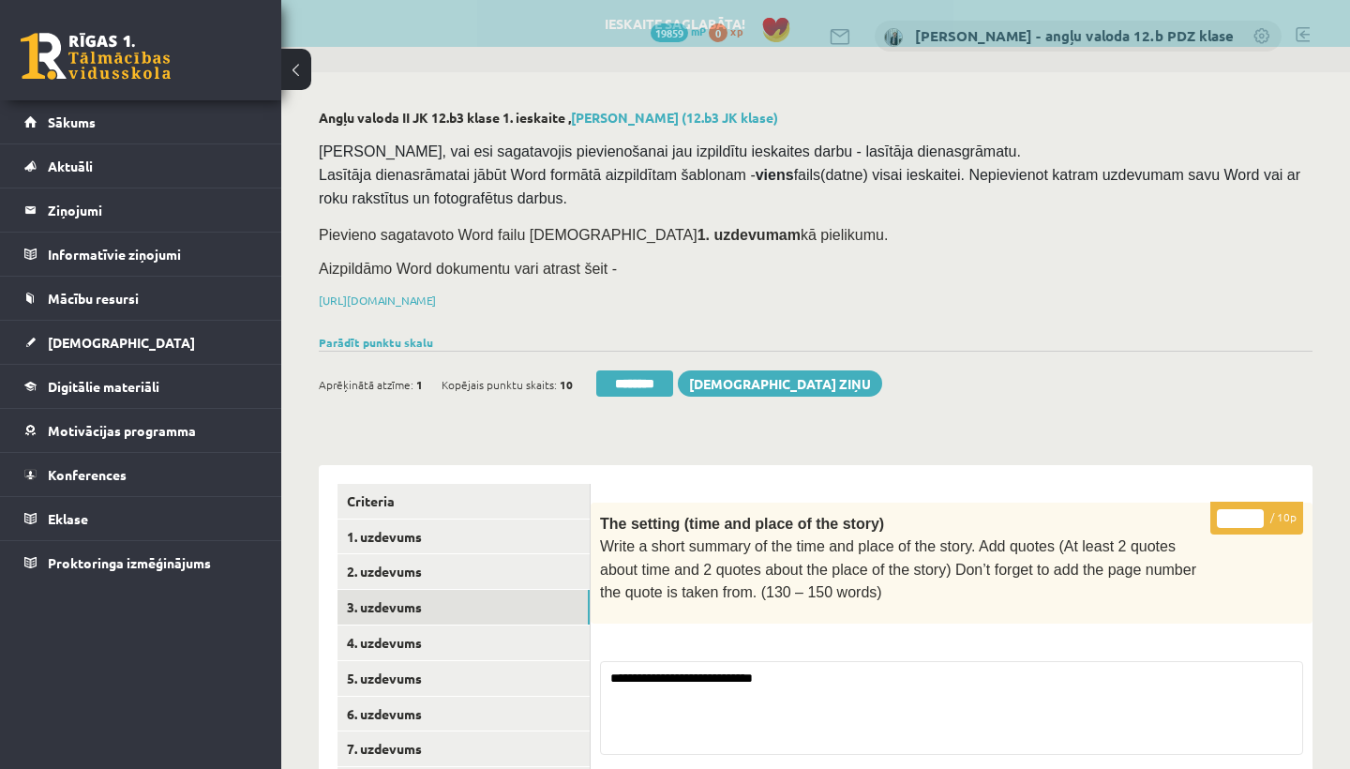
click at [1248, 511] on input "*" at bounding box center [1240, 518] width 47 height 19
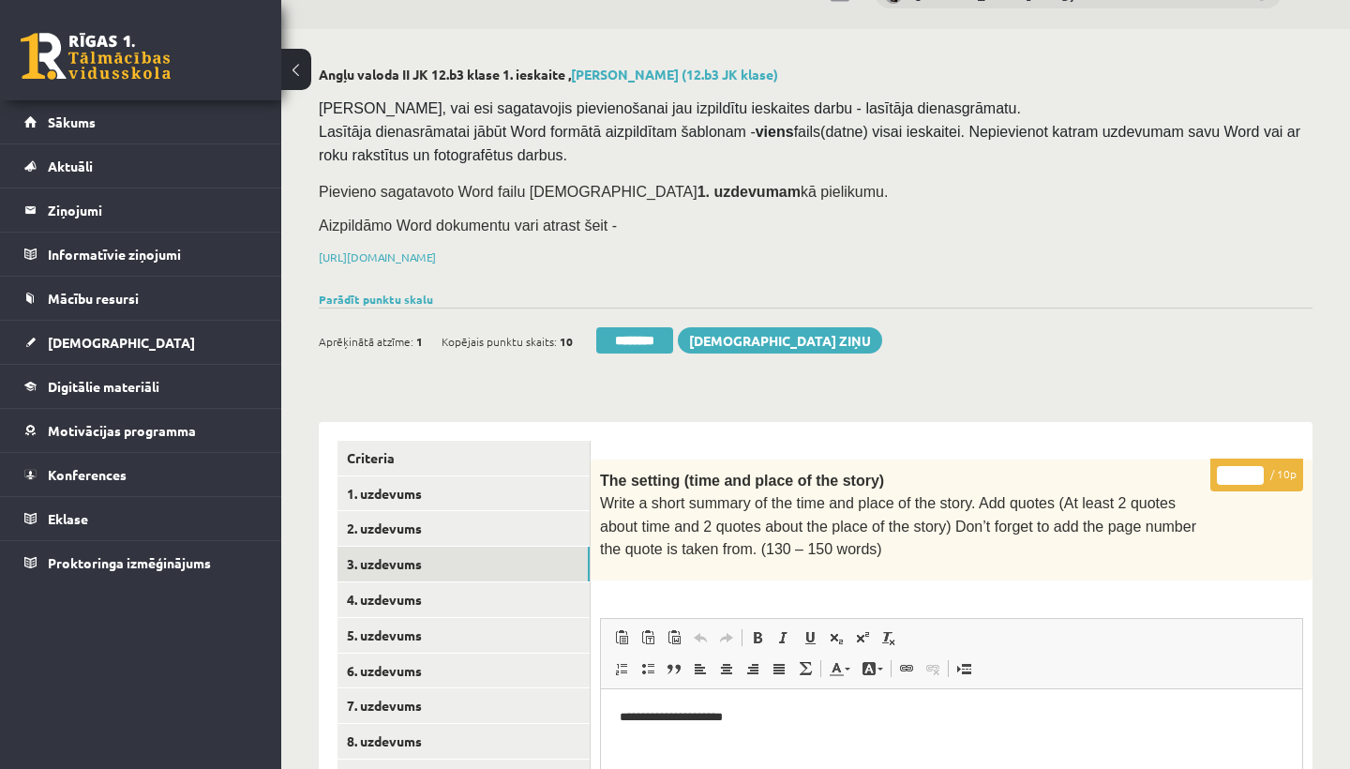
scroll to position [200, 0]
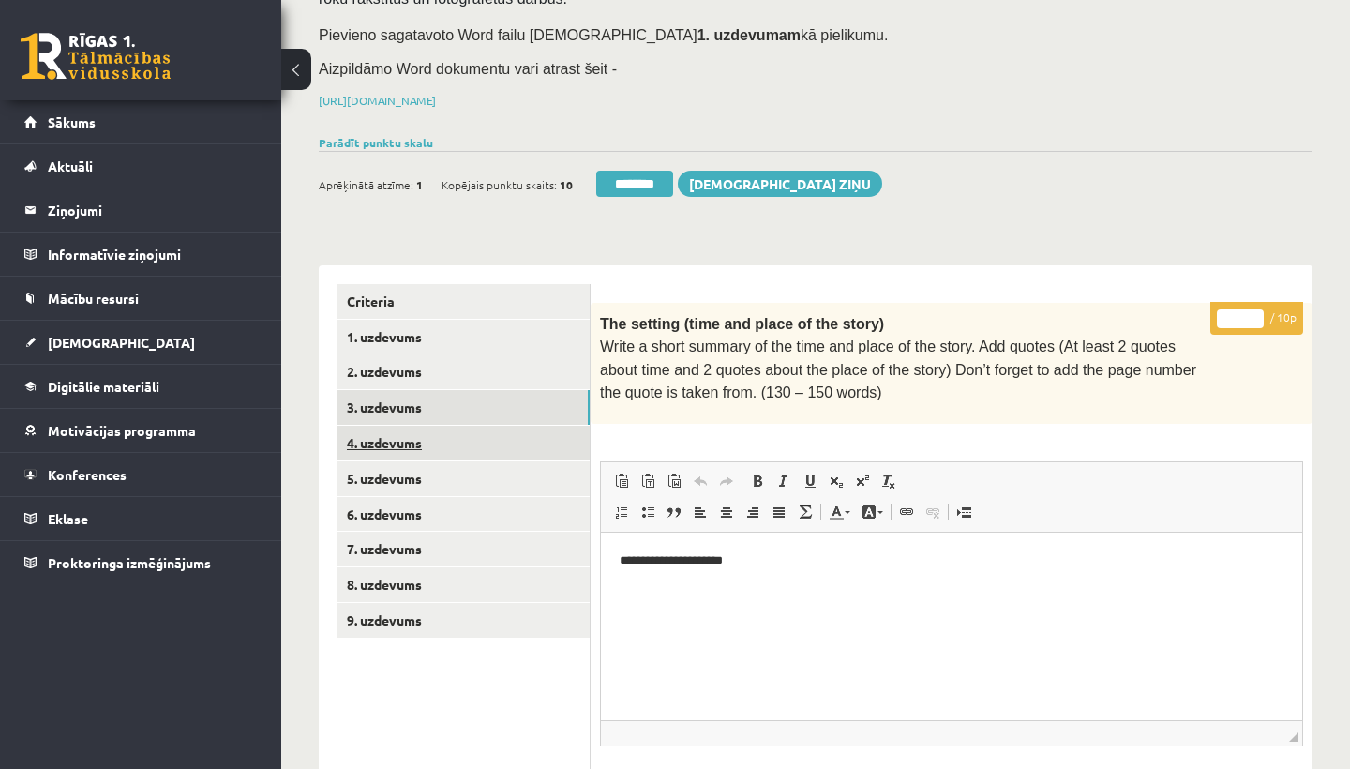
type input "**"
click at [400, 430] on link "4. uzdevums" at bounding box center [464, 443] width 252 height 35
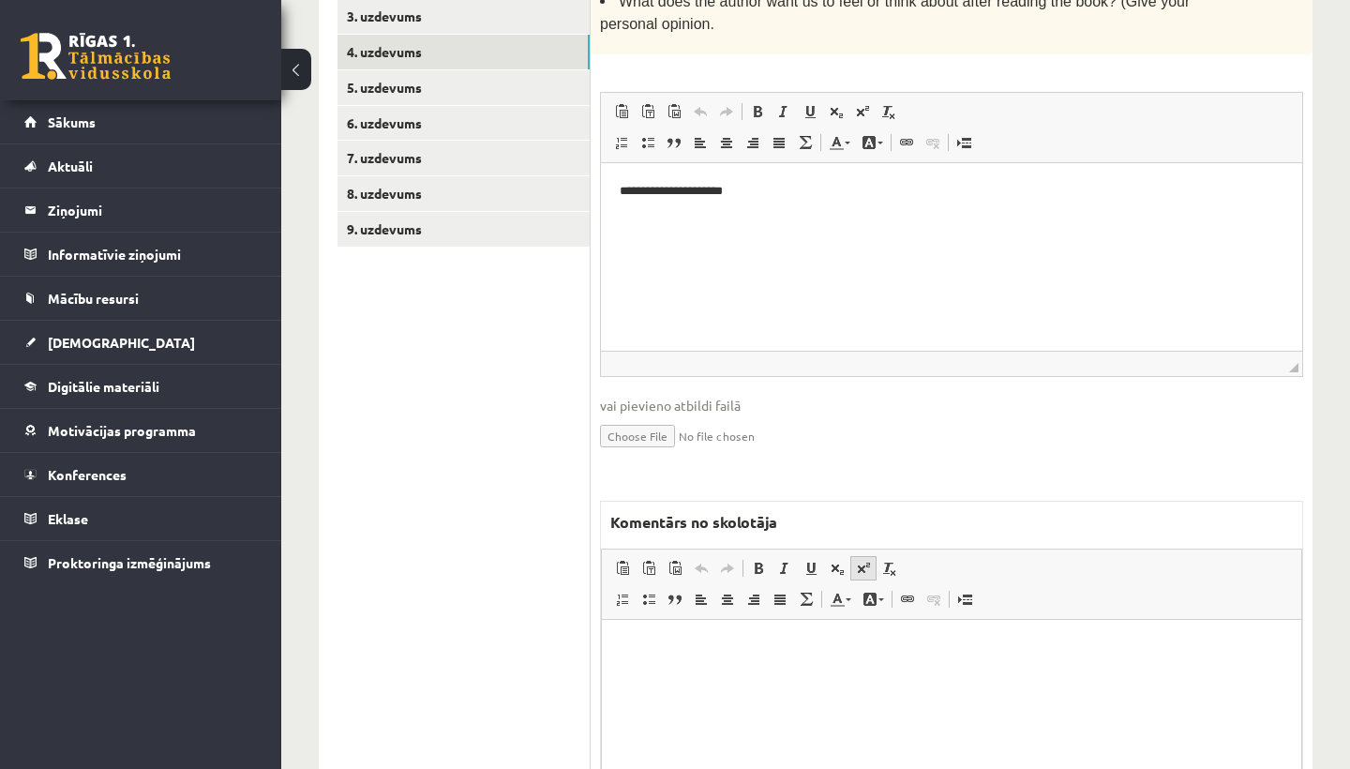
scroll to position [634, 0]
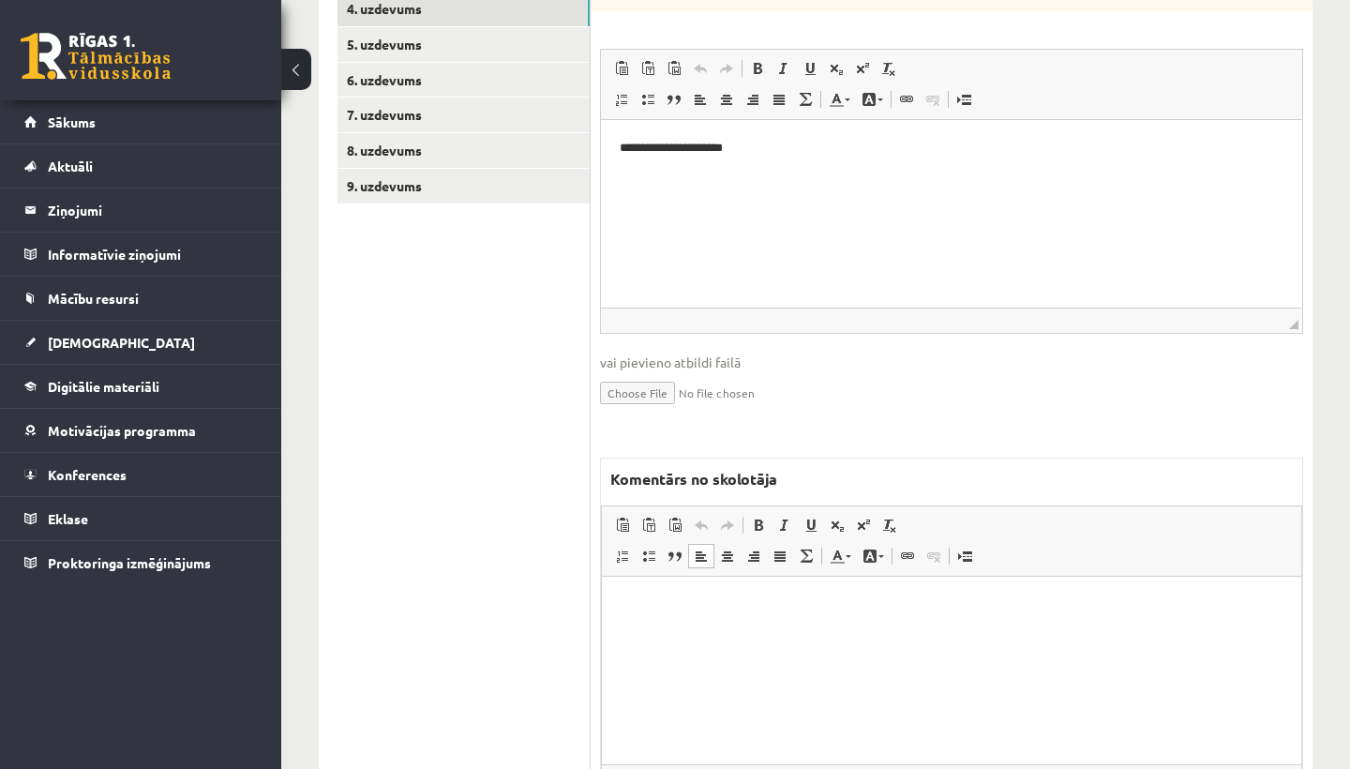
click at [685, 623] on html at bounding box center [951, 604] width 699 height 57
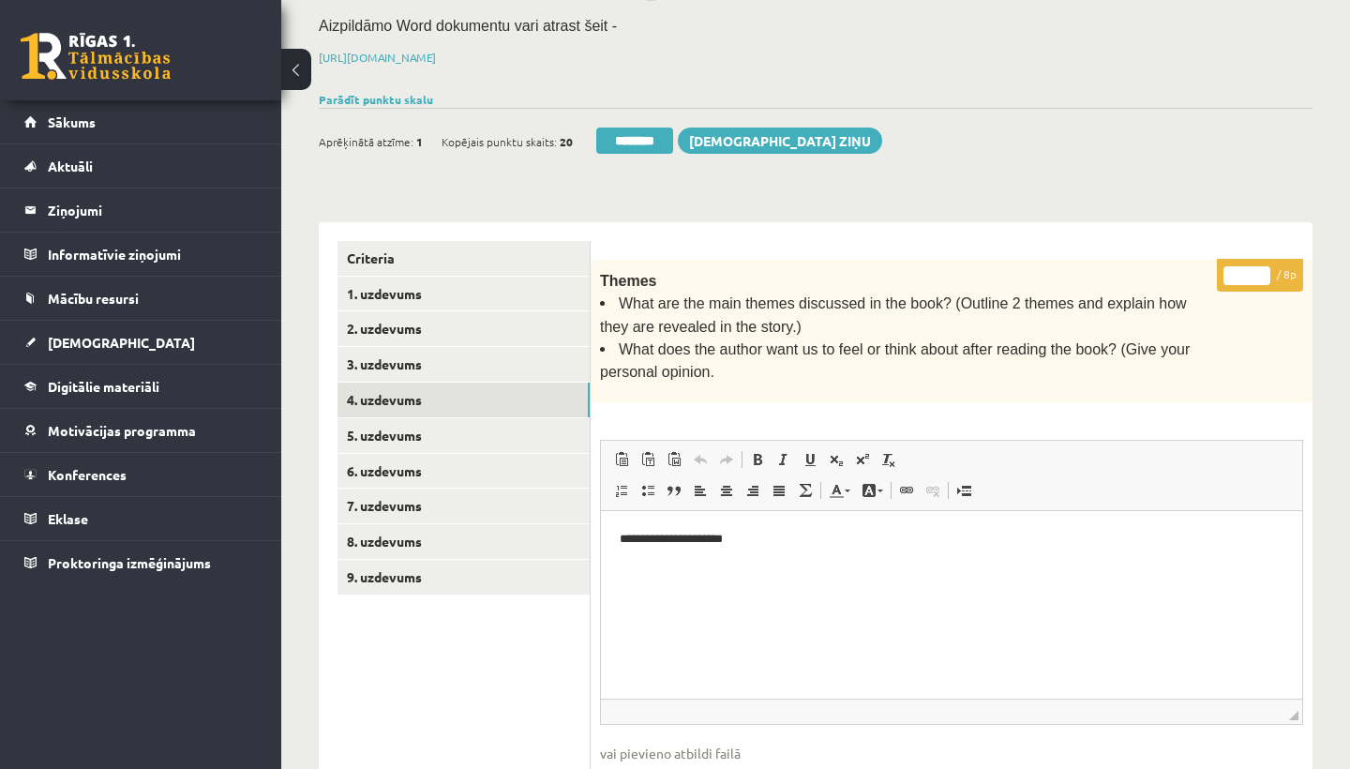
scroll to position [241, 0]
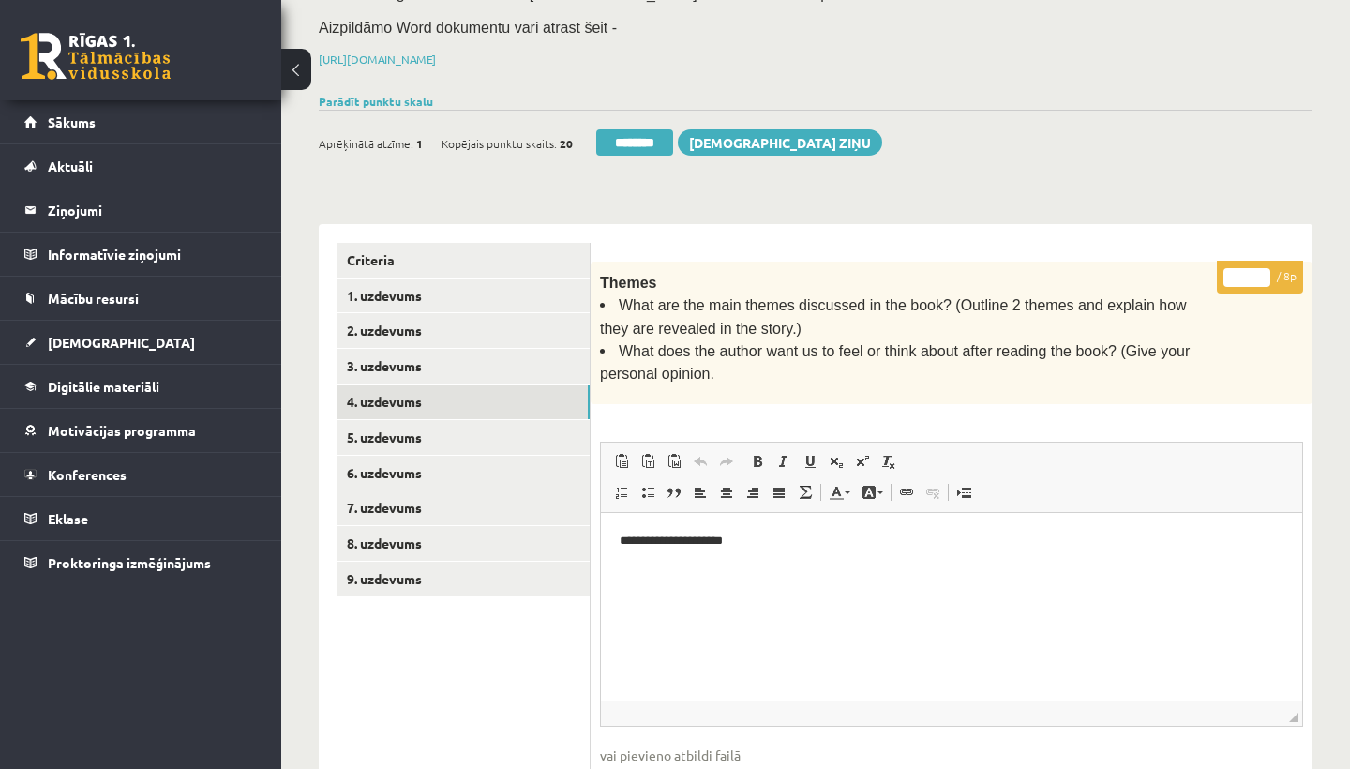
click at [1251, 268] on input "*" at bounding box center [1246, 277] width 47 height 19
type input "*"
click at [413, 434] on link "5. uzdevums" at bounding box center [464, 437] width 252 height 35
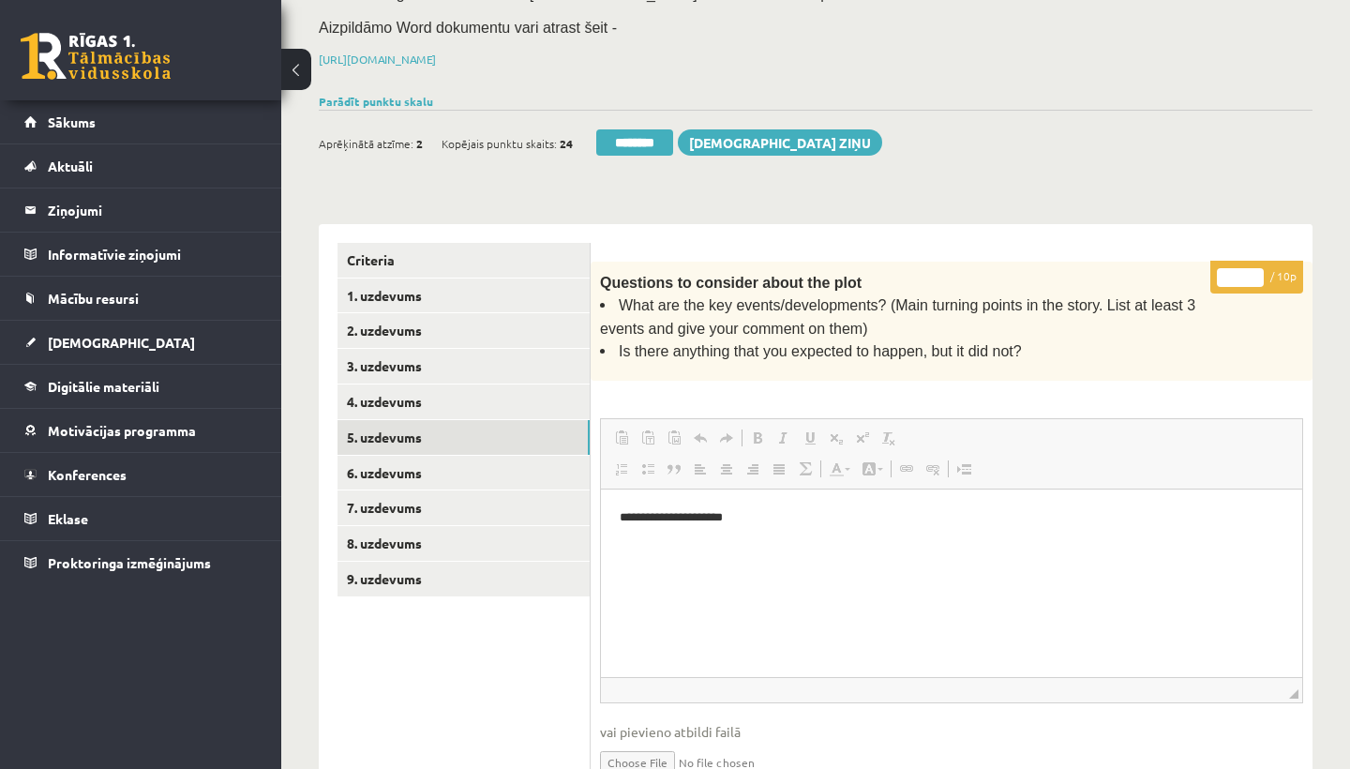
scroll to position [0, 0]
click at [1243, 278] on input "*" at bounding box center [1240, 277] width 47 height 19
type input "**"
click at [443, 464] on link "6. uzdevums" at bounding box center [464, 473] width 252 height 35
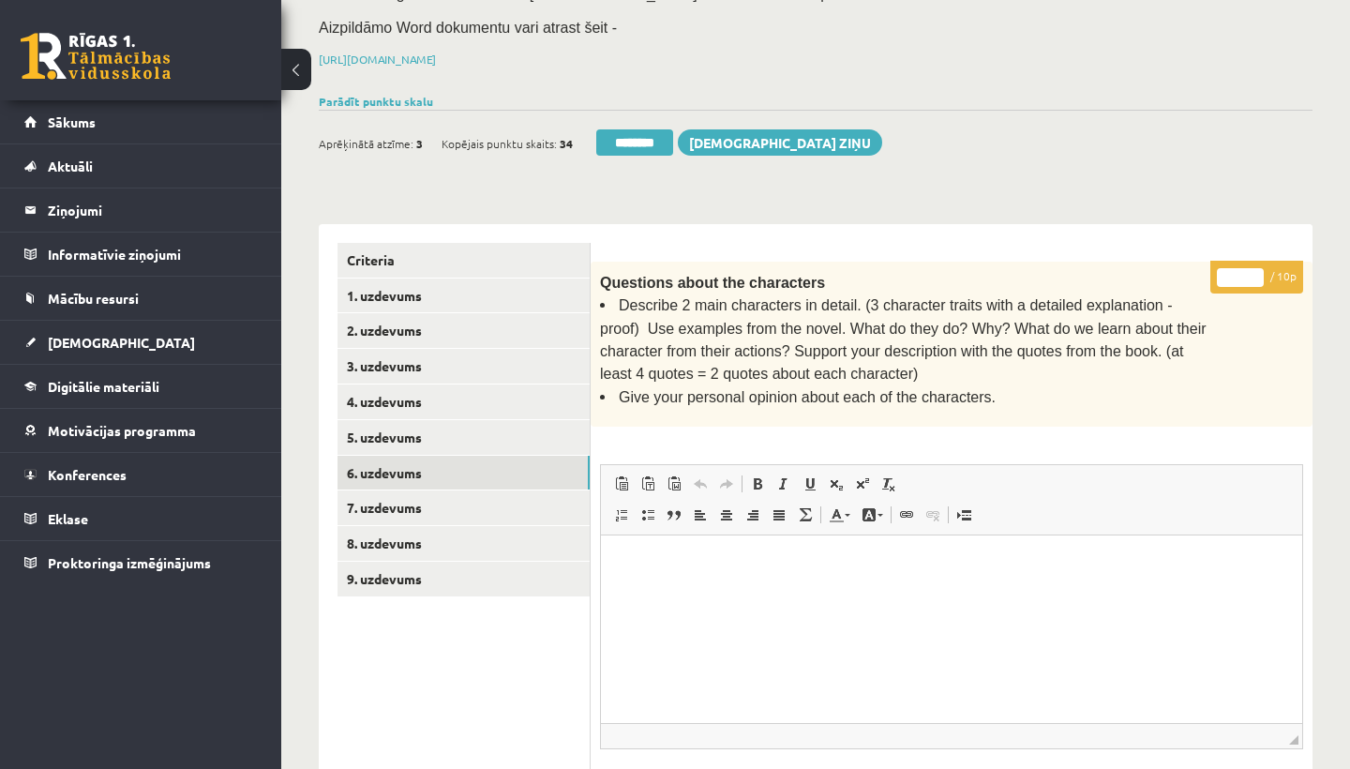
click at [1248, 268] on input "*" at bounding box center [1240, 277] width 47 height 19
type input "**"
click at [406, 499] on link "7. uzdevums" at bounding box center [464, 507] width 252 height 35
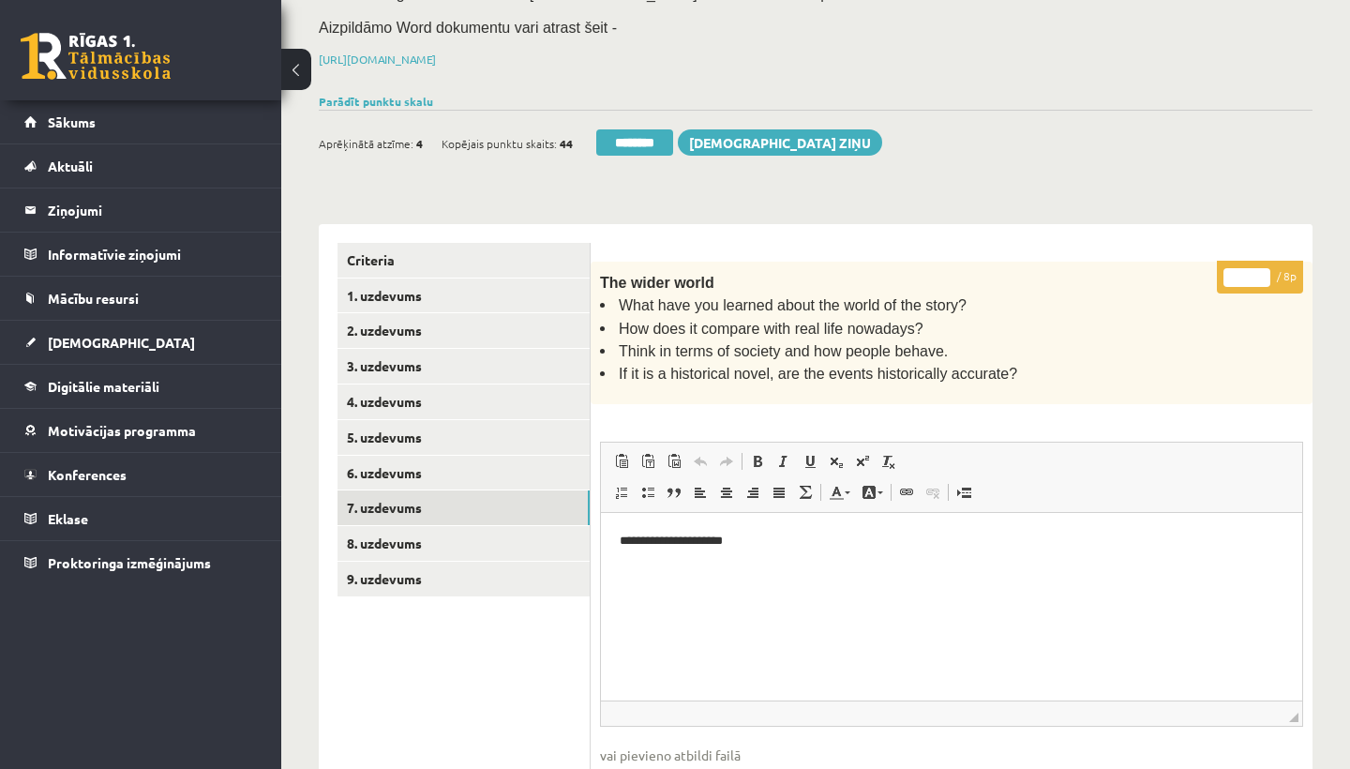
click at [1247, 269] on input "*" at bounding box center [1246, 277] width 47 height 19
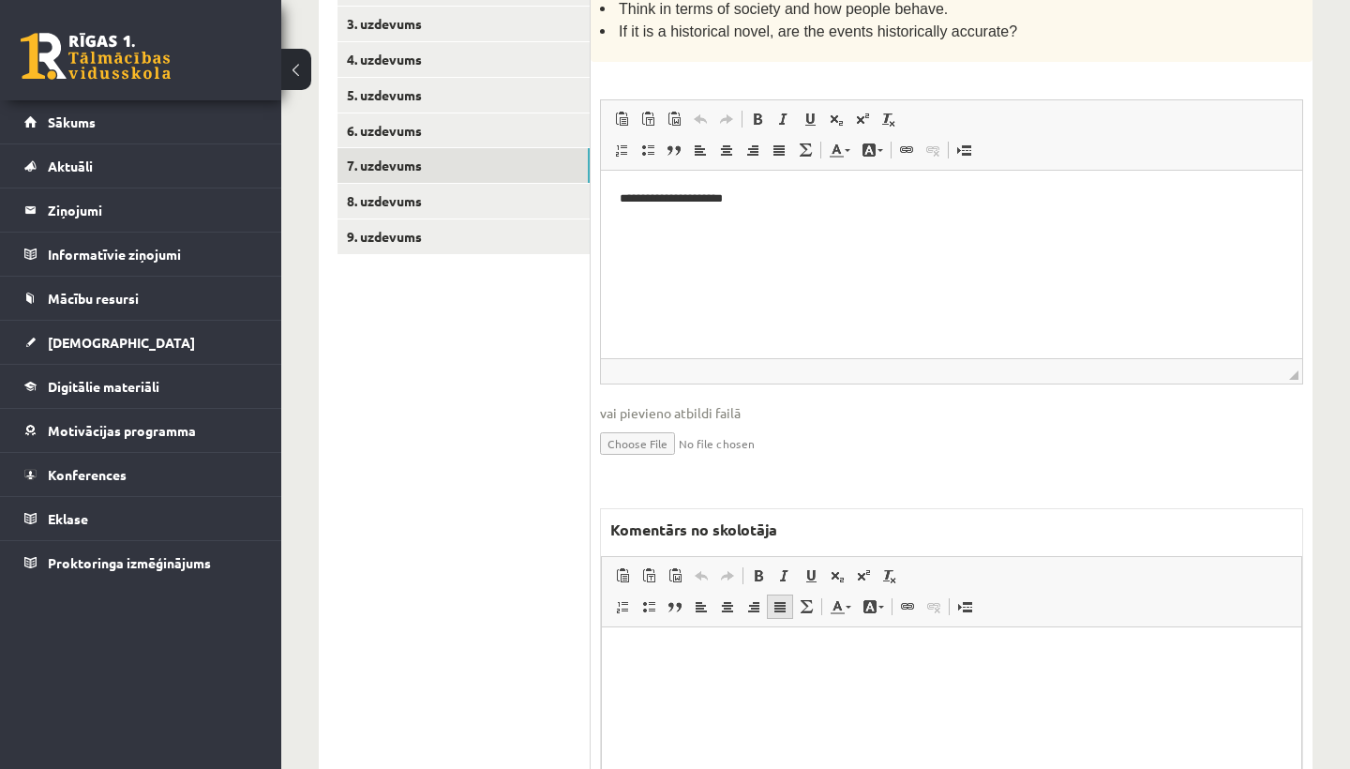
scroll to position [733, 0]
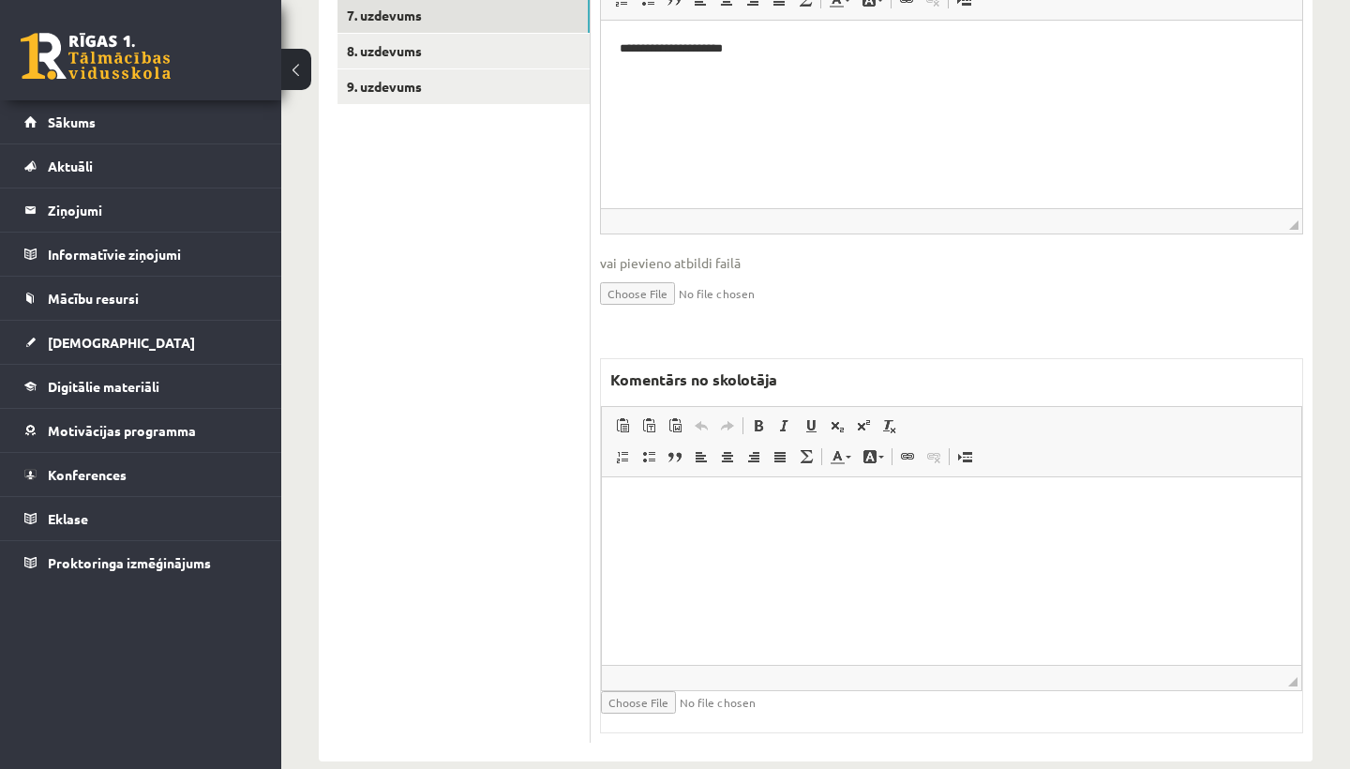
type input "*"
click at [668, 533] on html at bounding box center [951, 504] width 699 height 57
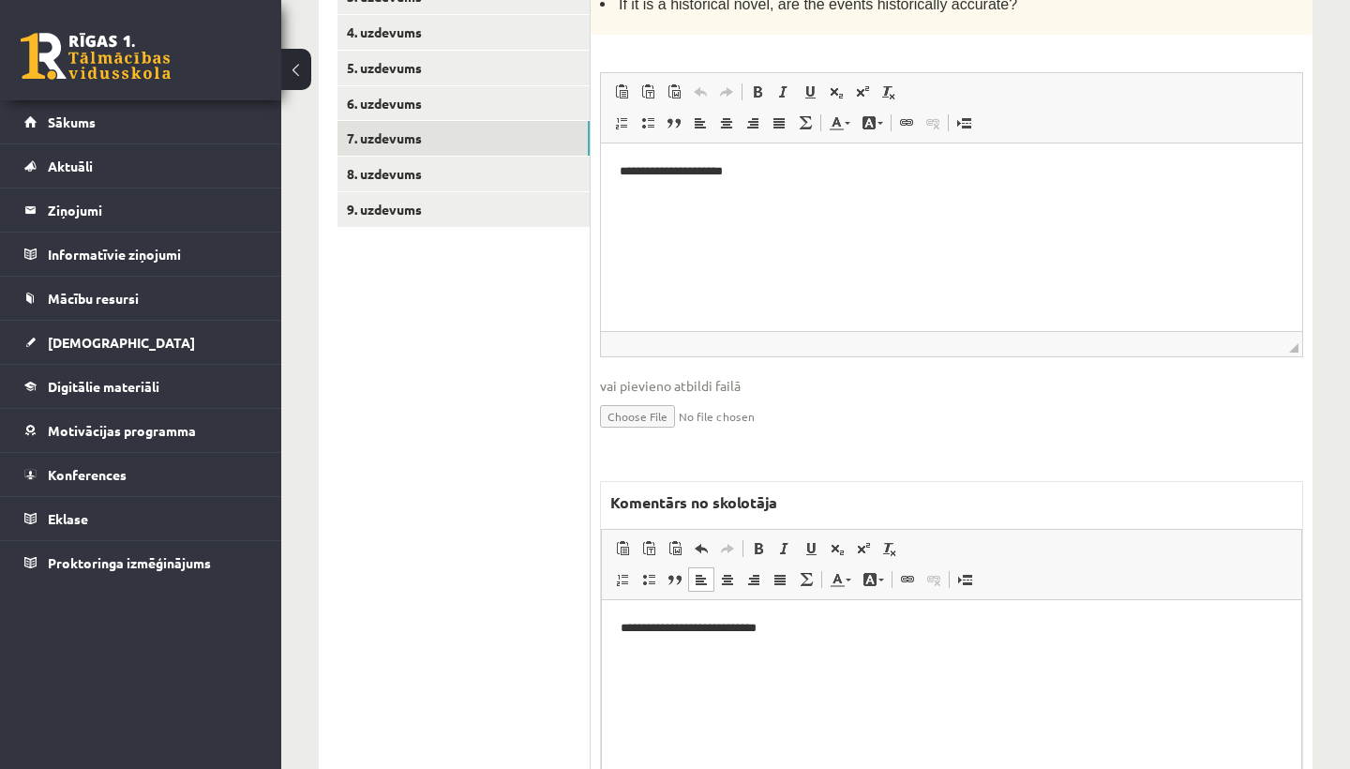
scroll to position [539, 0]
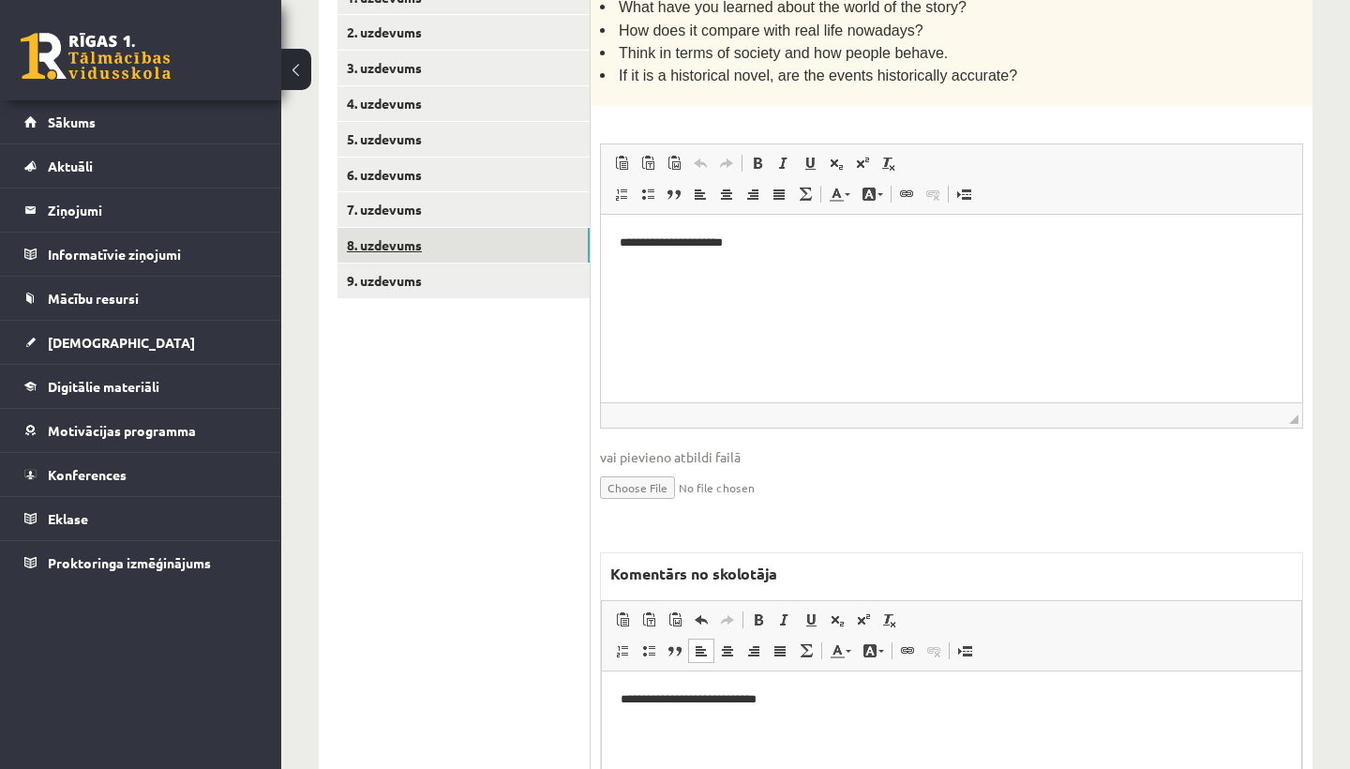
click at [383, 235] on link "8. uzdevums" at bounding box center [464, 245] width 252 height 35
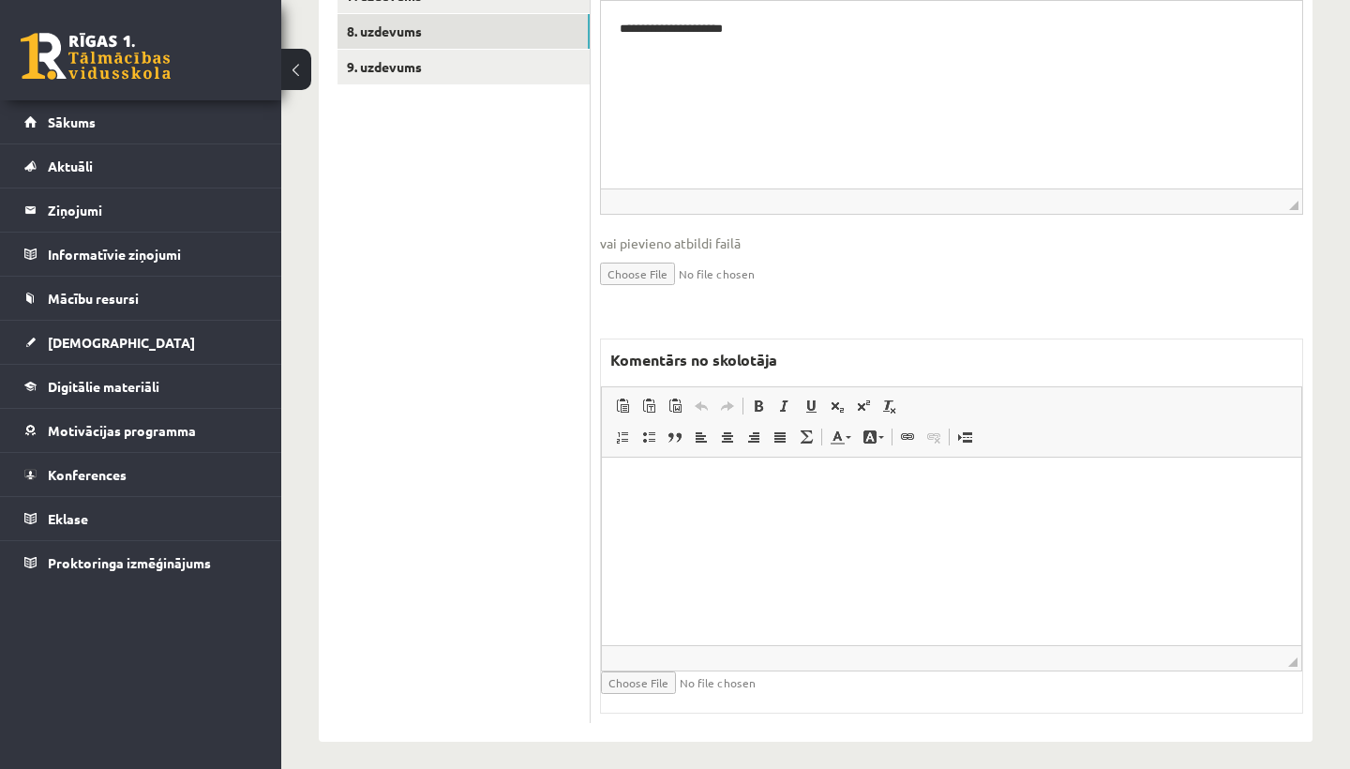
scroll to position [752, 0]
click at [686, 507] on html at bounding box center [951, 486] width 699 height 57
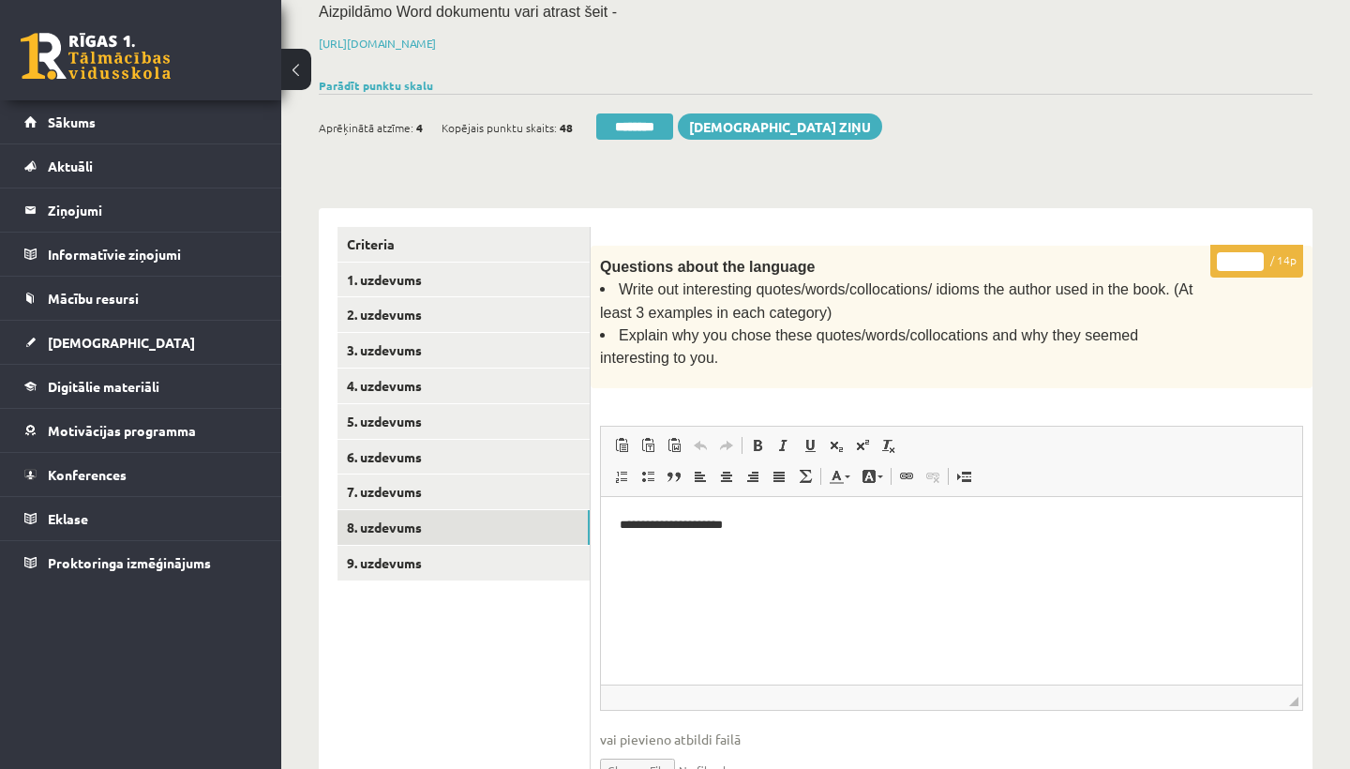
scroll to position [248, 0]
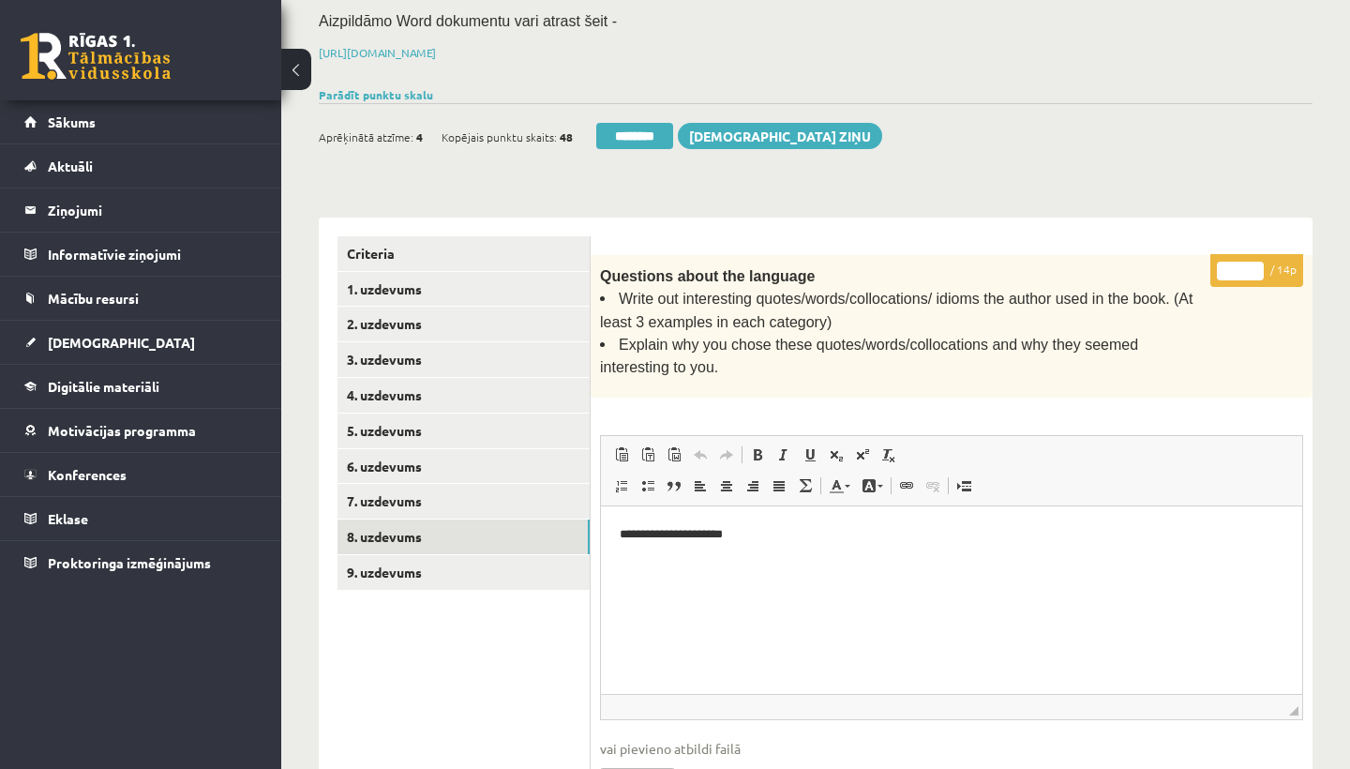
click at [1242, 264] on input "*" at bounding box center [1240, 271] width 47 height 19
type input "**"
click at [378, 563] on link "9. uzdevums" at bounding box center [464, 572] width 252 height 35
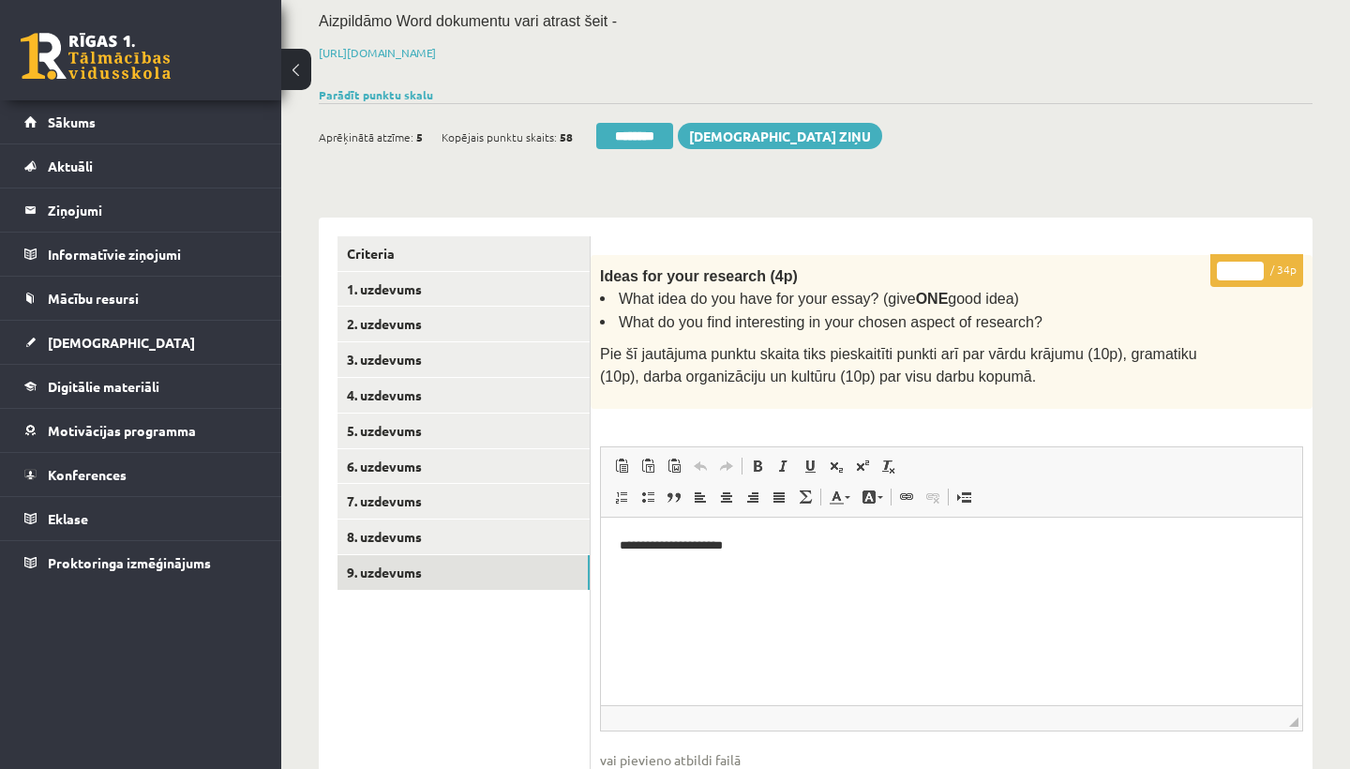
scroll to position [0, 0]
click at [1240, 263] on input "*" at bounding box center [1240, 271] width 47 height 19
type input "**"
click at [390, 278] on link "1. uzdevums" at bounding box center [464, 289] width 252 height 35
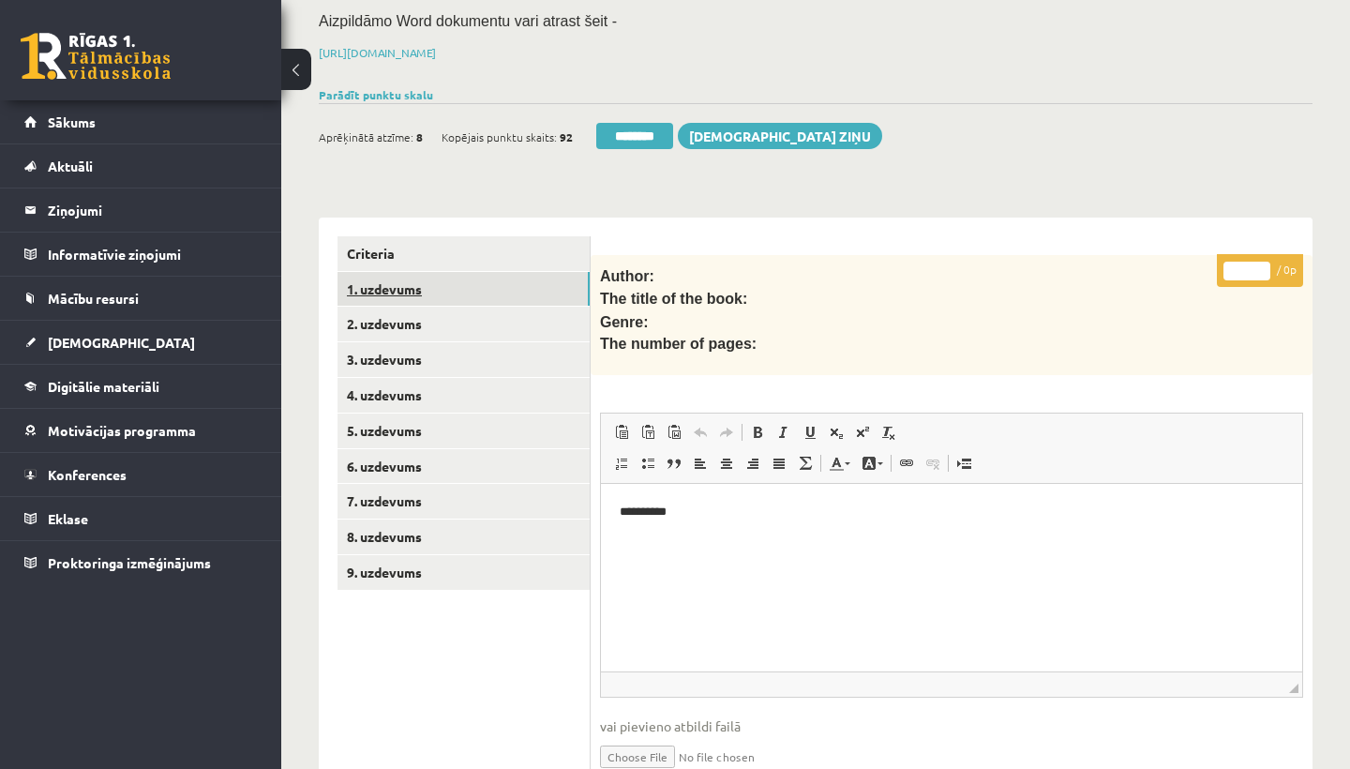
click at [413, 278] on link "1. uzdevums" at bounding box center [464, 289] width 252 height 35
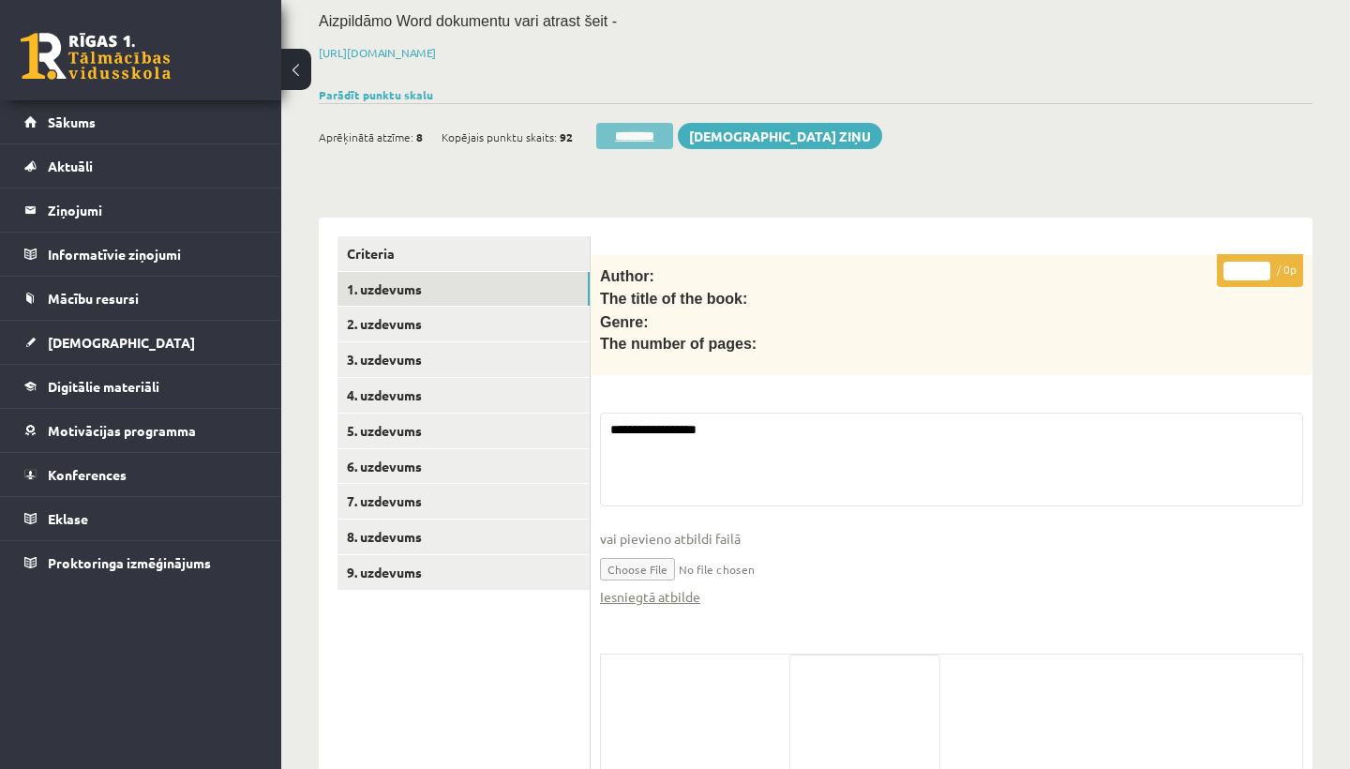
click at [643, 134] on input "********" at bounding box center [634, 136] width 77 height 26
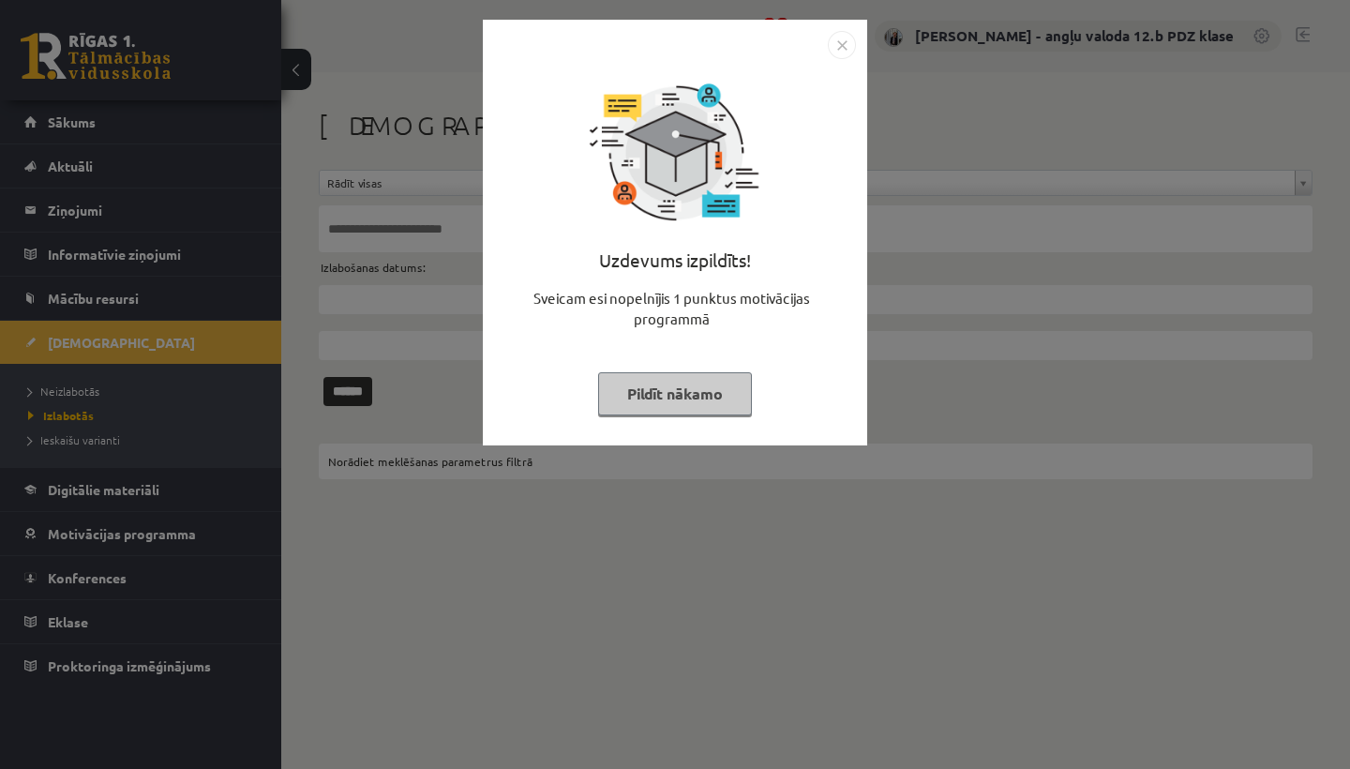
click at [850, 47] on img "Close" at bounding box center [842, 45] width 28 height 28
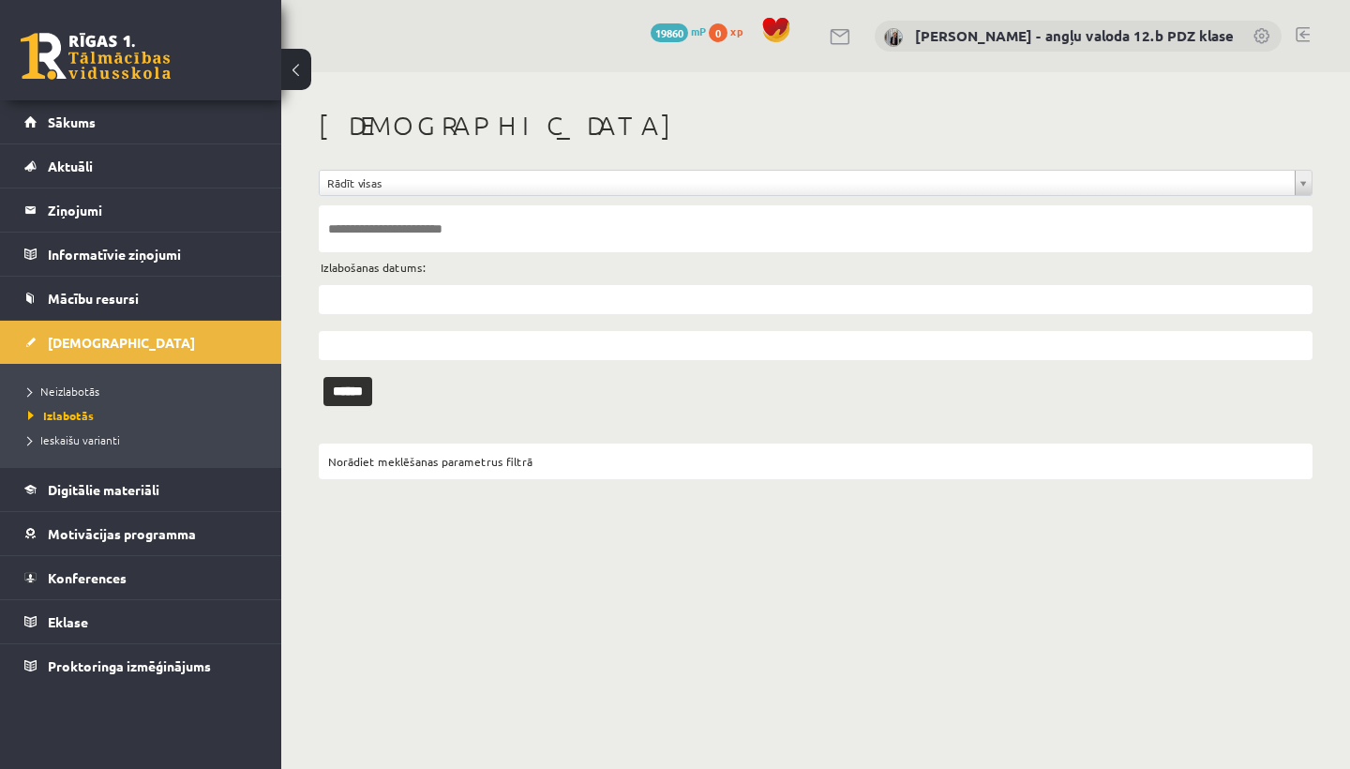
click at [1308, 31] on link at bounding box center [1303, 34] width 14 height 15
